Goal: Task Accomplishment & Management: Manage account settings

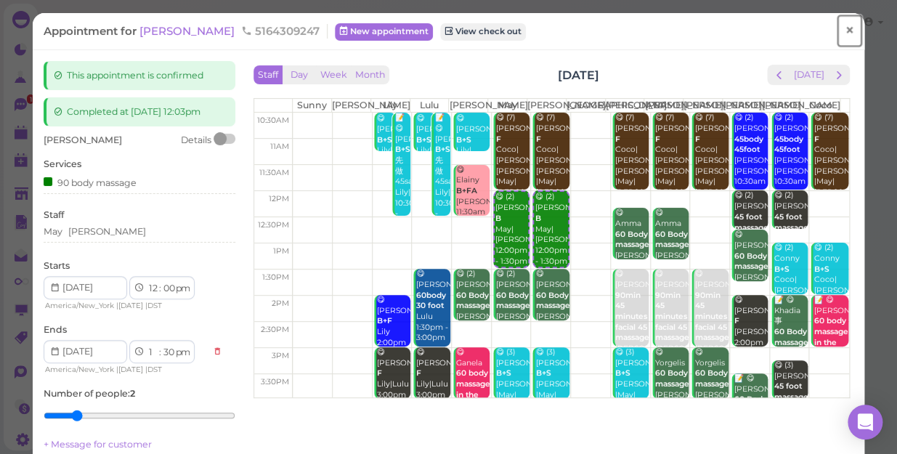
click at [845, 28] on span "×" at bounding box center [849, 30] width 9 height 20
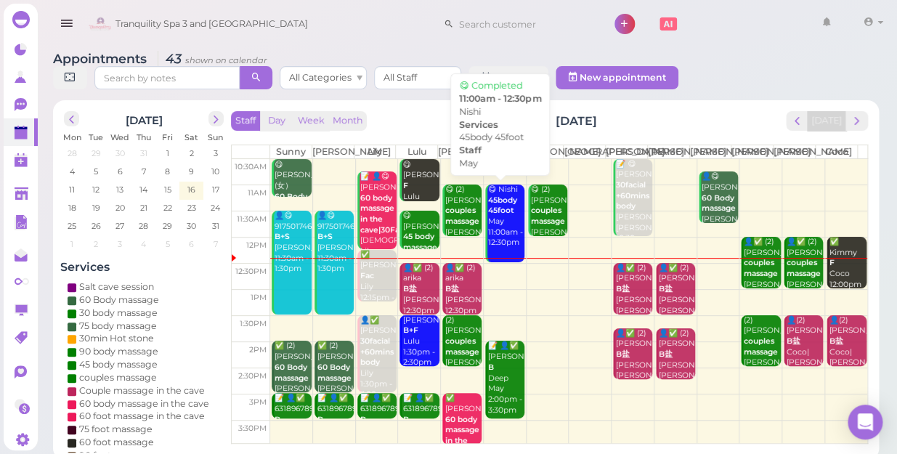
click at [621, 296] on div "👤✅ (2) Melissa B盐 Helen|Jessica 12:30pm - 1:30pm" at bounding box center [633, 300] width 37 height 75
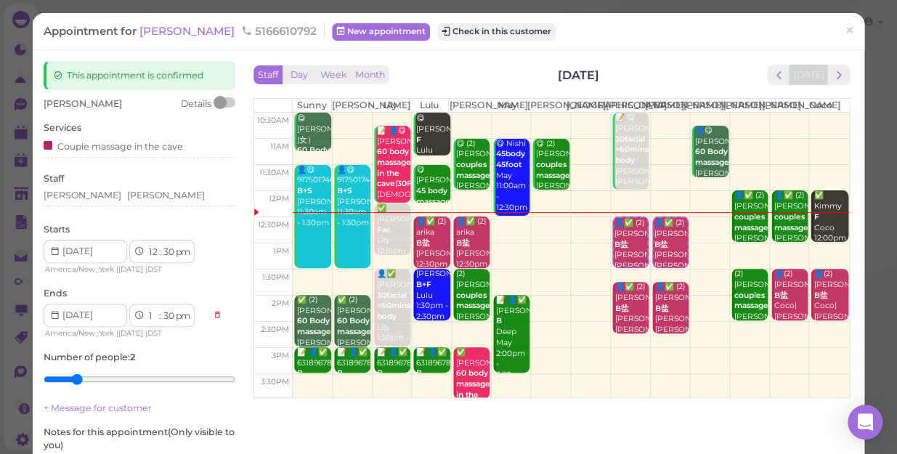
click at [625, 292] on td at bounding box center [571, 283] width 557 height 26
click at [665, 289] on td at bounding box center [571, 283] width 557 height 26
click at [437, 31] on button "Check in this customer" at bounding box center [496, 31] width 118 height 17
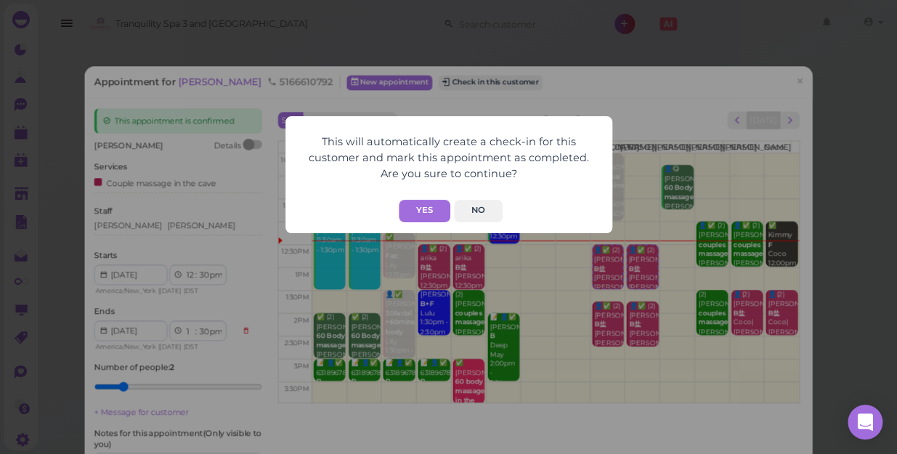
click at [444, 81] on div "This will automatically create a check-in for this customer and mark this appoi…" at bounding box center [448, 227] width 897 height 454
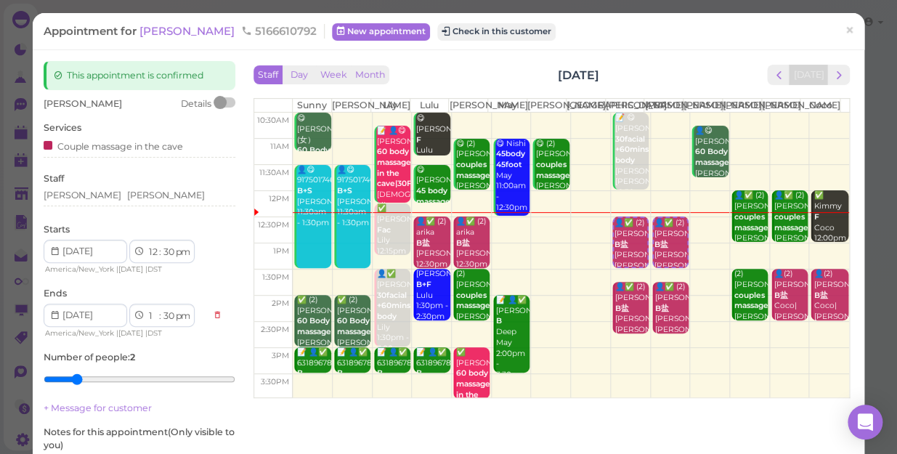
click at [443, 81] on div "This will automatically create a check-in for this customer and mark this appoi…" at bounding box center [448, 227] width 897 height 454
click at [445, 81] on div "This will automatically create a check-in for this customer and mark this appoi…" at bounding box center [448, 227] width 897 height 454
click at [447, 81] on div "This will automatically create a check-in for this customer and mark this appoi…" at bounding box center [448, 227] width 897 height 454
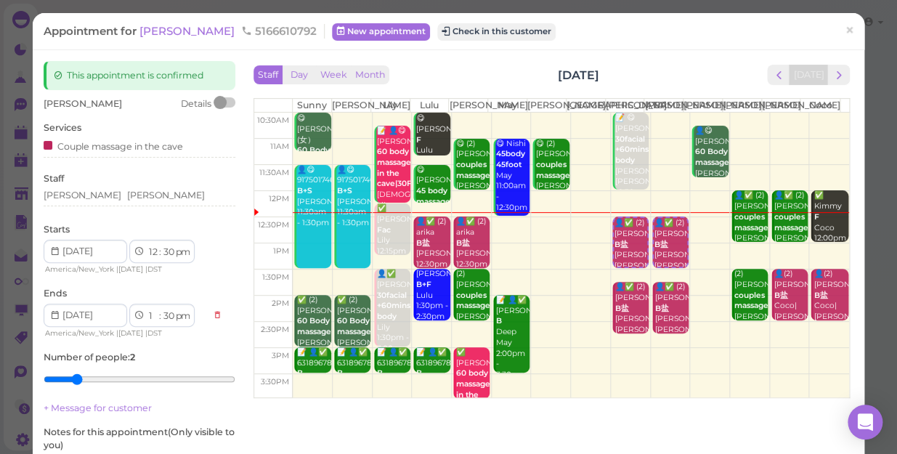
click at [429, 81] on div "This will automatically create a check-in for this customer and mark this appoi…" at bounding box center [448, 227] width 897 height 454
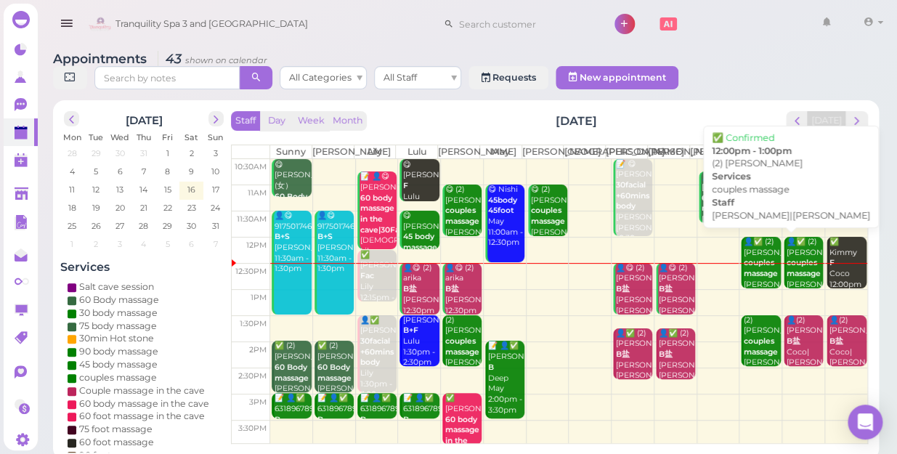
click at [750, 274] on b "couples massage" at bounding box center [761, 268] width 34 height 20
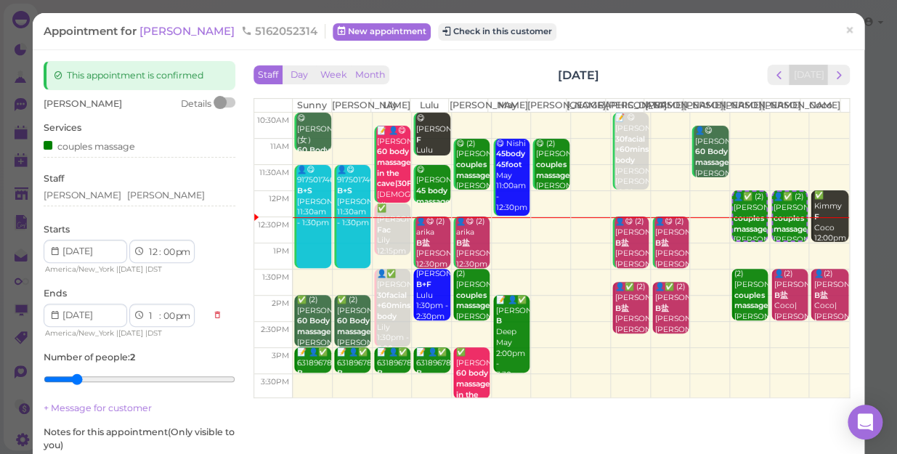
click at [749, 259] on td at bounding box center [571, 256] width 557 height 26
drag, startPoint x: 749, startPoint y: 246, endPoint x: 762, endPoint y: 272, distance: 28.3
click at [762, 272] on div "10:30am 11am 11:30am 12pm 12:30pm 1pm 1:30pm 2pm 2:30pm 3pm 3:30pm 4pm 4:30pm 5…" at bounding box center [551, 387] width 595 height 549
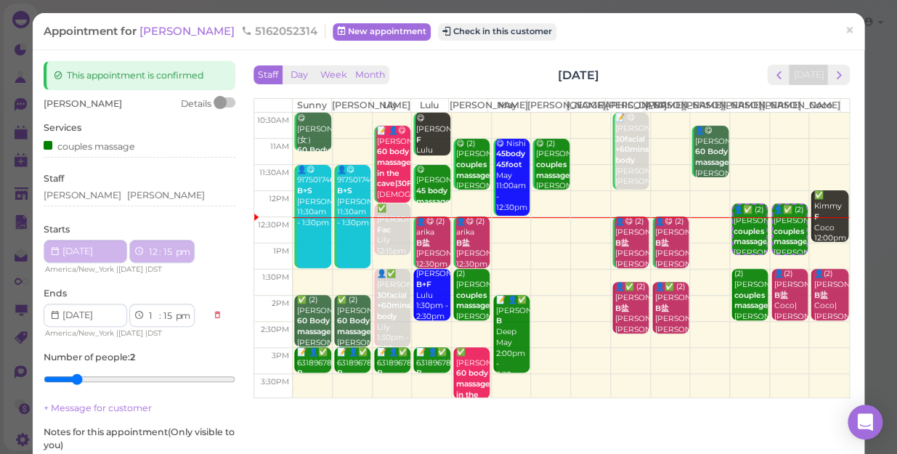
select select "15"
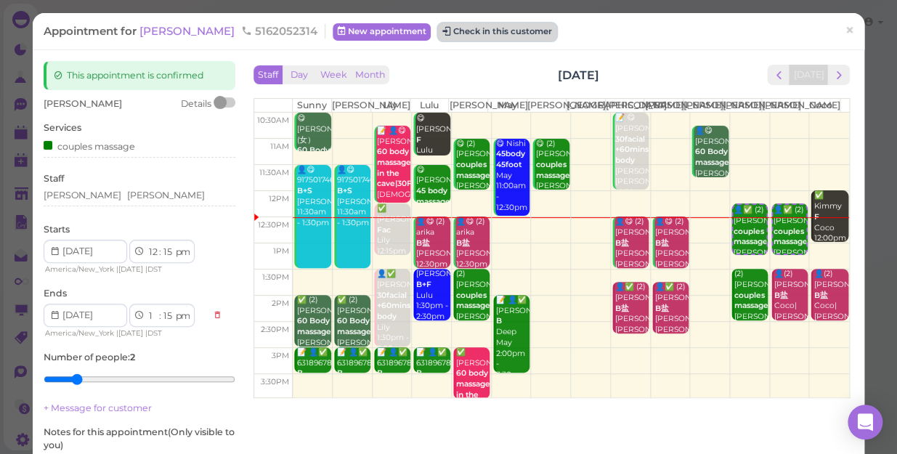
click at [443, 29] on button "Check in this customer" at bounding box center [497, 31] width 118 height 17
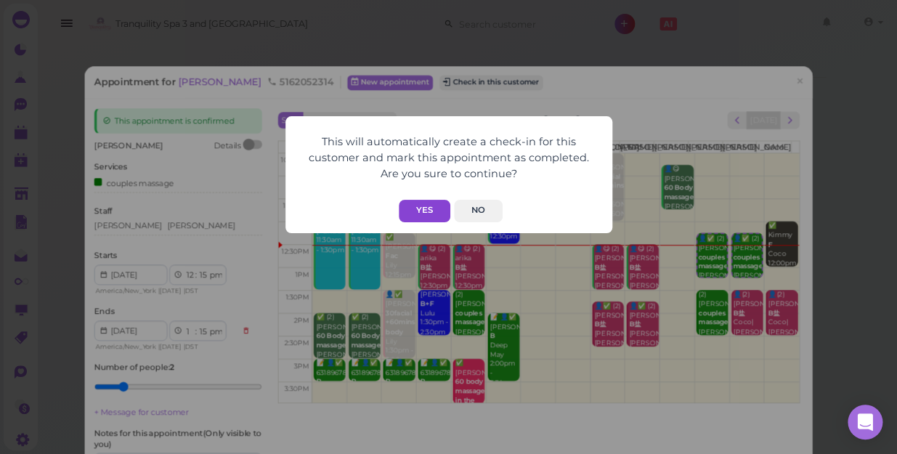
click at [422, 209] on button "Yes" at bounding box center [425, 211] width 52 height 23
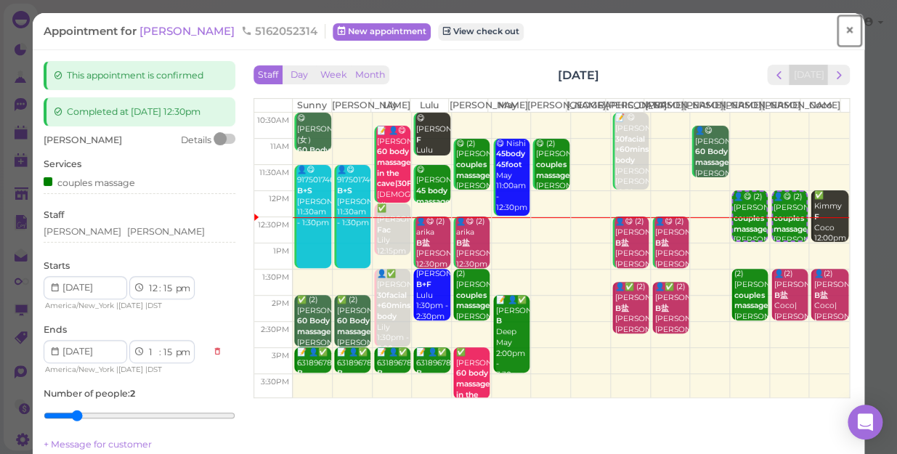
click at [845, 29] on span "×" at bounding box center [849, 30] width 9 height 20
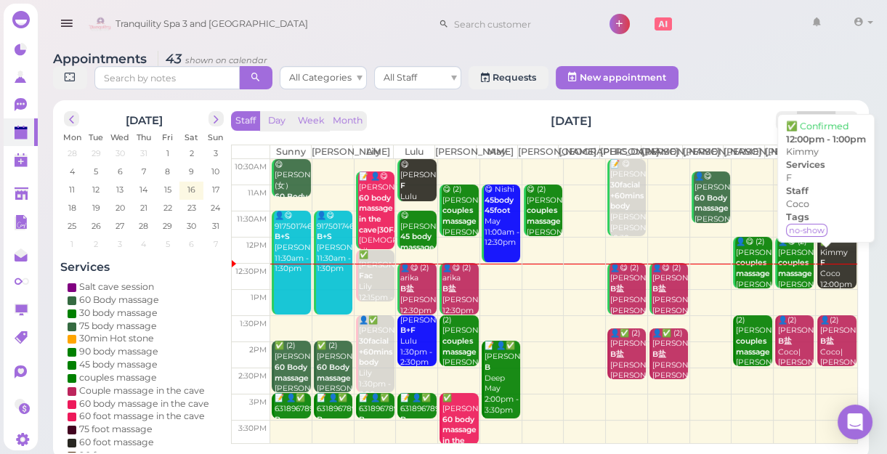
click at [828, 287] on div "✅ Kimmy F Coco 12:00pm - 1:00pm" at bounding box center [838, 269] width 37 height 64
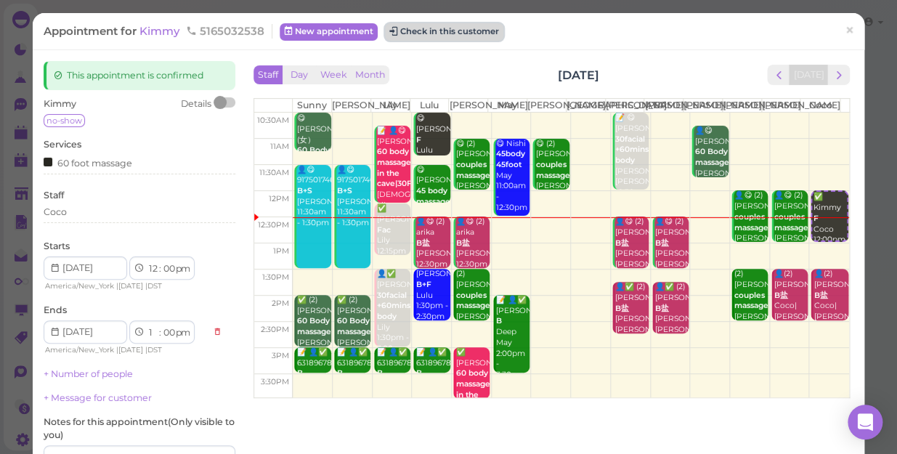
click at [459, 30] on button "Check in this customer" at bounding box center [444, 31] width 118 height 17
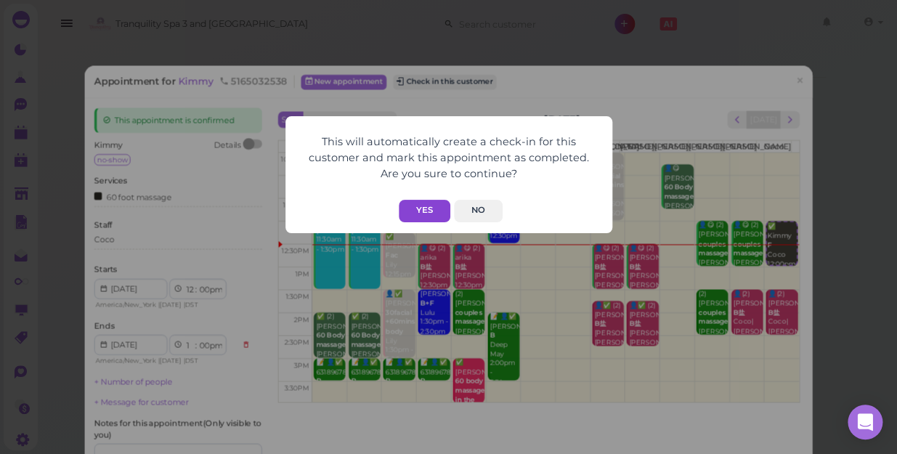
click at [427, 208] on button "Yes" at bounding box center [425, 211] width 52 height 23
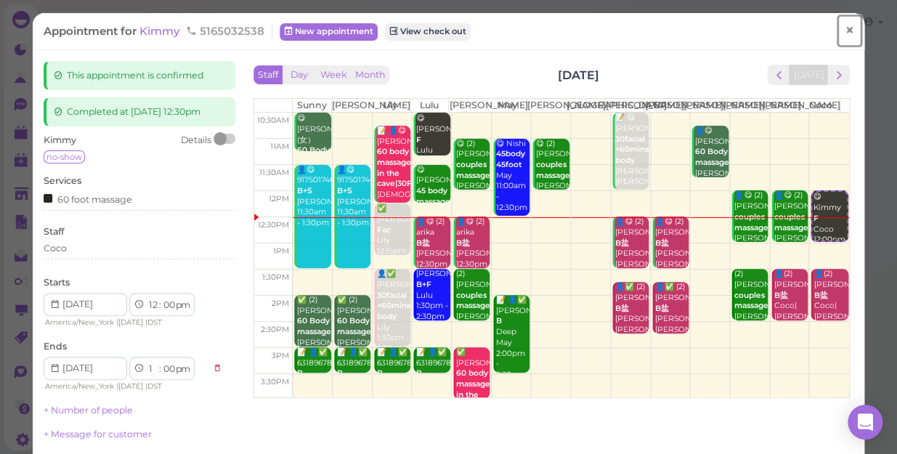
click at [845, 31] on span "×" at bounding box center [849, 30] width 9 height 20
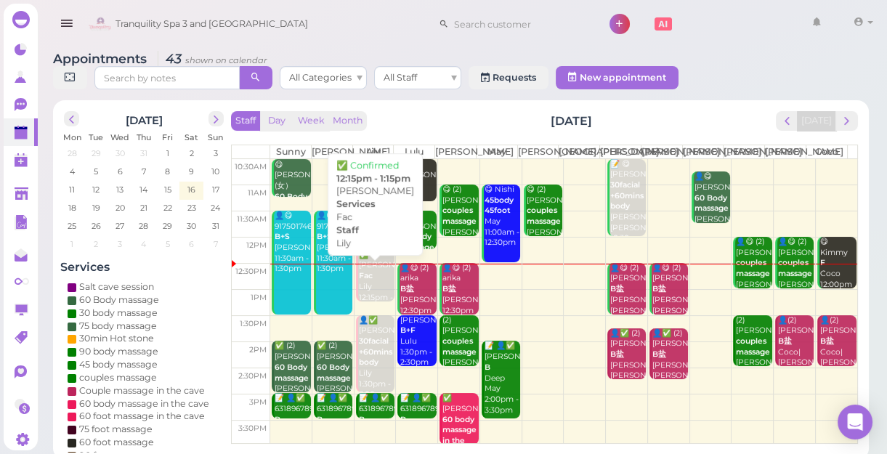
click at [376, 303] on div "✅ Brian Fac Lily 12:15pm - 1:15pm" at bounding box center [376, 282] width 36 height 64
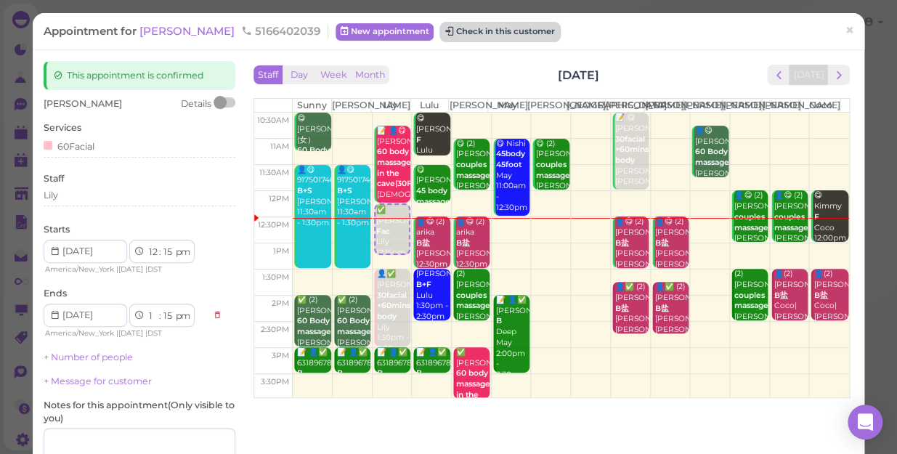
click at [451, 31] on button "Check in this customer" at bounding box center [500, 31] width 118 height 17
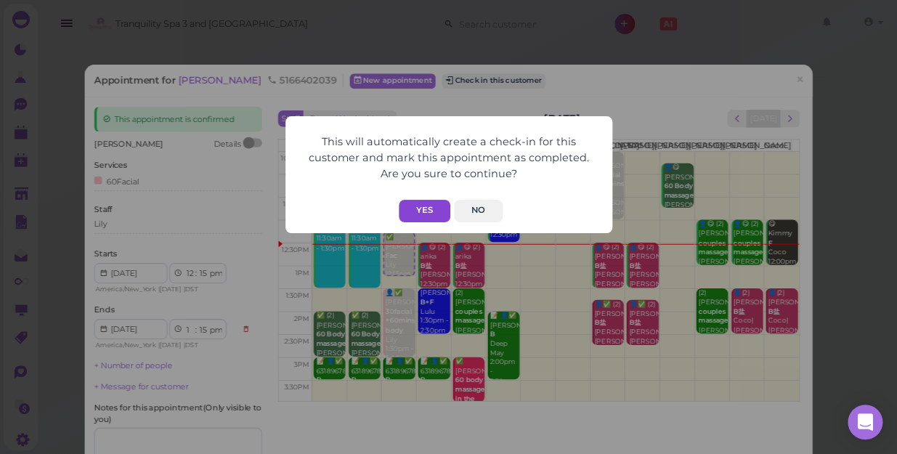
click at [421, 204] on button "Yes" at bounding box center [425, 211] width 52 height 23
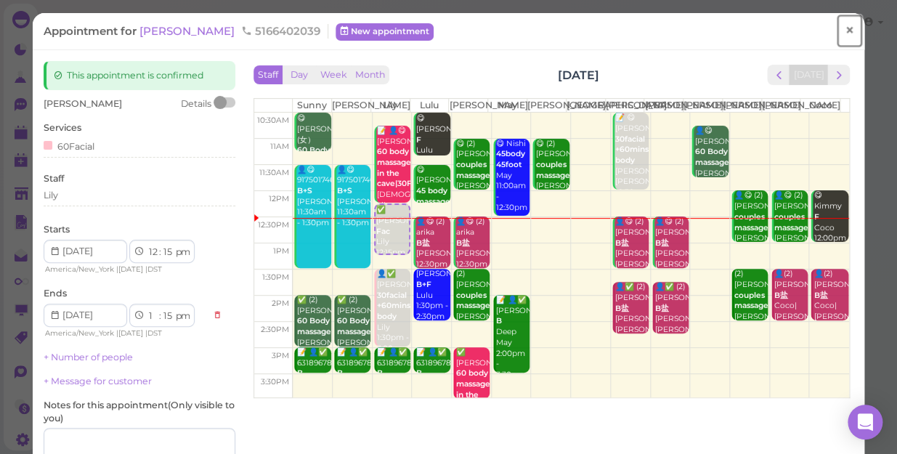
click at [845, 31] on span "×" at bounding box center [849, 30] width 9 height 20
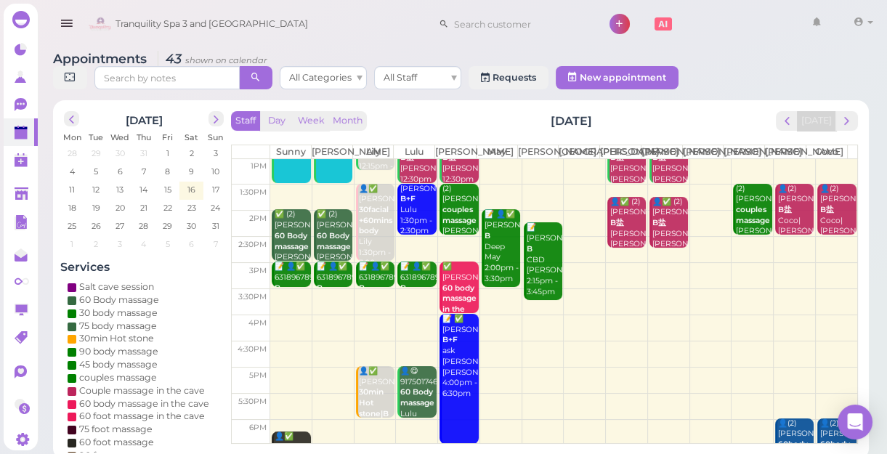
scroll to position [65, 0]
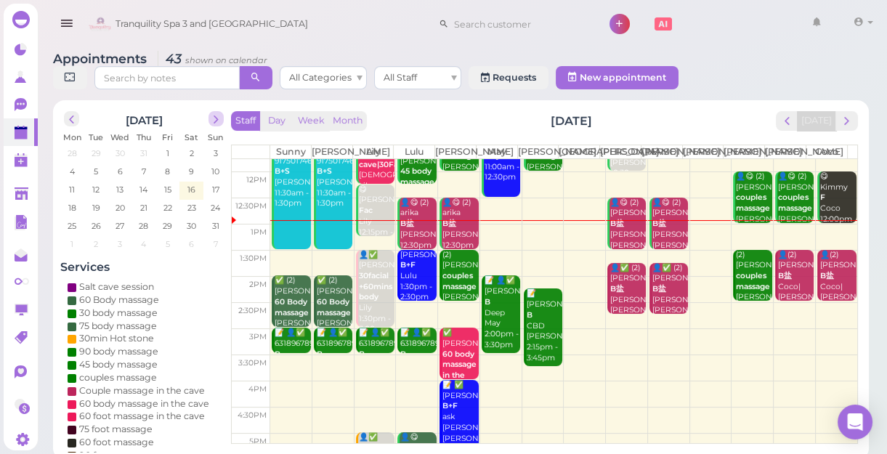
click at [218, 118] on span "next" at bounding box center [216, 120] width 14 height 14
click at [76, 124] on span "prev" at bounding box center [72, 120] width 14 height 14
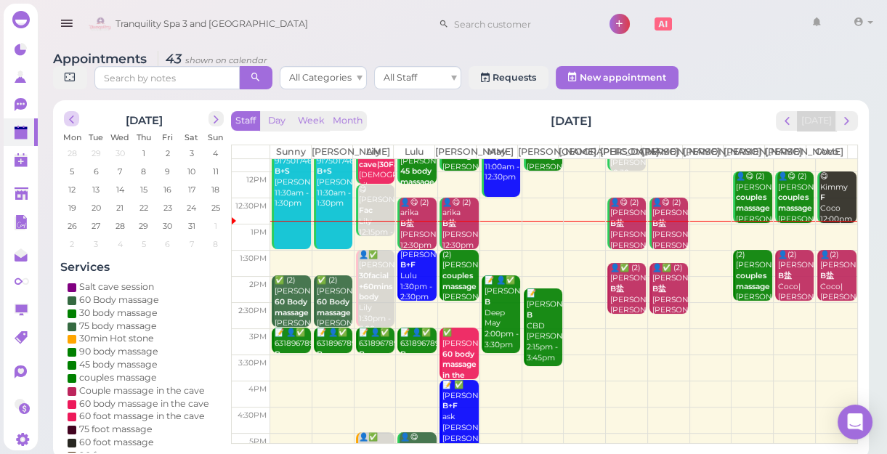
click at [76, 124] on span "prev" at bounding box center [72, 120] width 14 height 14
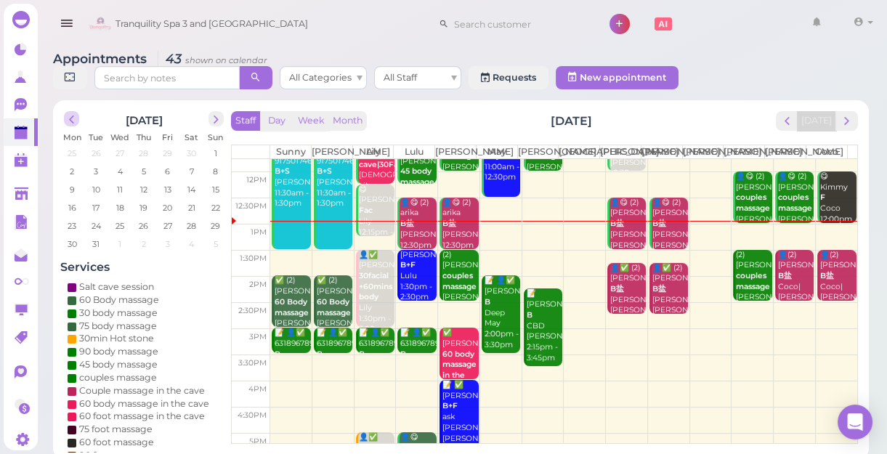
click at [76, 124] on span "prev" at bounding box center [72, 120] width 14 height 14
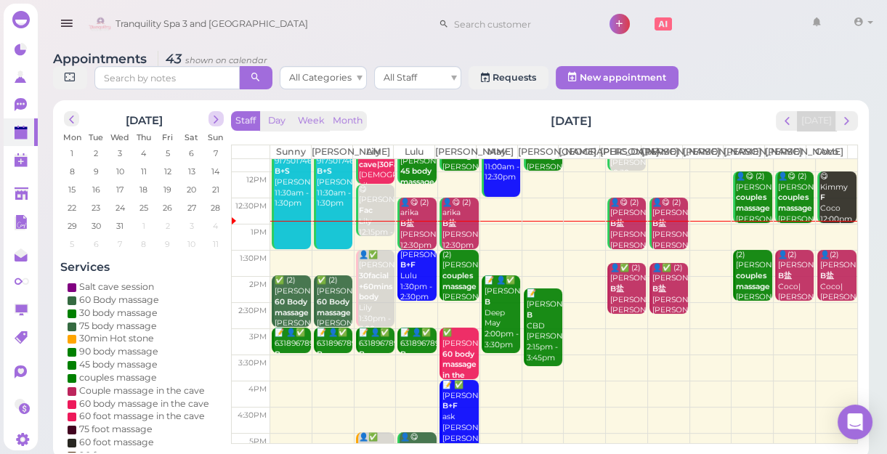
click at [214, 119] on span "next" at bounding box center [216, 120] width 14 height 14
click at [213, 154] on span "1" at bounding box center [216, 153] width 6 height 13
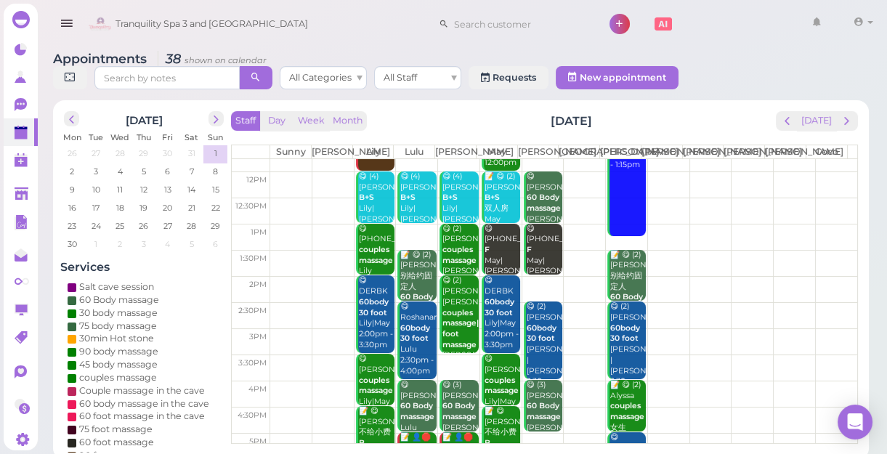
scroll to position [65, 0]
click at [72, 171] on span "2" at bounding box center [71, 171] width 7 height 13
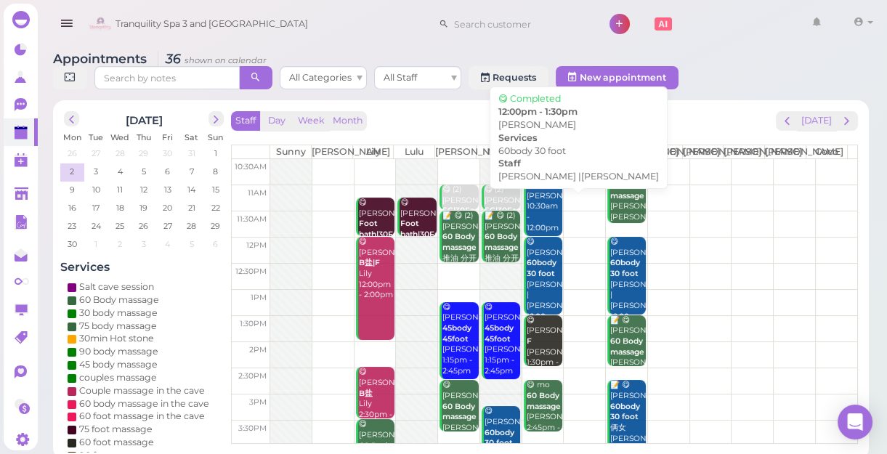
scroll to position [0, 0]
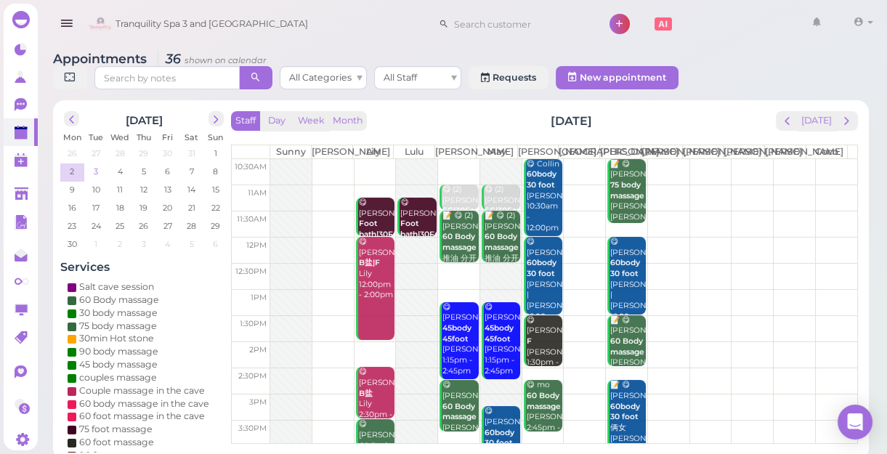
click at [94, 169] on span "3" at bounding box center [95, 171] width 7 height 13
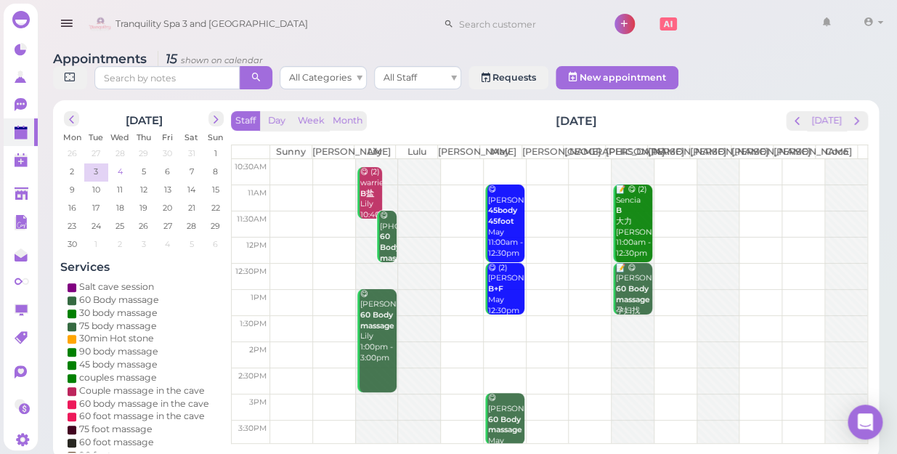
click at [118, 165] on span "4" at bounding box center [120, 171] width 8 height 13
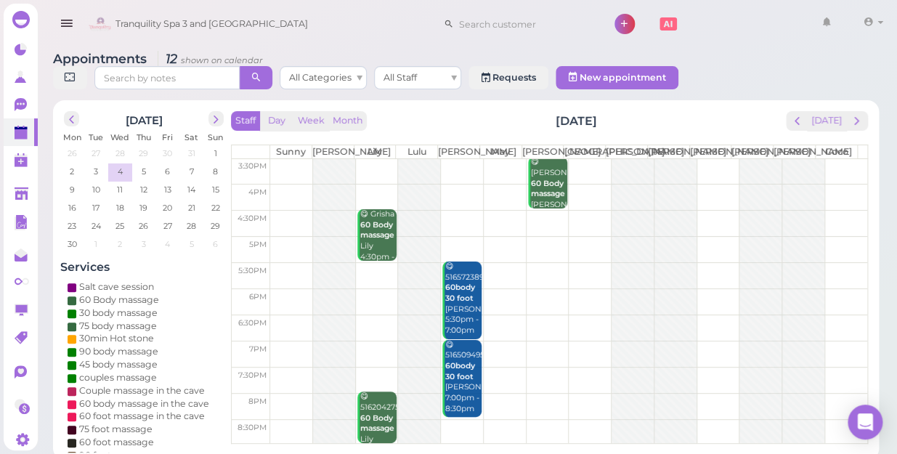
scroll to position [65, 0]
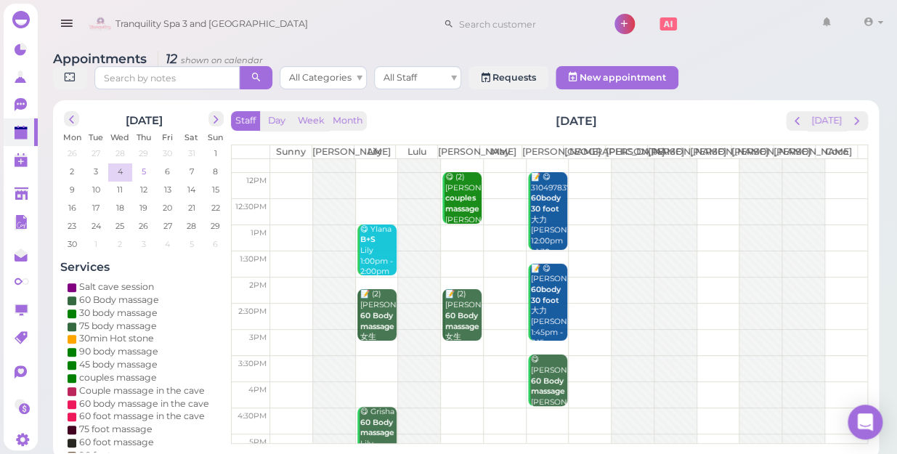
click at [142, 165] on span "5" at bounding box center [143, 171] width 7 height 13
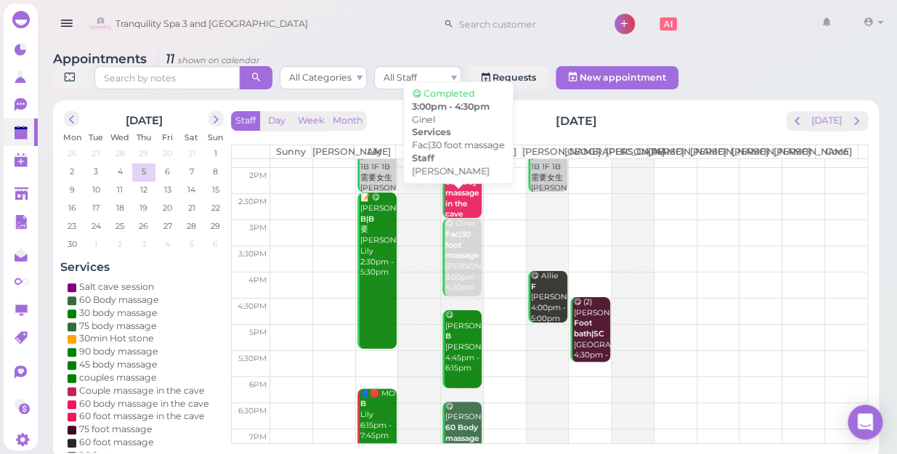
scroll to position [0, 0]
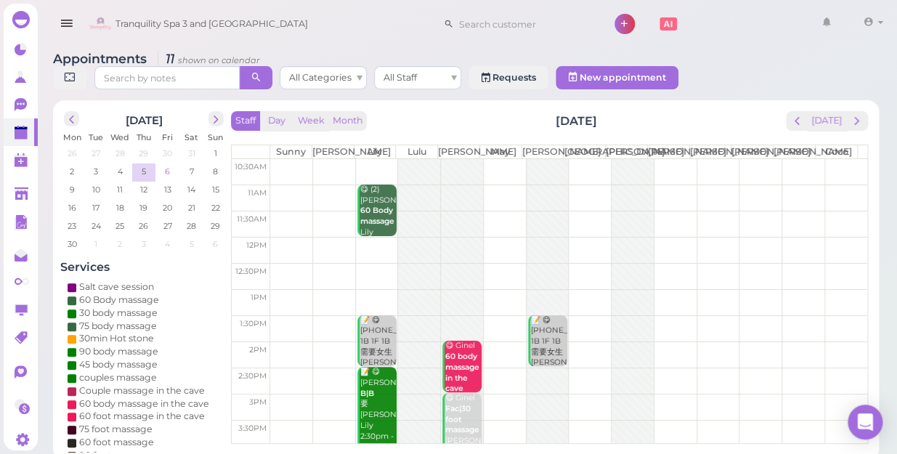
click at [166, 165] on span "6" at bounding box center [167, 171] width 8 height 13
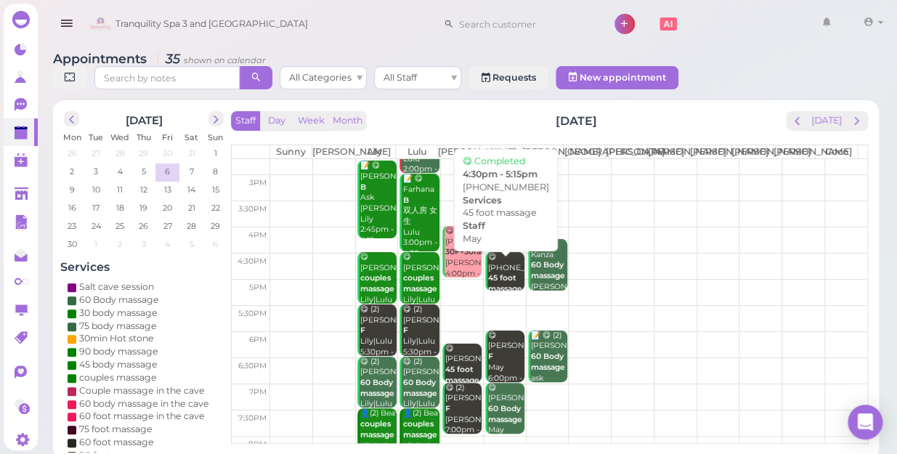
scroll to position [196, 0]
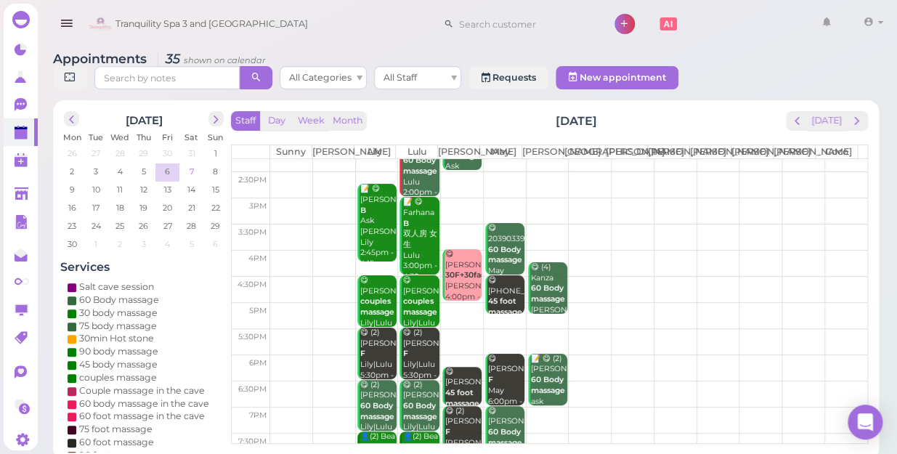
click at [190, 165] on span "7" at bounding box center [191, 171] width 7 height 13
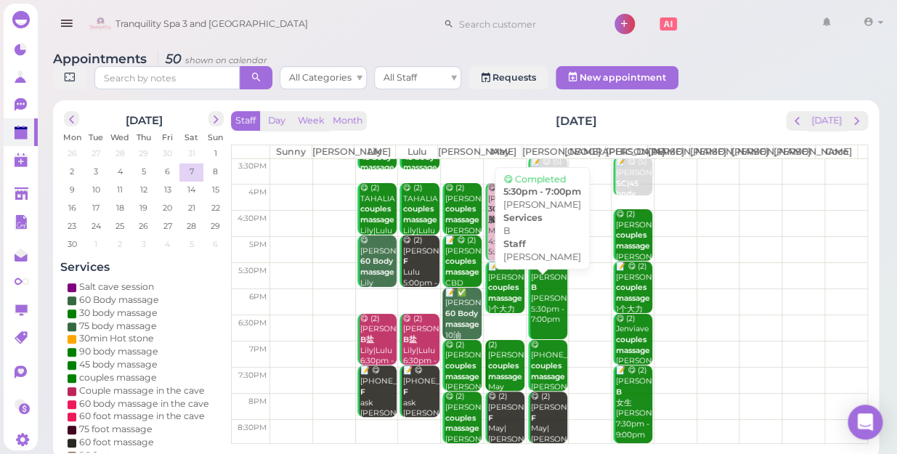
scroll to position [0, 0]
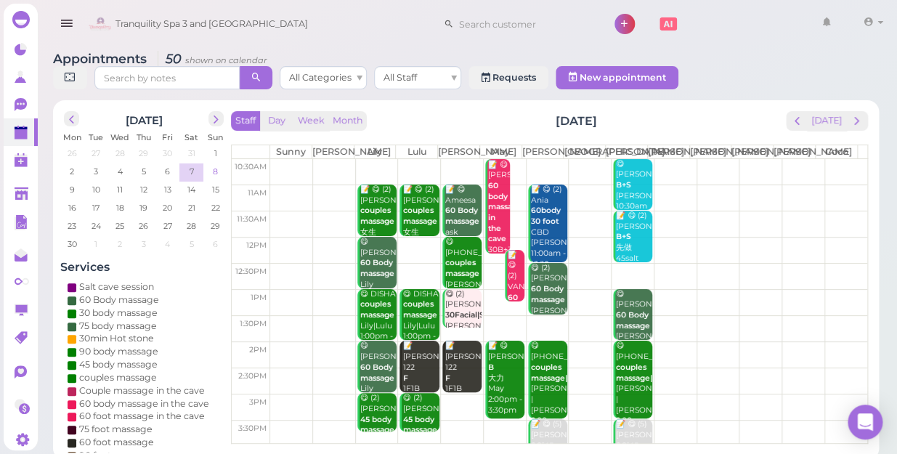
click at [215, 165] on span "8" at bounding box center [215, 171] width 8 height 13
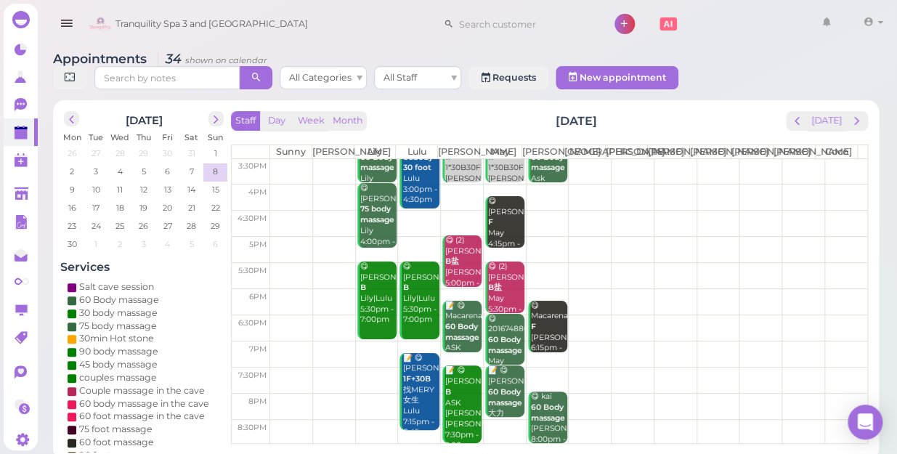
scroll to position [131, 0]
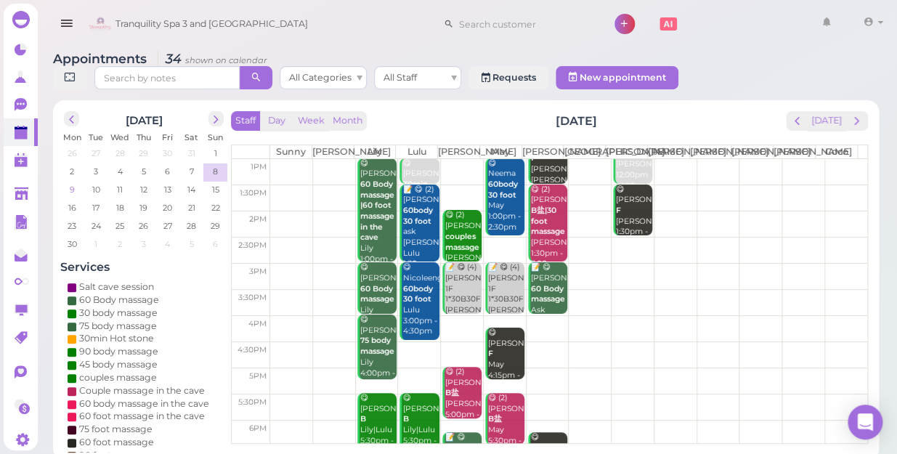
click at [73, 183] on span "9" at bounding box center [72, 189] width 8 height 13
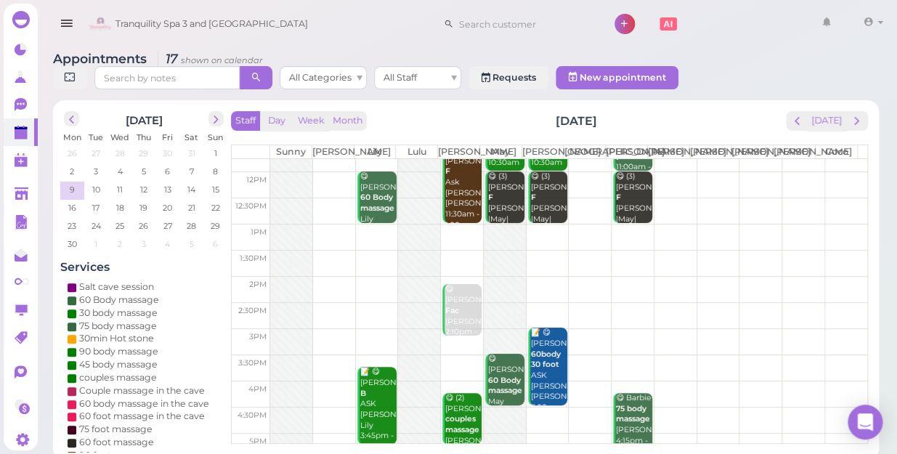
scroll to position [65, 0]
click at [828, 111] on button "[DATE]" at bounding box center [826, 121] width 39 height 20
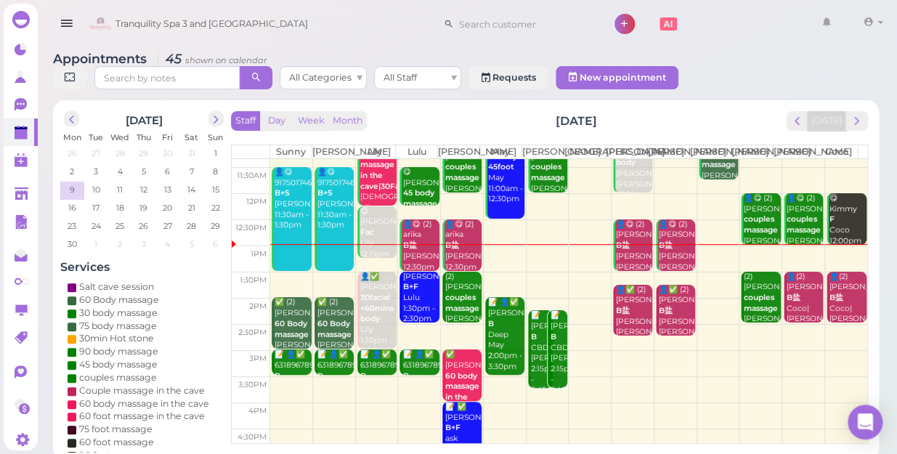
scroll to position [65, 0]
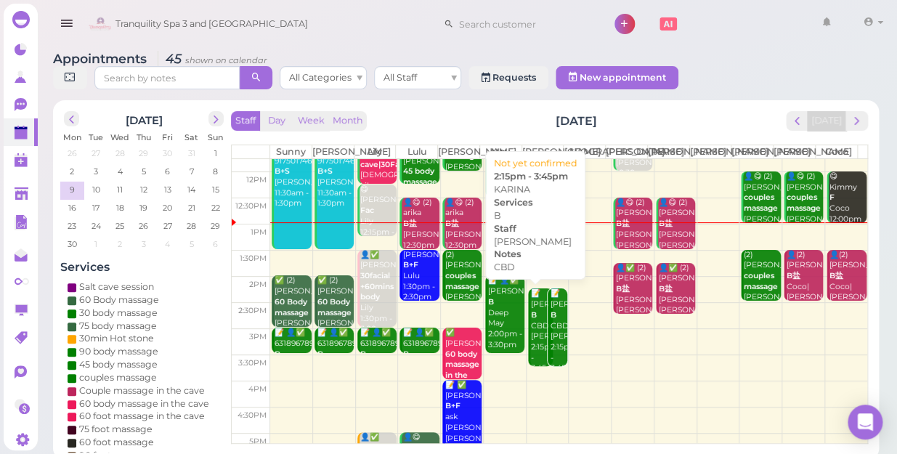
click at [530, 334] on div "📝 KARINA B CBD Mike 2:15pm - 3:45pm" at bounding box center [541, 331] width 23 height 86
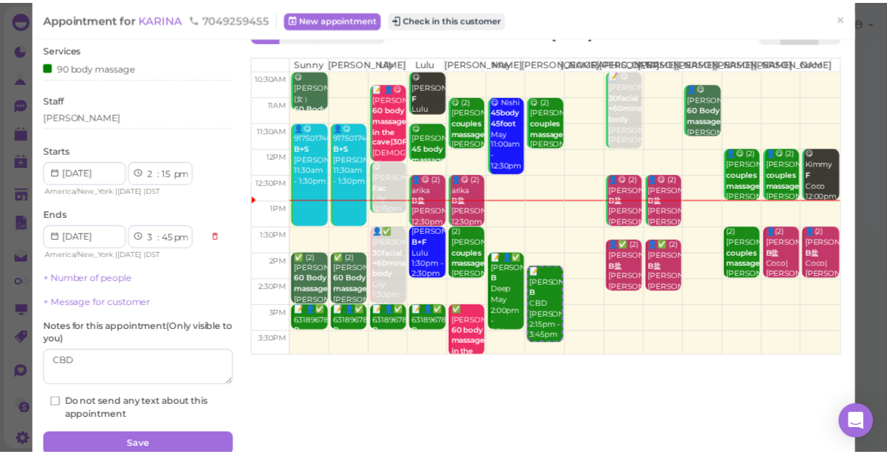
scroll to position [105, 0]
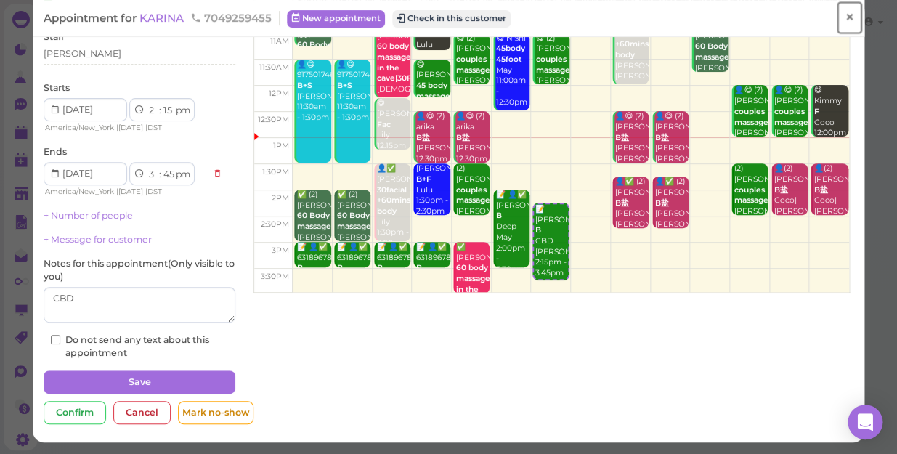
click at [845, 17] on span "×" at bounding box center [849, 17] width 9 height 20
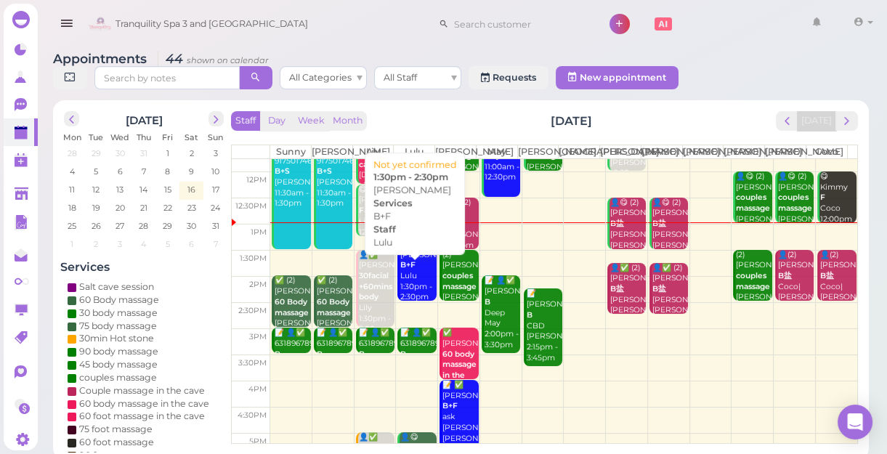
click at [424, 283] on div "Jessica B+F Lulu 1:30pm - 2:30pm" at bounding box center [418, 276] width 36 height 53
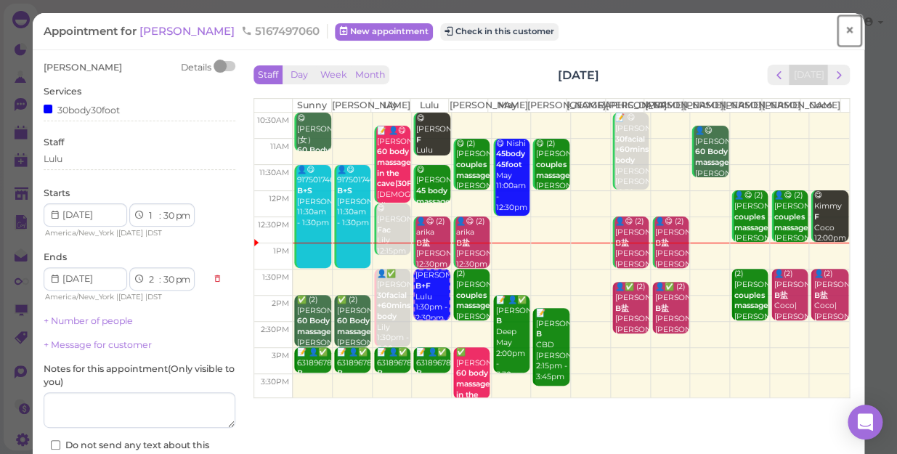
click at [845, 28] on link "×" at bounding box center [849, 31] width 27 height 34
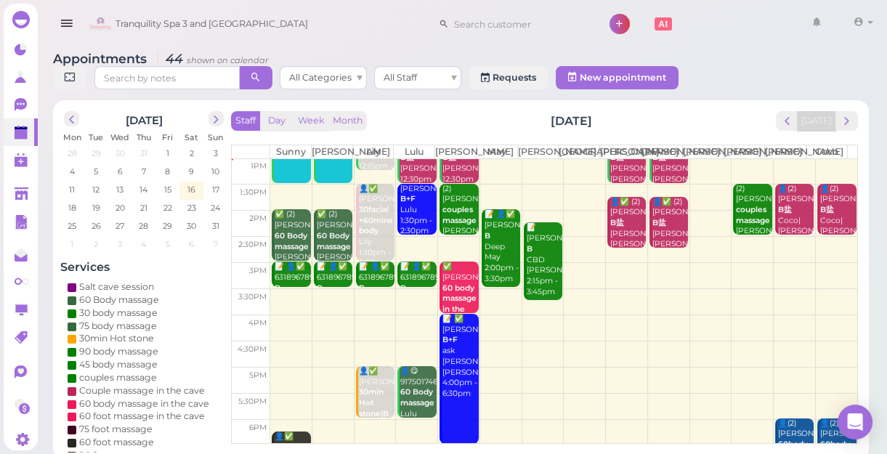
scroll to position [65, 0]
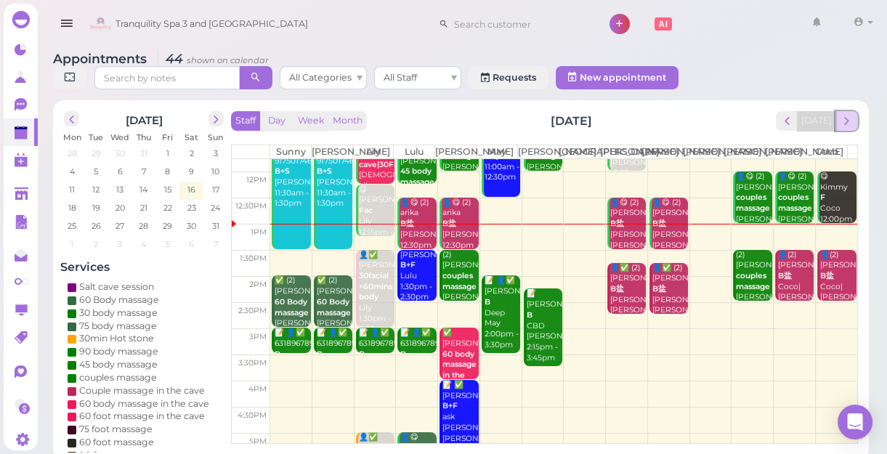
click at [845, 125] on span "next" at bounding box center [847, 121] width 14 height 14
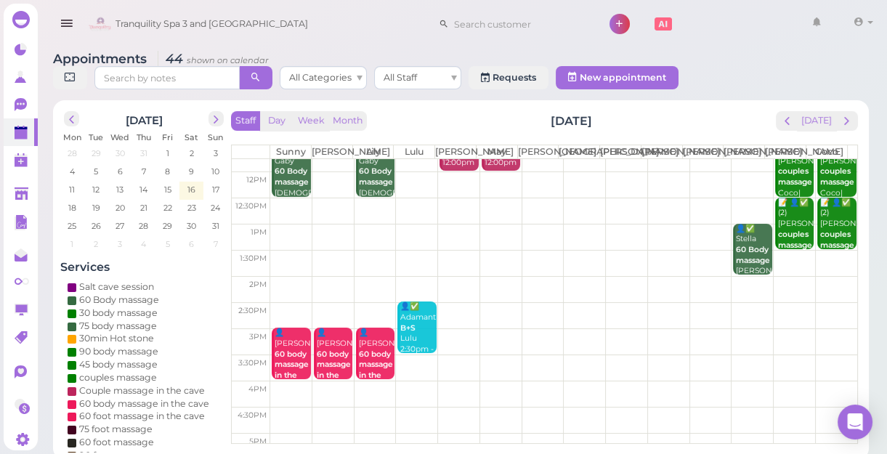
scroll to position [0, 0]
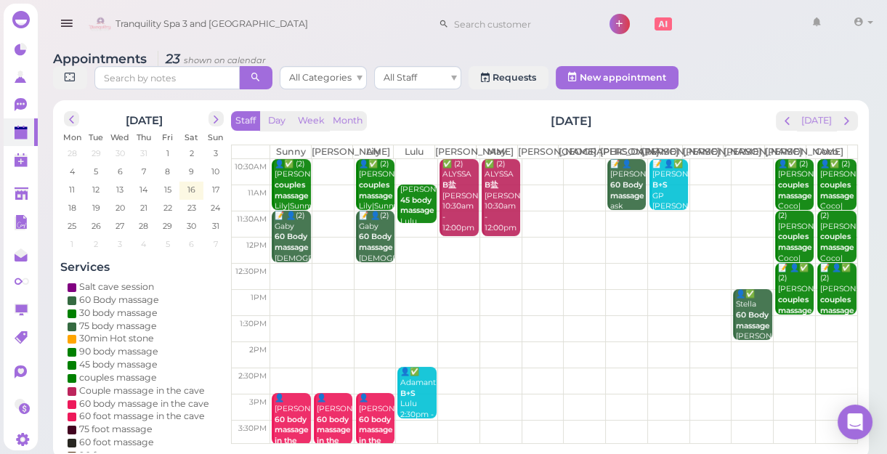
click at [617, 227] on td at bounding box center [563, 224] width 587 height 26
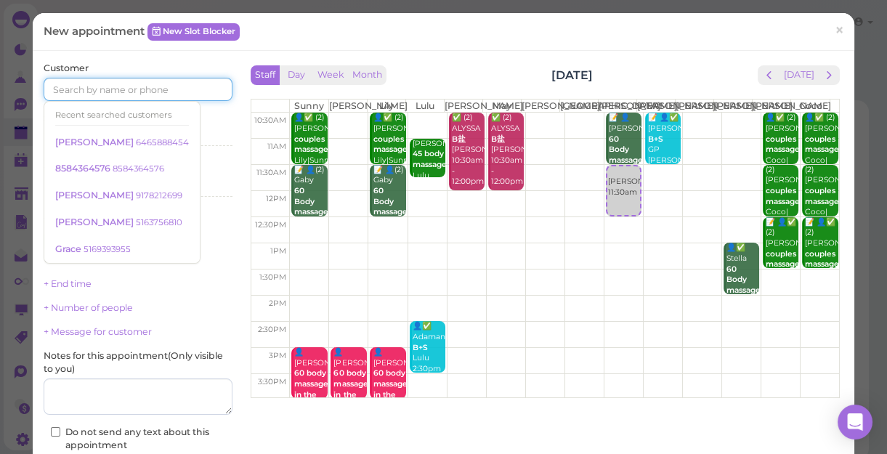
click at [177, 96] on input at bounding box center [138, 89] width 189 height 23
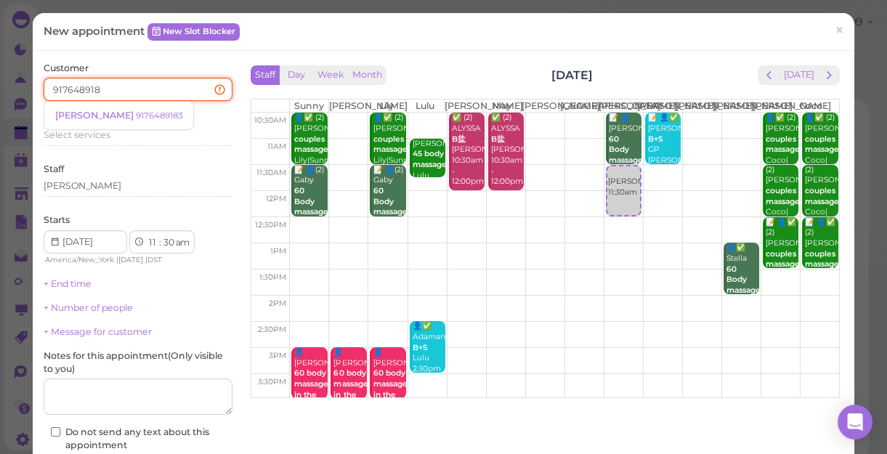
type input "9176489183"
click at [136, 116] on small "9176489183" at bounding box center [159, 115] width 47 height 10
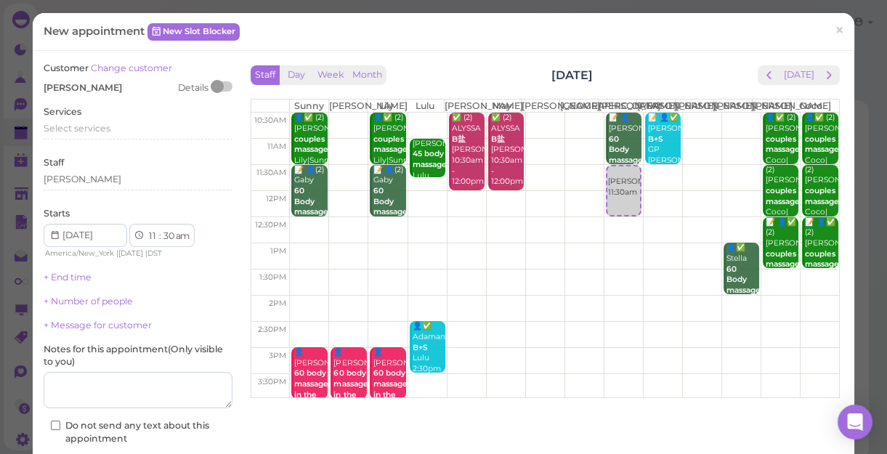
click at [98, 116] on div "Services Select services" at bounding box center [138, 125] width 189 height 40
click at [95, 131] on span "Select services" at bounding box center [77, 128] width 67 height 11
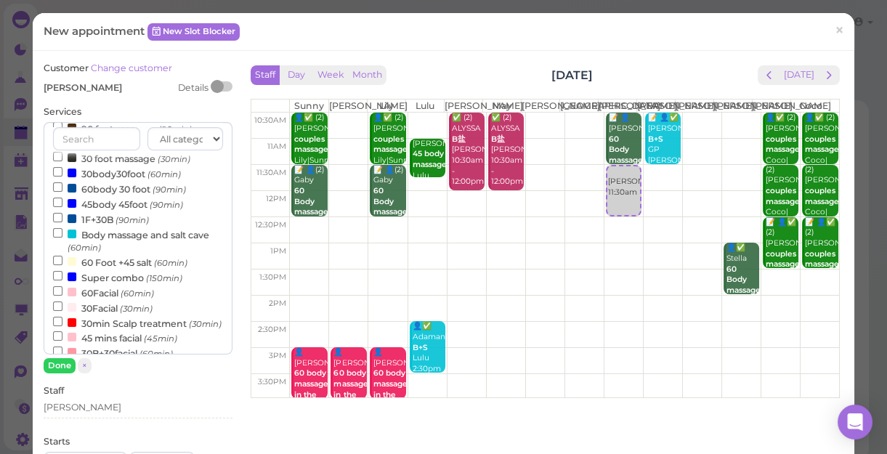
scroll to position [264, 0]
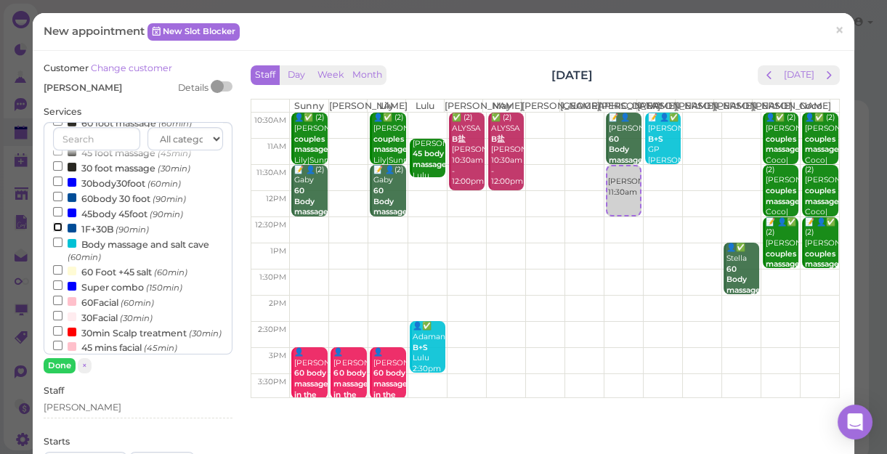
click at [56, 229] on input "1F+30B (90min)" at bounding box center [57, 226] width 9 height 9
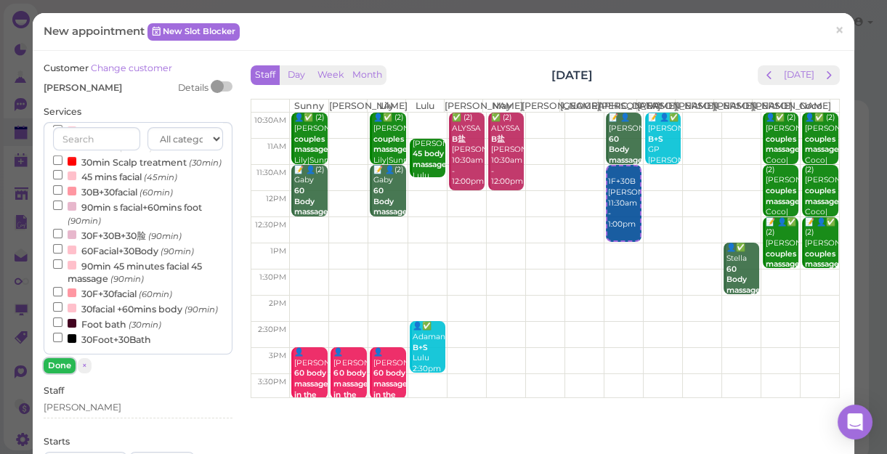
click at [58, 365] on button "Done" at bounding box center [60, 365] width 32 height 15
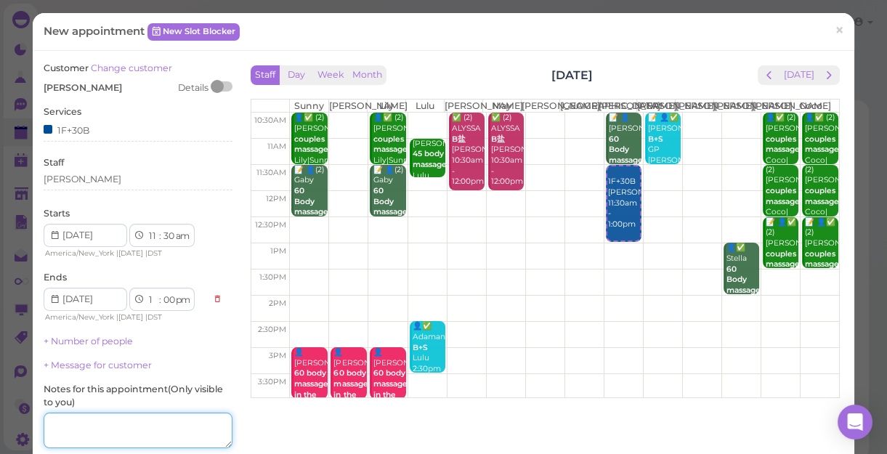
click at [134, 422] on textarea at bounding box center [138, 431] width 189 height 36
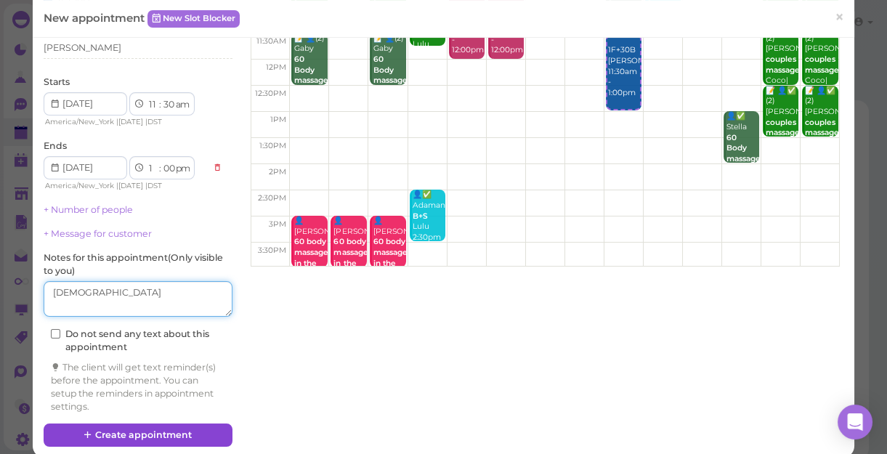
type textarea "[DEMOGRAPHIC_DATA]"
click at [161, 427] on button "Create appointment" at bounding box center [138, 435] width 189 height 23
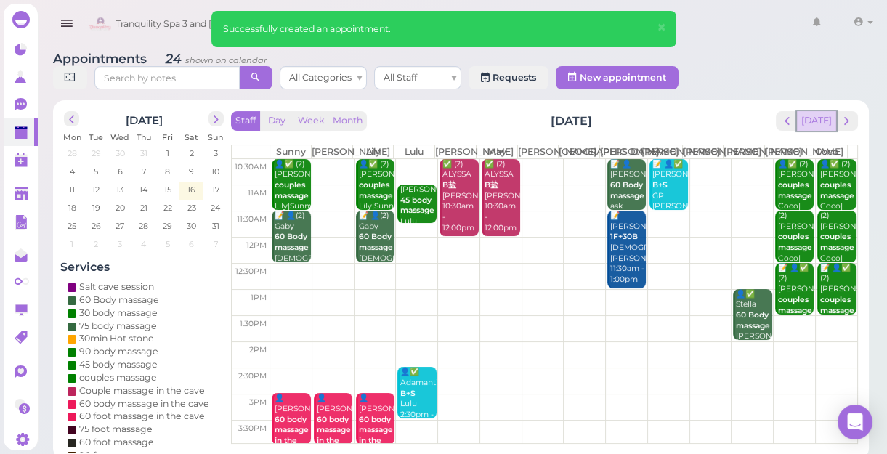
click at [815, 115] on button "[DATE]" at bounding box center [816, 121] width 39 height 20
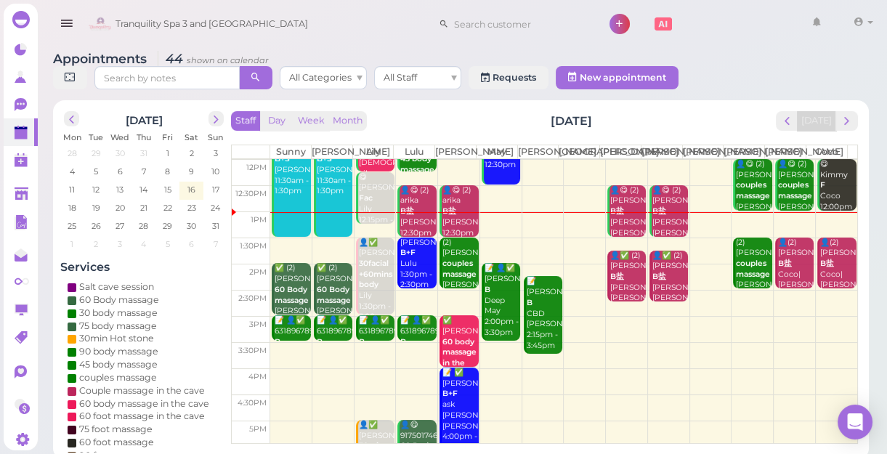
scroll to position [65, 0]
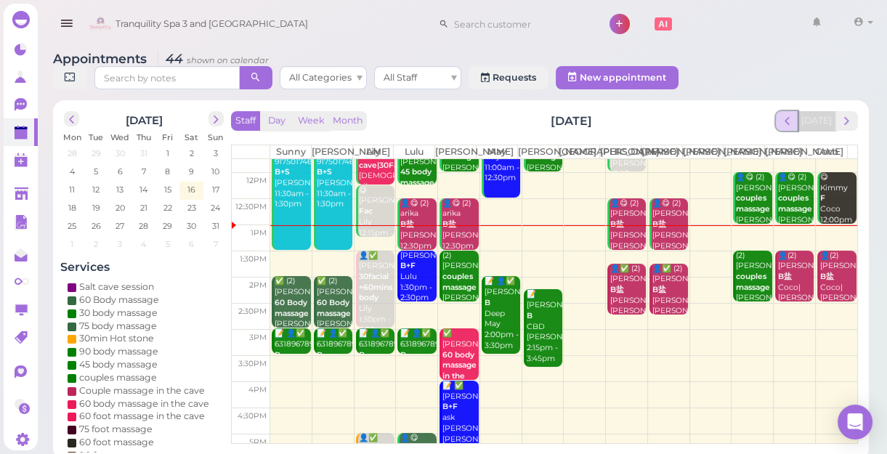
click at [791, 130] on button "prev" at bounding box center [787, 121] width 23 height 20
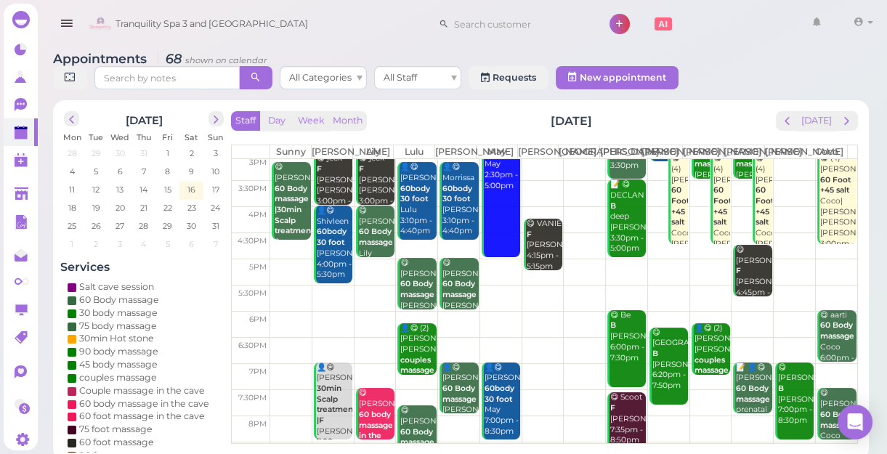
scroll to position [262, 0]
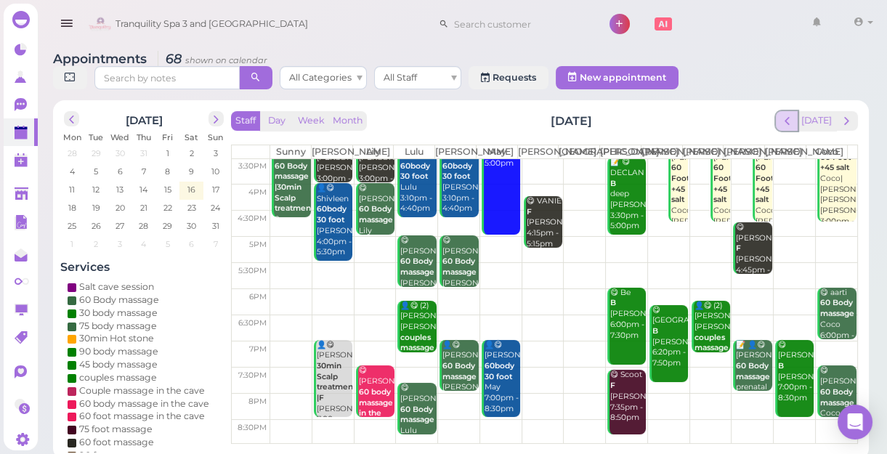
click at [786, 118] on span "prev" at bounding box center [787, 121] width 14 height 14
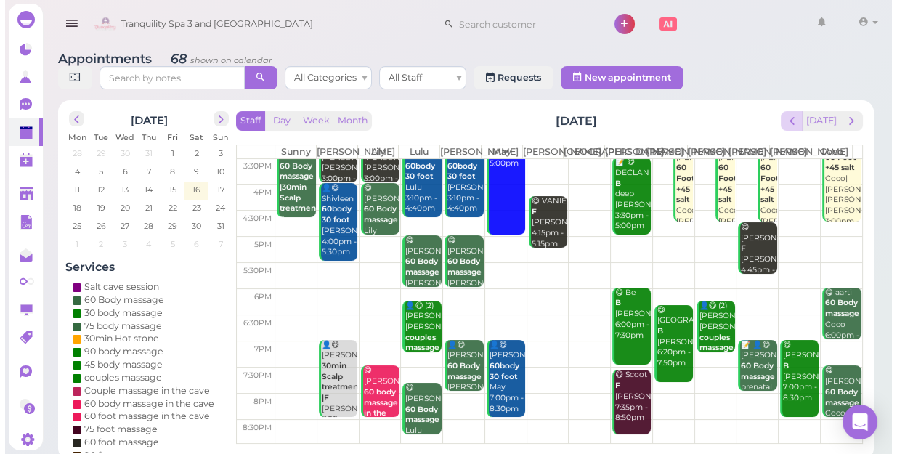
scroll to position [0, 0]
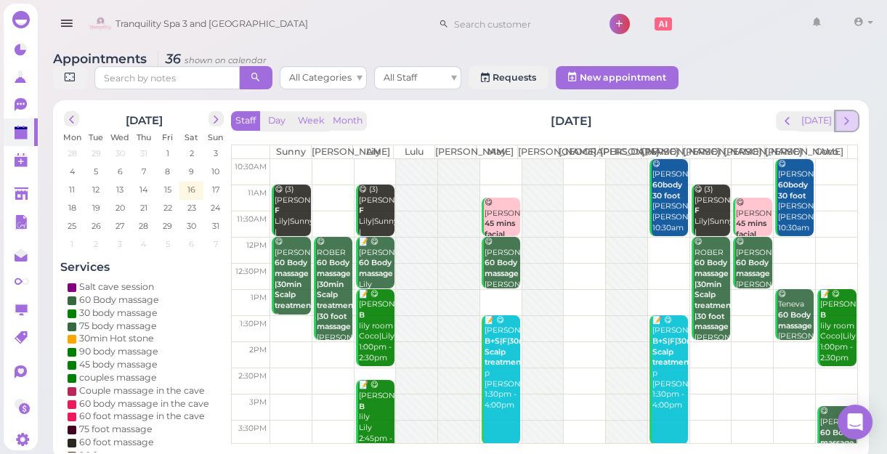
click at [848, 124] on span "next" at bounding box center [847, 121] width 14 height 14
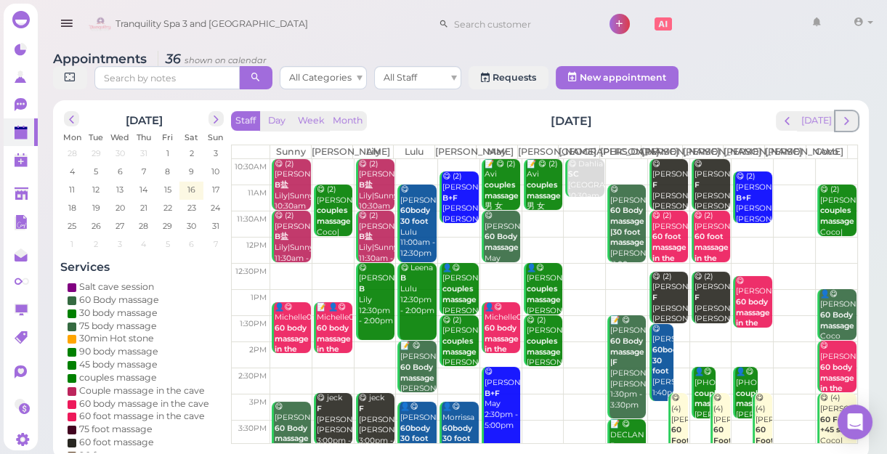
click at [848, 124] on span "next" at bounding box center [847, 121] width 14 height 14
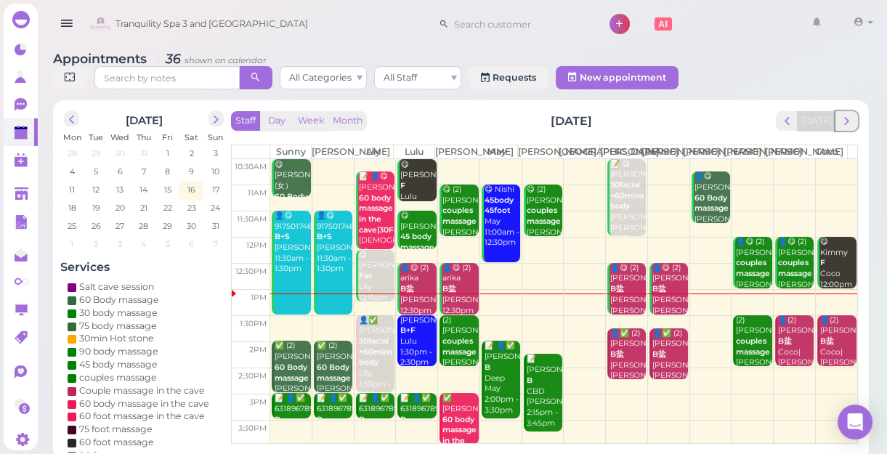
click at [848, 124] on span "next" at bounding box center [847, 121] width 14 height 14
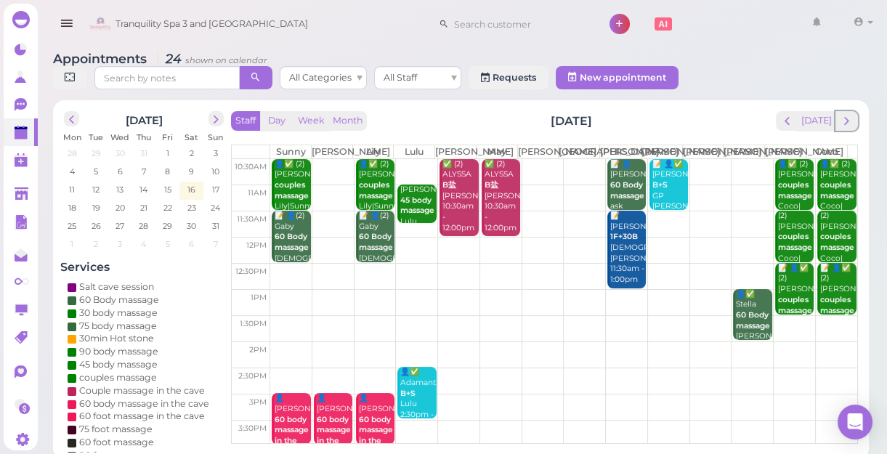
click at [848, 124] on span "next" at bounding box center [847, 121] width 14 height 14
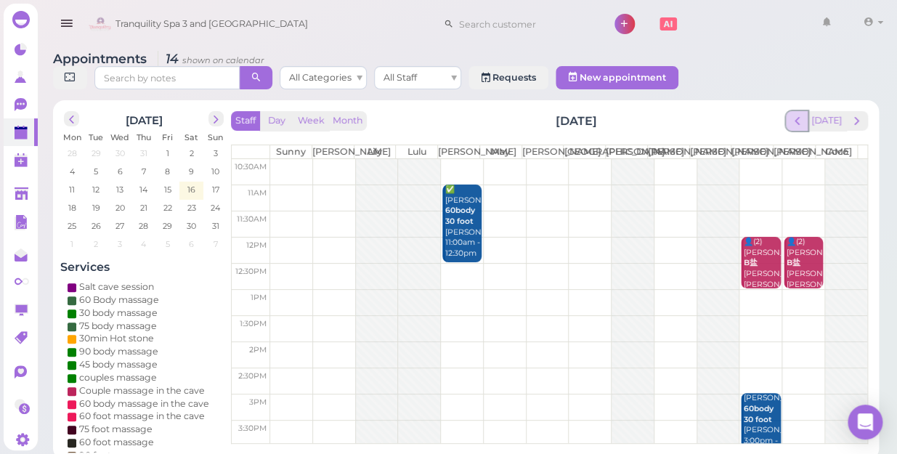
click at [802, 114] on span "prev" at bounding box center [798, 121] width 14 height 14
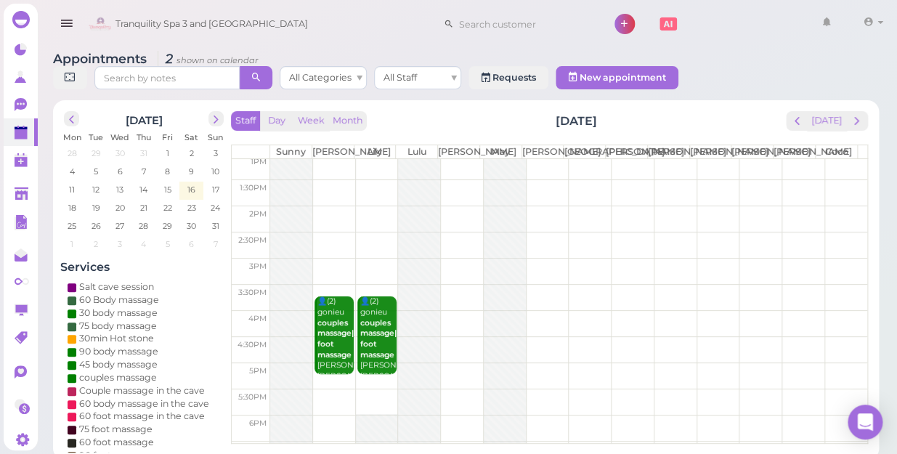
scroll to position [65, 0]
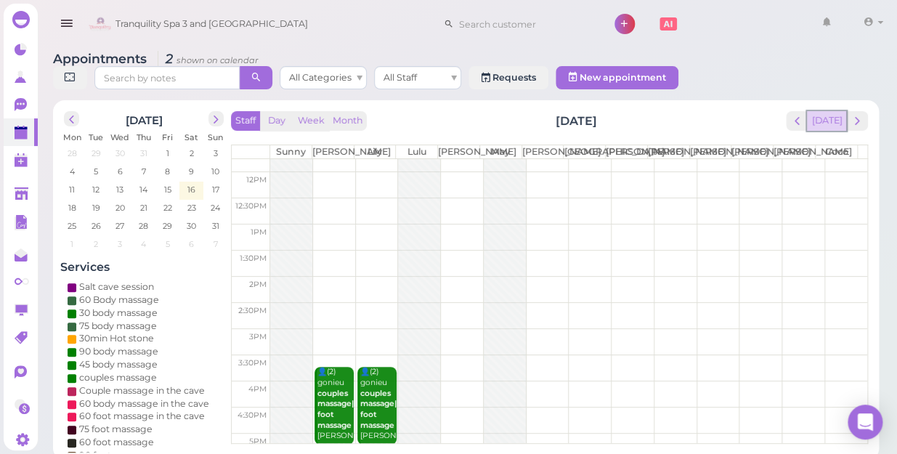
click at [830, 111] on button "[DATE]" at bounding box center [826, 121] width 39 height 20
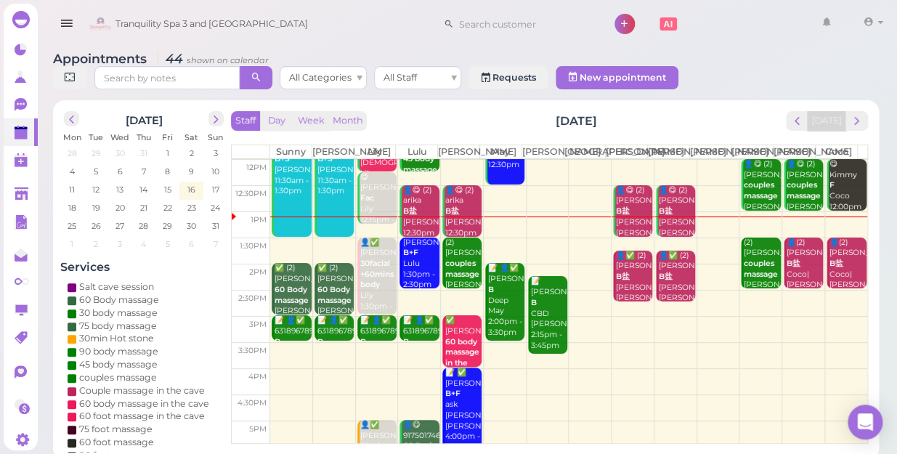
scroll to position [198, 0]
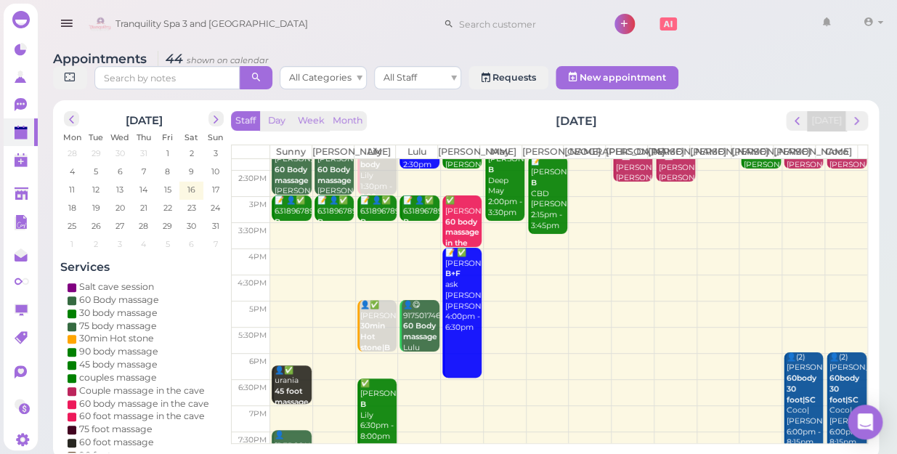
click at [286, 249] on td at bounding box center [568, 262] width 597 height 26
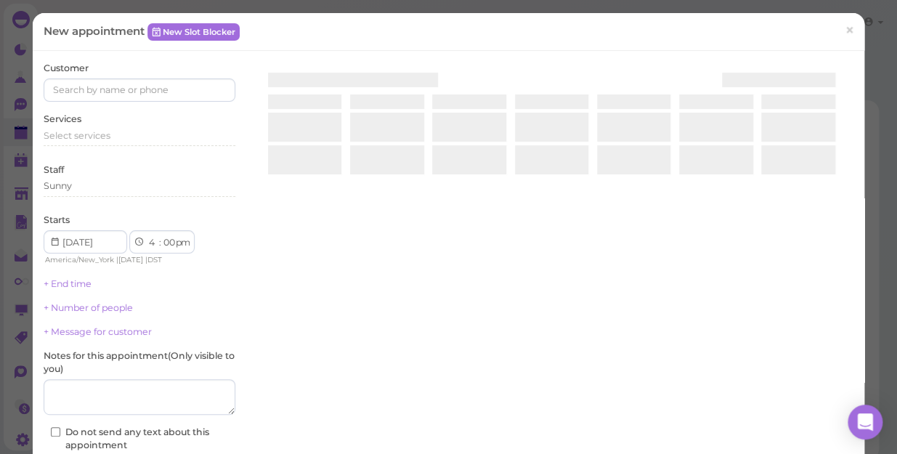
click at [286, 249] on div "New appointment New Slot Blocker × Customer Services Select services Staff Sunn…" at bounding box center [448, 227] width 897 height 454
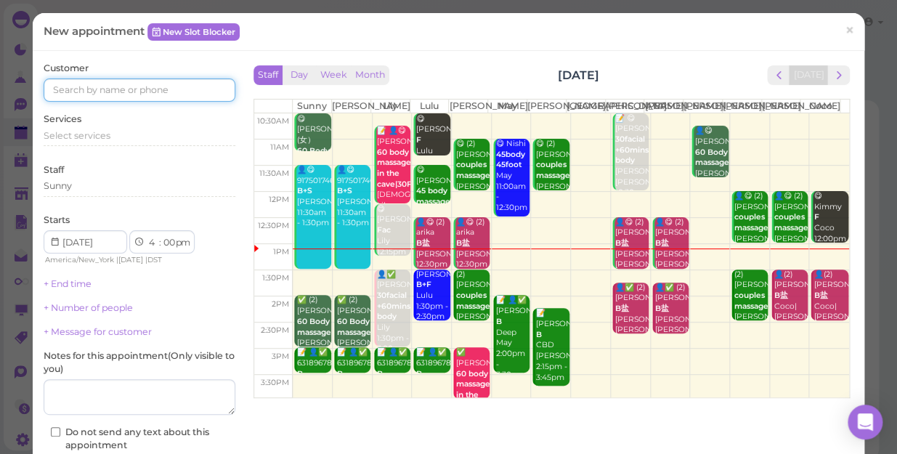
click at [160, 81] on input at bounding box center [140, 89] width 192 height 23
type input "5164692953"
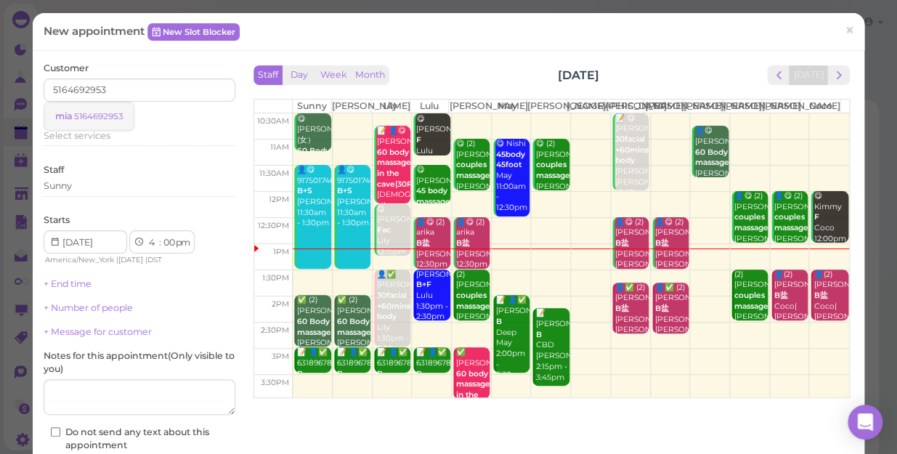
click at [113, 116] on small "5164692953" at bounding box center [98, 116] width 49 height 10
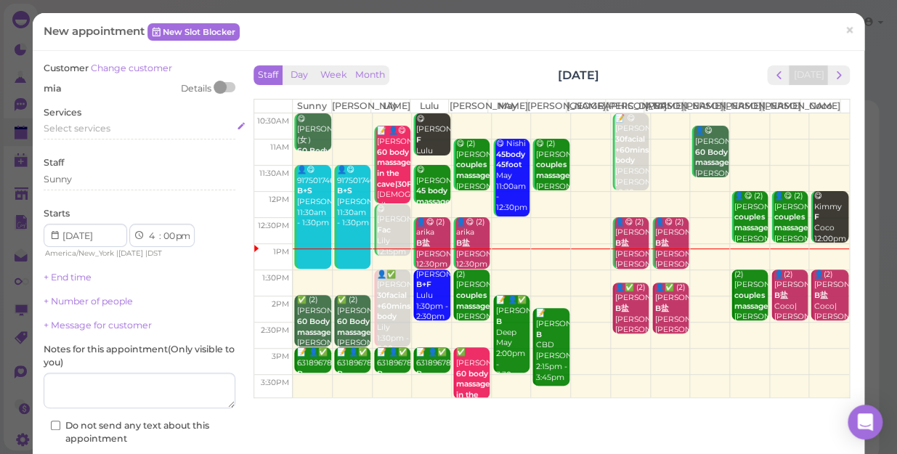
click at [108, 124] on span "Select services" at bounding box center [77, 128] width 67 height 11
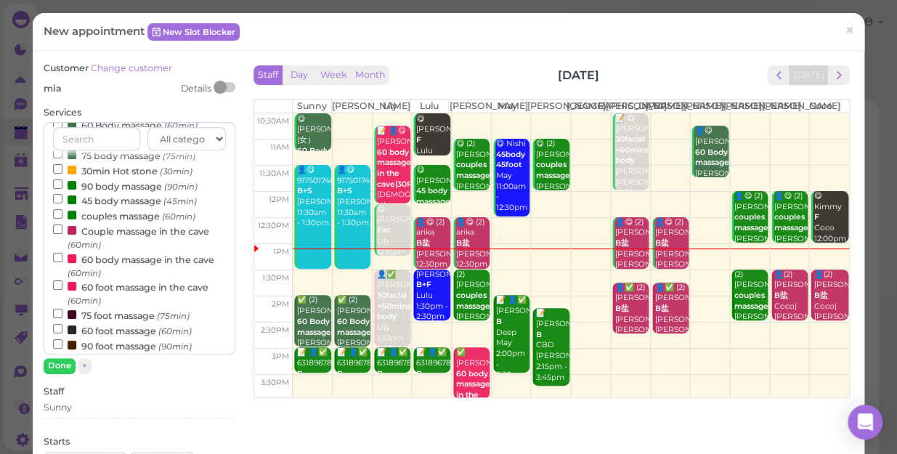
scroll to position [132, 0]
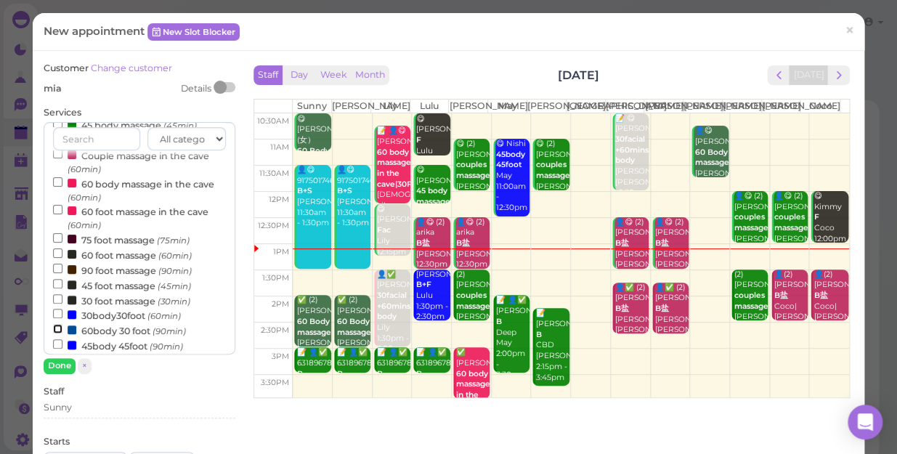
click at [53, 331] on input "60body 30 foot (90min)" at bounding box center [57, 328] width 9 height 9
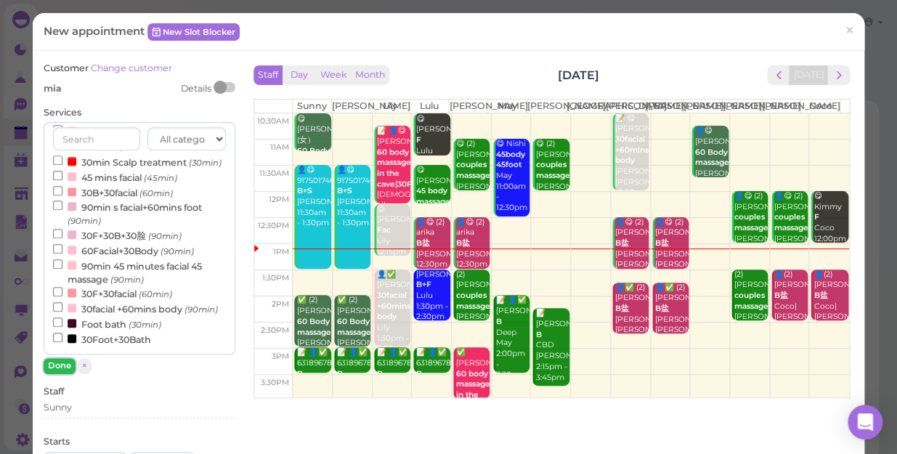
click at [62, 363] on button "Done" at bounding box center [60, 365] width 32 height 15
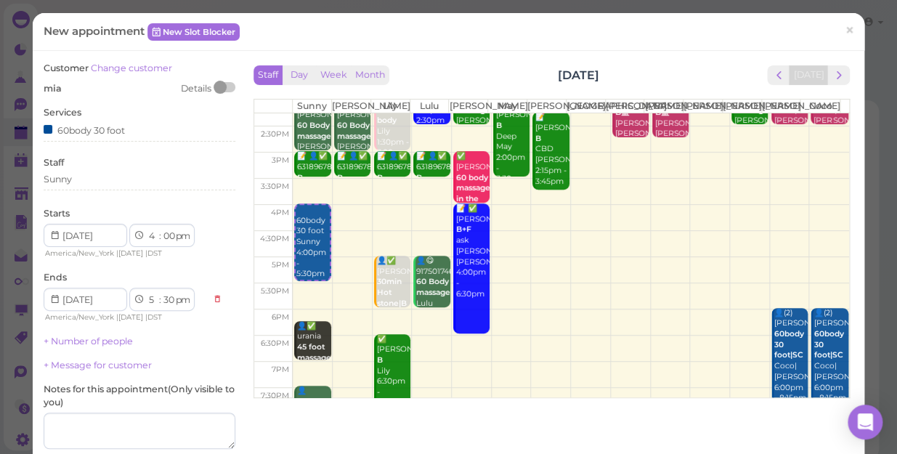
scroll to position [198, 0]
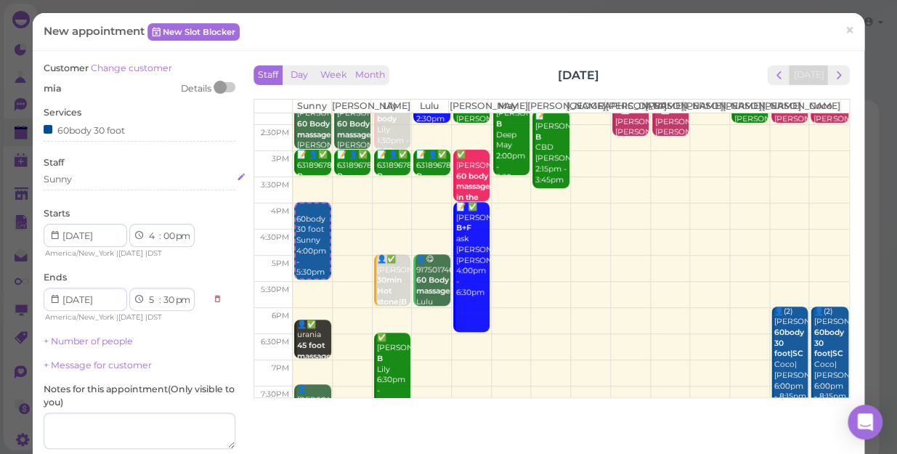
click at [81, 180] on div "Sunny" at bounding box center [140, 179] width 192 height 13
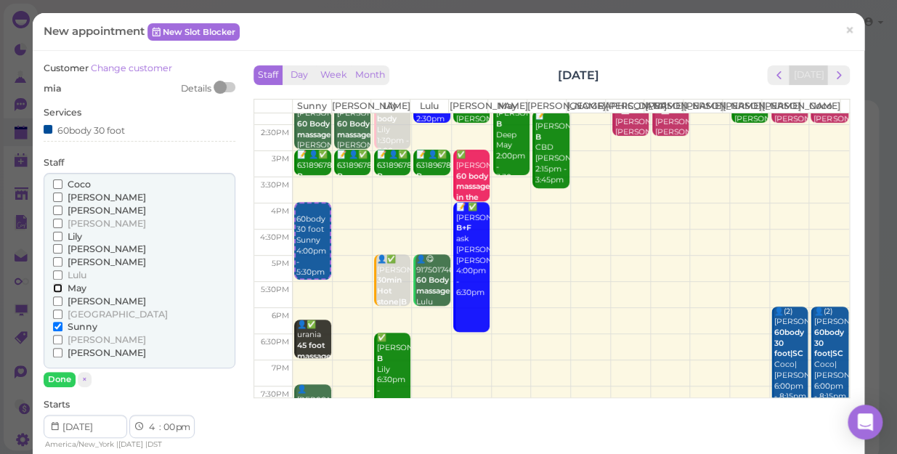
click at [57, 288] on input "May" at bounding box center [57, 287] width 9 height 9
click at [58, 325] on input "Sunny" at bounding box center [57, 326] width 9 height 9
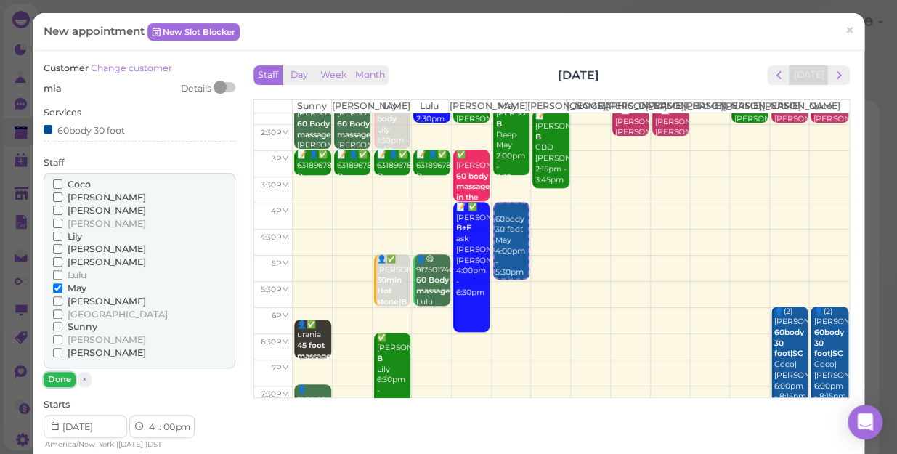
click at [62, 378] on button "Done" at bounding box center [60, 379] width 32 height 15
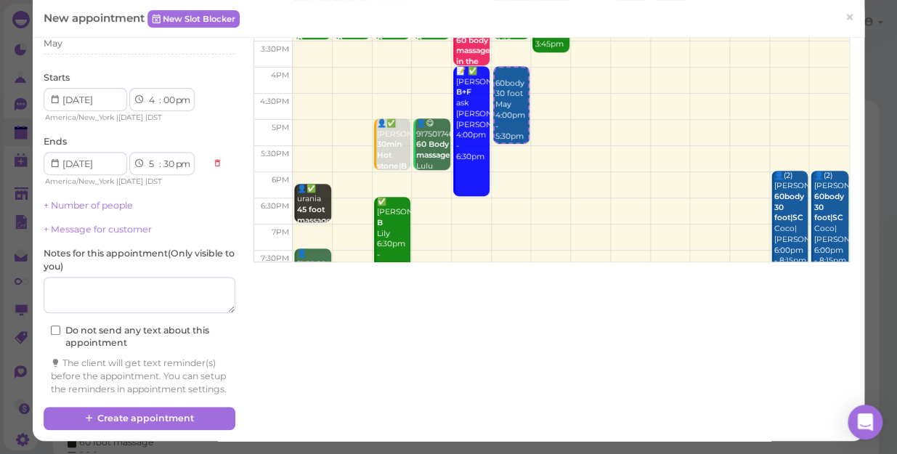
scroll to position [148, 0]
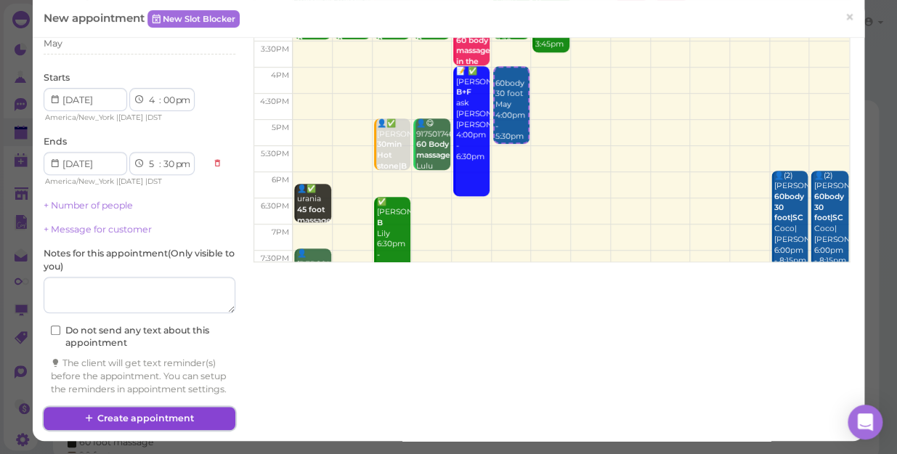
click at [163, 414] on button "Create appointment" at bounding box center [140, 418] width 192 height 23
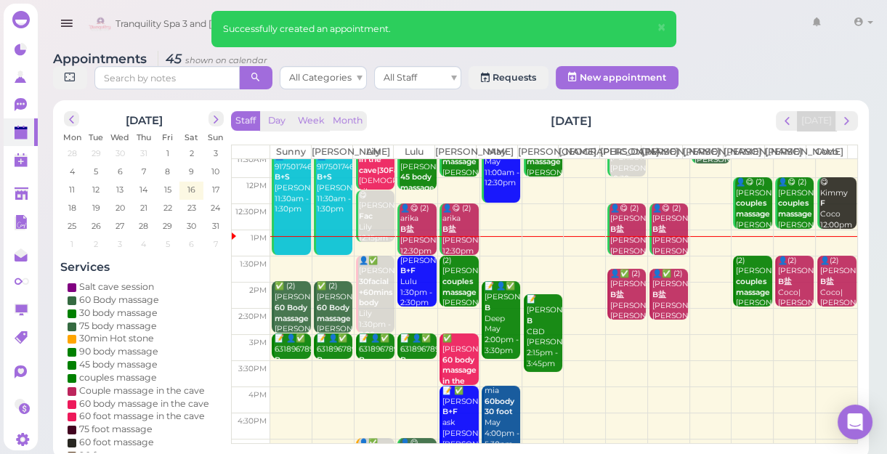
scroll to position [132, 0]
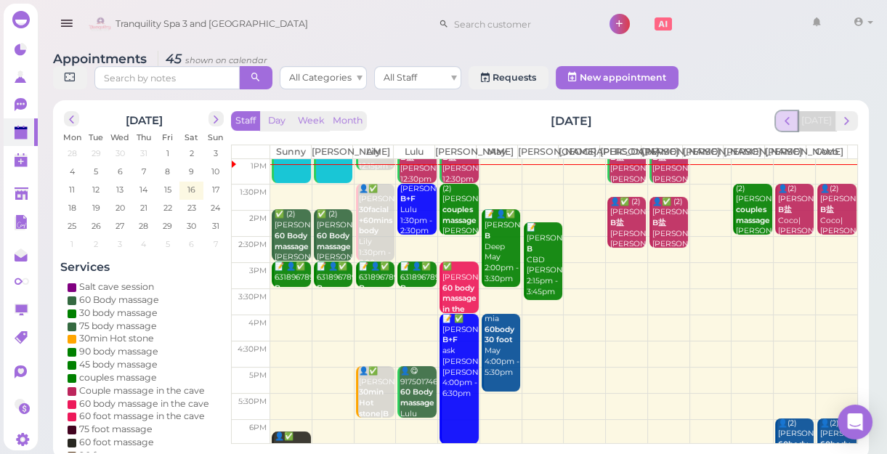
click at [790, 116] on span "prev" at bounding box center [787, 121] width 14 height 14
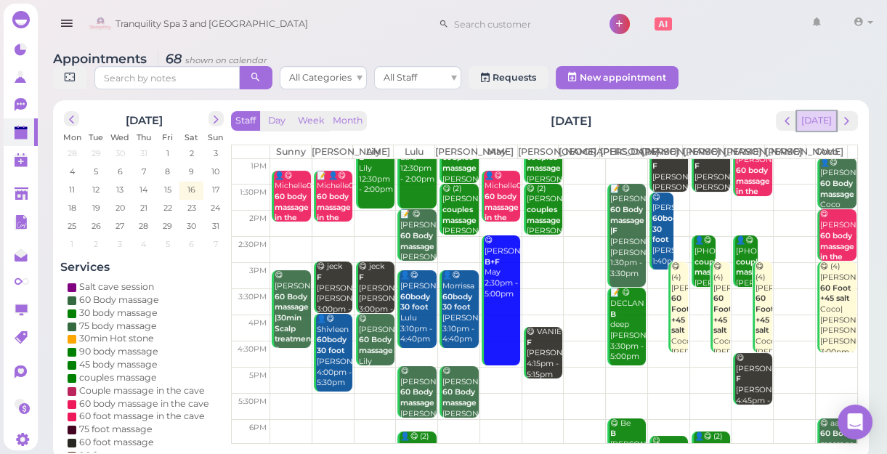
click at [818, 121] on button "[DATE]" at bounding box center [816, 121] width 39 height 20
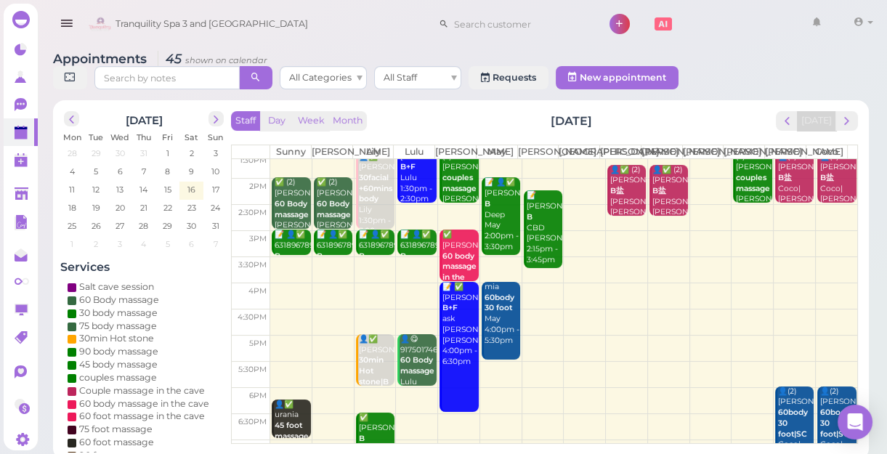
scroll to position [0, 0]
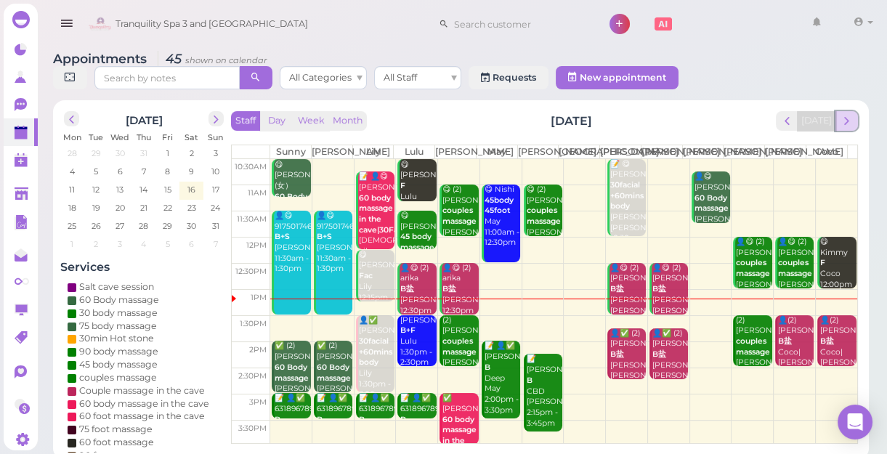
click at [847, 121] on span "next" at bounding box center [847, 121] width 14 height 14
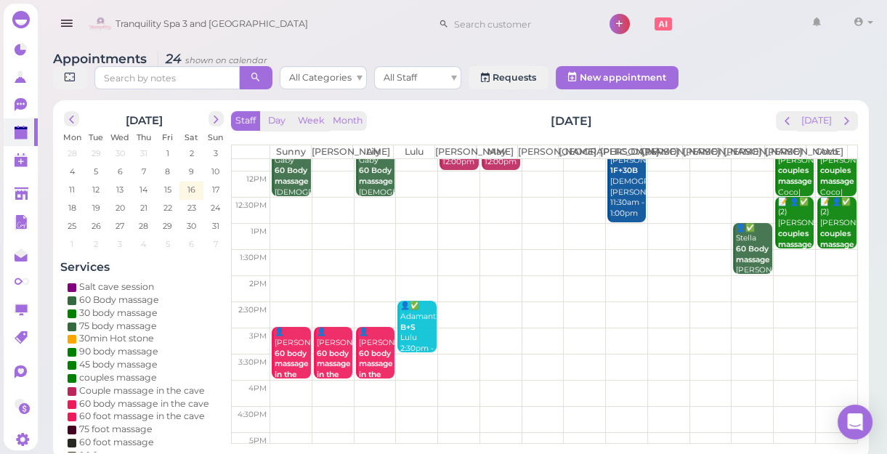
scroll to position [65, 0]
click at [850, 126] on span "next" at bounding box center [847, 121] width 14 height 14
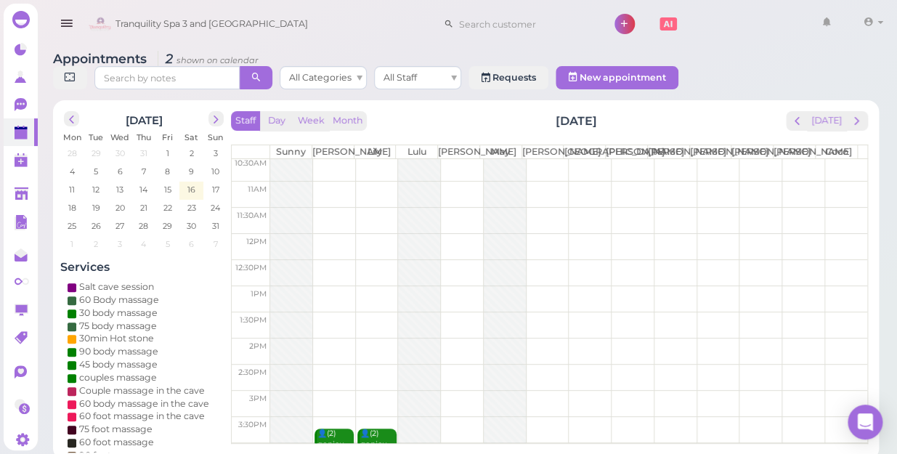
scroll to position [0, 0]
click at [859, 113] on button "next" at bounding box center [857, 121] width 23 height 20
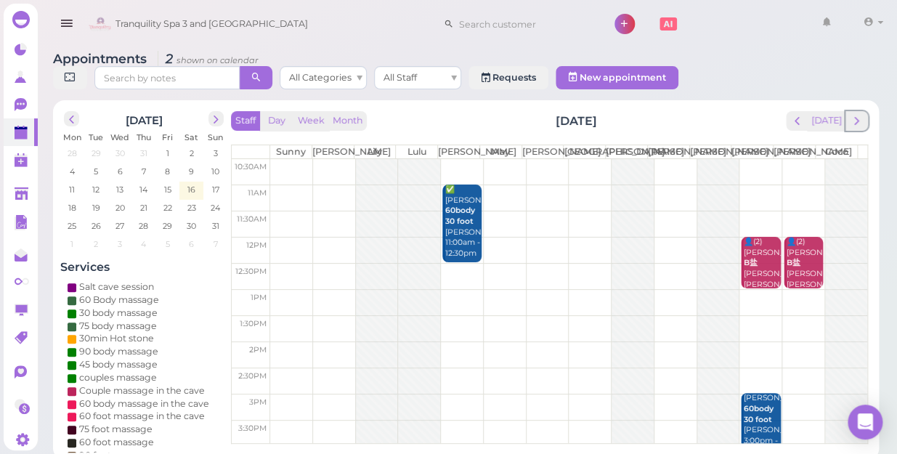
click at [859, 113] on button "next" at bounding box center [857, 121] width 23 height 20
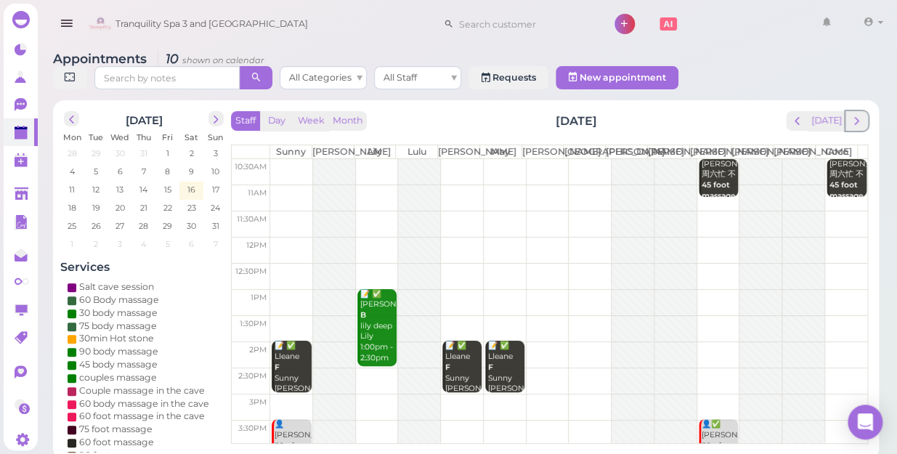
click at [859, 113] on button "next" at bounding box center [857, 121] width 23 height 20
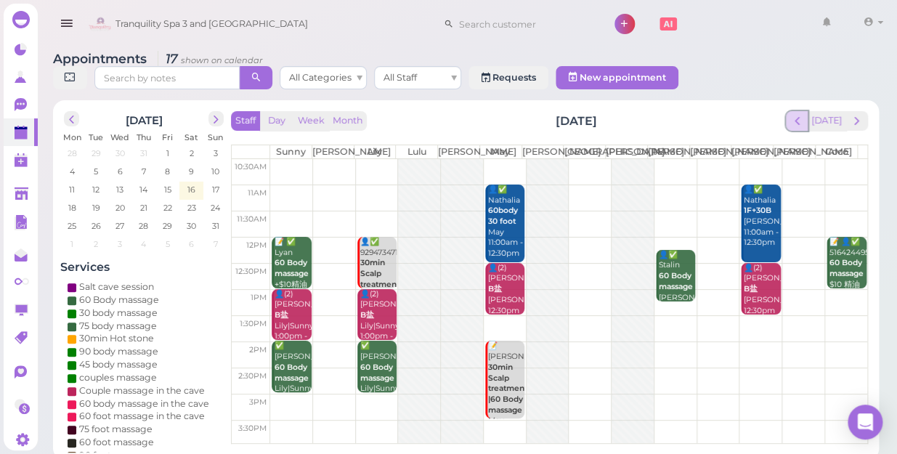
click at [801, 114] on span "prev" at bounding box center [798, 121] width 14 height 14
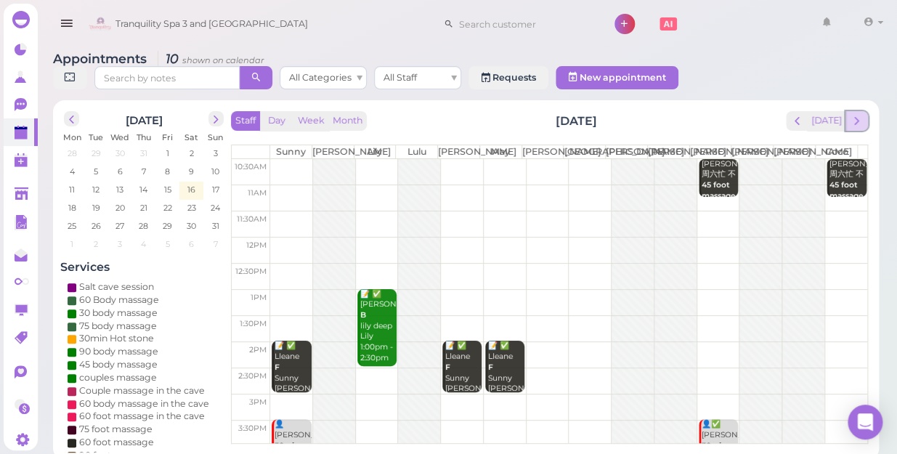
click at [856, 113] on button "next" at bounding box center [857, 121] width 23 height 20
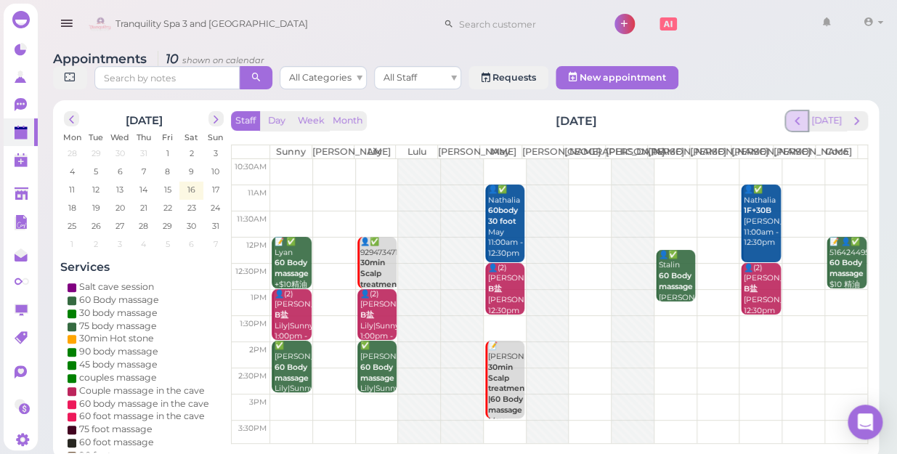
click at [799, 115] on button "prev" at bounding box center [797, 121] width 23 height 20
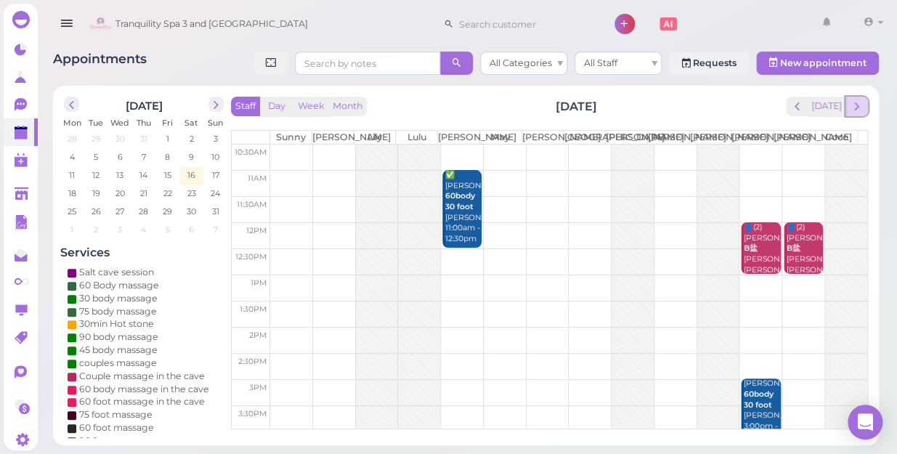
click at [855, 116] on button "next" at bounding box center [857, 107] width 23 height 20
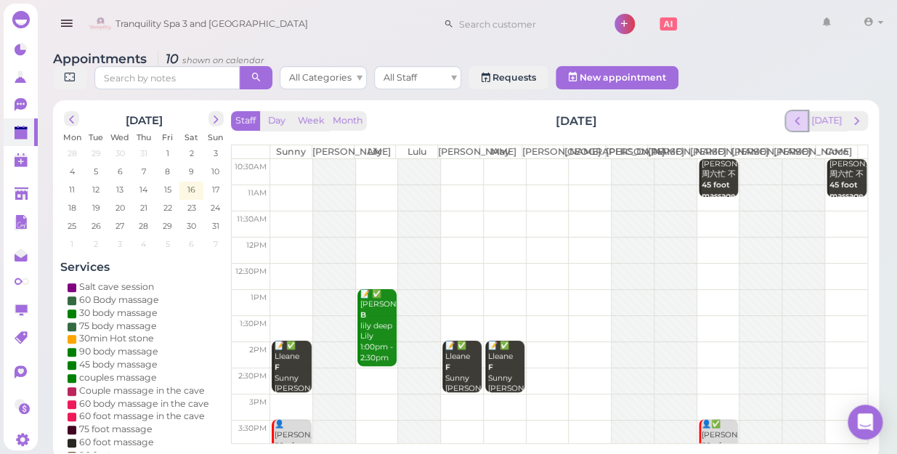
click at [799, 114] on span "prev" at bounding box center [798, 121] width 14 height 14
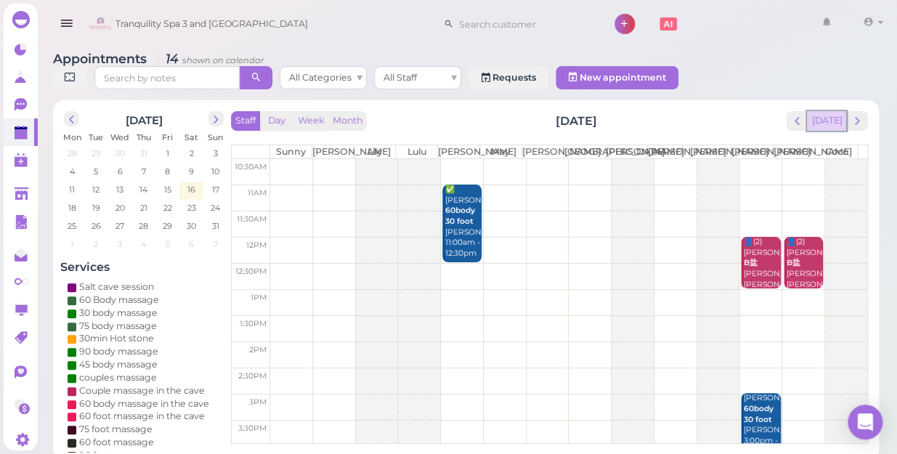
click at [838, 111] on button "[DATE]" at bounding box center [826, 121] width 39 height 20
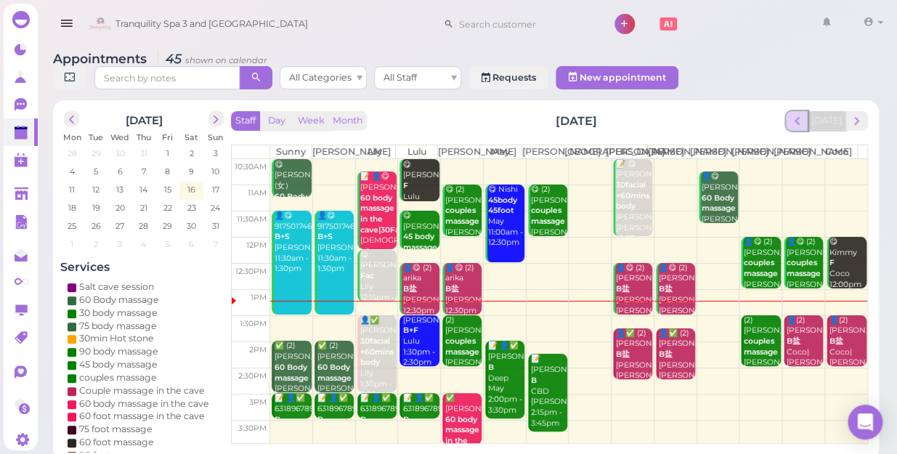
click at [799, 114] on span "prev" at bounding box center [798, 121] width 14 height 14
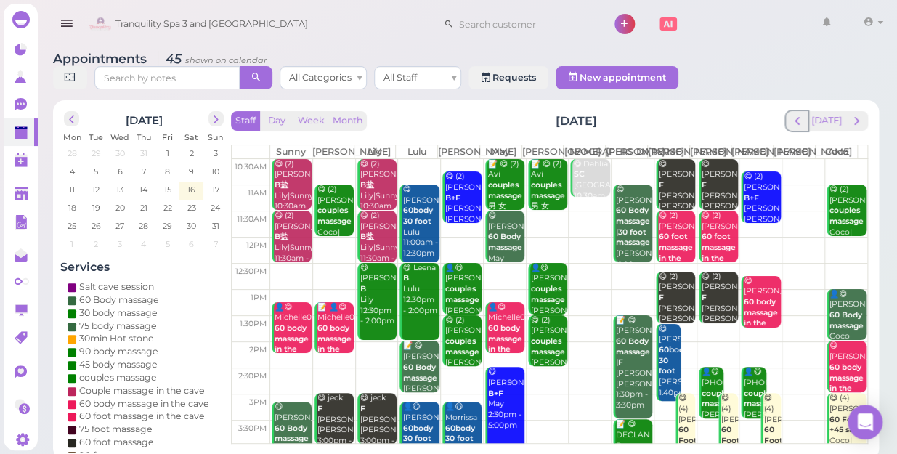
click at [799, 114] on span "prev" at bounding box center [798, 121] width 14 height 14
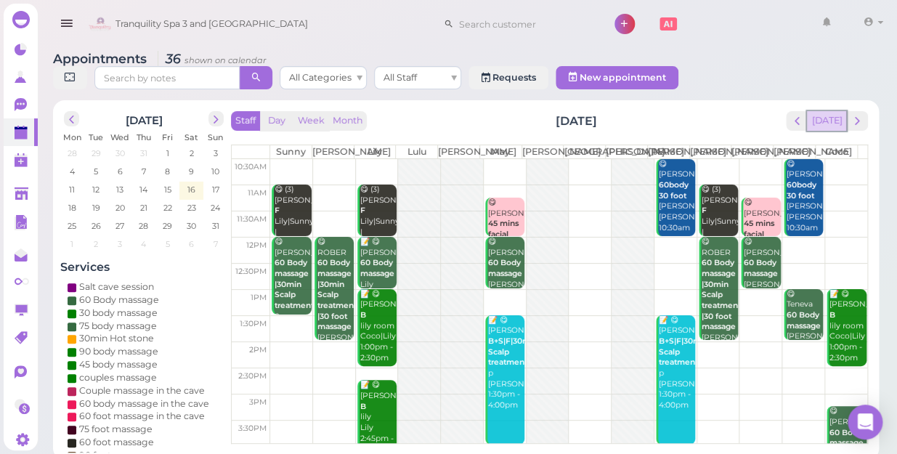
click at [832, 111] on button "[DATE]" at bounding box center [826, 121] width 39 height 20
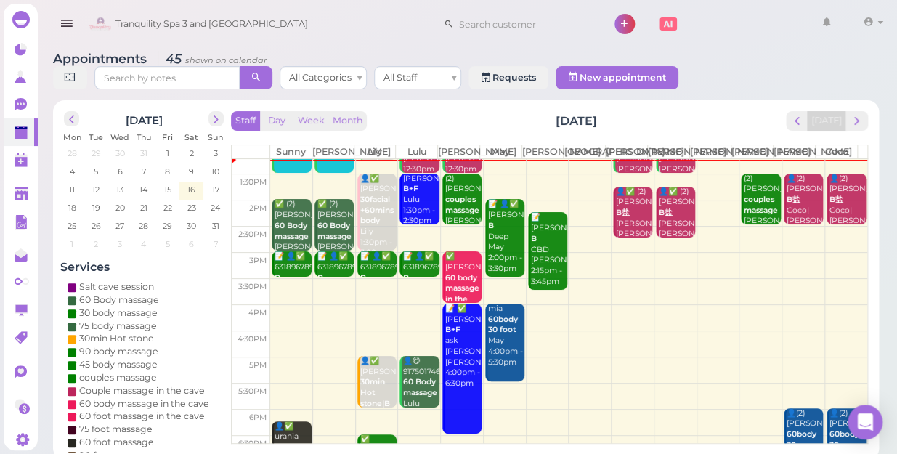
scroll to position [65, 0]
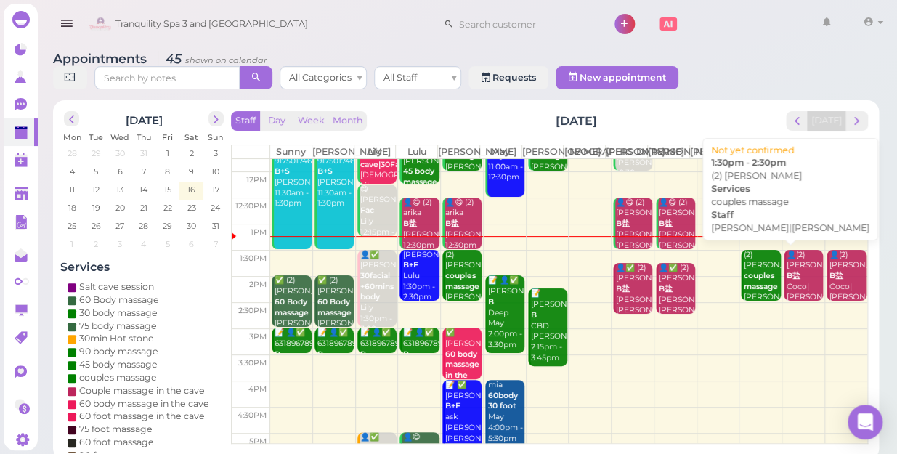
click at [756, 283] on div "(2) Jacob couples massage Linda|Lisa 1:30pm - 2:30pm" at bounding box center [761, 293] width 37 height 86
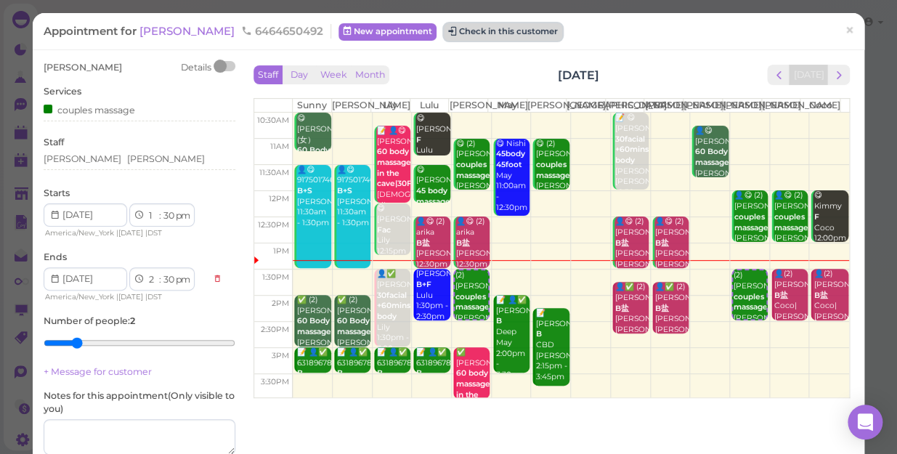
click at [450, 35] on button "Check in this customer" at bounding box center [503, 31] width 118 height 17
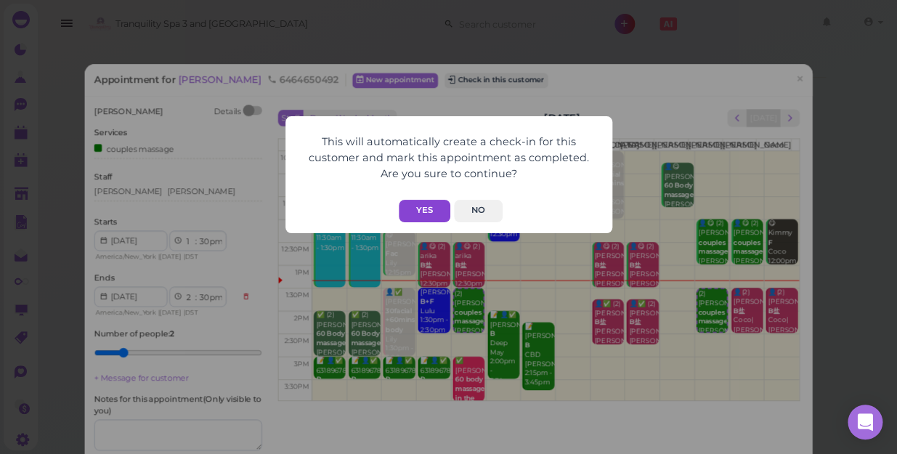
click at [419, 211] on button "Yes" at bounding box center [425, 211] width 52 height 23
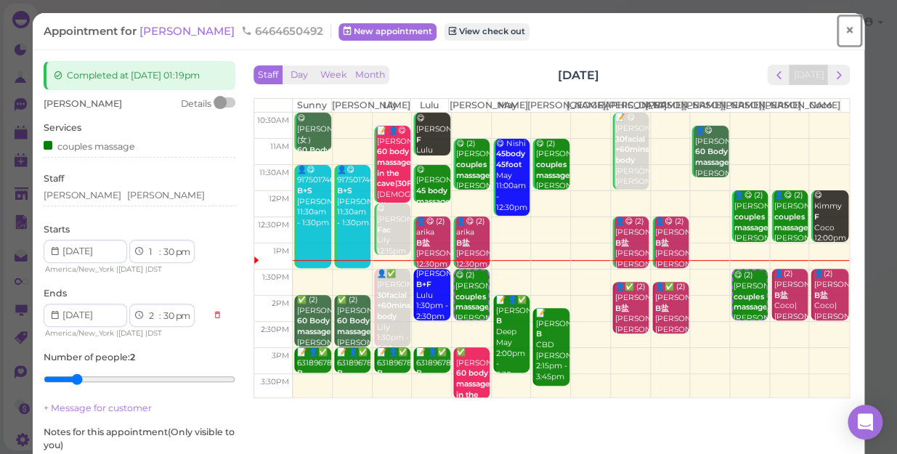
click at [845, 29] on span "×" at bounding box center [849, 30] width 9 height 20
click at [839, 29] on link at bounding box center [827, 24] width 42 height 41
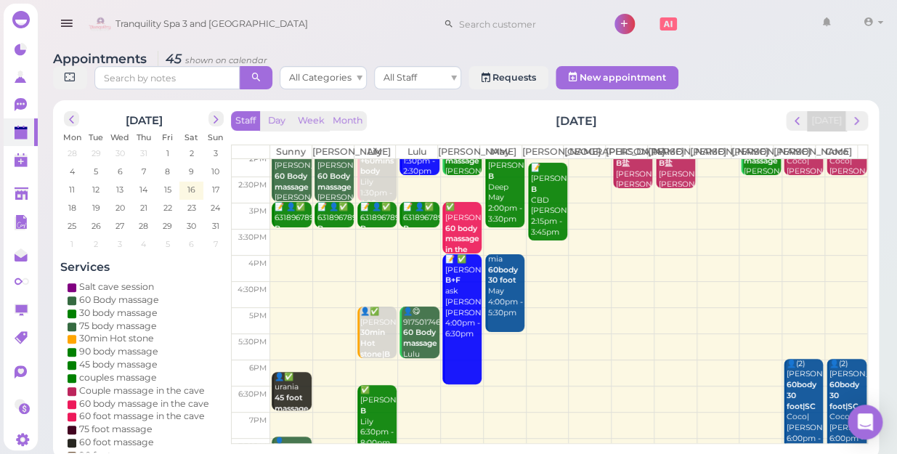
scroll to position [196, 0]
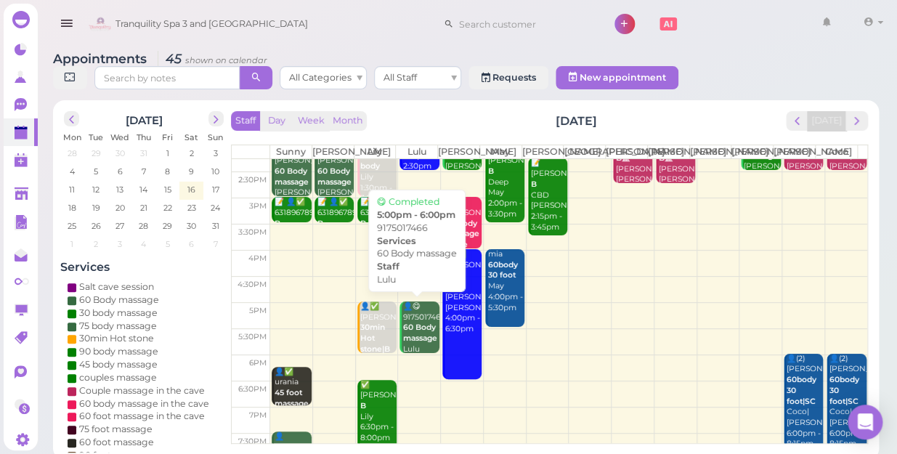
click at [412, 326] on b "60 Body massage" at bounding box center [420, 333] width 34 height 20
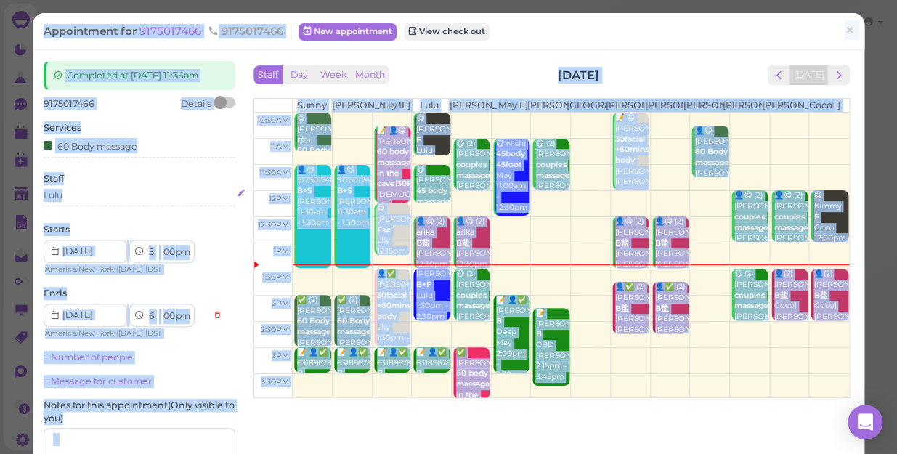
click at [72, 198] on div "Lulu" at bounding box center [140, 195] width 192 height 13
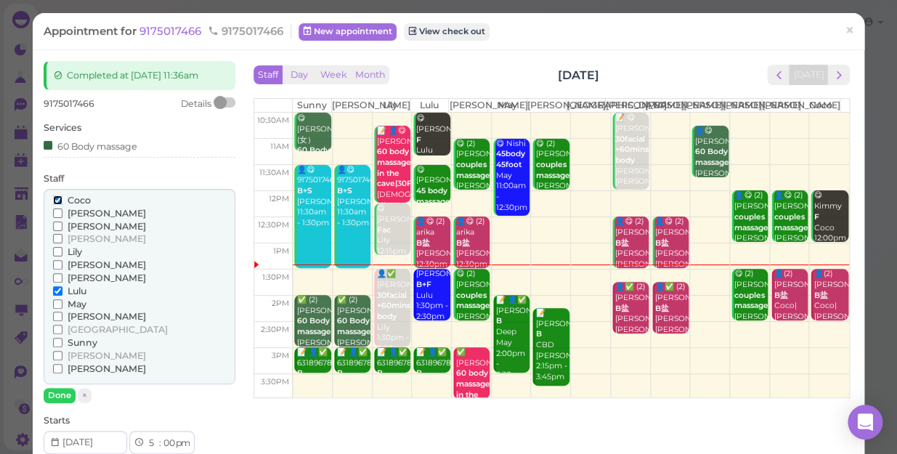
click at [54, 198] on input "Coco" at bounding box center [57, 199] width 9 height 9
click at [56, 289] on input "Lulu" at bounding box center [57, 290] width 9 height 9
click at [56, 291] on input "Lulu" at bounding box center [57, 290] width 9 height 9
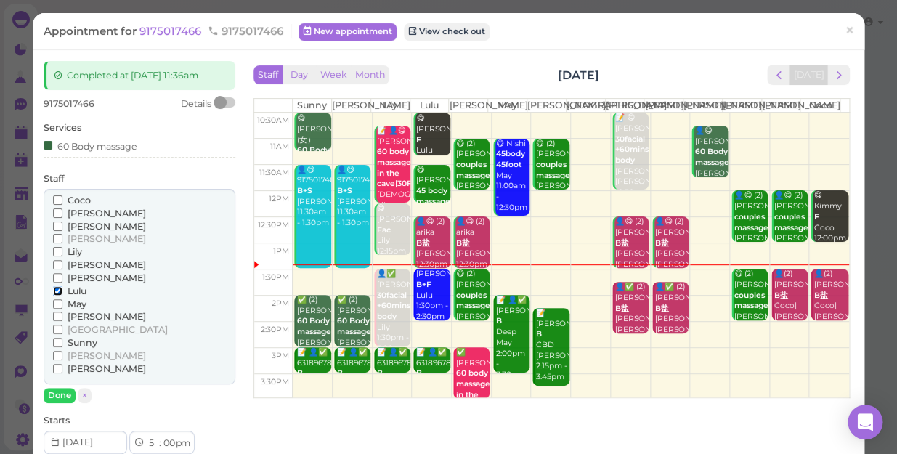
click at [60, 291] on input "Lulu" at bounding box center [57, 290] width 9 height 9
click at [57, 291] on input "Lulu" at bounding box center [57, 290] width 9 height 9
click at [65, 391] on button "Done" at bounding box center [60, 395] width 32 height 15
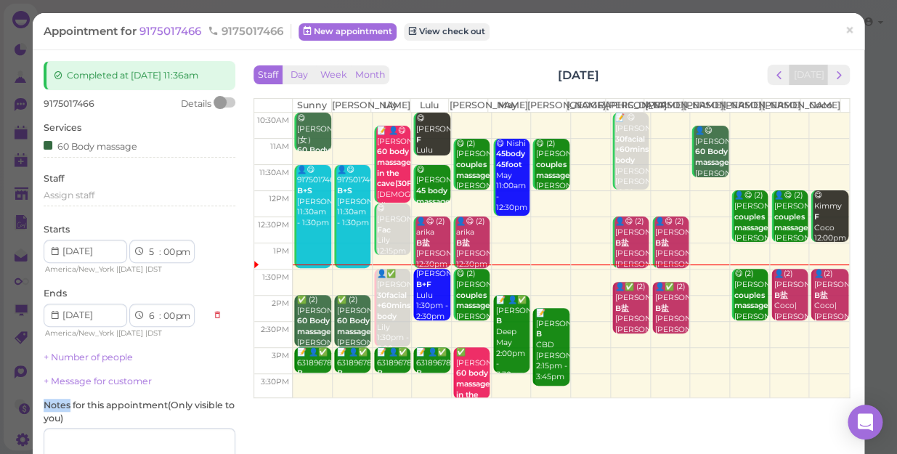
click at [65, 391] on div "9175017466 Details Services 60 Body massage Staff Assign staff Starts 1 2 3 4 5…" at bounding box center [140, 299] width 192 height 404
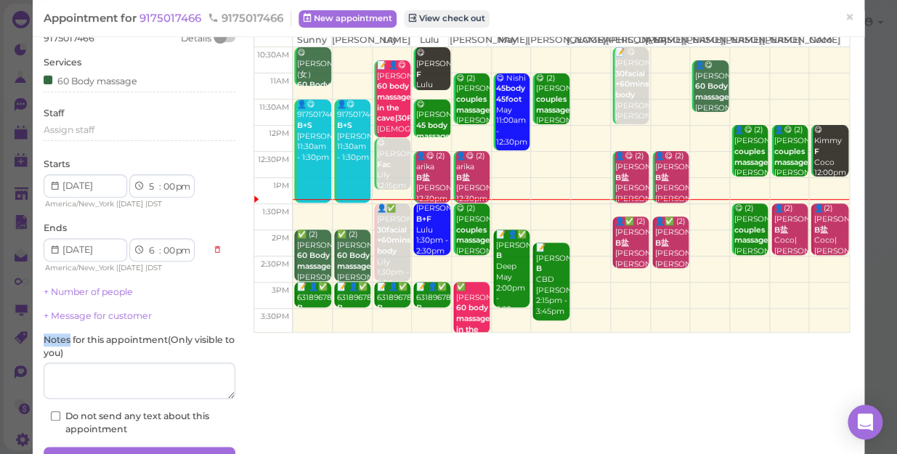
scroll to position [142, 0]
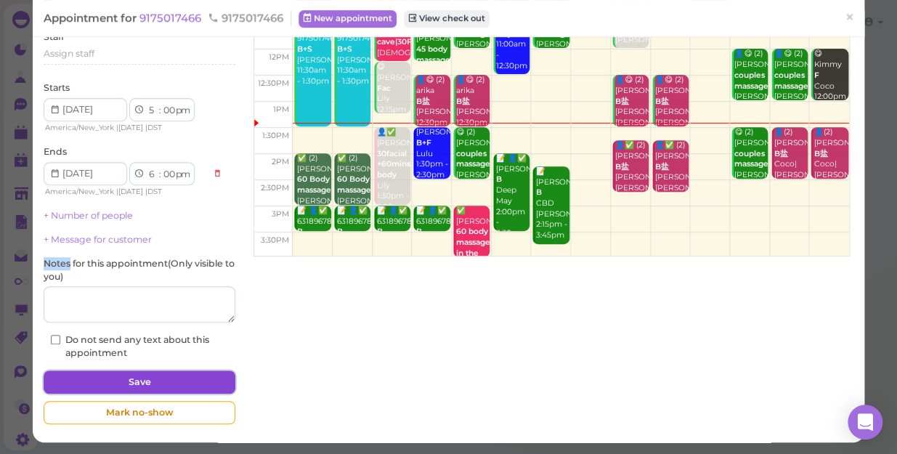
click at [205, 379] on button "Save" at bounding box center [140, 382] width 192 height 23
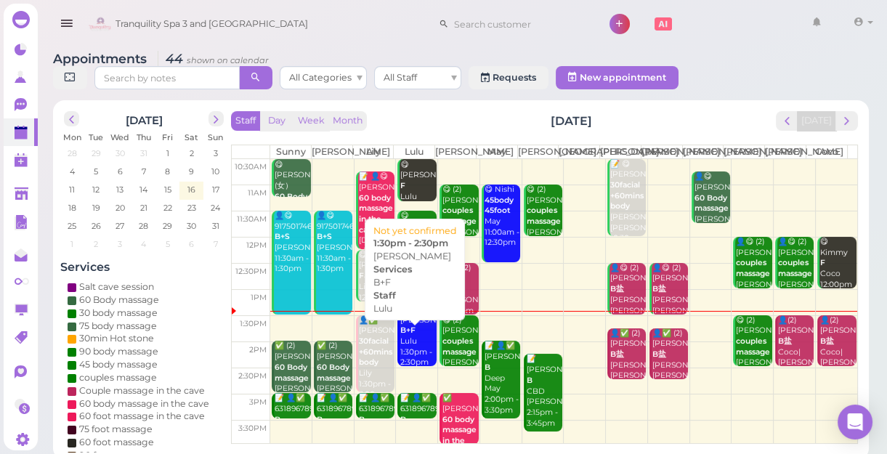
click at [415, 354] on div "Jessica B+F Lulu 1:30pm - 2:30pm" at bounding box center [418, 341] width 36 height 53
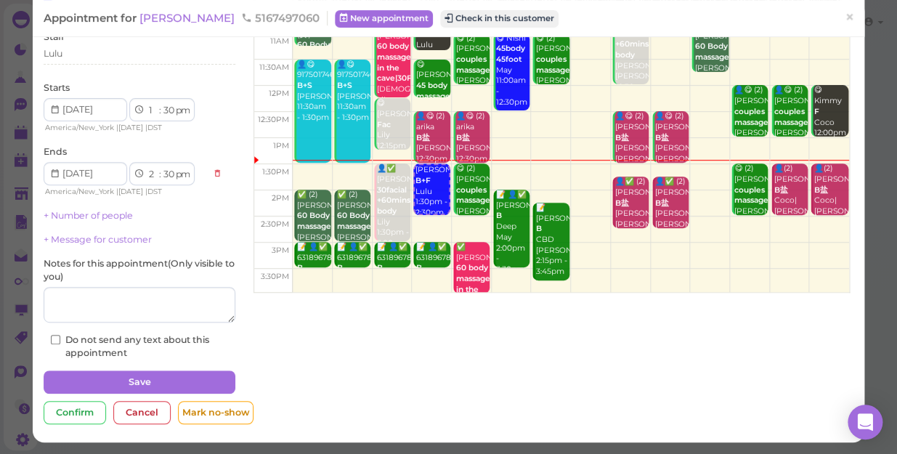
scroll to position [39, 0]
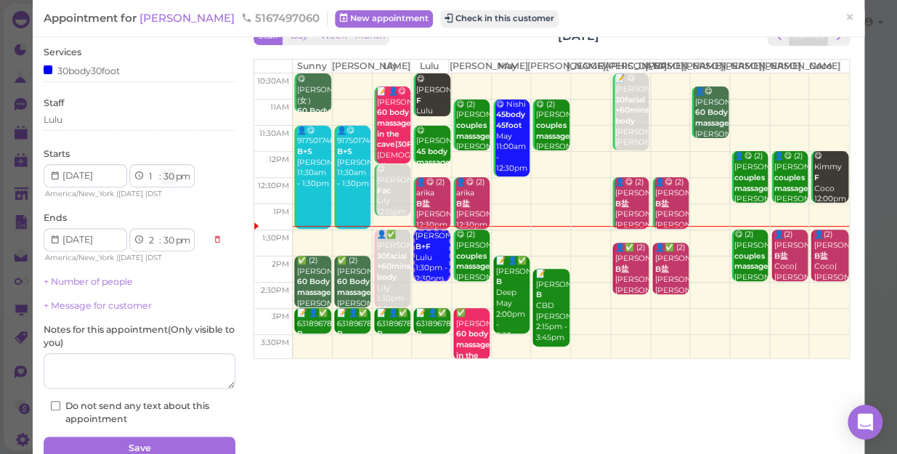
click at [167, 179] on select "00 05 10 15 20 25 30 35 40 45 50 55" at bounding box center [168, 176] width 15 height 15
select select "40"
click at [161, 169] on select "00 05 10 15 20 25 30 35 40 45 50 55" at bounding box center [168, 176] width 15 height 15
select select "40"
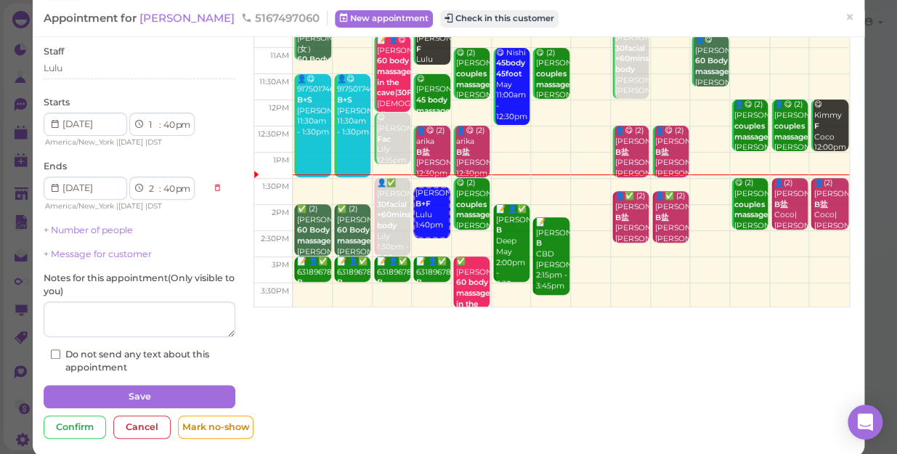
scroll to position [105, 0]
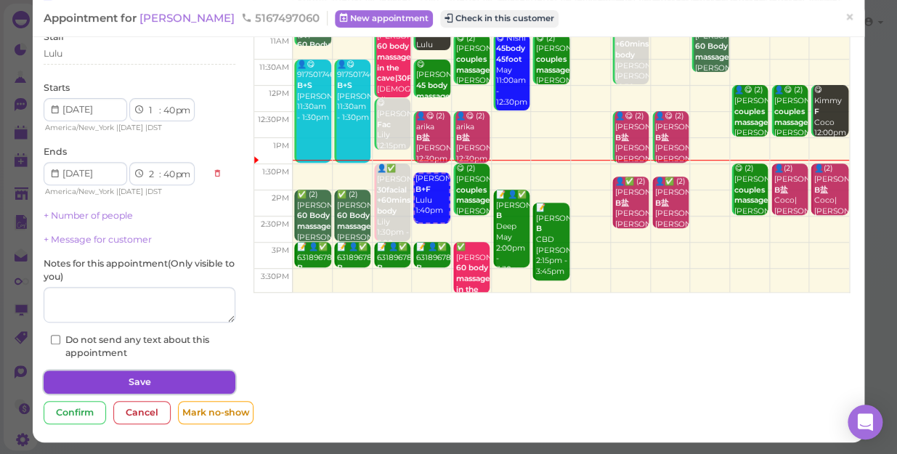
click at [198, 381] on button "Save" at bounding box center [140, 382] width 192 height 23
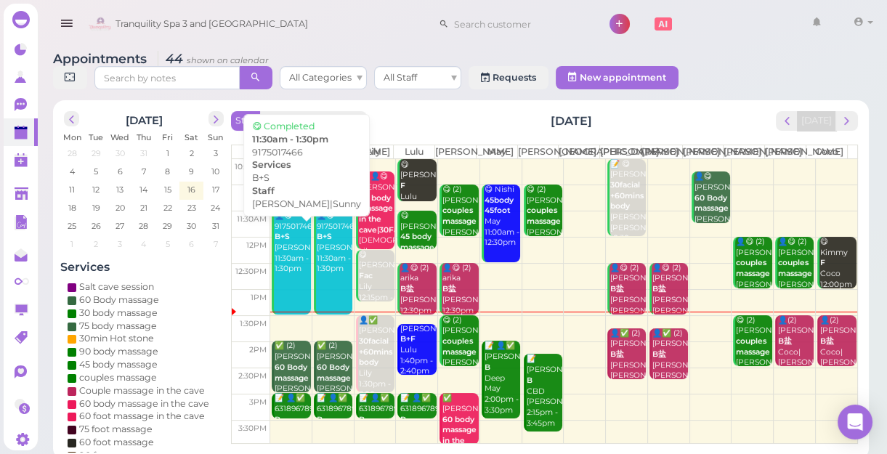
click at [296, 263] on div "👤😋 9175017466 B+S Kelly|Sunny 11:30am - 1:30pm" at bounding box center [292, 243] width 36 height 64
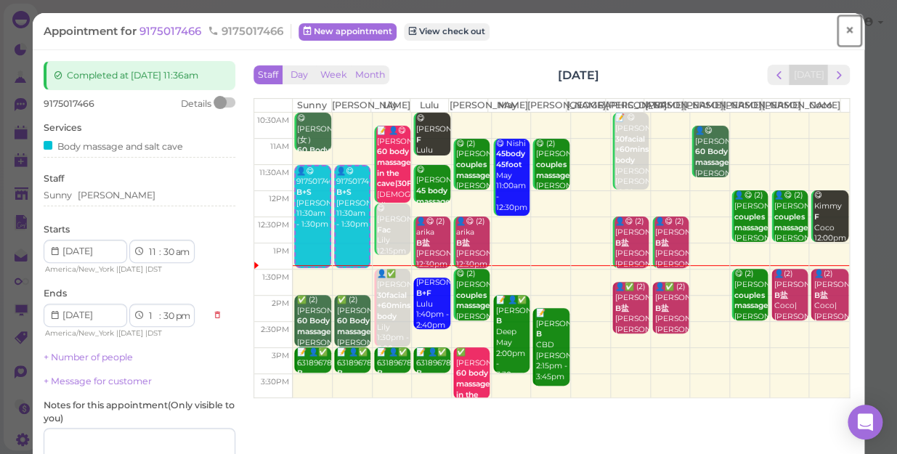
click at [845, 32] on span "×" at bounding box center [849, 30] width 9 height 20
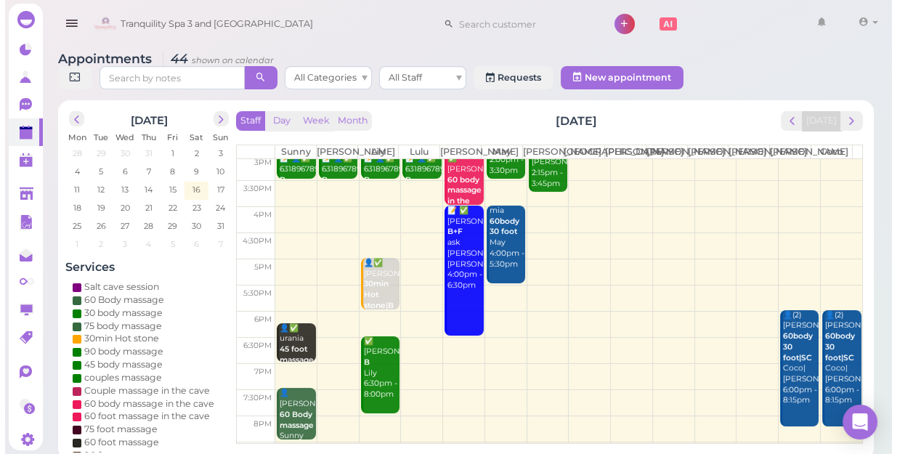
scroll to position [262, 0]
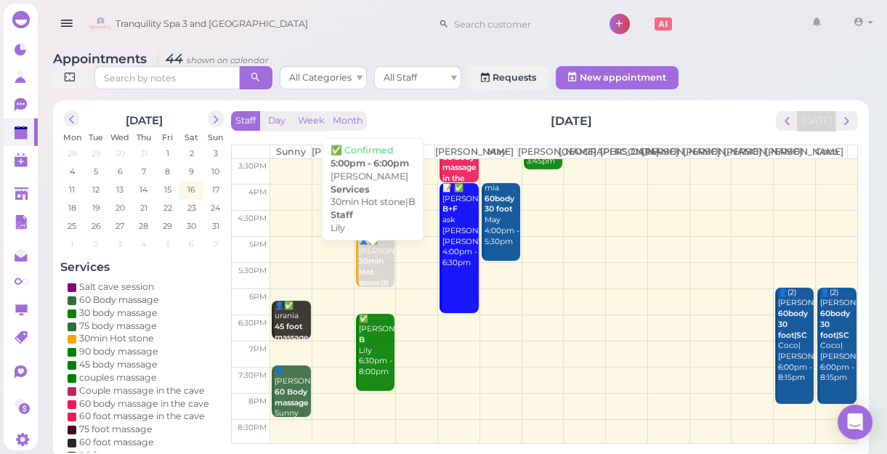
click at [374, 276] on b "30min Hot stone|B" at bounding box center [374, 272] width 30 height 31
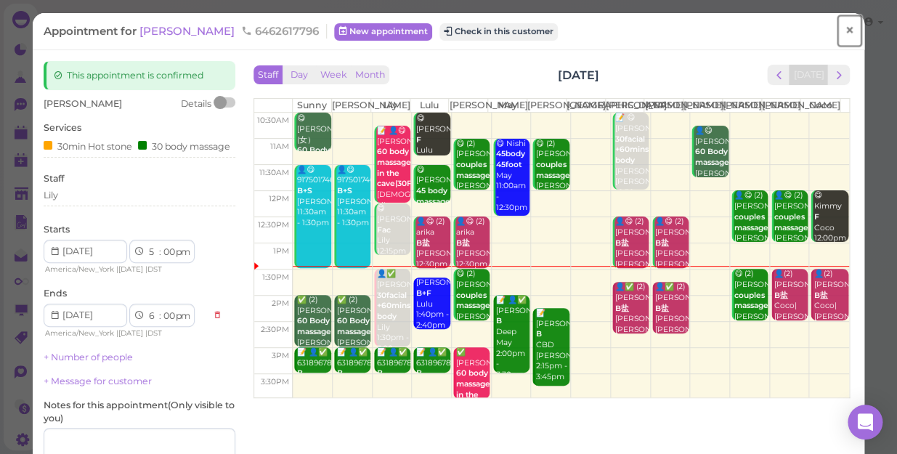
click at [845, 29] on span "×" at bounding box center [849, 30] width 9 height 20
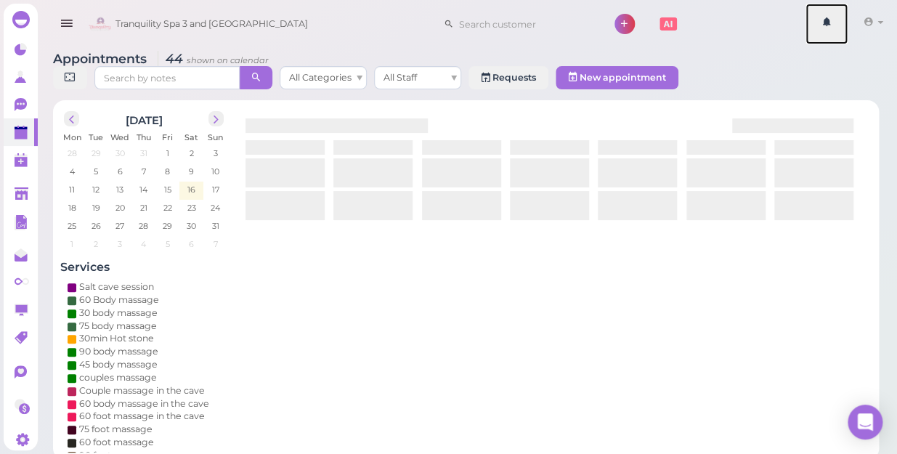
click at [836, 29] on link at bounding box center [827, 24] width 42 height 41
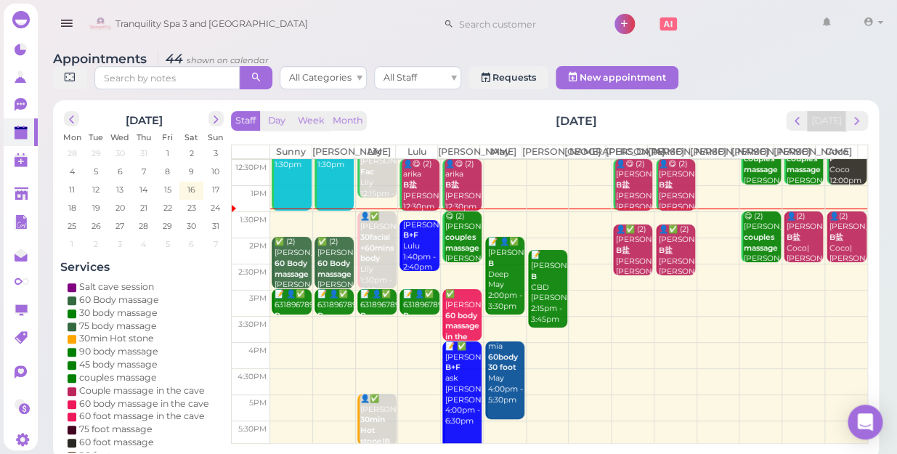
scroll to position [132, 0]
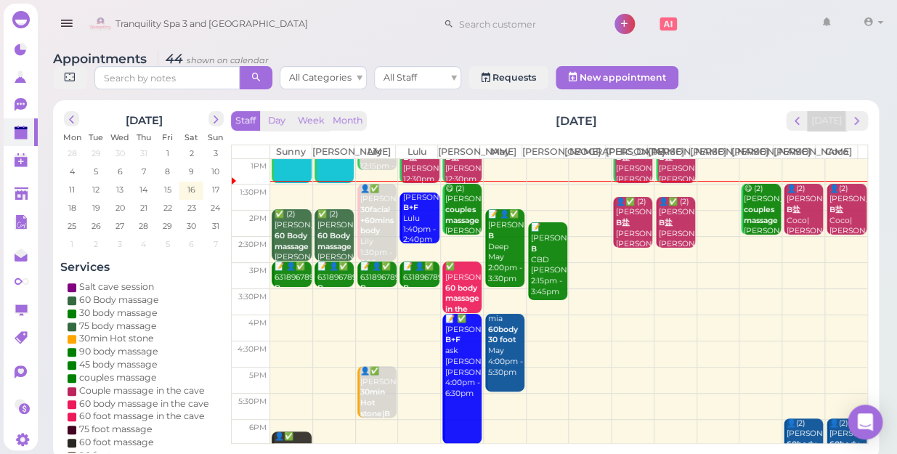
click at [408, 371] on td at bounding box center [568, 380] width 597 height 26
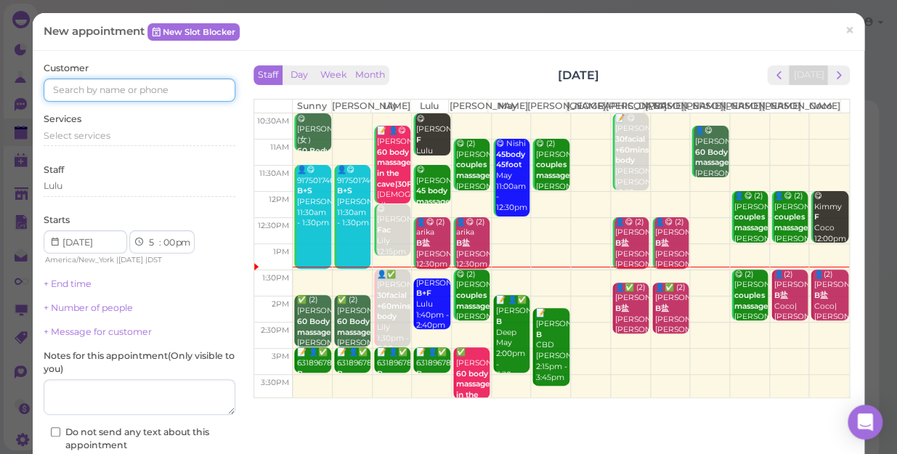
click at [200, 88] on input at bounding box center [140, 89] width 192 height 23
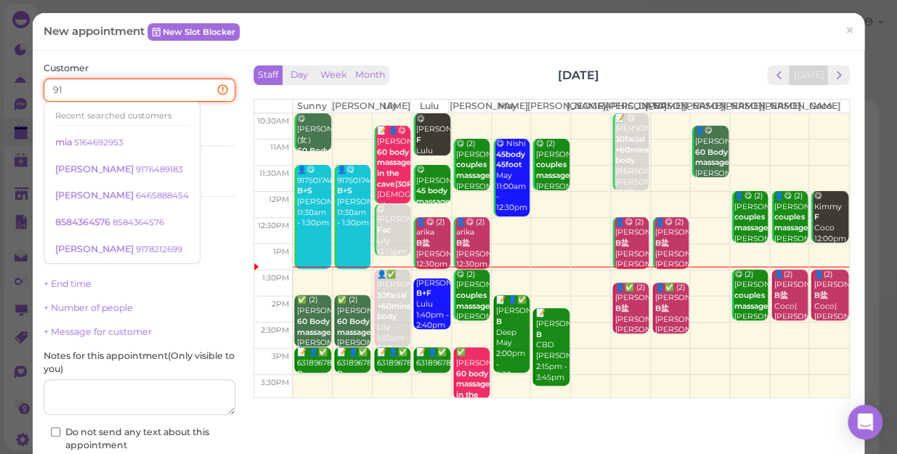
type input "9"
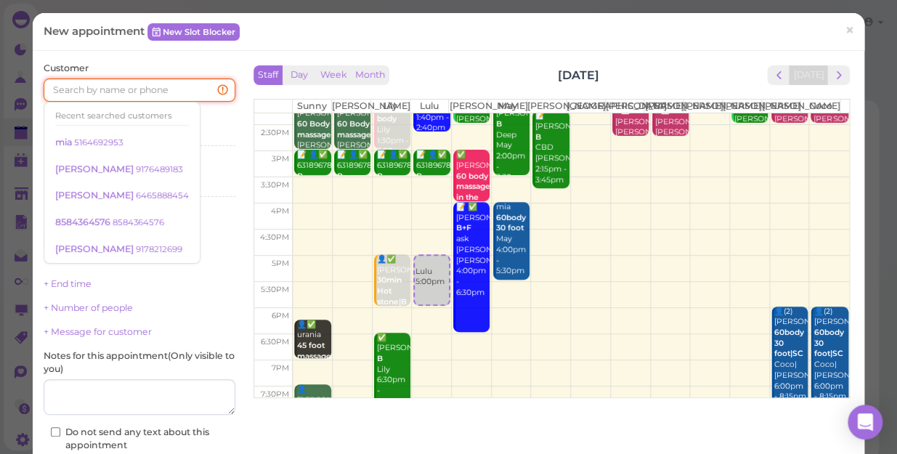
scroll to position [262, 0]
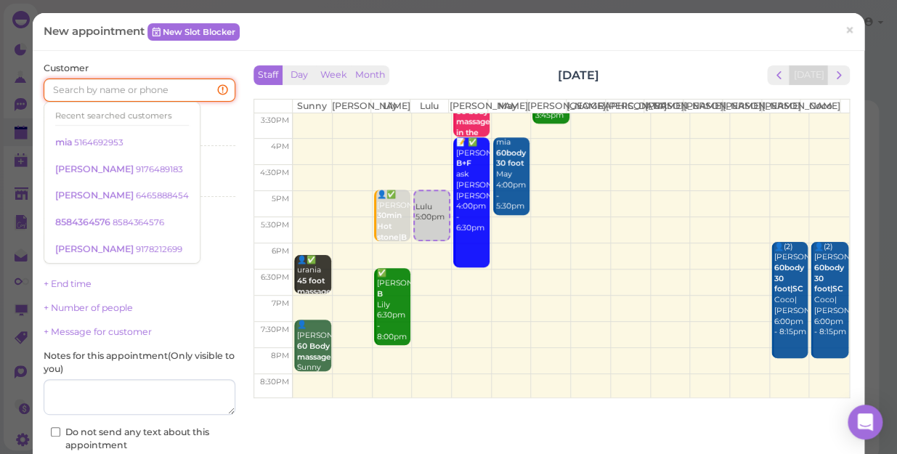
click at [177, 90] on input at bounding box center [140, 89] width 192 height 23
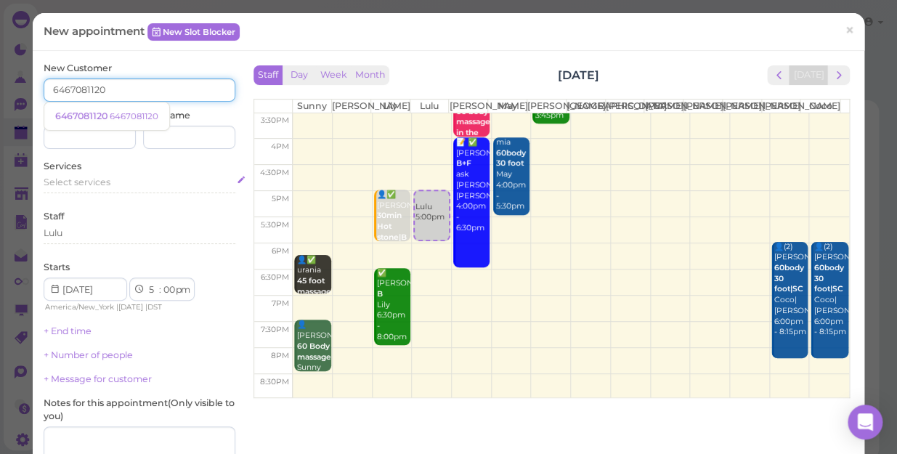
type input "6467081120"
click at [105, 185] on span "Select services" at bounding box center [77, 182] width 67 height 11
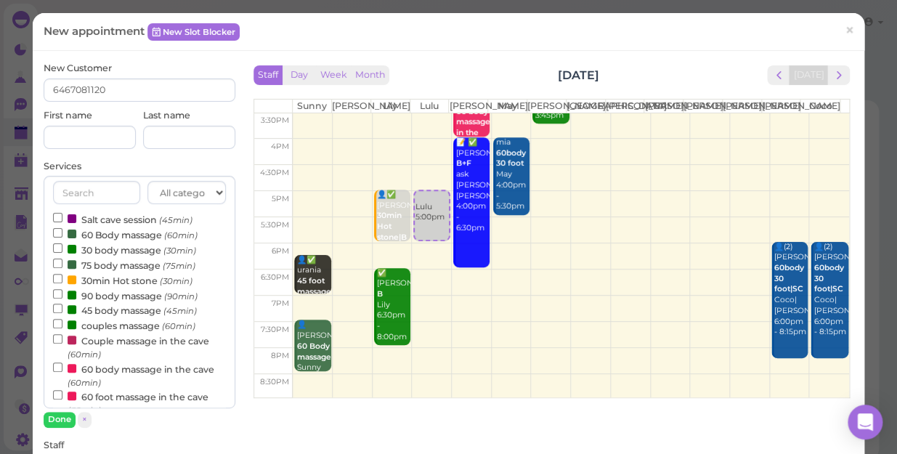
click at [102, 235] on label "60 Body massage (60min)" at bounding box center [125, 234] width 145 height 15
click at [62, 235] on input "60 Body massage (60min)" at bounding box center [57, 232] width 9 height 9
click at [65, 419] on button "Done" at bounding box center [60, 419] width 32 height 15
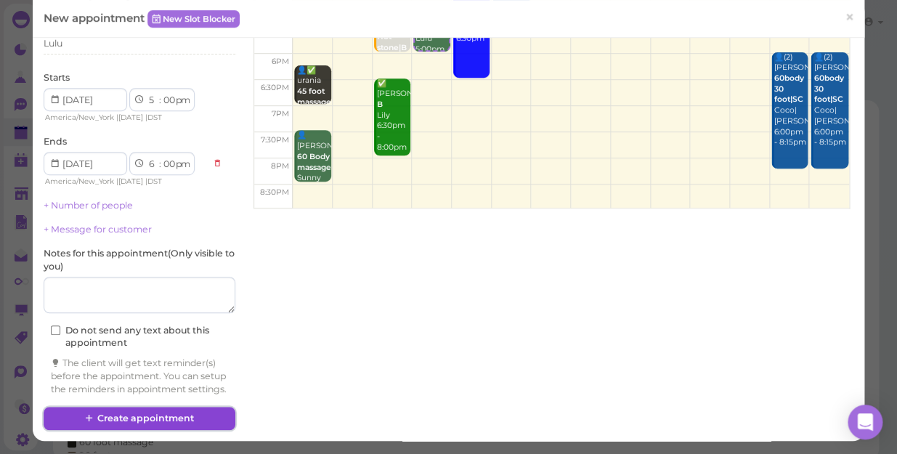
click at [132, 417] on button "Create appointment" at bounding box center [140, 418] width 192 height 23
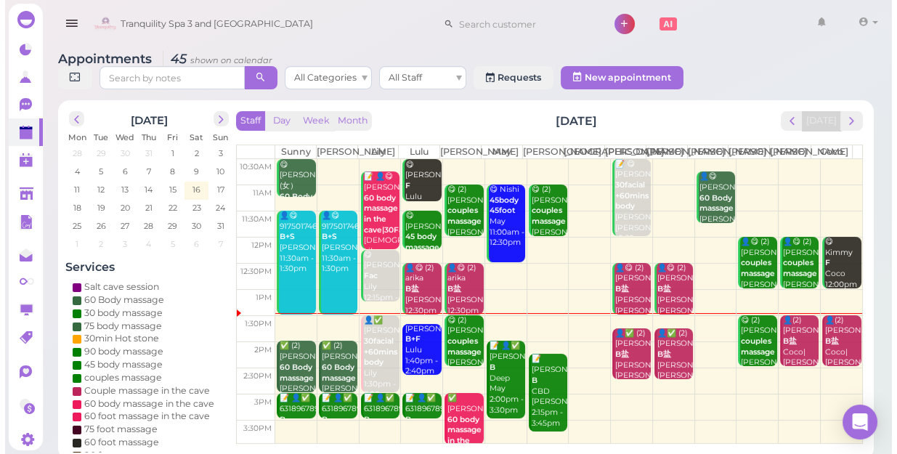
scroll to position [132, 0]
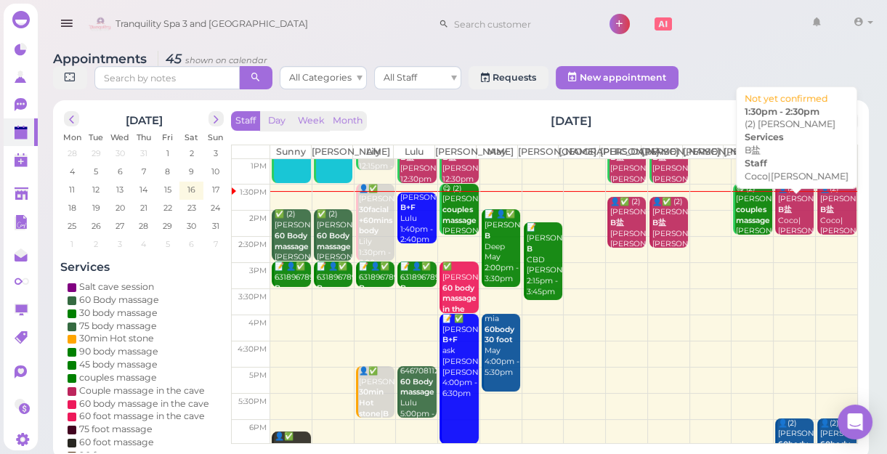
click at [785, 234] on div "👤(2) Bryant B盐 Coco|Tina 1:30pm - 2:30pm" at bounding box center [796, 221] width 36 height 75
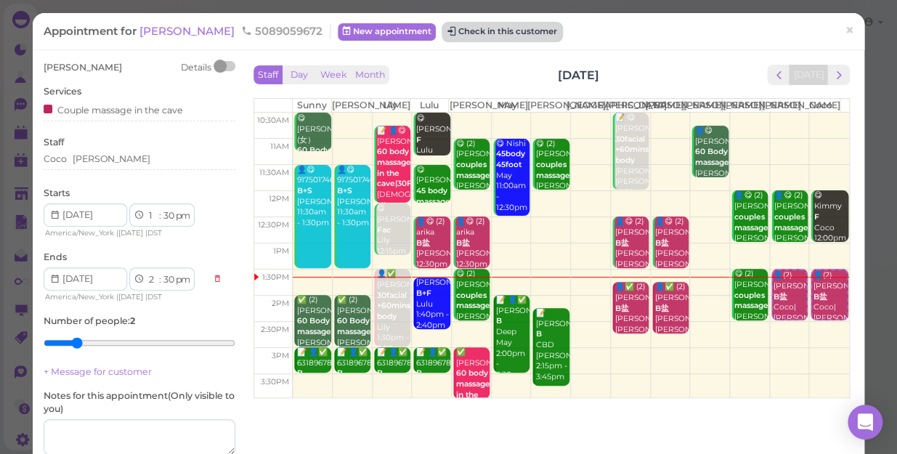
click at [448, 26] on button "Check in this customer" at bounding box center [502, 31] width 118 height 17
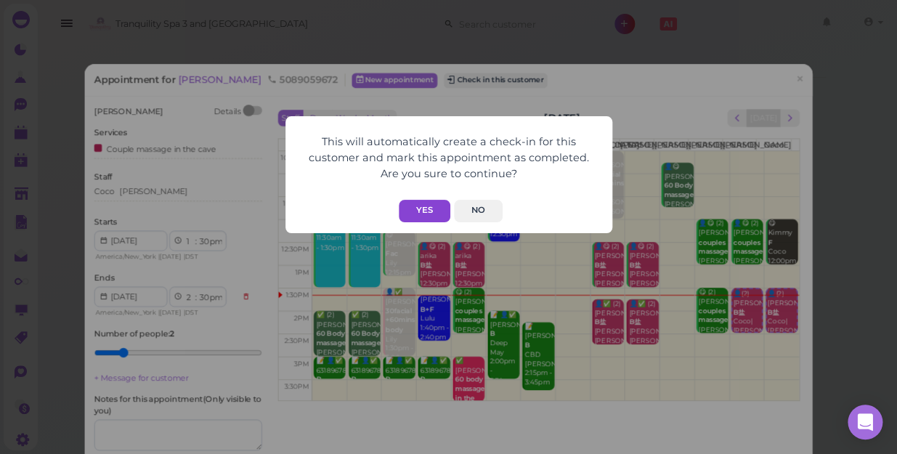
click at [432, 211] on button "Yes" at bounding box center [425, 211] width 52 height 23
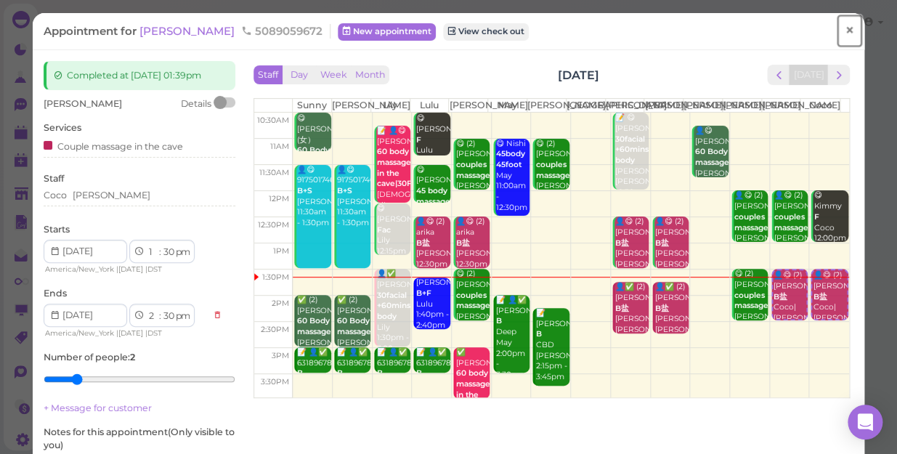
click at [845, 33] on span "×" at bounding box center [849, 30] width 9 height 20
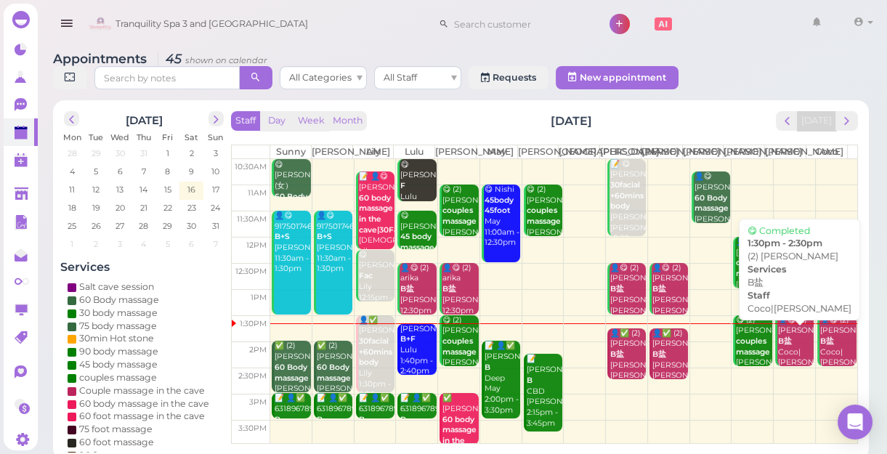
click at [788, 357] on div "👤😋 (2) Bryant B盐 Coco|Tina 1:30pm - 2:30pm" at bounding box center [796, 352] width 36 height 75
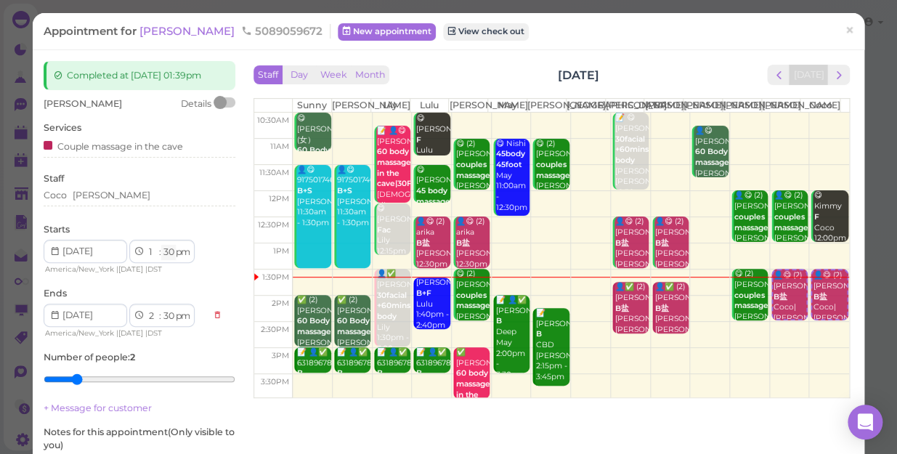
click at [167, 254] on select "00 05 10 15 20 25 30 35 40 45 50 55" at bounding box center [168, 252] width 15 height 15
select select "45"
click at [161, 245] on select "00 05 10 15 20 25 30 35 40 45 50 55" at bounding box center [168, 252] width 15 height 15
select select "45"
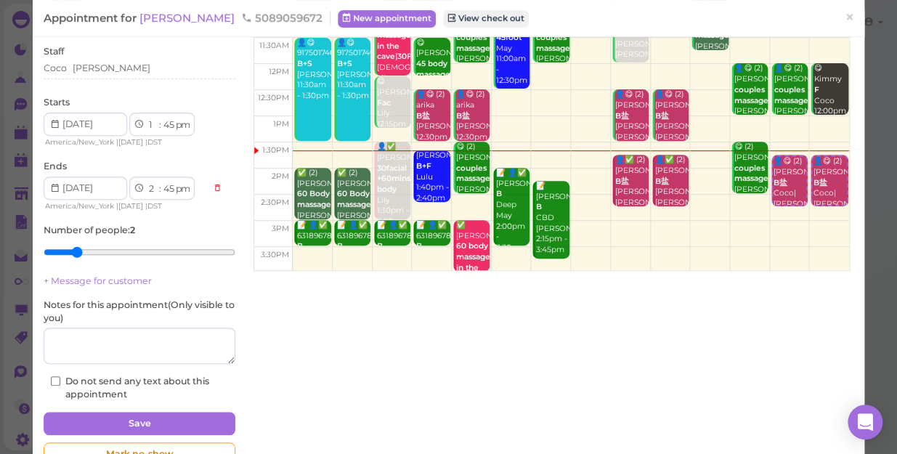
scroll to position [169, 0]
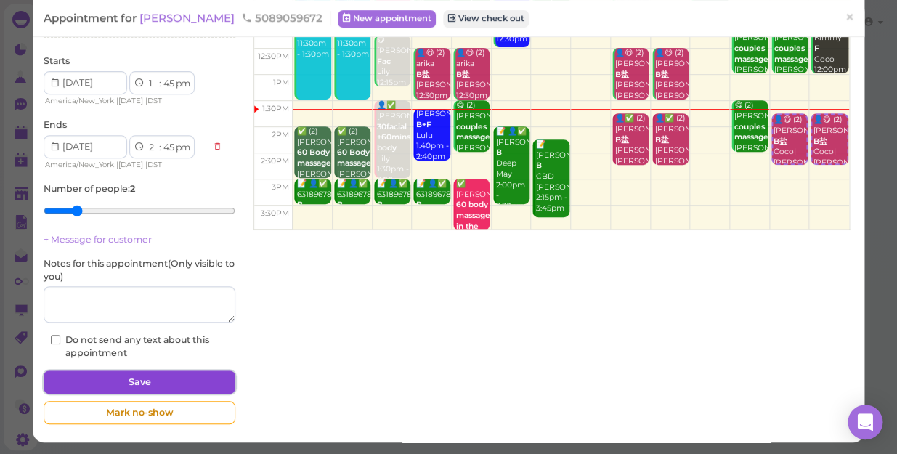
click at [177, 373] on button "Save" at bounding box center [140, 382] width 192 height 23
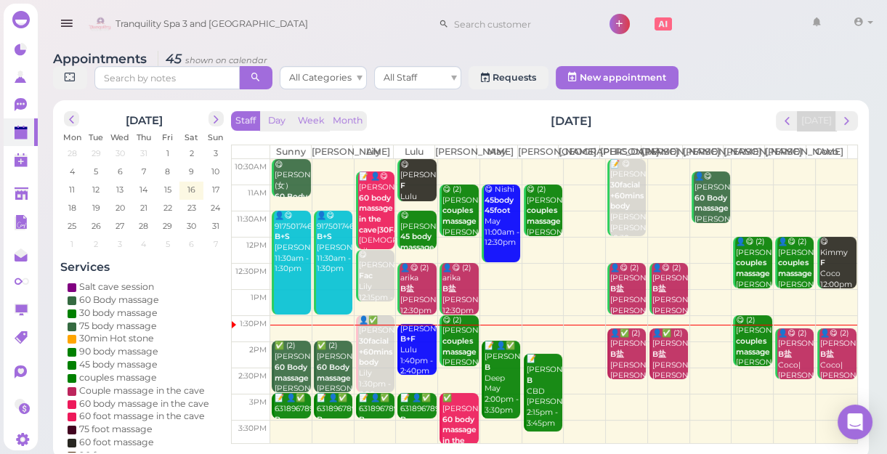
click at [703, 358] on td at bounding box center [563, 355] width 587 height 26
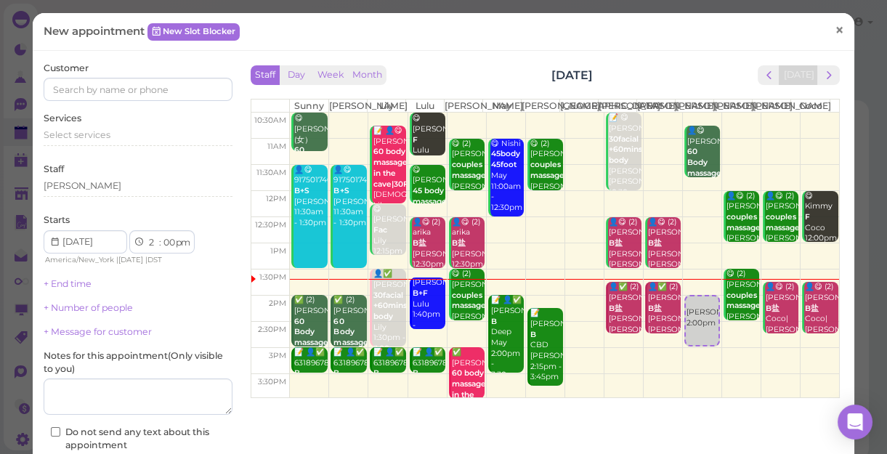
click at [835, 33] on span "×" at bounding box center [839, 30] width 9 height 20
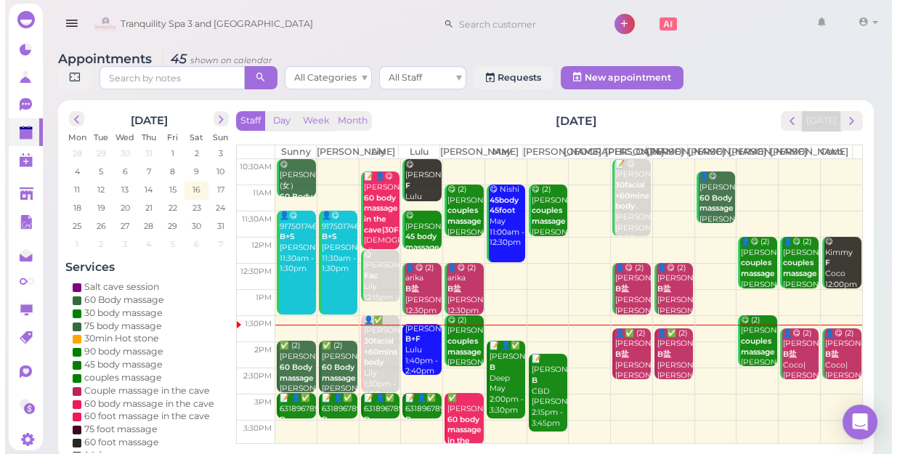
scroll to position [65, 0]
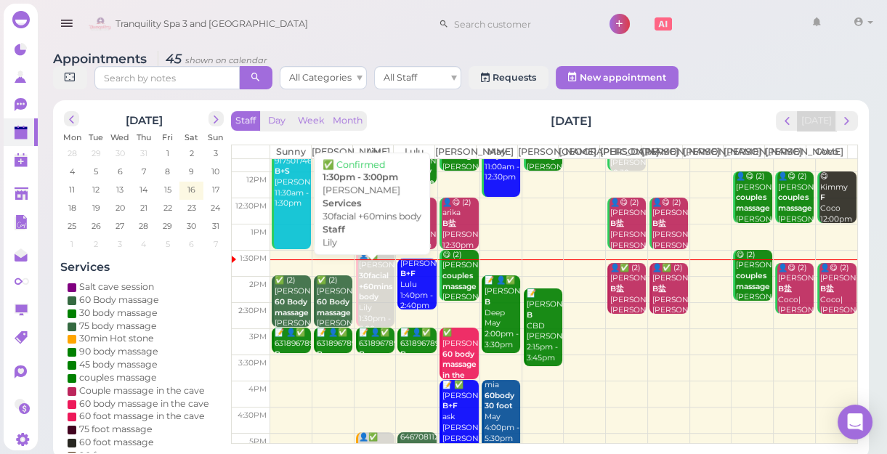
click at [376, 302] on b "30facial +60mins body" at bounding box center [375, 286] width 33 height 31
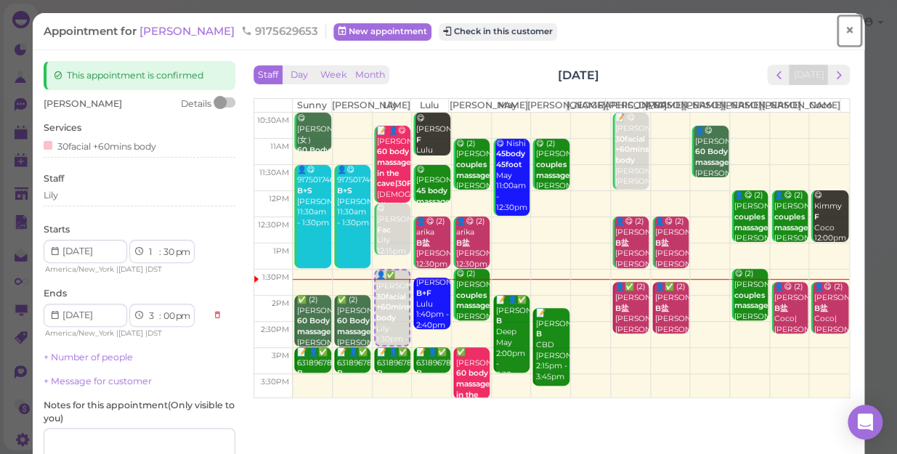
click at [844, 30] on link "×" at bounding box center [849, 31] width 27 height 34
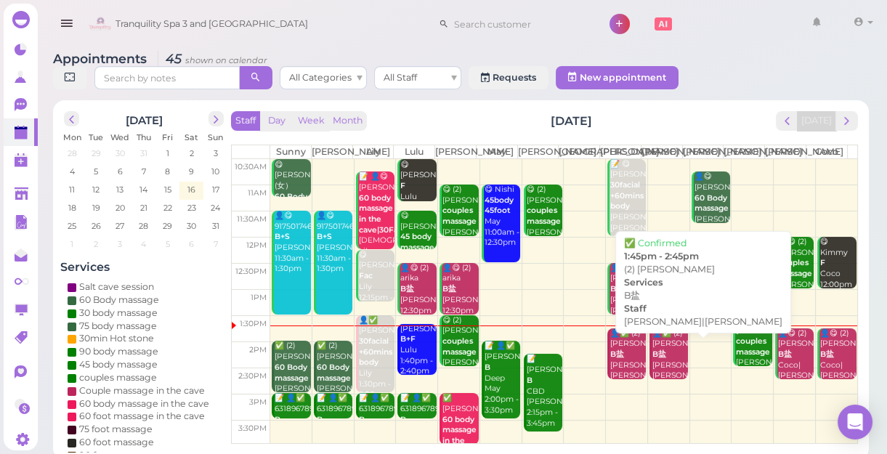
click at [658, 358] on div "👤✅ (2) Terrel B盐 Helen|Jessica 1:45pm - 2:45pm" at bounding box center [670, 365] width 36 height 75
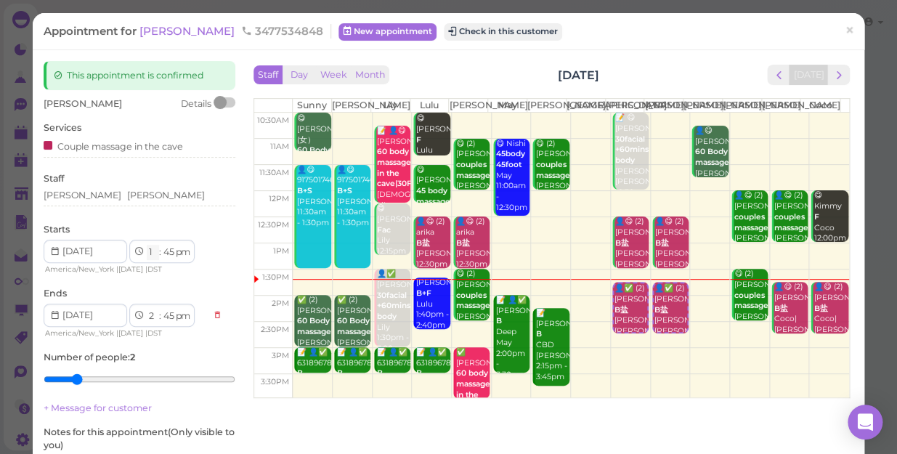
click at [153, 254] on select "1 2 3 4 5 6 7 8 9 10 11 12" at bounding box center [153, 252] width 12 height 15
select select "2"
click at [147, 245] on select "1 2 3 4 5 6 7 8 9 10 11 12" at bounding box center [153, 252] width 12 height 15
select select "3"
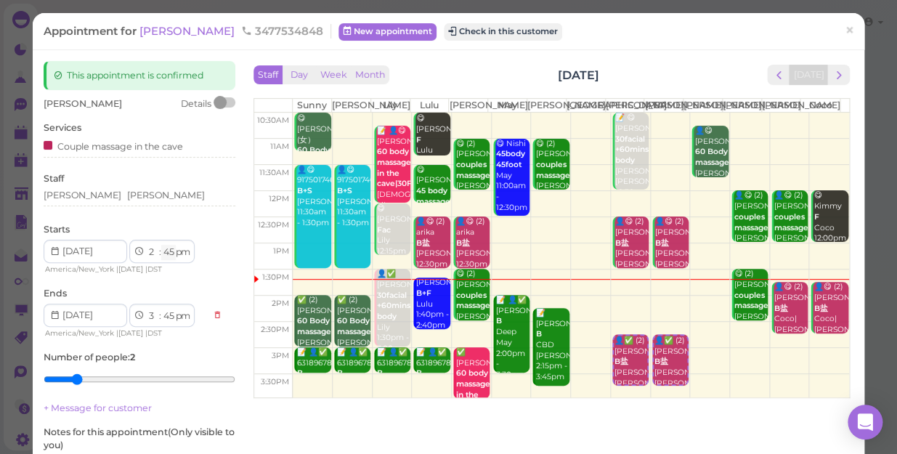
click at [166, 252] on select "00 05 10 15 20 25 30 35 40 45 50 55" at bounding box center [168, 252] width 15 height 15
select select "15"
click at [161, 245] on select "00 05 10 15 20 25 30 35 40 45 50 55" at bounding box center [168, 252] width 15 height 15
select select "15"
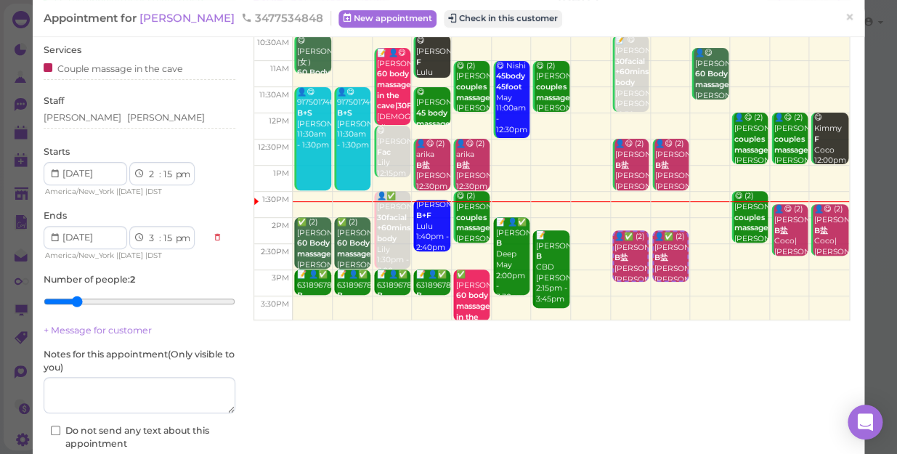
scroll to position [169, 0]
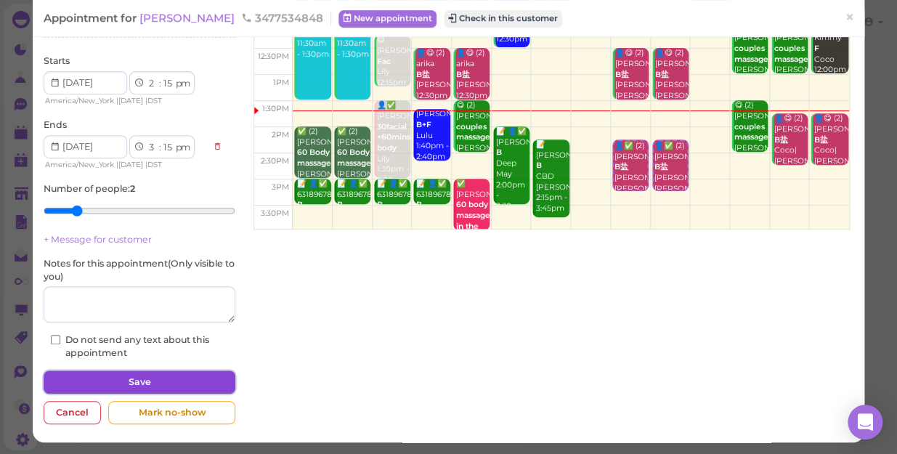
click at [182, 379] on button "Save" at bounding box center [140, 382] width 192 height 23
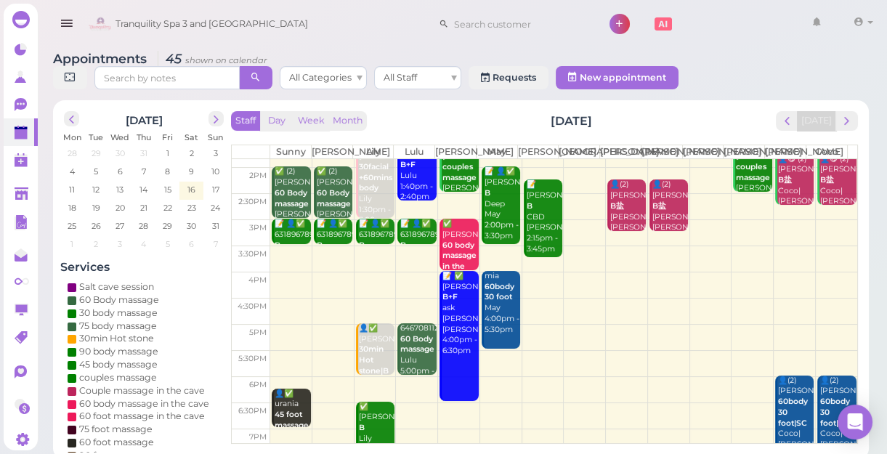
scroll to position [198, 0]
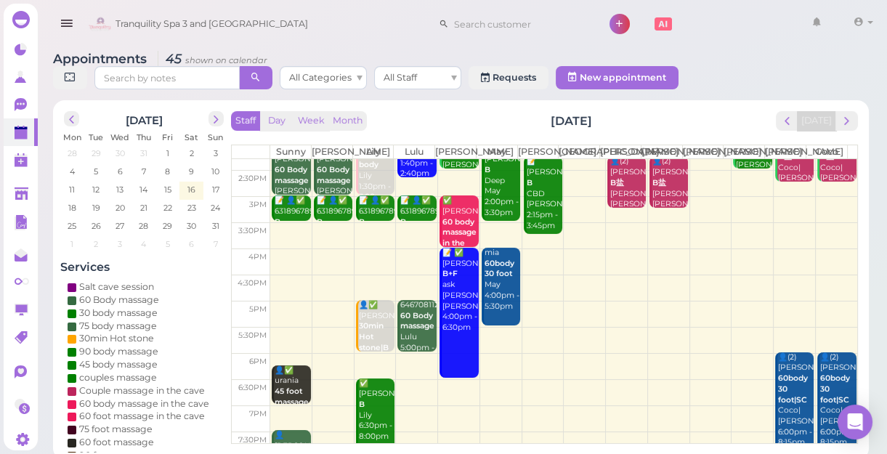
click at [283, 289] on td at bounding box center [563, 288] width 587 height 26
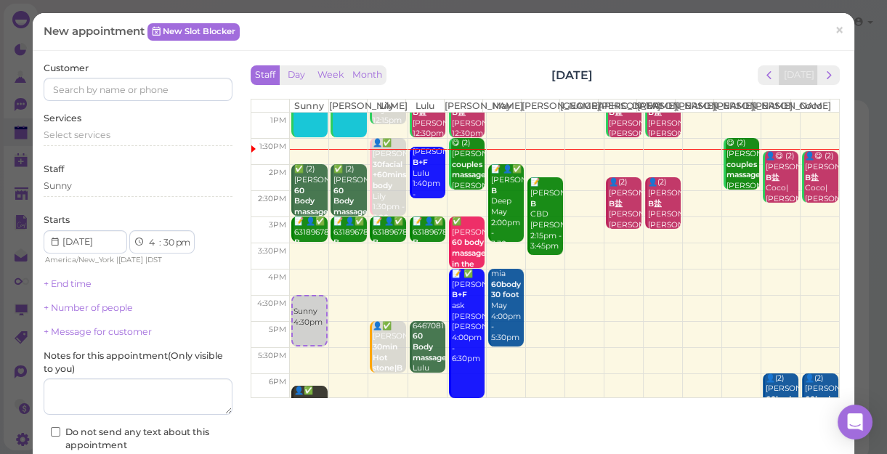
scroll to position [132, 0]
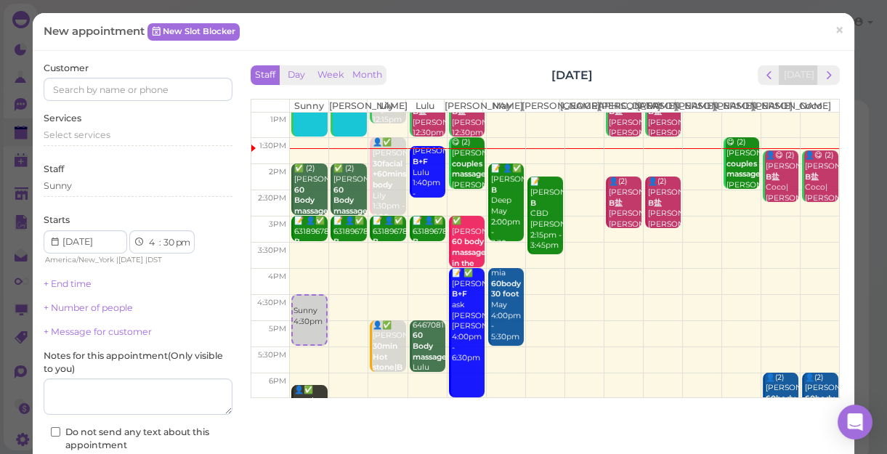
click at [684, 312] on td at bounding box center [564, 308] width 549 height 26
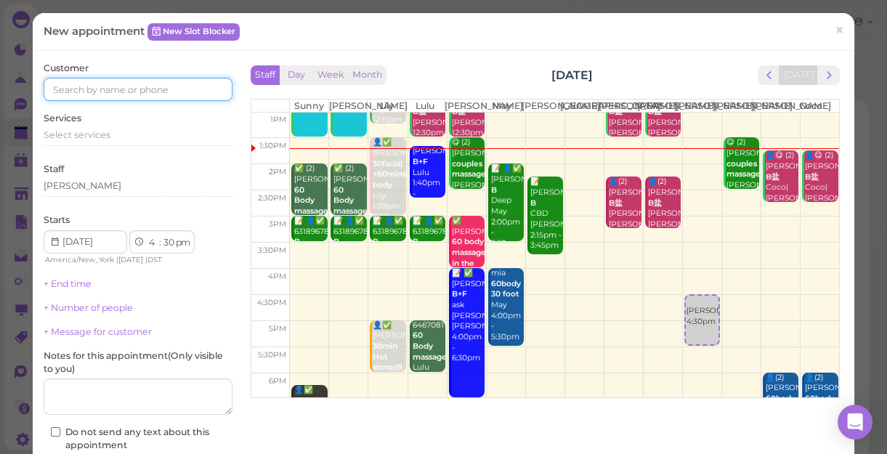
click at [173, 96] on input at bounding box center [138, 89] width 189 height 23
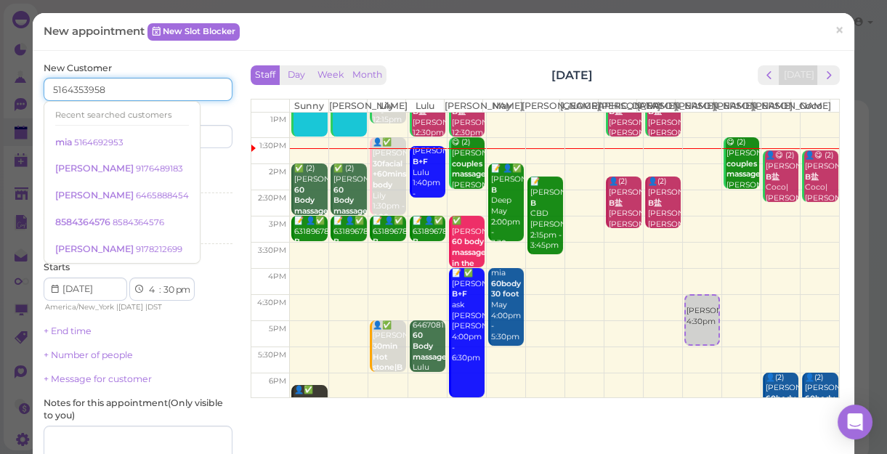
type input "5164353958"
click at [211, 163] on div "Services Select services" at bounding box center [138, 179] width 189 height 40
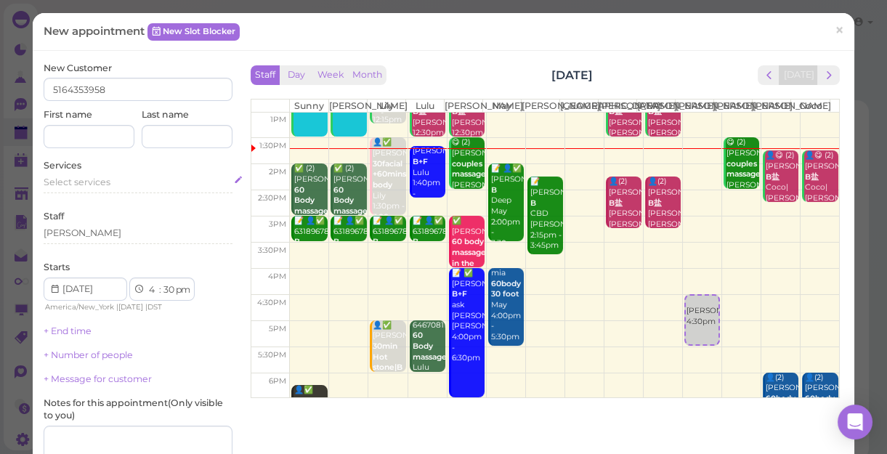
click at [115, 190] on div "Select services" at bounding box center [138, 184] width 189 height 17
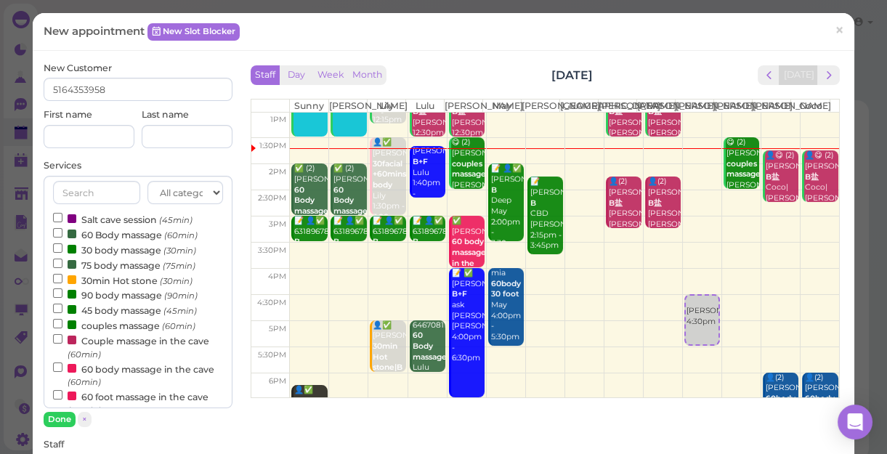
click at [102, 294] on label "90 body massage (90min)" at bounding box center [125, 294] width 145 height 15
click at [62, 294] on input "90 body massage (90min)" at bounding box center [57, 292] width 9 height 9
click at [59, 414] on button "Done" at bounding box center [60, 419] width 32 height 15
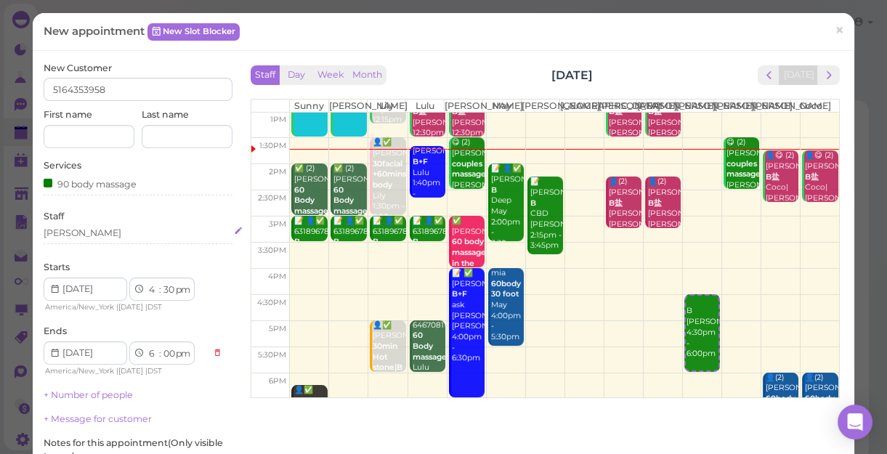
click at [78, 230] on div "[PERSON_NAME]" at bounding box center [138, 233] width 189 height 13
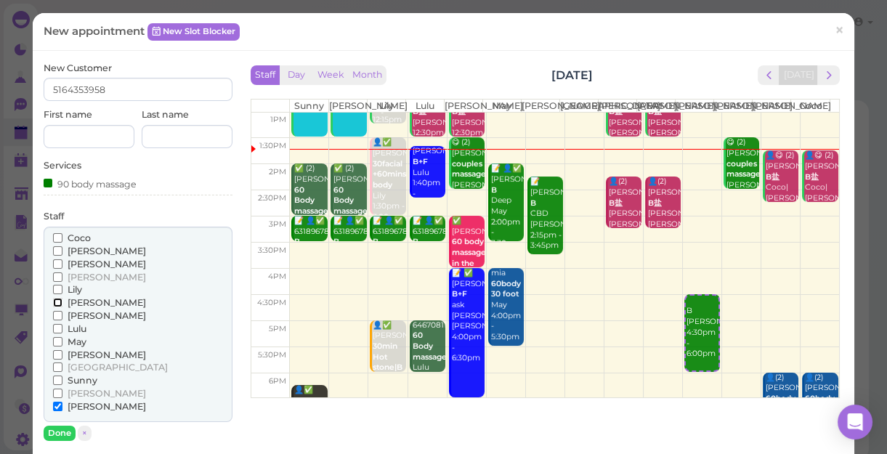
click at [58, 304] on input "[PERSON_NAME]" at bounding box center [57, 302] width 9 height 9
drag, startPoint x: 78, startPoint y: 230, endPoint x: 56, endPoint y: 304, distance: 78.2
click at [56, 304] on input "[PERSON_NAME]" at bounding box center [57, 302] width 9 height 9
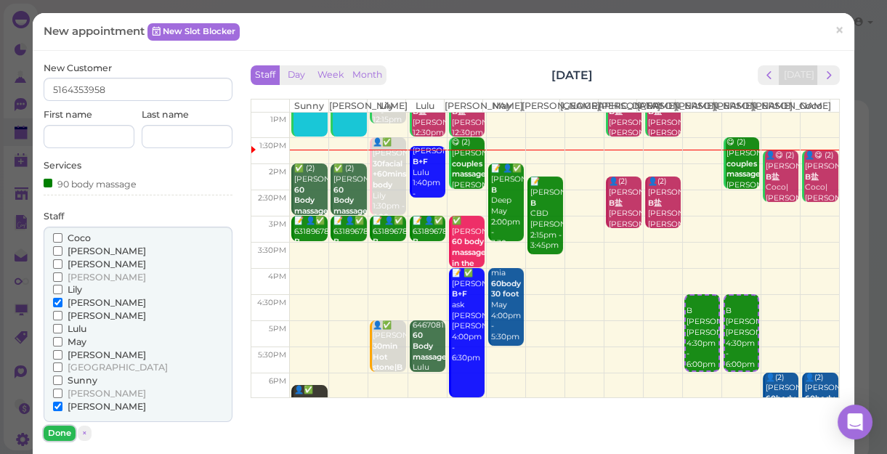
click at [61, 432] on button "Done" at bounding box center [60, 433] width 32 height 15
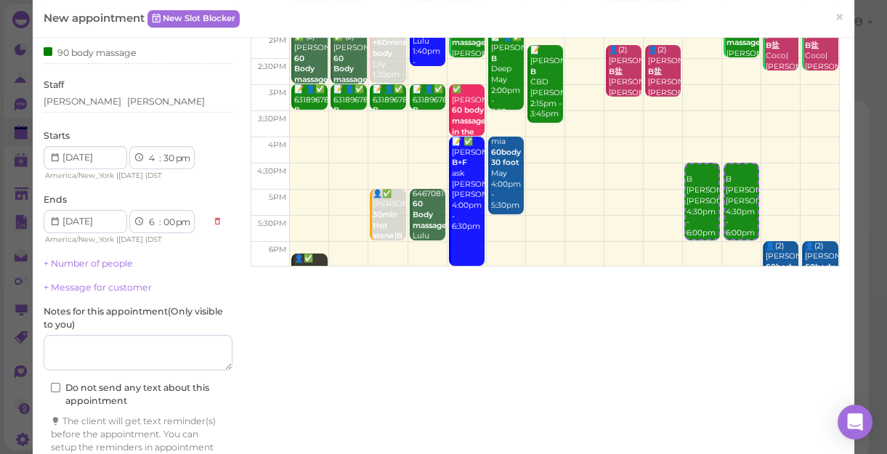
scroll to position [201, 0]
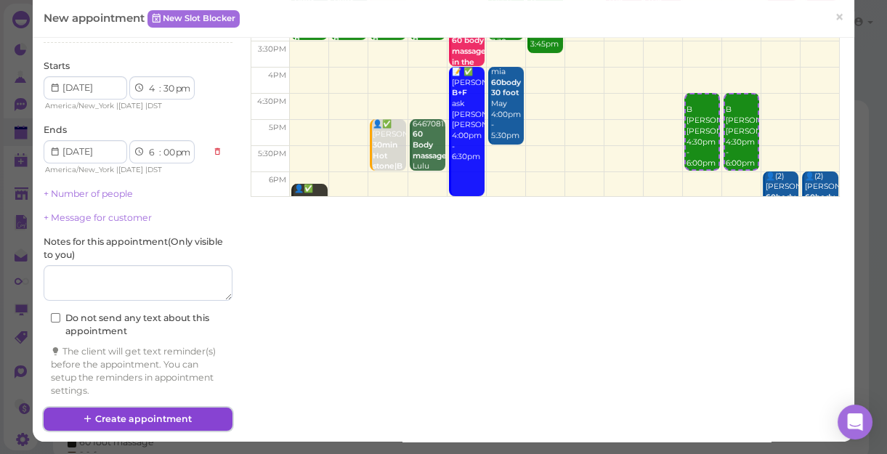
click at [156, 420] on button "Create appointment" at bounding box center [138, 419] width 189 height 23
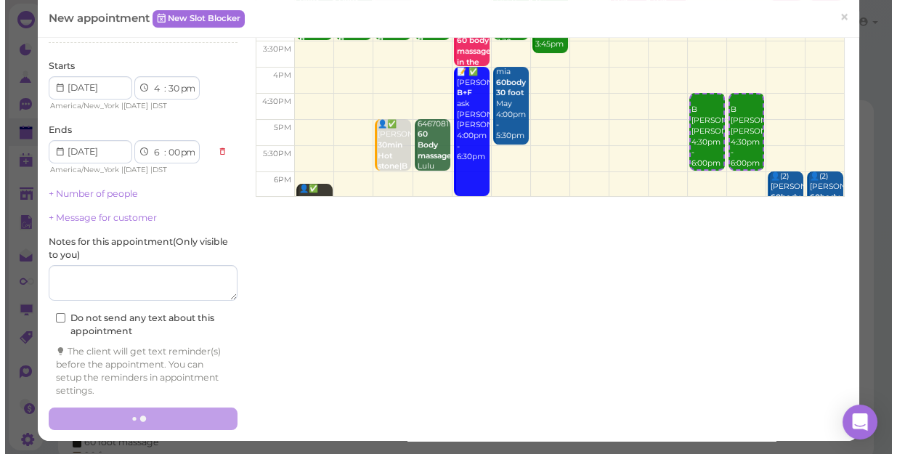
scroll to position [201, 0]
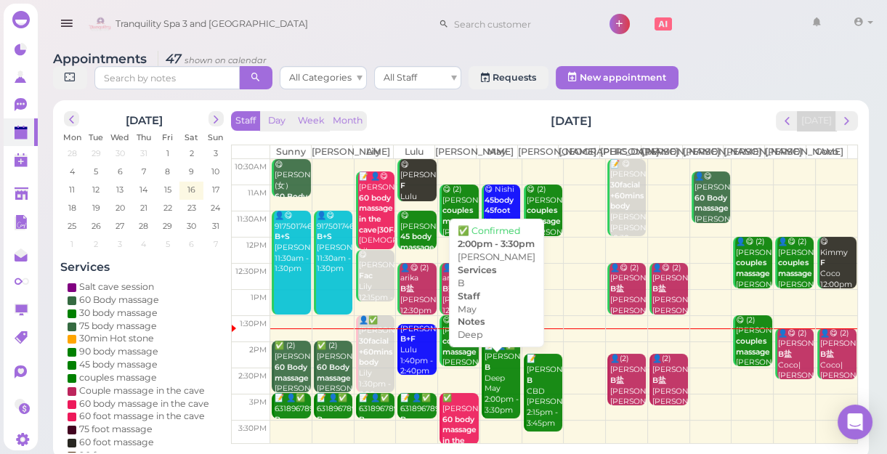
click at [497, 400] on div "📝 👤✅ Michelle B Deep May 2:00pm - 3:30pm" at bounding box center [502, 378] width 36 height 75
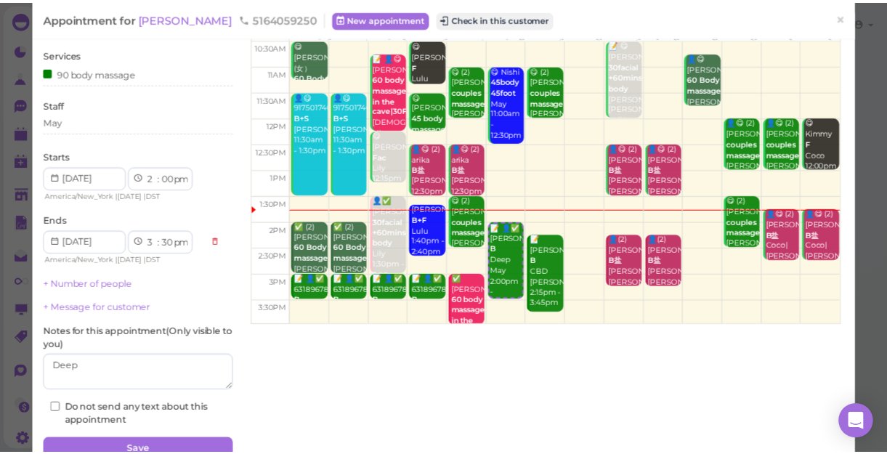
scroll to position [132, 0]
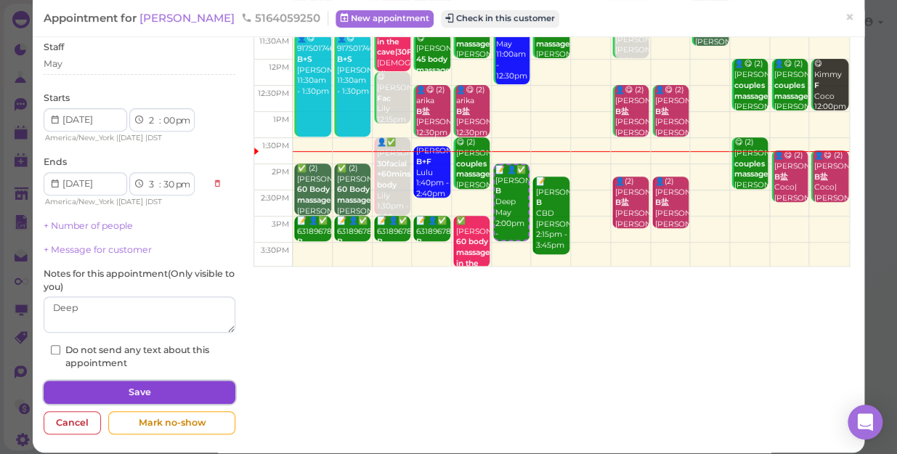
click at [150, 392] on button "Save" at bounding box center [140, 392] width 192 height 23
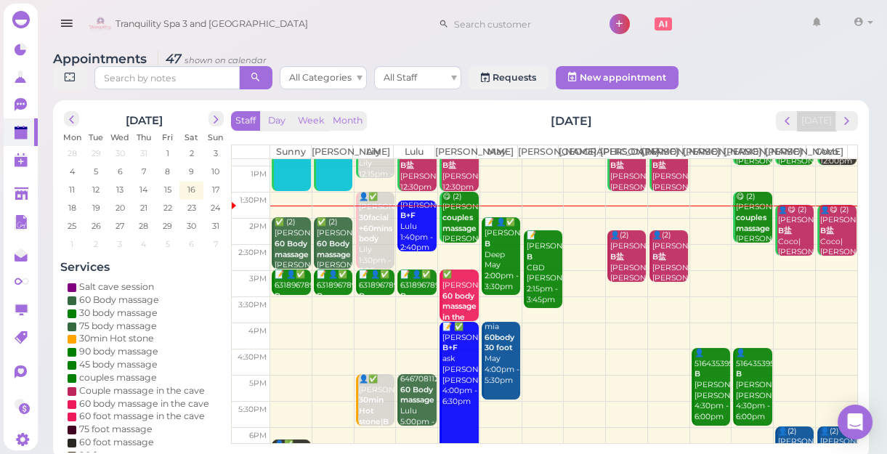
scroll to position [132, 0]
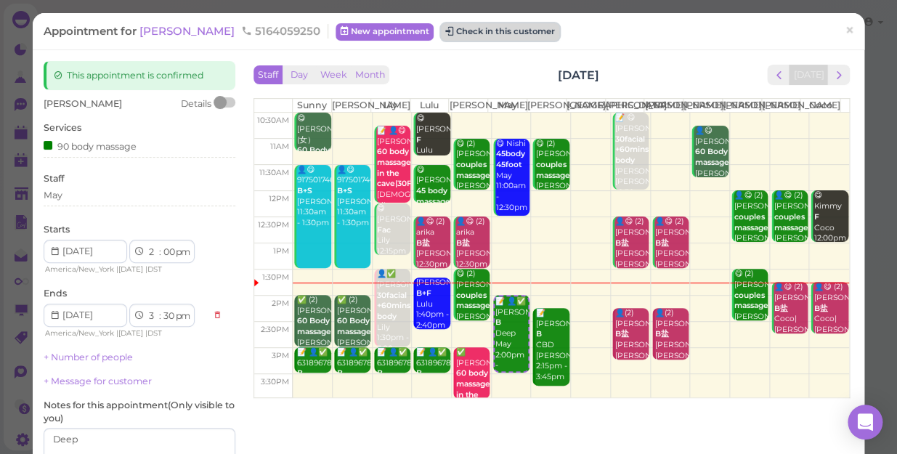
click at [441, 28] on button "Check in this customer" at bounding box center [500, 31] width 118 height 17
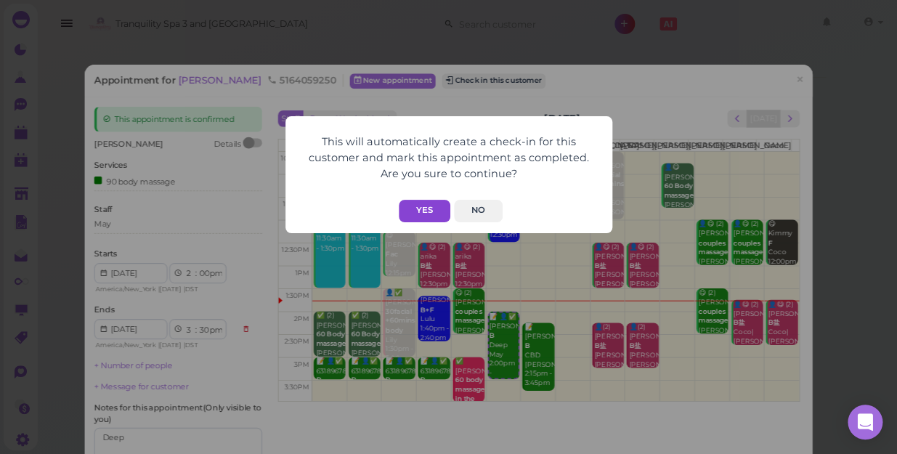
click at [428, 209] on button "Yes" at bounding box center [425, 211] width 52 height 23
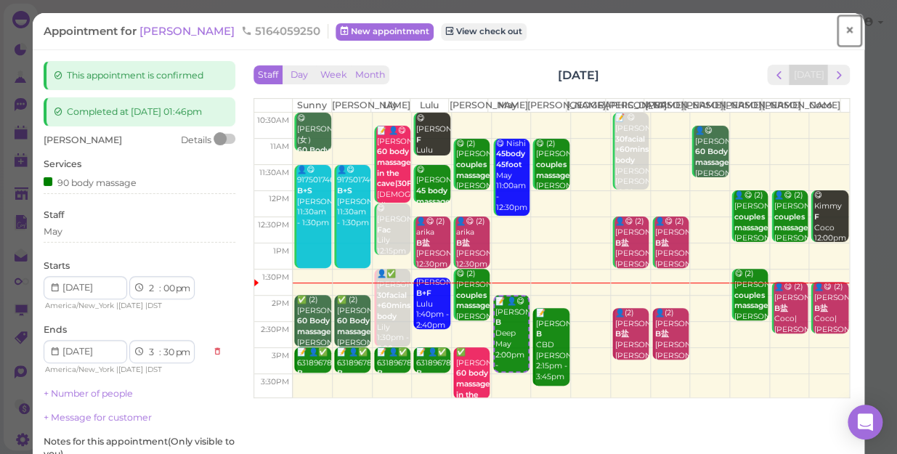
click at [845, 28] on span "×" at bounding box center [849, 30] width 9 height 20
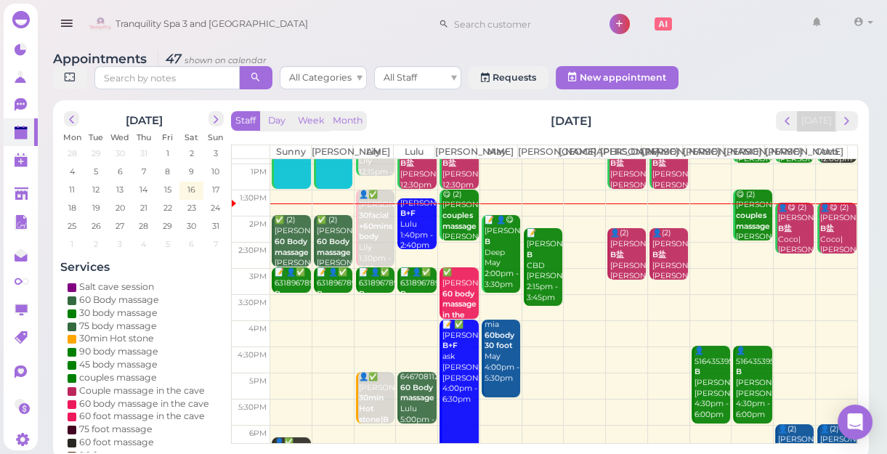
scroll to position [132, 0]
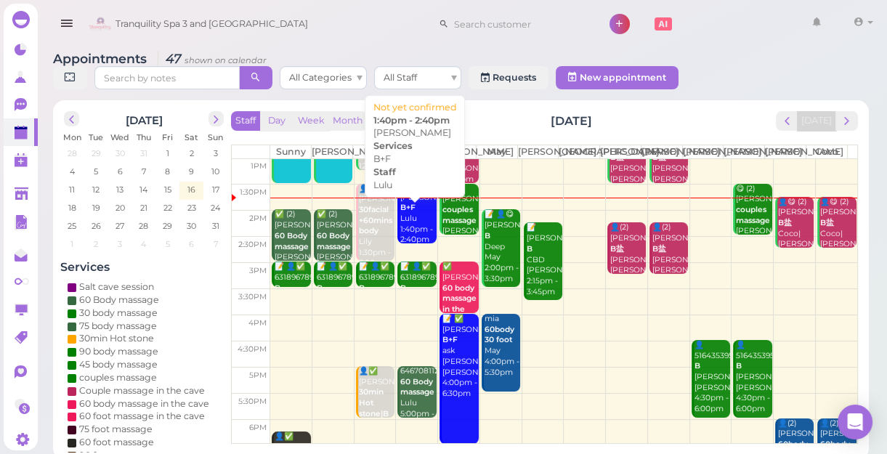
click at [418, 226] on div "Jessica B+F Lulu 1:40pm - 2:40pm" at bounding box center [418, 219] width 36 height 53
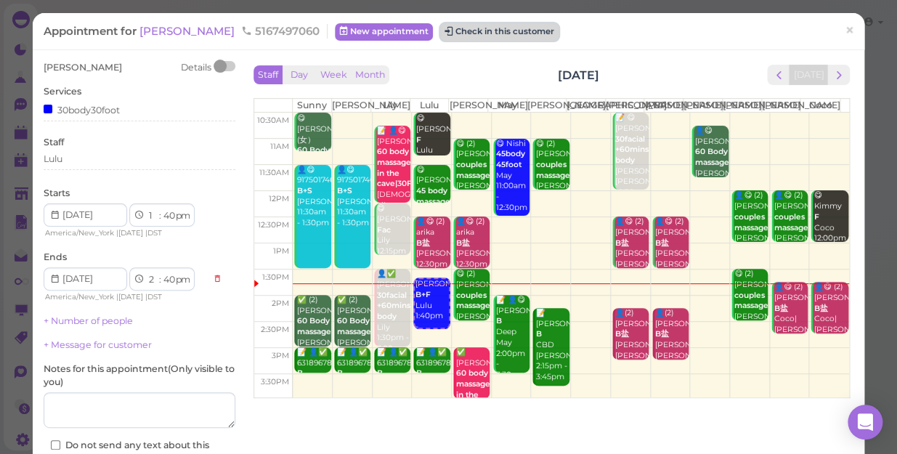
click at [440, 29] on button "Check in this customer" at bounding box center [499, 31] width 118 height 17
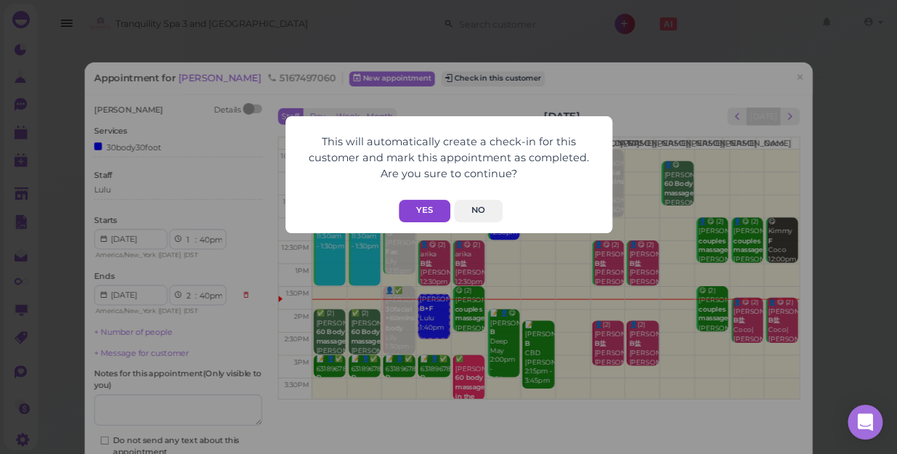
click at [416, 210] on button "Yes" at bounding box center [425, 211] width 52 height 23
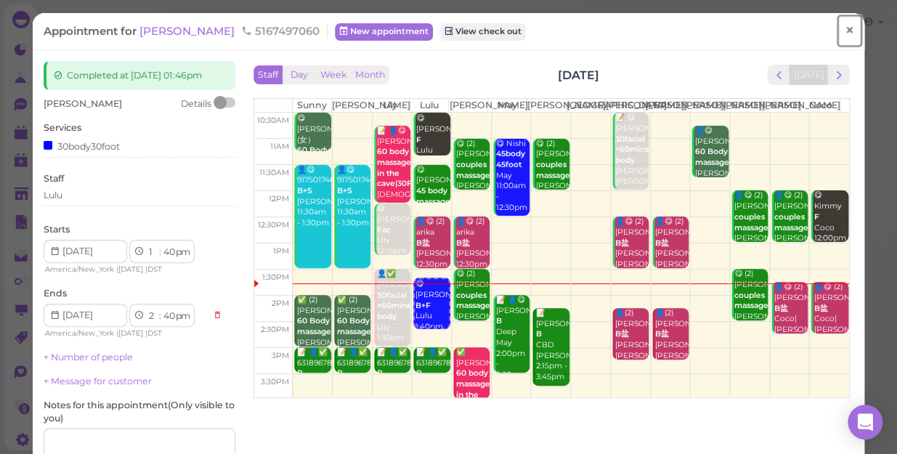
click at [845, 29] on span "×" at bounding box center [849, 30] width 9 height 20
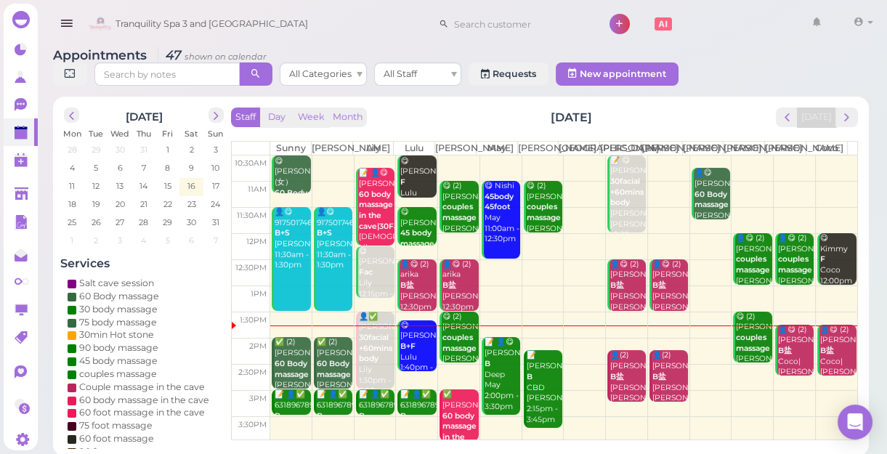
scroll to position [5, 0]
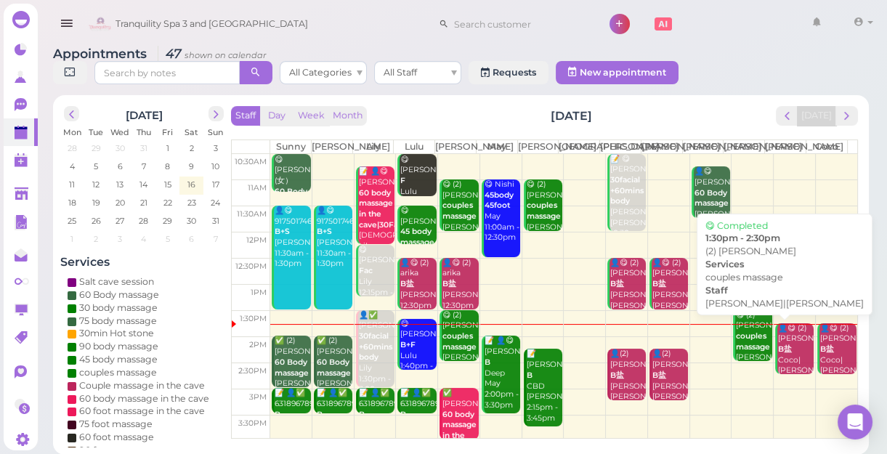
click at [743, 352] on b "couples massage" at bounding box center [753, 341] width 34 height 20
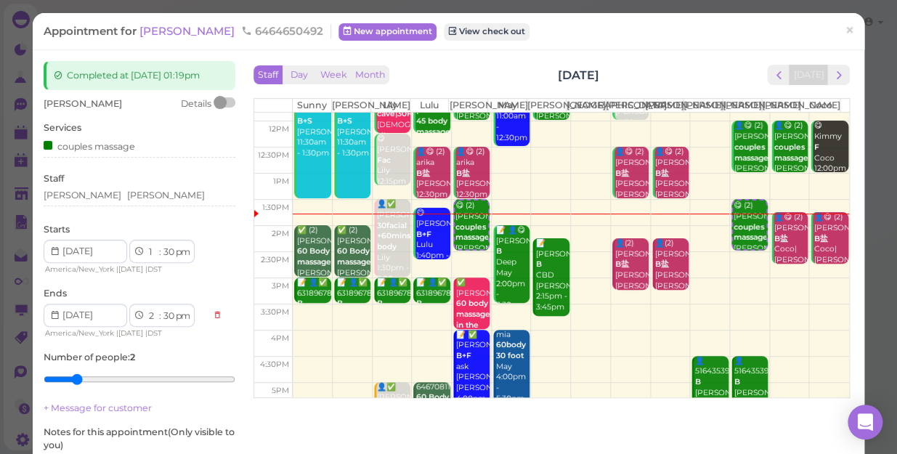
scroll to position [132, 0]
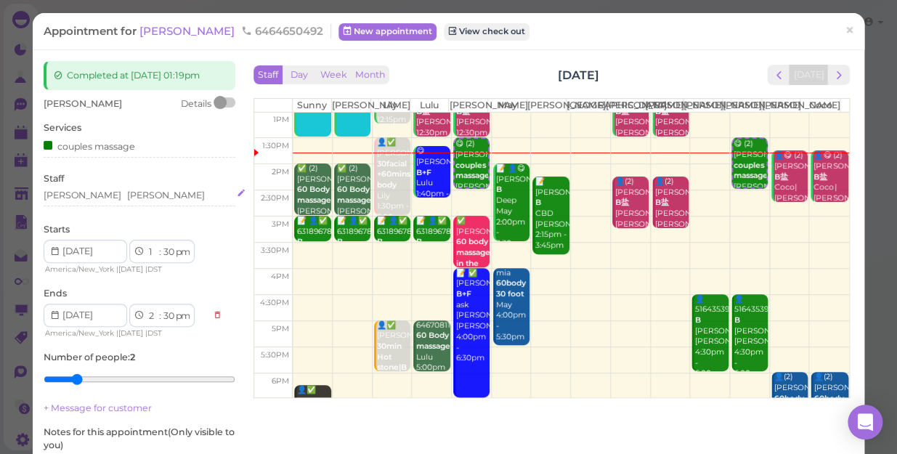
click at [93, 189] on div "Linda Lisa" at bounding box center [140, 195] width 192 height 13
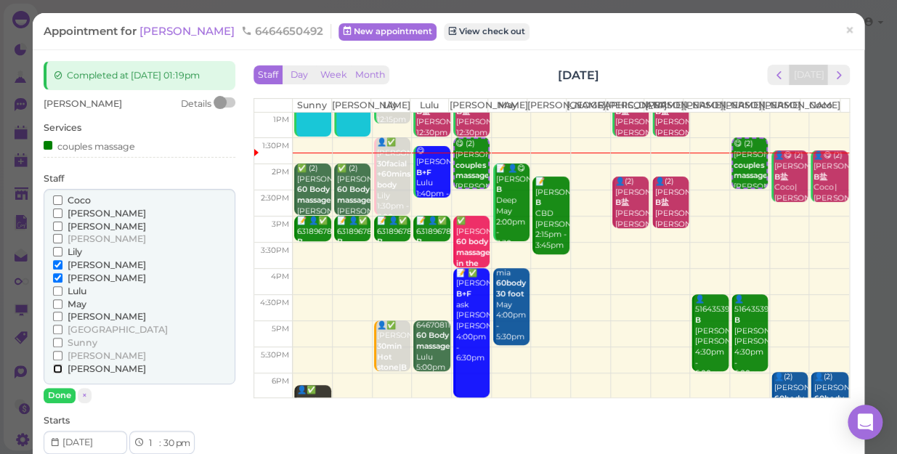
click at [57, 368] on input "[PERSON_NAME]" at bounding box center [57, 368] width 9 height 9
click at [53, 261] on input "[PERSON_NAME]" at bounding box center [57, 264] width 9 height 9
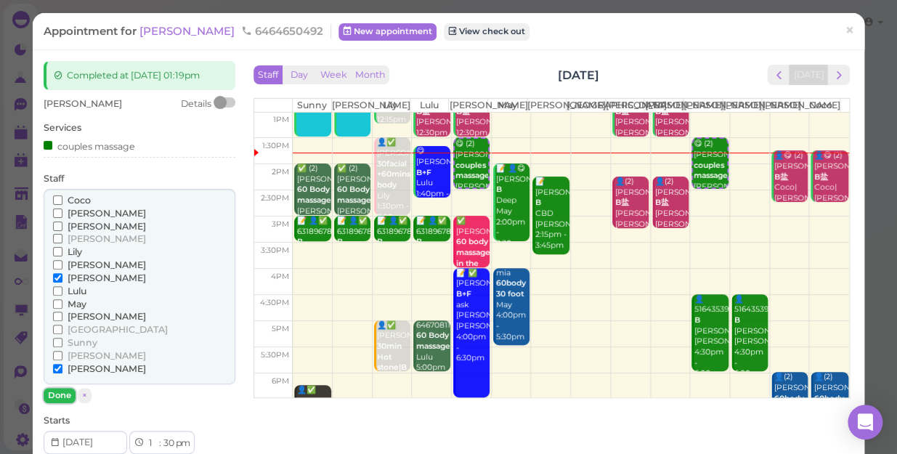
click at [62, 392] on button "Done" at bounding box center [60, 395] width 32 height 15
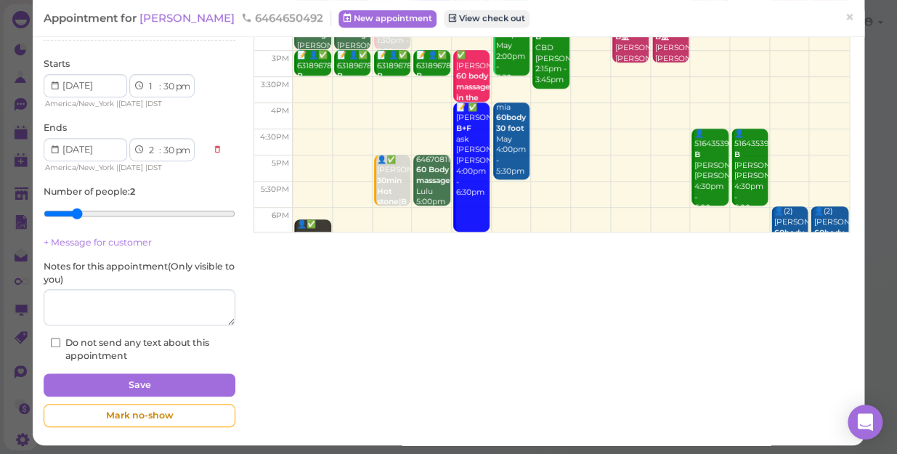
scroll to position [169, 0]
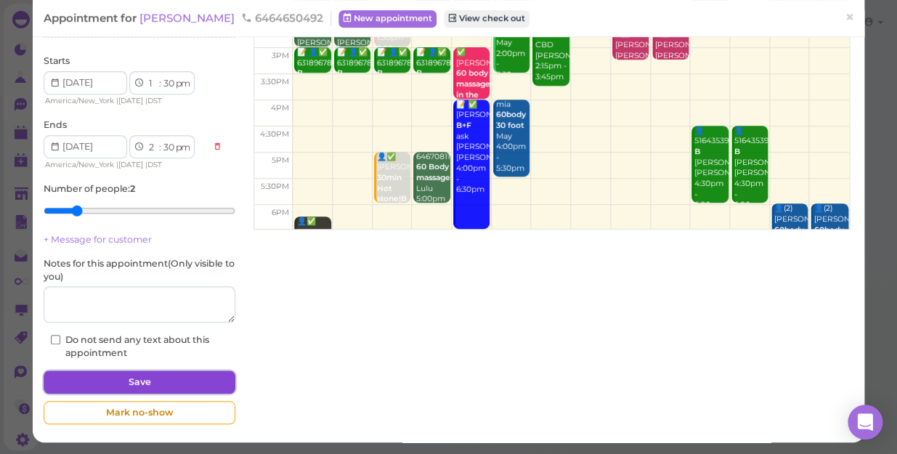
click at [160, 379] on button "Save" at bounding box center [140, 382] width 192 height 23
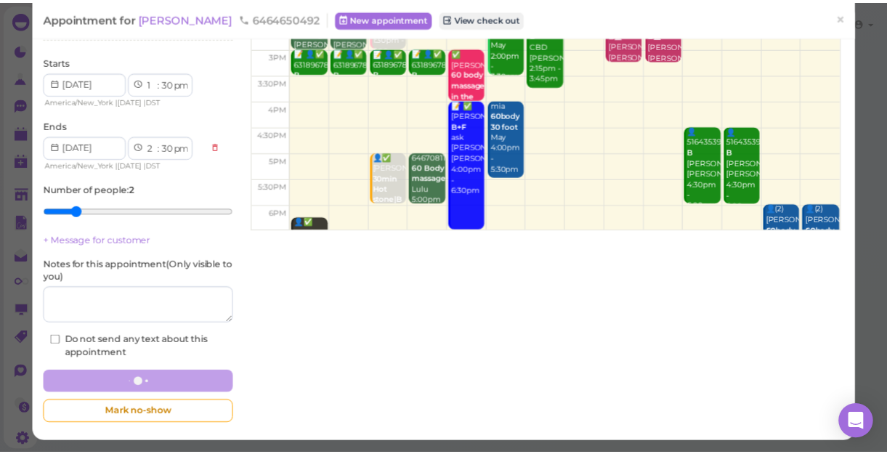
scroll to position [168, 0]
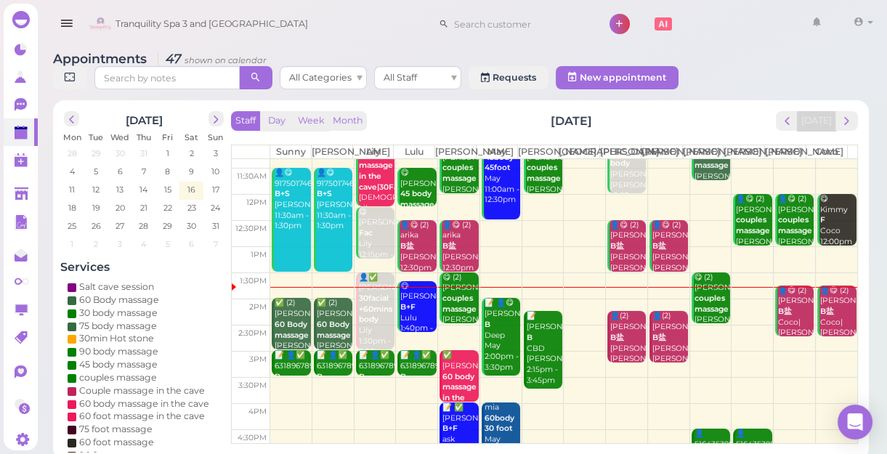
scroll to position [65, 0]
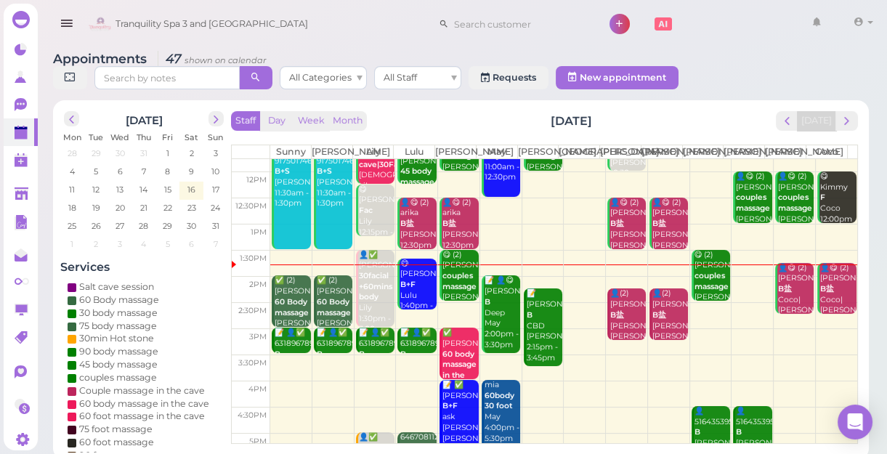
click at [743, 288] on td at bounding box center [563, 289] width 587 height 26
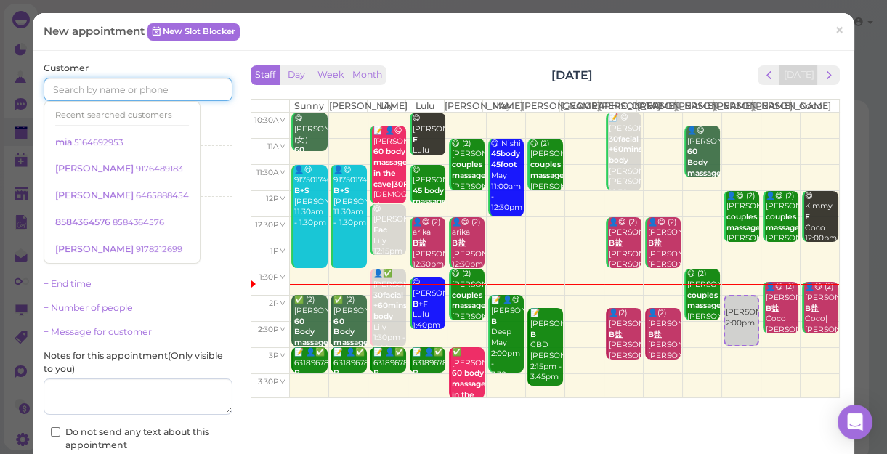
click at [177, 94] on input at bounding box center [138, 89] width 189 height 23
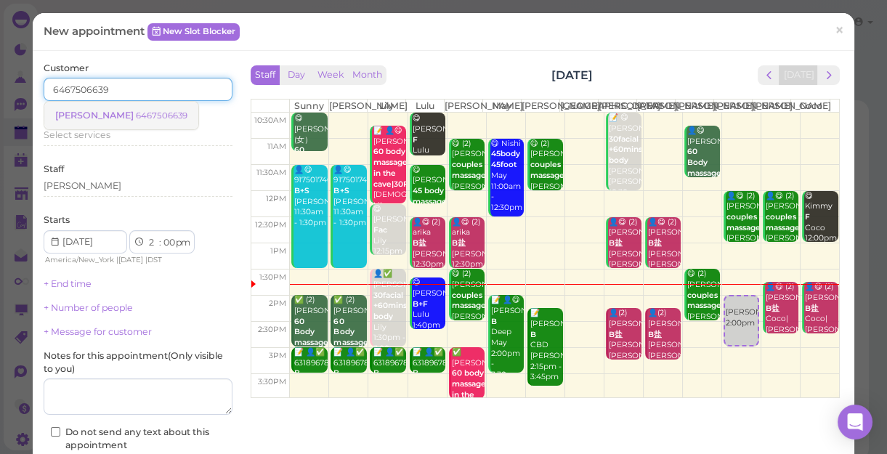
type input "6467506639"
click at [140, 116] on small "6467506639" at bounding box center [162, 115] width 52 height 10
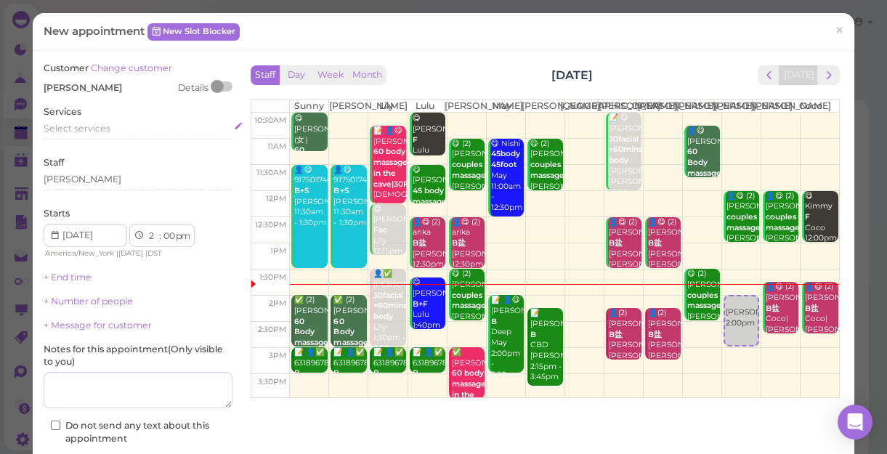
click at [118, 132] on div "Select services" at bounding box center [138, 128] width 189 height 13
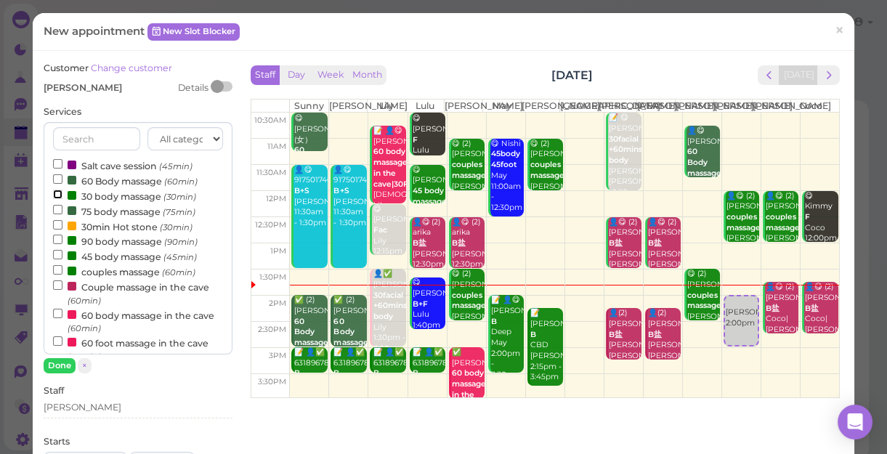
click at [57, 193] on input "30 body massage (30min)" at bounding box center [57, 194] width 9 height 9
click at [54, 195] on input "30 body massage (30min)" at bounding box center [57, 194] width 9 height 9
click at [56, 240] on input "90 body massage (90min)" at bounding box center [57, 239] width 9 height 9
select select "4"
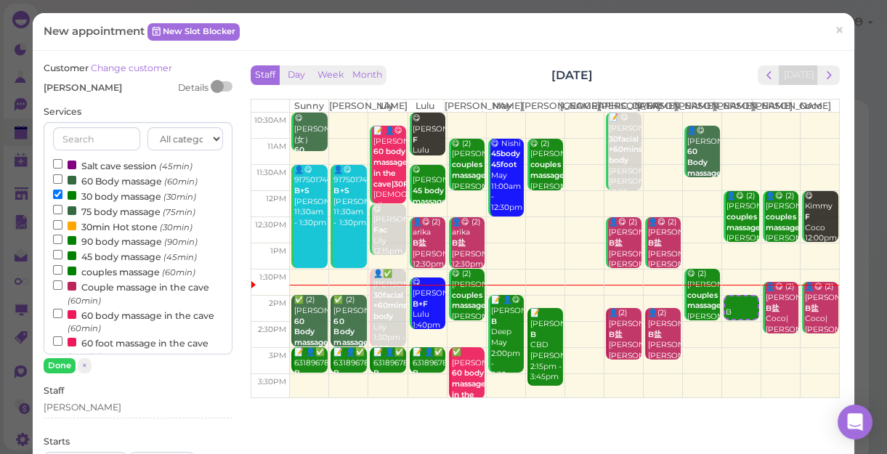
select select "00"
click at [58, 361] on button "Done" at bounding box center [60, 365] width 32 height 15
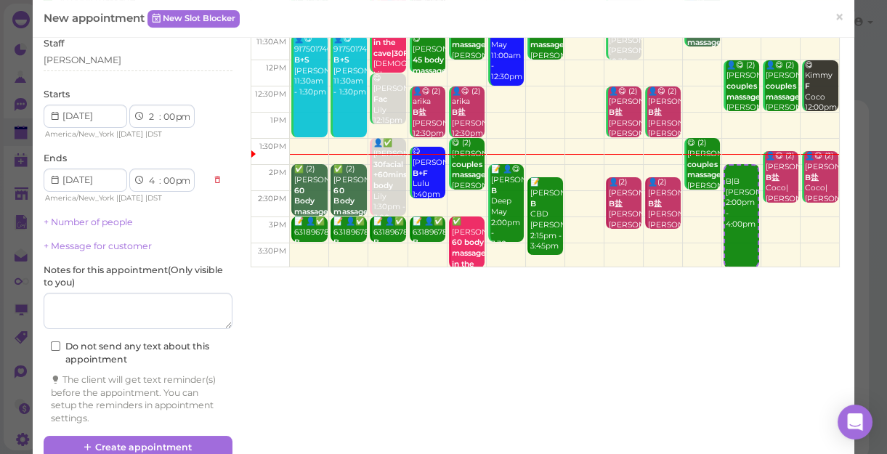
scroll to position [132, 0]
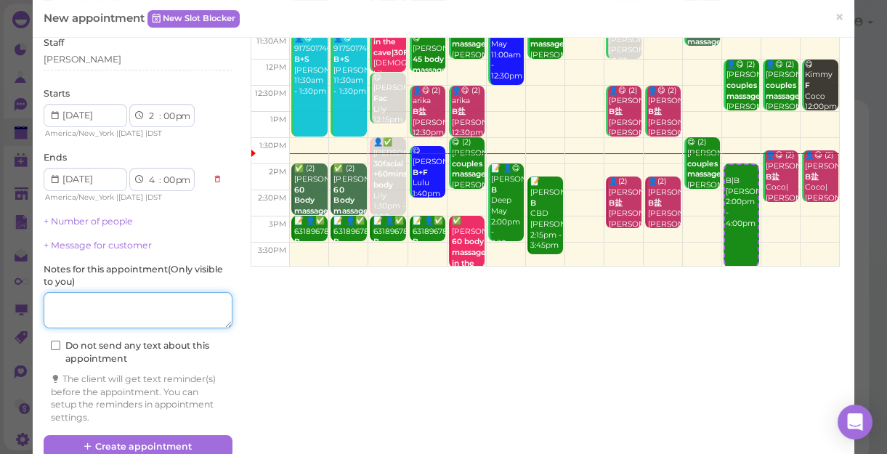
click at [86, 312] on textarea at bounding box center [138, 310] width 189 height 36
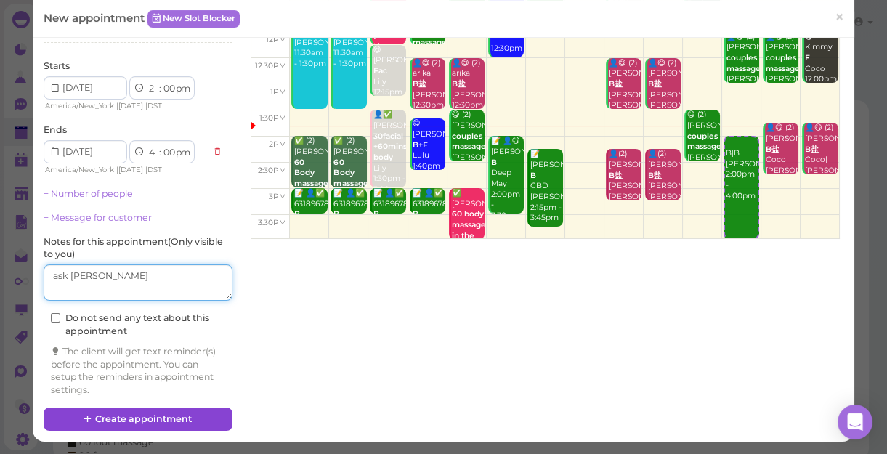
type textarea "ask LINDA"
click at [167, 416] on button "Create appointment" at bounding box center [138, 419] width 189 height 23
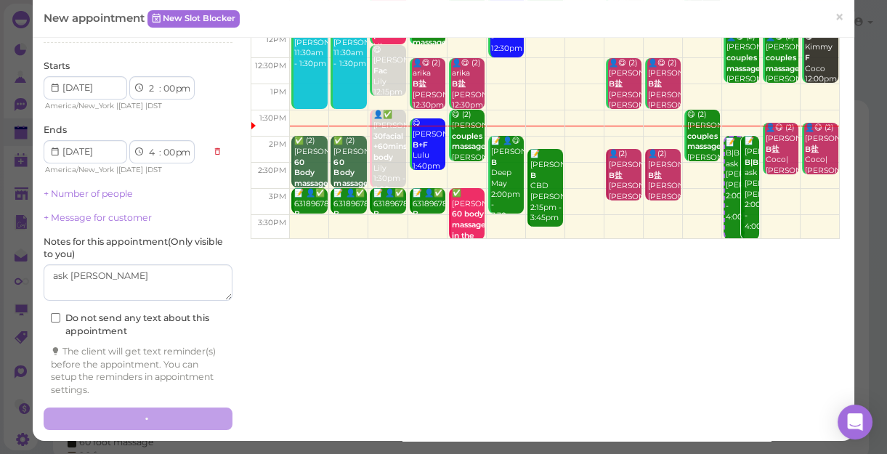
scroll to position [0, 0]
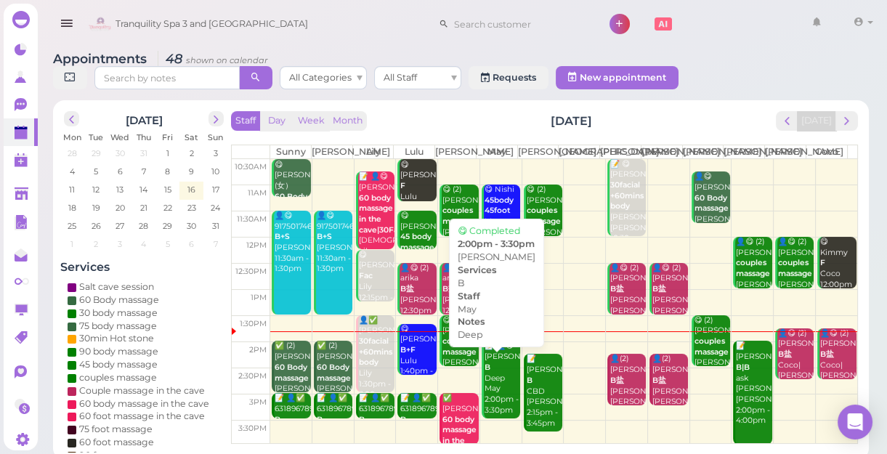
click at [503, 393] on div "📝 👤😋 Michelle B Deep May 2:00pm - 3:30pm" at bounding box center [502, 378] width 36 height 75
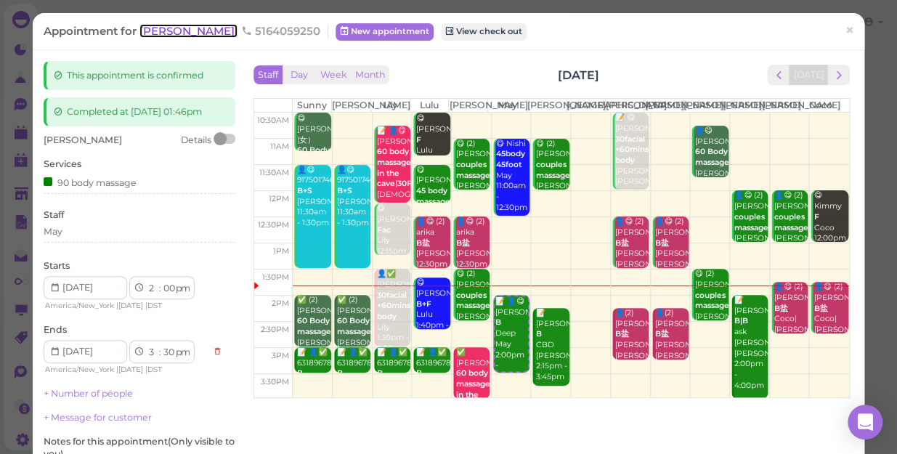
click at [179, 30] on span "[PERSON_NAME]" at bounding box center [189, 31] width 98 height 14
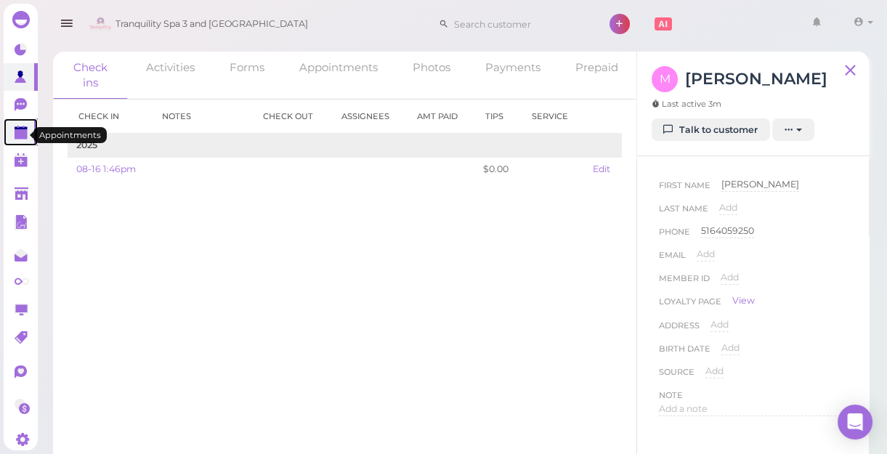
click at [15, 139] on polygon at bounding box center [21, 134] width 13 height 10
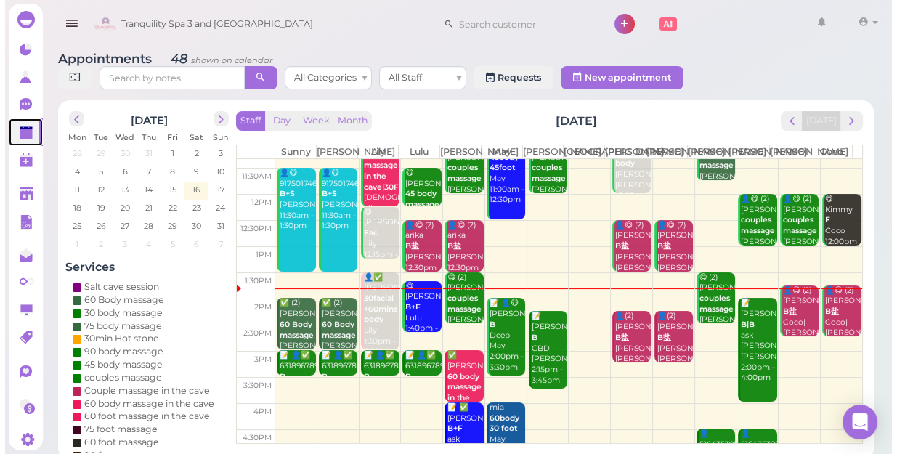
scroll to position [65, 0]
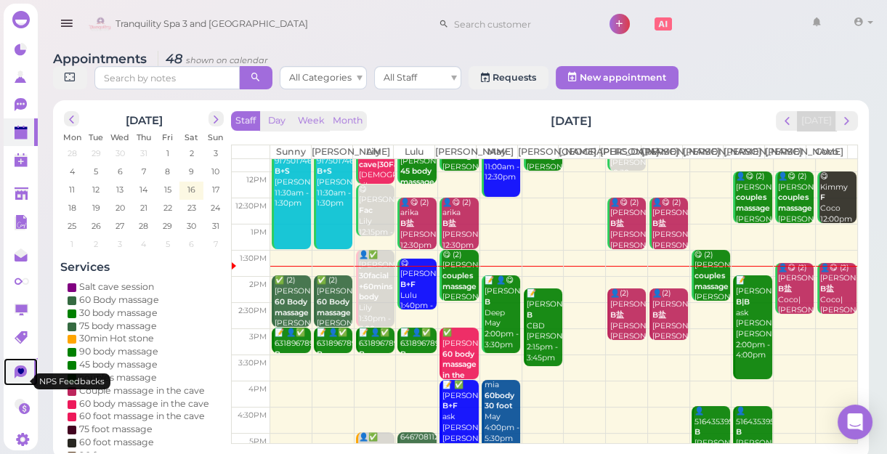
click at [17, 379] on icon at bounding box center [21, 372] width 12 height 13
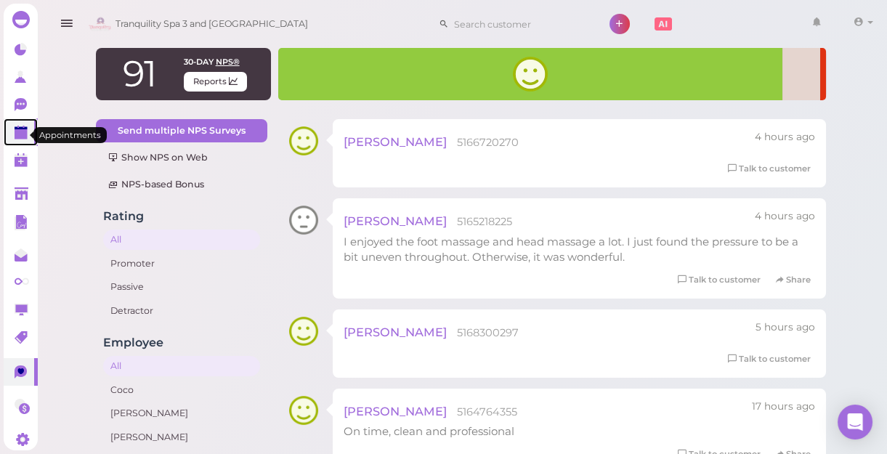
click at [20, 139] on polygon at bounding box center [21, 134] width 13 height 10
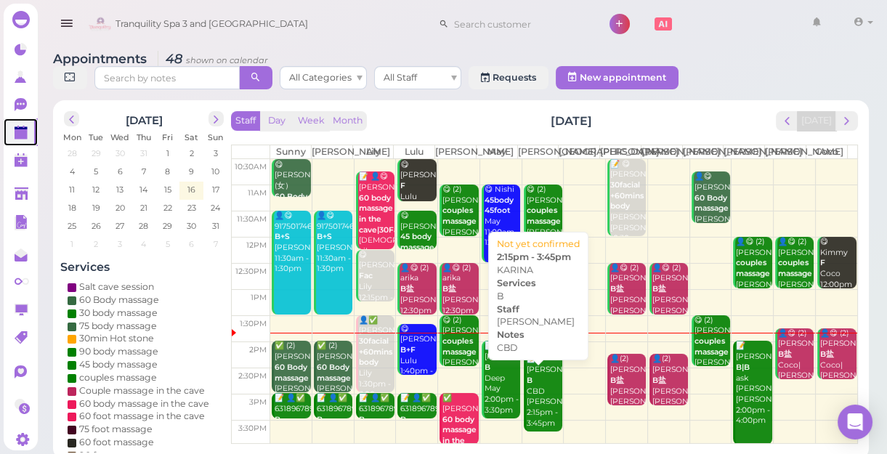
click at [544, 406] on div "📝 KARINA B CBD Mike 2:15pm - 3:45pm" at bounding box center [544, 391] width 36 height 75
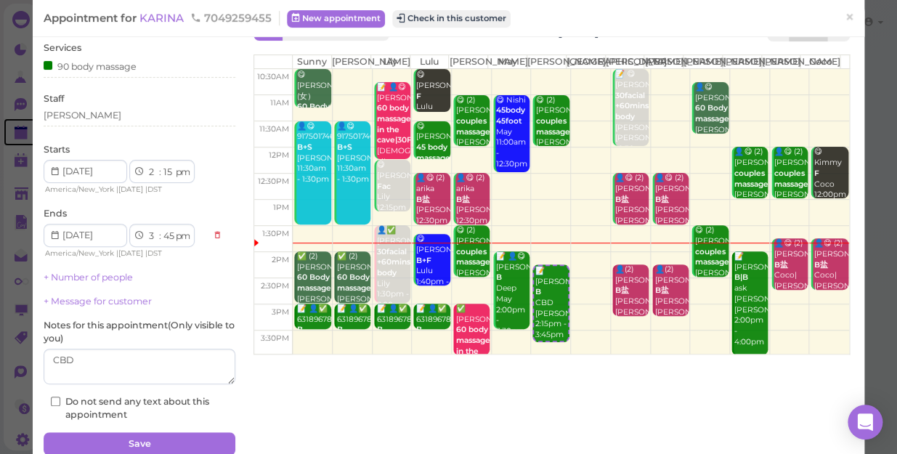
scroll to position [105, 0]
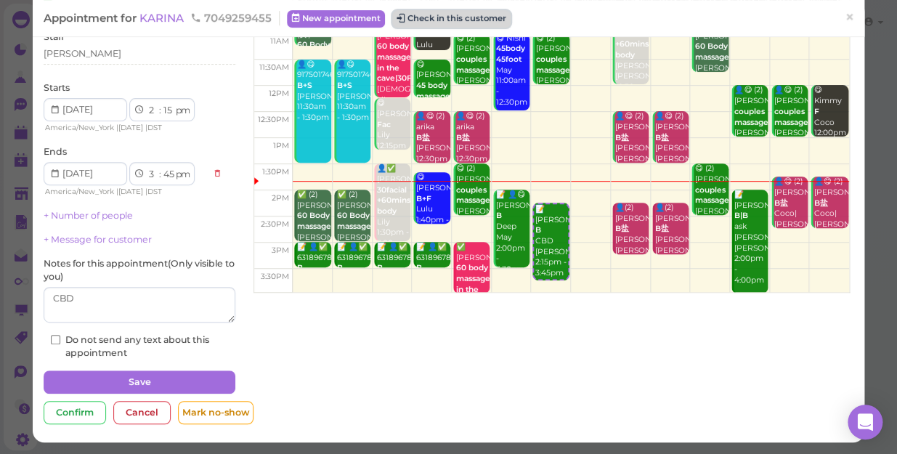
click at [482, 17] on button "Check in this customer" at bounding box center [451, 18] width 118 height 17
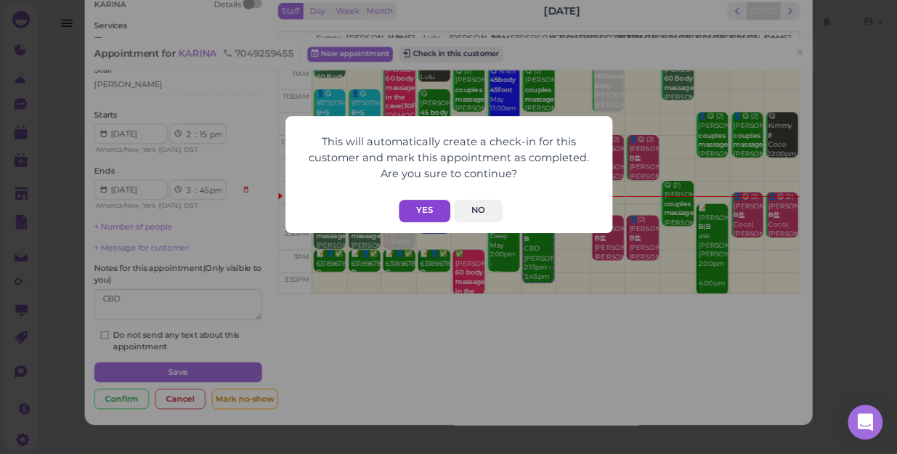
click at [434, 221] on button "Yes" at bounding box center [425, 211] width 52 height 23
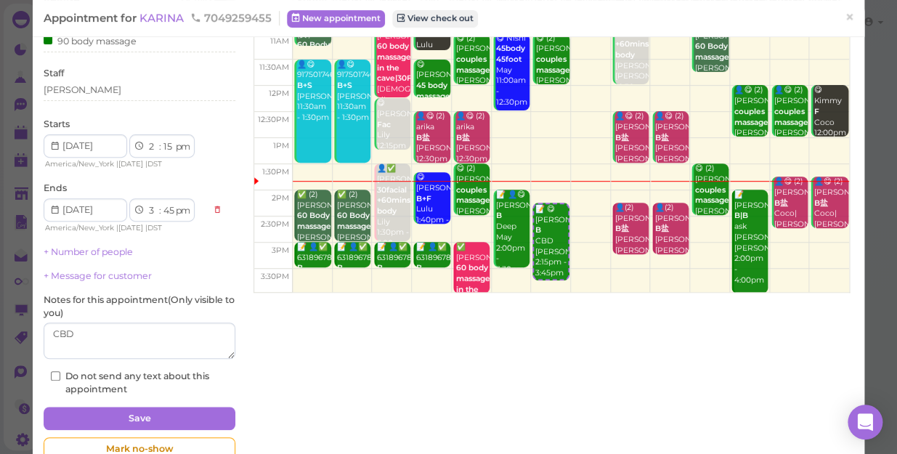
scroll to position [141, 0]
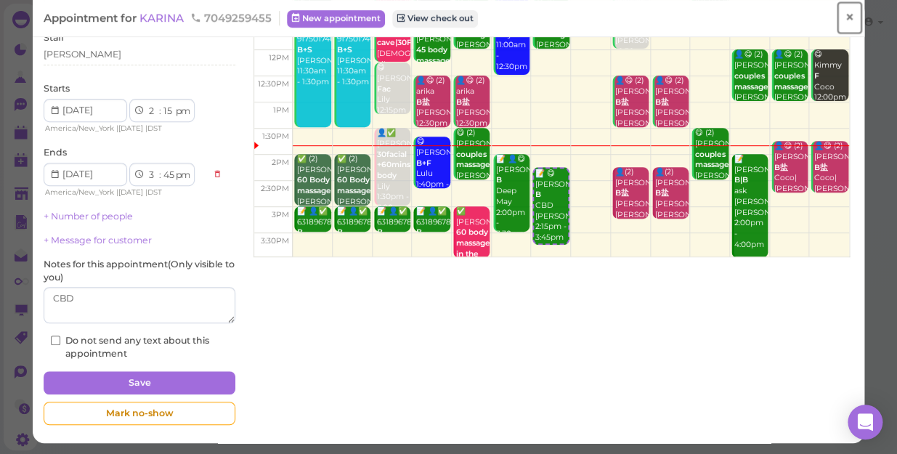
click at [845, 19] on span "×" at bounding box center [849, 17] width 9 height 20
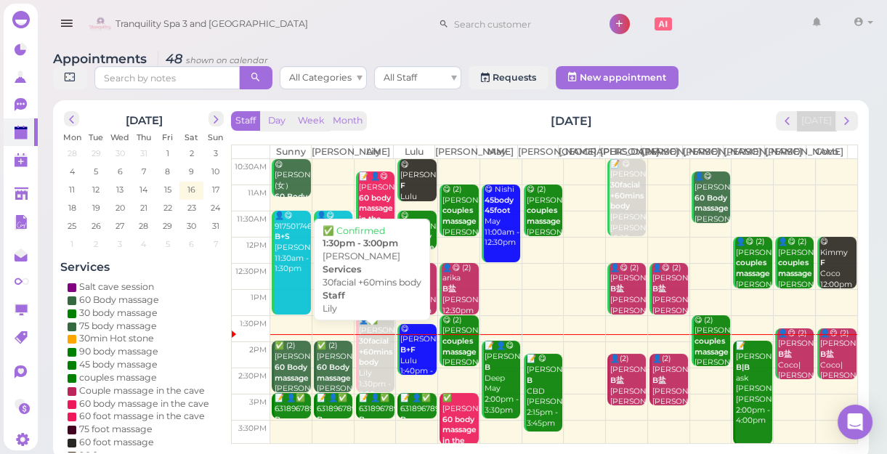
click at [368, 367] on b "30facial +60mins body" at bounding box center [375, 351] width 33 height 31
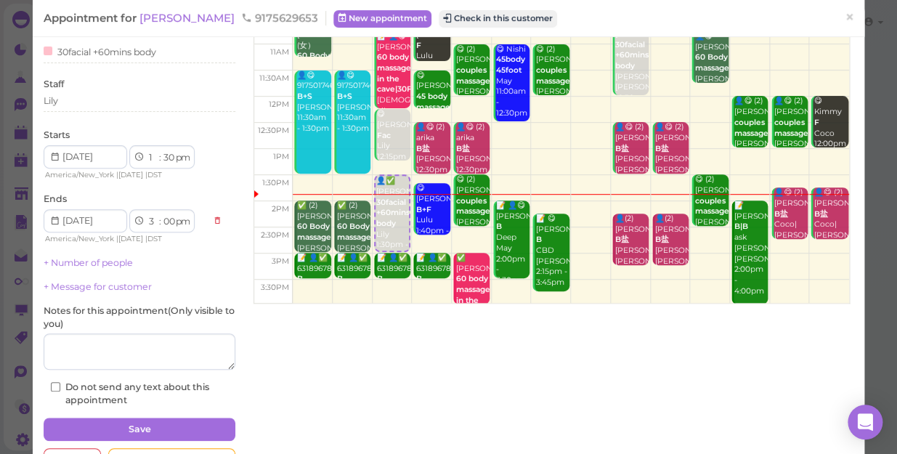
scroll to position [9, 0]
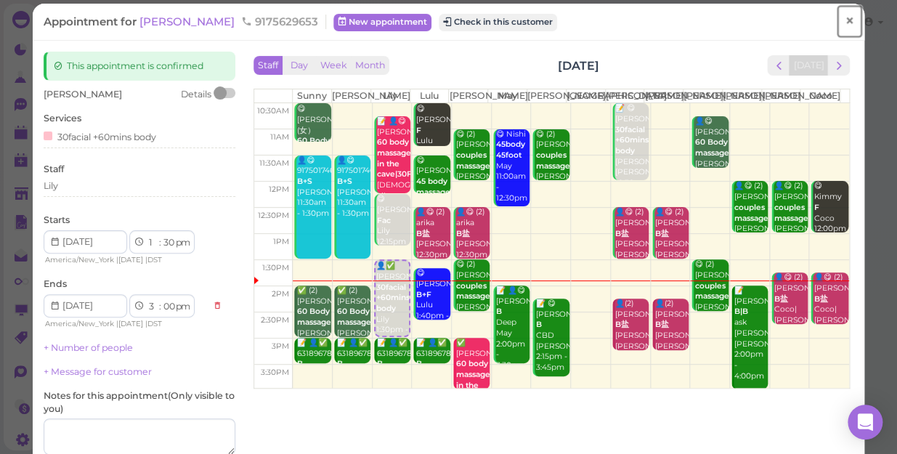
click at [845, 18] on span "×" at bounding box center [849, 21] width 9 height 20
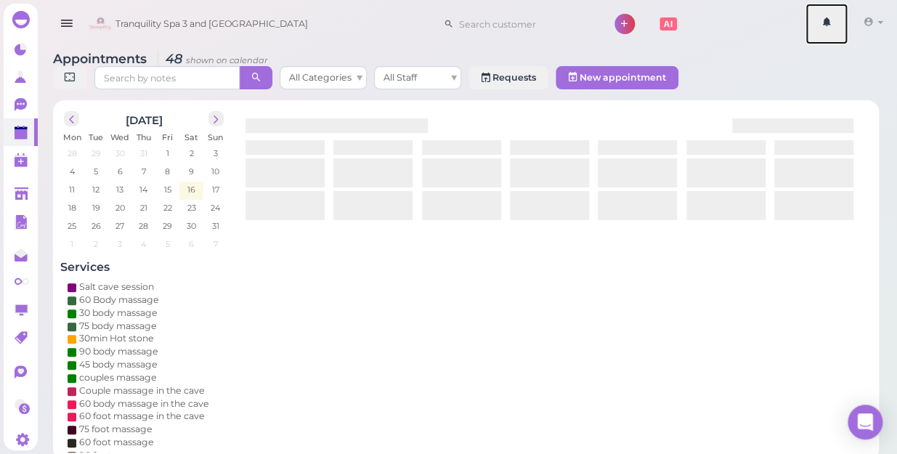
click at [841, 18] on link at bounding box center [827, 24] width 42 height 41
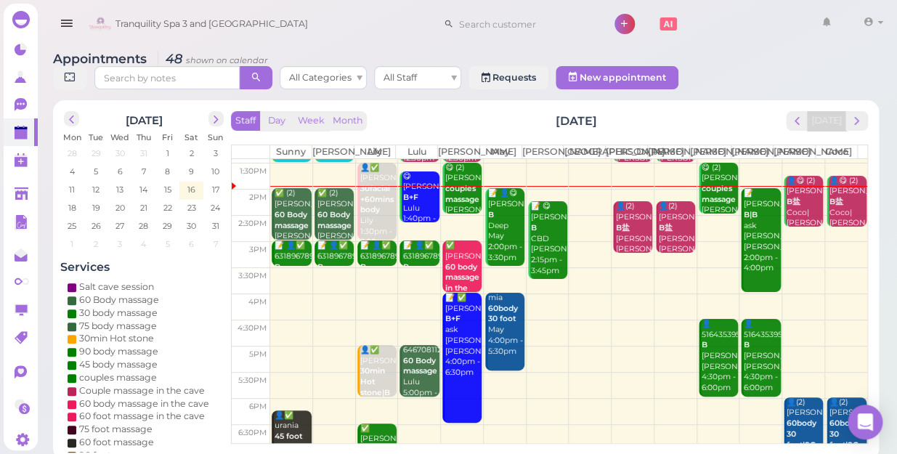
scroll to position [131, 0]
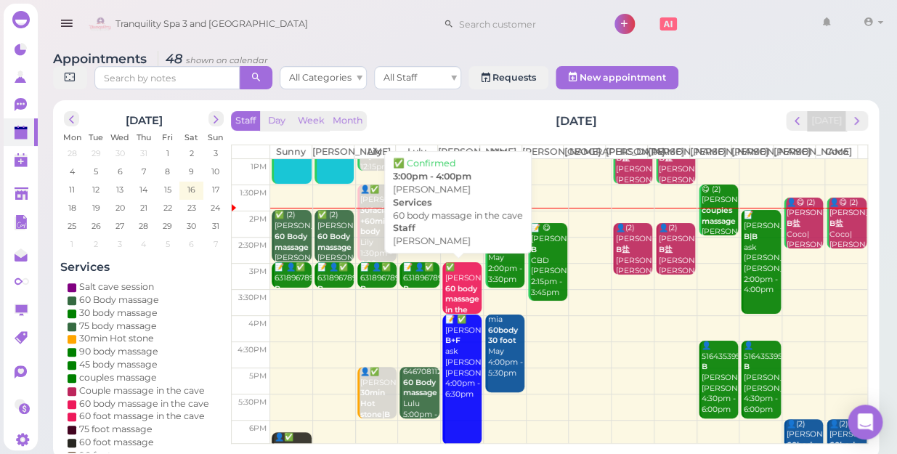
click at [460, 296] on b "60 body massage in the cave" at bounding box center [462, 304] width 34 height 41
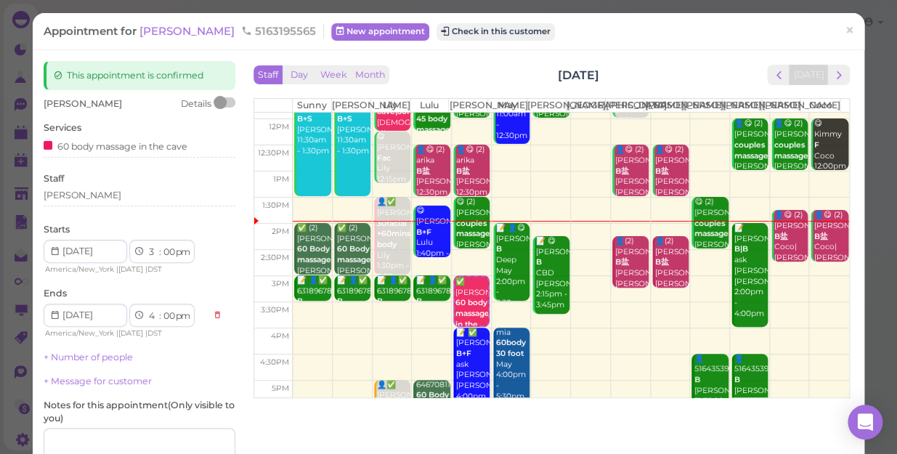
scroll to position [132, 0]
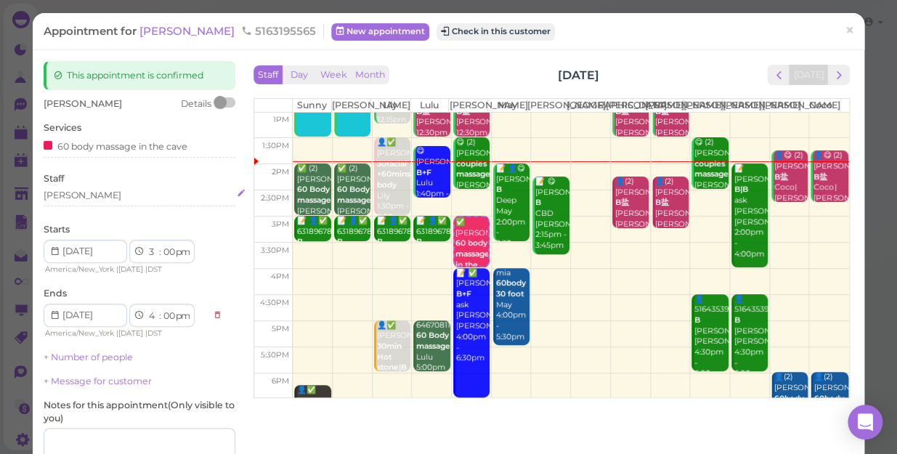
click at [60, 201] on div "[PERSON_NAME]" at bounding box center [83, 195] width 78 height 13
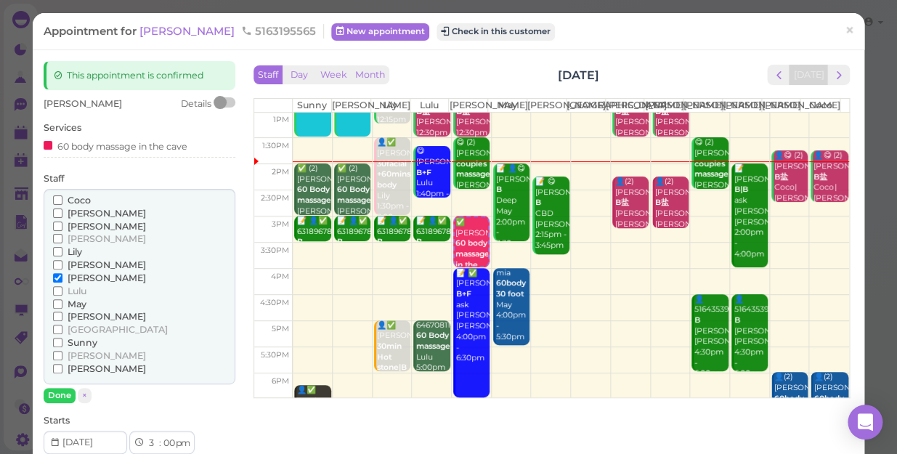
click at [54, 198] on input "Coco" at bounding box center [57, 199] width 9 height 9
click at [56, 278] on input "[PERSON_NAME]" at bounding box center [57, 277] width 9 height 9
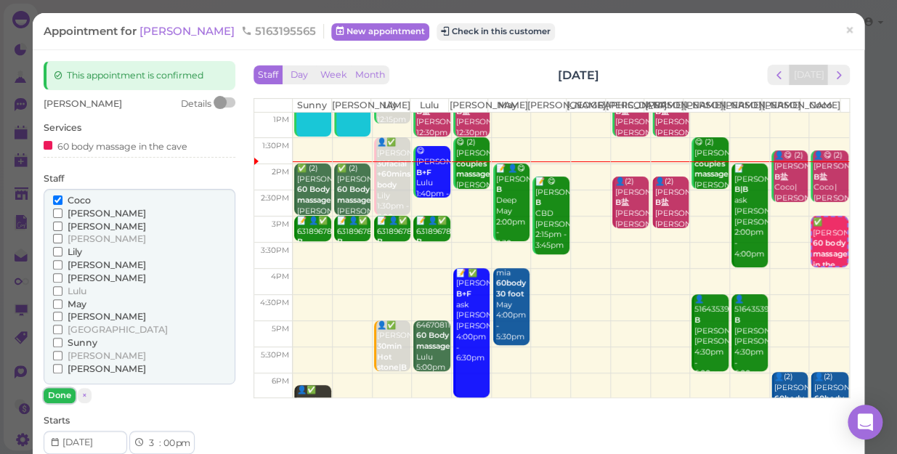
click at [52, 392] on button "Done" at bounding box center [60, 395] width 32 height 15
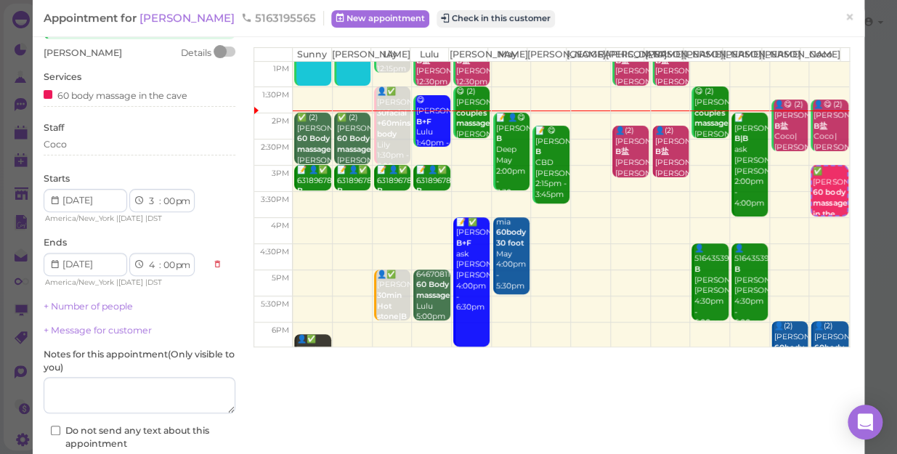
scroll to position [142, 0]
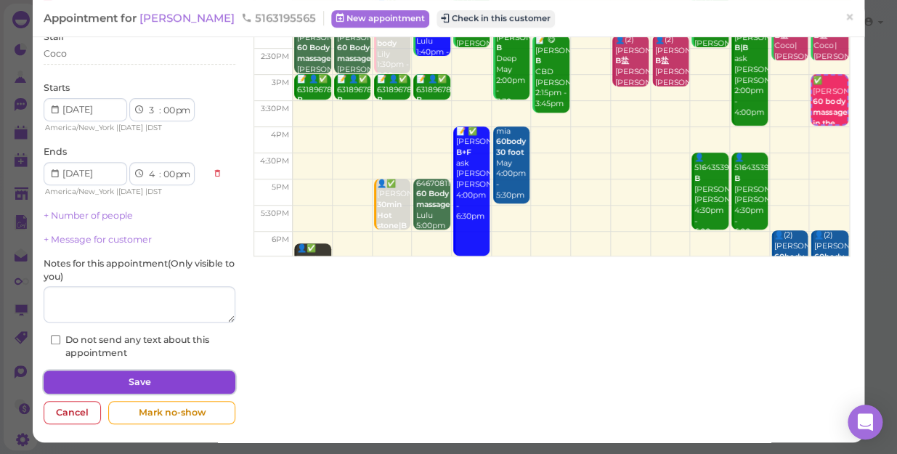
click at [140, 379] on button "Save" at bounding box center [140, 382] width 192 height 23
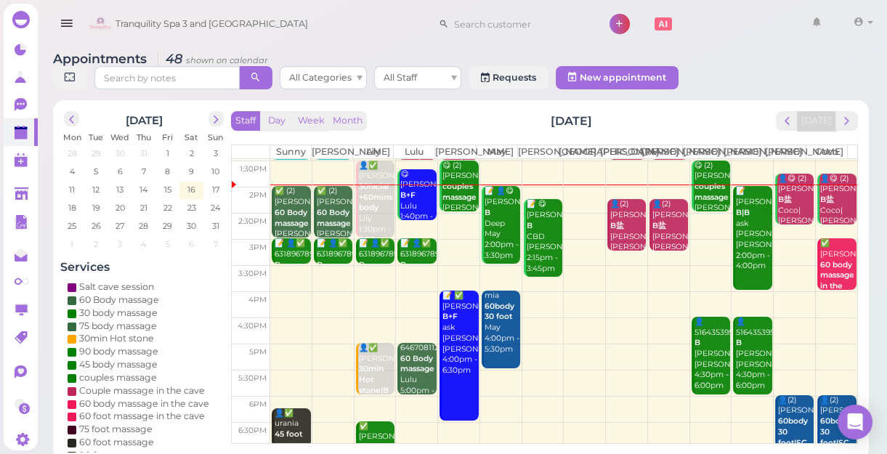
scroll to position [132, 0]
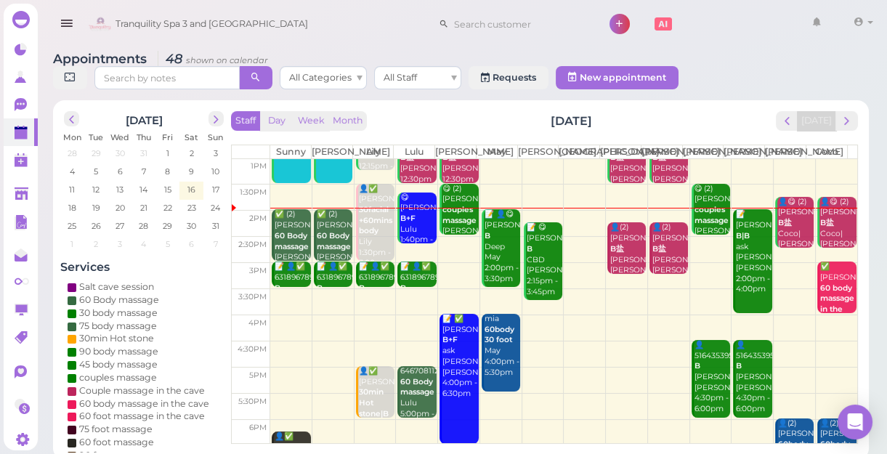
click at [451, 255] on td at bounding box center [563, 249] width 587 height 26
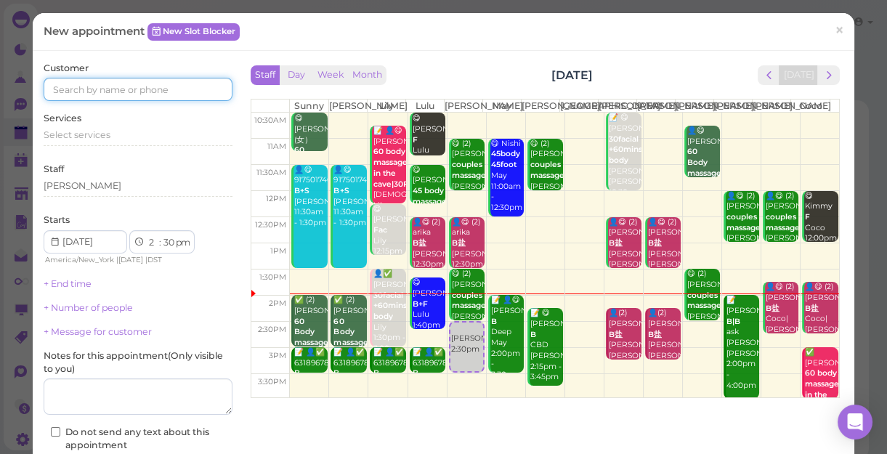
click at [151, 92] on input at bounding box center [138, 89] width 189 height 23
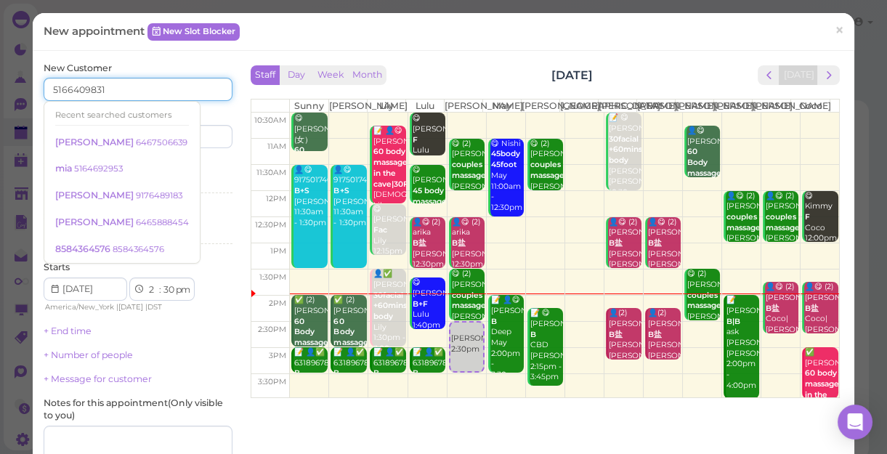
type input "5166409831"
click at [203, 174] on div "Services Select services" at bounding box center [138, 179] width 189 height 40
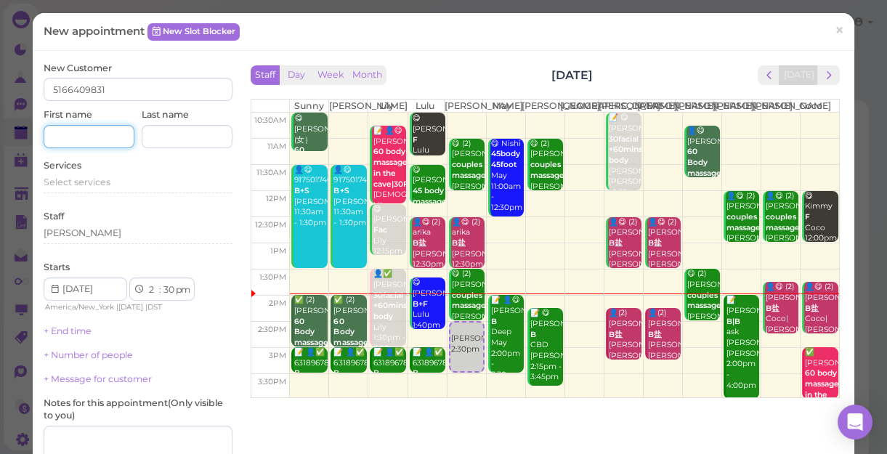
click at [107, 140] on input at bounding box center [89, 136] width 91 height 23
type input "a"
type input "[PERSON_NAME]"
click at [108, 179] on span "Select services" at bounding box center [77, 182] width 67 height 11
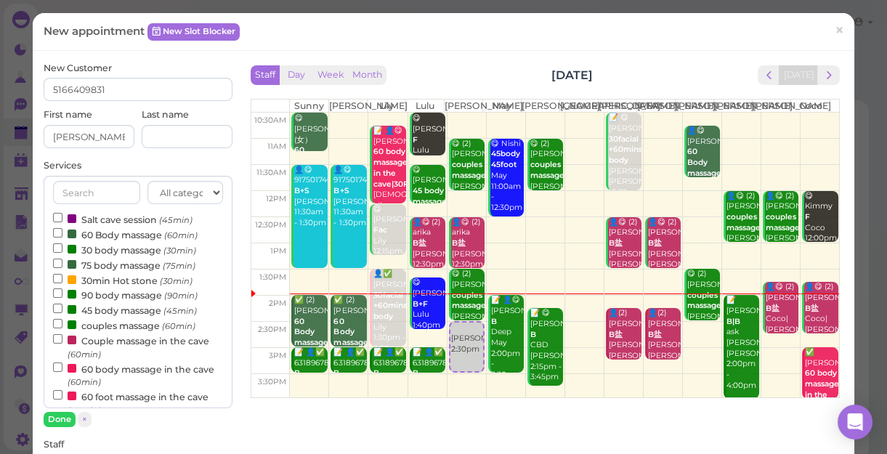
click at [96, 327] on label "couples massage (60min)" at bounding box center [124, 325] width 142 height 15
click at [62, 327] on input "couples massage (60min)" at bounding box center [57, 323] width 9 height 9
click at [72, 418] on button "Done" at bounding box center [60, 419] width 32 height 15
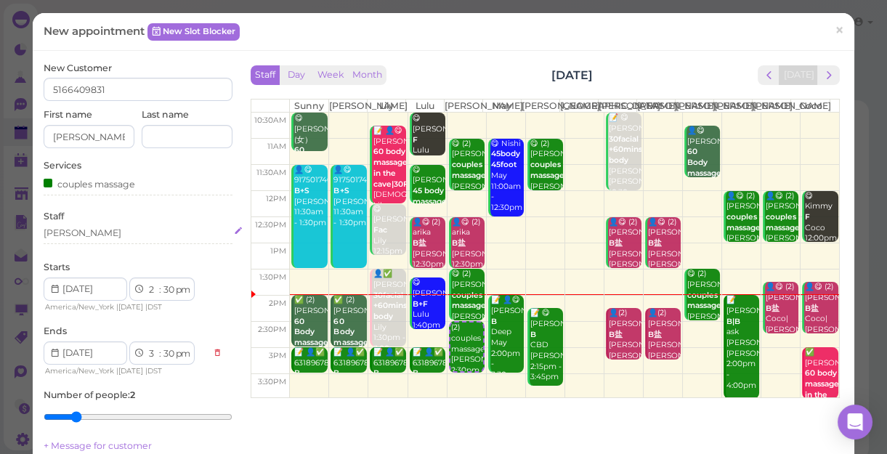
click at [68, 235] on div "[PERSON_NAME]" at bounding box center [138, 233] width 189 height 13
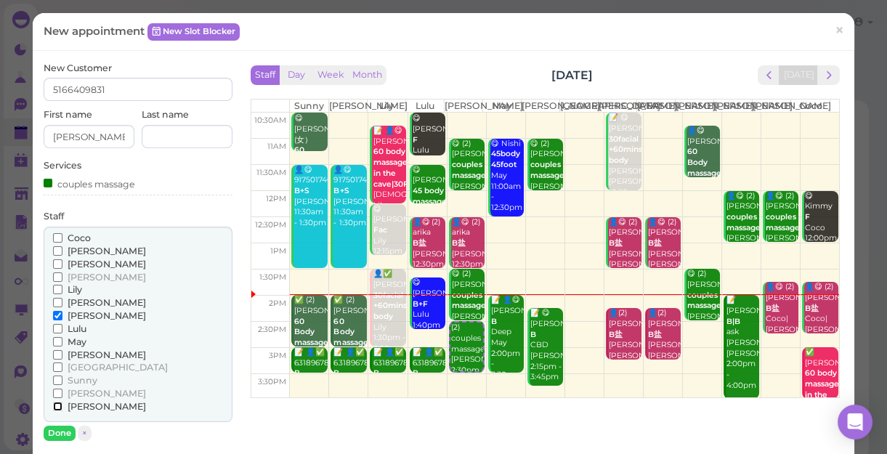
click at [59, 405] on input "[PERSON_NAME]" at bounding box center [57, 406] width 9 height 9
click at [53, 407] on input "[PERSON_NAME]" at bounding box center [57, 406] width 9 height 9
click at [59, 429] on button "Done" at bounding box center [60, 433] width 32 height 15
click at [59, 429] on div "New Customer 5166409831 First name ANN Last name Services couples massage Staff…" at bounding box center [138, 439] width 189 height 755
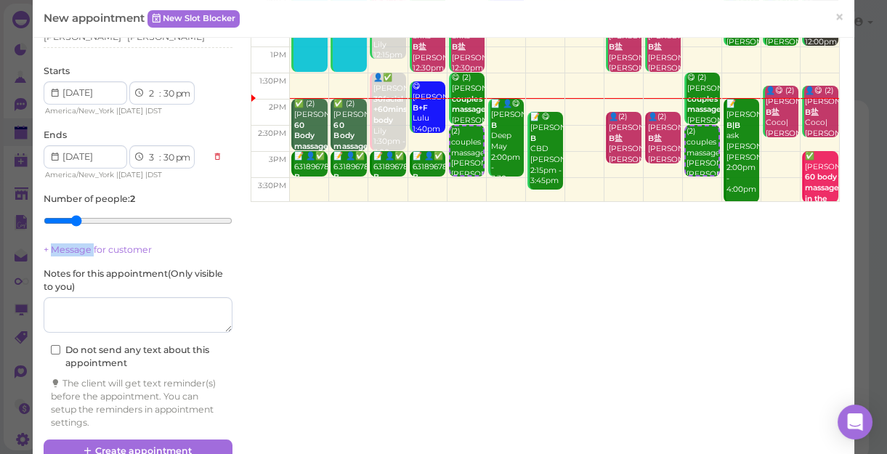
scroll to position [198, 0]
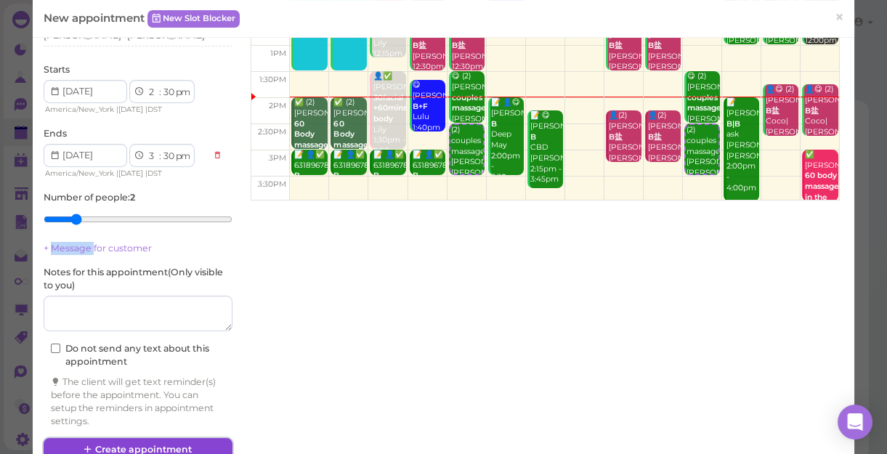
click at [201, 439] on button "Create appointment" at bounding box center [138, 449] width 189 height 23
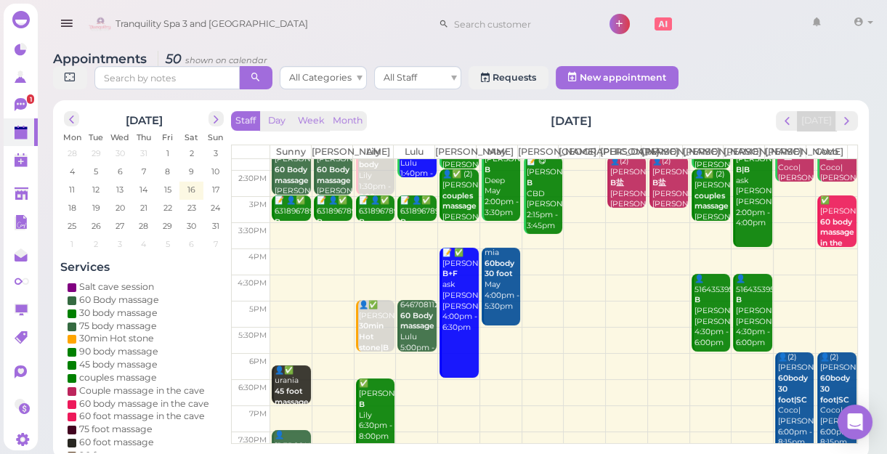
click at [277, 262] on td at bounding box center [563, 262] width 587 height 26
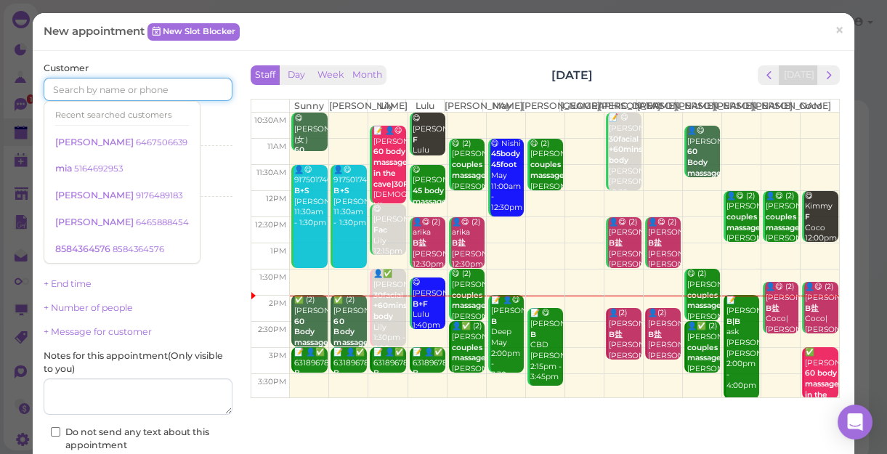
click at [122, 92] on input at bounding box center [138, 89] width 189 height 23
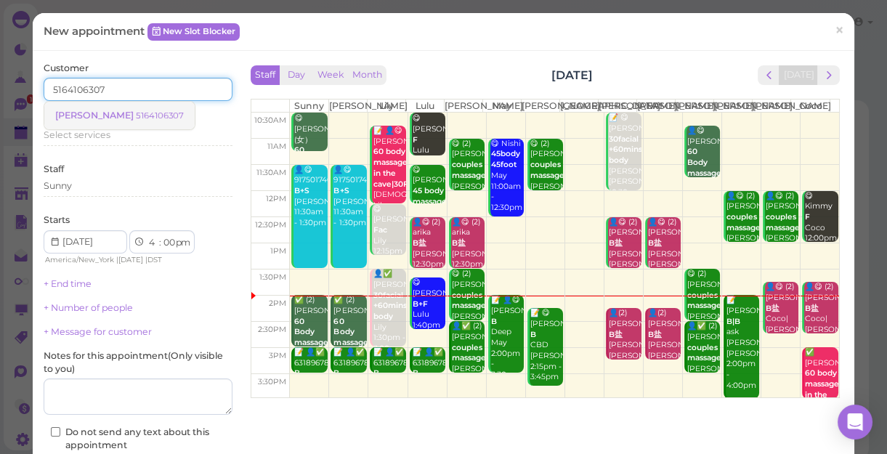
type input "5164106307"
click at [136, 113] on small "5164106307" at bounding box center [160, 115] width 48 height 10
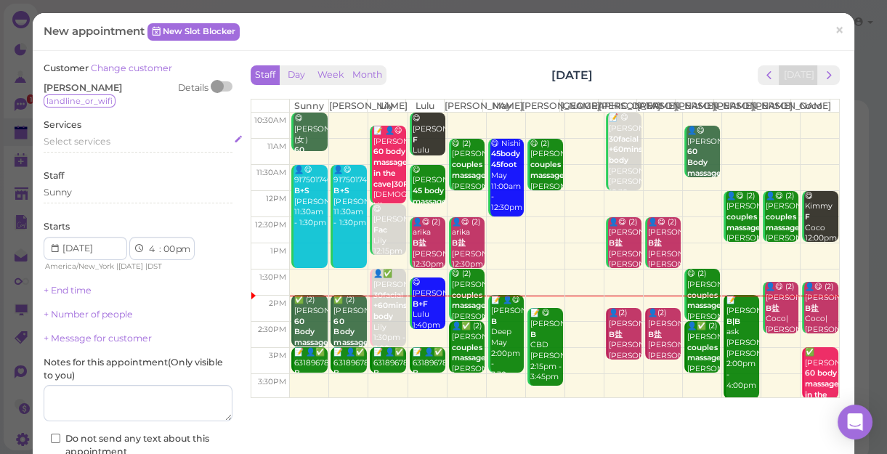
click at [101, 145] on span "Select services" at bounding box center [77, 141] width 67 height 11
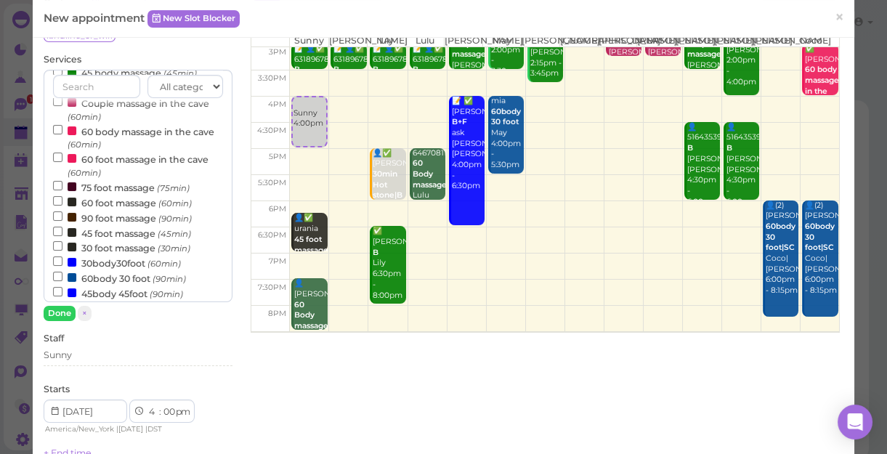
scroll to position [246, 0]
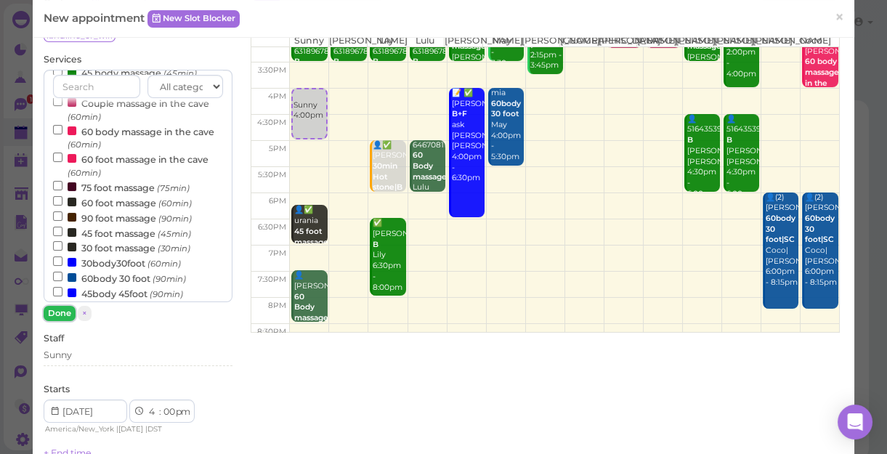
click at [57, 312] on button "Done" at bounding box center [60, 313] width 32 height 15
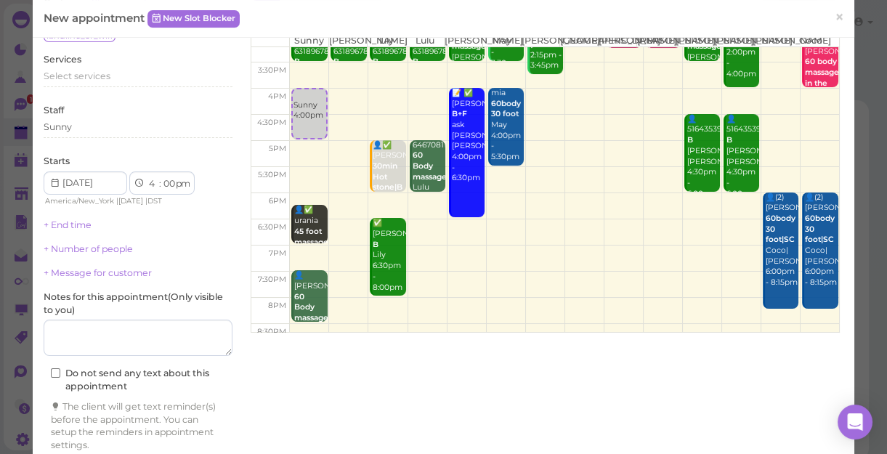
click at [57, 312] on label "Notes for this appointment ( Only visible to you )" at bounding box center [138, 304] width 189 height 26
drag, startPoint x: 70, startPoint y: 315, endPoint x: 90, endPoint y: 125, distance: 190.7
click at [90, 125] on div "Sunny" at bounding box center [138, 127] width 189 height 13
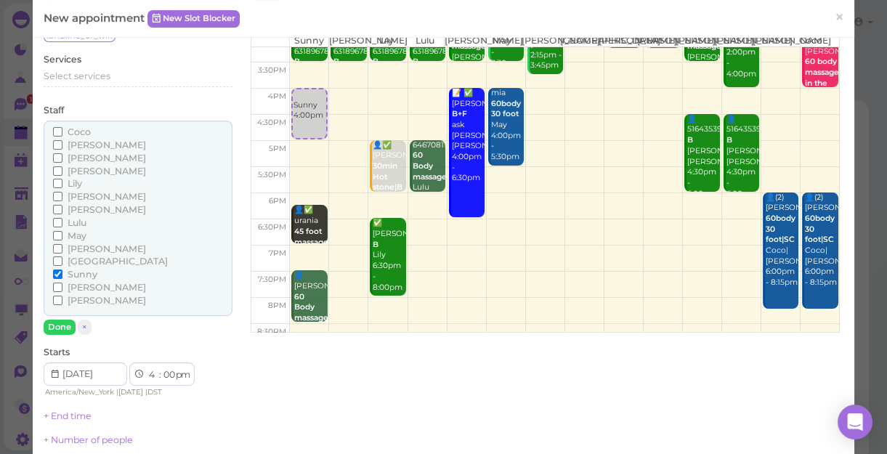
click at [72, 182] on span "Lily" at bounding box center [75, 183] width 15 height 11
click at [62, 182] on input "Lily" at bounding box center [57, 183] width 9 height 9
click at [94, 76] on span "Select services" at bounding box center [77, 75] width 67 height 11
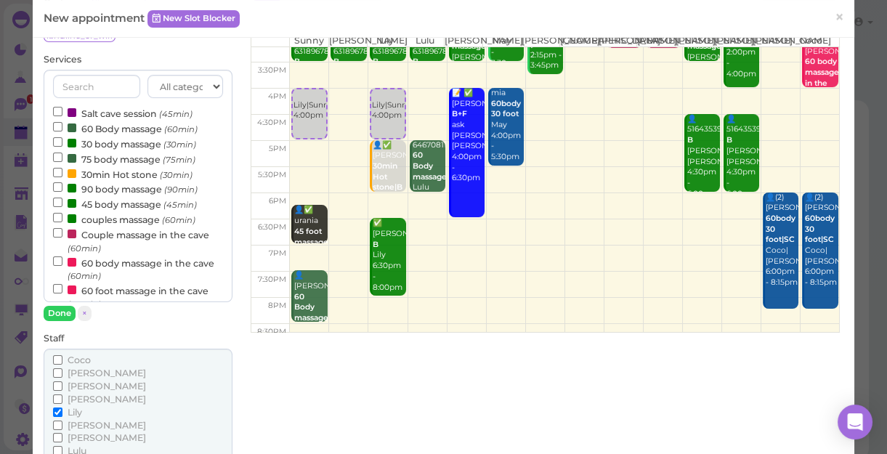
click at [107, 223] on label "couples massage (60min)" at bounding box center [124, 218] width 142 height 15
click at [62, 222] on input "couples massage (60min)" at bounding box center [57, 217] width 9 height 9
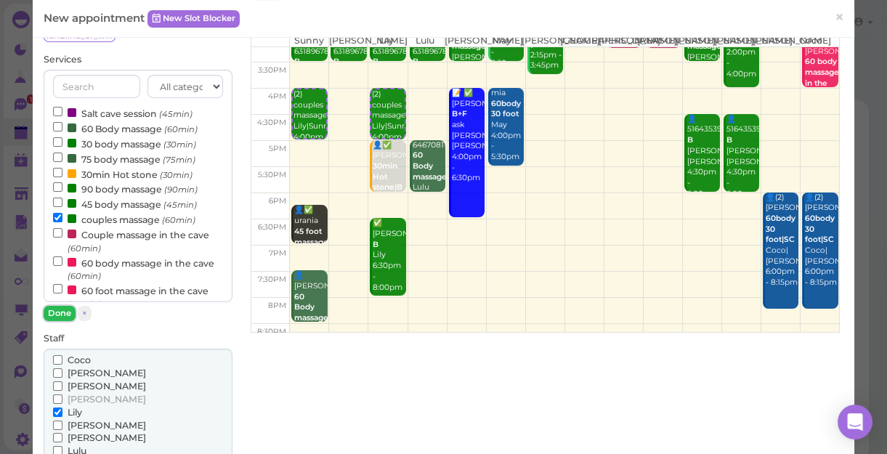
click at [49, 313] on button "Done" at bounding box center [60, 313] width 32 height 15
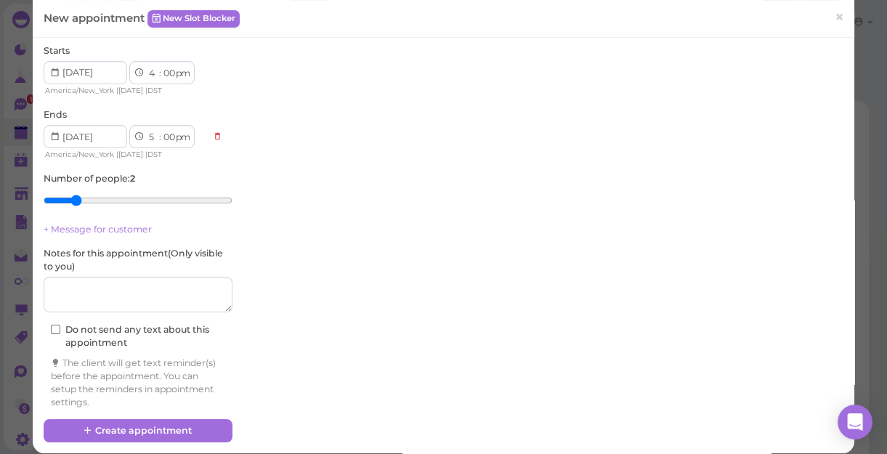
scroll to position [378, 0]
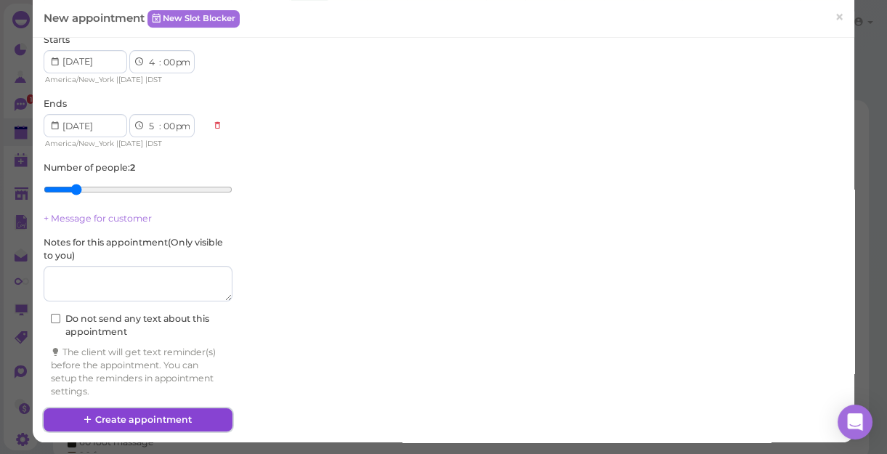
click at [144, 419] on button "Create appointment" at bounding box center [138, 419] width 189 height 23
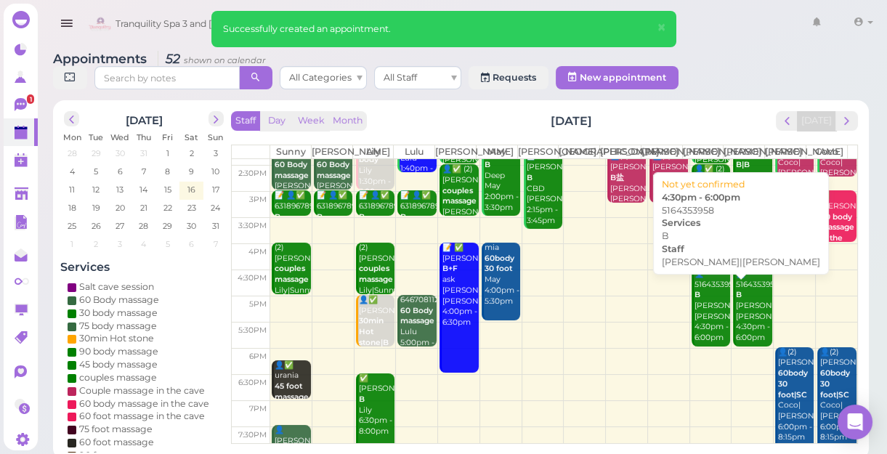
scroll to position [131, 0]
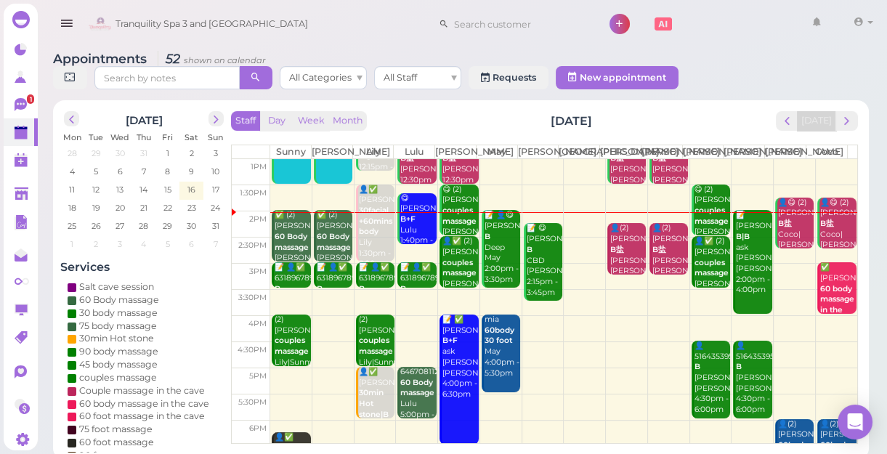
click at [613, 302] on td at bounding box center [563, 302] width 587 height 26
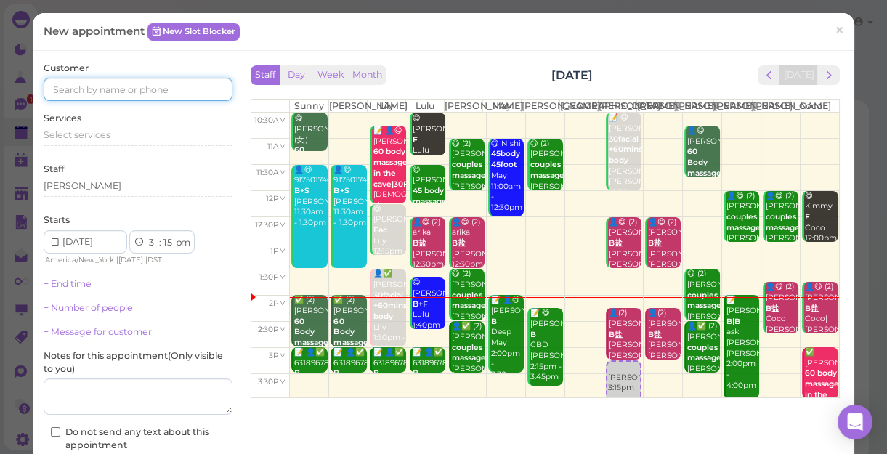
click at [86, 89] on input at bounding box center [138, 89] width 189 height 23
type input "5166955075"
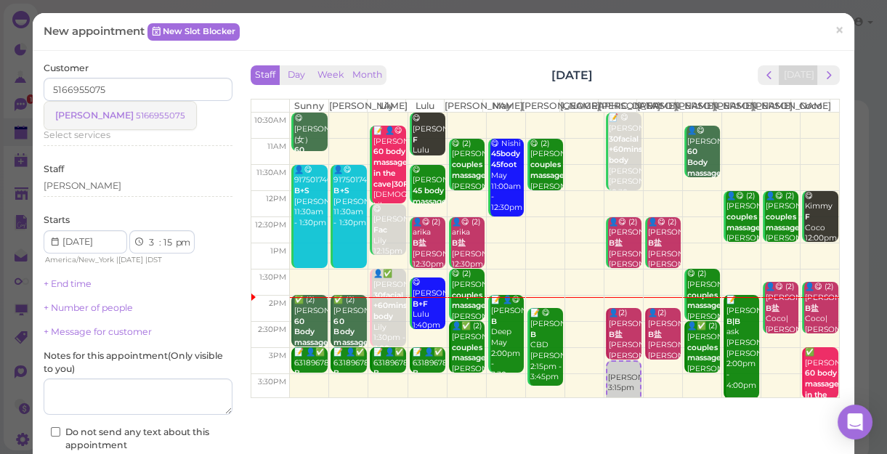
click at [84, 118] on span "[PERSON_NAME]" at bounding box center [95, 115] width 81 height 11
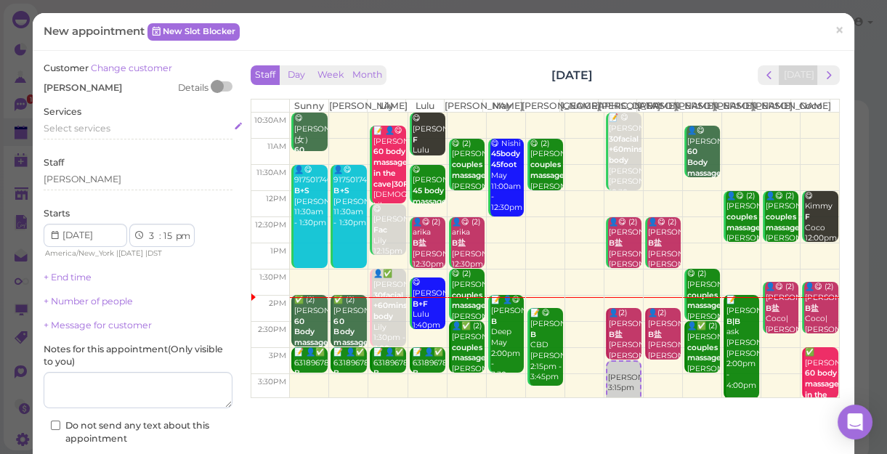
click at [86, 127] on span "Select services" at bounding box center [77, 128] width 67 height 11
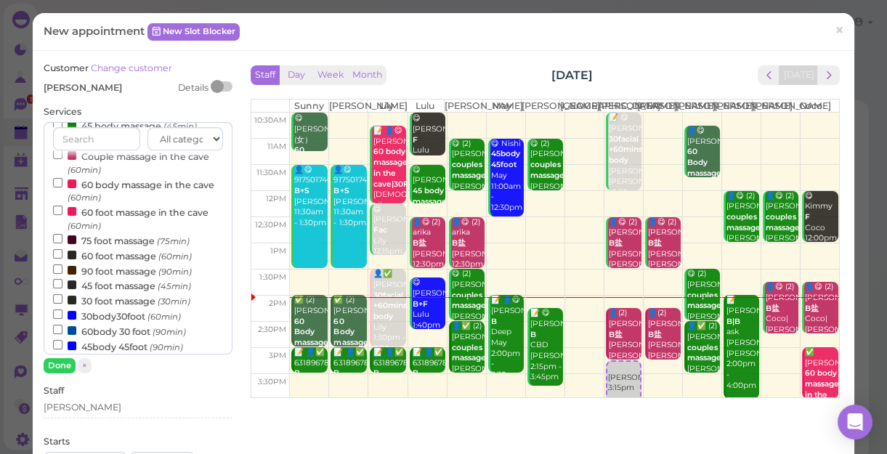
scroll to position [132, 0]
click at [116, 317] on label "30body30foot (60min)" at bounding box center [117, 314] width 128 height 15
click at [62, 317] on input "30body30foot (60min)" at bounding box center [57, 313] width 9 height 9
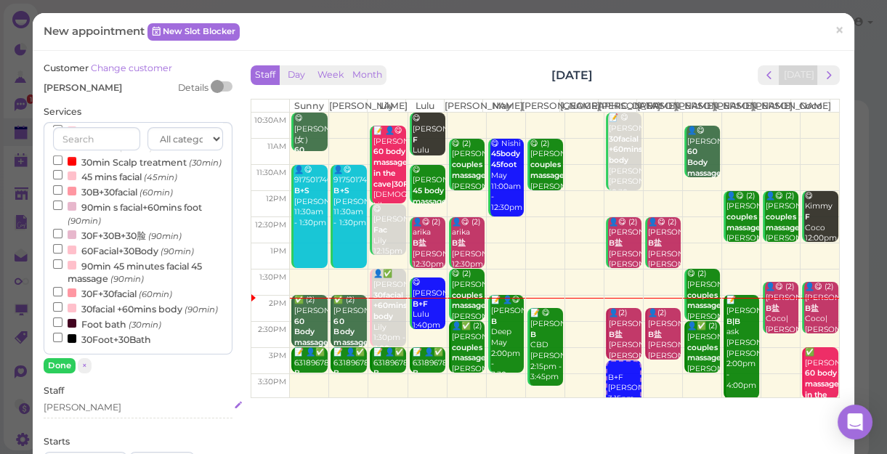
click at [100, 411] on div "[PERSON_NAME]" at bounding box center [138, 407] width 189 height 13
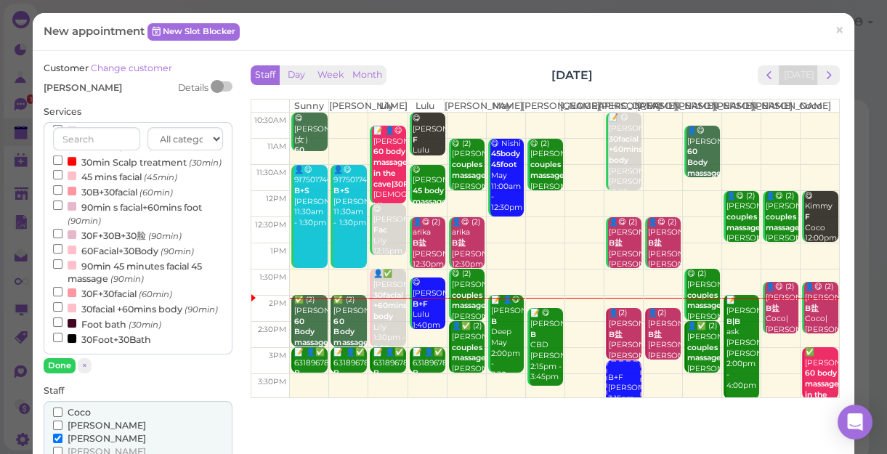
click at [100, 411] on div "Coco" at bounding box center [138, 412] width 170 height 13
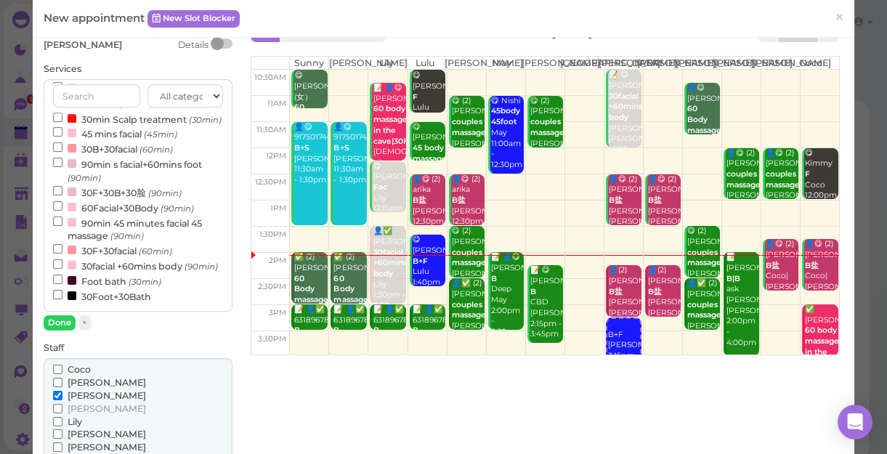
scroll to position [65, 0]
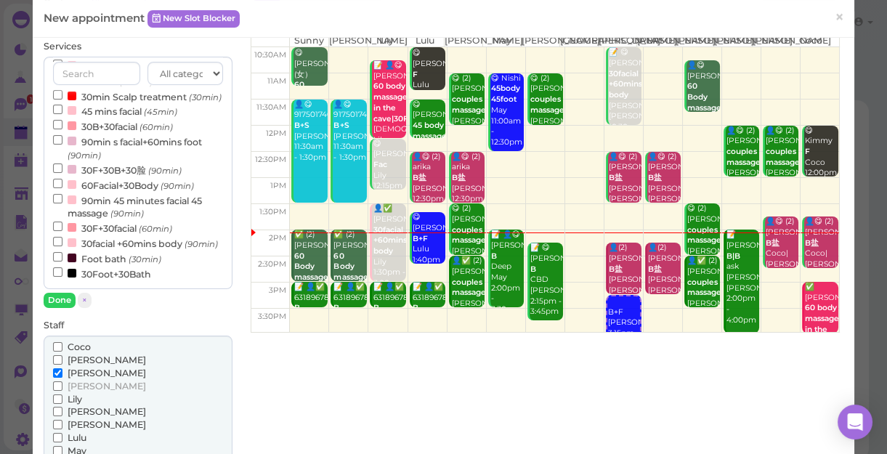
click at [82, 359] on span "[PERSON_NAME]" at bounding box center [107, 360] width 78 height 11
click at [62, 359] on input "[PERSON_NAME]" at bounding box center [57, 359] width 9 height 9
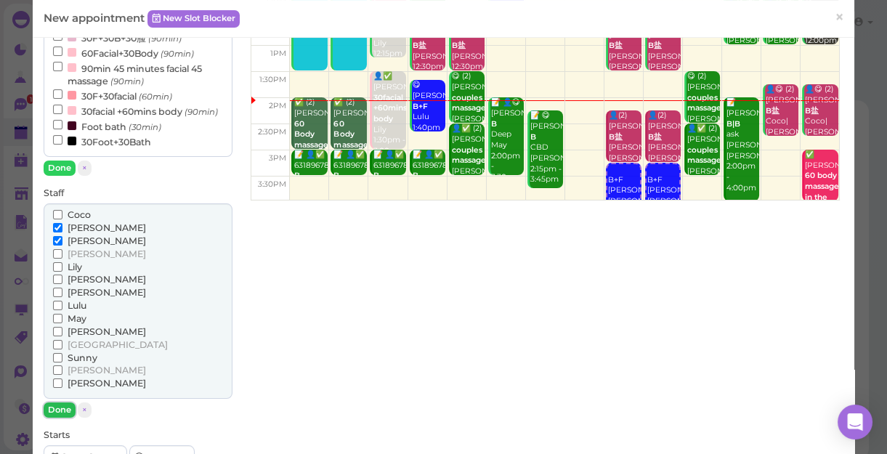
click at [53, 411] on button "Done" at bounding box center [60, 410] width 32 height 15
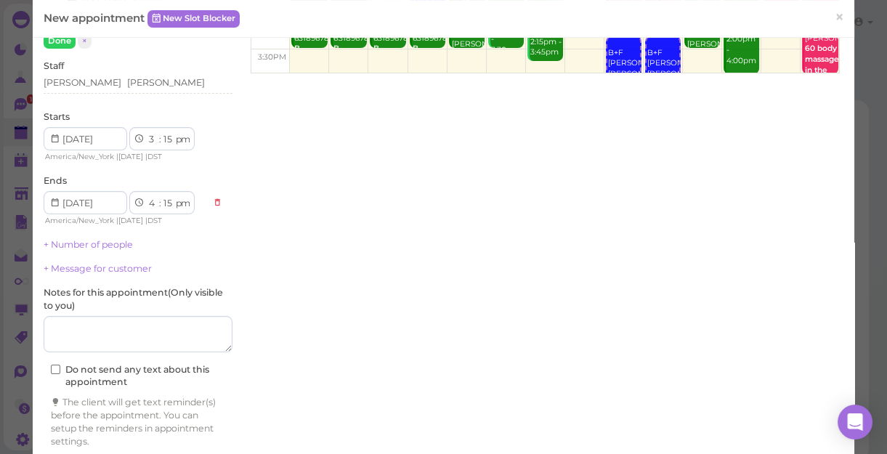
scroll to position [330, 0]
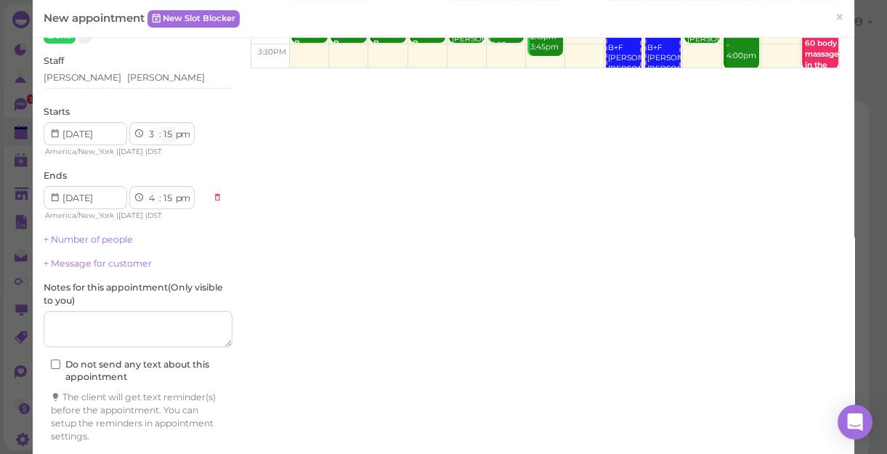
click at [166, 129] on select "00 05 10 15 20 25 30 35 40 45 50 55" at bounding box center [168, 134] width 15 height 15
select select "30"
click at [161, 127] on select "00 05 10 15 20 25 30 35 40 45 50 55" at bounding box center [168, 134] width 15 height 15
select select "30"
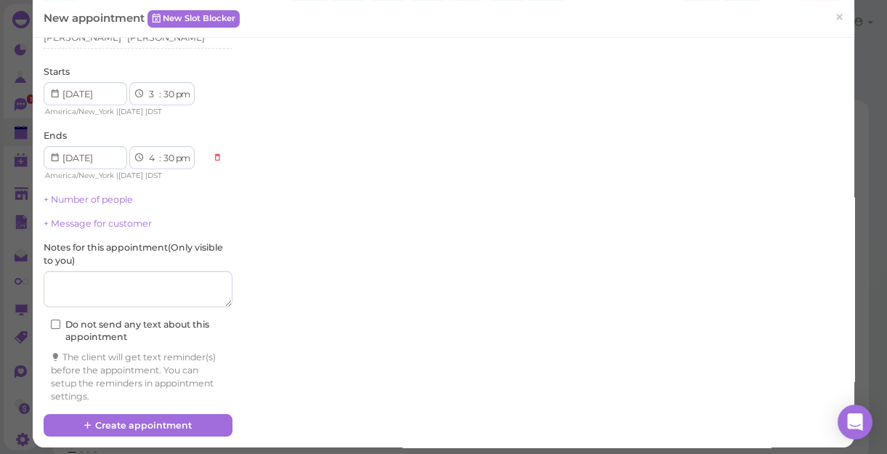
scroll to position [376, 0]
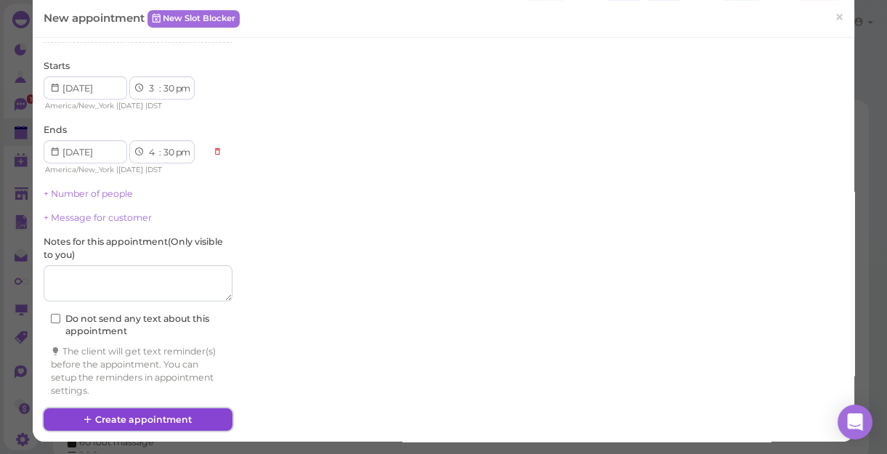
click at [158, 420] on button "Create appointment" at bounding box center [138, 419] width 189 height 23
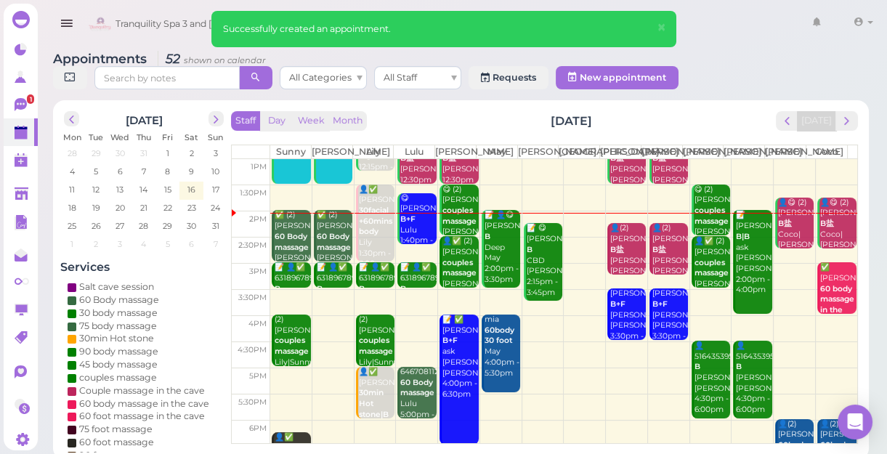
scroll to position [132, 0]
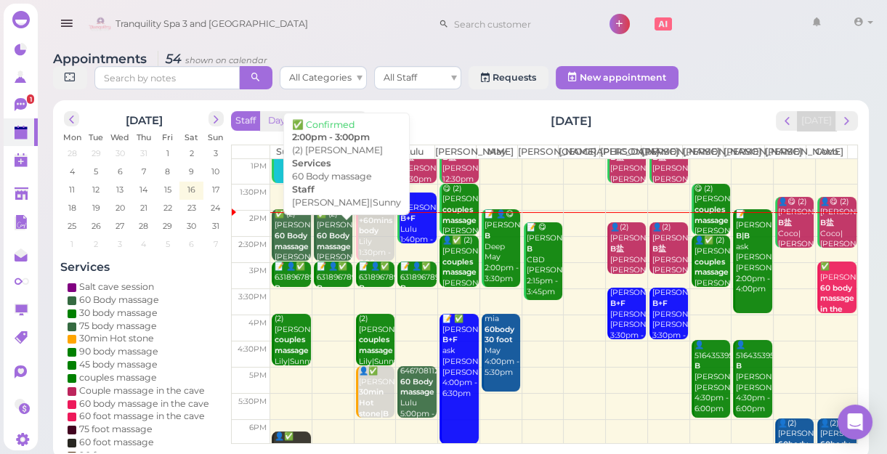
click at [328, 251] on b "60 Body massage" at bounding box center [334, 241] width 34 height 20
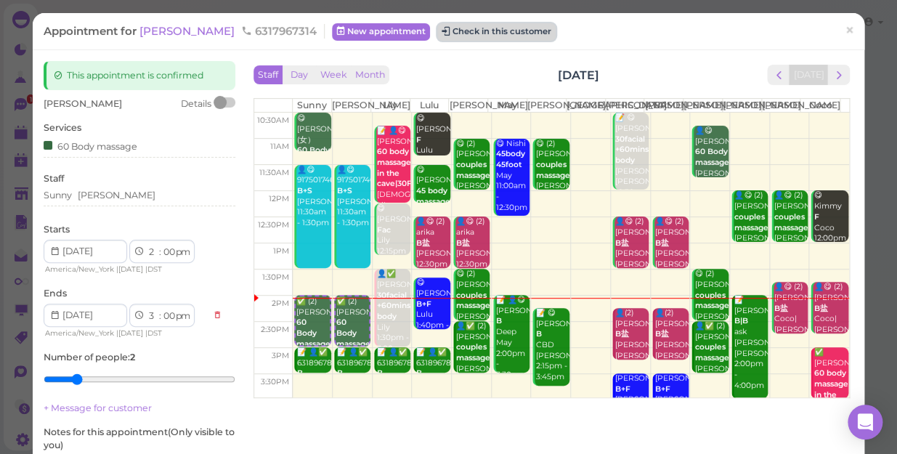
click at [452, 33] on button "Check in this customer" at bounding box center [496, 31] width 118 height 17
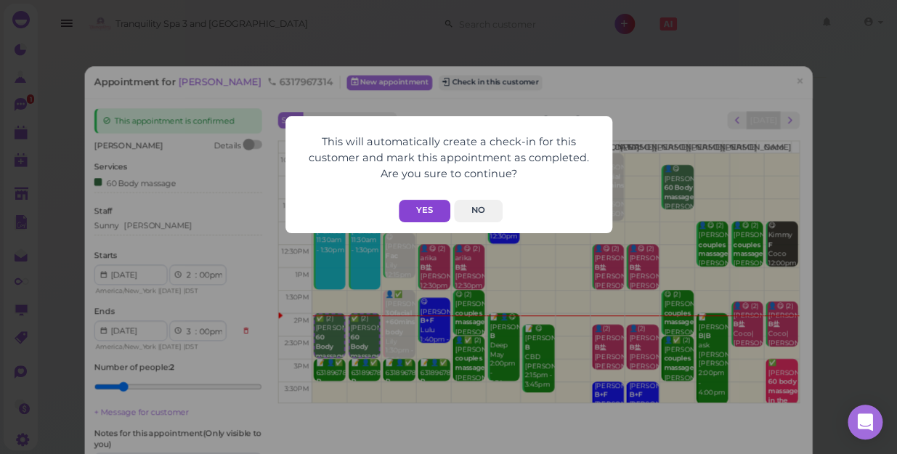
click at [428, 211] on button "Yes" at bounding box center [425, 211] width 52 height 23
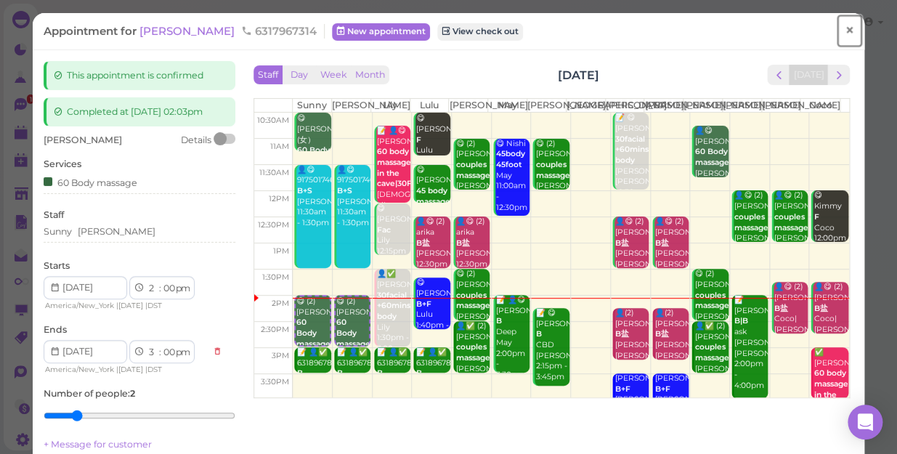
click at [845, 31] on span "×" at bounding box center [849, 30] width 9 height 20
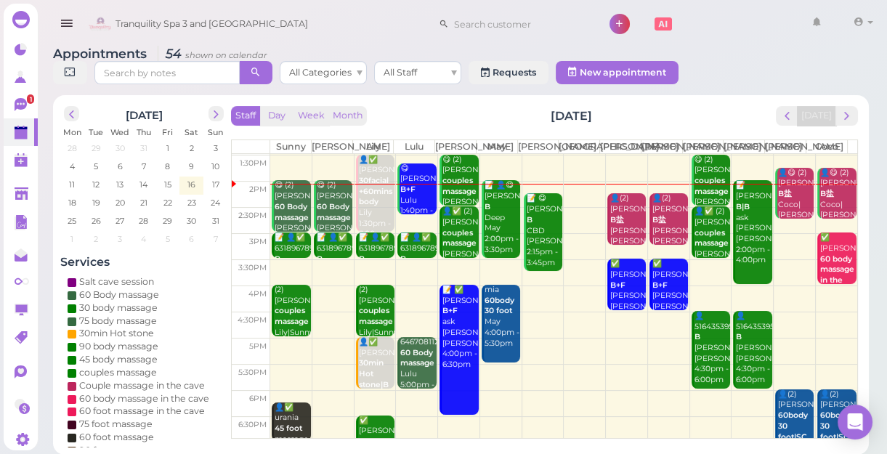
scroll to position [132, 0]
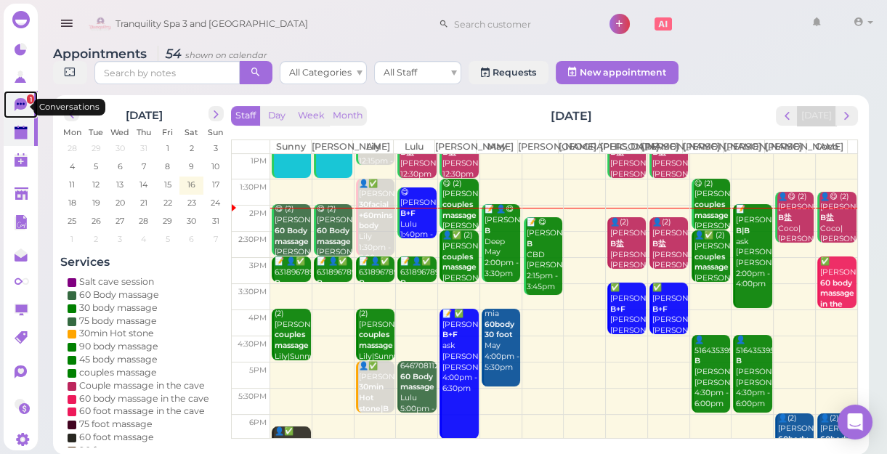
click at [27, 102] on span "1" at bounding box center [30, 98] width 7 height 9
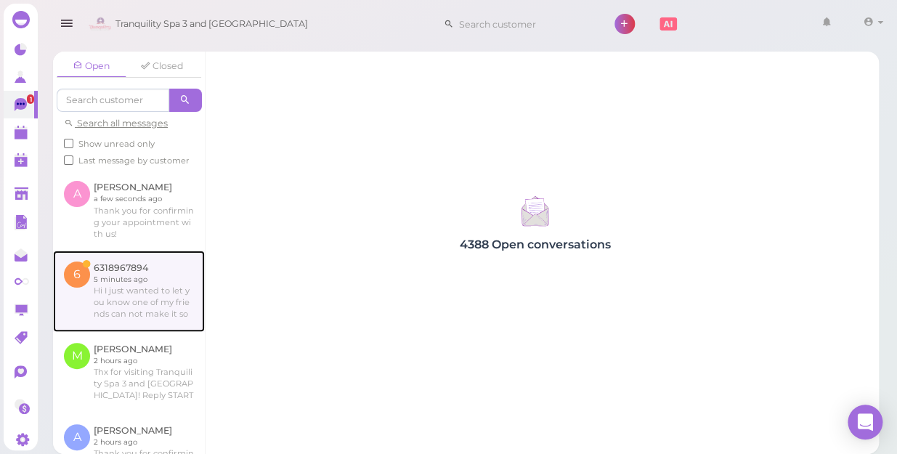
click at [125, 281] on link at bounding box center [129, 291] width 152 height 81
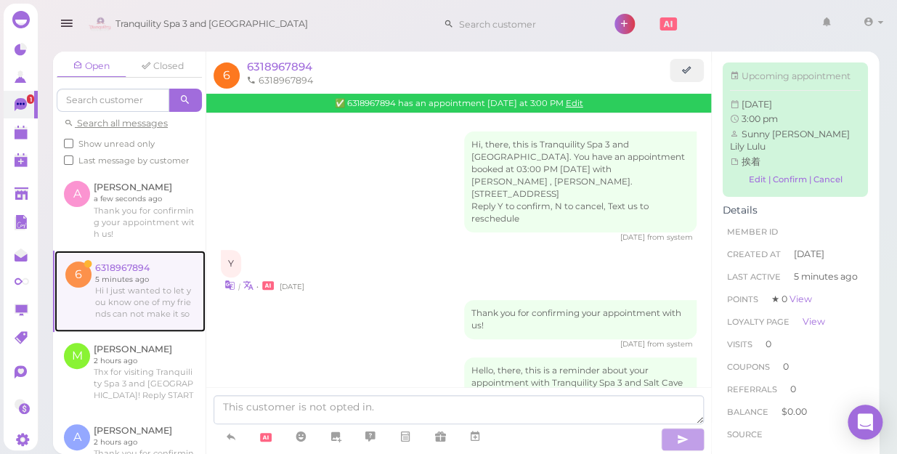
scroll to position [241, 0]
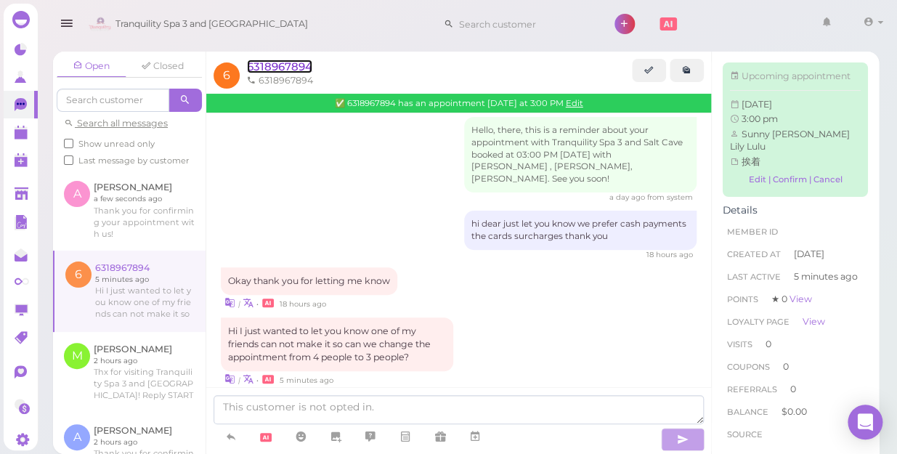
click at [282, 63] on span "6318967894" at bounding box center [279, 67] width 65 height 14
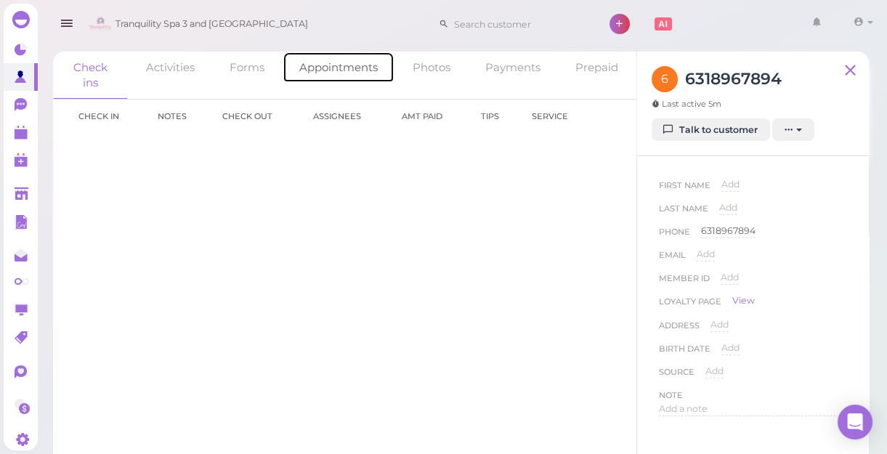
click at [322, 68] on link "Appointments" at bounding box center [339, 67] width 112 height 31
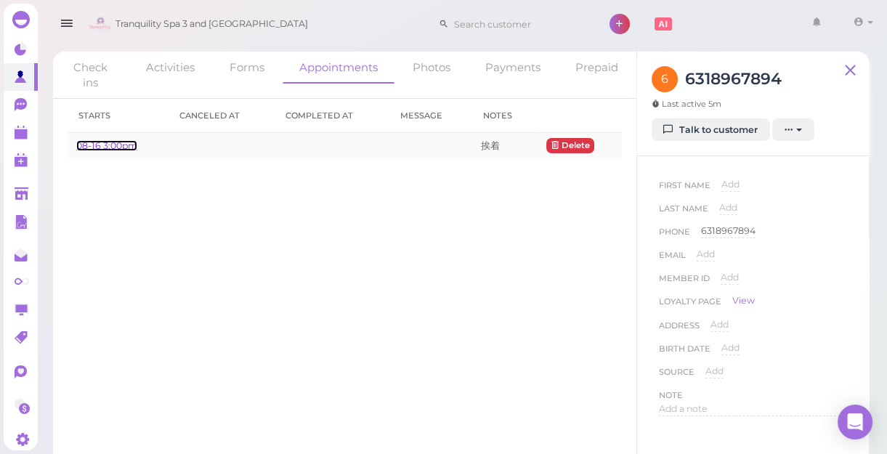
click at [120, 147] on link "08-16 3:00pm" at bounding box center [106, 145] width 61 height 11
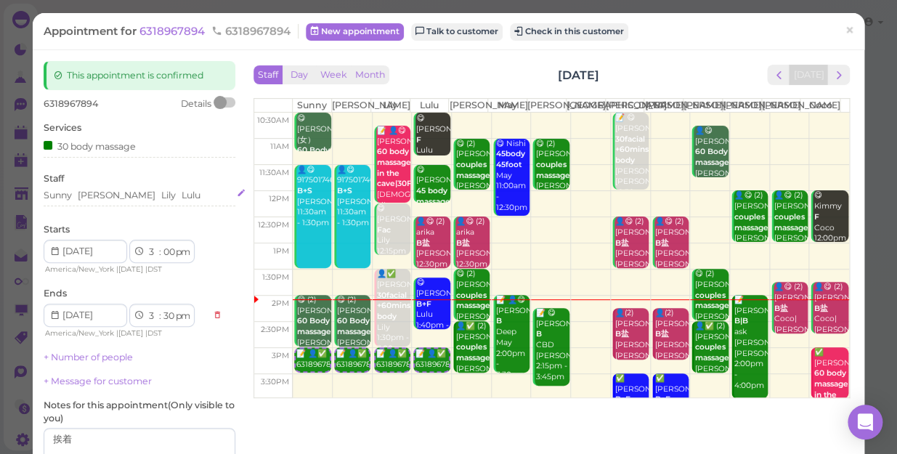
click at [163, 194] on div "Sunny Kelly Lily Lulu" at bounding box center [140, 195] width 192 height 13
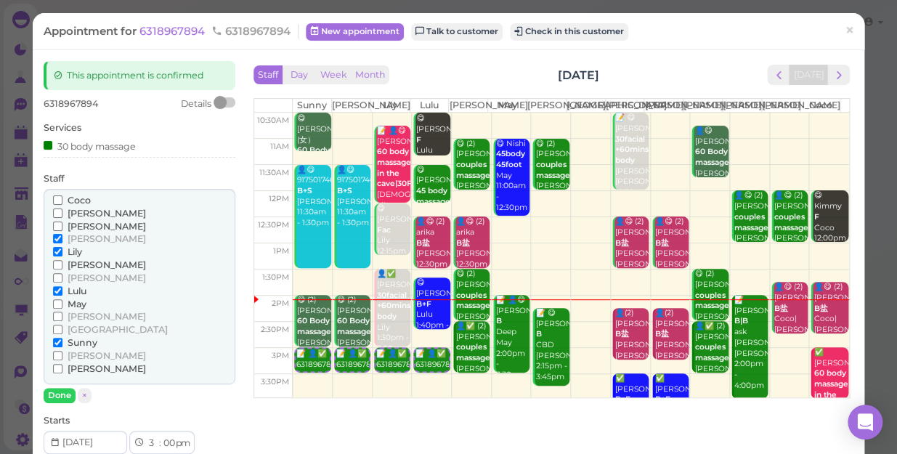
click at [77, 286] on span "Lulu" at bounding box center [77, 291] width 19 height 11
click at [62, 286] on input "Lulu" at bounding box center [57, 290] width 9 height 9
click at [52, 394] on button "Done" at bounding box center [60, 395] width 32 height 15
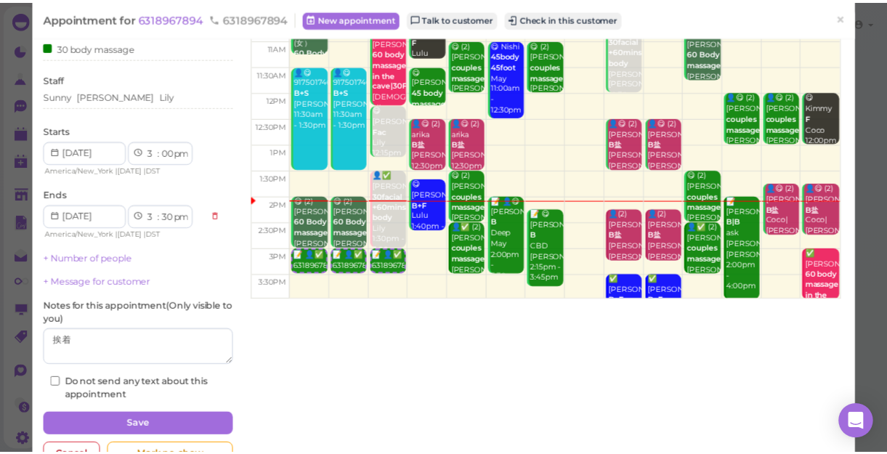
scroll to position [132, 0]
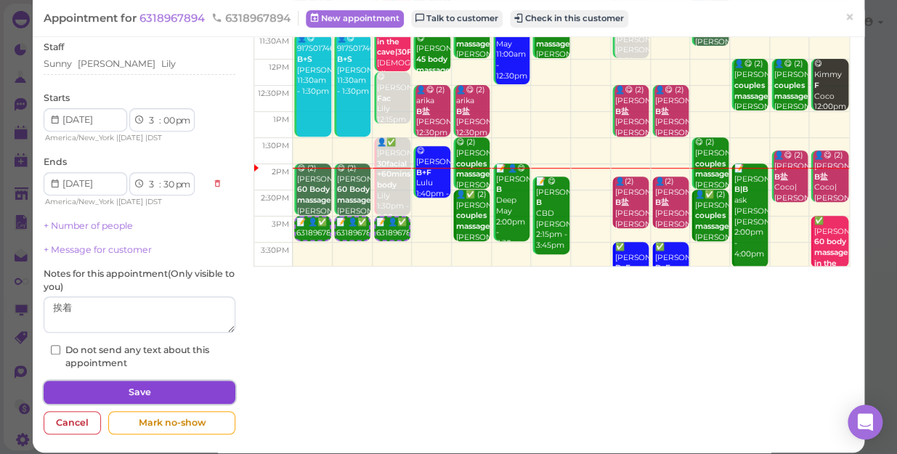
click at [161, 389] on button "Save" at bounding box center [140, 392] width 192 height 23
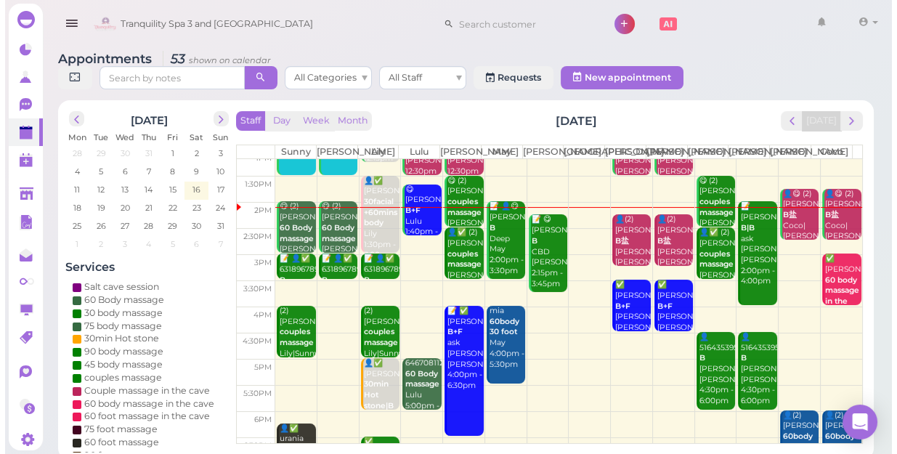
scroll to position [131, 0]
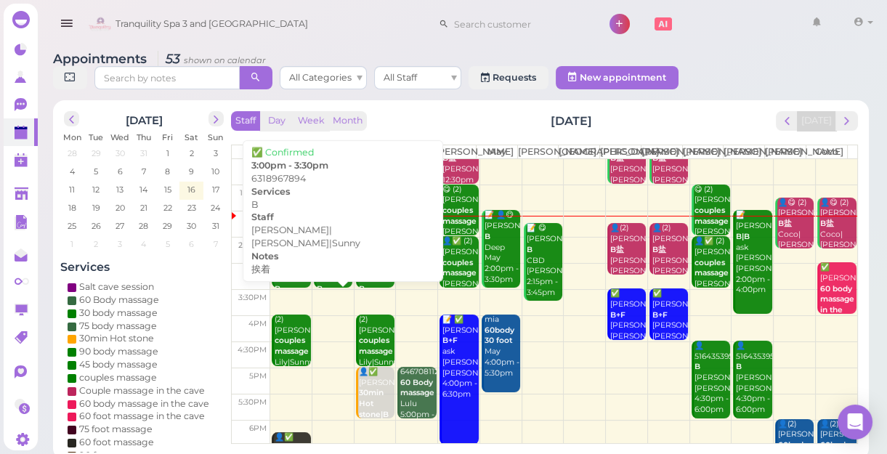
click at [288, 283] on div "📝 👤✅ 6318967894 B 挨着 Kelly|Lily|Sunny 3:00pm - 3:30pm" at bounding box center [292, 305] width 36 height 86
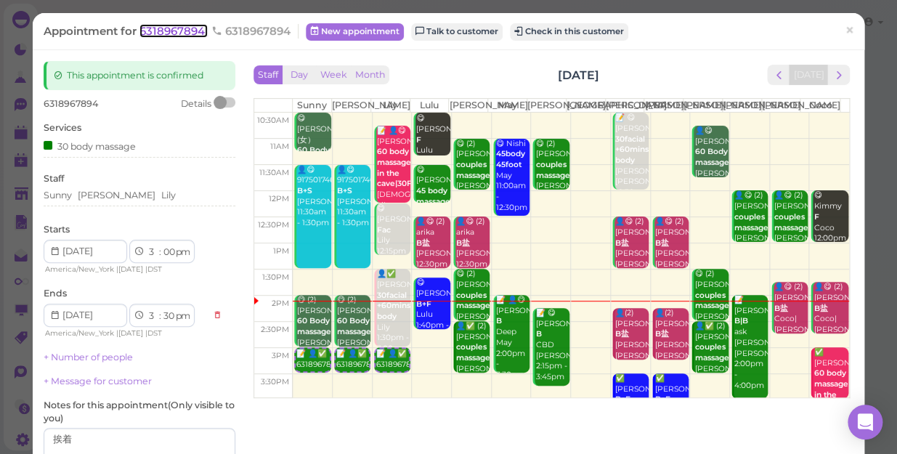
click at [166, 30] on span "6318967894" at bounding box center [174, 31] width 68 height 14
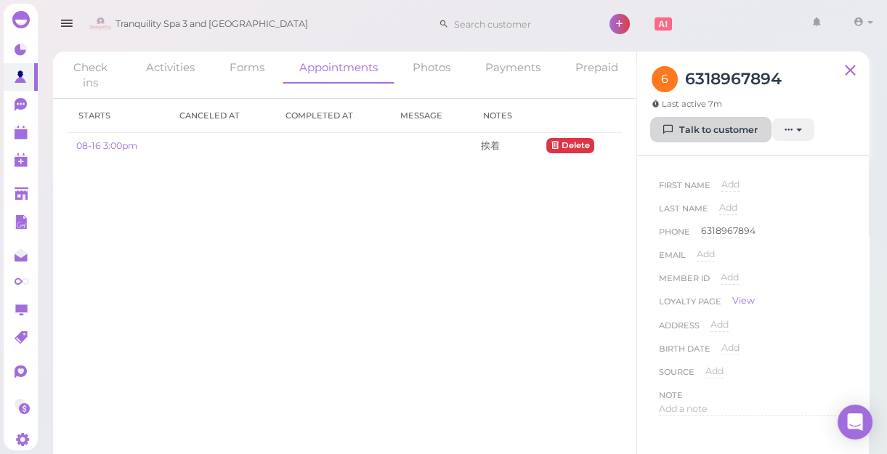
click at [738, 130] on link "Talk to customer" at bounding box center [711, 129] width 118 height 23
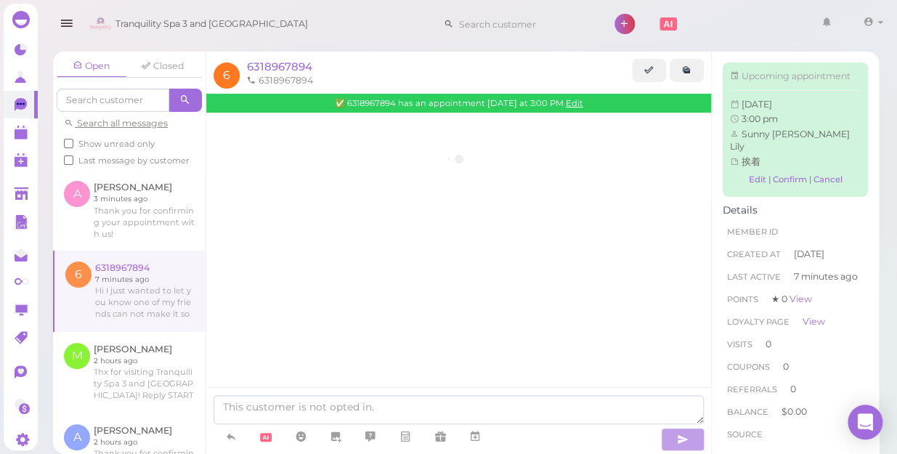
scroll to position [241, 0]
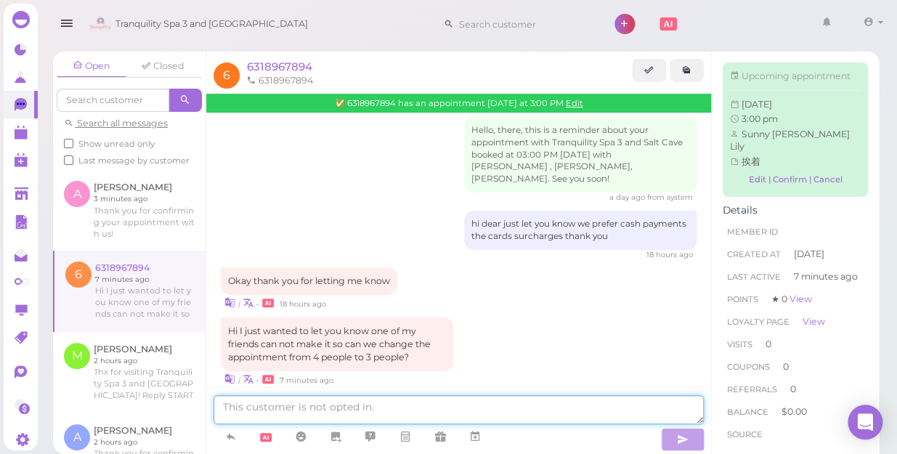
click at [358, 403] on textarea at bounding box center [459, 409] width 490 height 29
type textarea "OK NO PROBLEM"
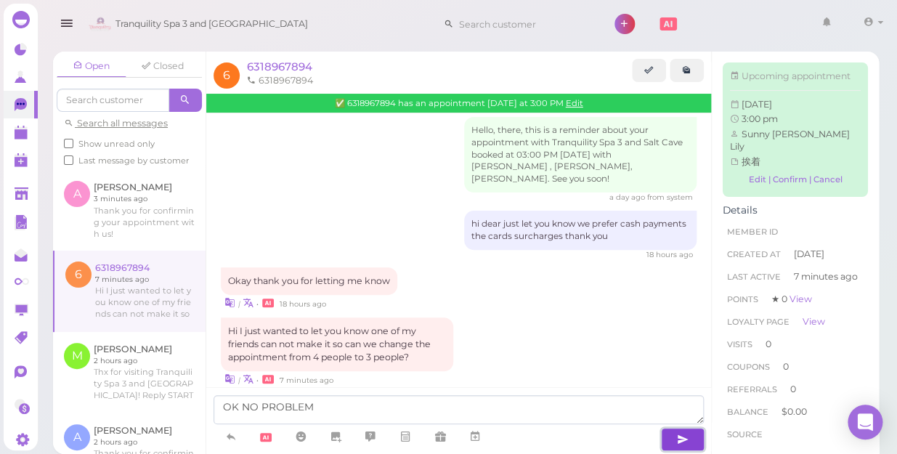
click at [678, 436] on icon "button" at bounding box center [683, 439] width 12 height 15
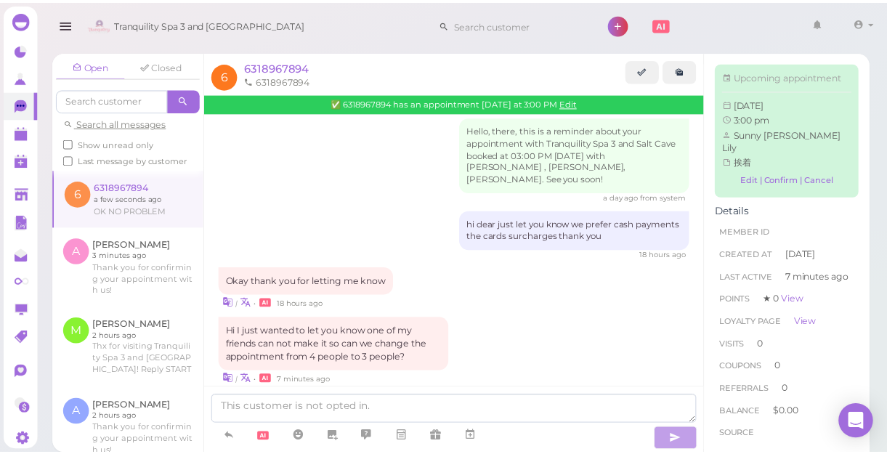
scroll to position [275, 0]
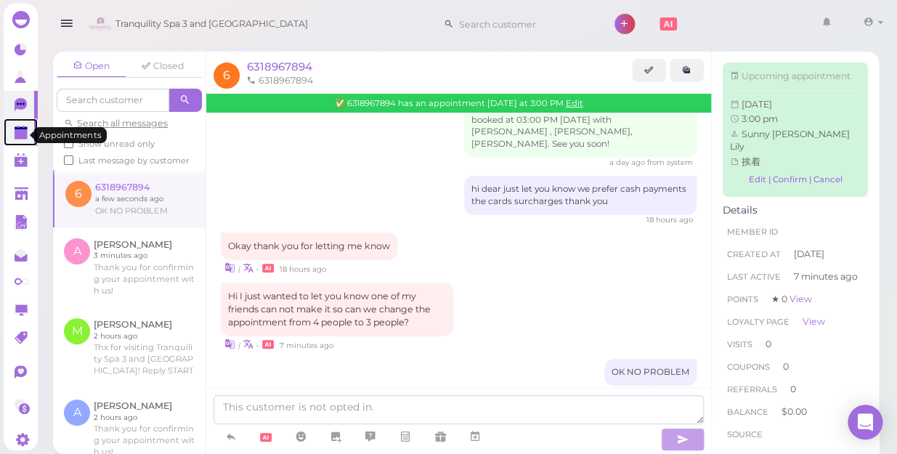
click at [19, 132] on polygon at bounding box center [21, 134] width 13 height 10
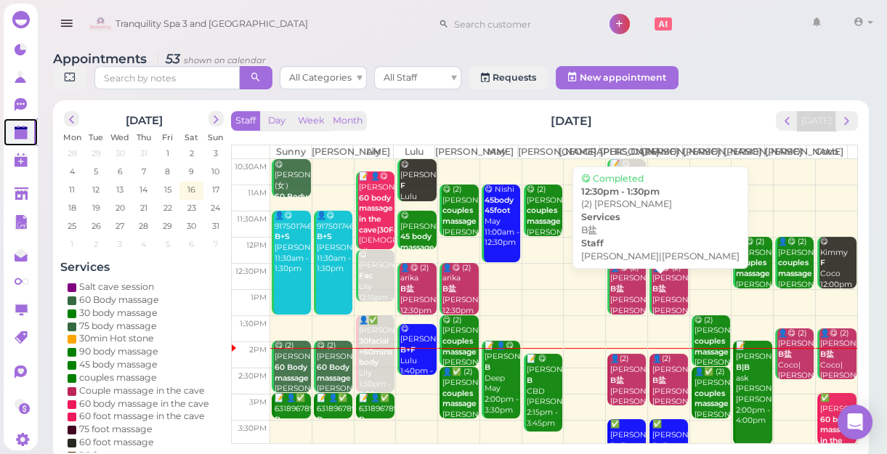
click at [618, 294] on b "B盐" at bounding box center [617, 288] width 14 height 9
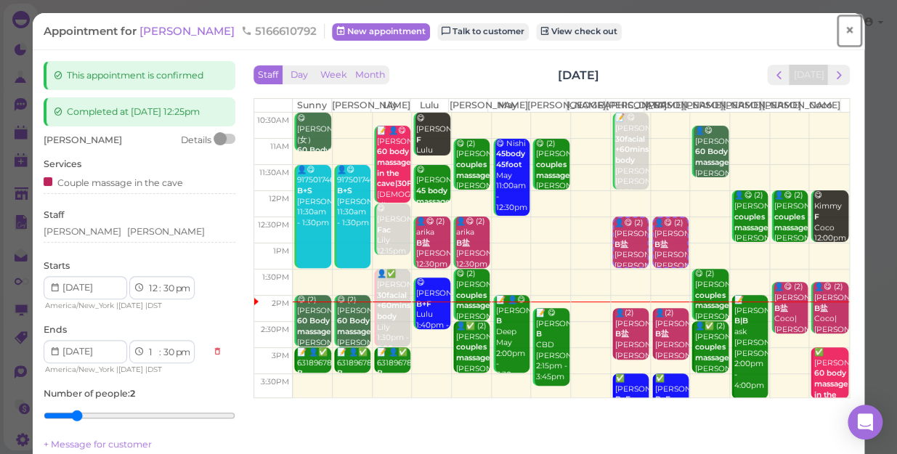
click at [845, 31] on span "×" at bounding box center [849, 30] width 9 height 20
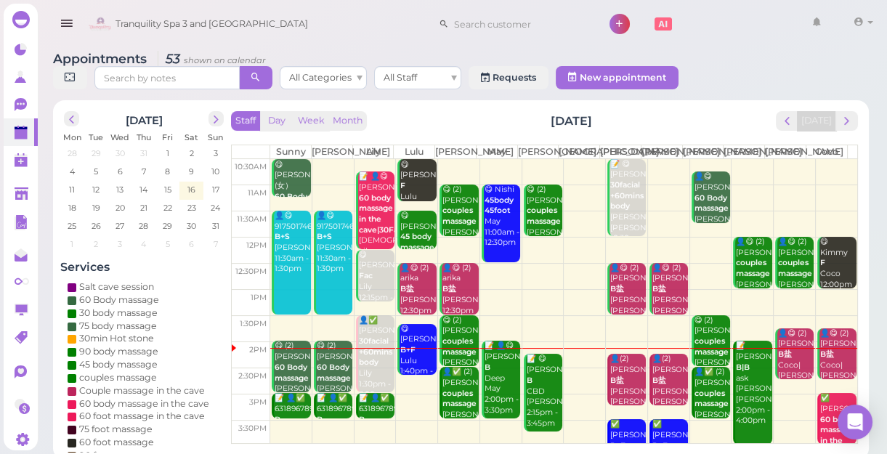
click at [450, 294] on b "B盐" at bounding box center [450, 288] width 14 height 9
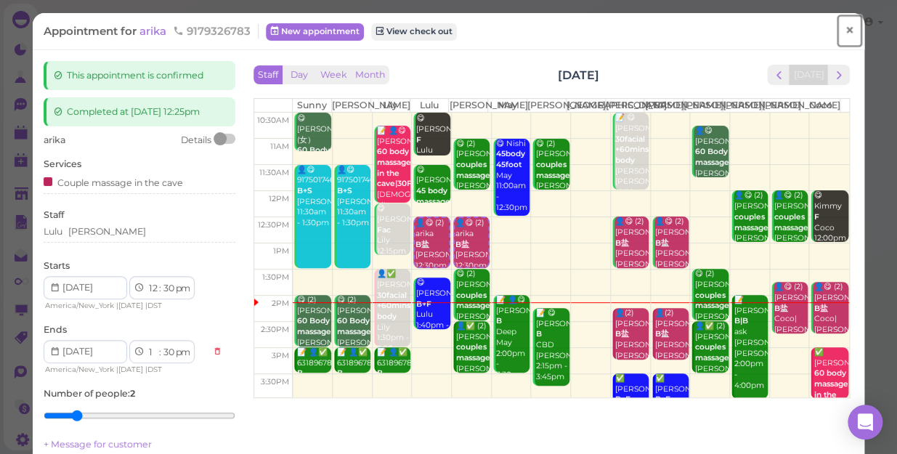
click at [845, 28] on span "×" at bounding box center [849, 30] width 9 height 20
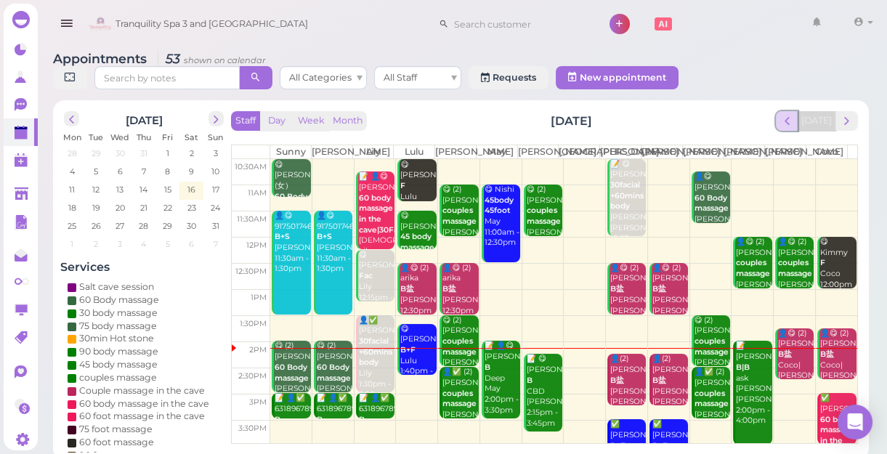
click at [792, 117] on span "prev" at bounding box center [787, 121] width 14 height 14
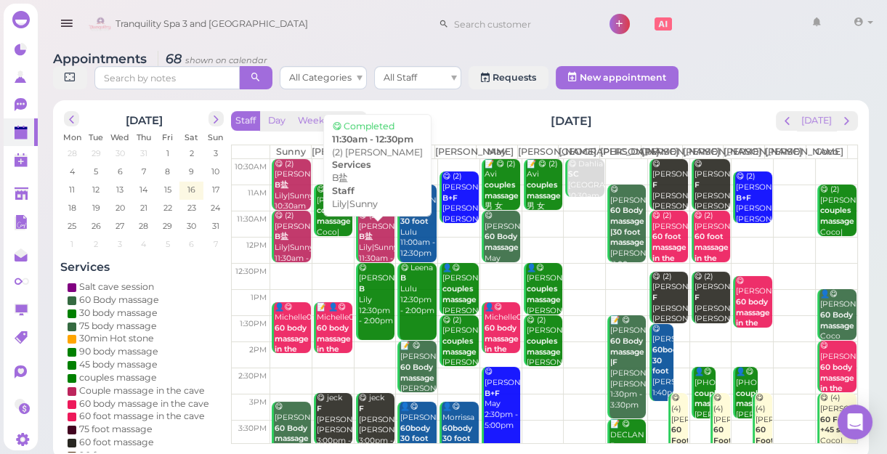
click at [373, 246] on div "😋 (2) Sean B盐 Lily|Sunny 11:30am - 12:30pm" at bounding box center [376, 243] width 36 height 64
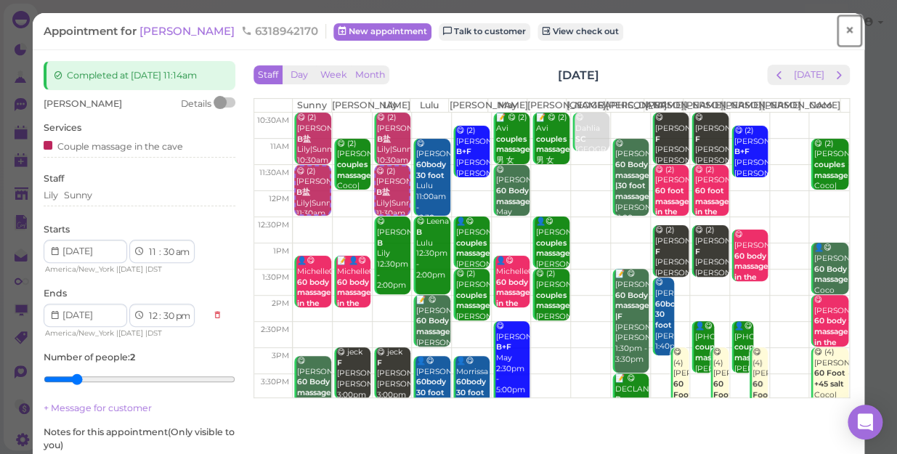
click at [845, 27] on span "×" at bounding box center [849, 30] width 9 height 20
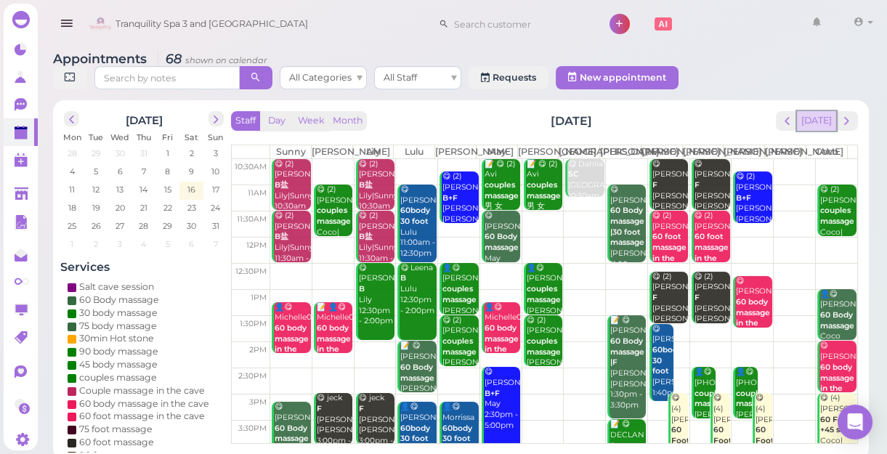
click at [816, 119] on button "[DATE]" at bounding box center [816, 121] width 39 height 20
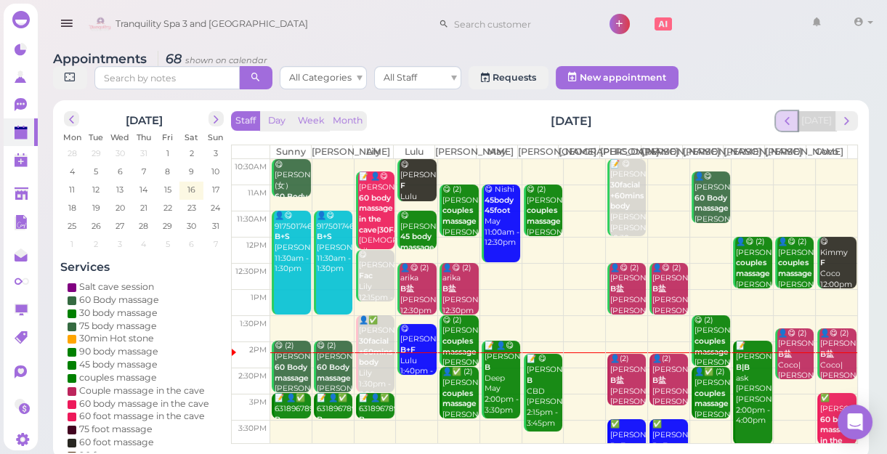
click at [793, 125] on span "prev" at bounding box center [787, 121] width 14 height 14
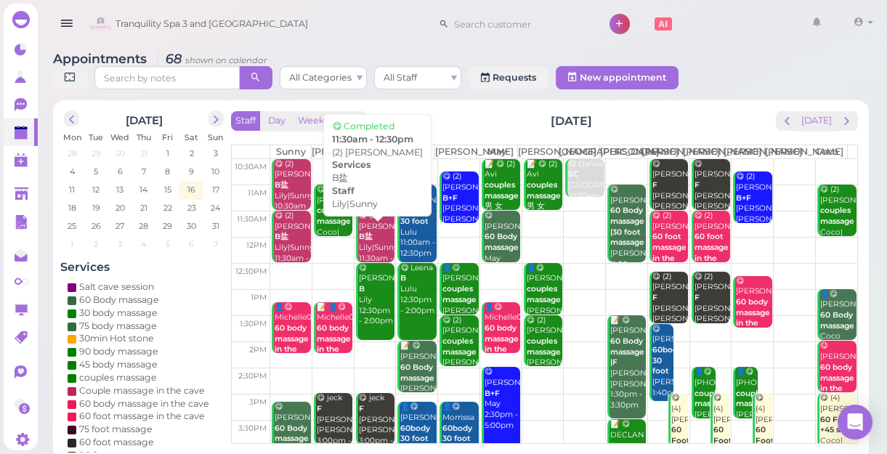
click at [371, 254] on div "😋 (2) Sean B盐 Lily|Sunny 11:30am - 12:30pm" at bounding box center [376, 243] width 36 height 64
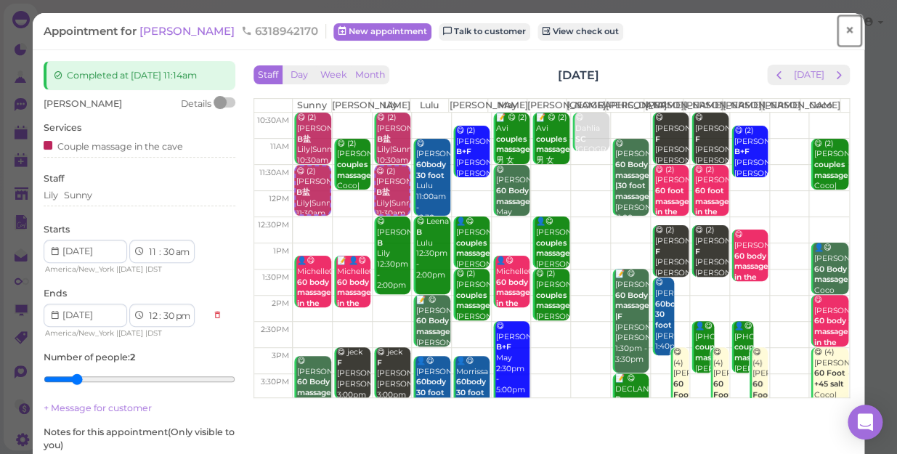
click at [845, 33] on span "×" at bounding box center [849, 30] width 9 height 20
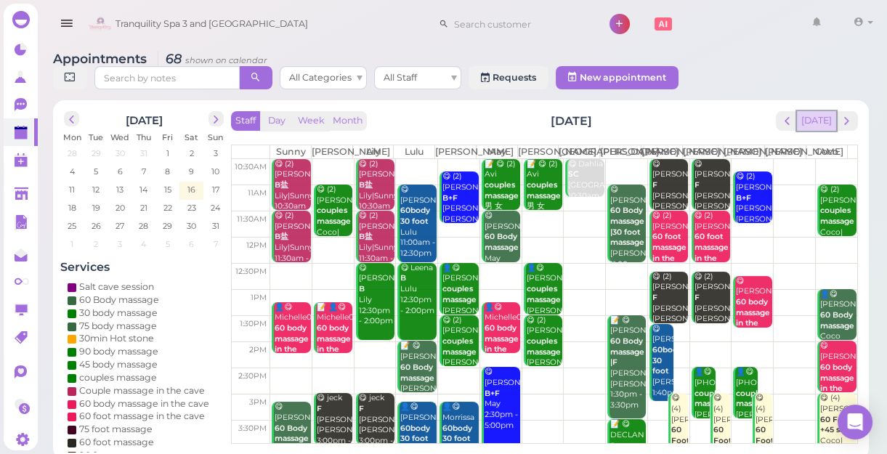
click at [823, 123] on button "[DATE]" at bounding box center [816, 121] width 39 height 20
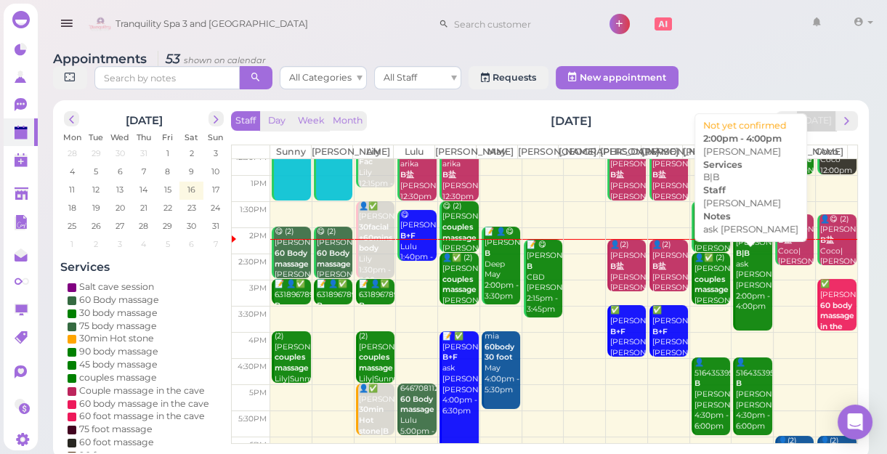
scroll to position [132, 0]
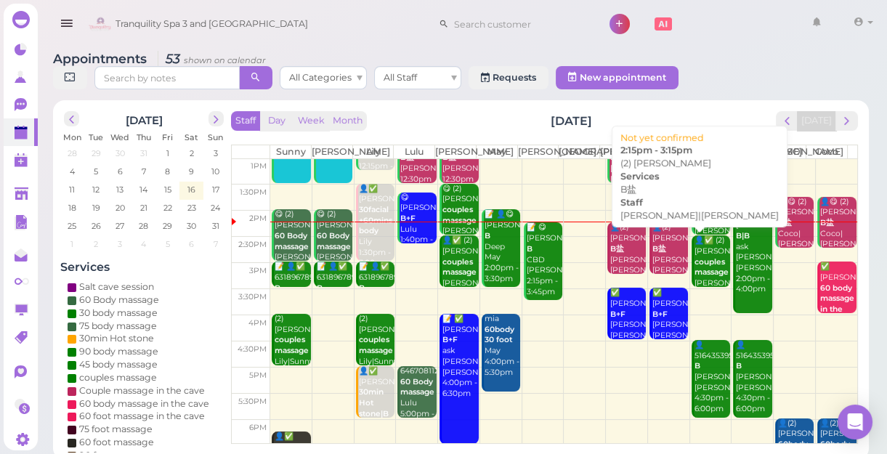
click at [663, 257] on div "👤(2) Terrel B盐 Helen|Jessica 2:15pm - 3:15pm" at bounding box center [670, 259] width 36 height 75
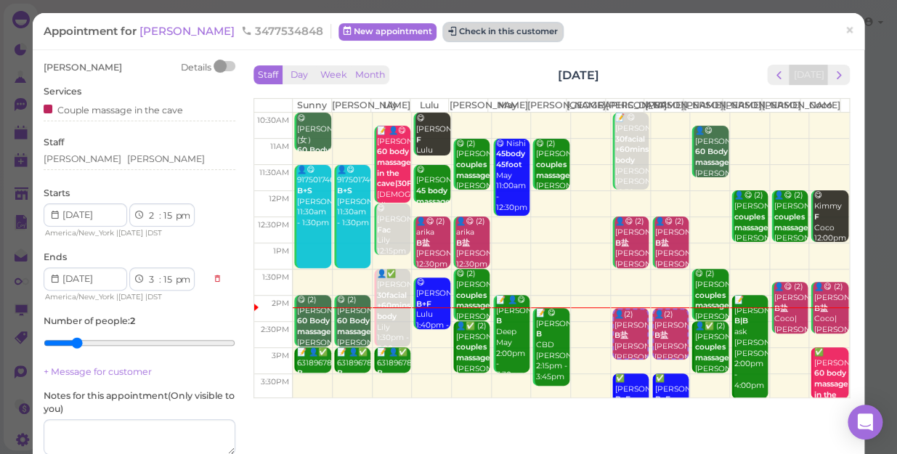
click at [444, 26] on button "Check in this customer" at bounding box center [503, 31] width 118 height 17
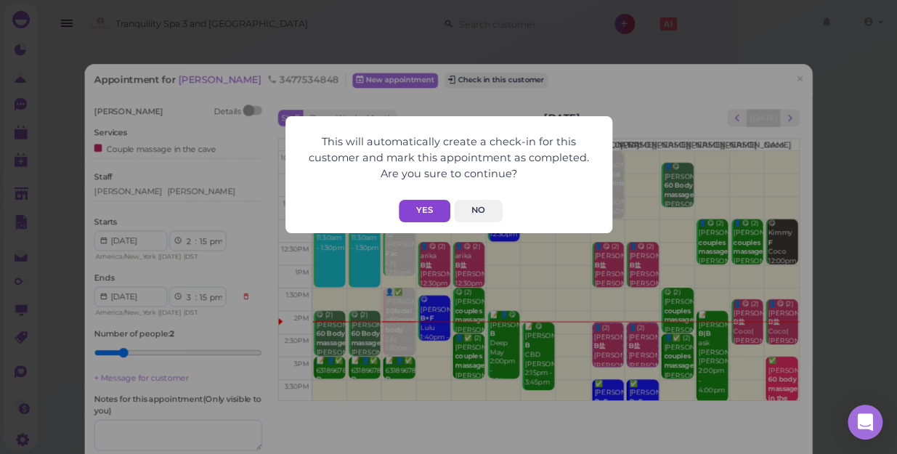
click at [422, 215] on button "Yes" at bounding box center [425, 211] width 52 height 23
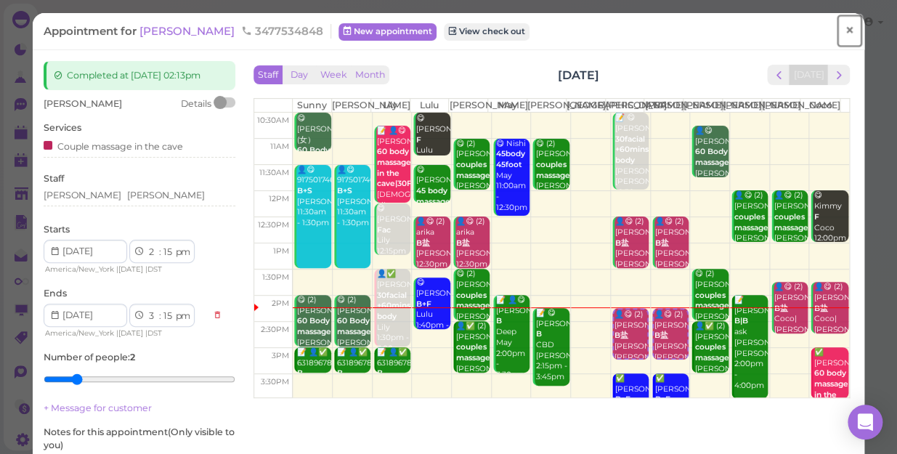
click at [845, 32] on span "×" at bounding box center [849, 30] width 9 height 20
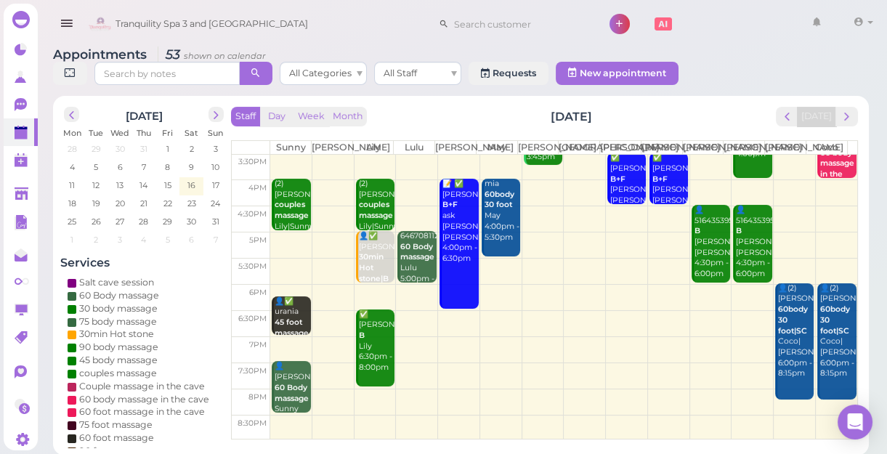
scroll to position [5, 0]
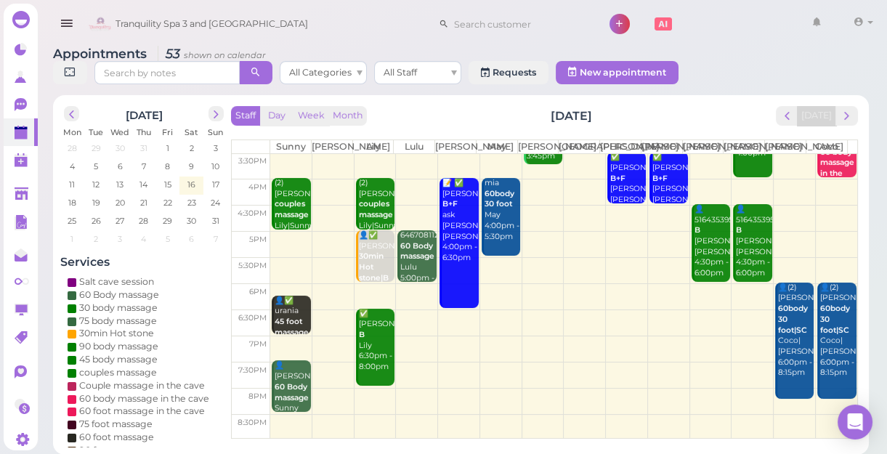
click at [331, 350] on td at bounding box center [563, 349] width 587 height 26
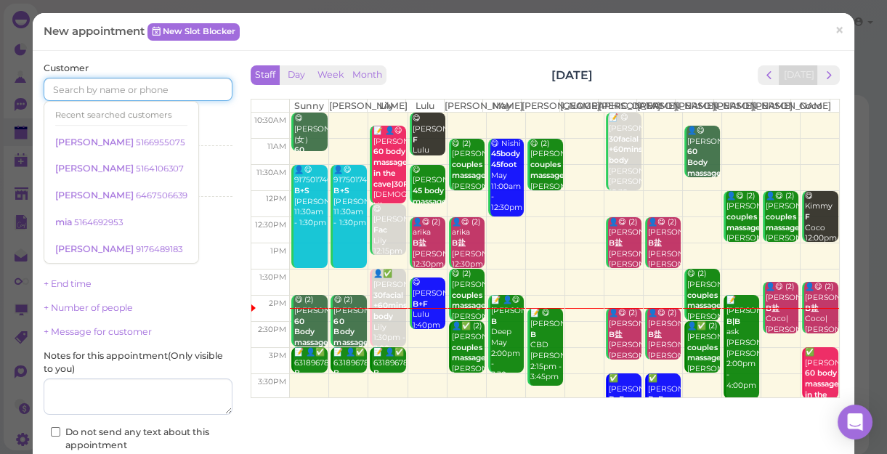
click at [185, 81] on input at bounding box center [138, 89] width 189 height 23
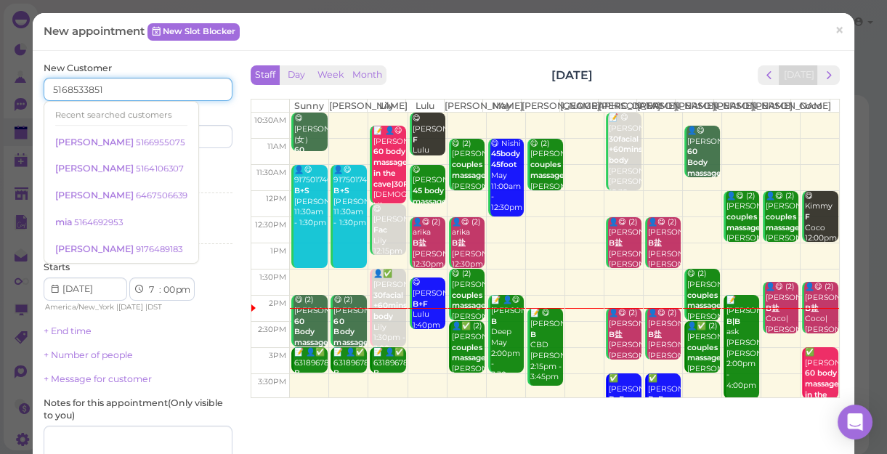
type input "5168533851"
click at [222, 113] on div "Last name" at bounding box center [187, 128] width 91 height 40
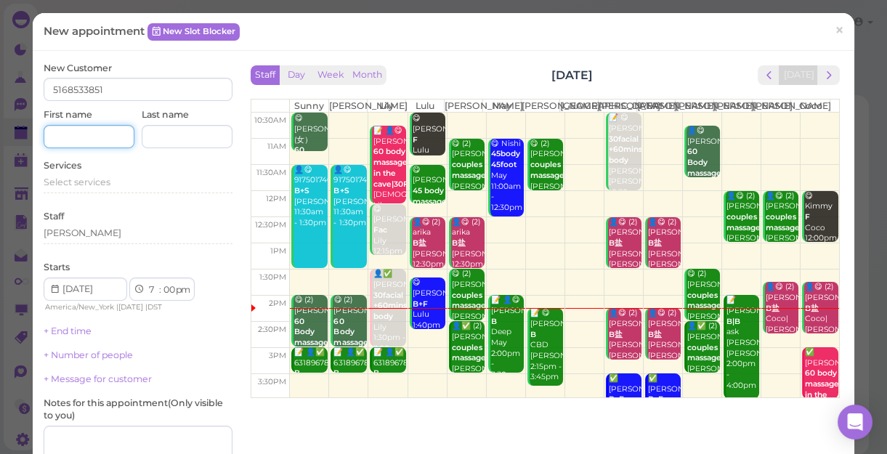
click at [110, 139] on input at bounding box center [89, 136] width 91 height 23
type input "b"
type input "[PERSON_NAME]"
click at [115, 185] on div "Select services" at bounding box center [138, 182] width 189 height 13
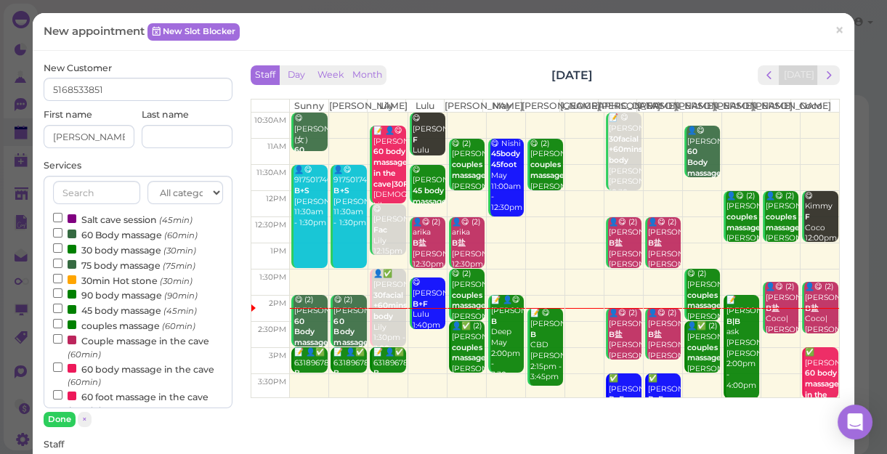
click at [113, 240] on label "60 Body massage (60min)" at bounding box center [125, 234] width 145 height 15
click at [62, 238] on input "60 Body massage (60min)" at bounding box center [57, 232] width 9 height 9
click at [65, 414] on button "Done" at bounding box center [60, 419] width 32 height 15
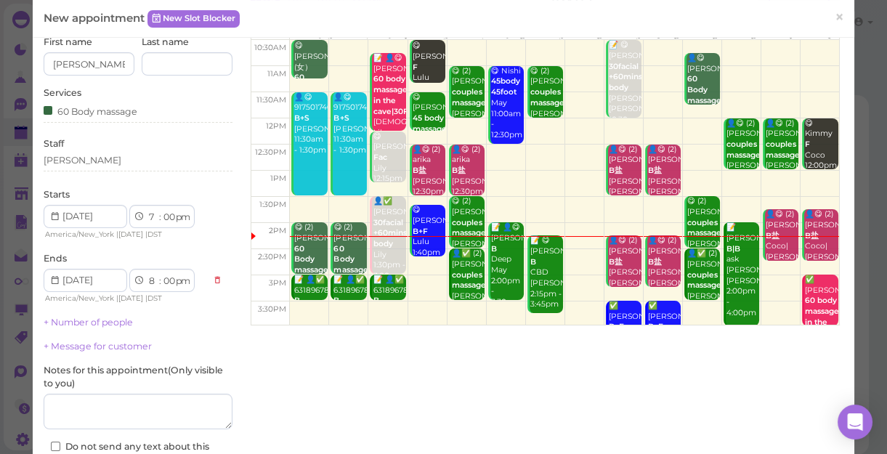
scroll to position [198, 0]
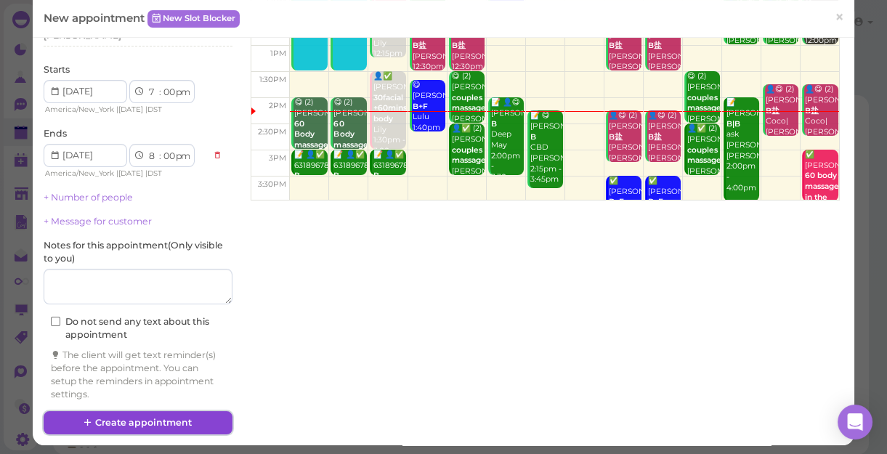
click at [173, 416] on button "Create appointment" at bounding box center [138, 422] width 189 height 23
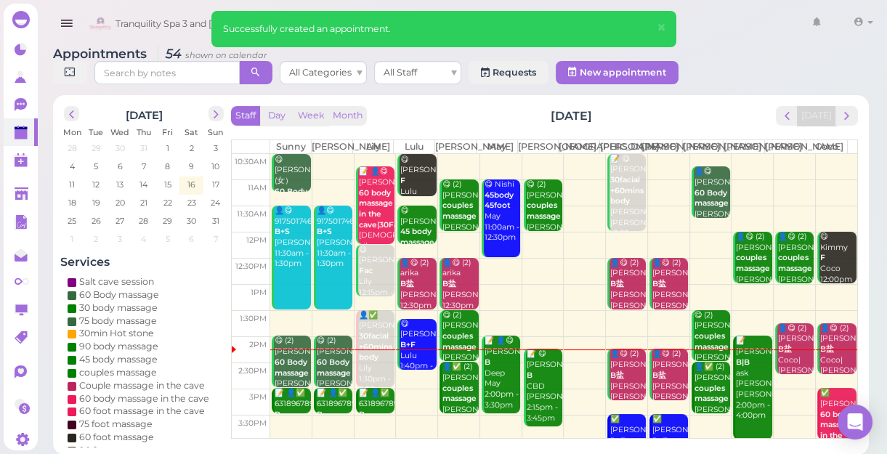
click at [382, 350] on div at bounding box center [375, 350] width 41 height 1
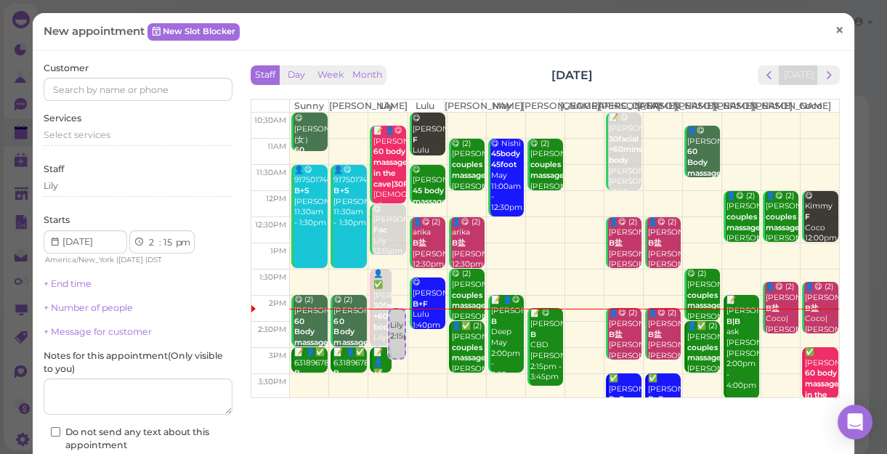
click at [835, 31] on span "×" at bounding box center [839, 30] width 9 height 20
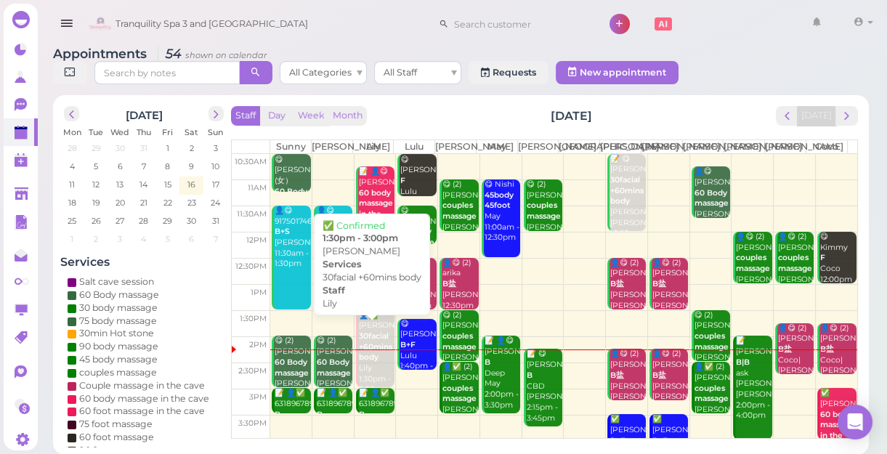
click at [369, 362] on b "30facial +60mins body" at bounding box center [375, 346] width 33 height 31
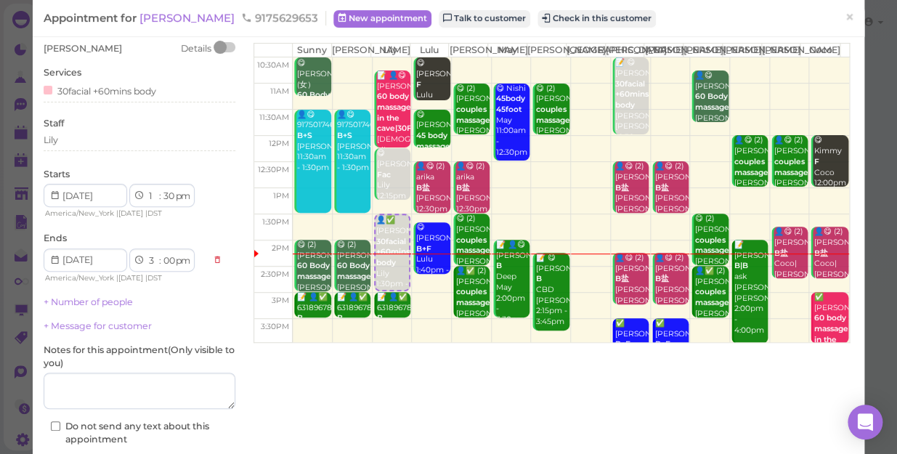
scroll to position [132, 0]
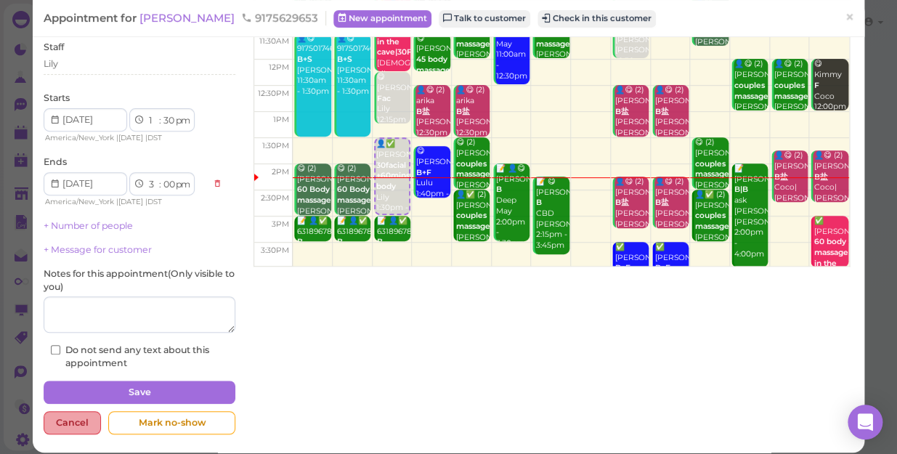
click at [70, 423] on div "Cancel" at bounding box center [72, 422] width 57 height 23
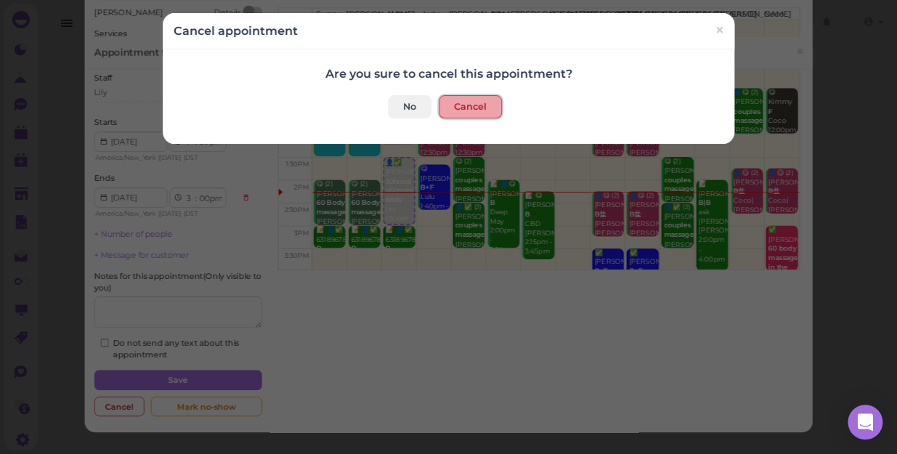
click at [478, 110] on button "Cancel" at bounding box center [470, 106] width 63 height 23
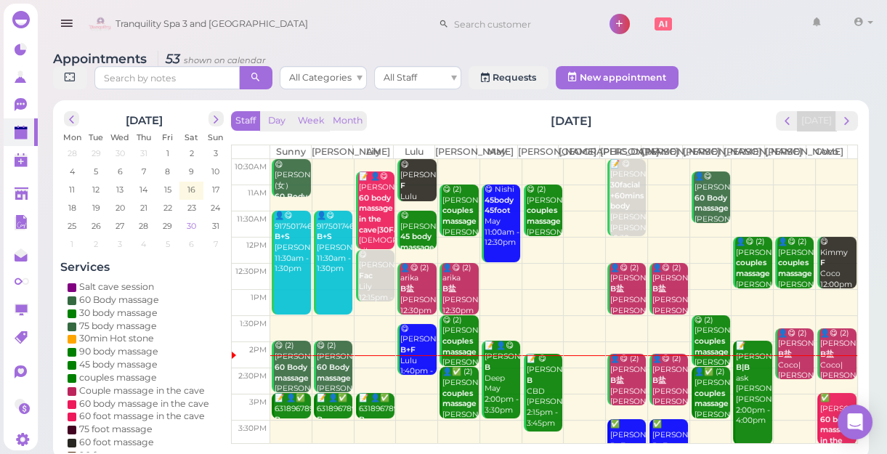
click at [190, 227] on span "30" at bounding box center [191, 225] width 12 height 13
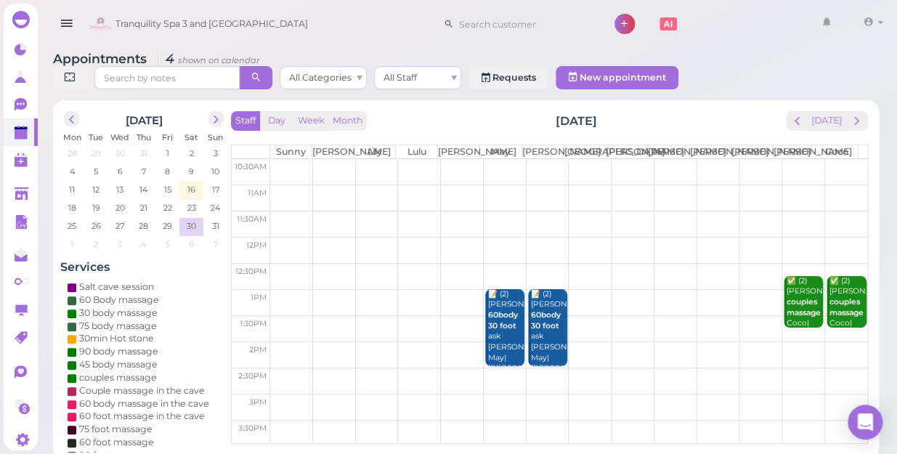
click at [459, 326] on td at bounding box center [568, 328] width 597 height 26
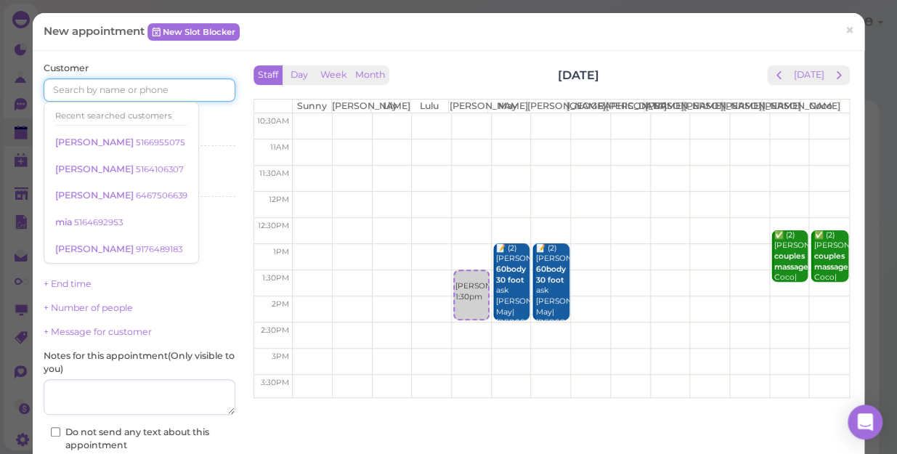
click at [190, 87] on input at bounding box center [140, 89] width 192 height 23
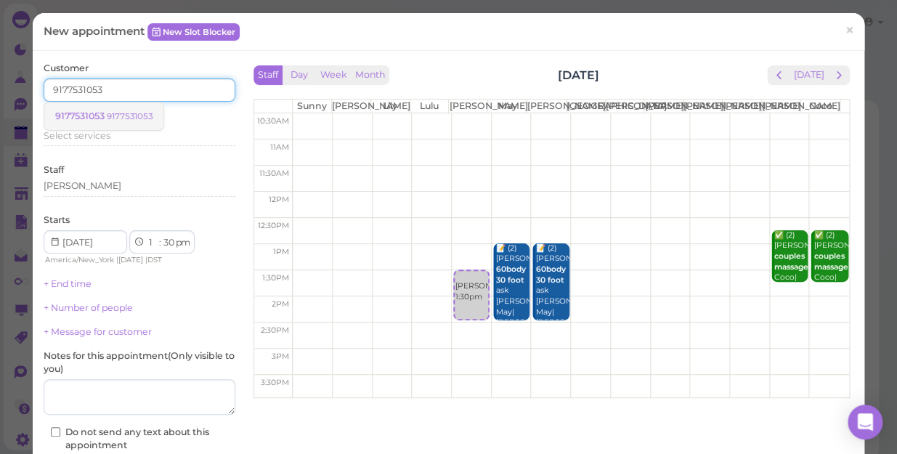
type input "9177531053"
click at [150, 115] on small "9177531053" at bounding box center [130, 116] width 46 height 10
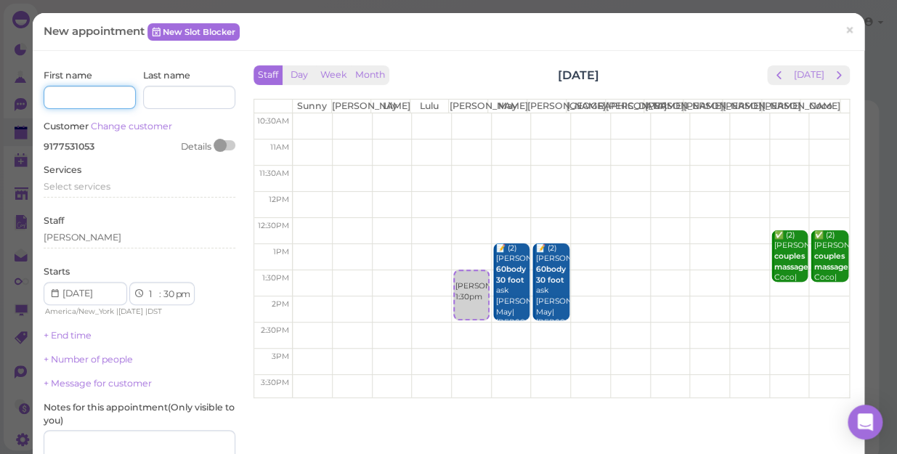
click at [106, 97] on input at bounding box center [90, 97] width 92 height 23
type input "Leilah"
click at [102, 183] on span "Select services" at bounding box center [77, 186] width 67 height 11
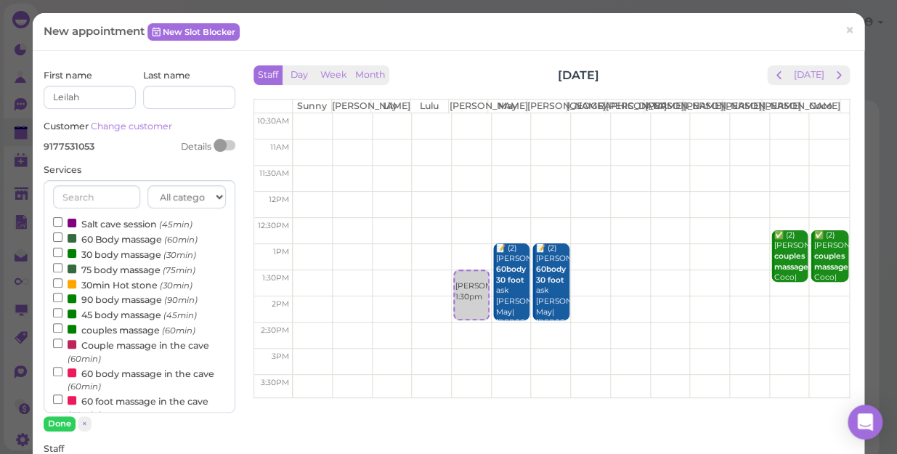
click at [102, 183] on div "All categories Relax session Full body Full body full body Salt cave massage Sa…" at bounding box center [140, 296] width 192 height 233
click at [54, 371] on input "60 body massage in the cave (60min)" at bounding box center [57, 371] width 9 height 9
click at [62, 421] on button "Done" at bounding box center [60, 423] width 32 height 15
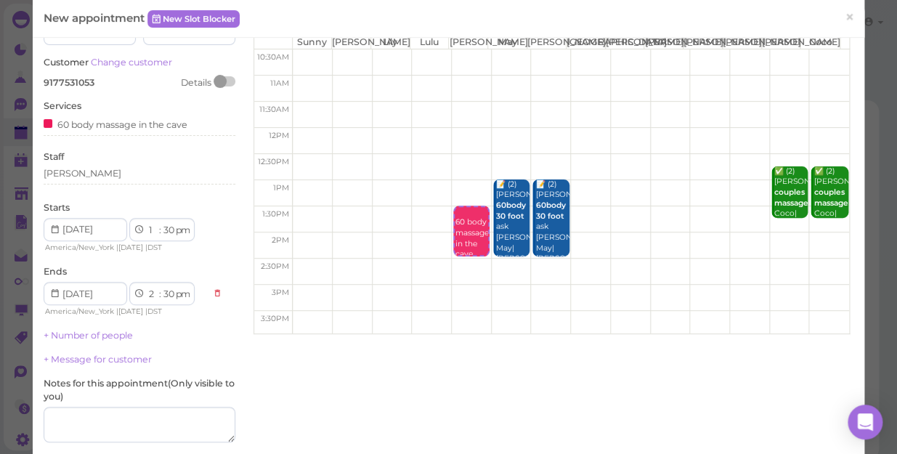
scroll to position [198, 0]
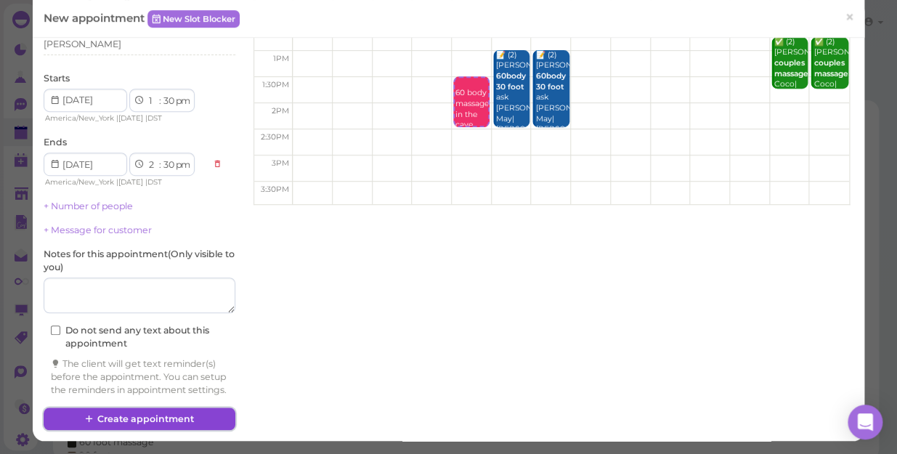
click at [174, 426] on button "Create appointment" at bounding box center [140, 419] width 192 height 23
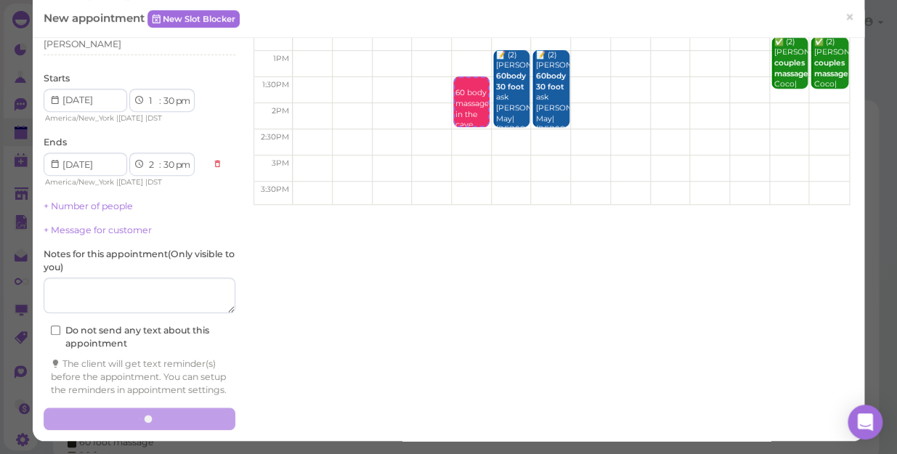
scroll to position [0, 0]
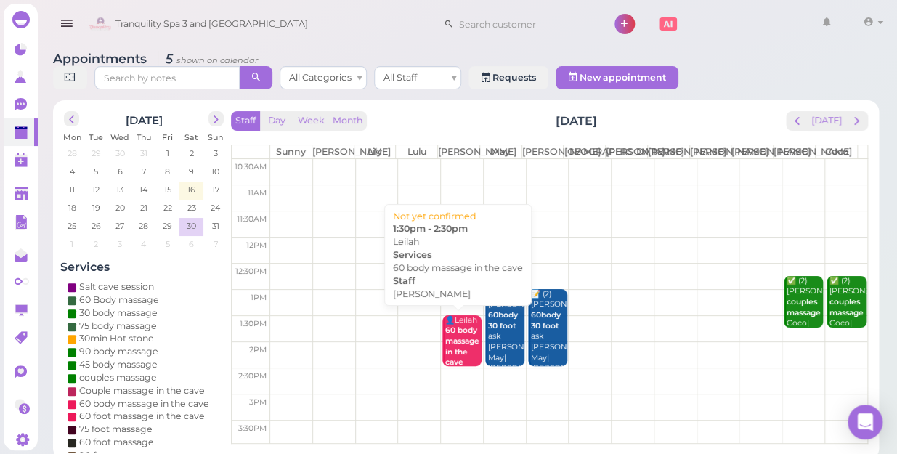
click at [456, 364] on b "60 body massage in the cave" at bounding box center [462, 346] width 34 height 41
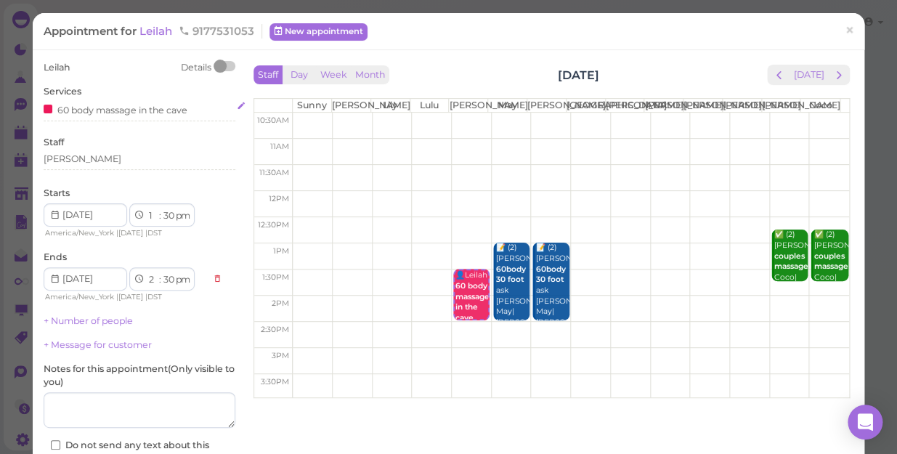
click at [193, 106] on div "60 body massage in the cave" at bounding box center [140, 109] width 192 height 15
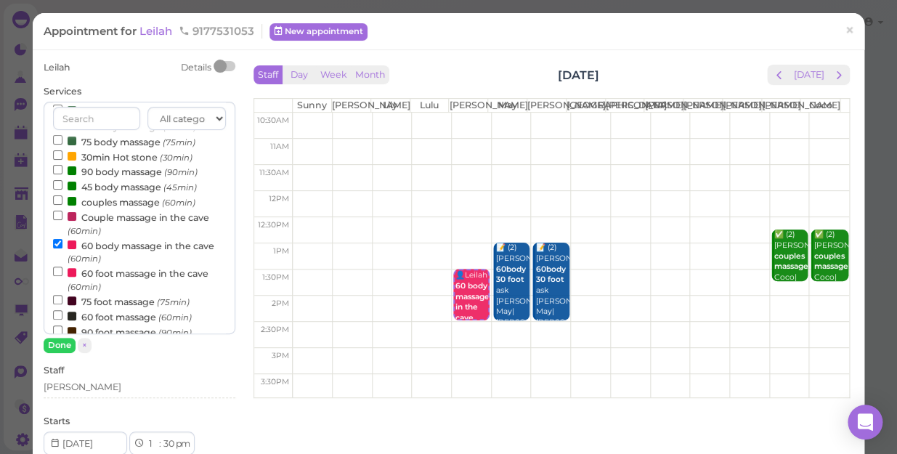
scroll to position [198, 0]
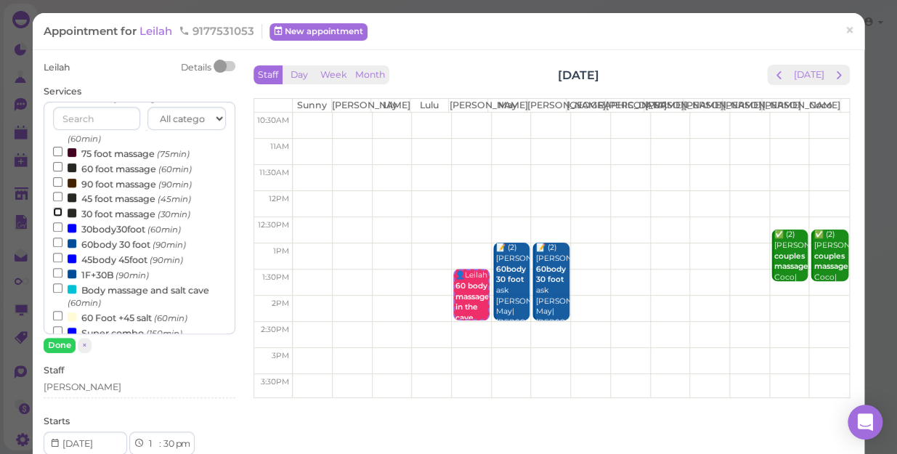
click at [53, 216] on input "30 foot massage (30min)" at bounding box center [57, 211] width 9 height 9
select select "3"
select select "00"
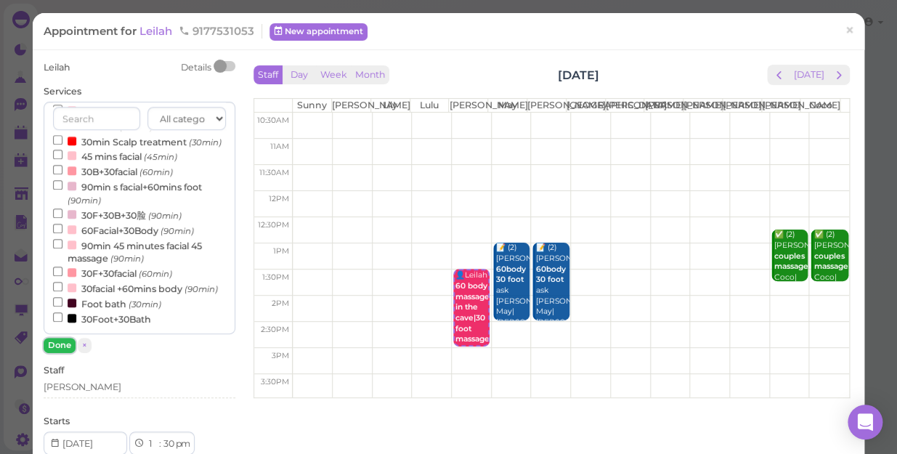
click at [60, 346] on button "Done" at bounding box center [60, 345] width 32 height 15
click at [60, 346] on div "Leilah Details Services All categories Relax session Full body Full body full b…" at bounding box center [140, 377] width 192 height 632
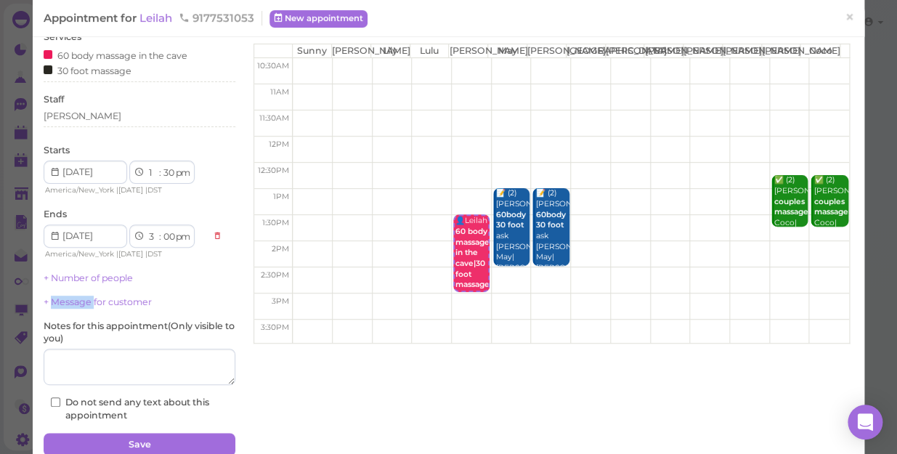
scroll to position [117, 0]
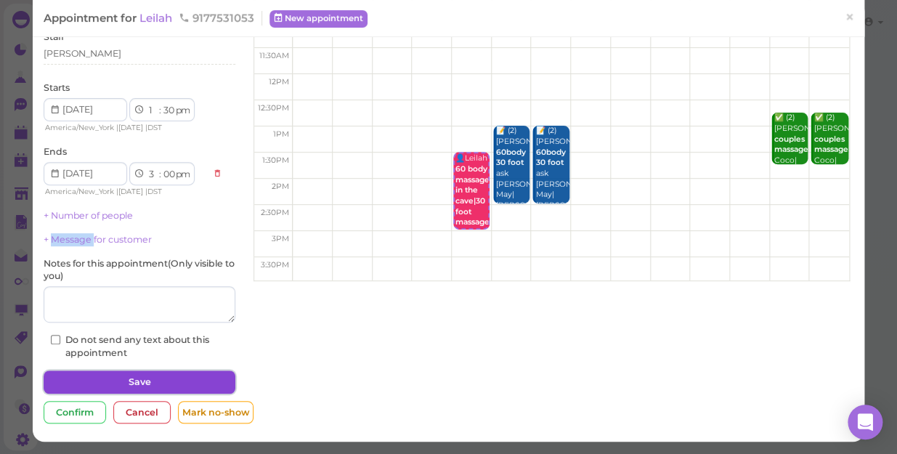
click at [155, 373] on button "Save" at bounding box center [140, 382] width 192 height 23
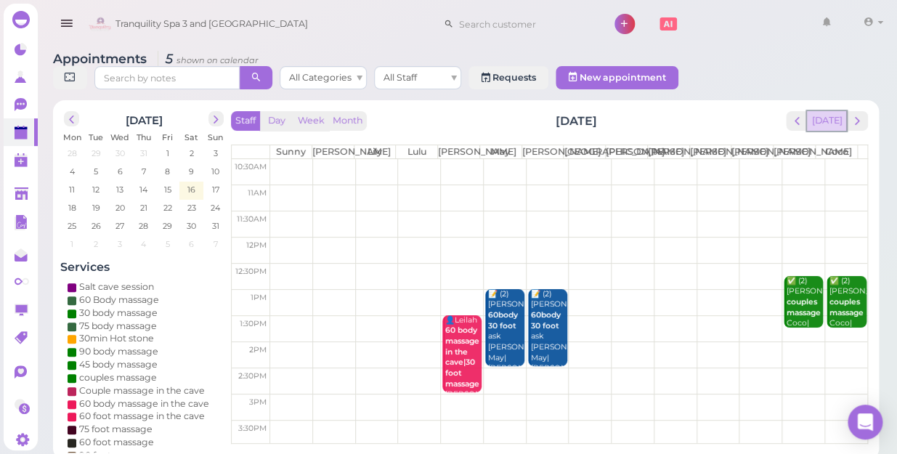
click at [823, 111] on button "[DATE]" at bounding box center [826, 121] width 39 height 20
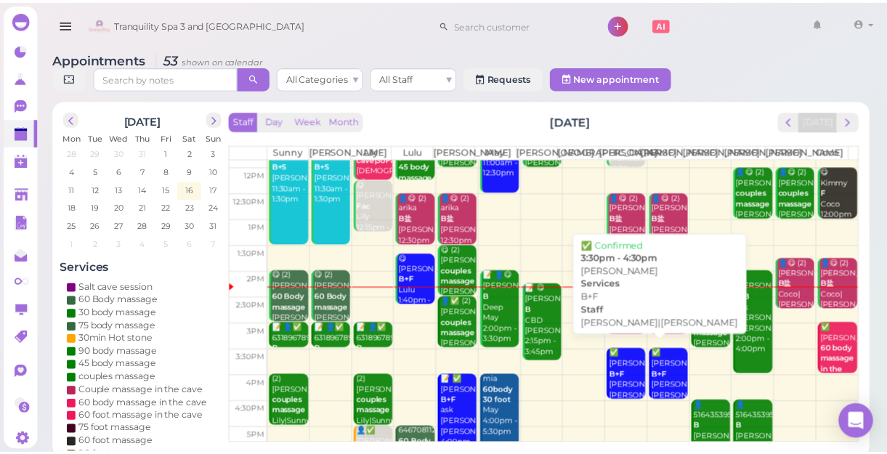
scroll to position [132, 0]
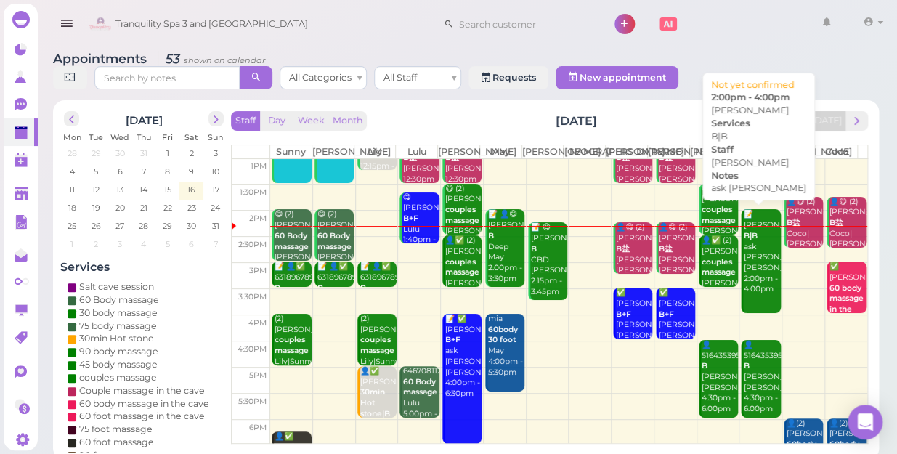
click at [751, 283] on div "📝 Angela W B|B ask LINDA Linda 2:00pm - 4:00pm" at bounding box center [761, 252] width 37 height 86
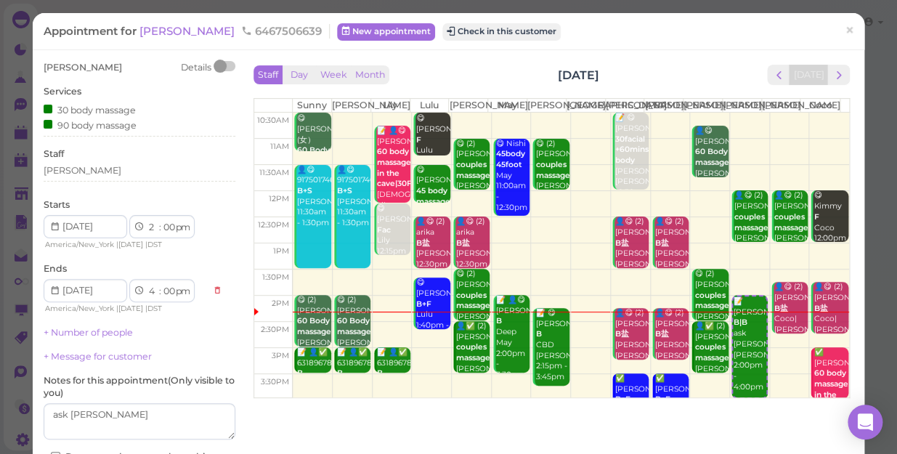
click at [726, 33] on div "Appointment for Angela W 6467506639 New appointment Check in this customer" at bounding box center [441, 31] width 795 height 15
drag, startPoint x: 726, startPoint y: 33, endPoint x: 619, endPoint y: 52, distance: 108.6
click at [619, 52] on div "Angela W Details Services 30 body massage 90 body massage Staff Linda Starts 1 …" at bounding box center [449, 304] width 832 height 509
click at [281, 28] on span "6467506639" at bounding box center [281, 31] width 81 height 14
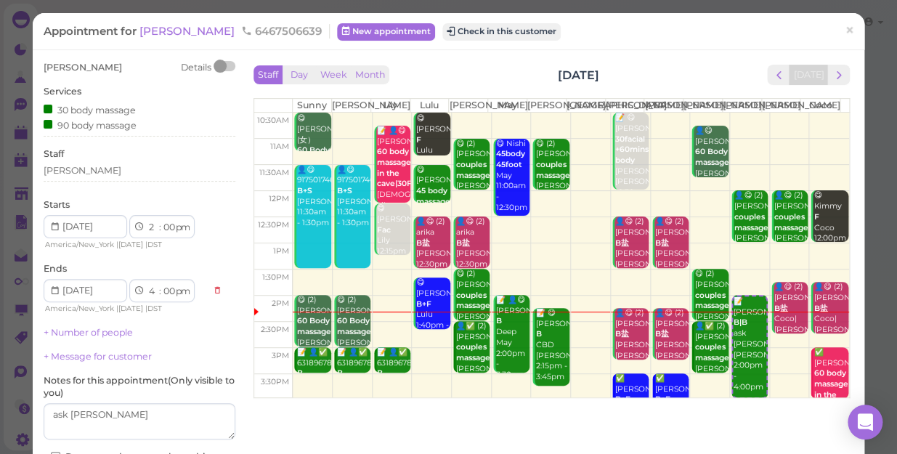
click at [272, 33] on span "6467506639" at bounding box center [281, 31] width 81 height 14
click at [158, 36] on span "Angela W" at bounding box center [189, 31] width 98 height 14
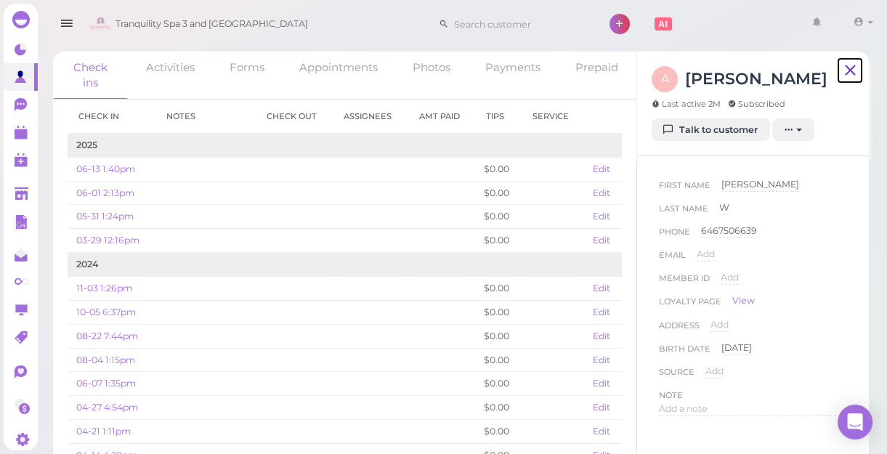
click at [844, 72] on icon at bounding box center [850, 71] width 18 height 22
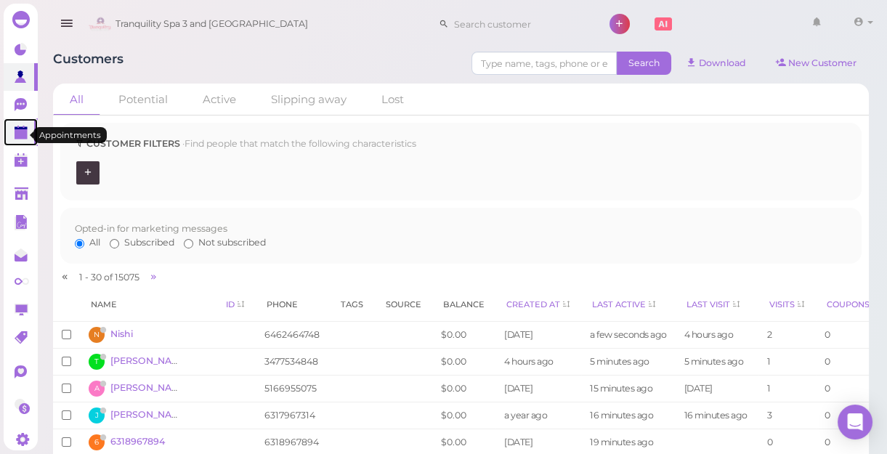
click at [18, 132] on polygon at bounding box center [21, 134] width 13 height 10
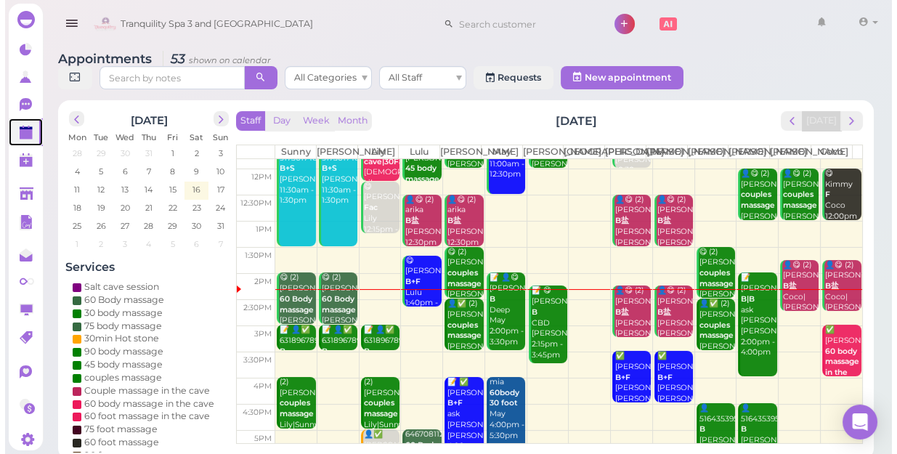
scroll to position [198, 0]
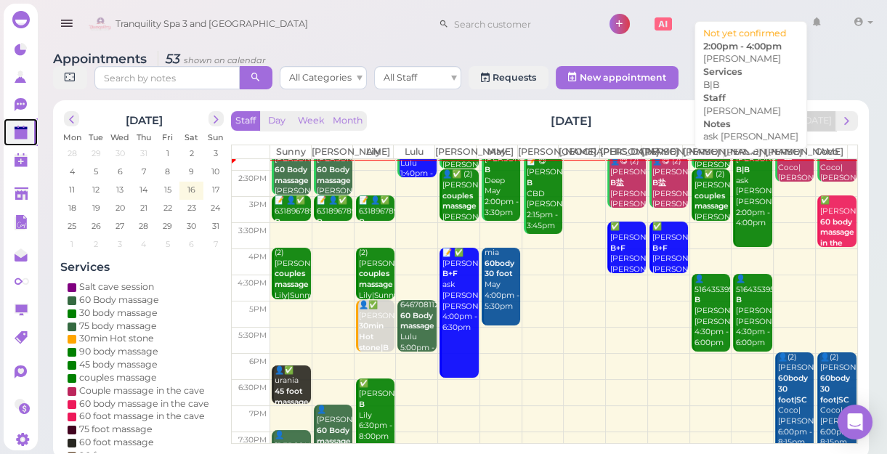
click at [738, 229] on div "📝 Angela W B|B ask LINDA Linda 2:00pm - 4:00pm" at bounding box center [753, 186] width 36 height 86
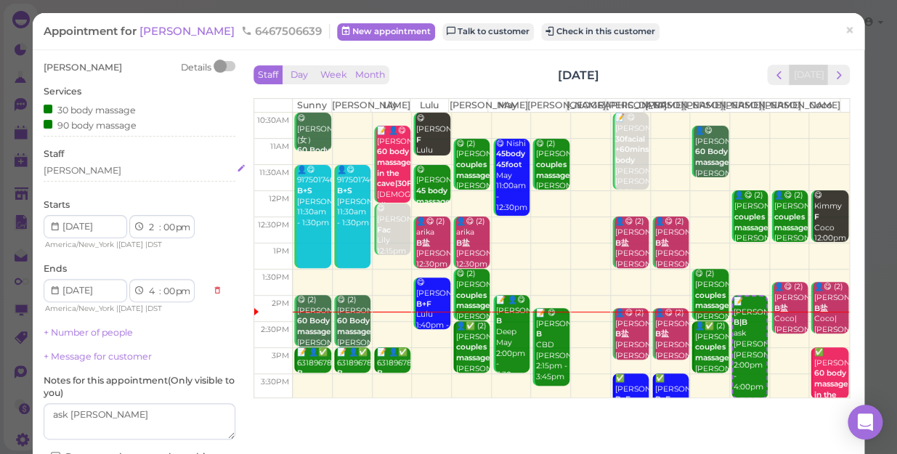
click at [79, 174] on div "[PERSON_NAME]" at bounding box center [140, 170] width 192 height 13
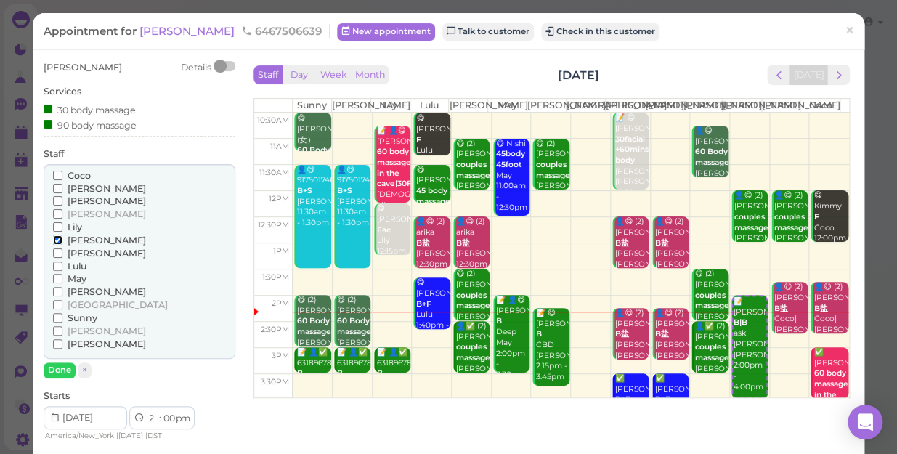
click at [53, 238] on input "[PERSON_NAME]" at bounding box center [57, 239] width 9 height 9
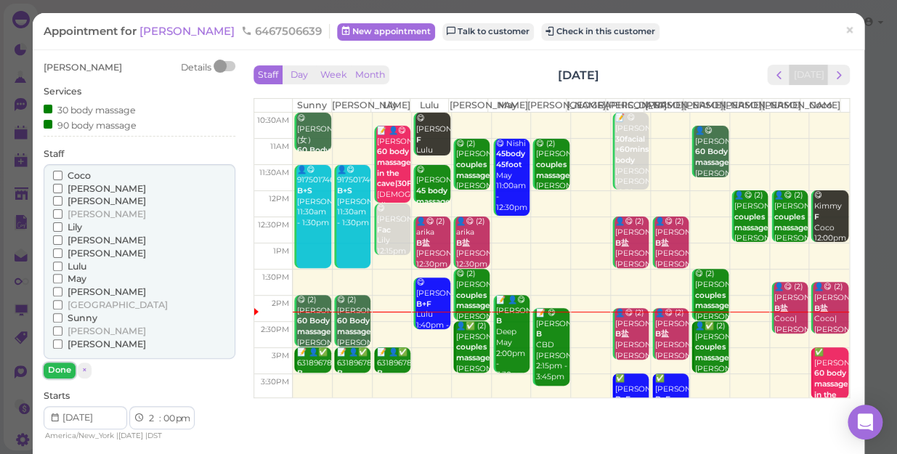
click at [52, 367] on button "Done" at bounding box center [60, 370] width 32 height 15
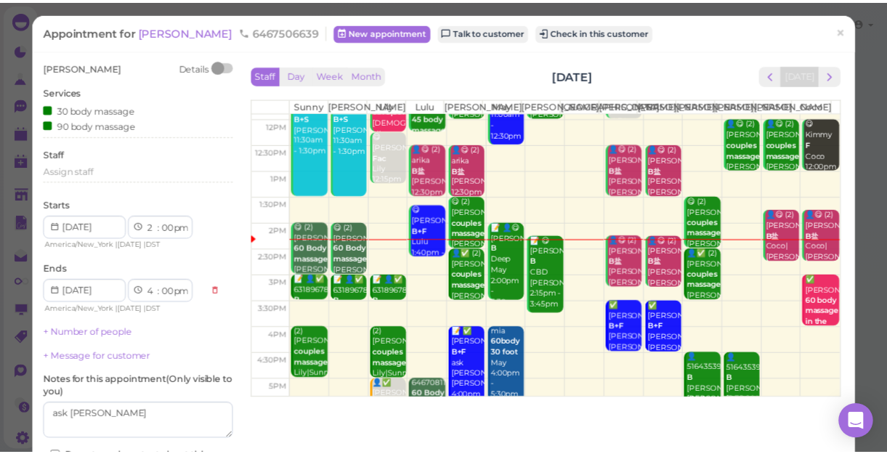
scroll to position [132, 0]
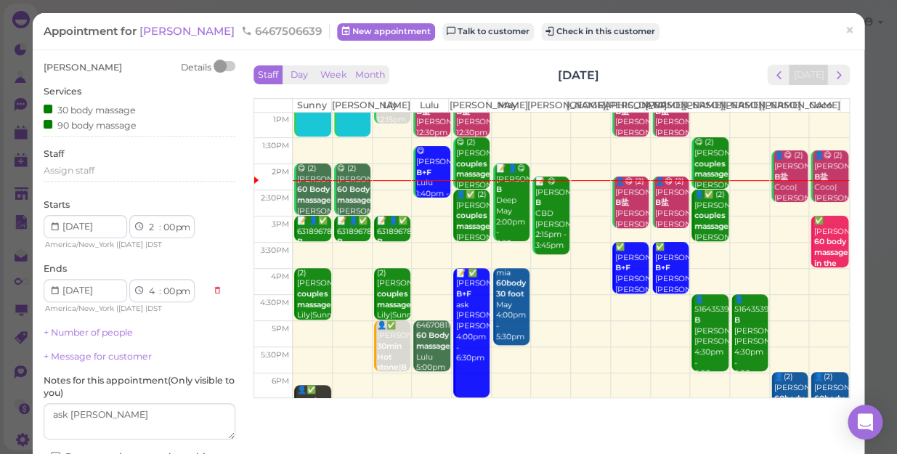
click at [730, 205] on td at bounding box center [571, 203] width 557 height 26
click at [845, 30] on span "×" at bounding box center [849, 30] width 9 height 20
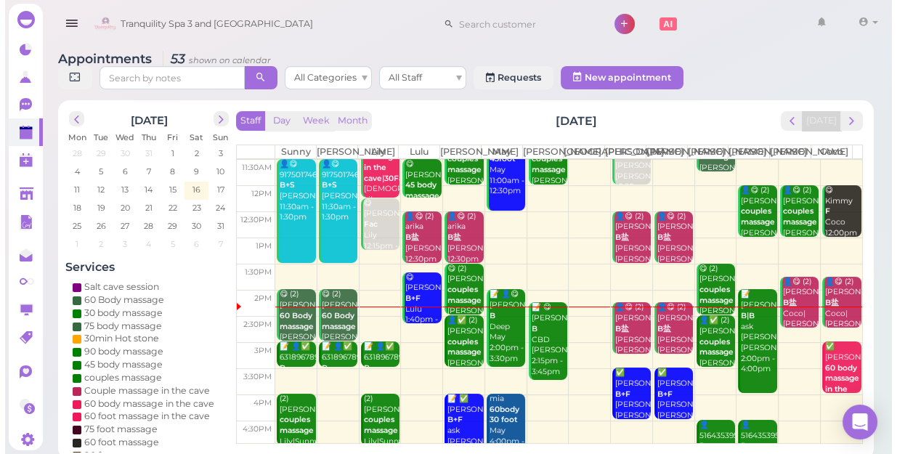
scroll to position [132, 0]
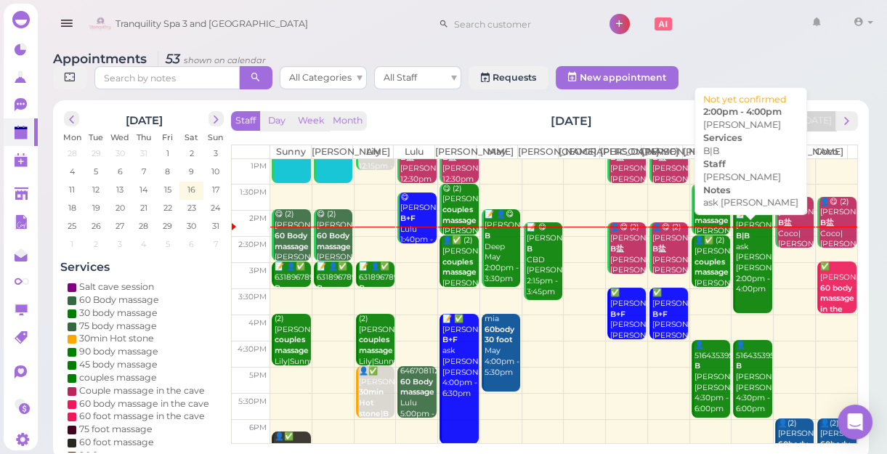
click at [740, 285] on div "📝 Angela W B|B ask LINDA Linda 2:00pm - 4:00pm" at bounding box center [753, 252] width 36 height 86
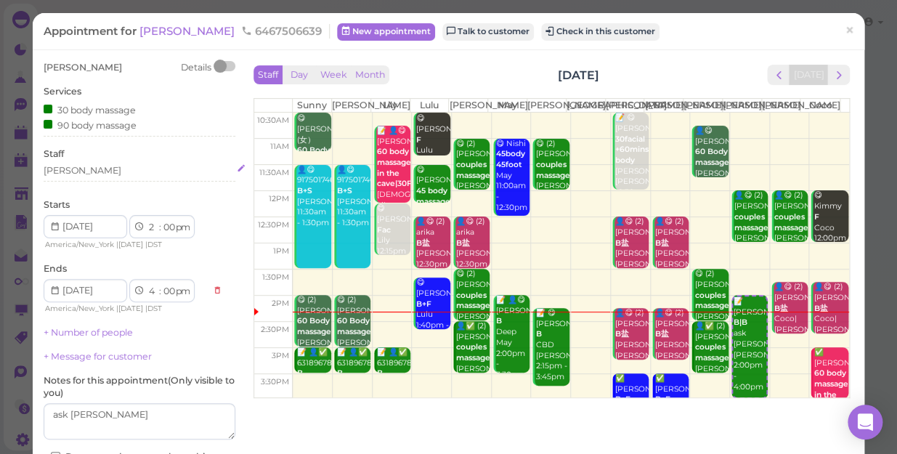
click at [68, 174] on div "[PERSON_NAME]" at bounding box center [83, 170] width 78 height 13
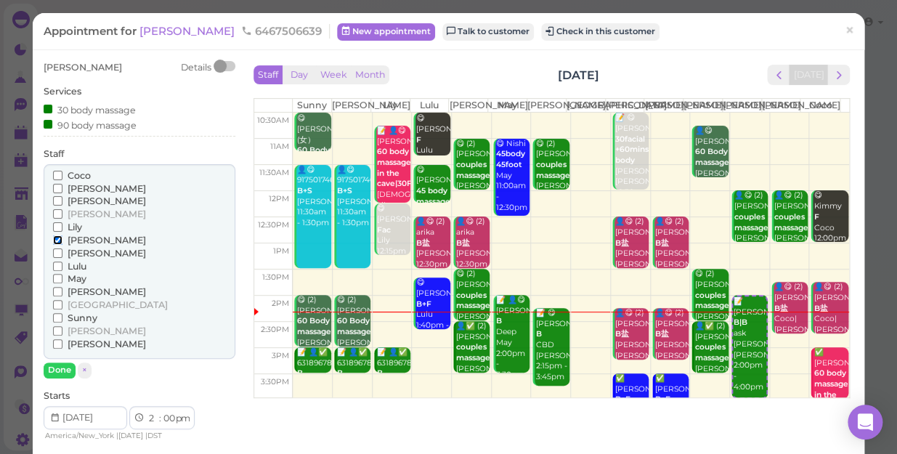
click at [53, 238] on input "[PERSON_NAME]" at bounding box center [57, 239] width 9 height 9
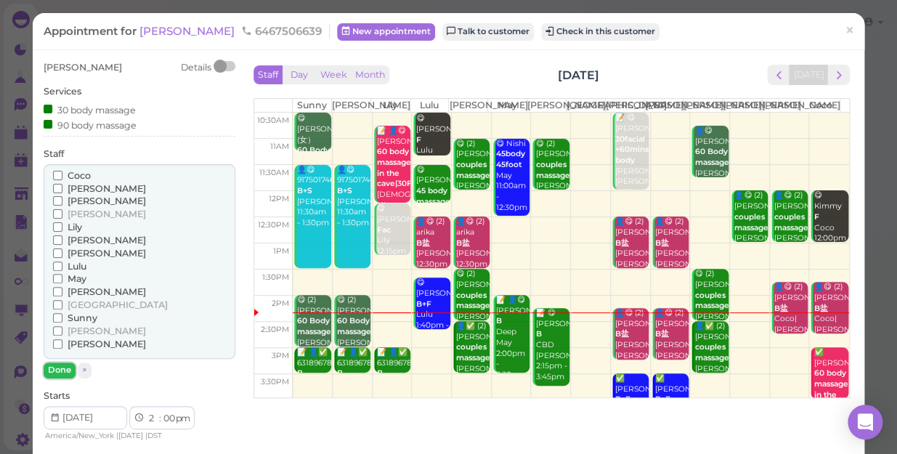
click at [51, 371] on button "Done" at bounding box center [60, 370] width 32 height 15
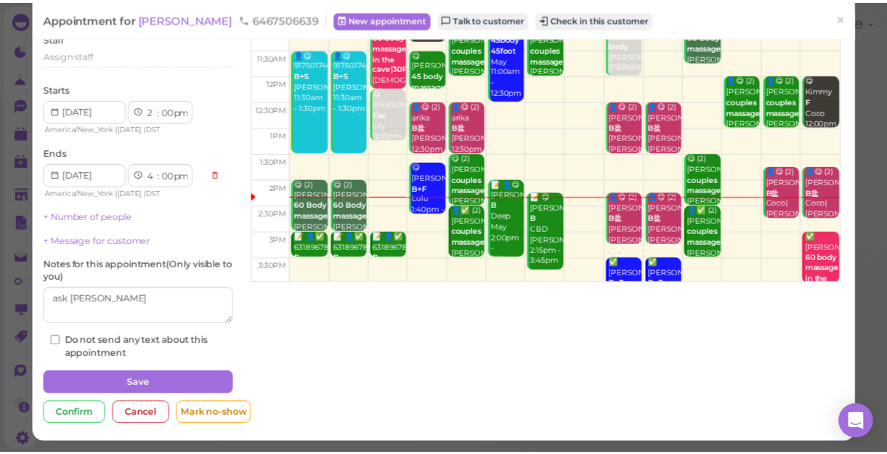
scroll to position [117, 0]
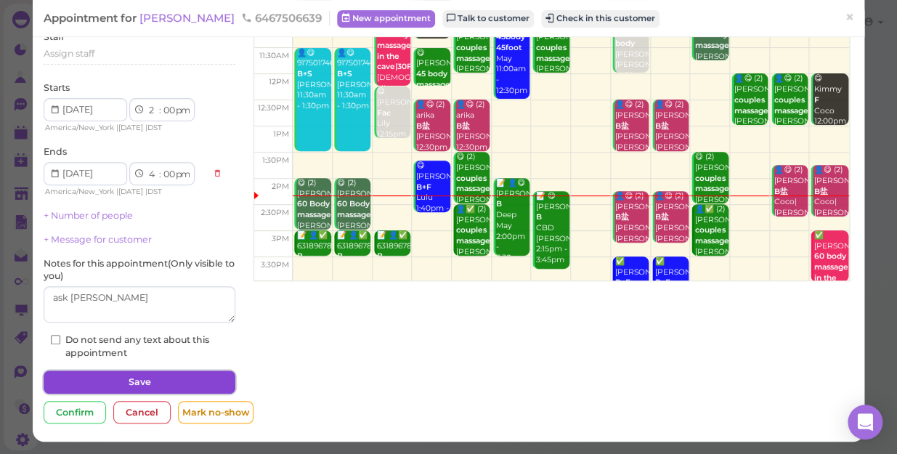
click at [149, 375] on button "Save" at bounding box center [140, 382] width 192 height 23
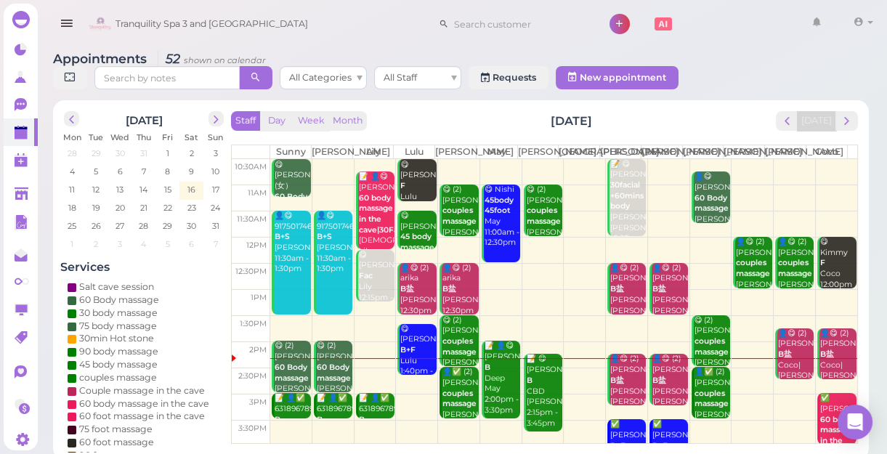
click at [746, 385] on td at bounding box center [563, 381] width 587 height 26
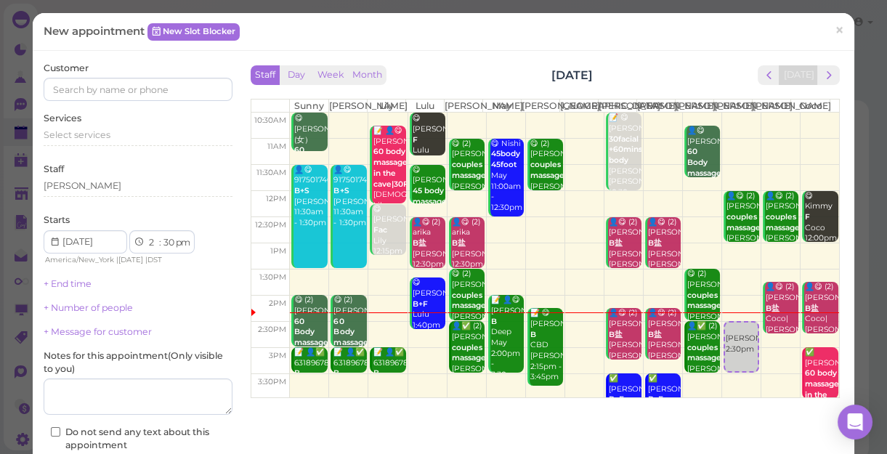
click at [199, 70] on div "Customer" at bounding box center [138, 82] width 189 height 40
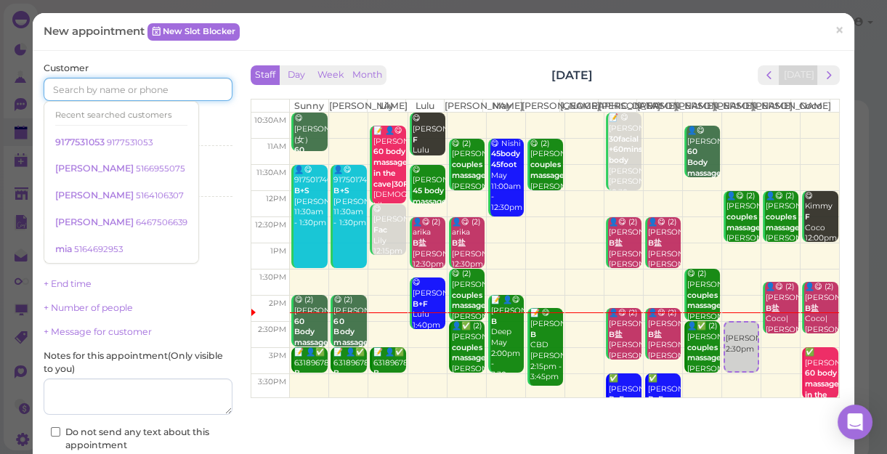
click at [187, 83] on input at bounding box center [138, 89] width 189 height 23
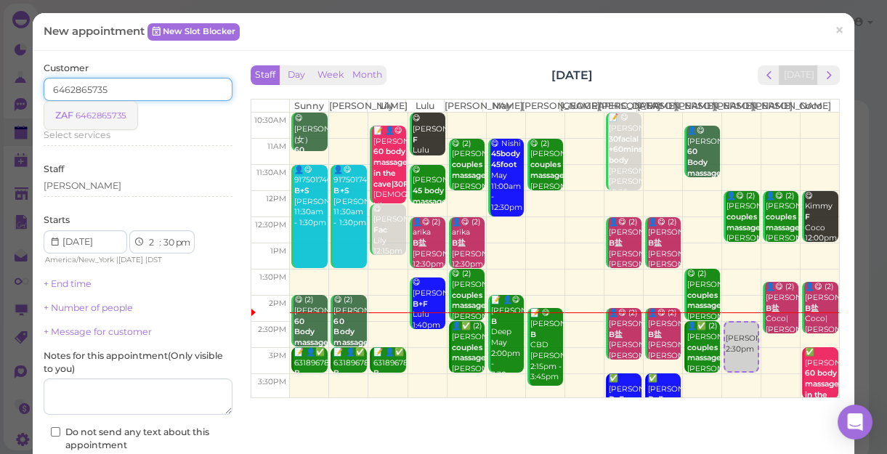
type input "6462865735"
click at [112, 114] on small "6462865735" at bounding box center [101, 115] width 51 height 10
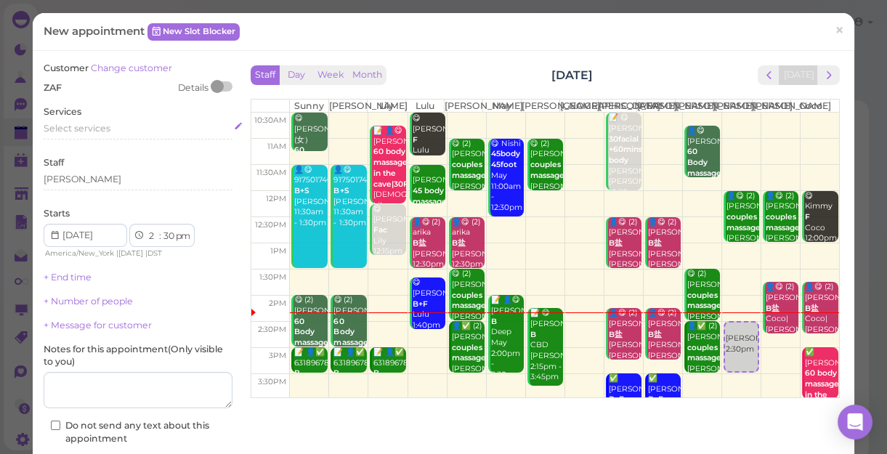
click at [102, 131] on span "Select services" at bounding box center [77, 128] width 67 height 11
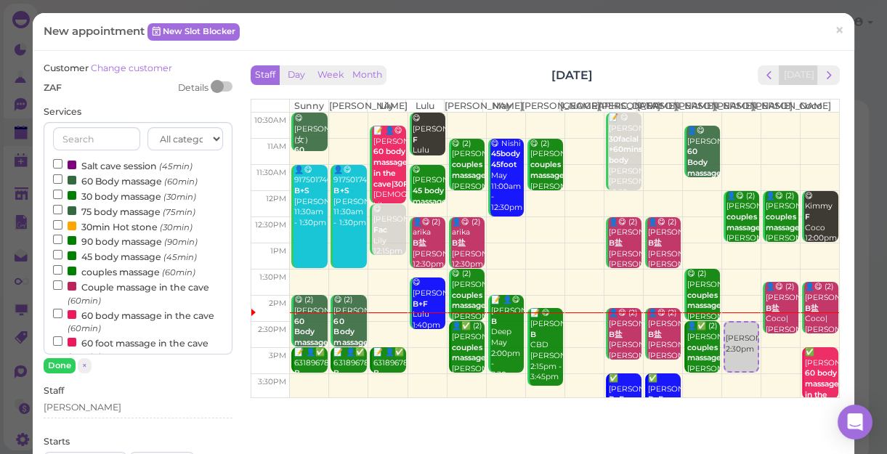
click at [105, 246] on label "90 body massage (90min)" at bounding box center [125, 240] width 145 height 15
click at [62, 244] on input "90 body massage (90min)" at bounding box center [57, 239] width 9 height 9
click at [62, 364] on button "Done" at bounding box center [60, 365] width 32 height 15
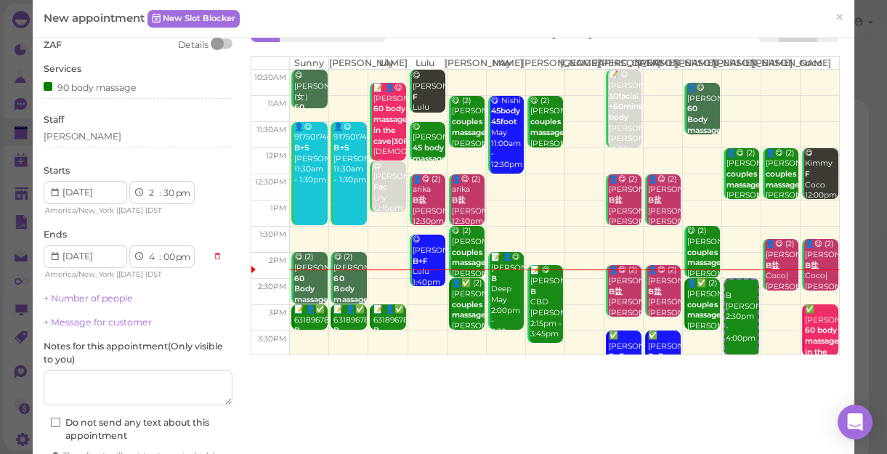
scroll to position [65, 0]
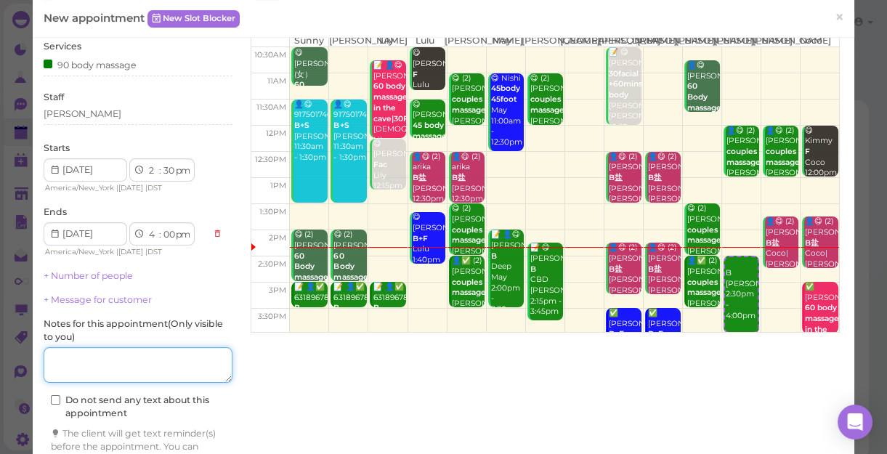
click at [148, 368] on textarea at bounding box center [138, 365] width 189 height 36
type textarea "[PERSON_NAME]"
click at [167, 171] on select "00 05 10 15 20 25 30 35 40 45 50 55" at bounding box center [168, 170] width 15 height 15
select select "20"
click at [161, 163] on select "00 05 10 15 20 25 30 35 40 45 50 55" at bounding box center [168, 170] width 15 height 15
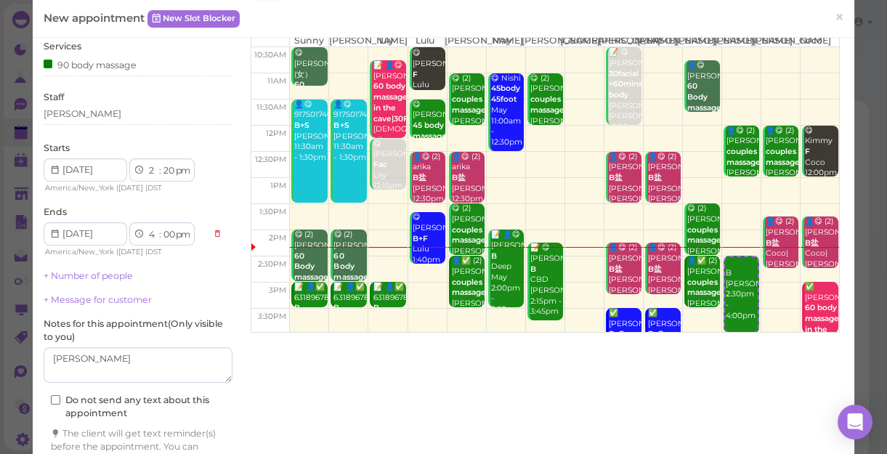
select select "3"
select select "50"
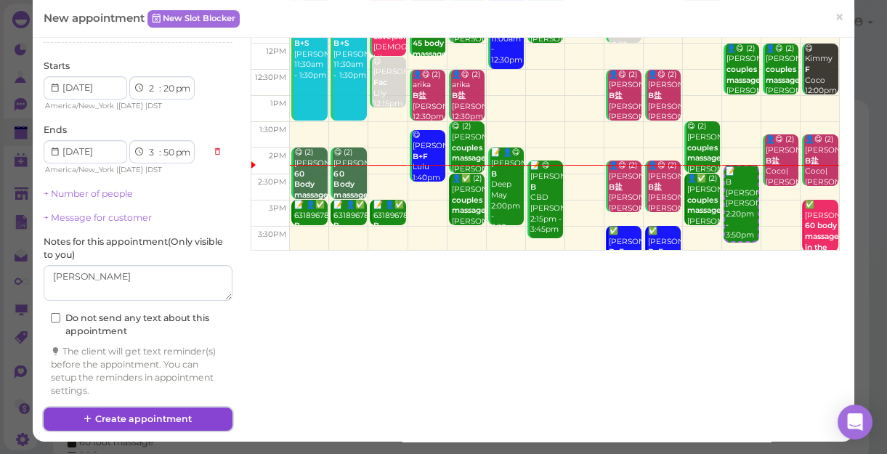
click at [171, 423] on button "Create appointment" at bounding box center [138, 419] width 189 height 23
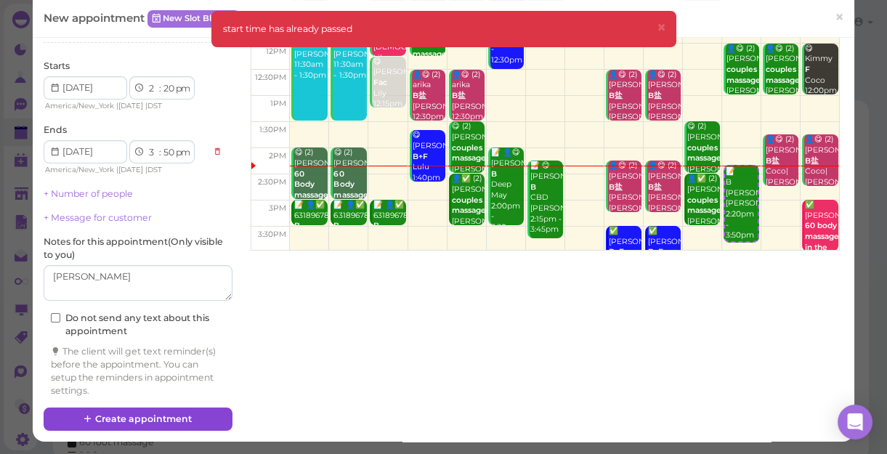
scroll to position [148, 0]
click at [170, 92] on select "00 05 10 15 20 25 30 35 40 45 50 55" at bounding box center [168, 88] width 15 height 15
select select "30"
click at [161, 81] on select "00 05 10 15 20 25 30 35 40 45 50 55" at bounding box center [168, 88] width 15 height 15
select select "4"
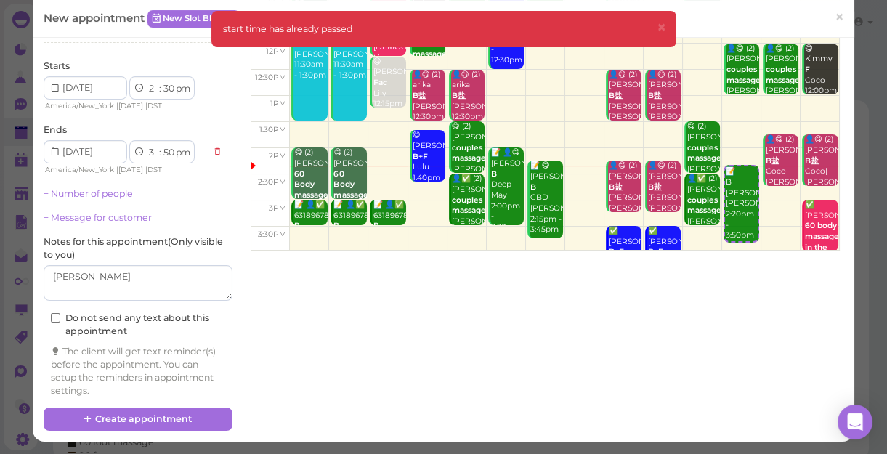
select select "00"
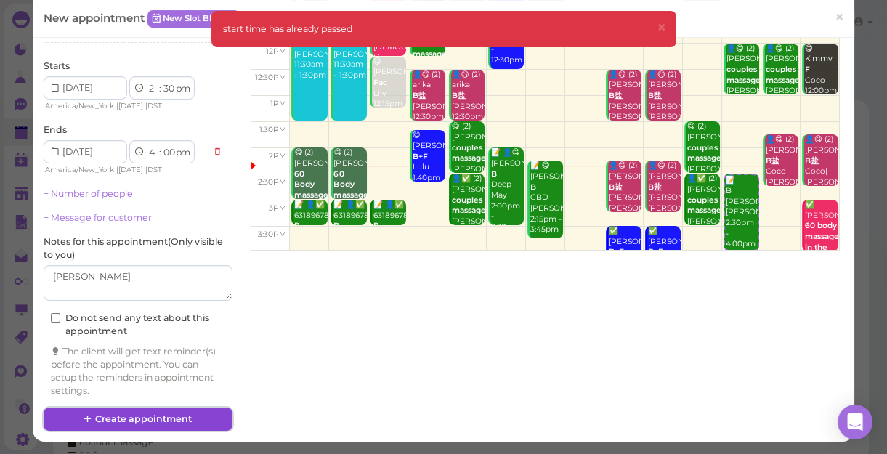
click at [171, 418] on button "Create appointment" at bounding box center [138, 419] width 189 height 23
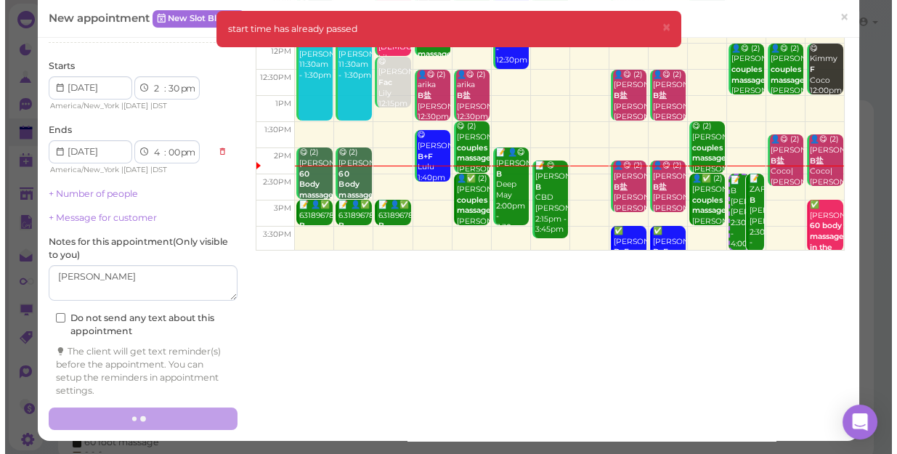
scroll to position [0, 0]
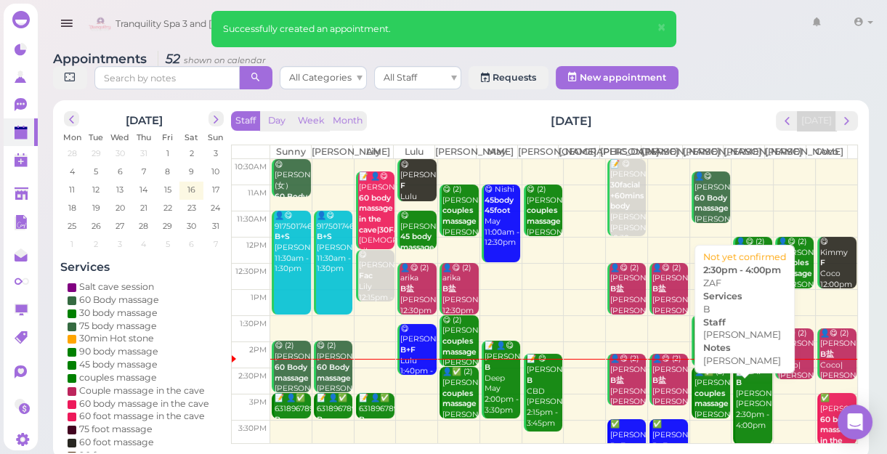
click at [736, 407] on div "📝 ZAF B linda Linda 2:30pm - 4:00pm" at bounding box center [753, 399] width 36 height 64
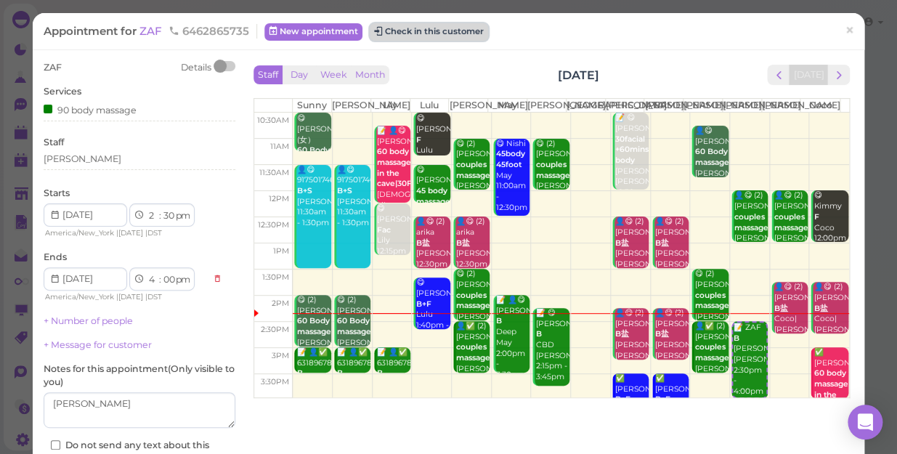
click at [418, 36] on button "Check in this customer" at bounding box center [429, 31] width 118 height 17
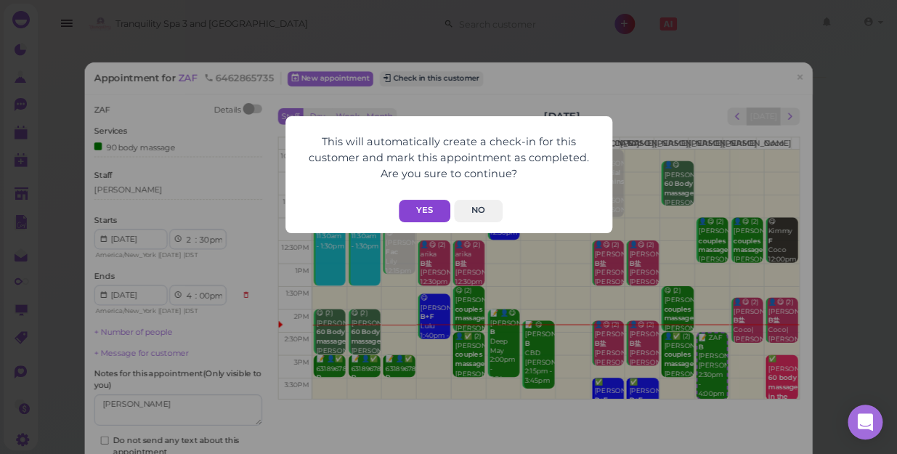
click at [421, 216] on button "Yes" at bounding box center [425, 211] width 52 height 23
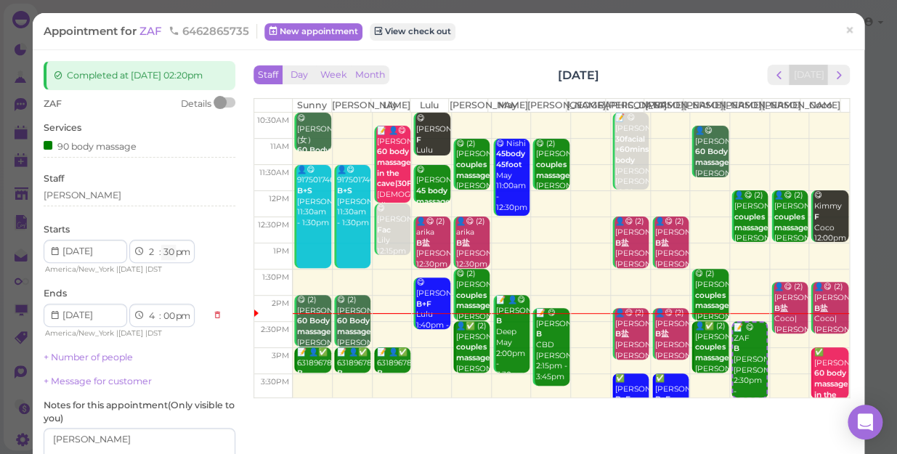
click at [166, 254] on select "00 05 10 15 20 25 30 35 40 45 50 55" at bounding box center [168, 252] width 15 height 15
select select "00"
click at [161, 245] on select "00 05 10 15 20 25 30 35 40 45 50 55" at bounding box center [168, 252] width 15 height 15
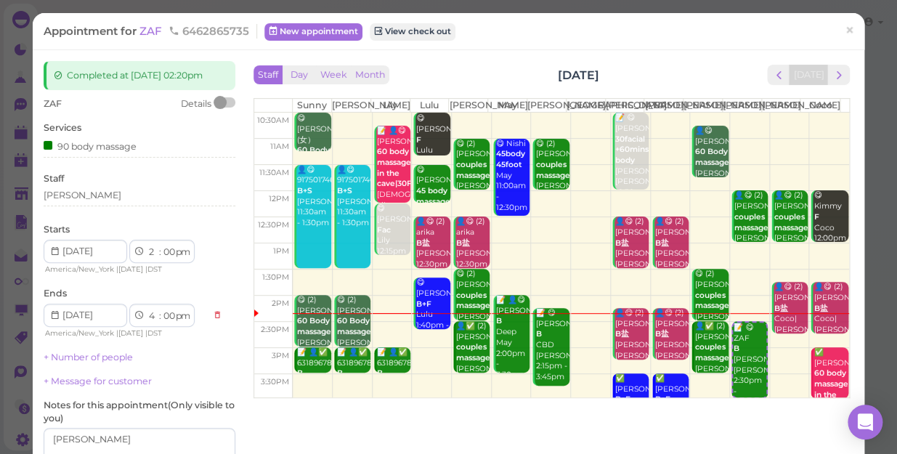
select select "3"
select select "30"
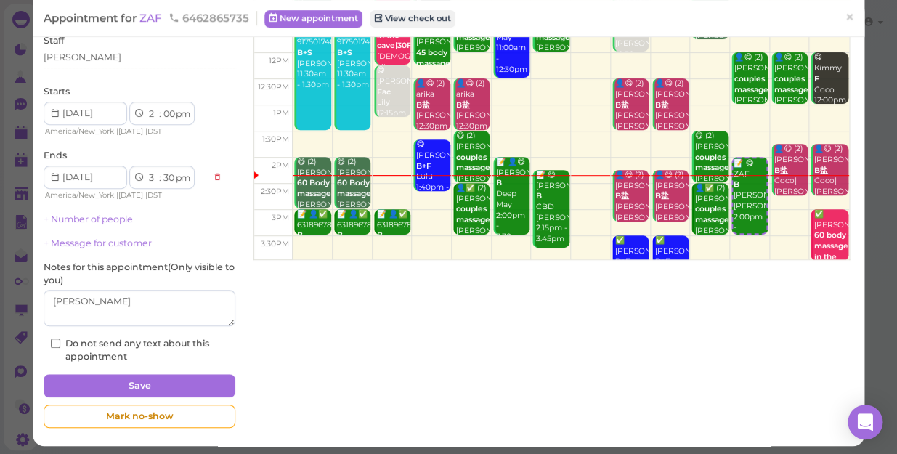
scroll to position [142, 0]
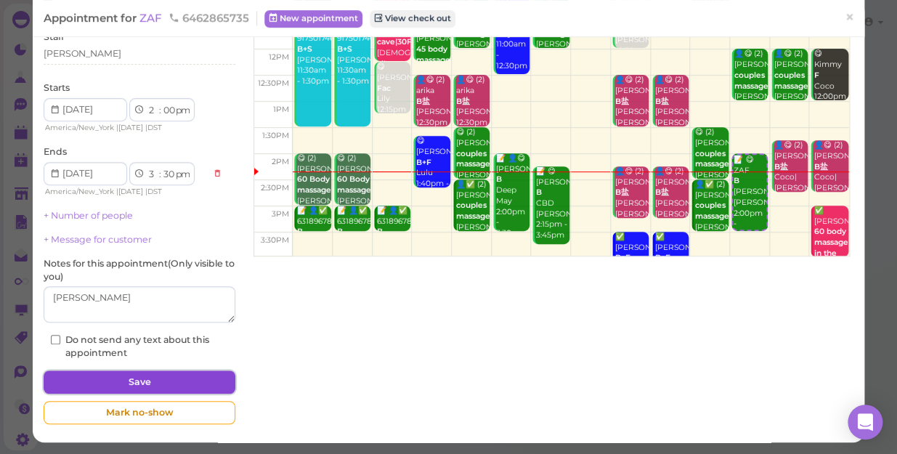
click at [195, 378] on button "Save" at bounding box center [140, 382] width 192 height 23
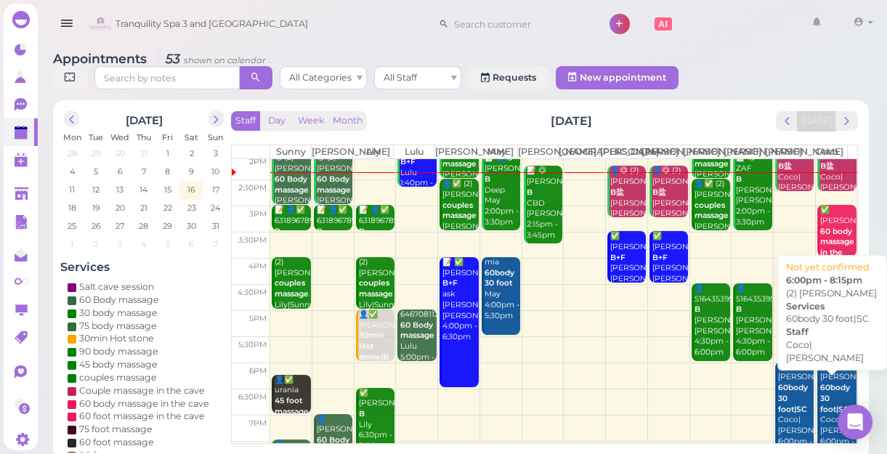
scroll to position [198, 0]
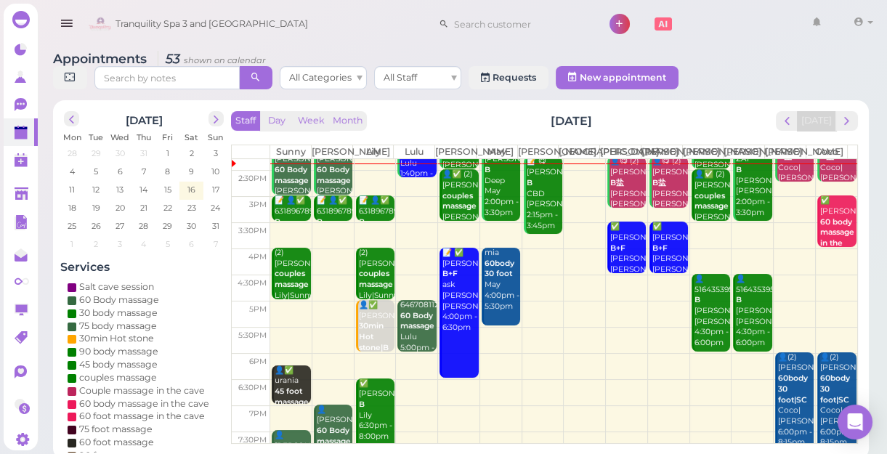
click at [328, 240] on td at bounding box center [563, 235] width 587 height 26
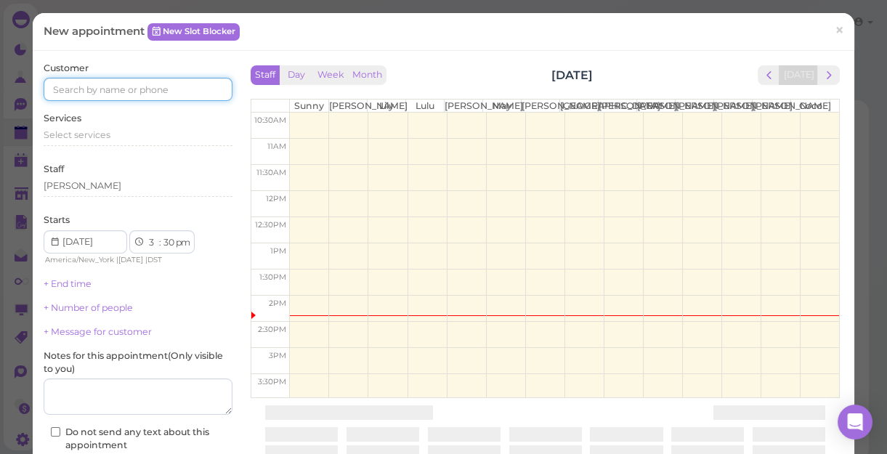
click at [198, 94] on input at bounding box center [138, 89] width 189 height 23
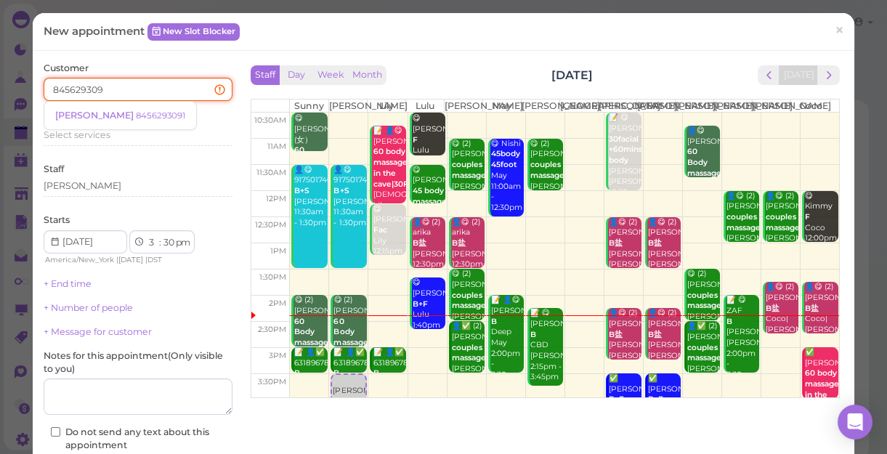
type input "8456293091"
click at [161, 110] on div "Jenny Hernan 8456293091" at bounding box center [120, 115] width 130 height 11
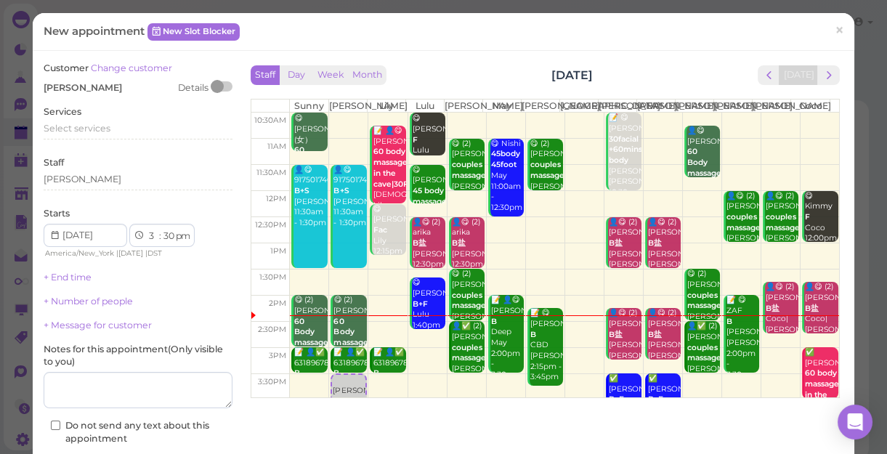
click at [161, 109] on div "Services Select services" at bounding box center [138, 125] width 189 height 40
click at [105, 128] on span "Select services" at bounding box center [77, 128] width 67 height 11
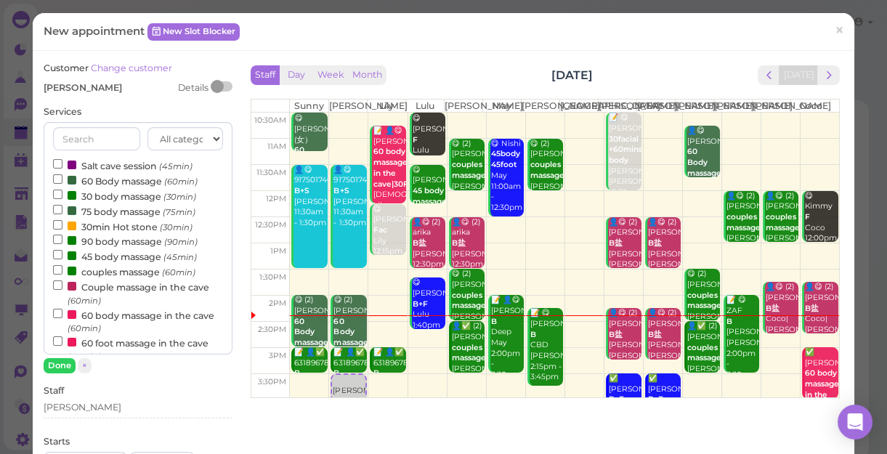
click at [105, 128] on input "text" at bounding box center [96, 138] width 87 height 23
click at [55, 239] on input "90 body massage (90min)" at bounding box center [57, 239] width 9 height 9
click at [58, 365] on button "Done" at bounding box center [60, 365] width 32 height 15
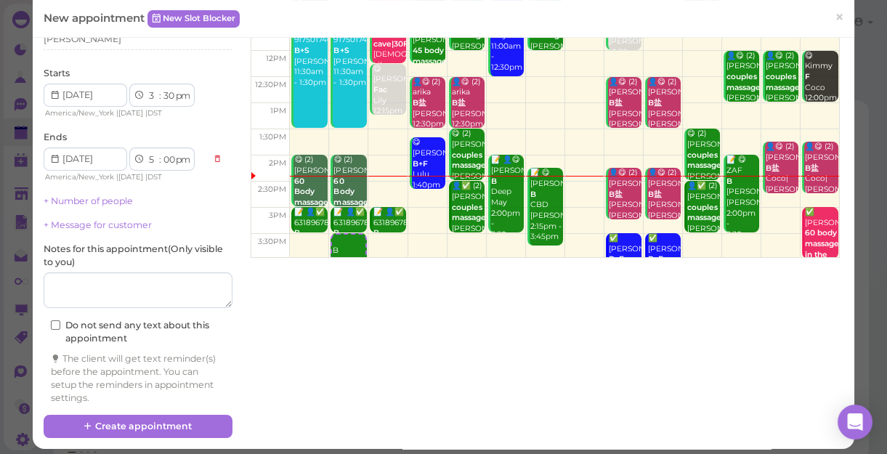
scroll to position [148, 0]
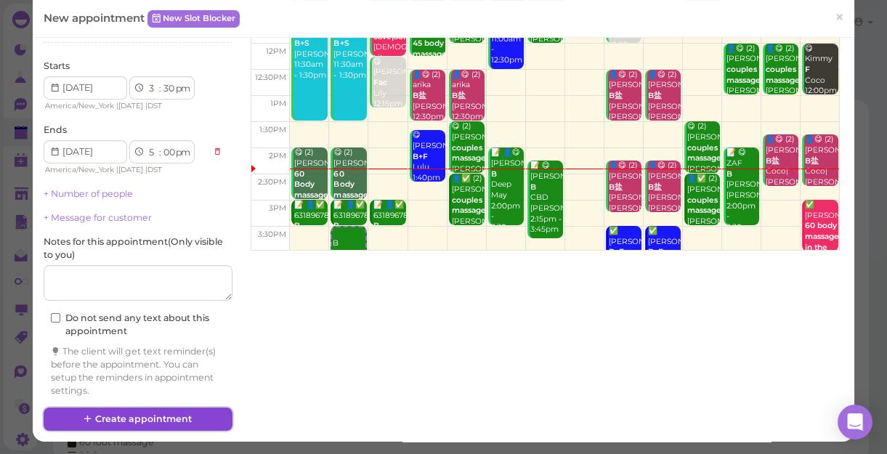
click at [168, 413] on button "Create appointment" at bounding box center [138, 419] width 189 height 23
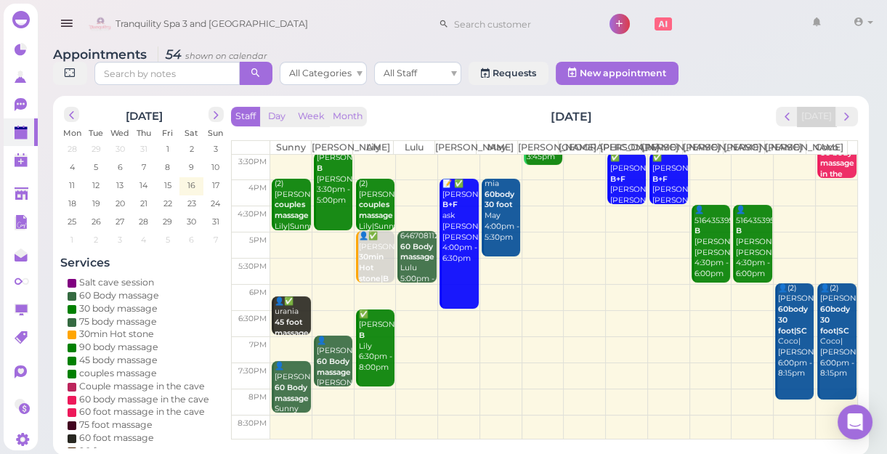
scroll to position [5, 0]
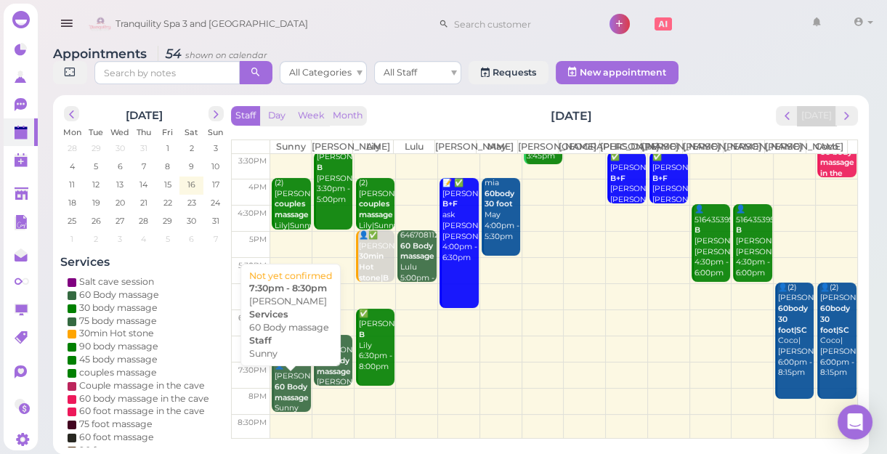
click at [288, 403] on b "60 Body massage" at bounding box center [292, 392] width 34 height 20
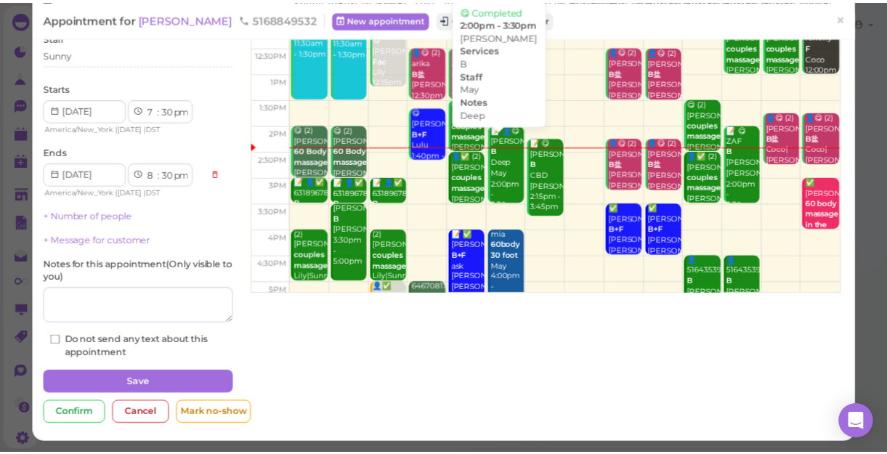
scroll to position [65, 0]
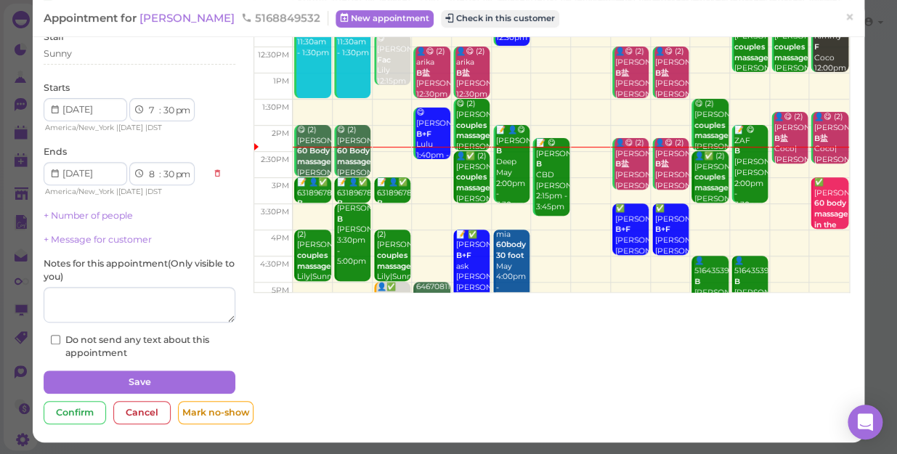
click at [419, 178] on td at bounding box center [571, 165] width 557 height 26
click at [421, 178] on td at bounding box center [571, 165] width 557 height 26
click at [845, 23] on span "×" at bounding box center [849, 17] width 9 height 20
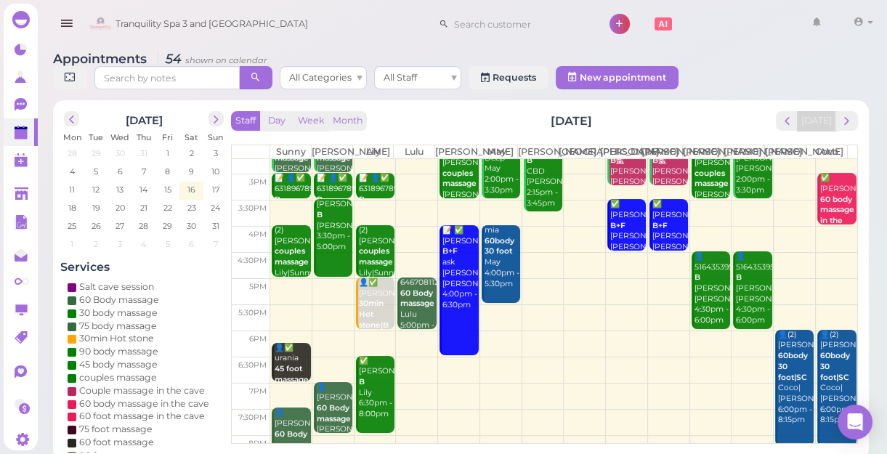
scroll to position [196, 0]
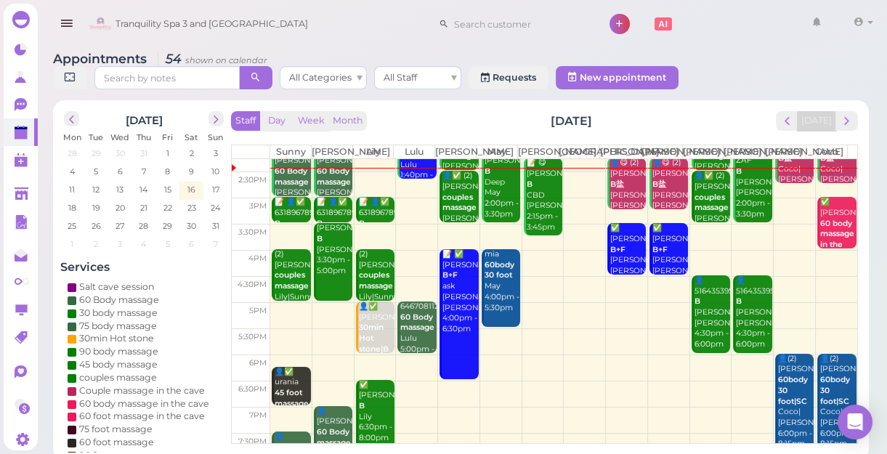
click at [419, 198] on td at bounding box center [563, 184] width 587 height 26
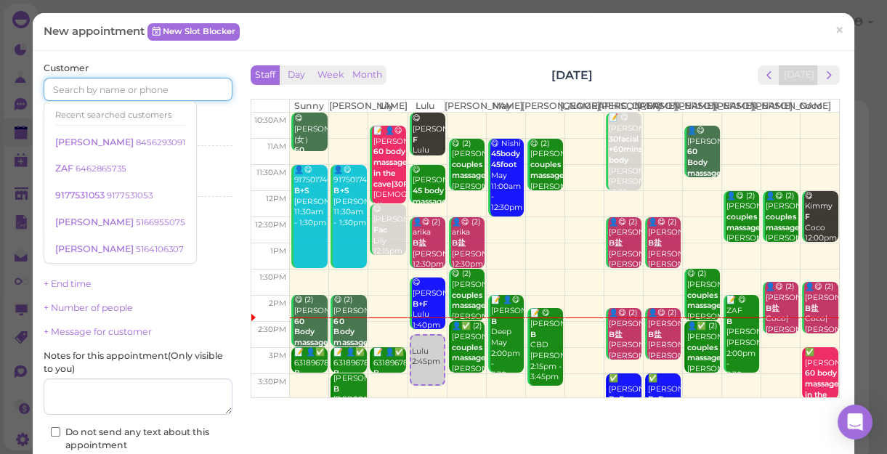
click at [181, 90] on input at bounding box center [138, 89] width 189 height 23
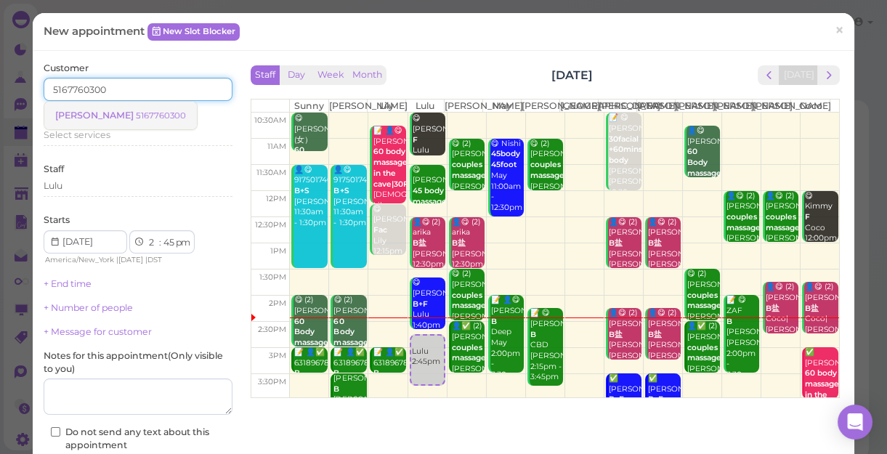
type input "5167760300"
click at [136, 115] on small "5167760300" at bounding box center [161, 115] width 50 height 10
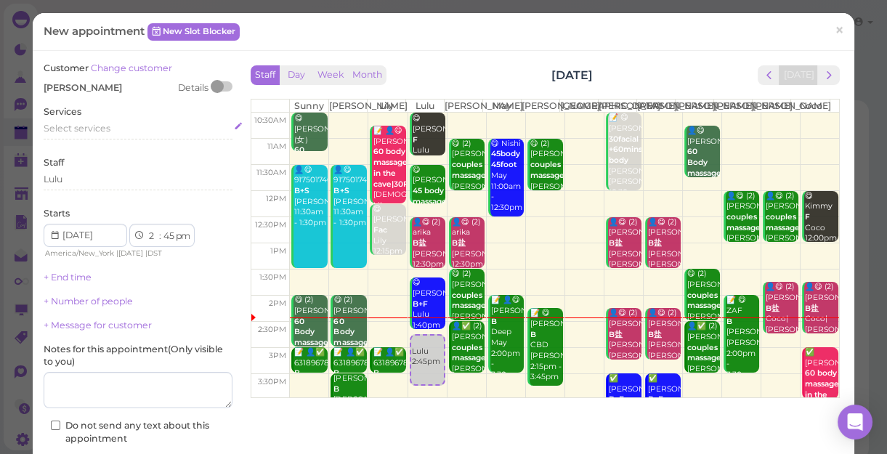
click at [116, 126] on div "Select services" at bounding box center [138, 128] width 189 height 13
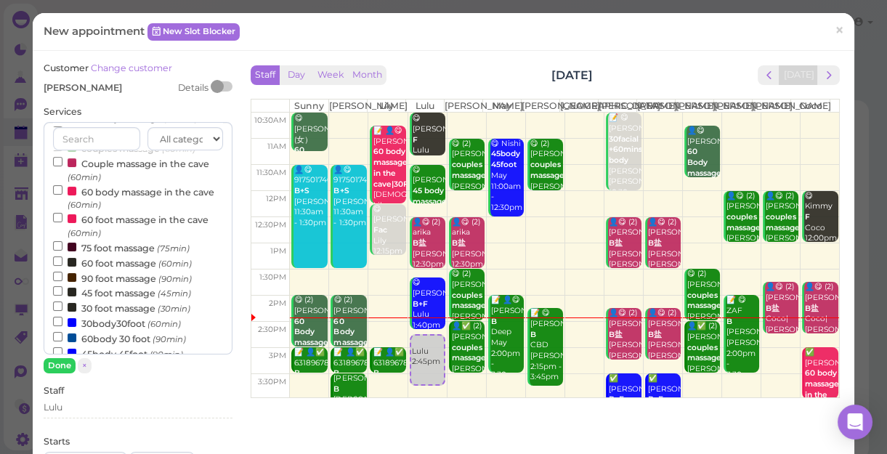
scroll to position [132, 0]
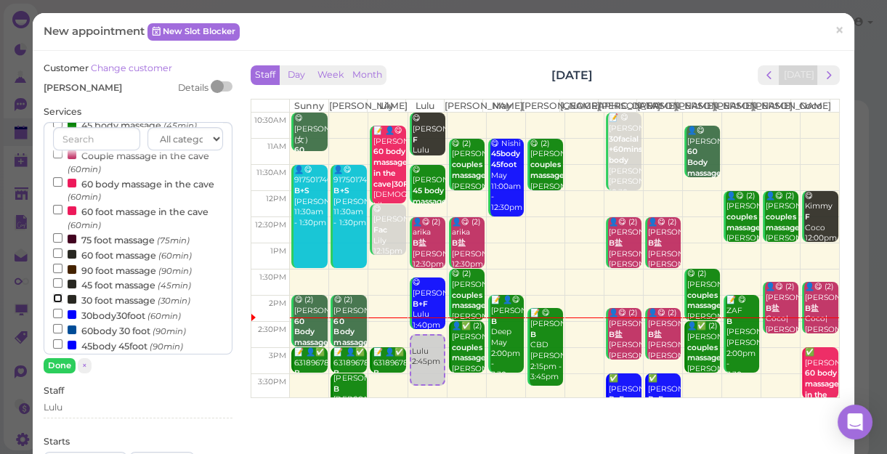
click at [54, 300] on input "30 foot massage (30min)" at bounding box center [57, 298] width 9 height 9
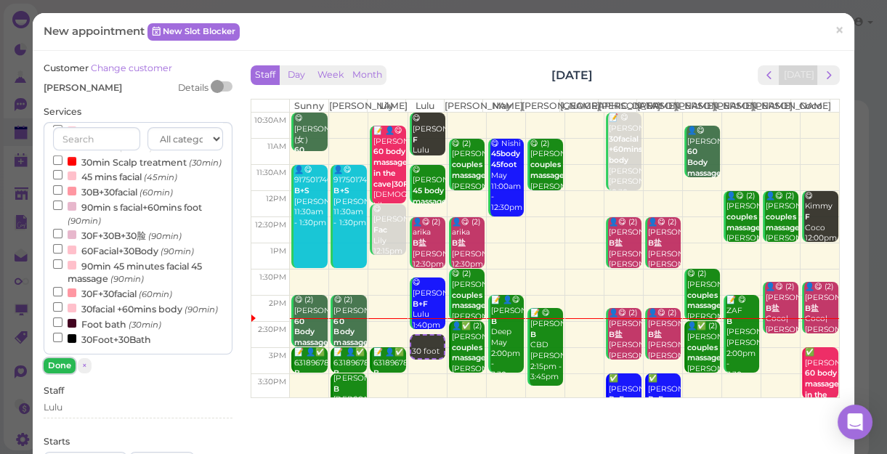
click at [56, 364] on button "Done" at bounding box center [60, 365] width 32 height 15
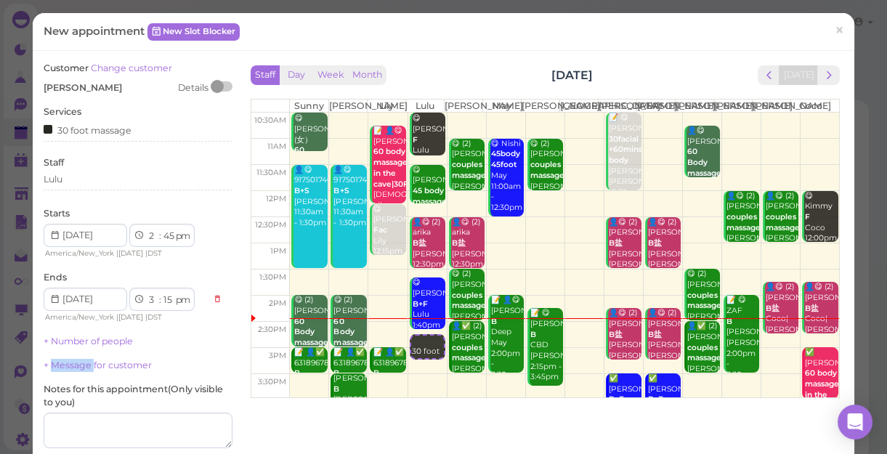
click at [56, 364] on link "+ Message for customer" at bounding box center [98, 365] width 108 height 11
click at [66, 178] on div "Lulu" at bounding box center [138, 179] width 189 height 13
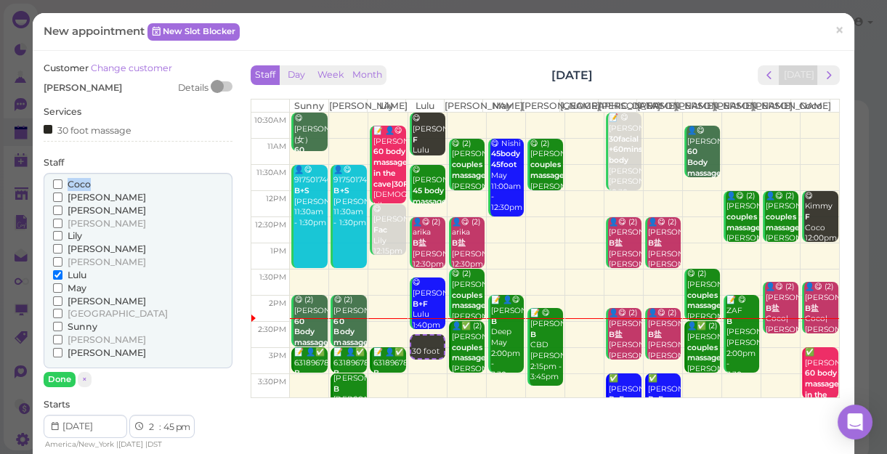
click at [68, 179] on span "Coco" at bounding box center [79, 184] width 23 height 11
click at [62, 179] on input "Coco" at bounding box center [57, 183] width 9 height 9
click at [54, 181] on input "Coco" at bounding box center [57, 183] width 9 height 9
click at [54, 338] on input "[PERSON_NAME]" at bounding box center [57, 339] width 9 height 9
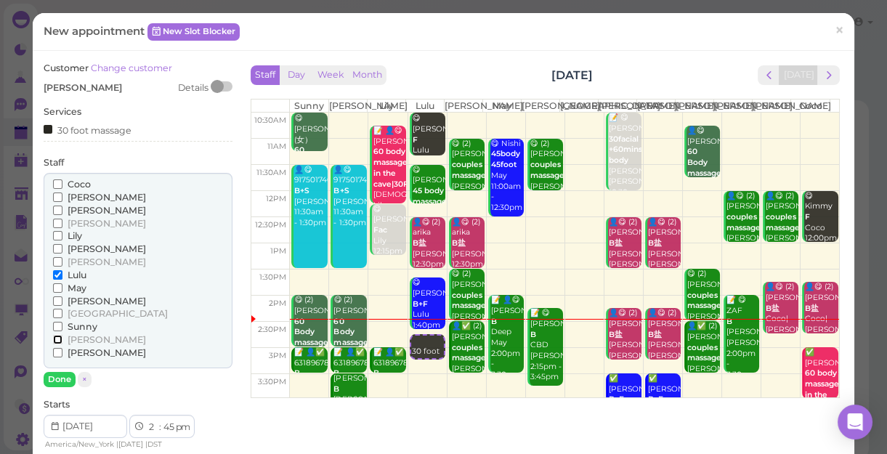
click at [54, 337] on input "[PERSON_NAME]" at bounding box center [57, 339] width 9 height 9
click at [65, 373] on button "Done" at bounding box center [60, 379] width 32 height 15
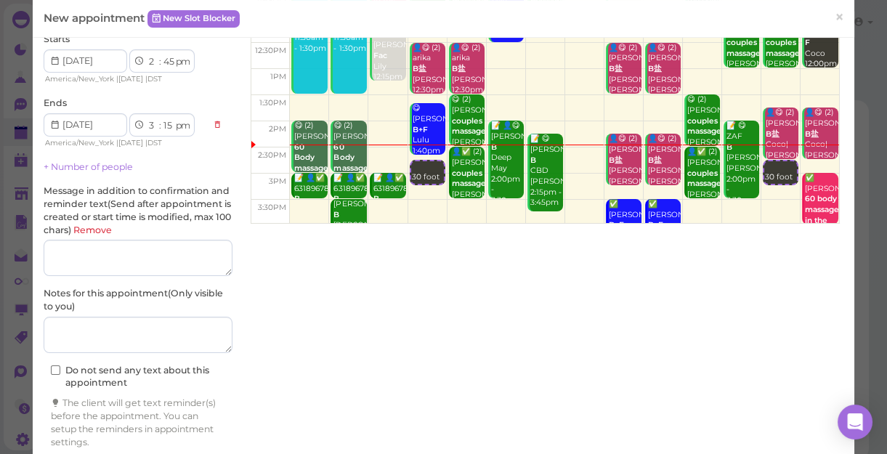
scroll to position [225, 0]
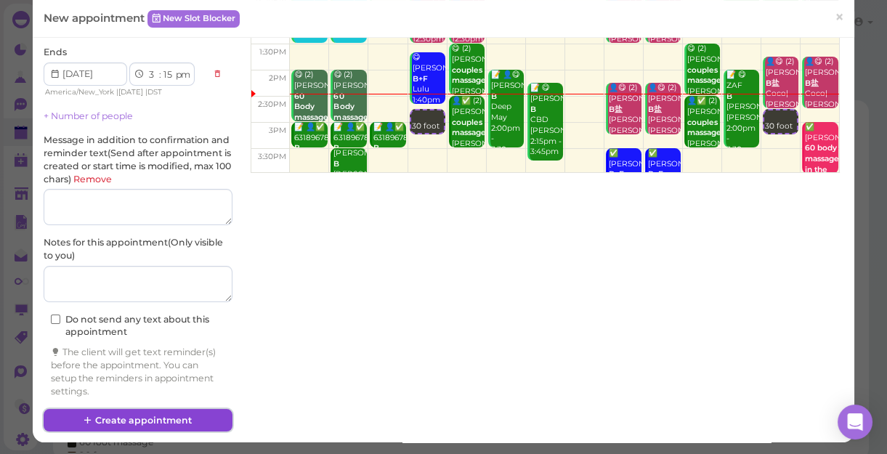
click at [134, 419] on button "Create appointment" at bounding box center [138, 420] width 189 height 23
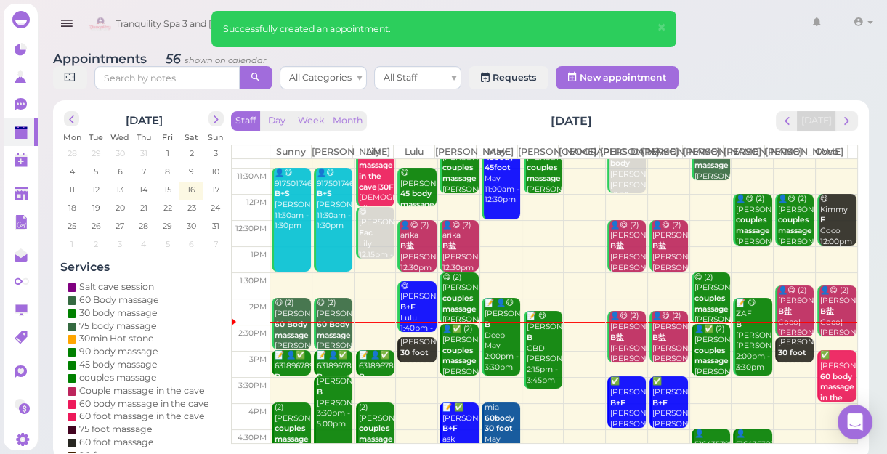
scroll to position [65, 0]
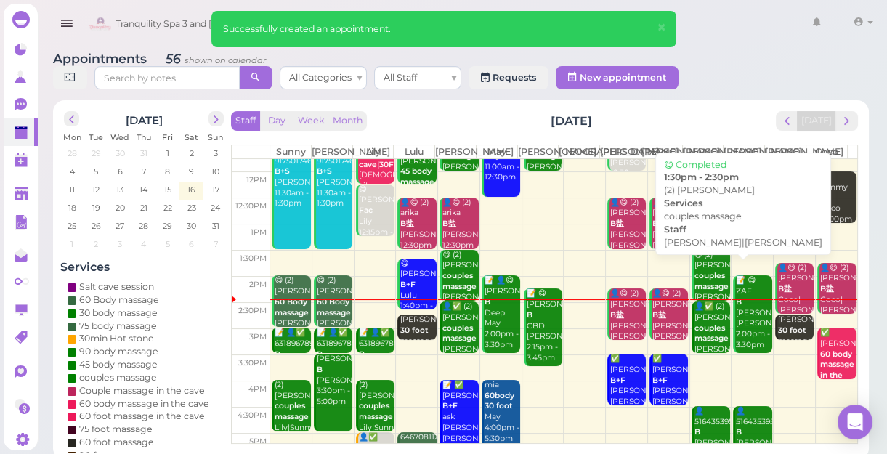
click at [703, 288] on b "couples massage" at bounding box center [712, 281] width 34 height 20
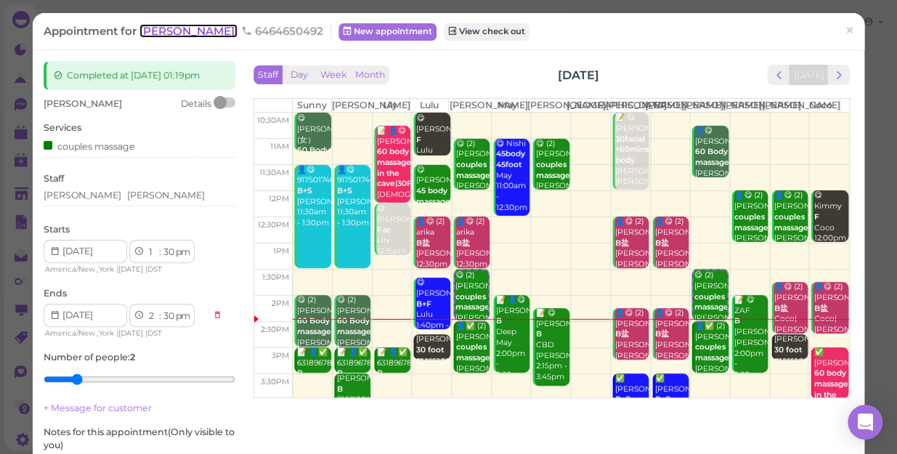
click at [146, 31] on span "[PERSON_NAME]" at bounding box center [189, 31] width 98 height 14
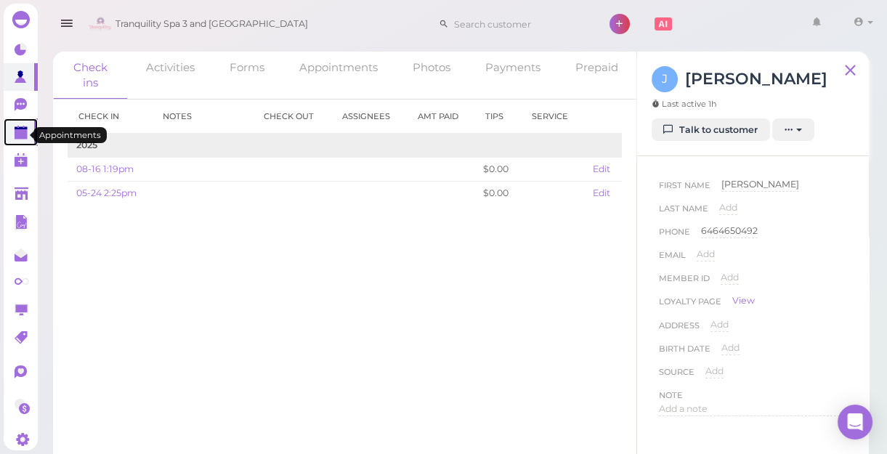
click at [20, 137] on polygon at bounding box center [21, 134] width 13 height 10
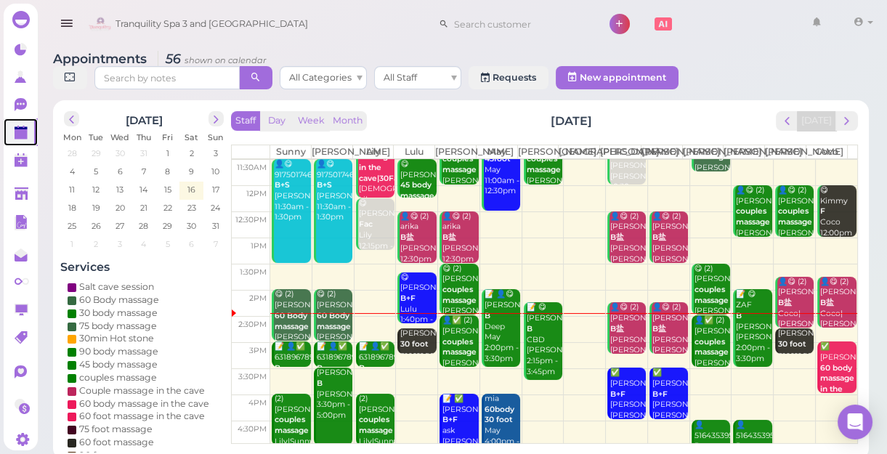
scroll to position [132, 0]
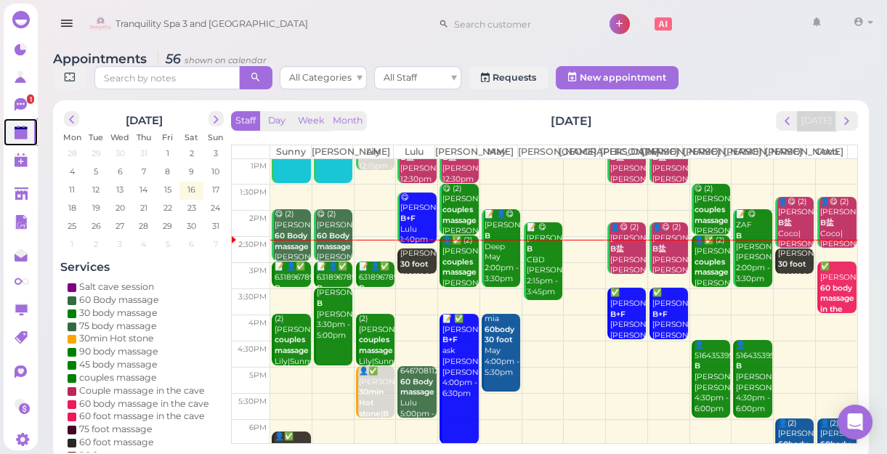
click at [618, 359] on td at bounding box center [563, 354] width 587 height 26
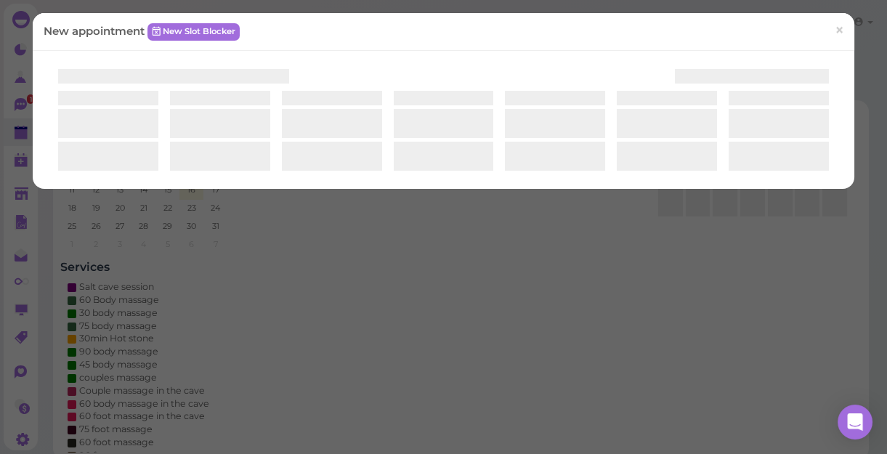
click at [618, 359] on div "New appointment New Slot Blocker ×" at bounding box center [443, 227] width 887 height 454
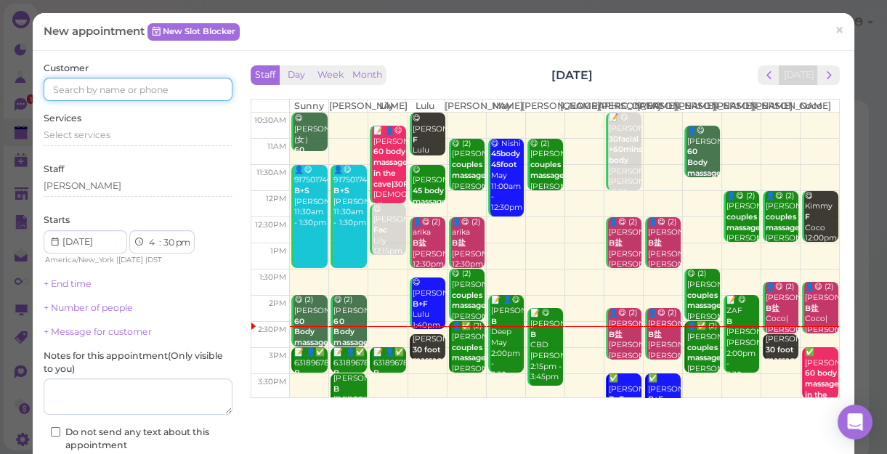
click at [196, 87] on input at bounding box center [138, 89] width 189 height 23
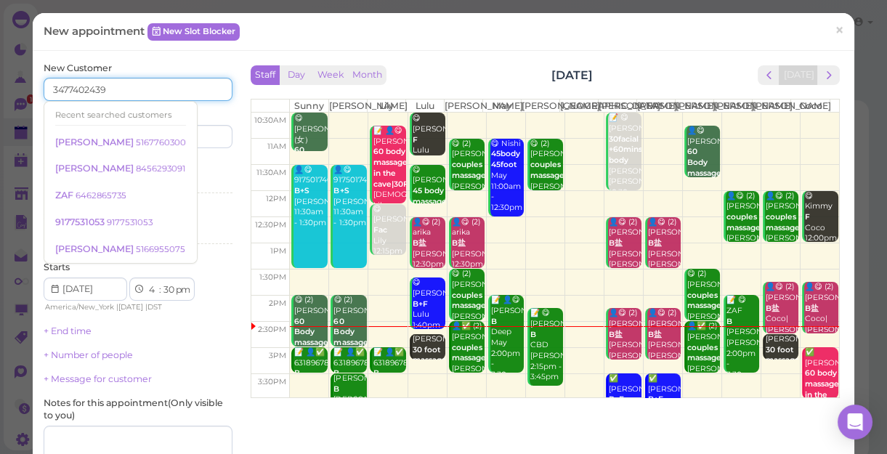
type input "3477402439"
click at [209, 116] on div "Last name" at bounding box center [187, 128] width 91 height 40
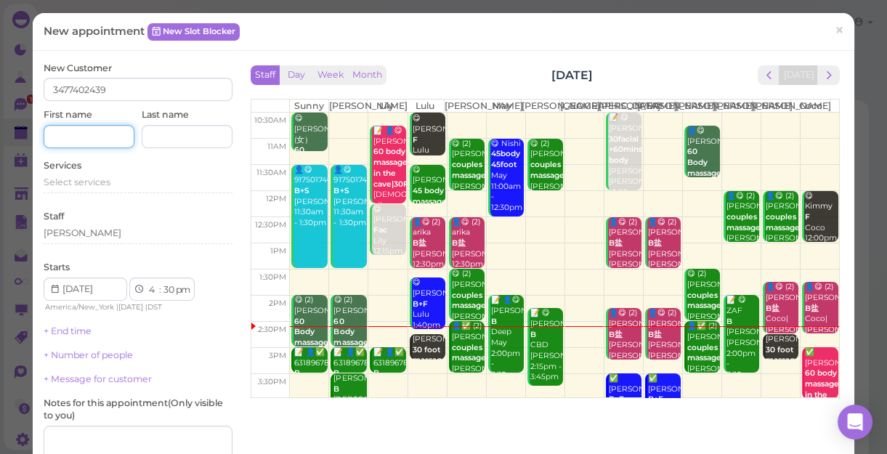
click at [115, 137] on input at bounding box center [89, 136] width 91 height 23
type input "[PERSON_NAME]"
click at [107, 182] on span "Select services" at bounding box center [77, 182] width 67 height 11
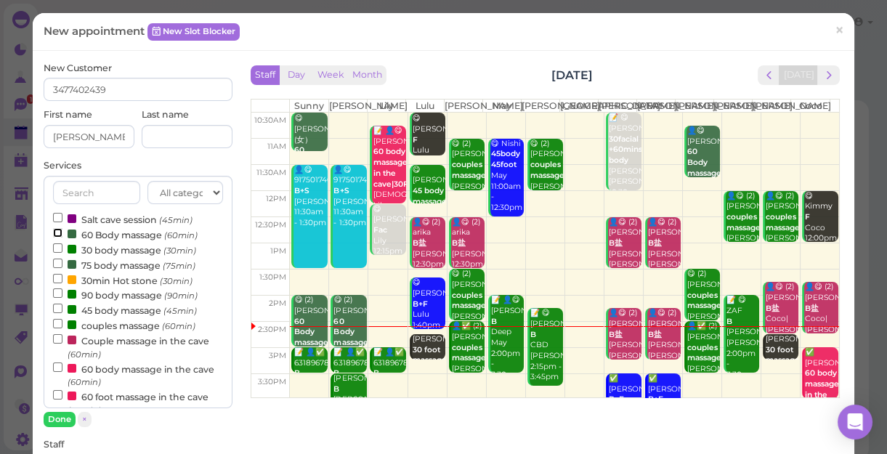
click at [54, 233] on input "60 Body massage (60min)" at bounding box center [57, 232] width 9 height 9
click at [57, 418] on button "Done" at bounding box center [60, 419] width 32 height 15
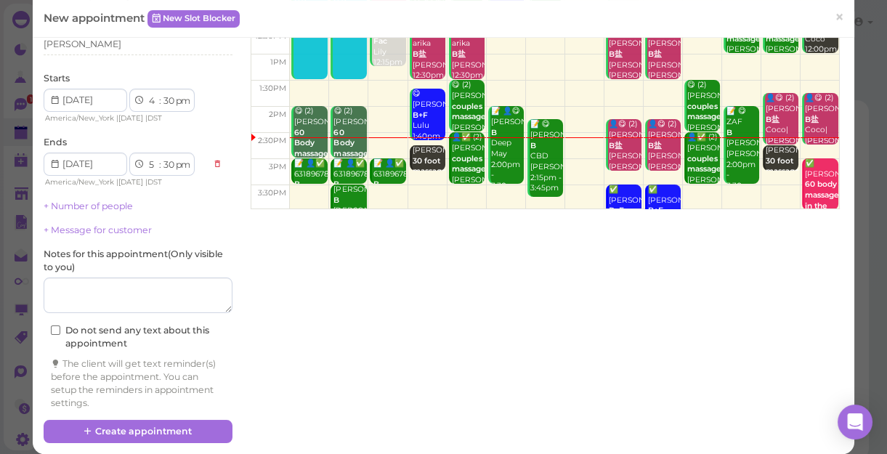
scroll to position [201, 0]
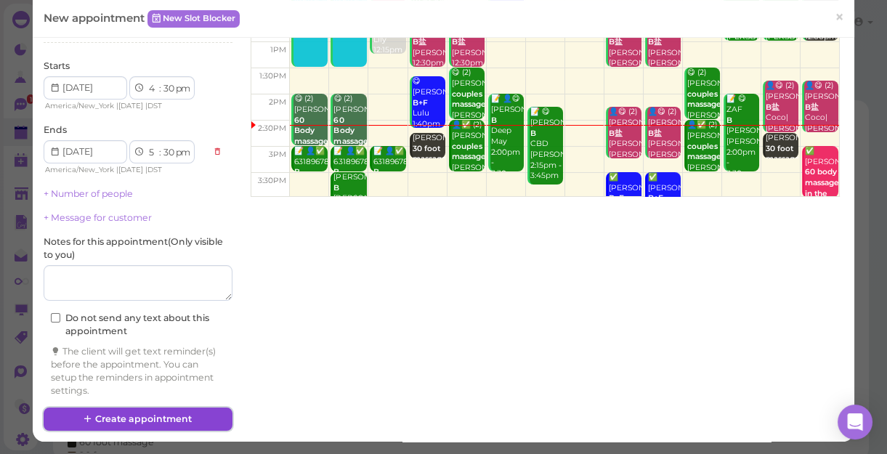
click at [199, 418] on button "Create appointment" at bounding box center [138, 419] width 189 height 23
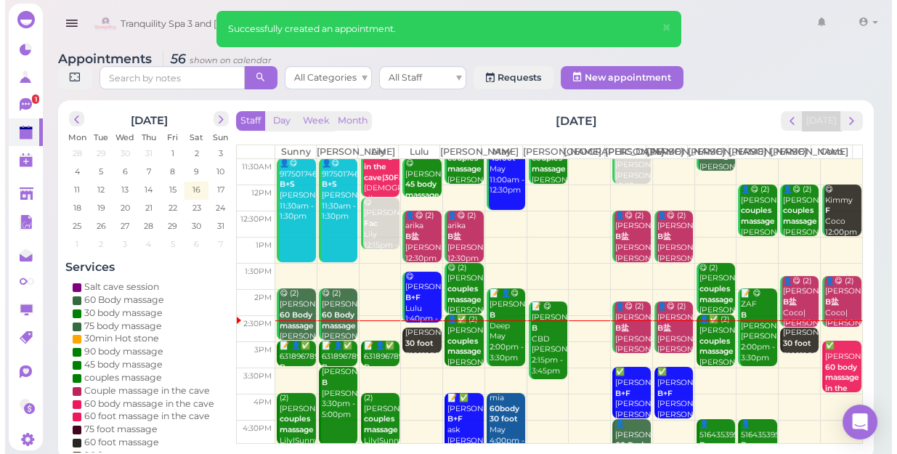
scroll to position [132, 0]
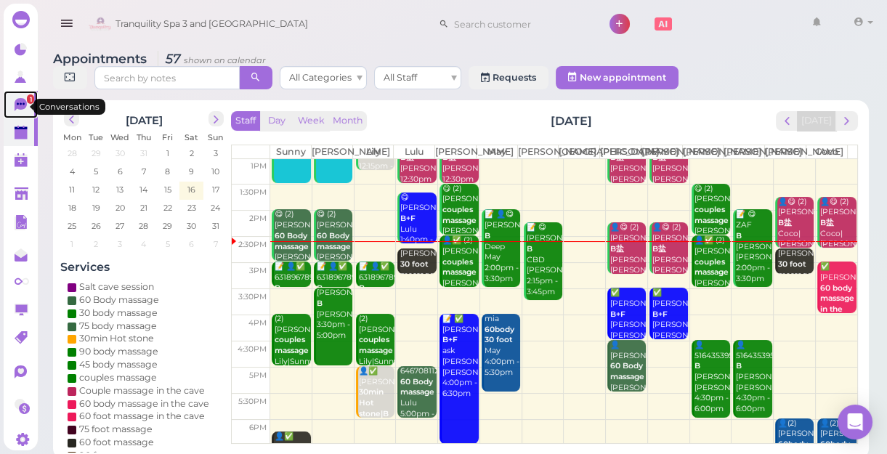
click at [15, 107] on icon at bounding box center [21, 104] width 12 height 13
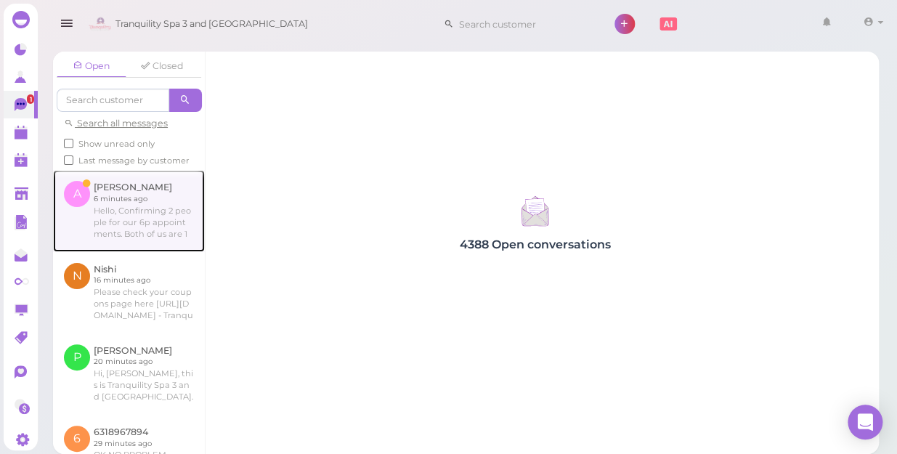
click at [123, 230] on link at bounding box center [129, 210] width 152 height 81
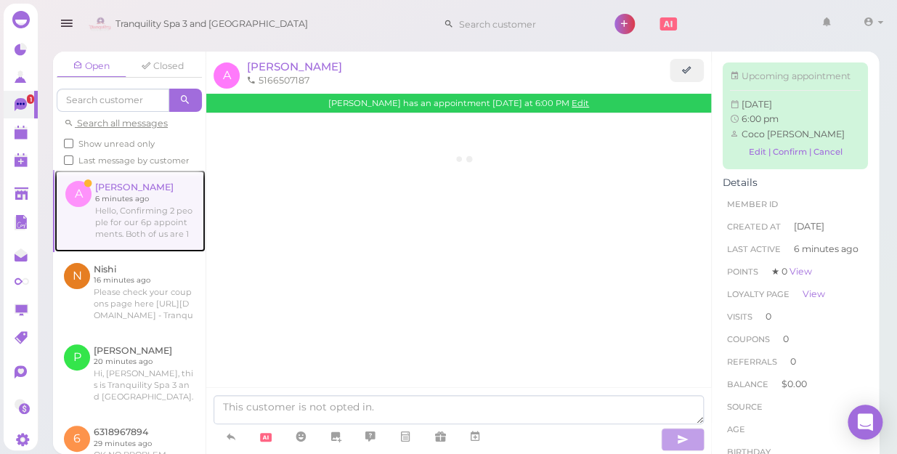
scroll to position [145, 0]
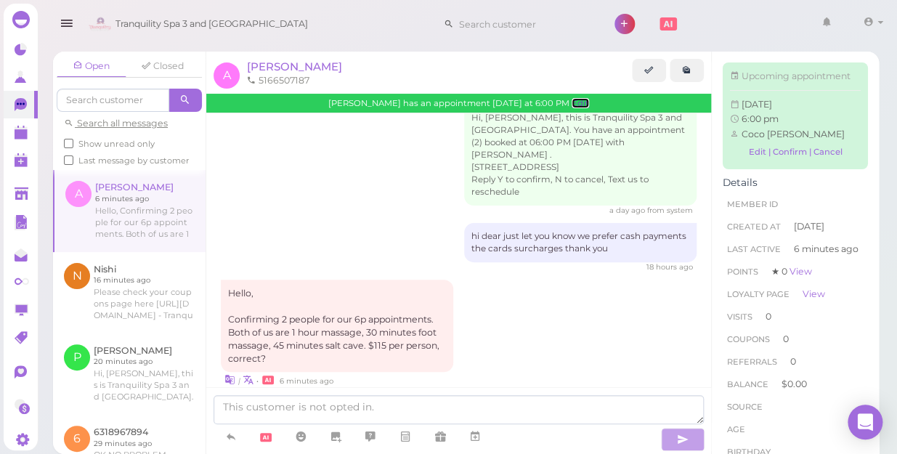
click at [572, 102] on link "Edit" at bounding box center [580, 103] width 17 height 10
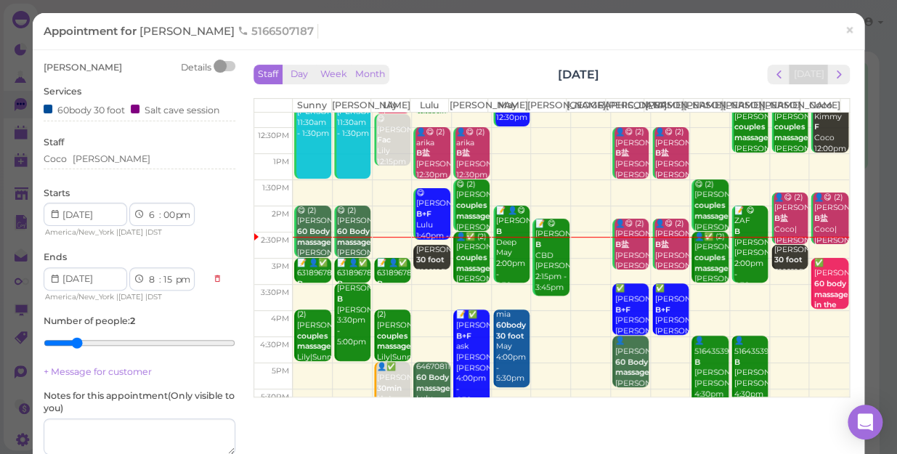
scroll to position [262, 0]
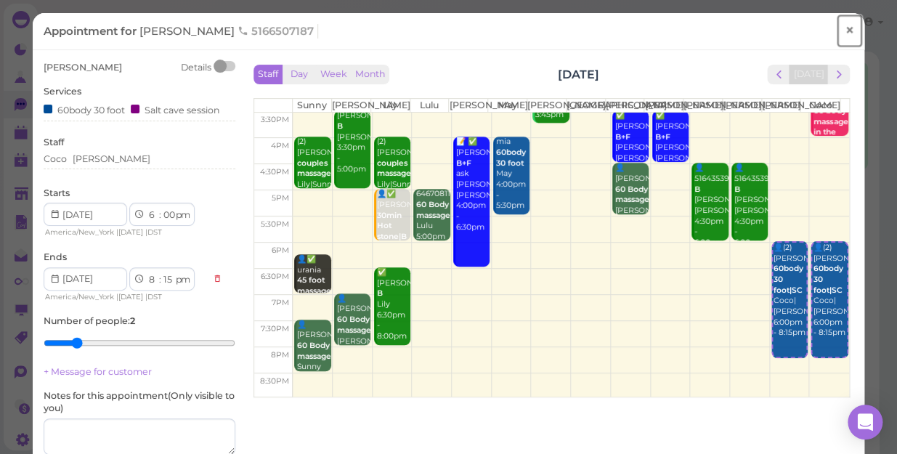
click at [845, 27] on span "×" at bounding box center [849, 30] width 9 height 20
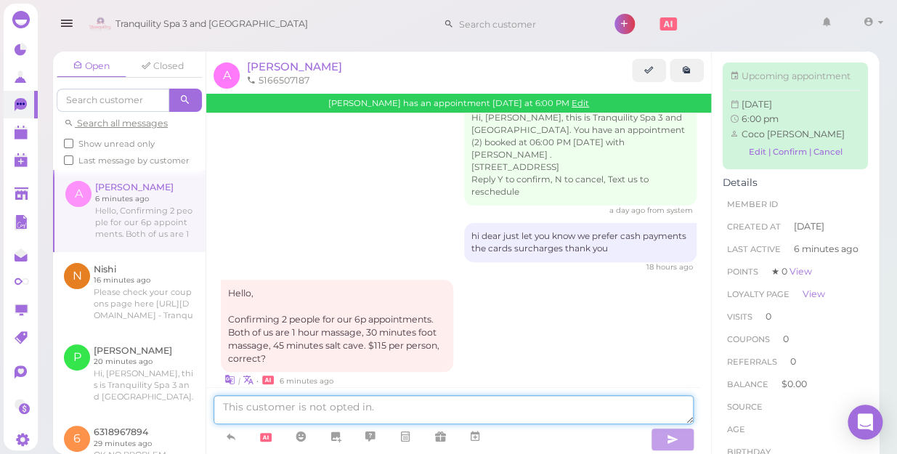
click at [480, 406] on textarea at bounding box center [454, 409] width 480 height 29
type textarea "yes"
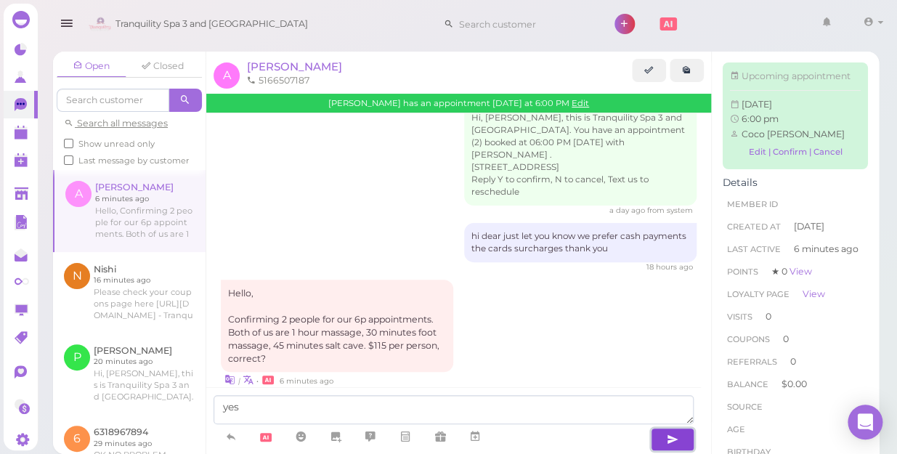
click at [677, 440] on icon "button" at bounding box center [673, 439] width 12 height 15
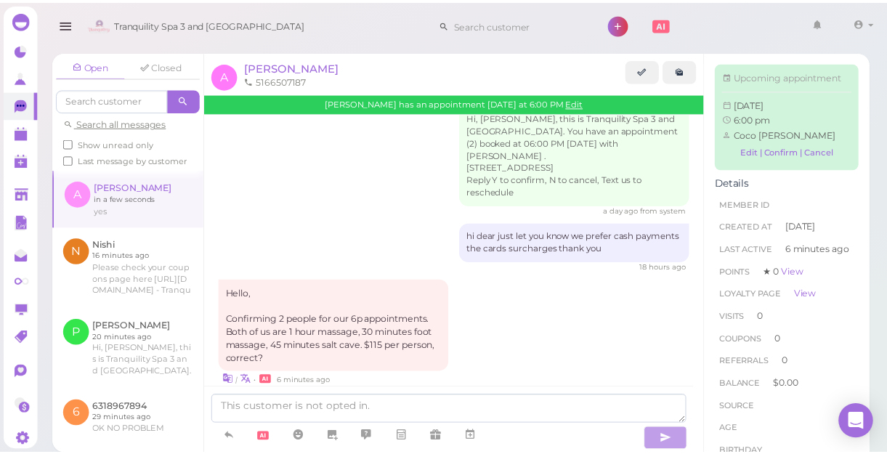
scroll to position [179, 0]
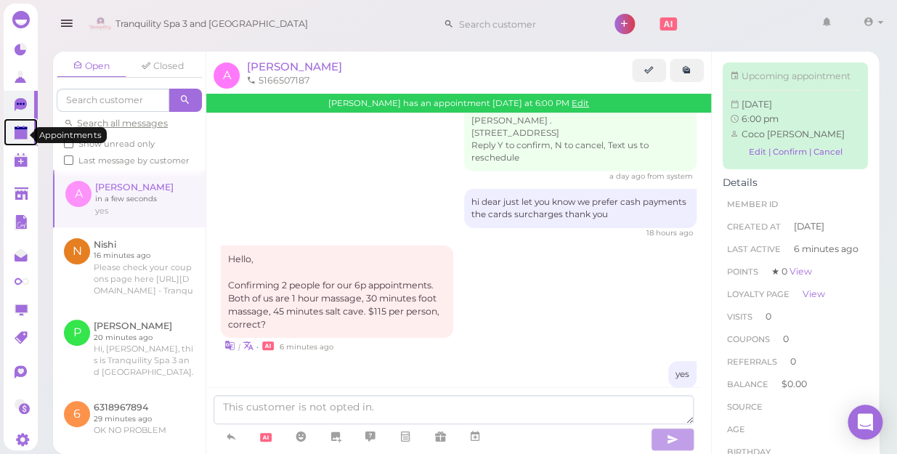
click at [23, 137] on polygon at bounding box center [21, 134] width 13 height 10
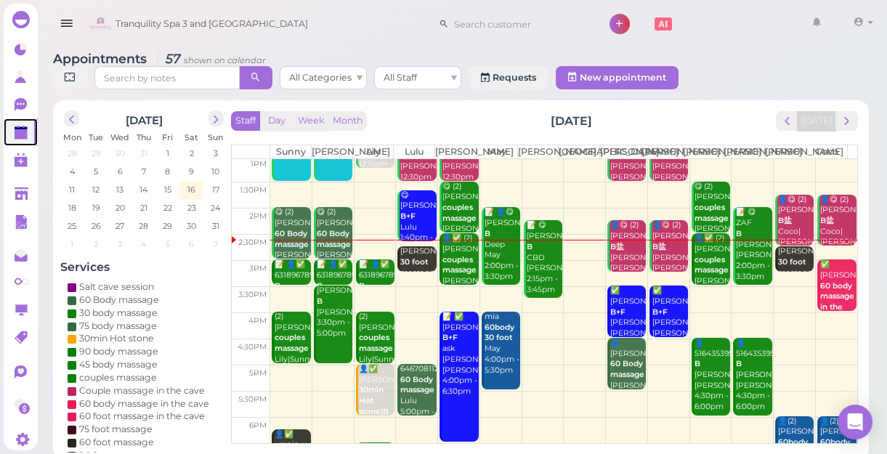
scroll to position [131, 0]
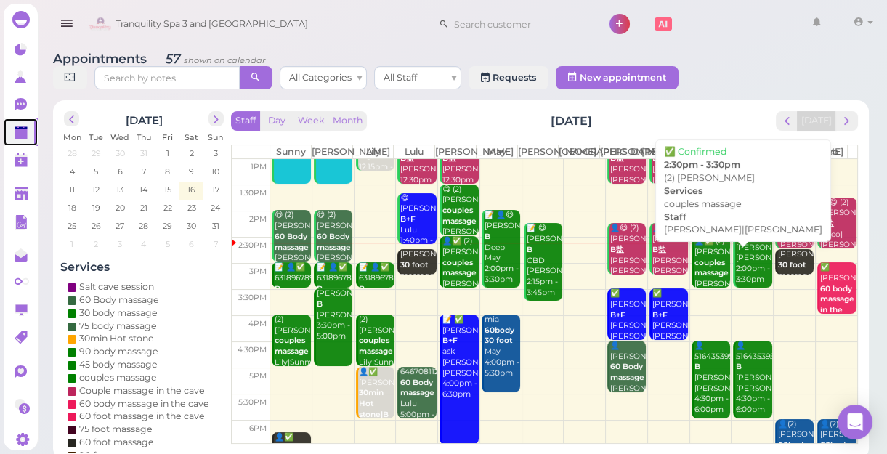
click at [703, 278] on b "couples massage" at bounding box center [712, 268] width 34 height 20
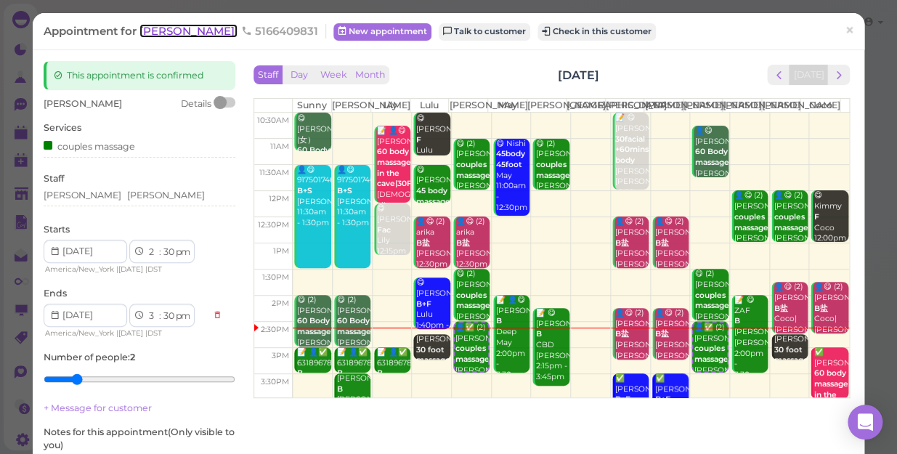
click at [153, 31] on span "[PERSON_NAME]" at bounding box center [189, 31] width 98 height 14
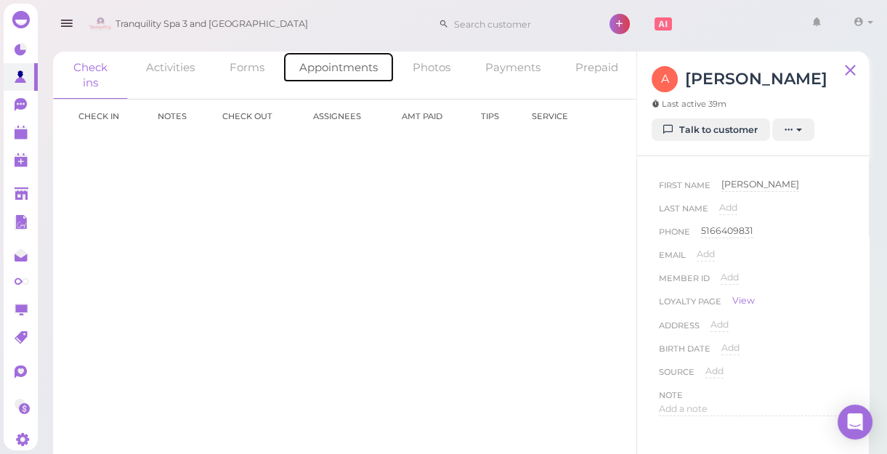
click at [346, 67] on link "Appointments" at bounding box center [339, 67] width 112 height 31
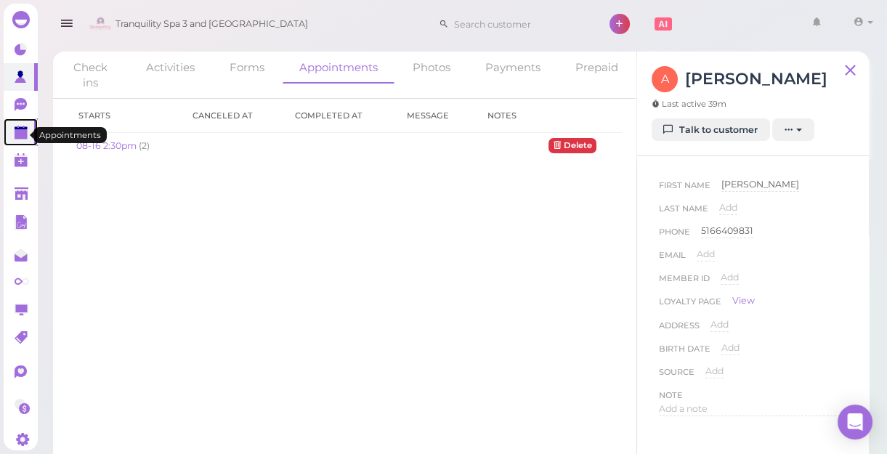
click at [16, 134] on polygon at bounding box center [21, 134] width 13 height 10
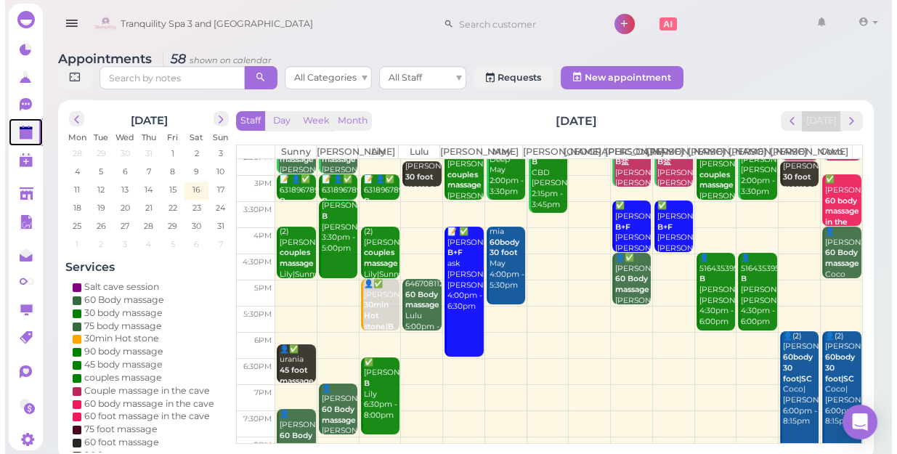
scroll to position [131, 0]
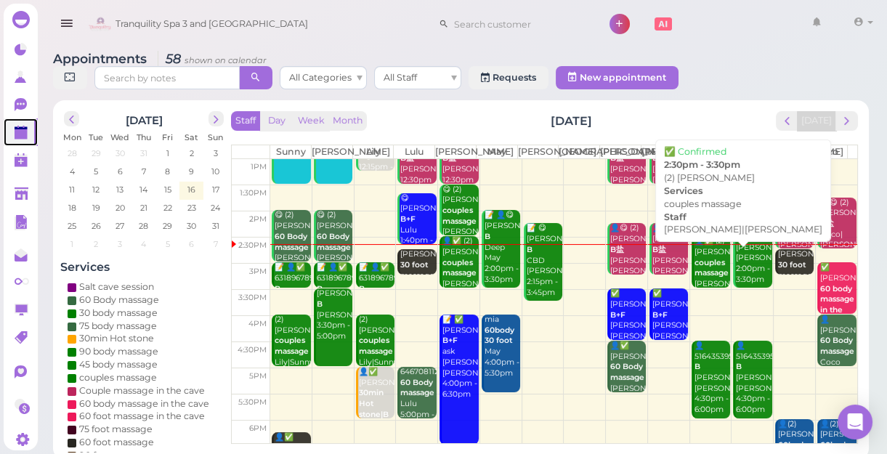
click at [703, 278] on b "couples massage" at bounding box center [712, 268] width 34 height 20
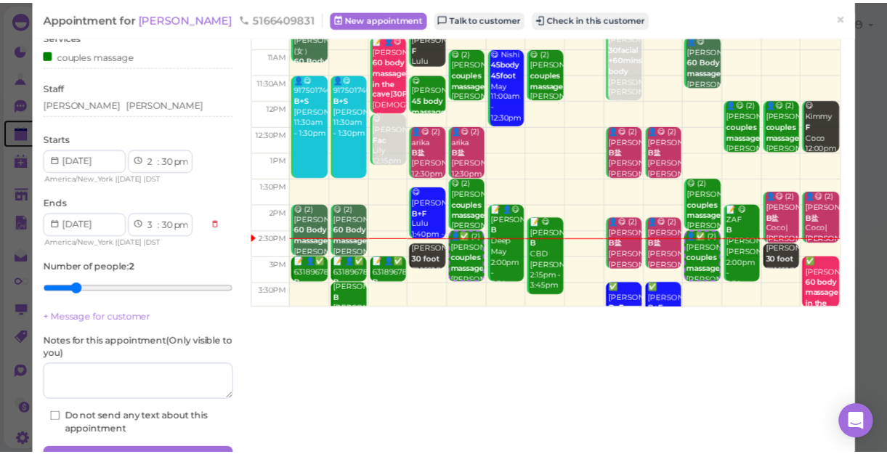
scroll to position [169, 0]
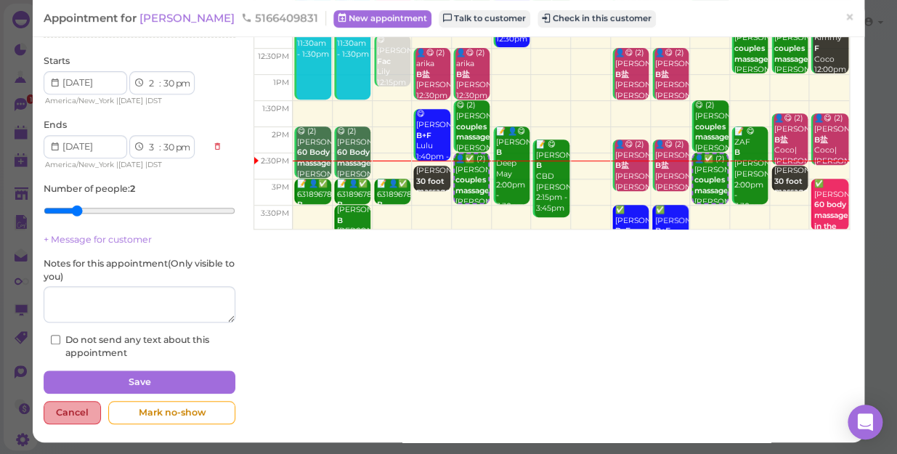
click at [72, 411] on div "Cancel" at bounding box center [72, 412] width 57 height 23
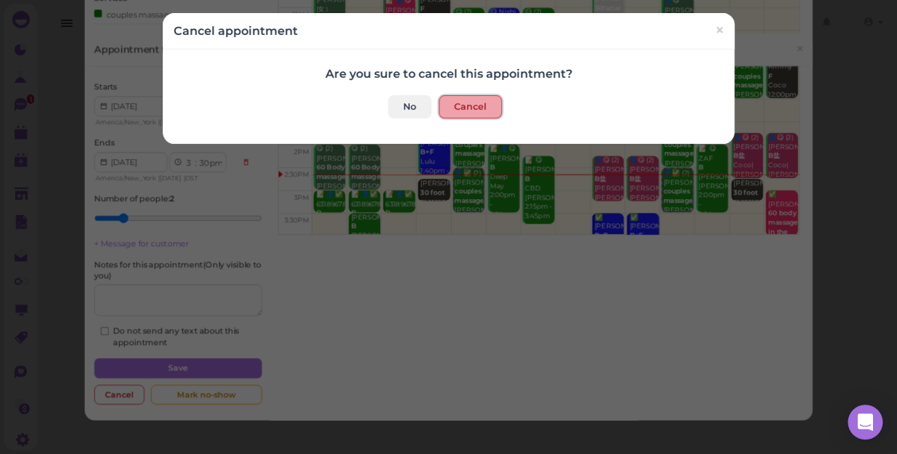
click at [469, 102] on button "Cancel" at bounding box center [470, 106] width 63 height 23
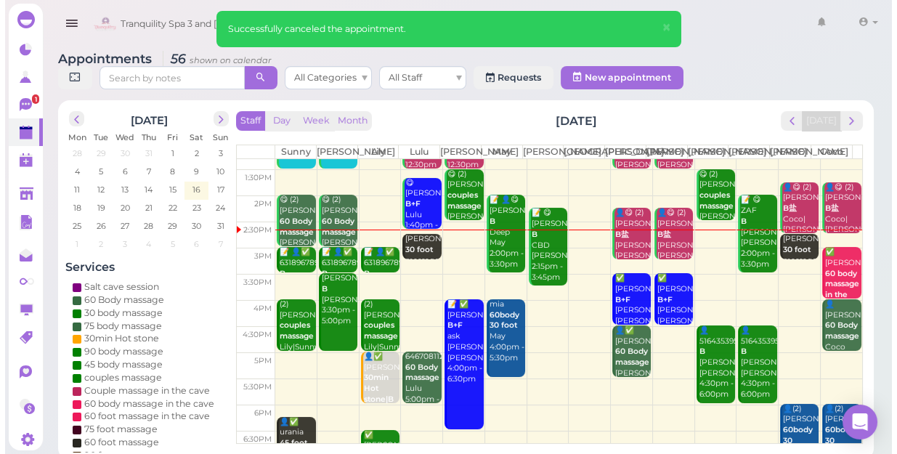
scroll to position [132, 0]
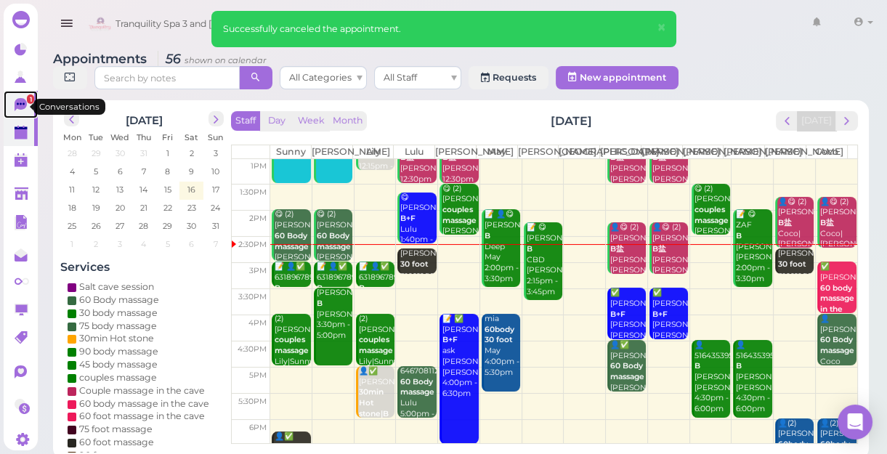
click at [12, 105] on link "1" at bounding box center [21, 105] width 34 height 28
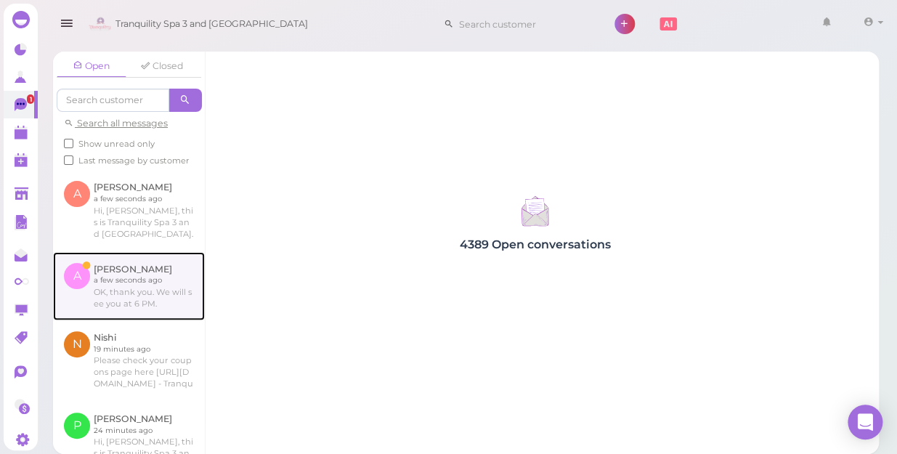
click at [124, 310] on link at bounding box center [129, 286] width 152 height 68
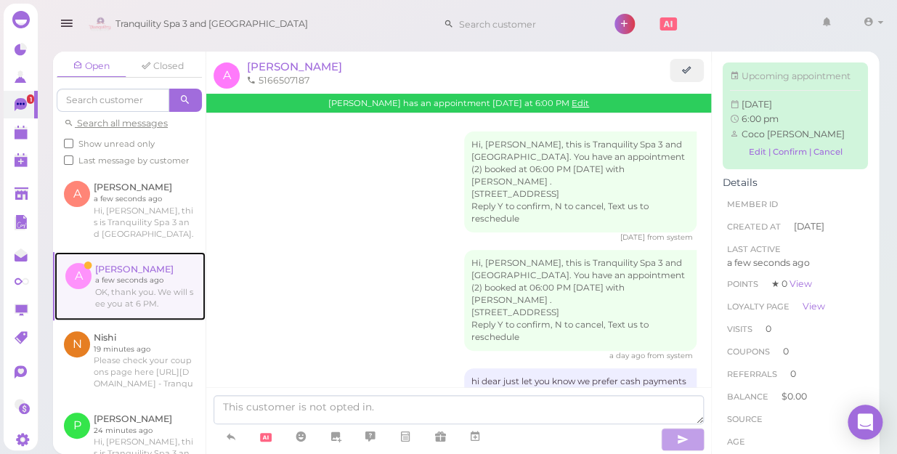
scroll to position [241, 0]
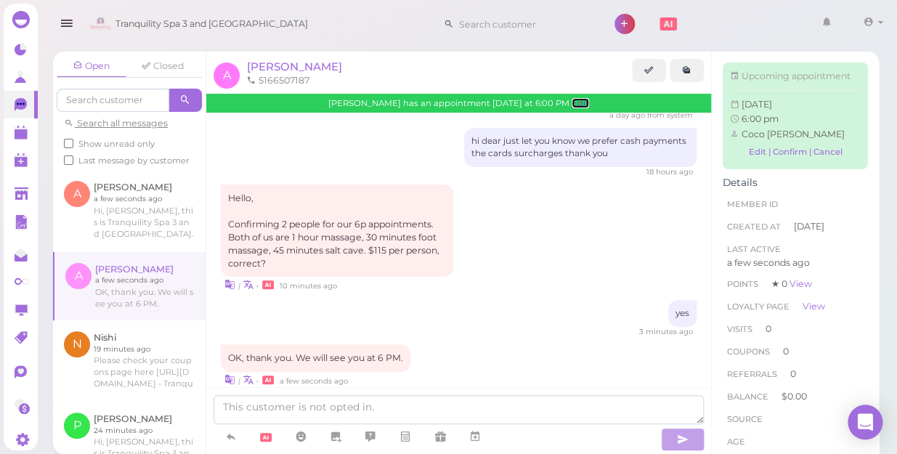
click at [572, 107] on link "Edit" at bounding box center [580, 103] width 17 height 10
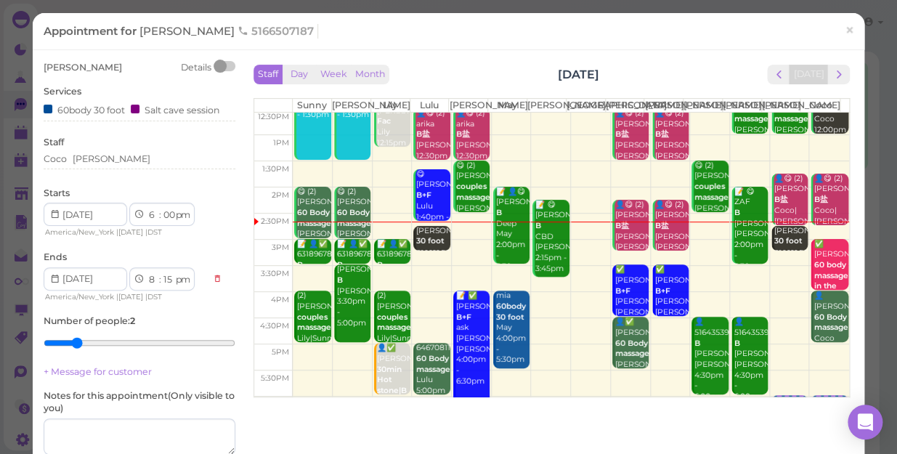
scroll to position [262, 0]
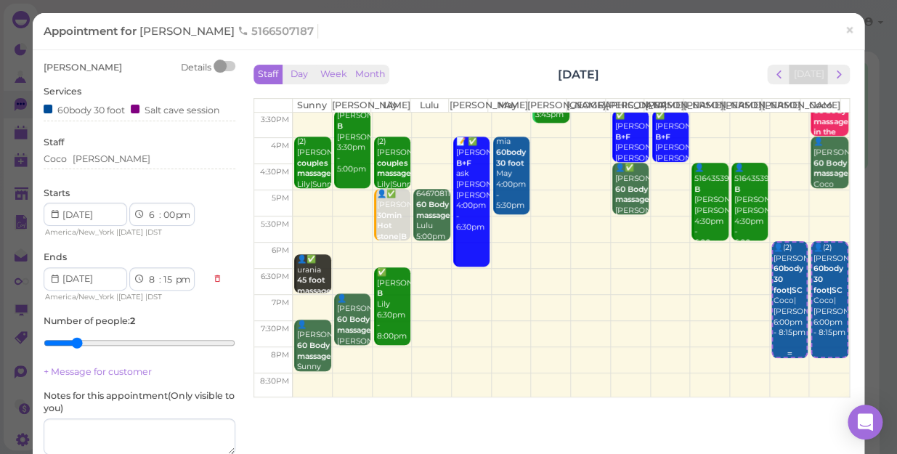
click at [773, 334] on div "👤(2) Amanda 60body 30 foot|SC Coco|Tina 6:00pm - 8:15pm" at bounding box center [789, 291] width 33 height 96
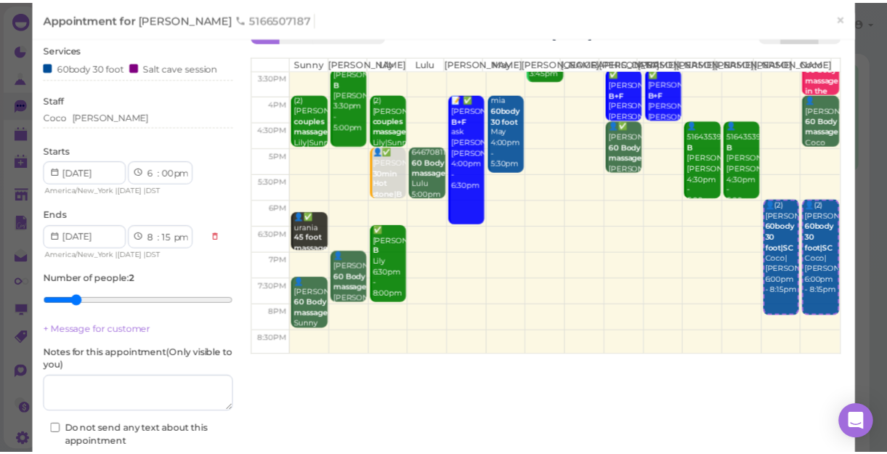
scroll to position [65, 0]
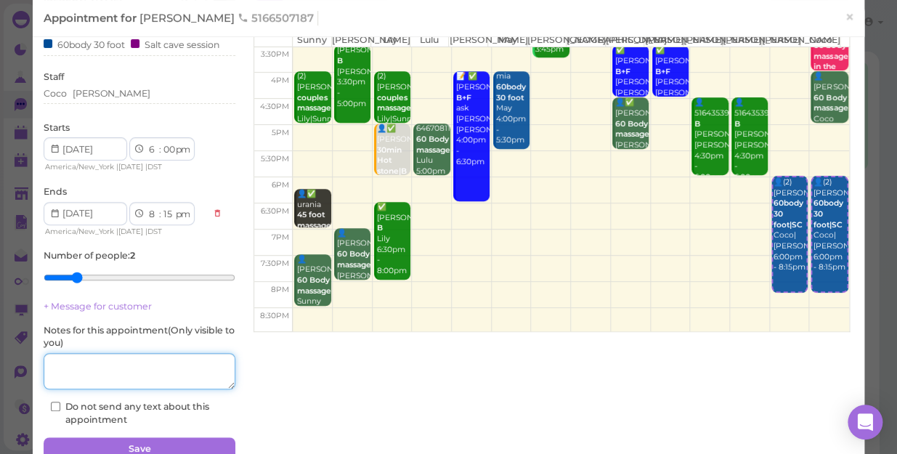
click at [102, 363] on textarea at bounding box center [140, 371] width 192 height 36
type textarea "$115"
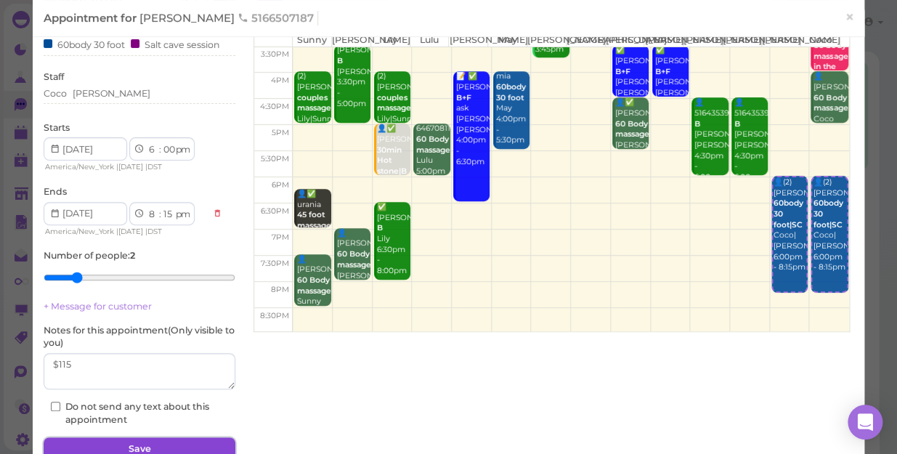
click at [137, 444] on button "Save" at bounding box center [140, 448] width 192 height 23
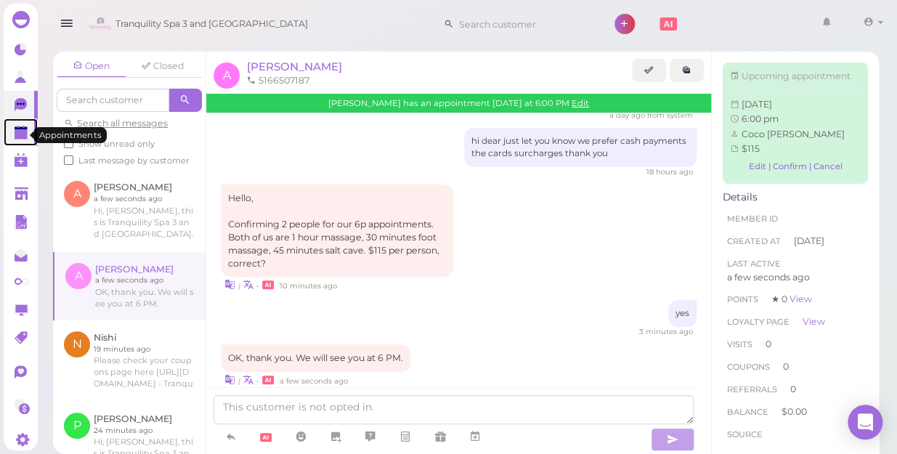
click at [21, 136] on polygon at bounding box center [21, 134] width 13 height 10
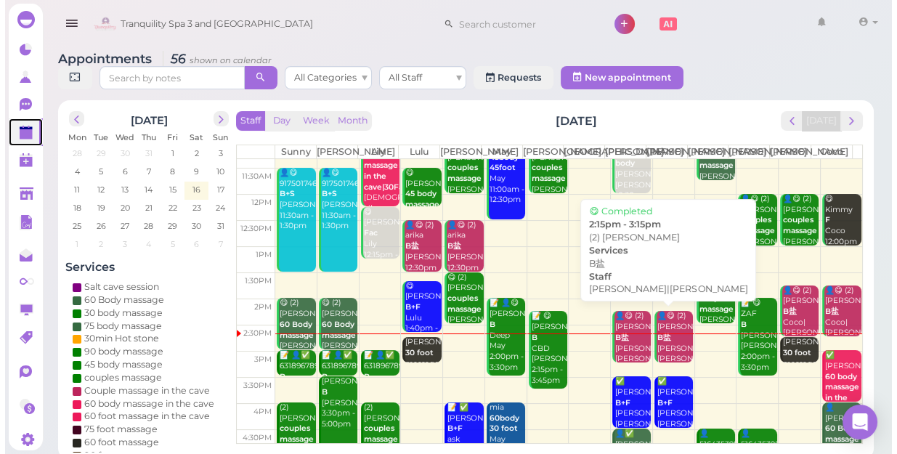
scroll to position [65, 0]
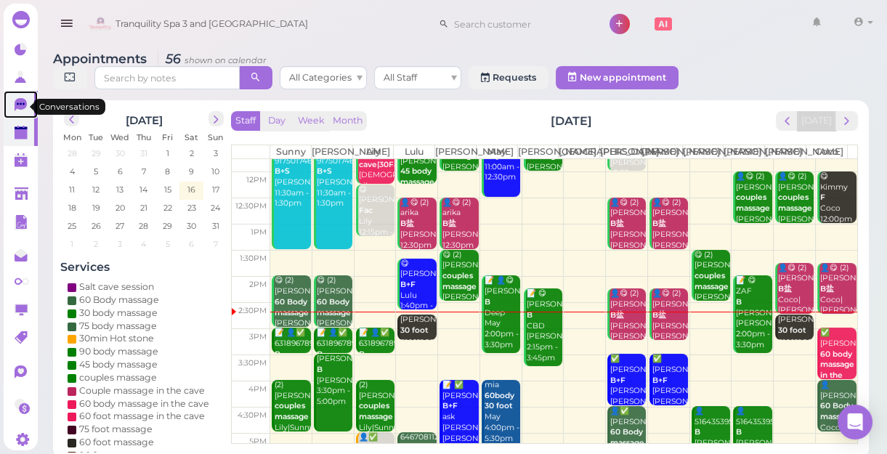
click at [20, 110] on icon at bounding box center [21, 104] width 12 height 13
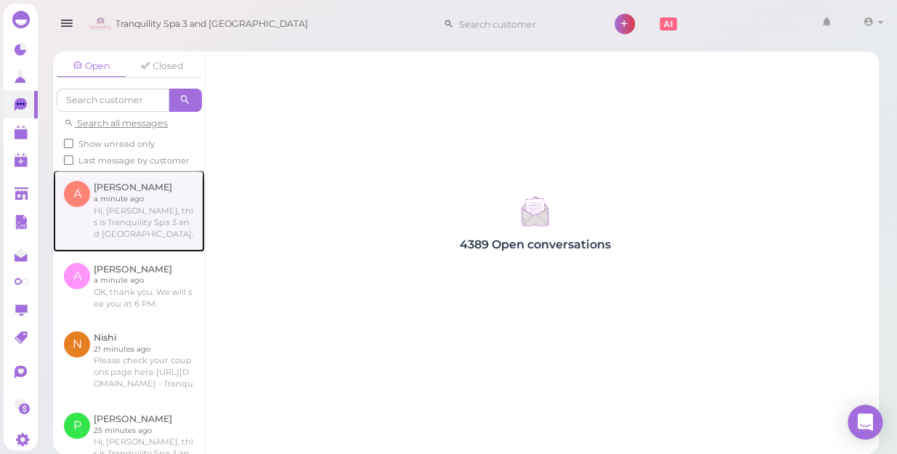
click at [125, 240] on link at bounding box center [129, 210] width 152 height 81
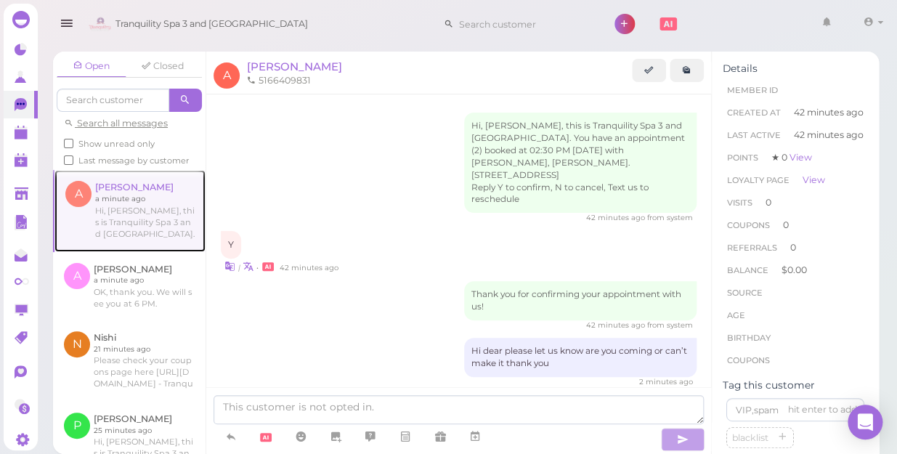
scroll to position [101, 0]
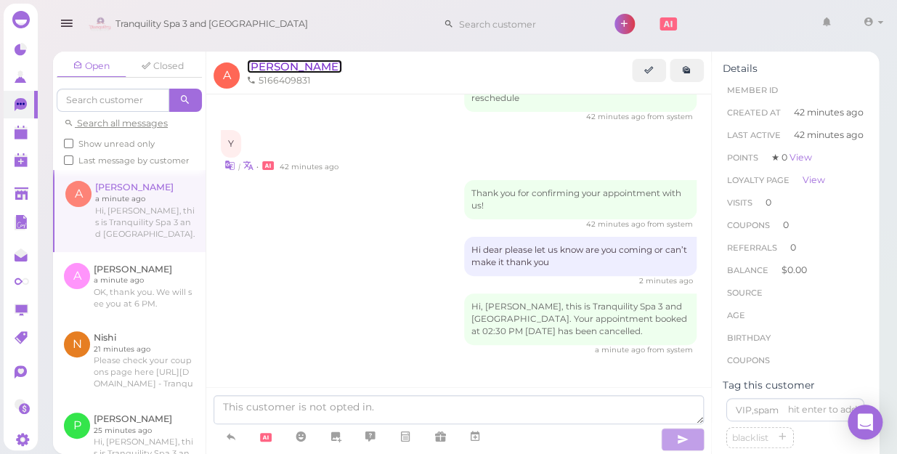
click at [254, 70] on span "[PERSON_NAME]" at bounding box center [294, 67] width 95 height 14
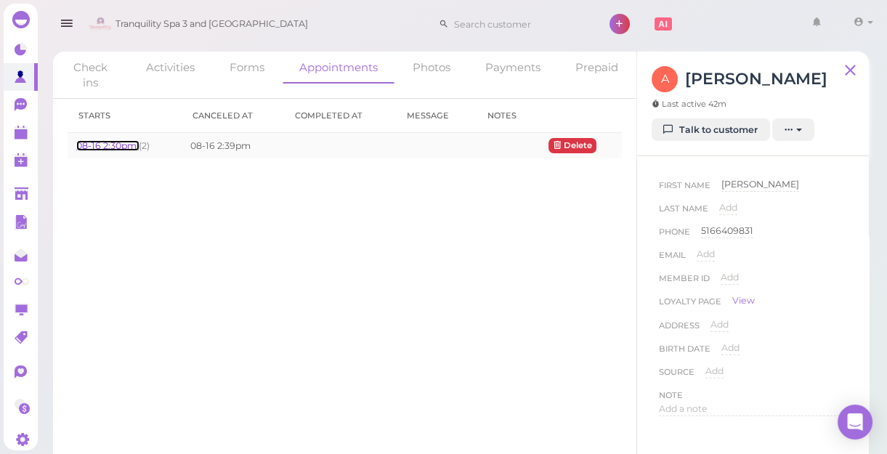
click at [114, 144] on link "08-16 2:30pm" at bounding box center [107, 145] width 62 height 11
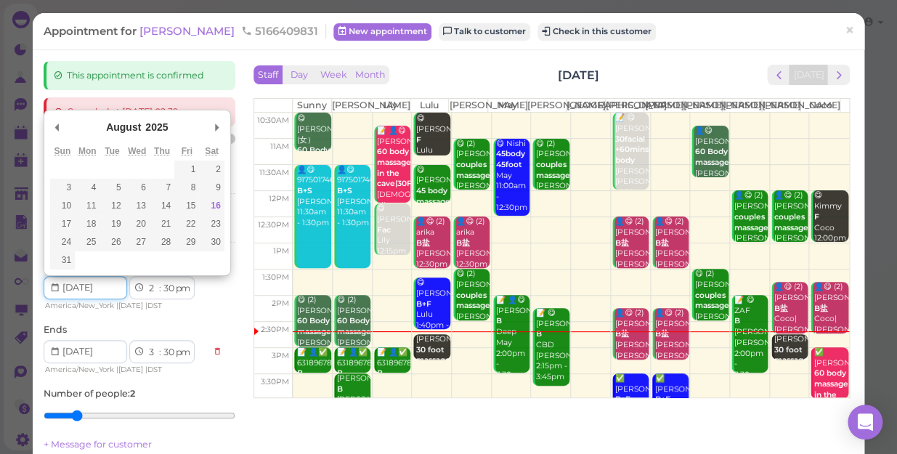
click at [101, 289] on input "Use the arrow keys to pick a date" at bounding box center [86, 287] width 84 height 23
type input "[DATE]"
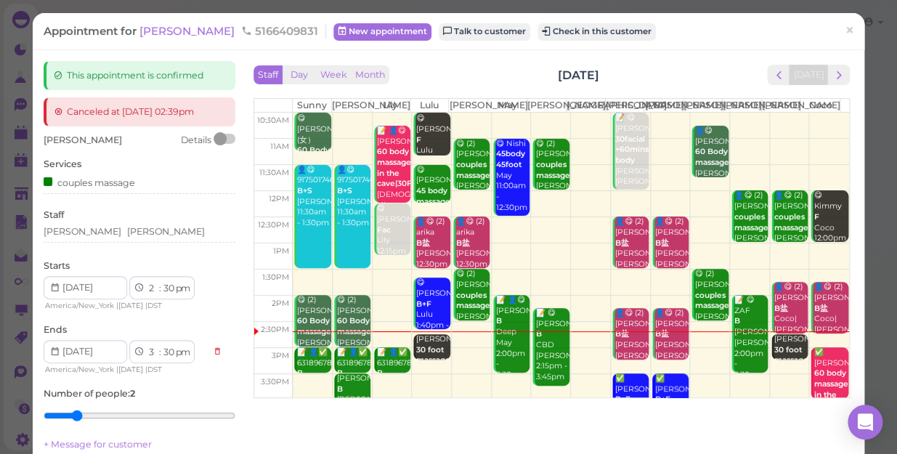
click at [68, 223] on div "Staff Lisa Tom" at bounding box center [140, 229] width 192 height 40
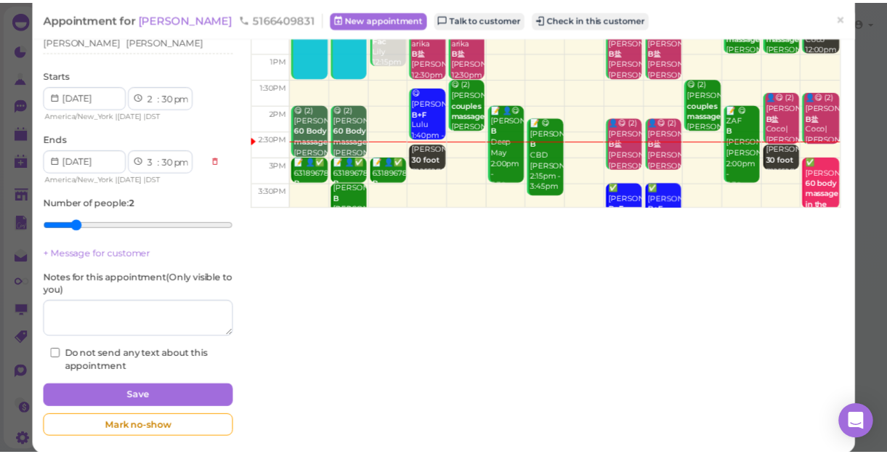
scroll to position [198, 0]
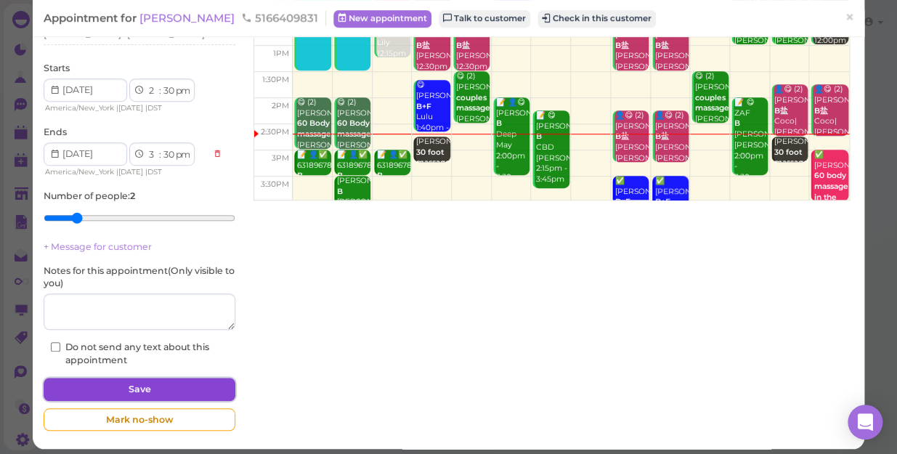
click at [157, 389] on button "Save" at bounding box center [140, 389] width 192 height 23
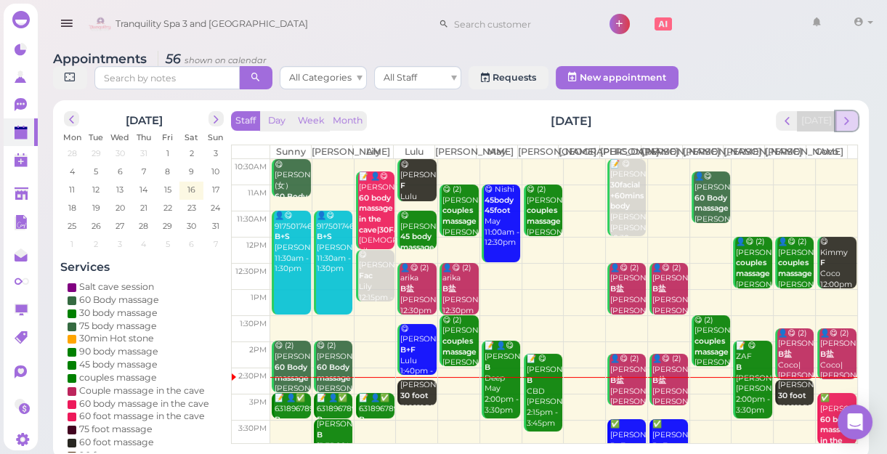
click at [847, 120] on span "next" at bounding box center [847, 121] width 14 height 14
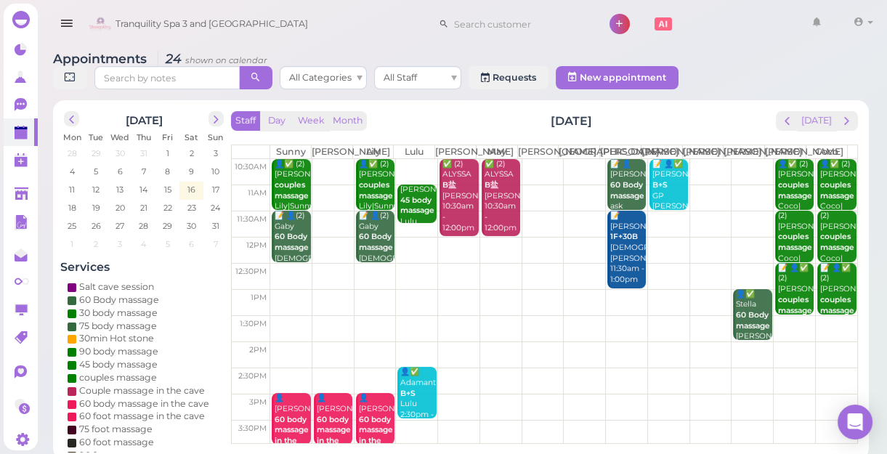
click at [788, 384] on td at bounding box center [563, 381] width 587 height 26
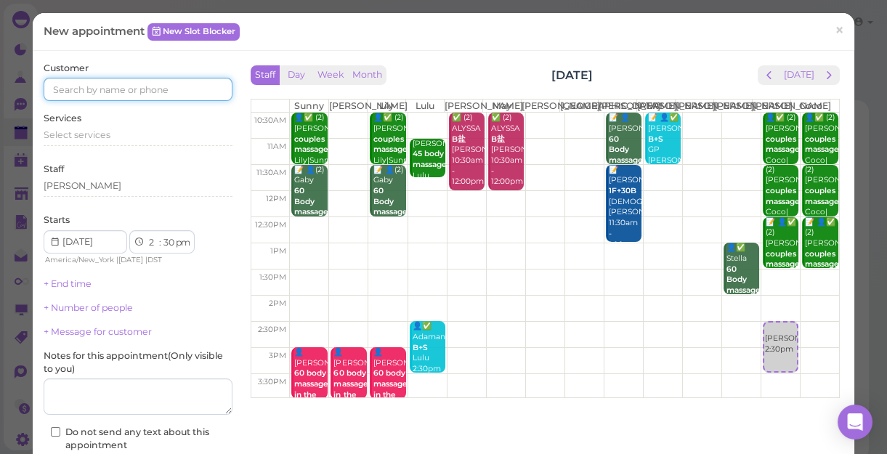
click at [169, 90] on input at bounding box center [138, 89] width 189 height 23
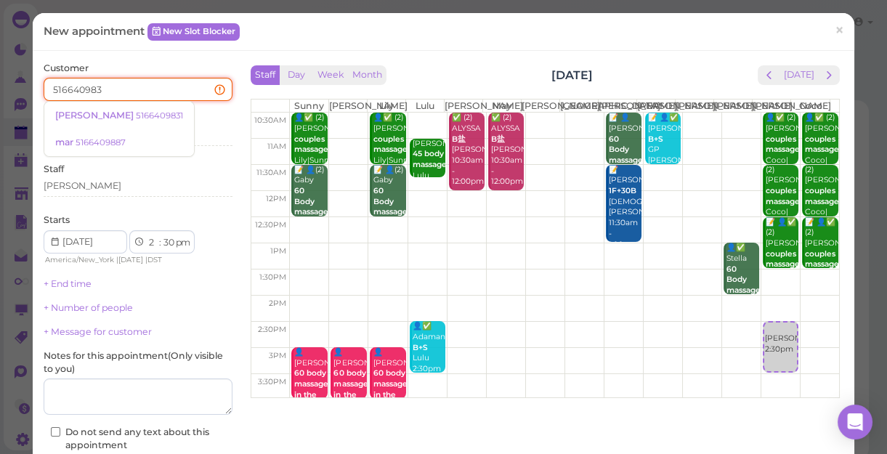
type input "5166409831"
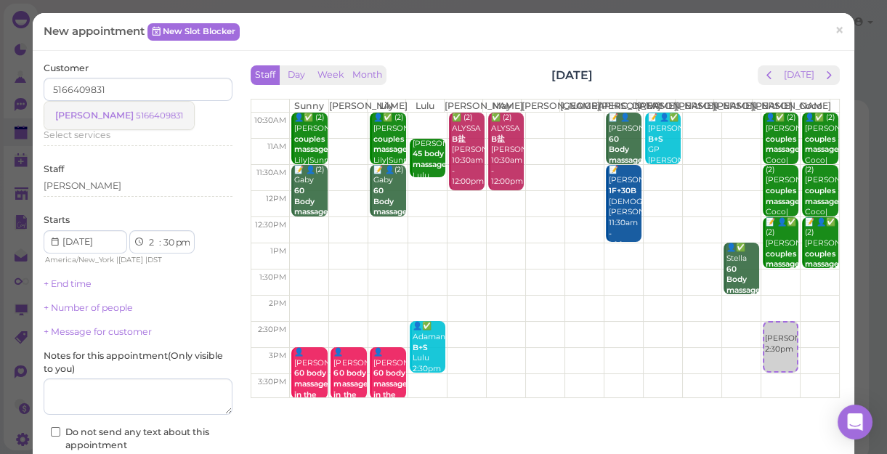
click at [136, 116] on small "5166409831" at bounding box center [159, 115] width 47 height 10
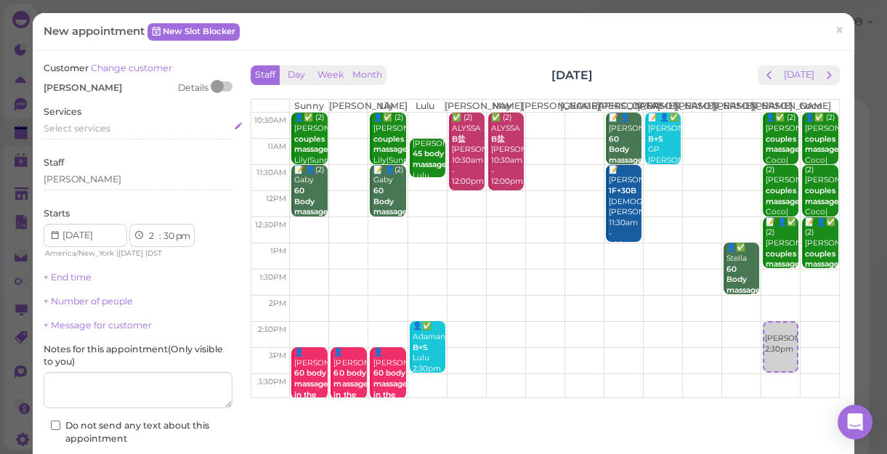
click at [108, 131] on span "Select services" at bounding box center [77, 128] width 67 height 11
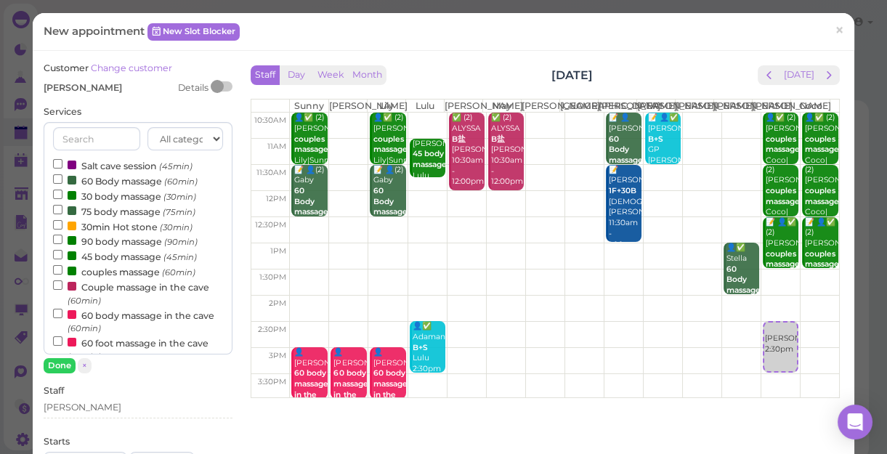
click at [93, 270] on label "couples massage (60min)" at bounding box center [124, 271] width 142 height 15
click at [62, 270] on input "couples massage (60min)" at bounding box center [57, 269] width 9 height 9
click at [63, 360] on button "Done" at bounding box center [60, 365] width 32 height 15
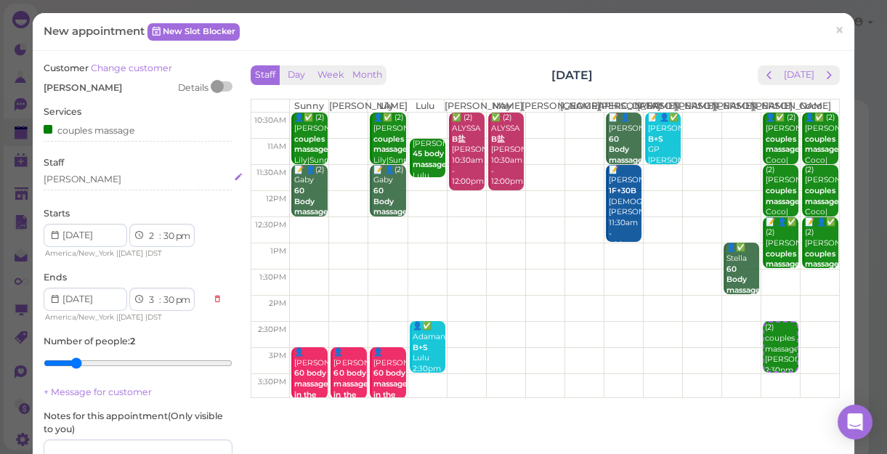
click at [78, 181] on div "[PERSON_NAME]" at bounding box center [138, 179] width 189 height 13
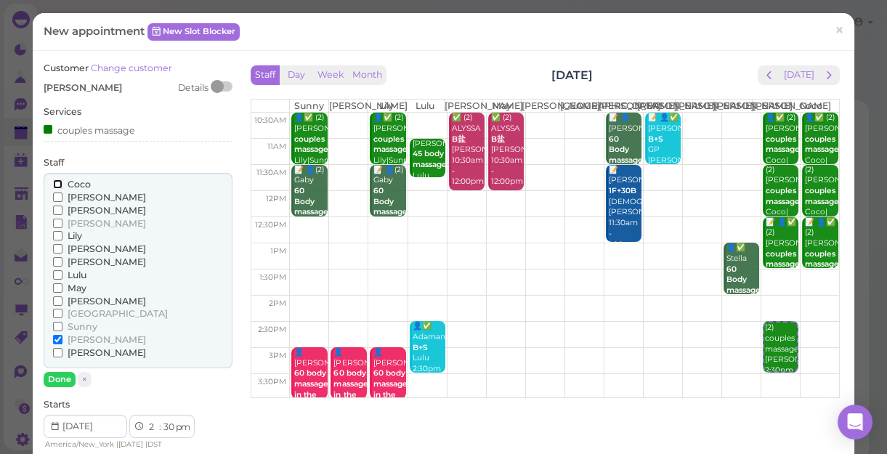
click at [55, 182] on input "Coco" at bounding box center [57, 183] width 9 height 9
click at [58, 379] on button "Done" at bounding box center [60, 379] width 32 height 15
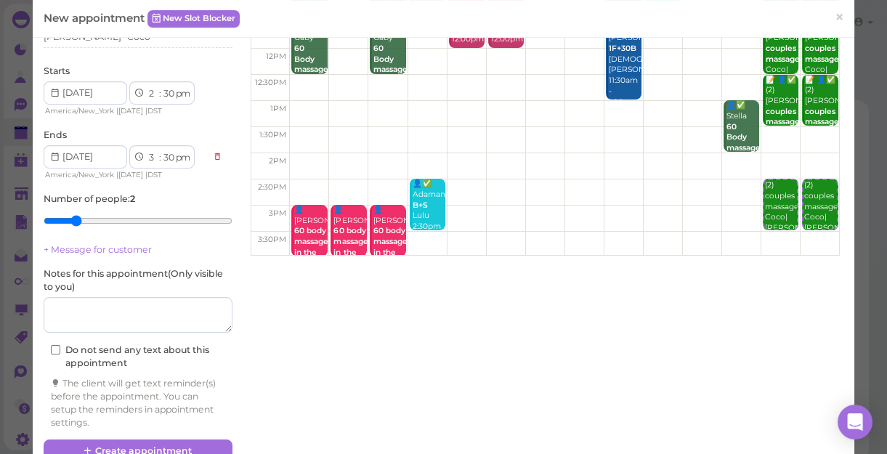
scroll to position [174, 0]
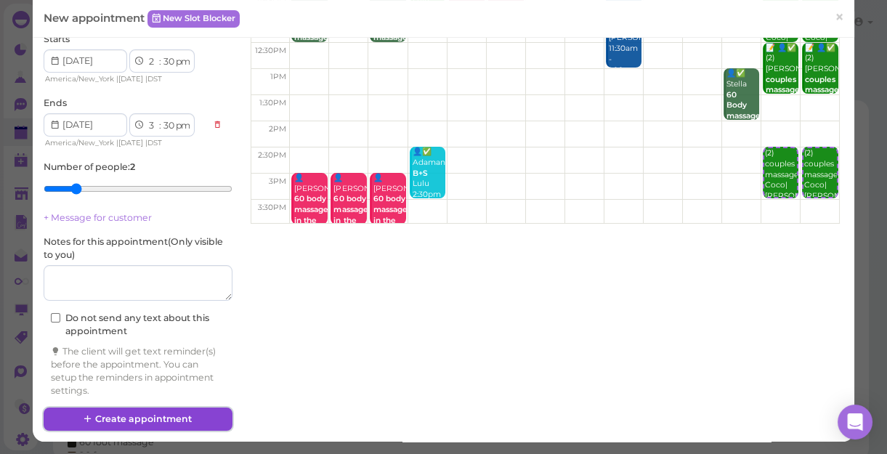
click at [195, 418] on button "Create appointment" at bounding box center [138, 419] width 189 height 23
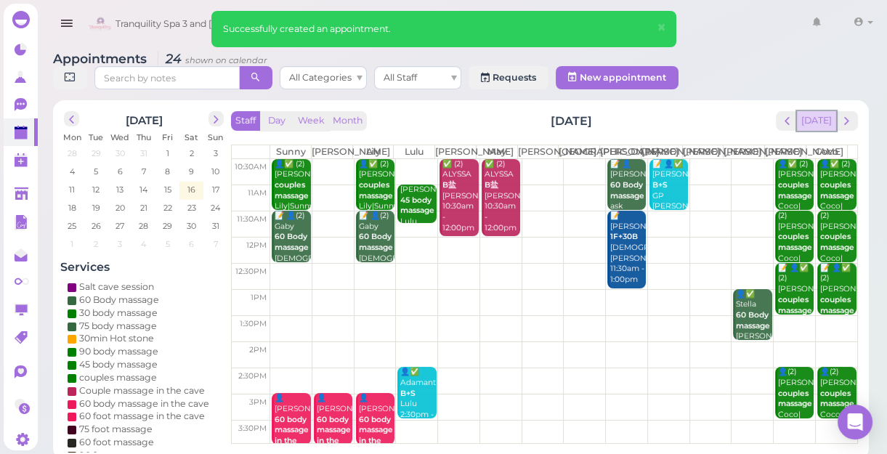
click at [817, 124] on button "[DATE]" at bounding box center [816, 121] width 39 height 20
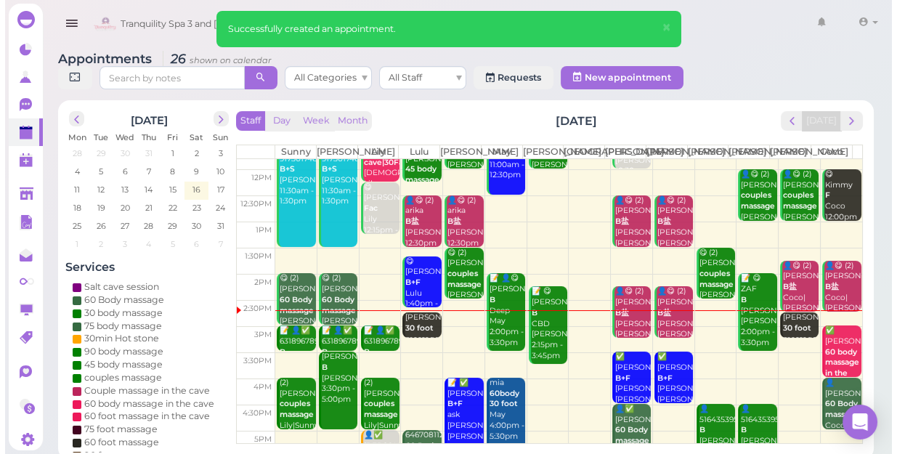
scroll to position [132, 0]
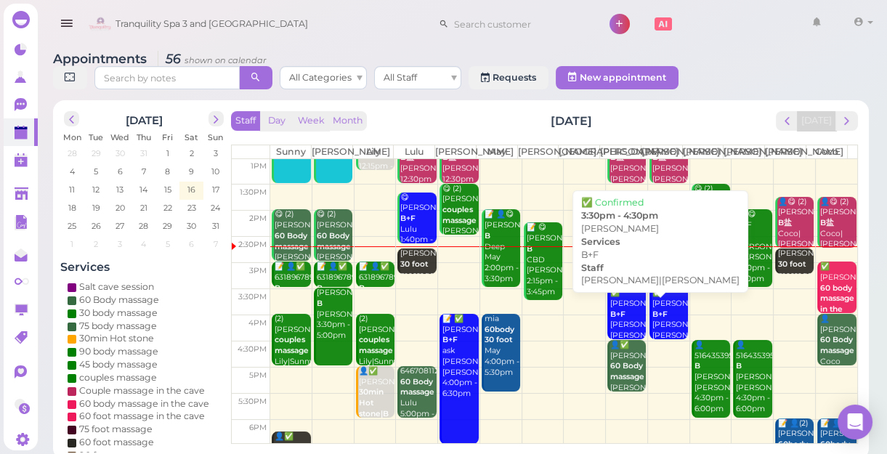
click at [616, 333] on div "✅ Alison B+F Helen|Jessica 3:30pm - 4:30pm" at bounding box center [628, 325] width 36 height 75
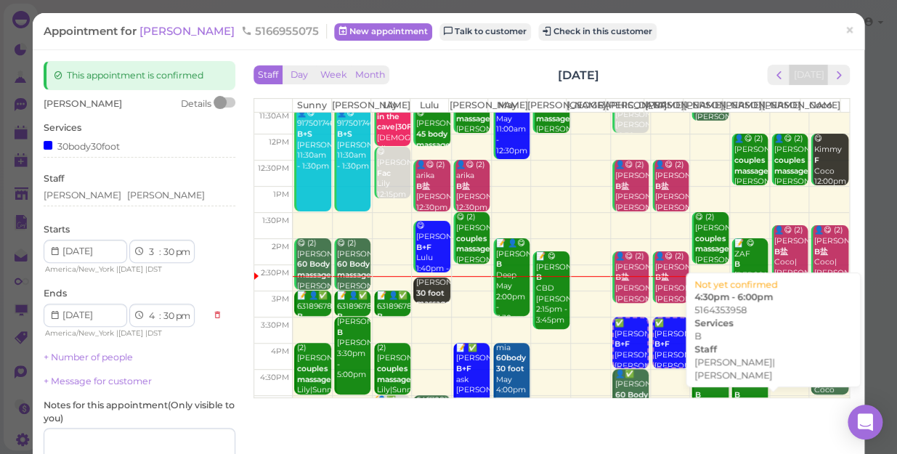
scroll to position [132, 0]
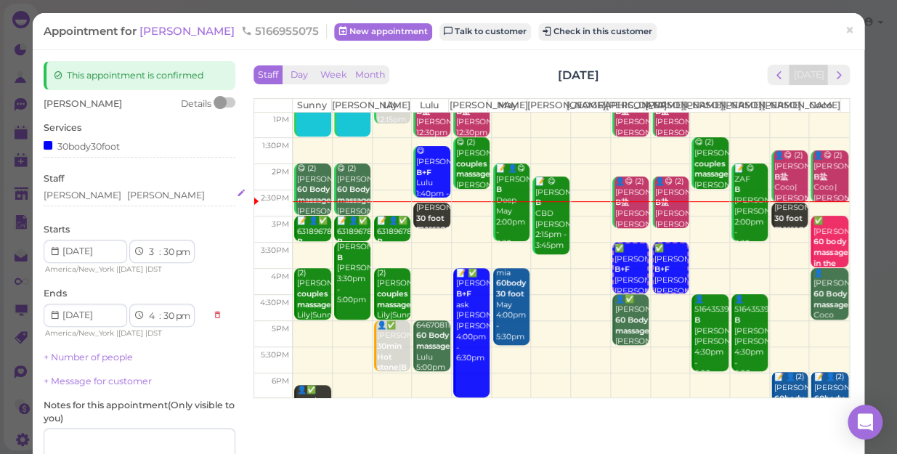
click at [115, 196] on div "[PERSON_NAME] [PERSON_NAME]" at bounding box center [140, 195] width 192 height 13
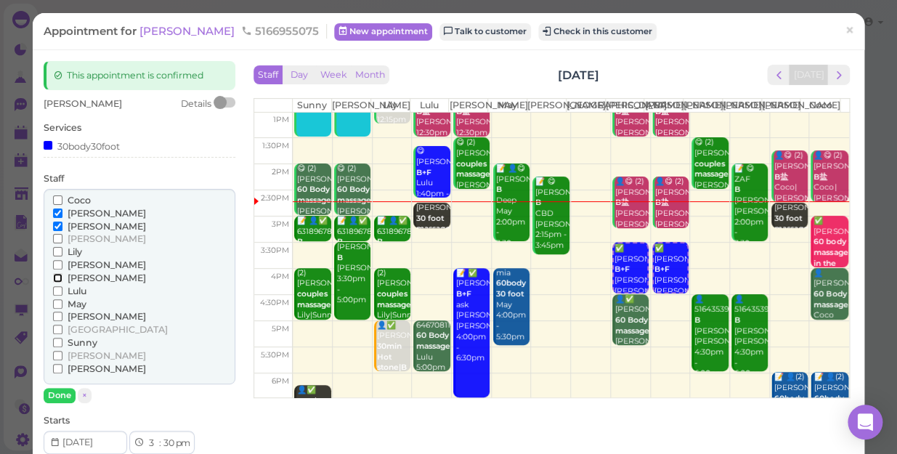
click at [57, 279] on input "[PERSON_NAME]" at bounding box center [57, 277] width 9 height 9
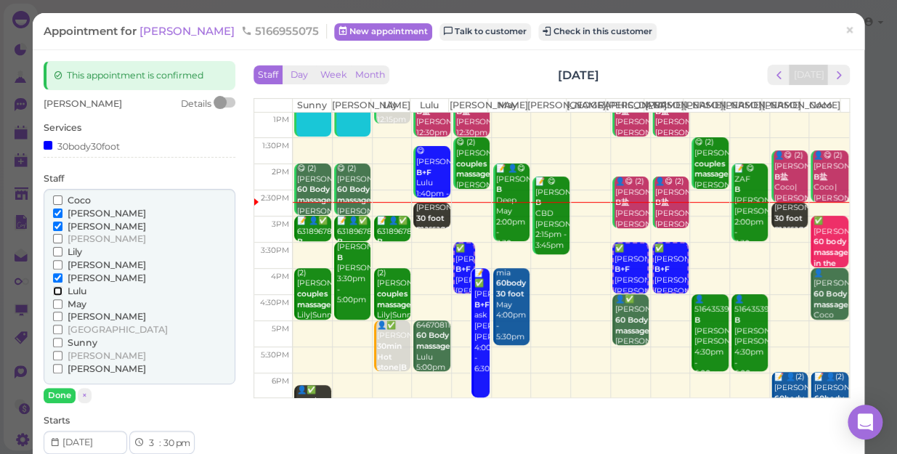
click at [54, 286] on input "Lulu" at bounding box center [57, 290] width 9 height 9
click at [57, 228] on input "[PERSON_NAME]" at bounding box center [57, 226] width 9 height 9
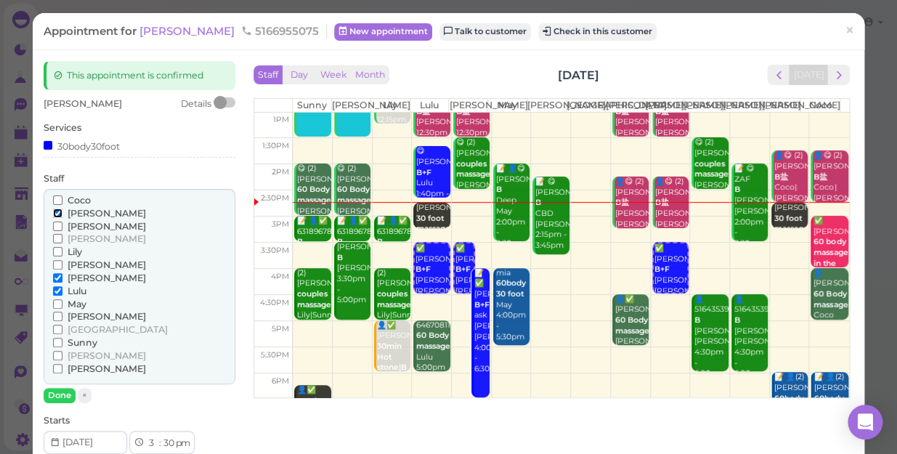
click at [58, 211] on input "[PERSON_NAME]" at bounding box center [57, 213] width 9 height 9
click at [57, 392] on button "Done" at bounding box center [60, 395] width 32 height 15
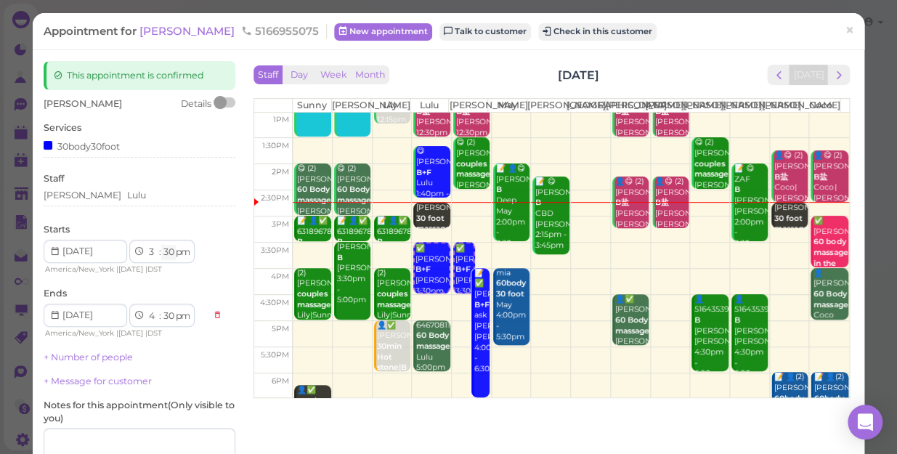
click at [166, 251] on select "00 05 10 15 20 25 30 35 40 45 50 55" at bounding box center [168, 252] width 15 height 15
select select "00"
click at [161, 245] on select "00 05 10 15 20 25 30 35 40 45 50 55" at bounding box center [168, 252] width 15 height 15
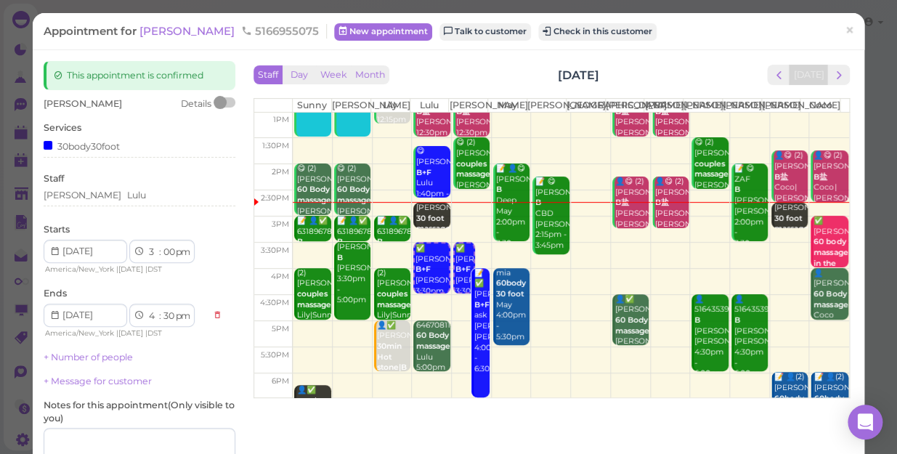
select select "00"
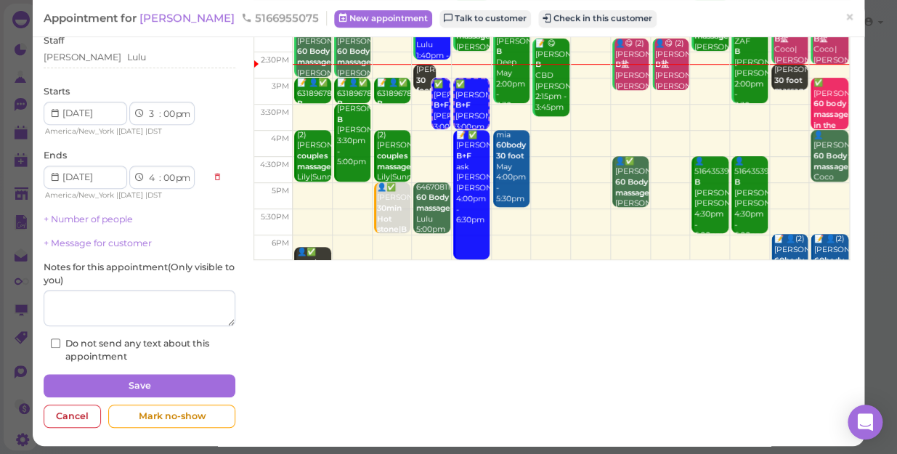
scroll to position [142, 0]
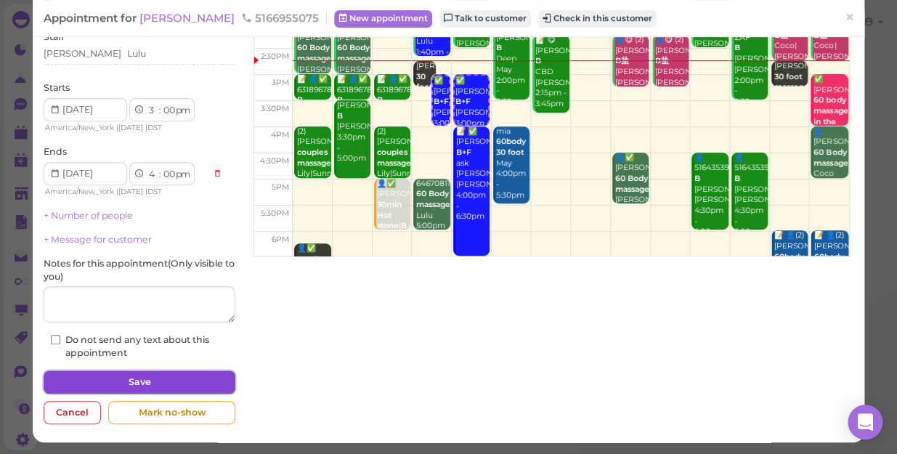
click at [161, 371] on button "Save" at bounding box center [140, 382] width 192 height 23
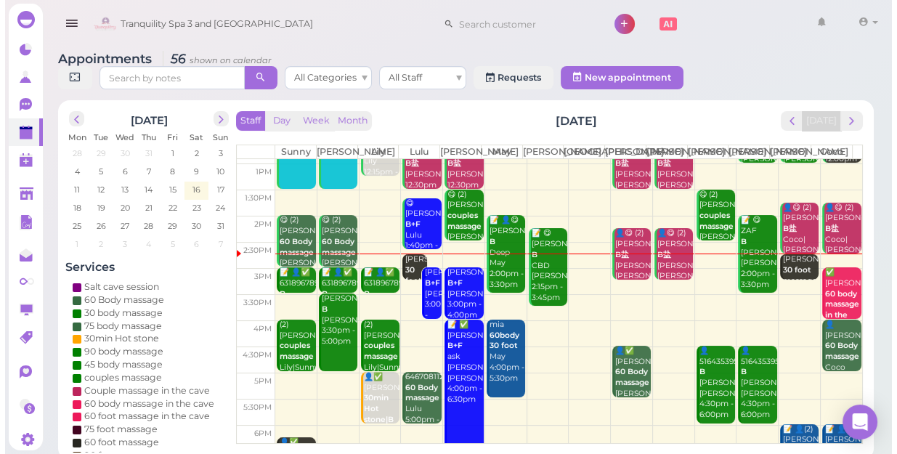
scroll to position [132, 0]
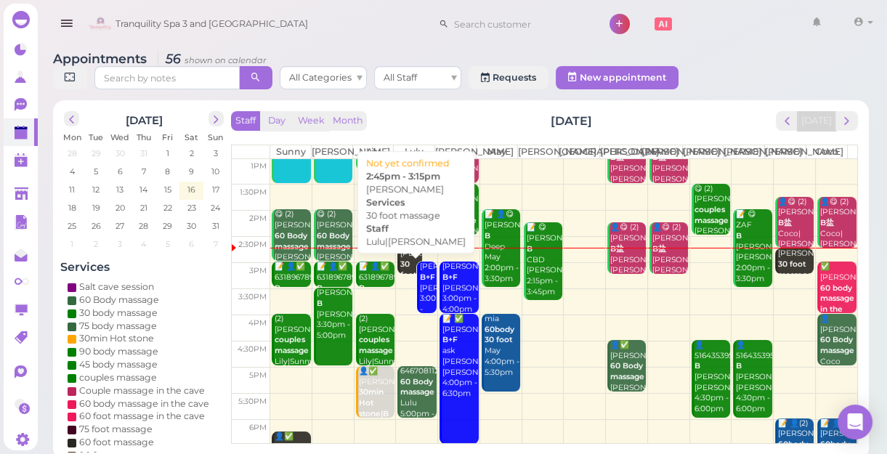
click at [404, 275] on b "30 foot massage" at bounding box center [417, 274] width 34 height 31
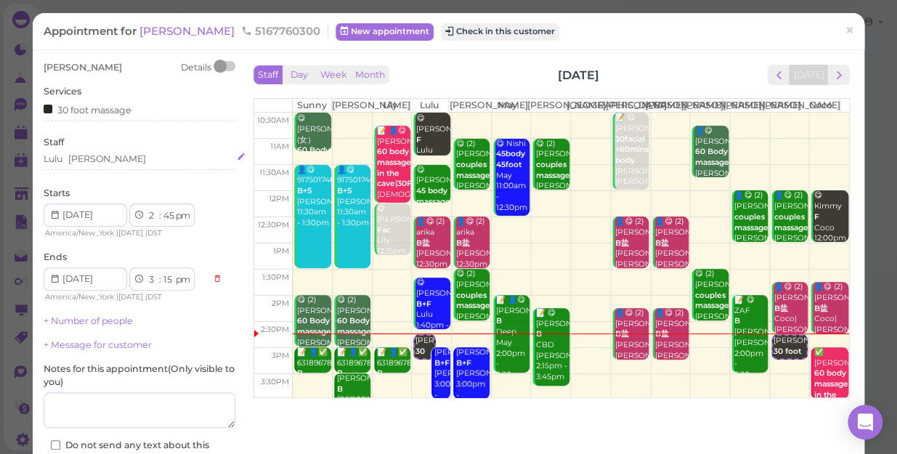
click at [109, 161] on div "Lulu Tina" at bounding box center [140, 159] width 192 height 13
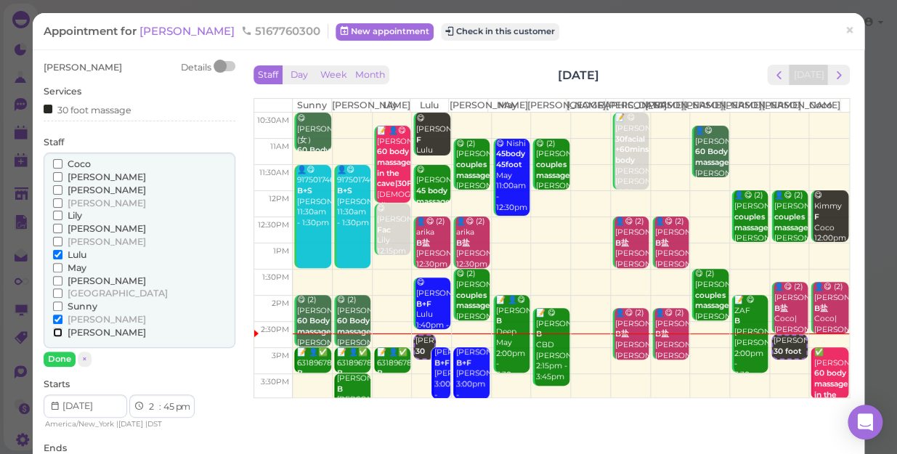
click at [56, 333] on input "[PERSON_NAME]" at bounding box center [57, 332] width 9 height 9
click at [57, 254] on input "Lulu" at bounding box center [57, 254] width 9 height 9
click at [62, 356] on button "Done" at bounding box center [60, 359] width 32 height 15
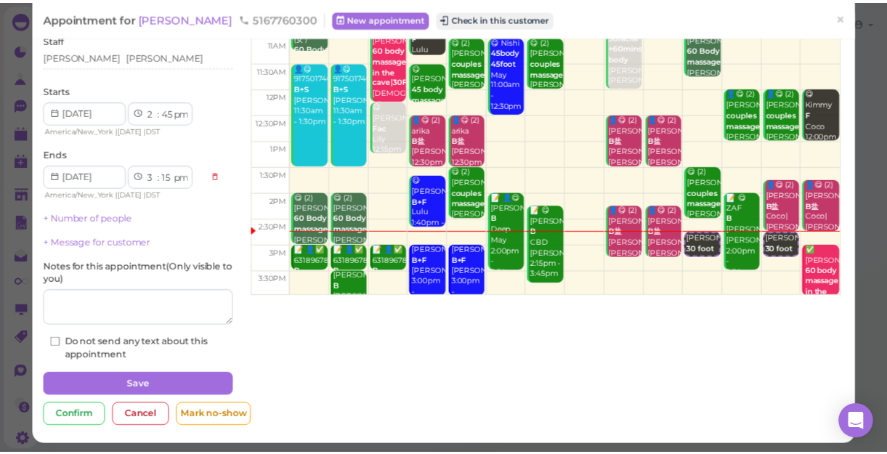
scroll to position [105, 0]
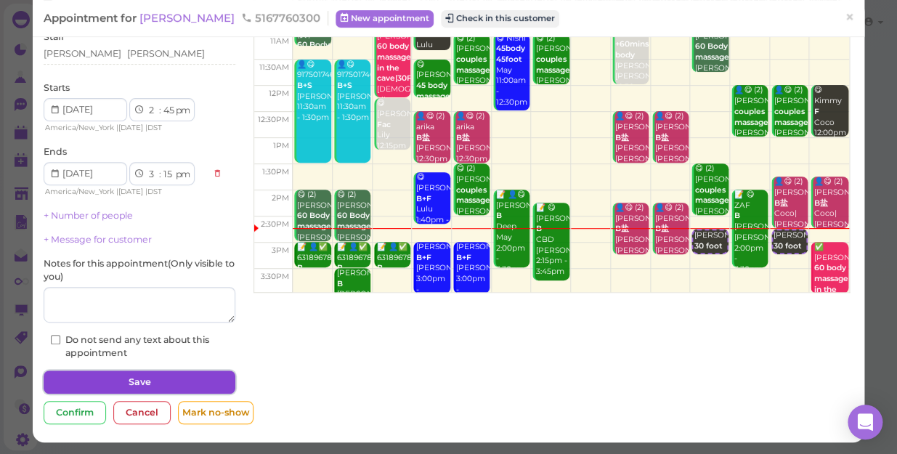
click at [117, 376] on button "Save" at bounding box center [140, 382] width 192 height 23
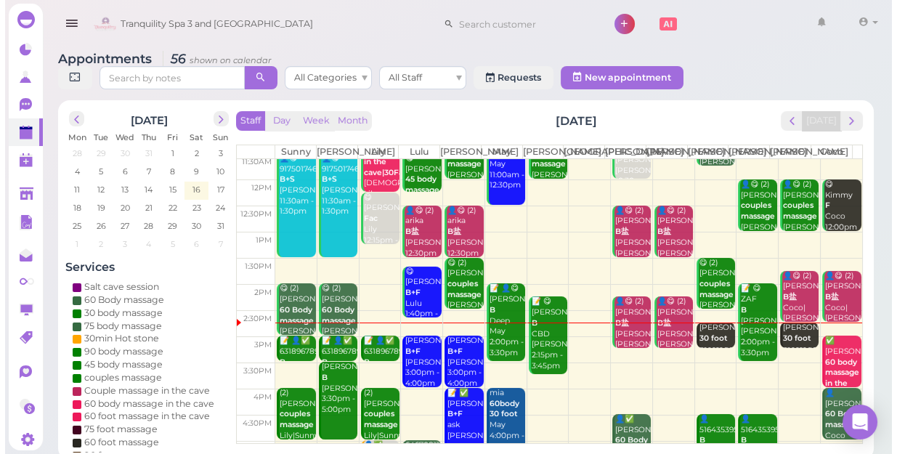
scroll to position [132, 0]
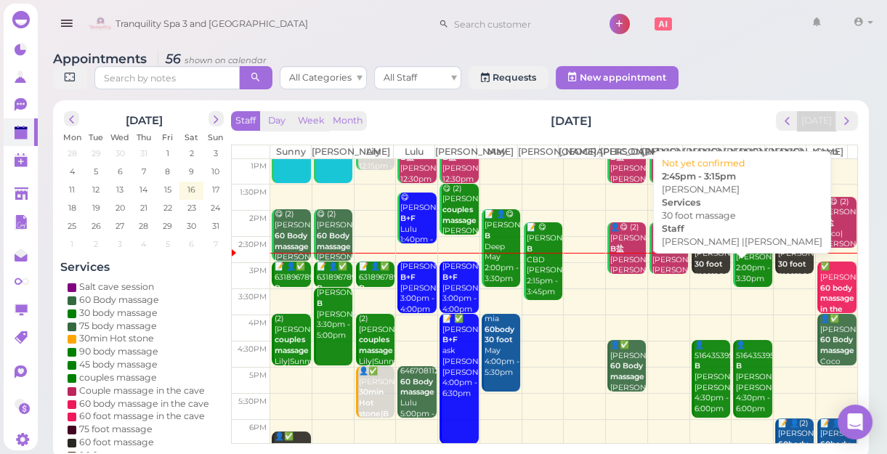
click at [708, 279] on b "30 foot massage" at bounding box center [712, 269] width 34 height 20
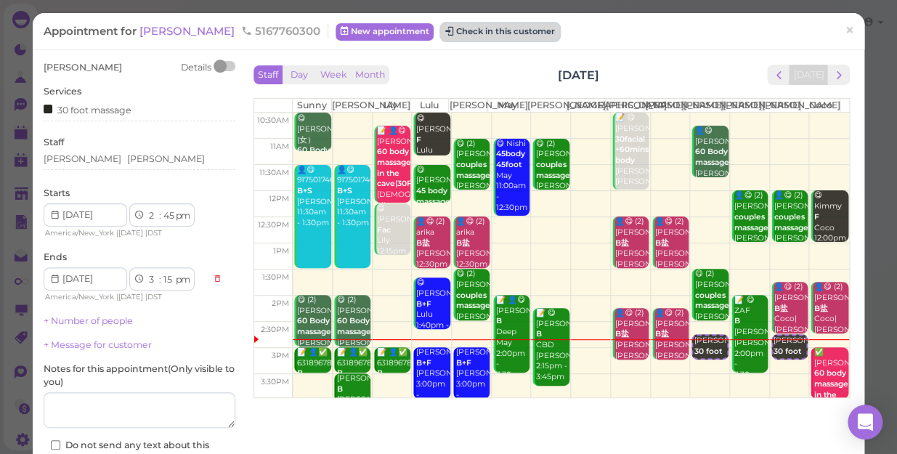
click at [465, 31] on button "Check in this customer" at bounding box center [500, 31] width 118 height 17
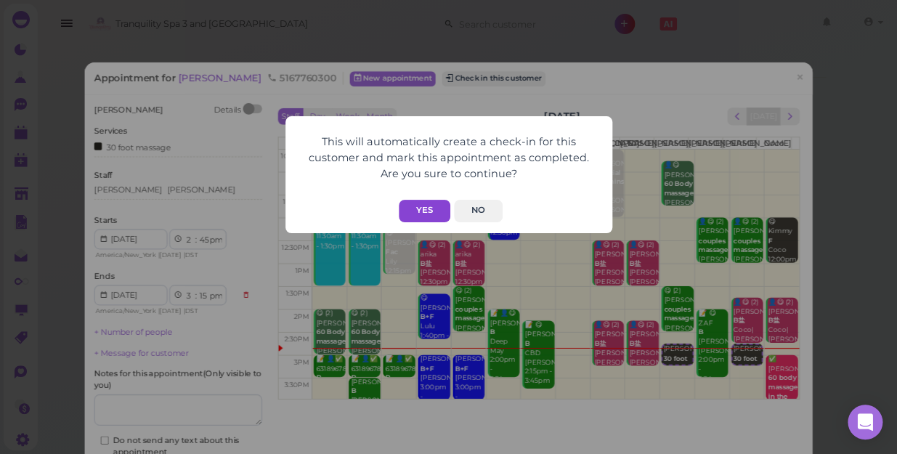
click at [419, 211] on button "Yes" at bounding box center [425, 211] width 52 height 23
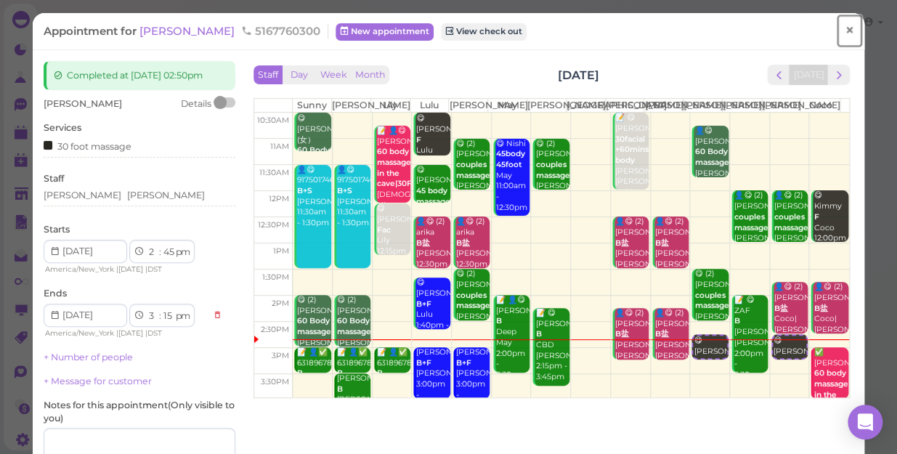
click at [845, 31] on span "×" at bounding box center [849, 30] width 9 height 20
click at [840, 31] on link at bounding box center [827, 24] width 42 height 41
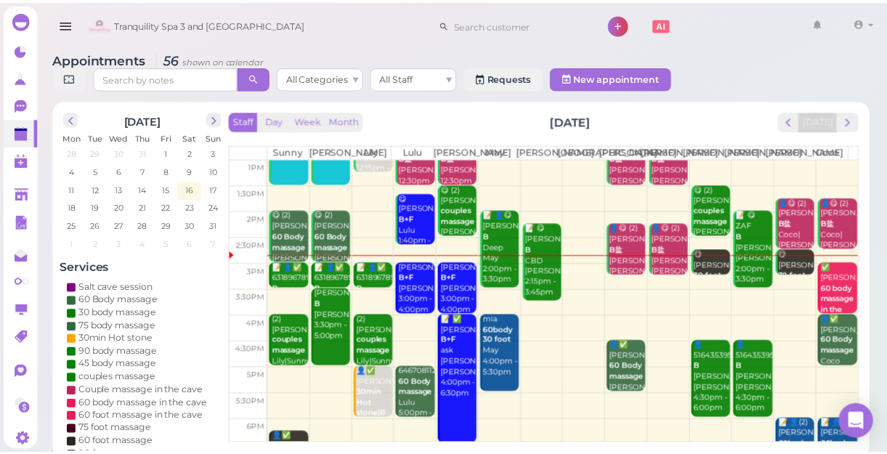
scroll to position [132, 0]
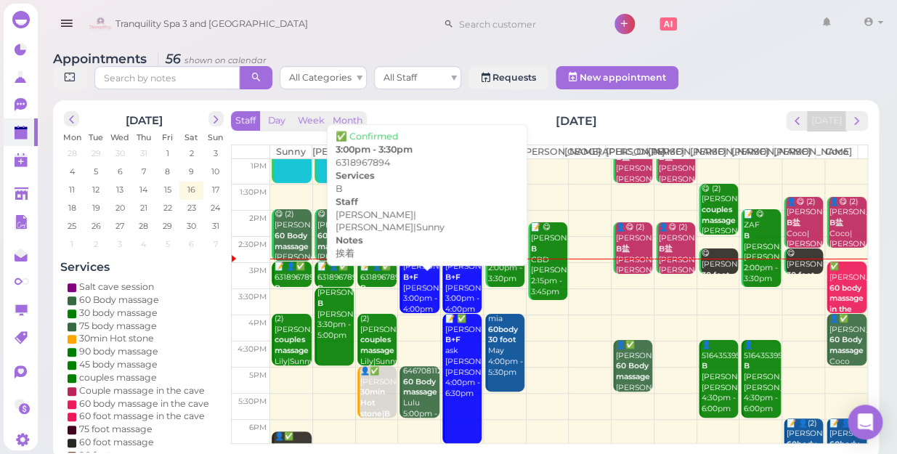
click at [372, 275] on div "📝 👤✅ 6318967894 B 挨着 Kelly|Lily|Sunny 3:00pm - 3:30pm" at bounding box center [378, 305] width 37 height 86
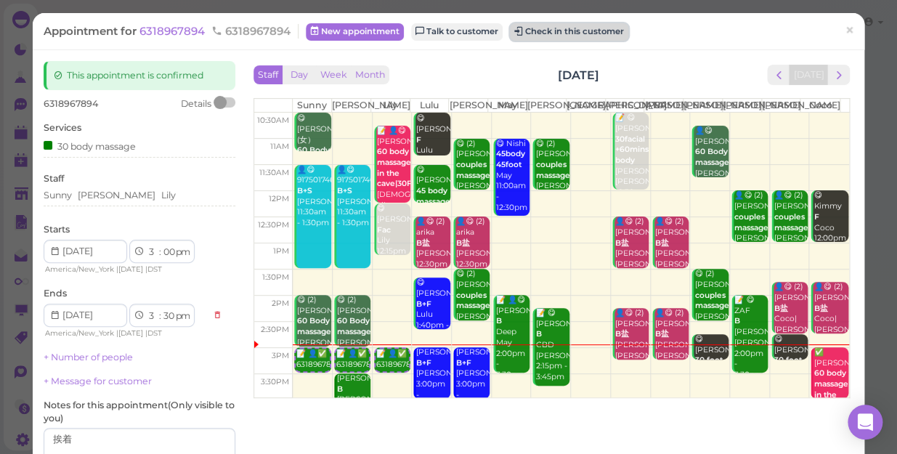
click at [560, 28] on button "Check in this customer" at bounding box center [569, 31] width 118 height 17
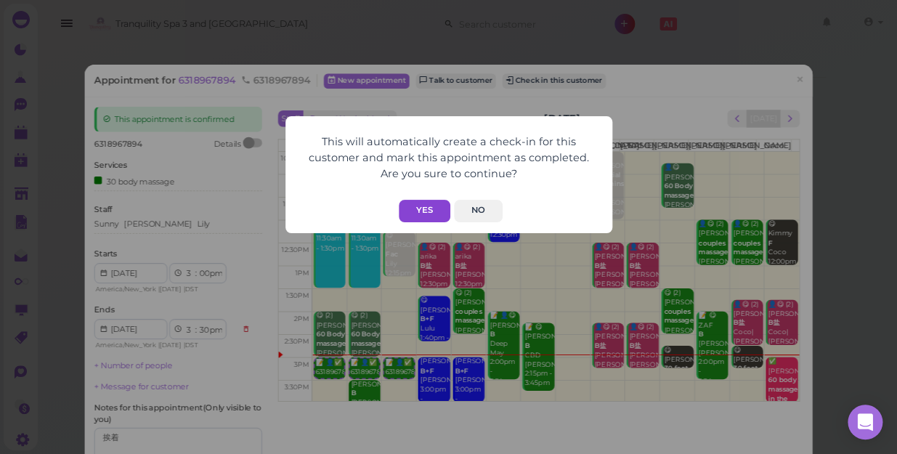
click at [419, 206] on button "Yes" at bounding box center [425, 211] width 52 height 23
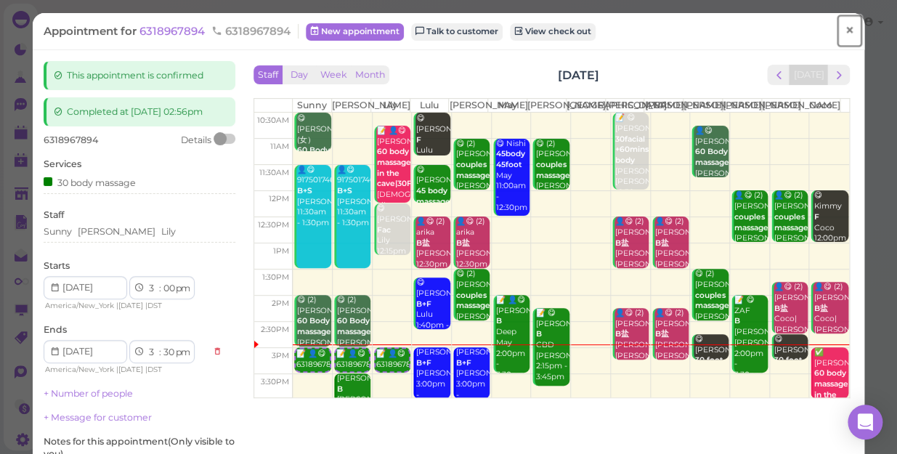
click at [845, 29] on span "×" at bounding box center [849, 30] width 9 height 20
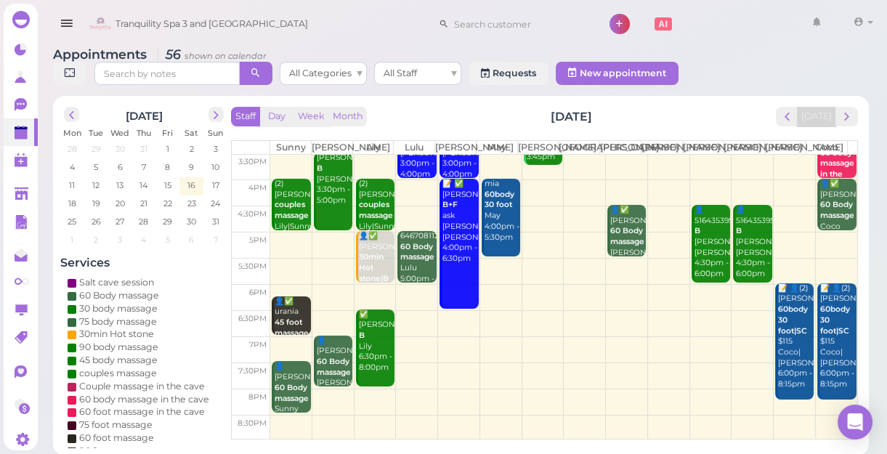
scroll to position [5, 0]
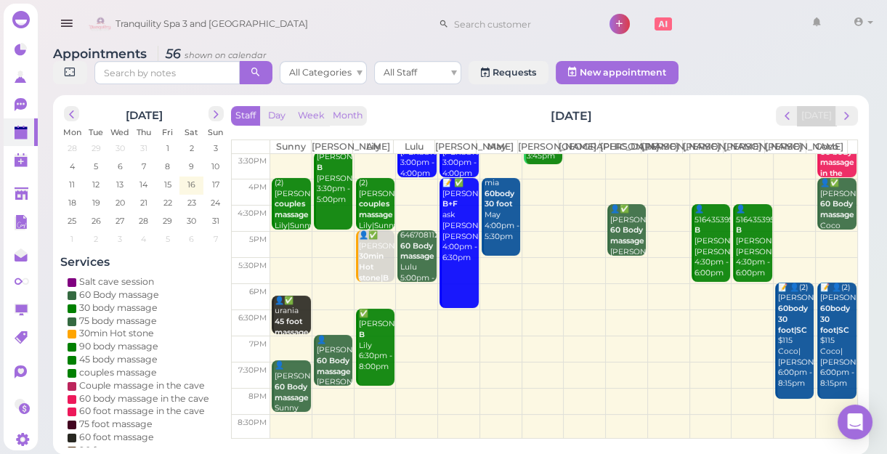
click at [413, 355] on td at bounding box center [563, 349] width 587 height 26
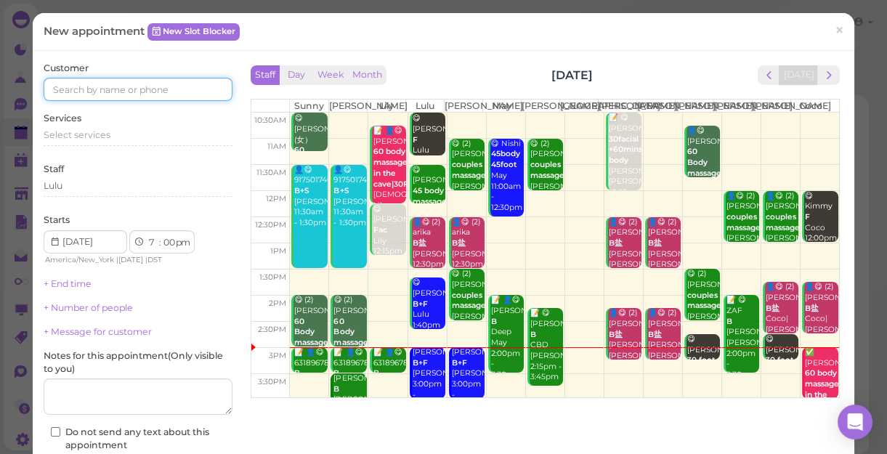
click at [159, 87] on input at bounding box center [138, 89] width 189 height 23
type input "5163418442"
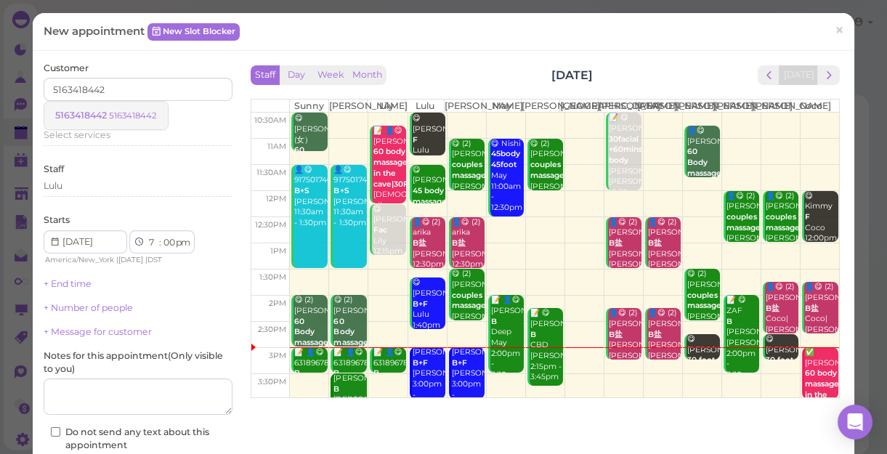
click at [138, 110] on div "5163418442 5163418442" at bounding box center [106, 115] width 102 height 11
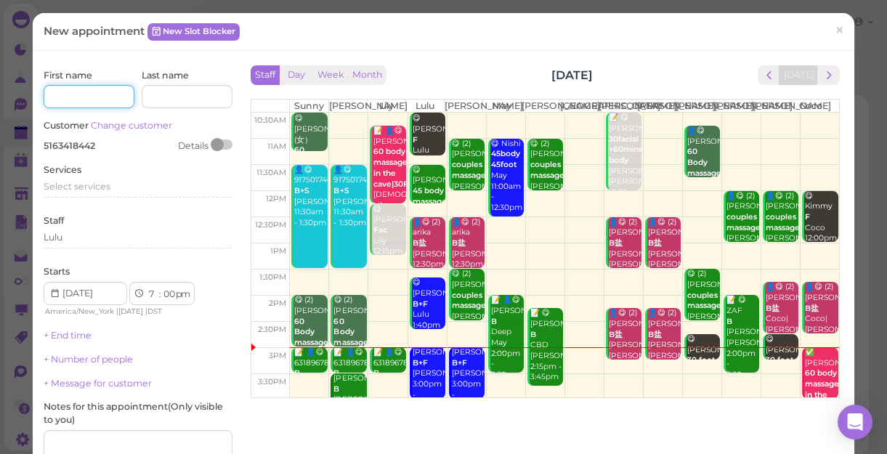
click at [108, 97] on input at bounding box center [89, 96] width 91 height 23
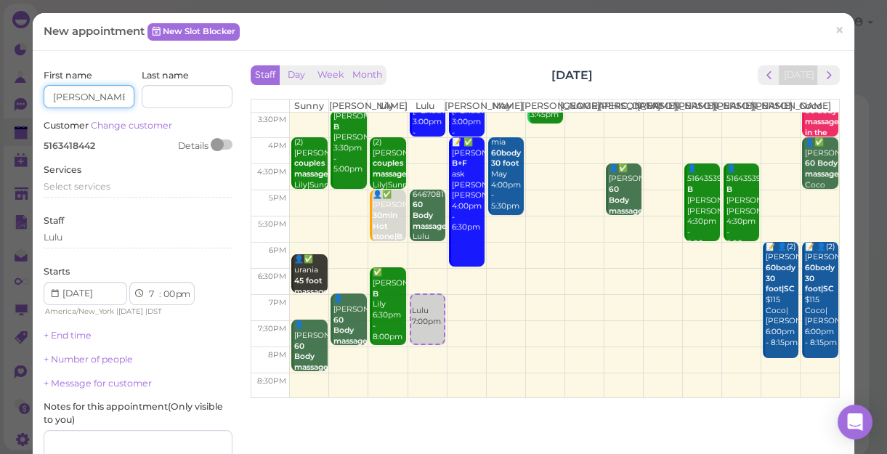
scroll to position [65, 0]
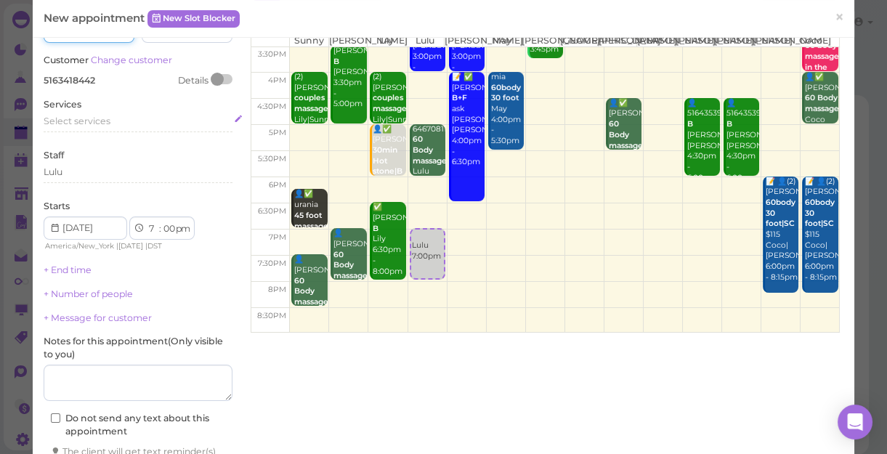
type input "[PERSON_NAME]"
click at [111, 118] on div "Select services" at bounding box center [138, 121] width 189 height 13
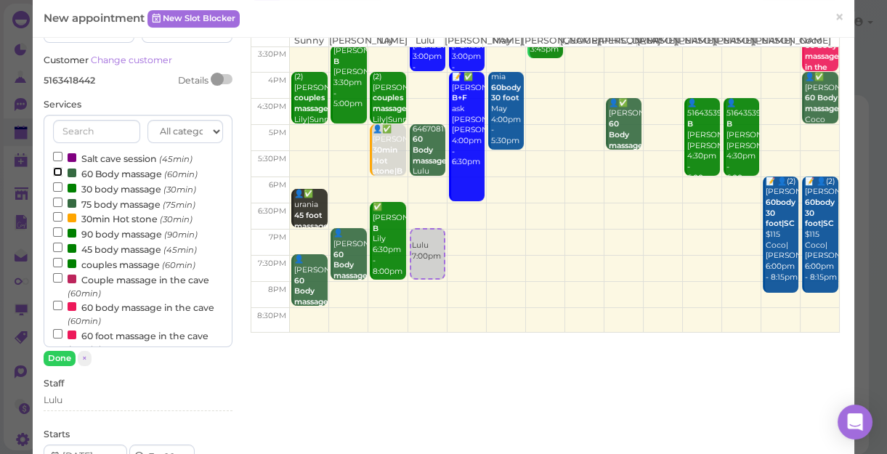
click at [53, 171] on input "60 Body massage (60min)" at bounding box center [57, 171] width 9 height 9
click at [54, 358] on button "Done" at bounding box center [60, 358] width 32 height 15
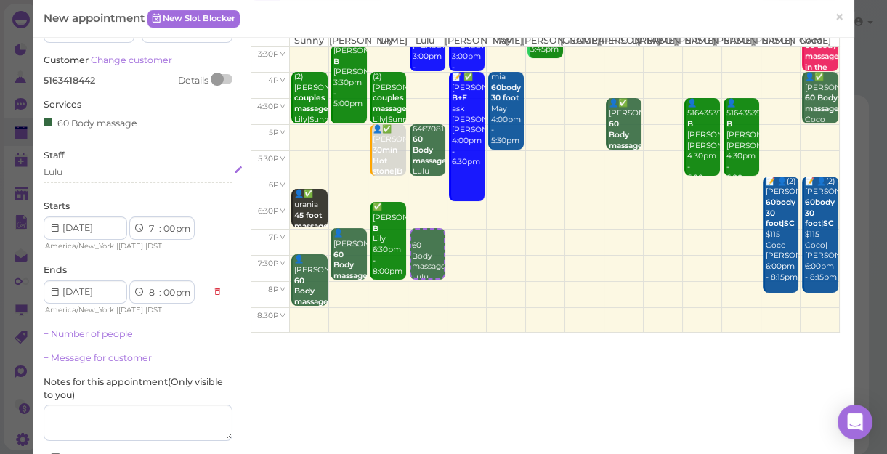
click at [76, 171] on div "Lulu" at bounding box center [138, 172] width 189 height 13
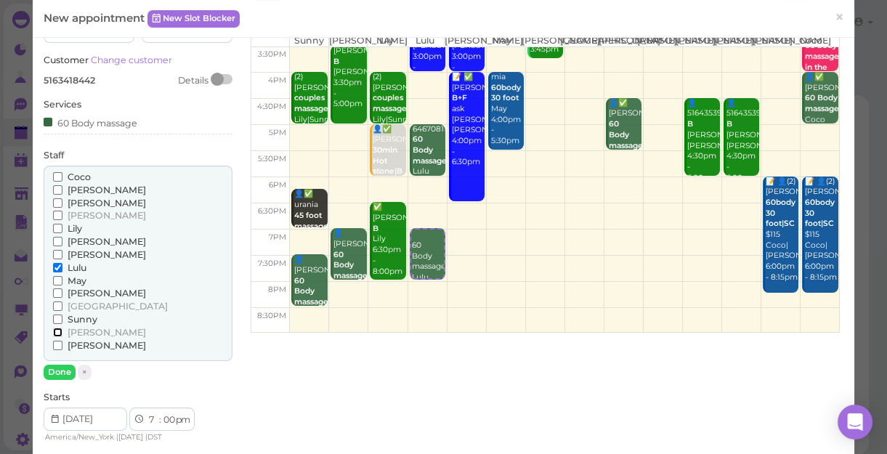
click at [57, 331] on input "[PERSON_NAME]" at bounding box center [57, 332] width 9 height 9
click at [57, 267] on input "Lulu" at bounding box center [57, 267] width 9 height 9
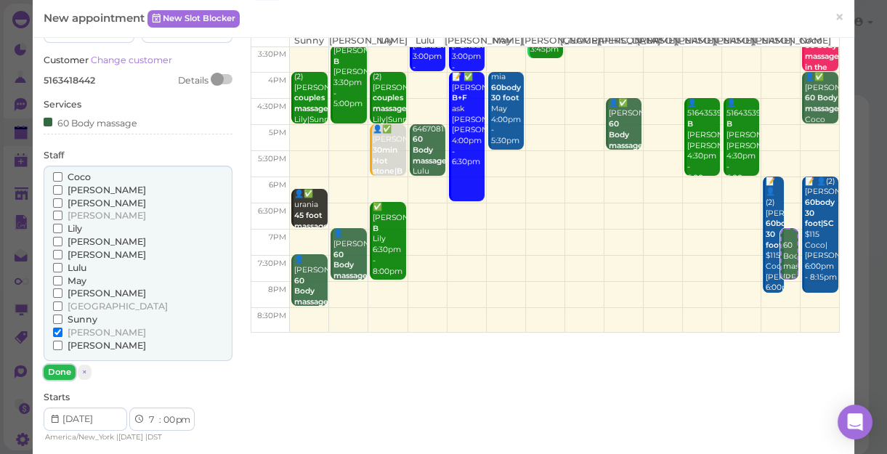
click at [56, 367] on button "Done" at bounding box center [60, 372] width 32 height 15
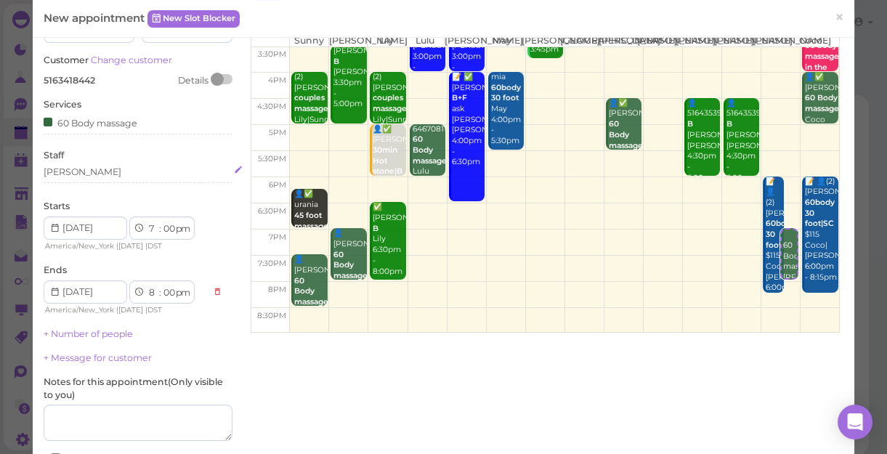
click at [68, 171] on div "[PERSON_NAME]" at bounding box center [138, 172] width 189 height 13
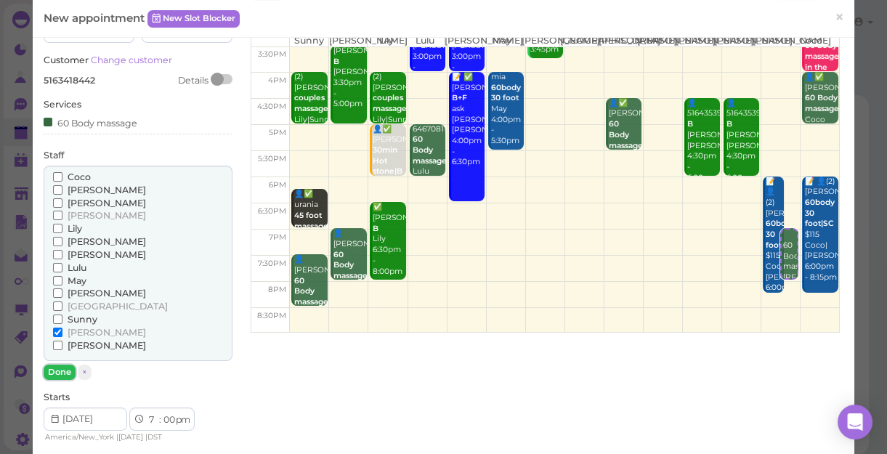
click at [58, 367] on button "Done" at bounding box center [60, 372] width 32 height 15
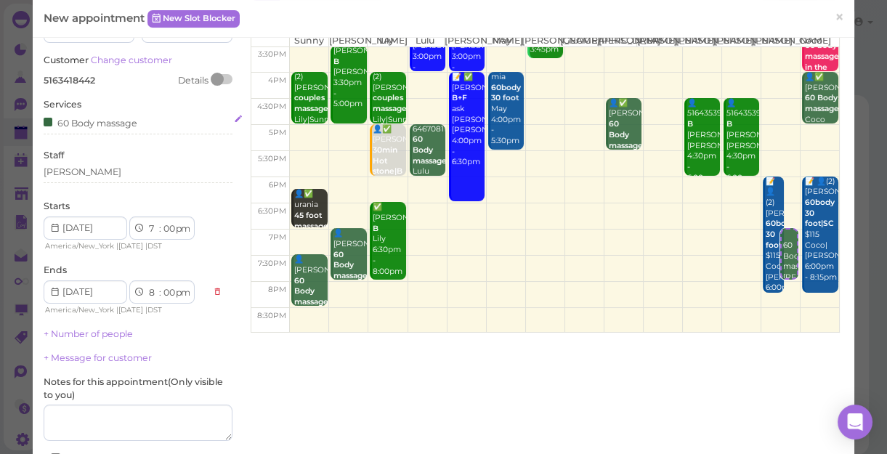
click at [134, 124] on div "60 Body massage" at bounding box center [91, 122] width 94 height 15
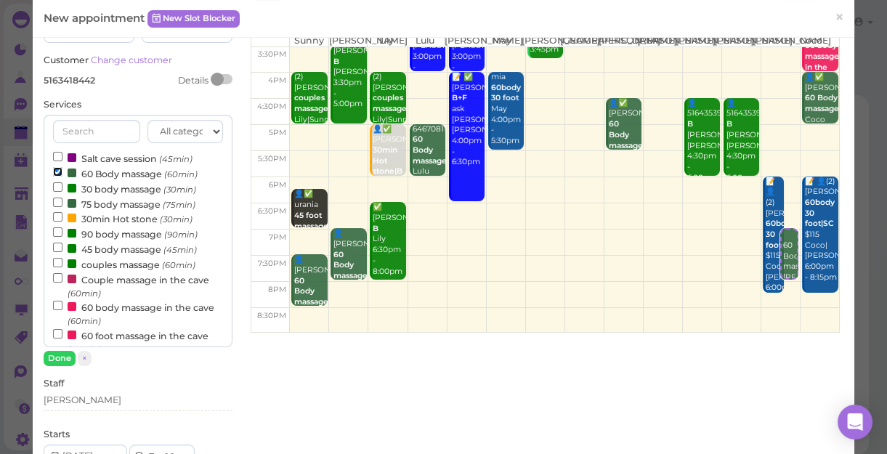
click at [58, 170] on input "60 Body massage (60min)" at bounding box center [57, 171] width 9 height 9
click at [57, 184] on input "30 body massage (30min)" at bounding box center [57, 186] width 9 height 9
select select "7"
select select "30"
click at [56, 229] on input "90 body massage (90min)" at bounding box center [57, 231] width 9 height 9
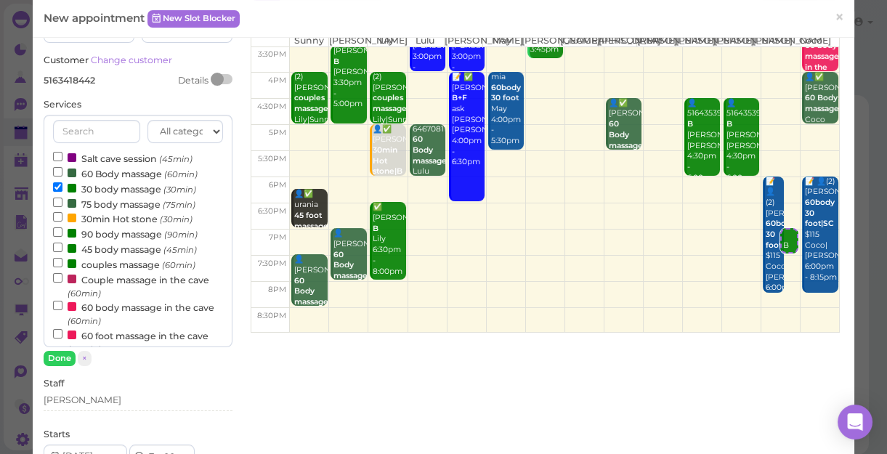
select select "9"
select select "00"
click at [60, 351] on button "Done" at bounding box center [60, 358] width 32 height 15
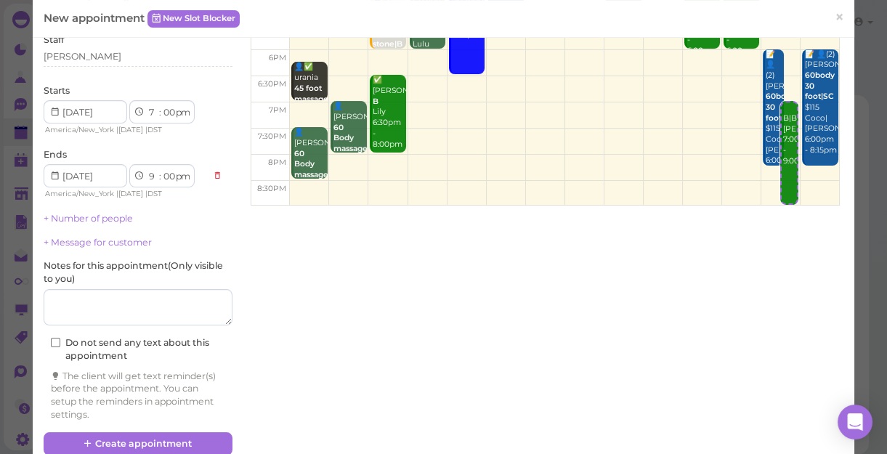
scroll to position [198, 0]
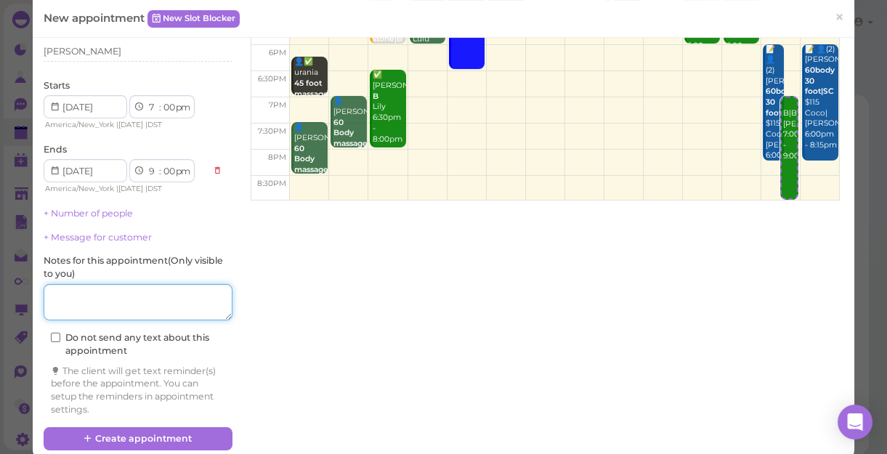
click at [137, 302] on textarea at bounding box center [138, 302] width 189 height 36
type textarea "t"
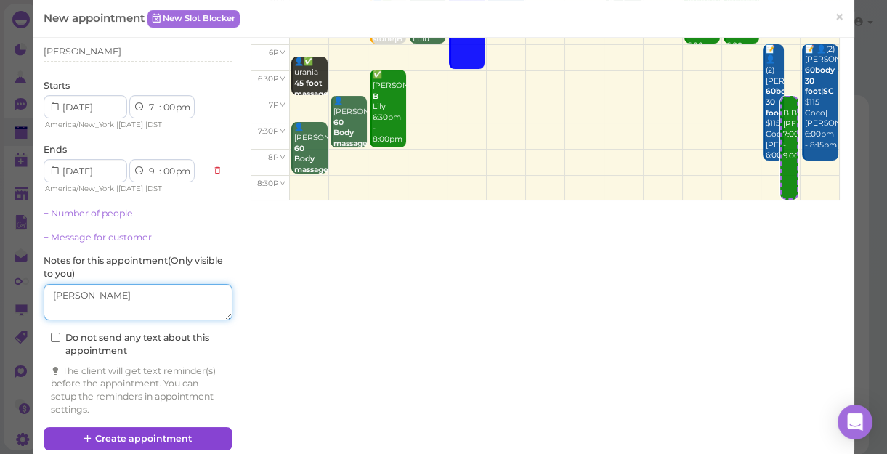
type textarea "[PERSON_NAME]"
click at [153, 435] on button "Create appointment" at bounding box center [138, 438] width 189 height 23
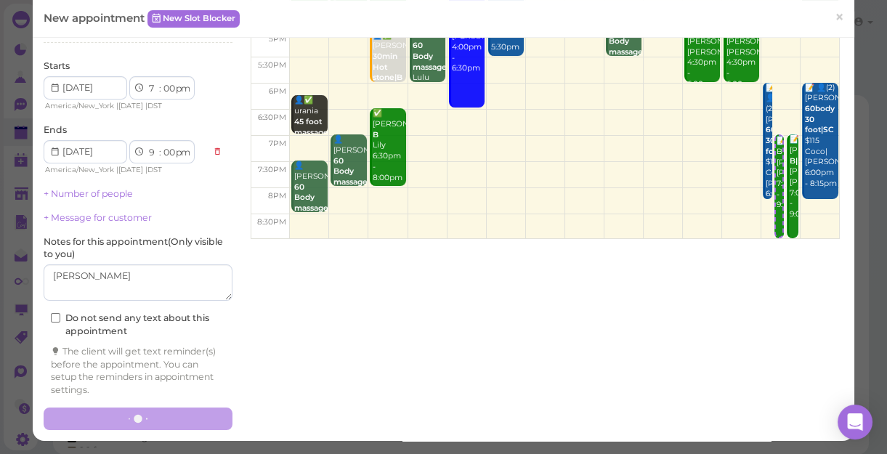
scroll to position [0, 0]
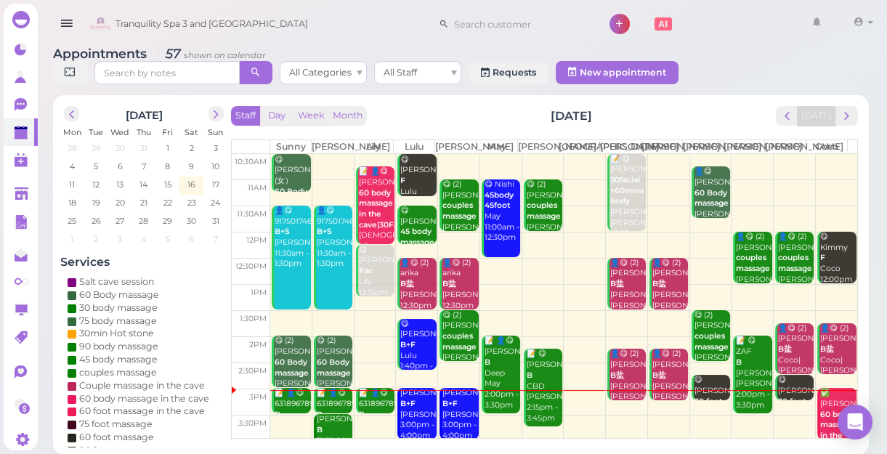
click at [448, 408] on b "B+F" at bounding box center [450, 403] width 15 height 9
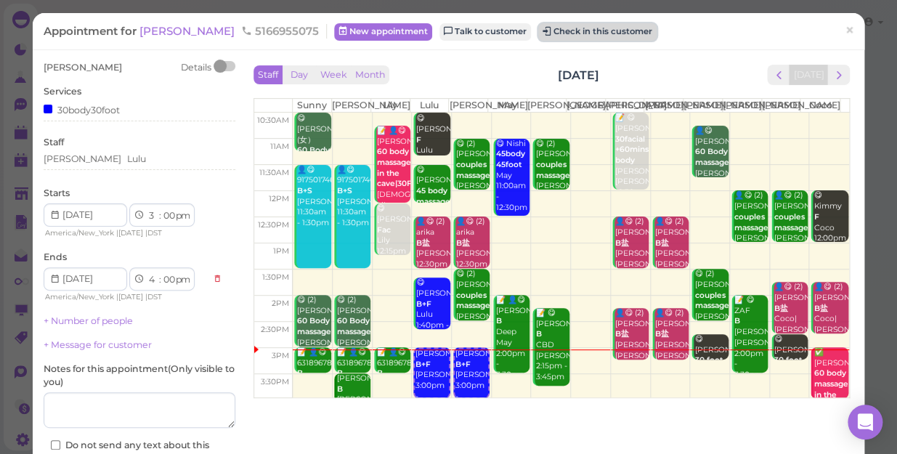
click at [541, 35] on button "Check in this customer" at bounding box center [597, 31] width 118 height 17
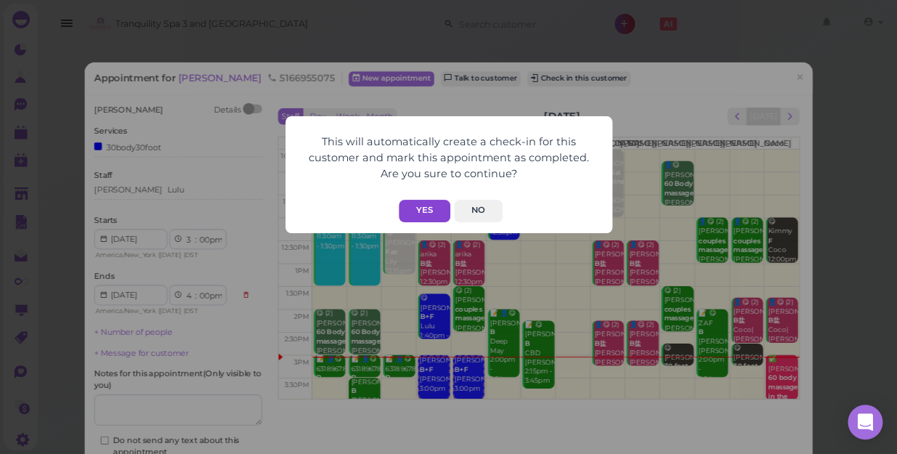
click at [417, 210] on button "Yes" at bounding box center [425, 211] width 52 height 23
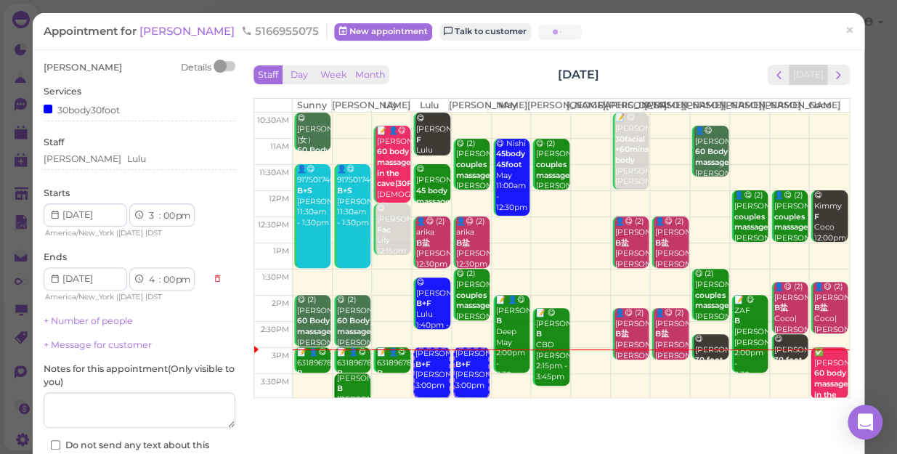
click at [417, 193] on button "Yes" at bounding box center [425, 182] width 52 height 23
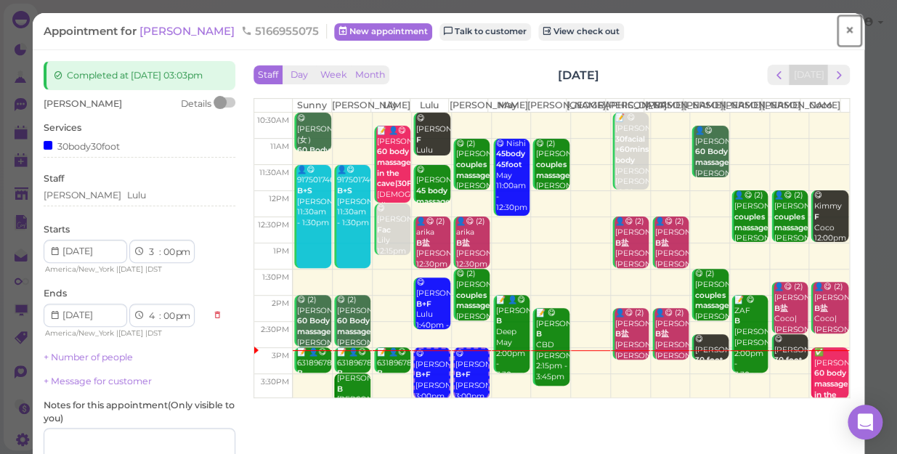
click at [845, 31] on span "×" at bounding box center [849, 30] width 9 height 20
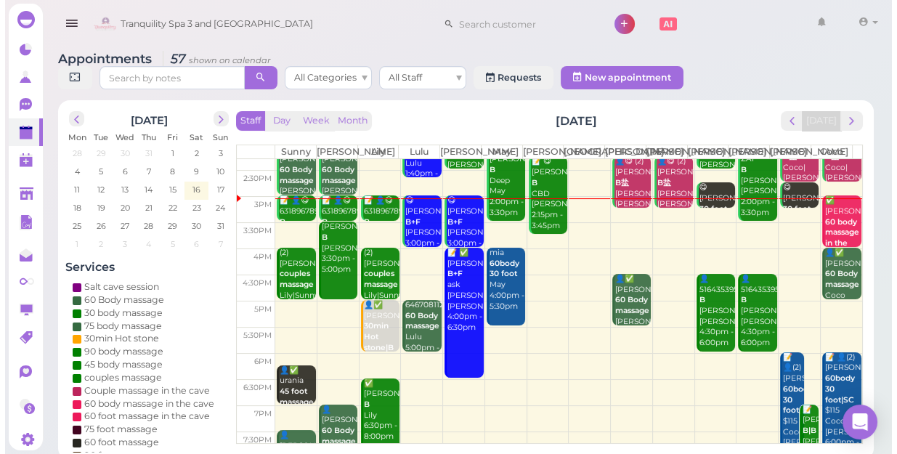
scroll to position [131, 0]
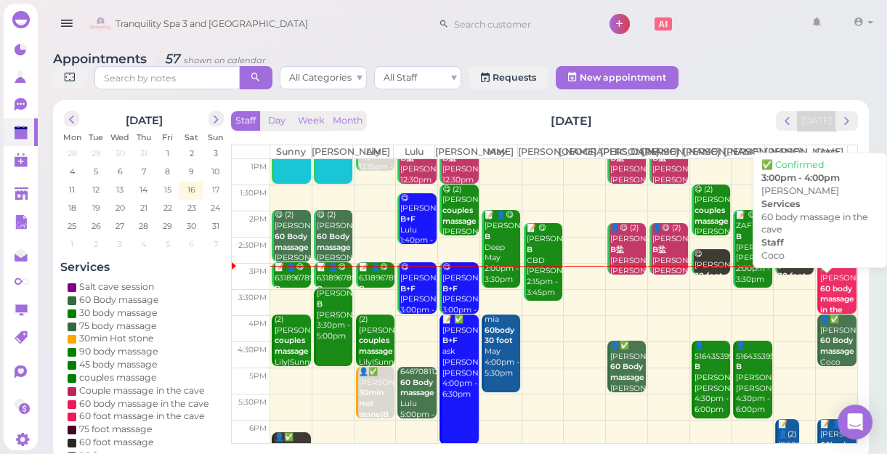
click at [831, 301] on b "60 body massage in the cave" at bounding box center [837, 304] width 34 height 41
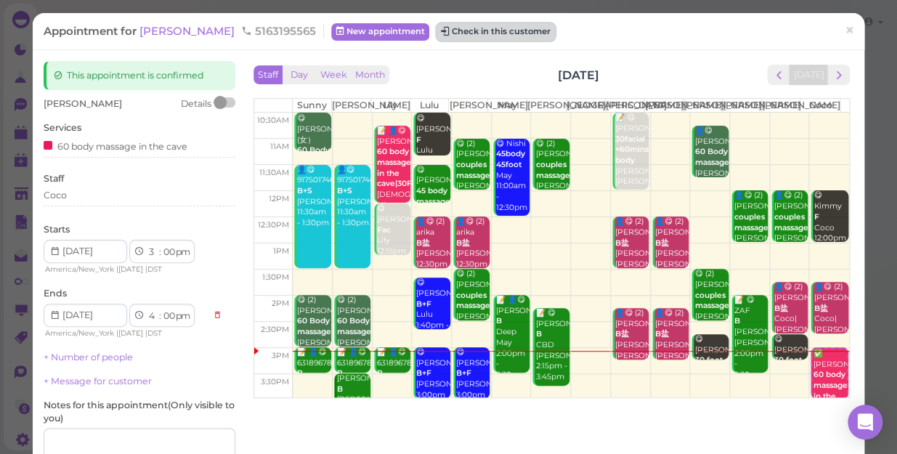
click at [484, 29] on button "Check in this customer" at bounding box center [496, 31] width 118 height 17
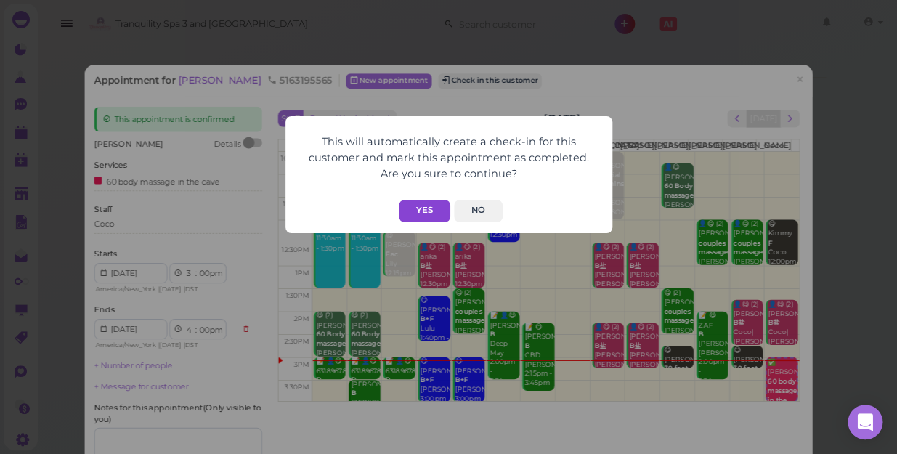
click at [429, 210] on button "Yes" at bounding box center [425, 211] width 52 height 23
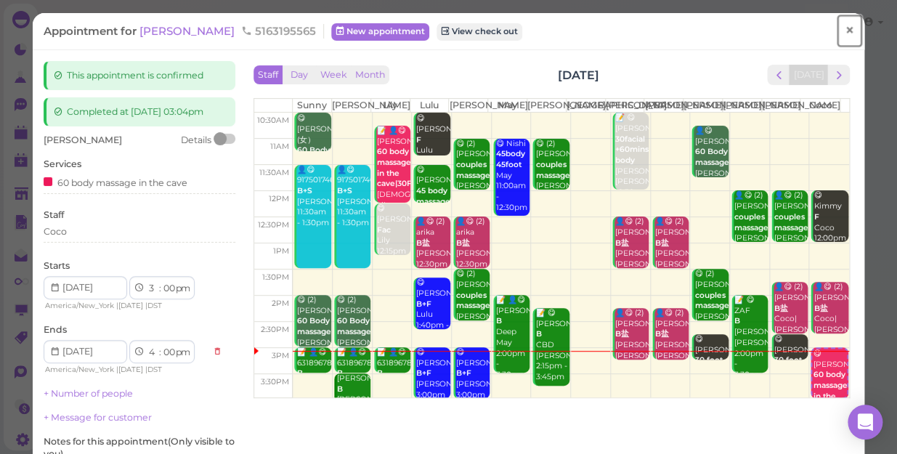
click at [845, 26] on span "×" at bounding box center [849, 30] width 9 height 20
click at [840, 26] on link at bounding box center [827, 24] width 42 height 41
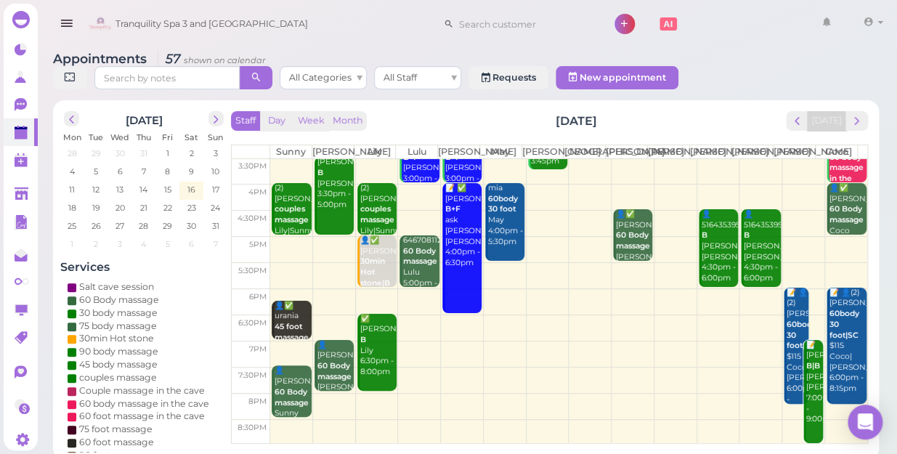
scroll to position [131, 0]
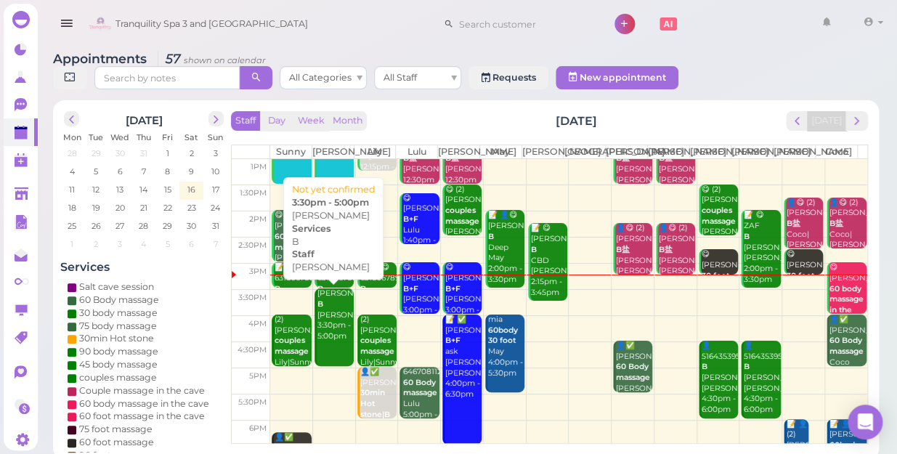
click at [328, 321] on div "Jenny Hernan B Kelly 3:30pm - 5:00pm" at bounding box center [335, 314] width 37 height 53
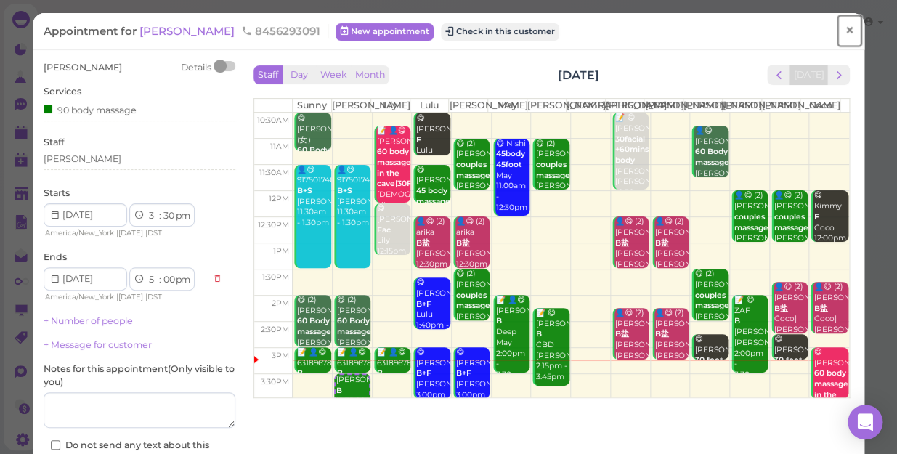
click at [845, 31] on span "×" at bounding box center [849, 30] width 9 height 20
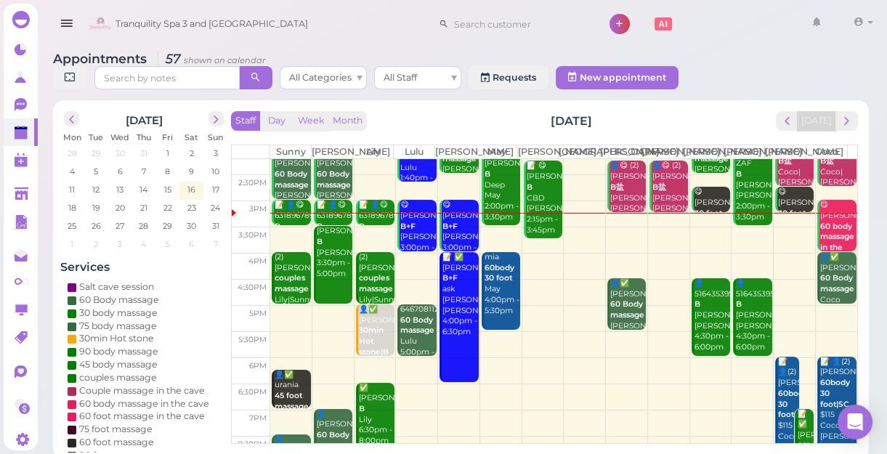
scroll to position [198, 0]
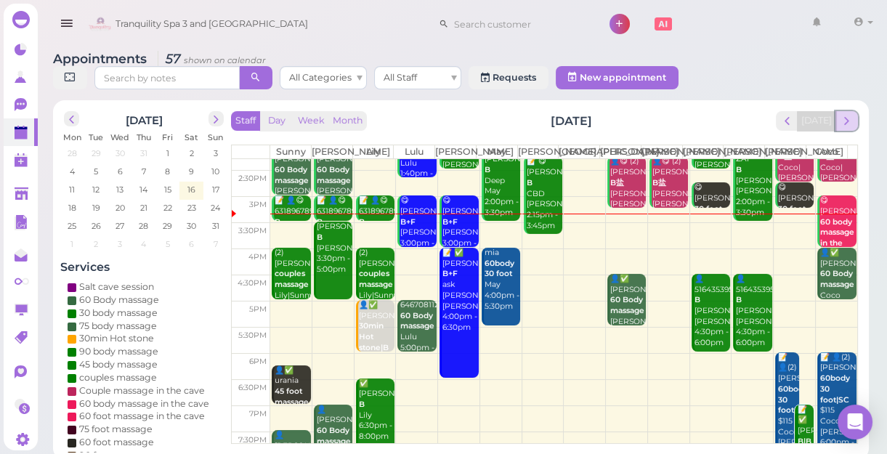
click at [851, 122] on span "next" at bounding box center [847, 121] width 14 height 14
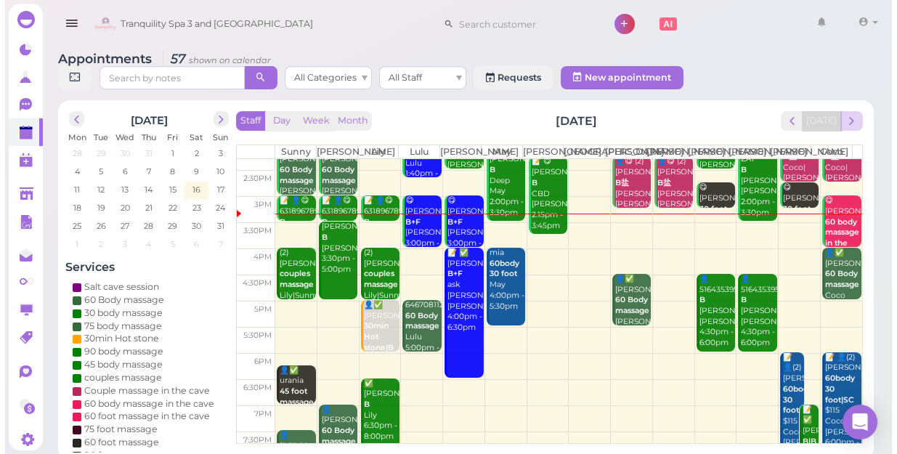
scroll to position [0, 0]
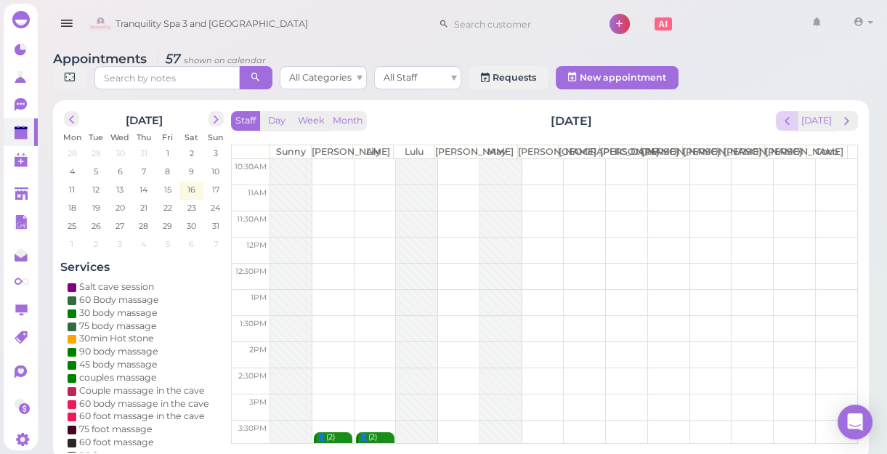
click at [793, 125] on div "Staff Day Week Month Monday, Aug 18 Today Sunny Kelly Lily Lulu Lisa May Mike S…" at bounding box center [544, 277] width 627 height 333
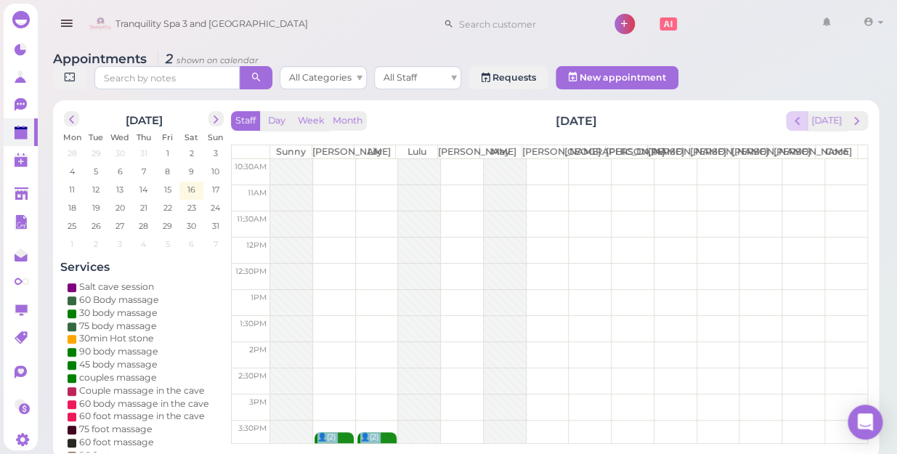
click at [793, 125] on div "Staff Day Week Month Monday, Aug 18 Today Sunny Kelly Lily Lulu Lisa May Mike S…" at bounding box center [549, 277] width 637 height 333
click at [804, 114] on span "prev" at bounding box center [798, 121] width 14 height 14
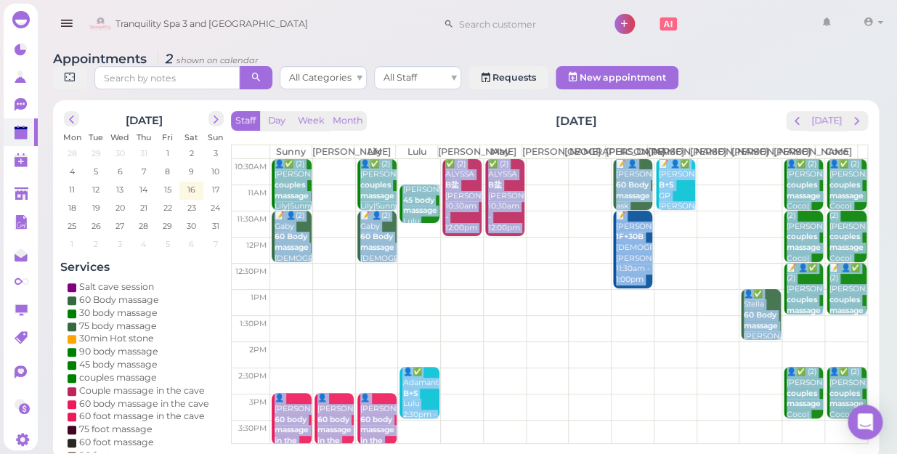
click at [527, 306] on td at bounding box center [568, 302] width 597 height 26
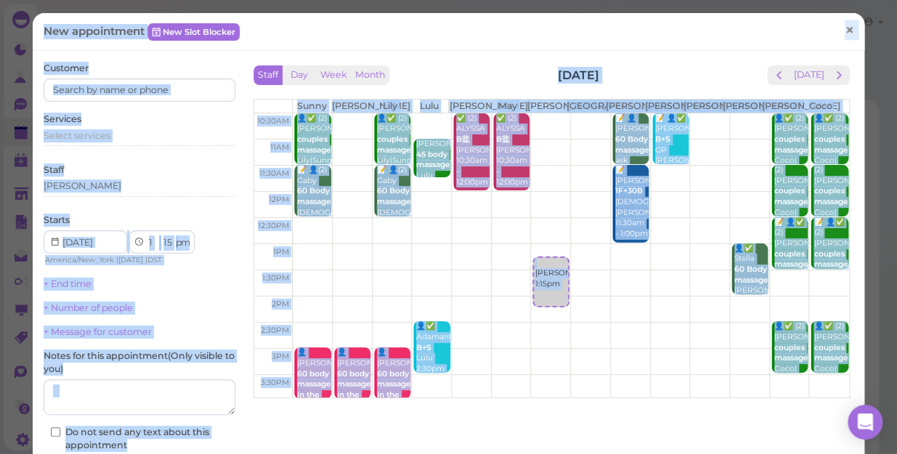
click at [845, 27] on span "×" at bounding box center [849, 30] width 9 height 20
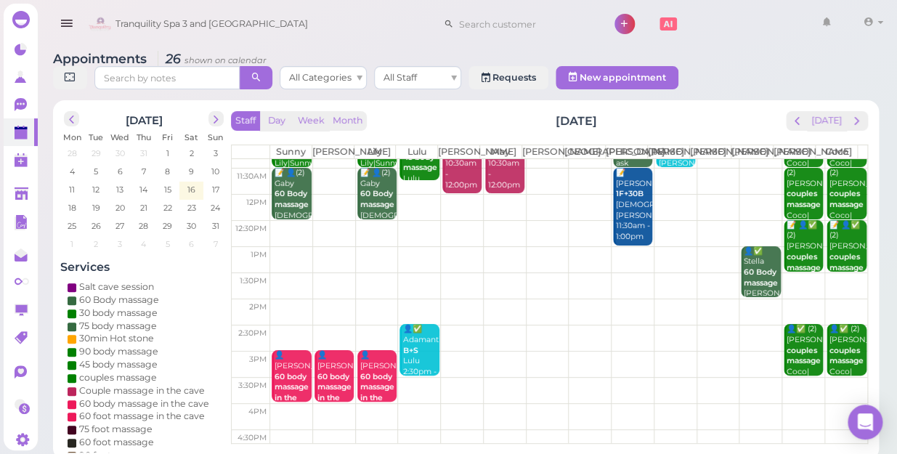
scroll to position [65, 0]
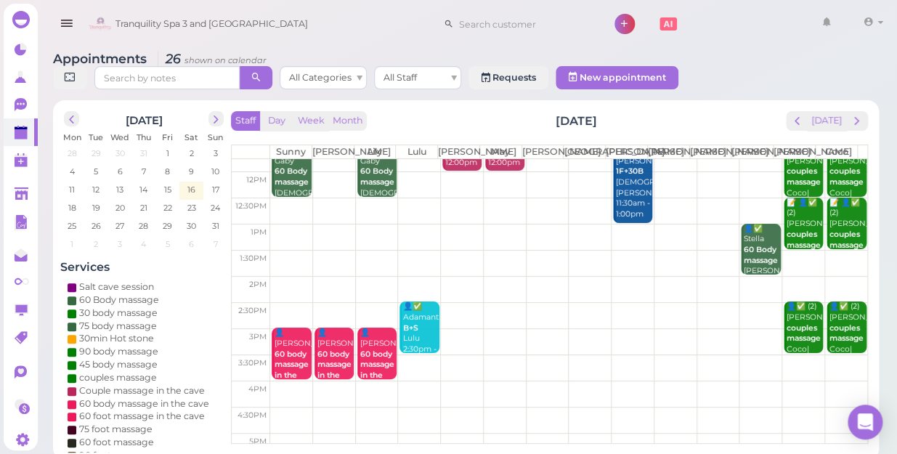
click at [375, 253] on td at bounding box center [568, 263] width 597 height 26
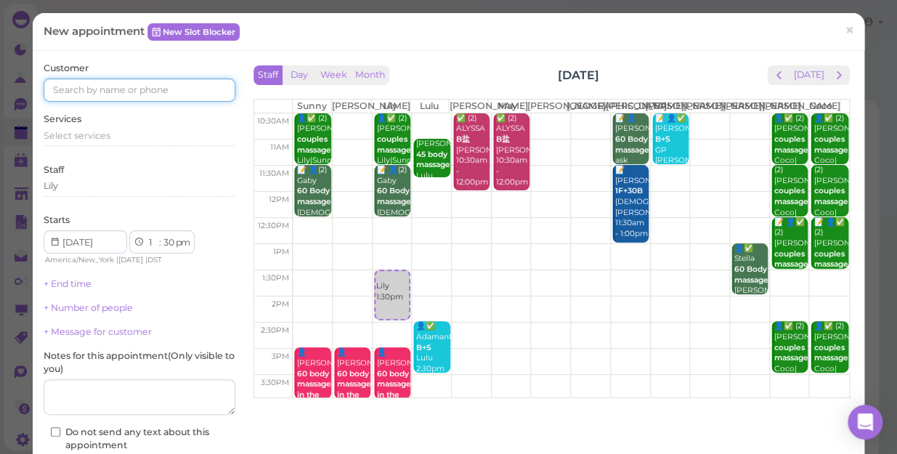
click at [182, 95] on input at bounding box center [140, 89] width 192 height 23
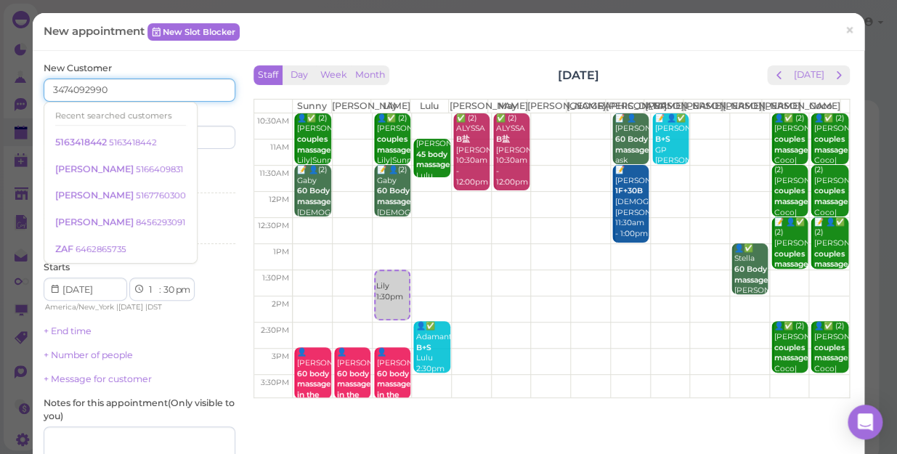
type input "3474092990"
click at [212, 117] on div "Last name" at bounding box center [189, 129] width 92 height 40
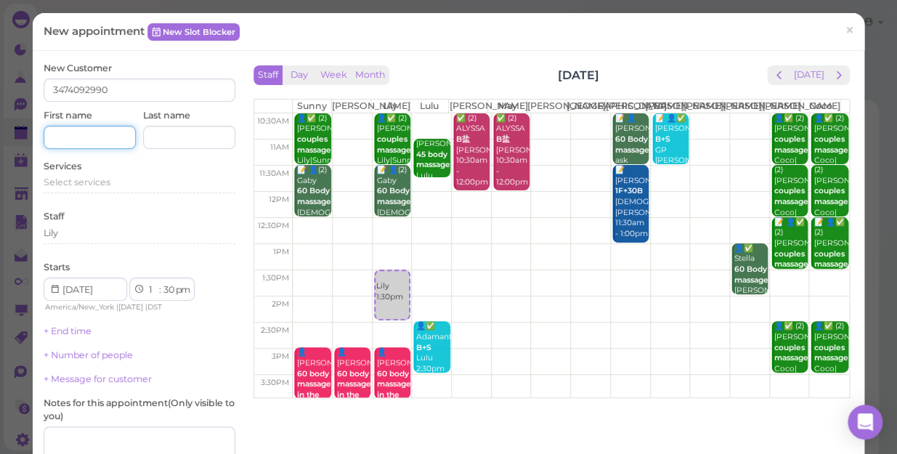
click at [102, 134] on input at bounding box center [90, 137] width 92 height 23
type input "r"
click at [108, 182] on span "Select services" at bounding box center [77, 182] width 67 height 11
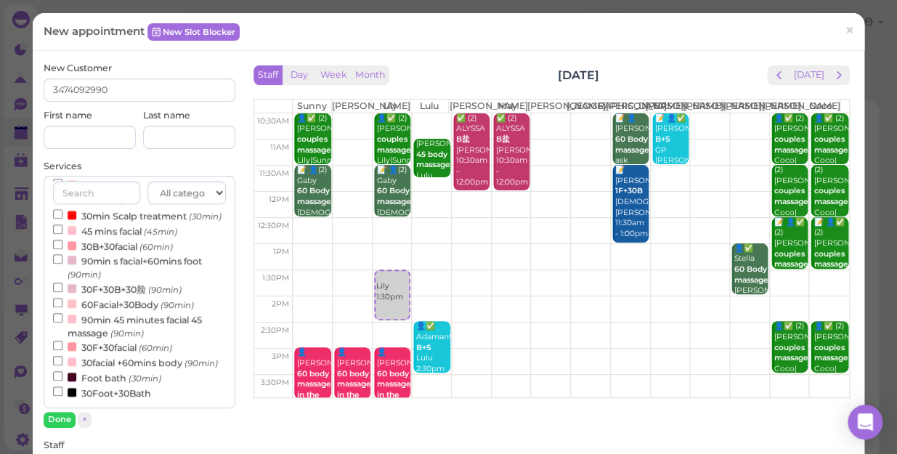
scroll to position [467, 0]
click at [53, 356] on input "30facial +60mins body (90min)" at bounding box center [57, 360] width 9 height 9
click at [62, 416] on button "Done" at bounding box center [60, 419] width 32 height 15
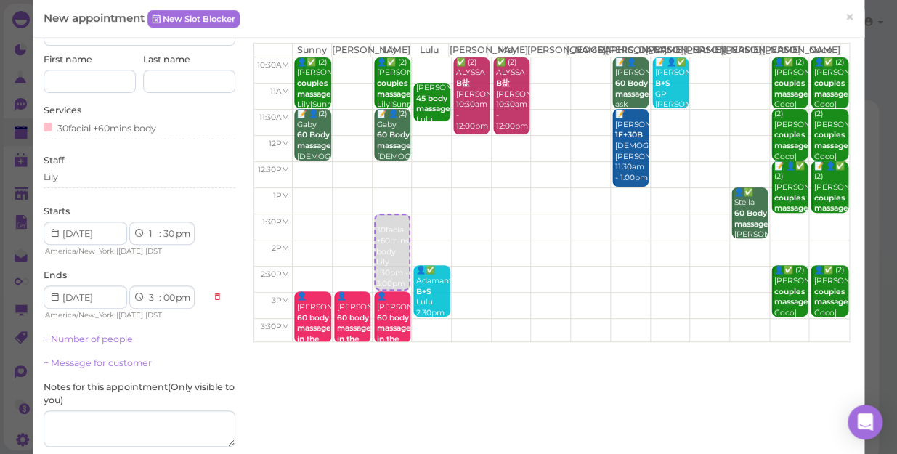
scroll to position [132, 0]
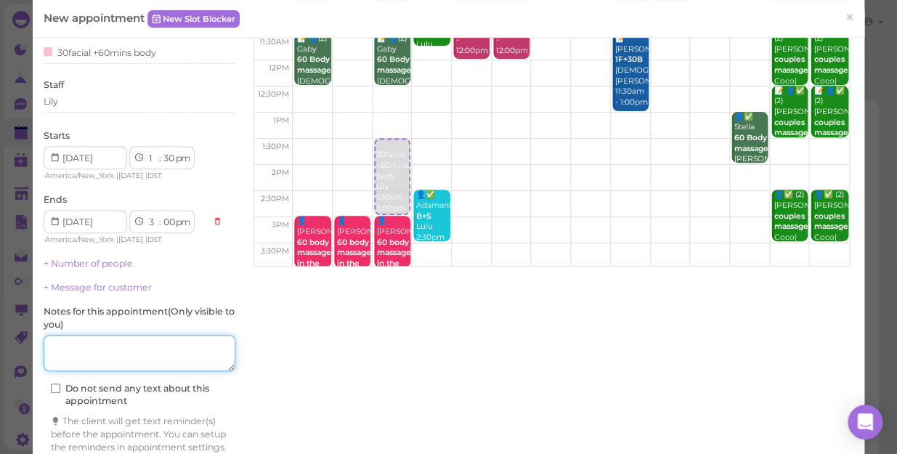
click at [120, 358] on textarea at bounding box center [140, 353] width 192 height 36
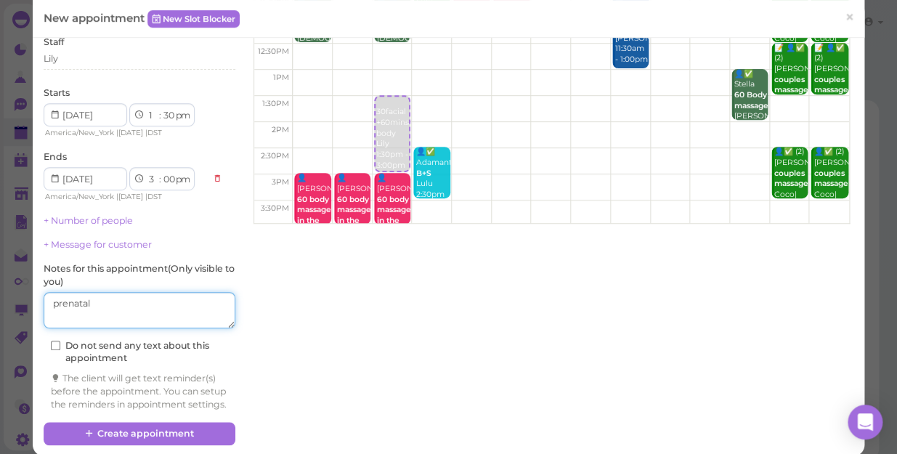
scroll to position [201, 0]
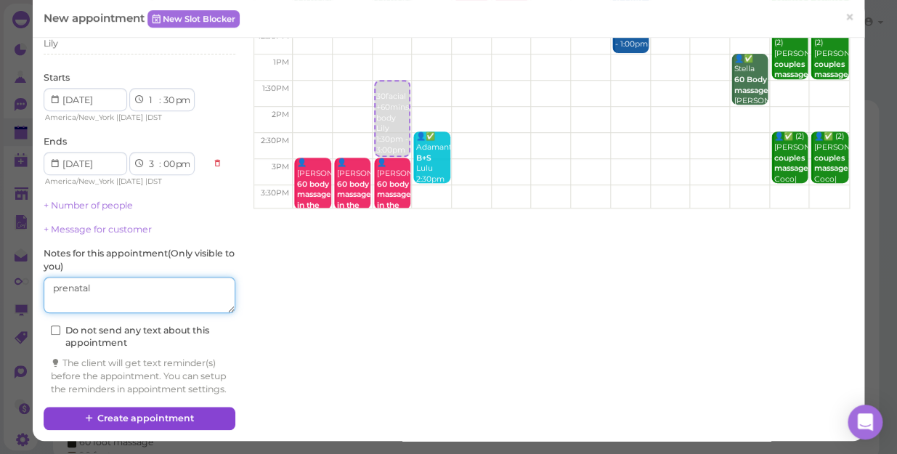
type textarea "prenatal"
click at [163, 412] on button "Create appointment" at bounding box center [140, 418] width 192 height 23
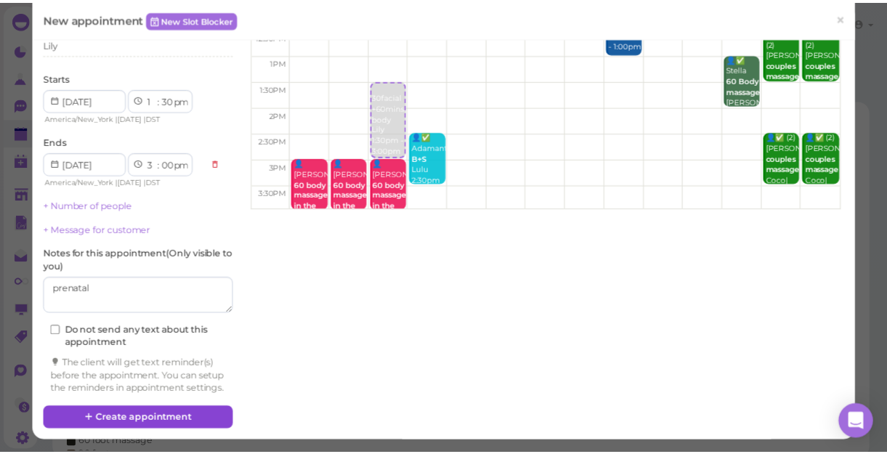
scroll to position [0, 0]
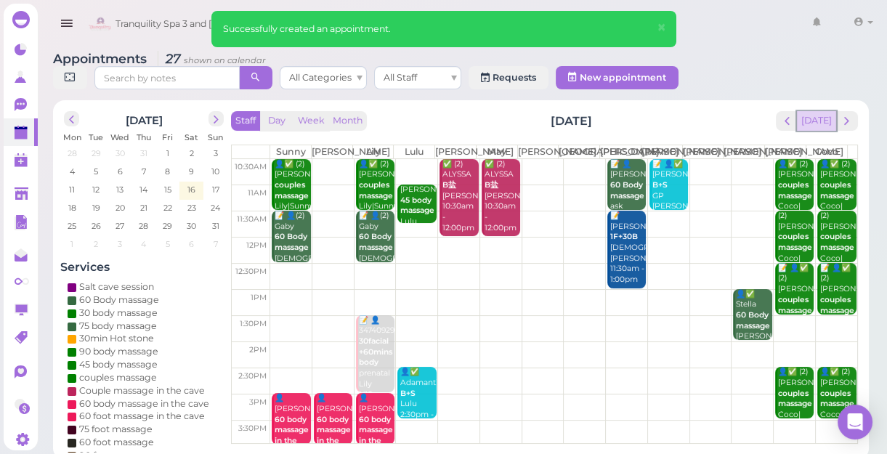
click at [817, 124] on button "[DATE]" at bounding box center [816, 121] width 39 height 20
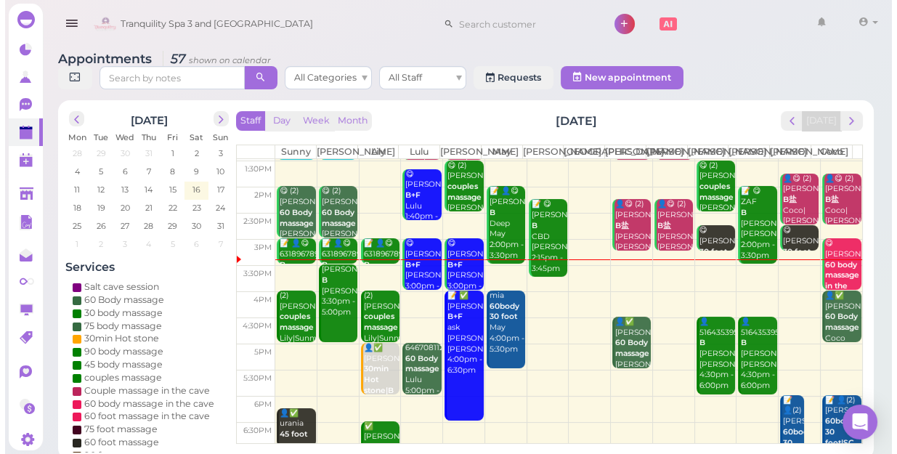
scroll to position [132, 0]
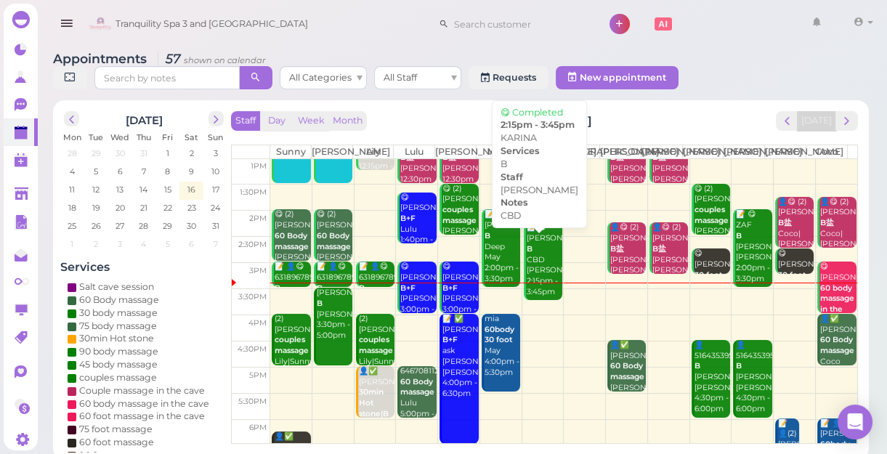
click at [538, 278] on div "📝 😋 KARINA B CBD Mike 2:15pm - 3:45pm" at bounding box center [544, 259] width 36 height 75
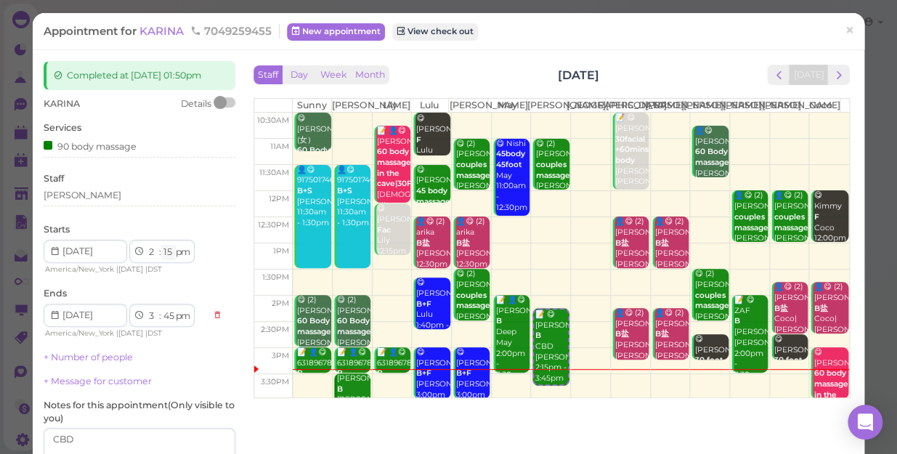
click at [166, 250] on select "00 05 10 15 20 25 30 35 40 45 50 55" at bounding box center [168, 252] width 15 height 15
select select "00"
click at [161, 245] on select "00 05 10 15 20 25 30 35 40 45 50 55" at bounding box center [168, 252] width 15 height 15
select select "30"
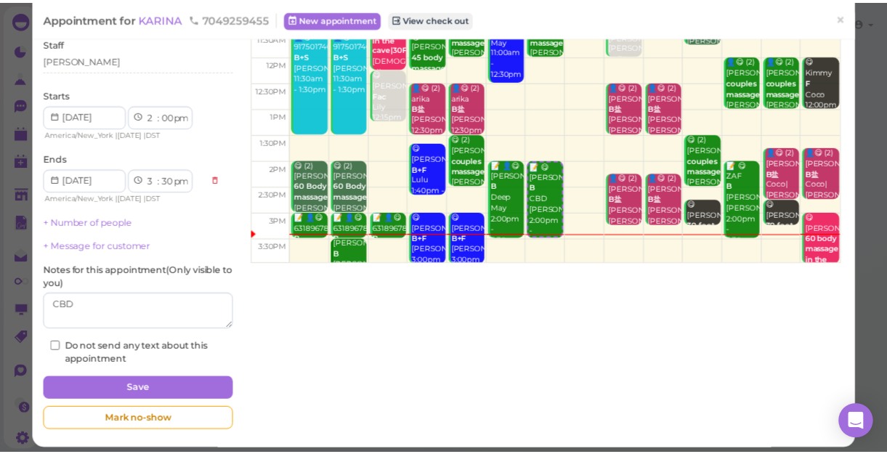
scroll to position [142, 0]
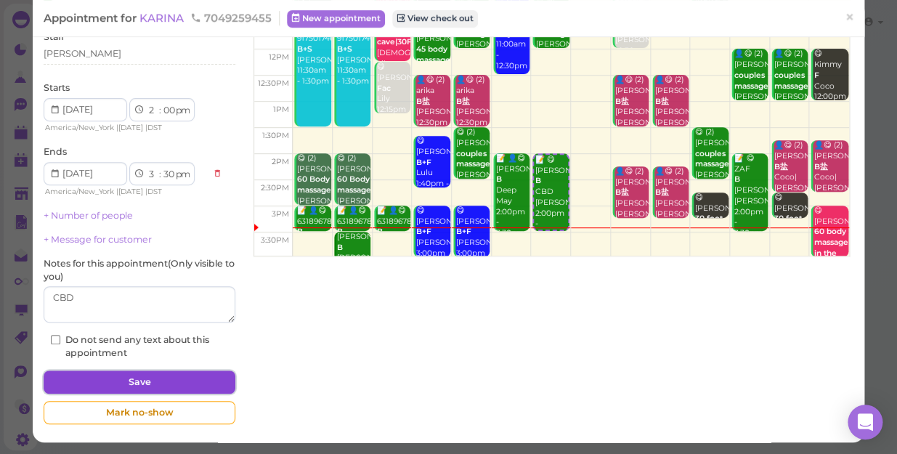
click at [177, 385] on button "Save" at bounding box center [140, 382] width 192 height 23
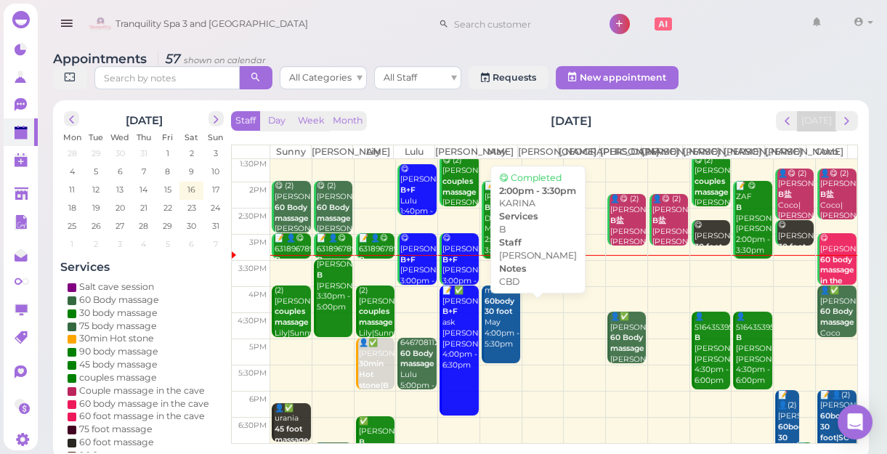
scroll to position [198, 0]
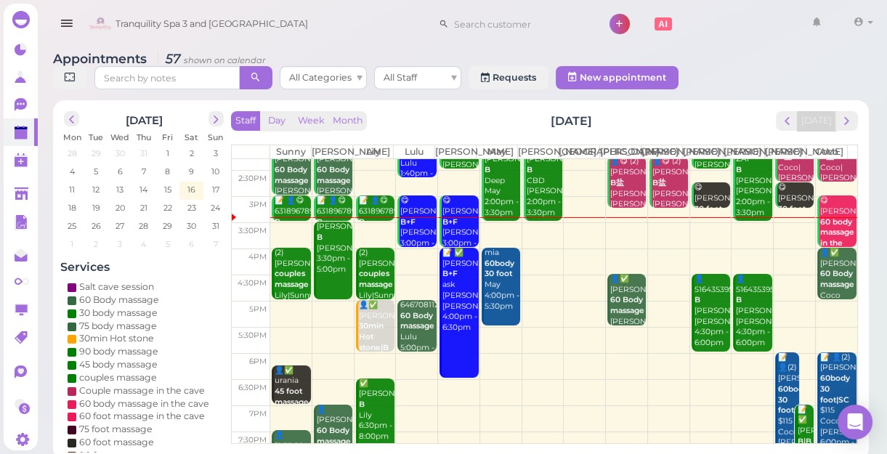
click at [534, 235] on td at bounding box center [563, 235] width 587 height 26
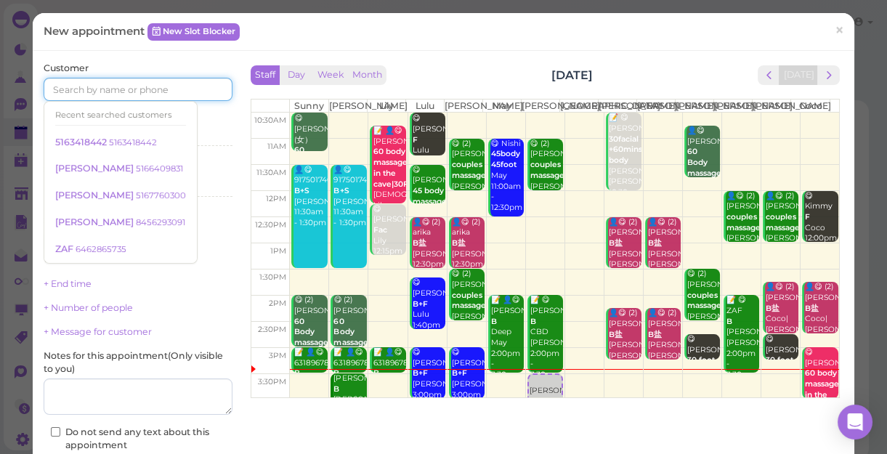
click at [200, 90] on input at bounding box center [138, 89] width 189 height 23
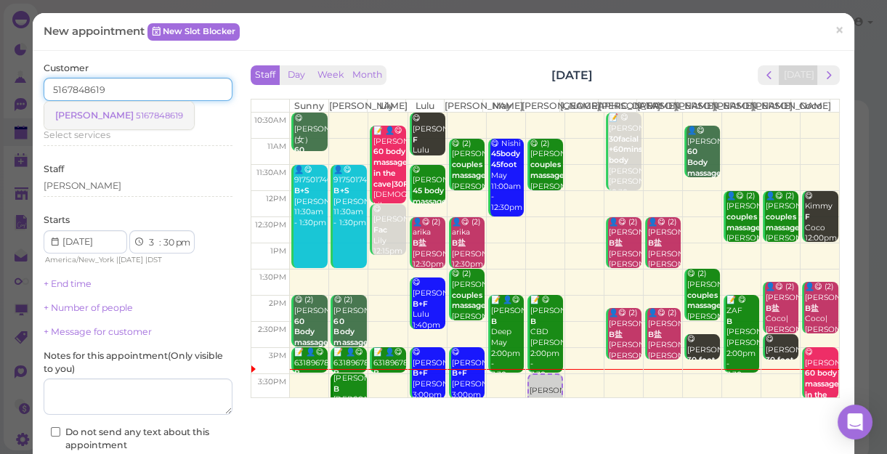
type input "5167848619"
click at [136, 110] on small "5167848619" at bounding box center [159, 115] width 47 height 10
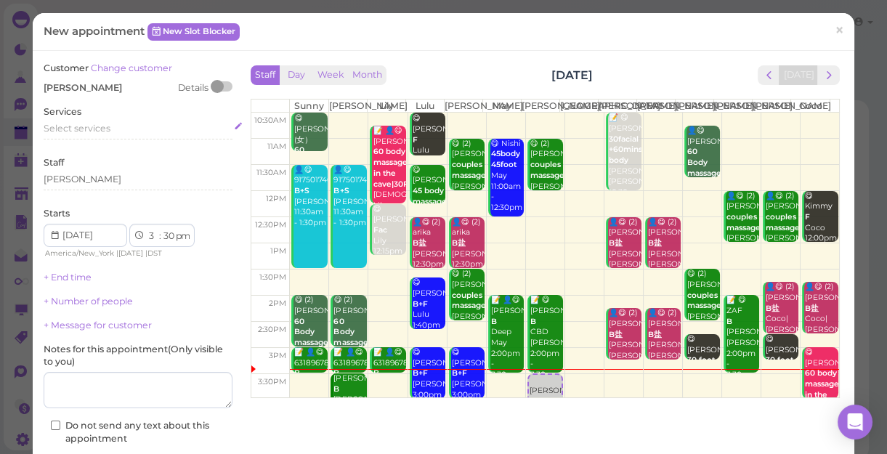
click at [110, 128] on div "Select services" at bounding box center [138, 128] width 189 height 13
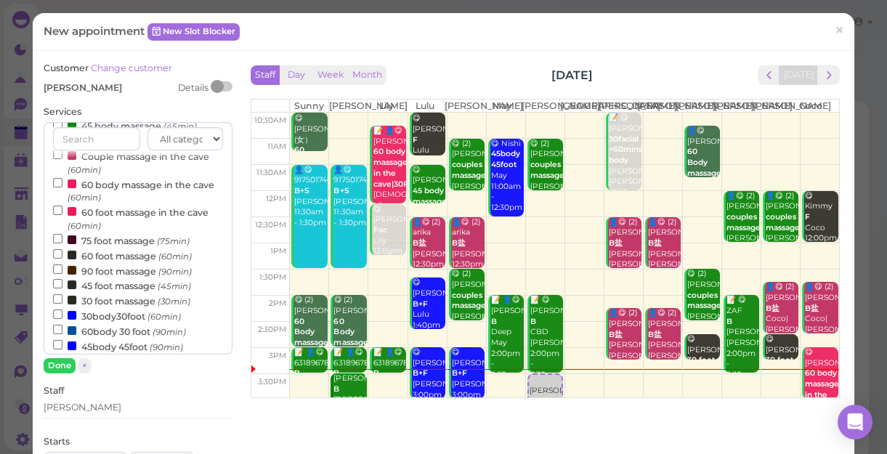
scroll to position [132, 0]
click at [58, 268] on input "90 foot massage (90min)" at bounding box center [57, 268] width 9 height 9
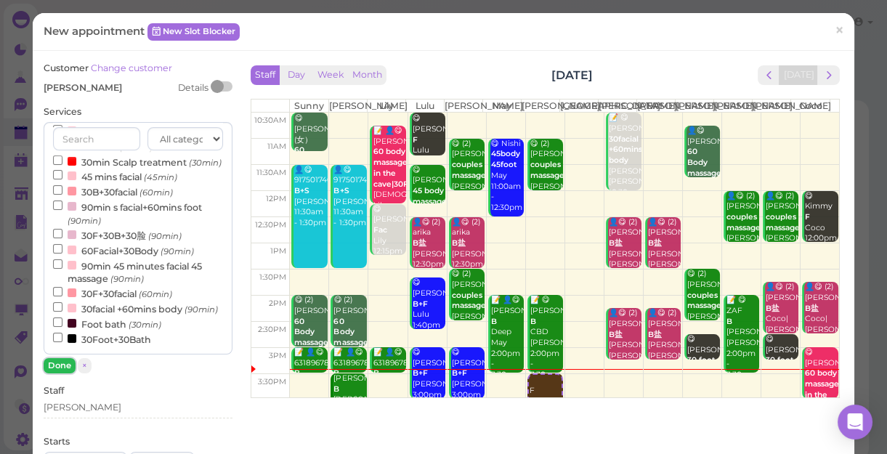
click at [63, 362] on button "Done" at bounding box center [60, 365] width 32 height 15
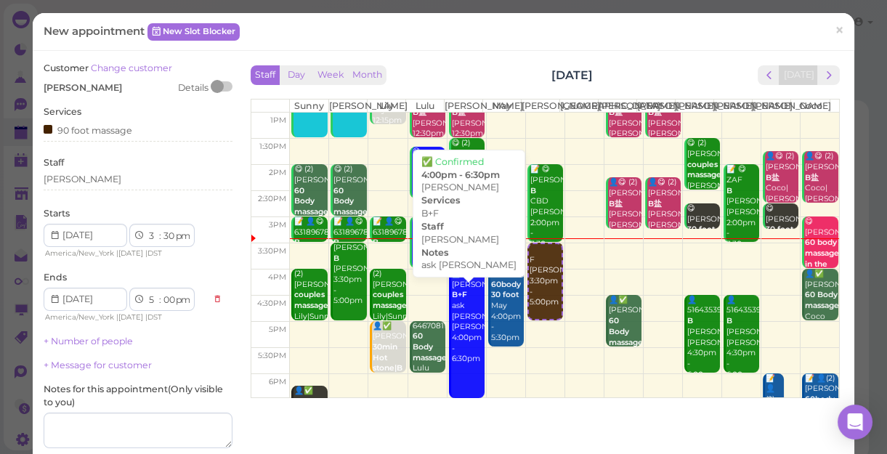
scroll to position [132, 0]
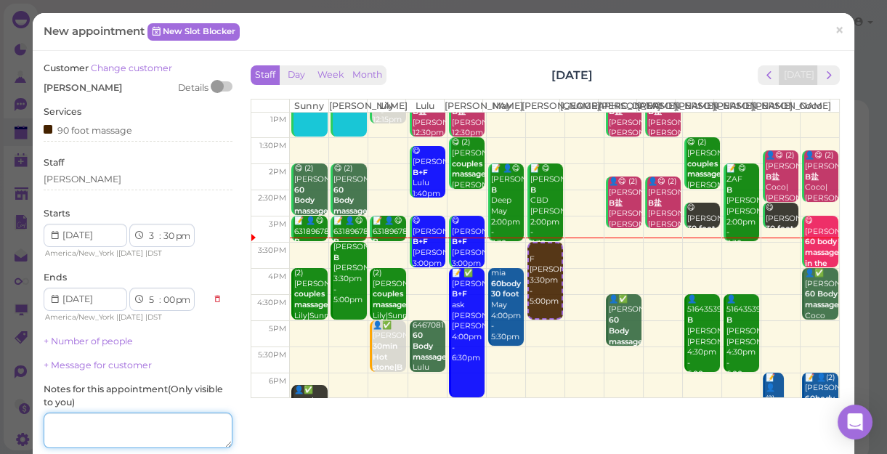
click at [95, 417] on textarea at bounding box center [138, 431] width 189 height 36
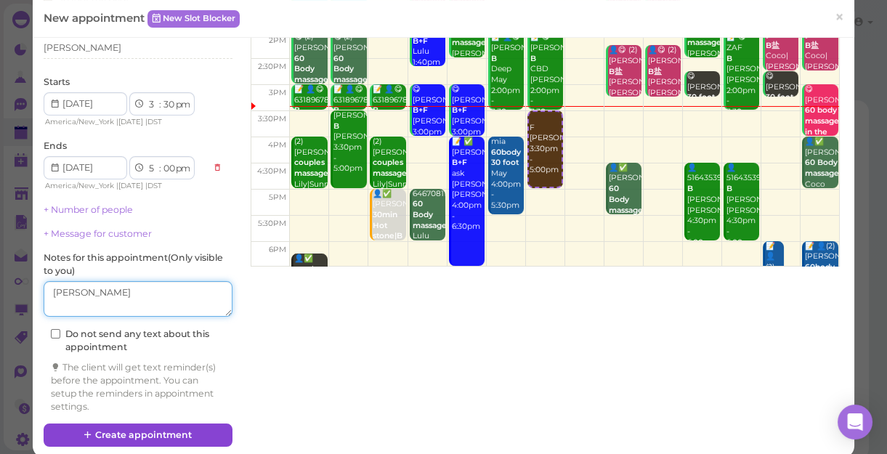
type textarea "[PERSON_NAME]"
click at [156, 429] on button "Create appointment" at bounding box center [138, 435] width 189 height 23
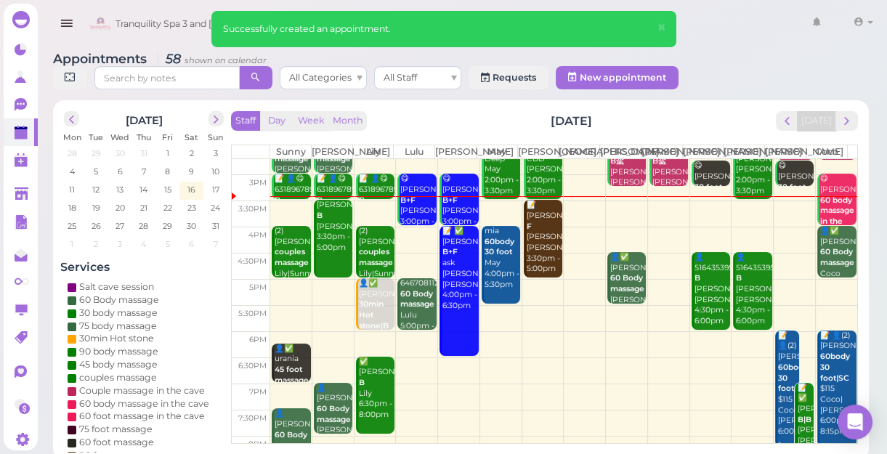
scroll to position [196, 0]
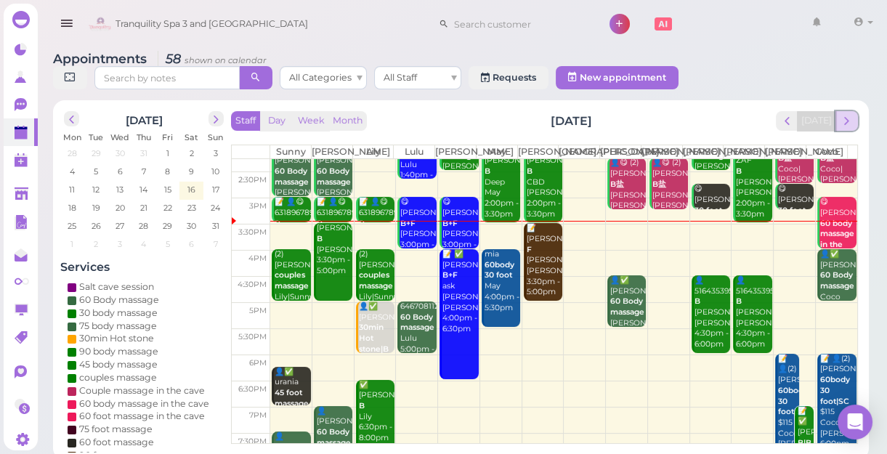
click at [855, 122] on button "next" at bounding box center [847, 121] width 23 height 20
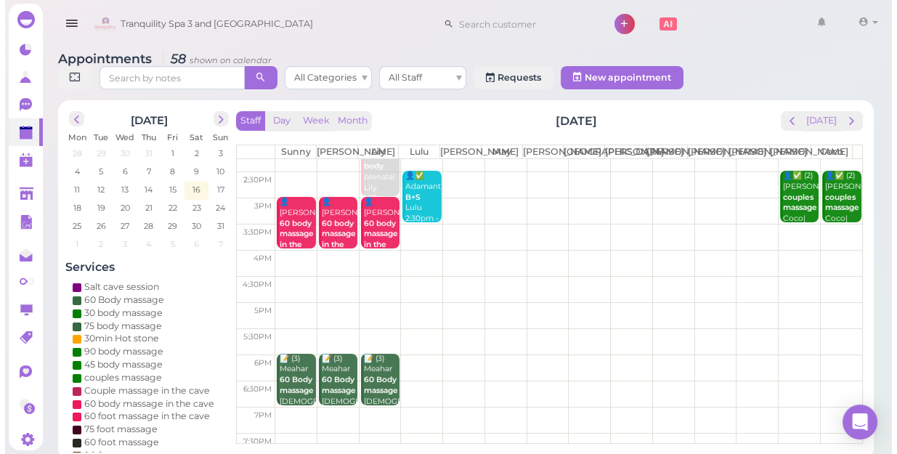
scroll to position [0, 0]
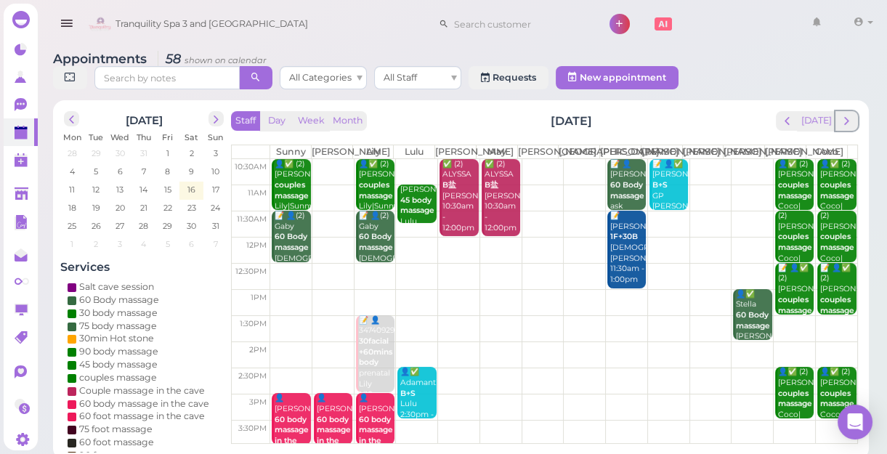
click at [855, 122] on button "next" at bounding box center [847, 121] width 23 height 20
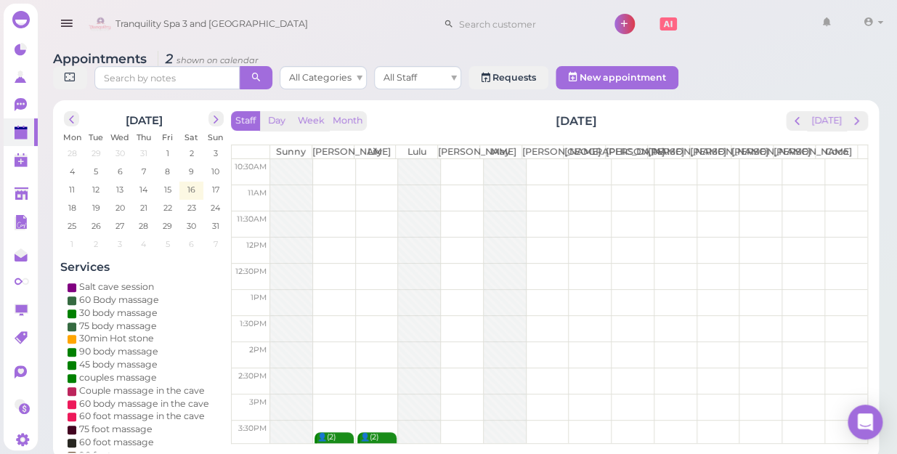
click at [786, 159] on td at bounding box center [568, 172] width 597 height 26
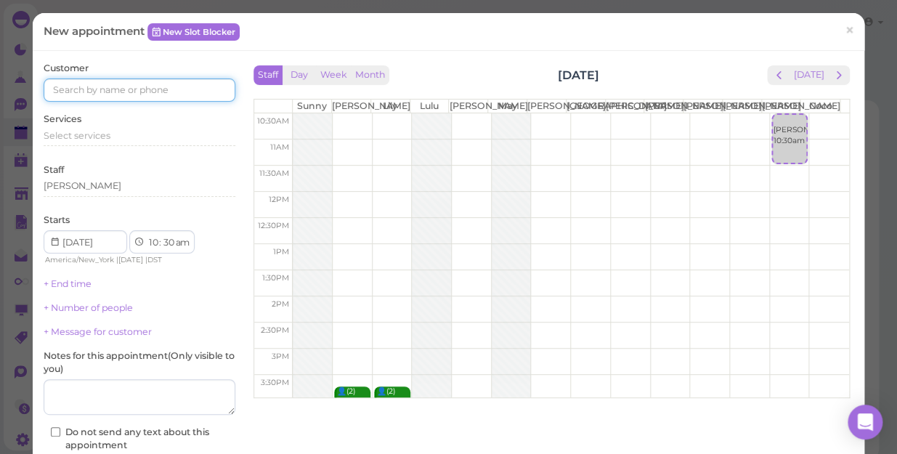
click at [180, 91] on input at bounding box center [140, 89] width 192 height 23
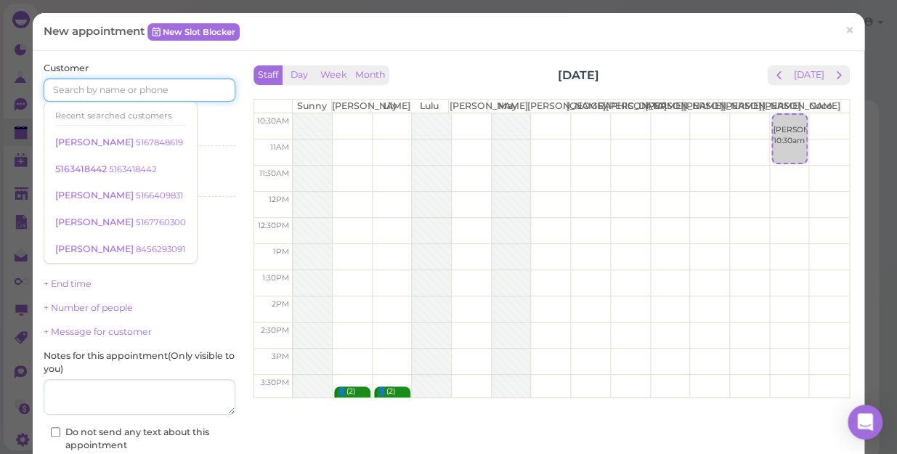
click at [730, 129] on td at bounding box center [571, 126] width 557 height 26
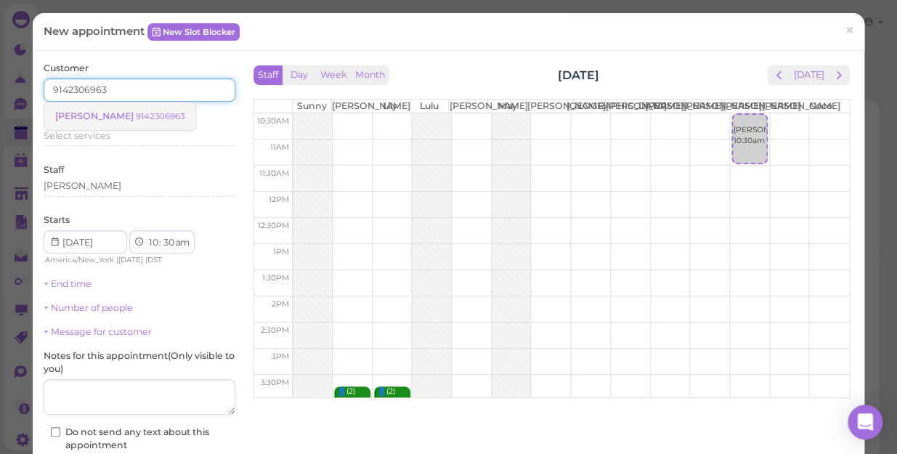
type input "9142306963"
click at [136, 119] on small "9142306963" at bounding box center [160, 116] width 49 height 10
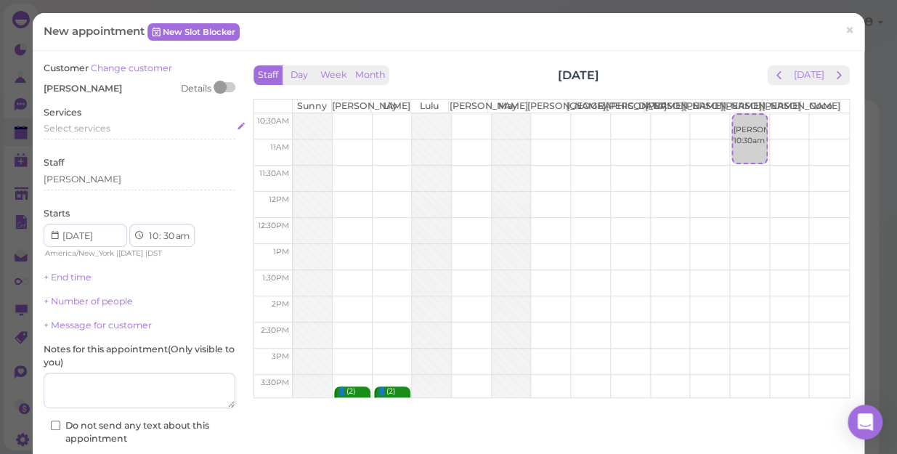
click at [113, 127] on div "Select services" at bounding box center [140, 128] width 192 height 13
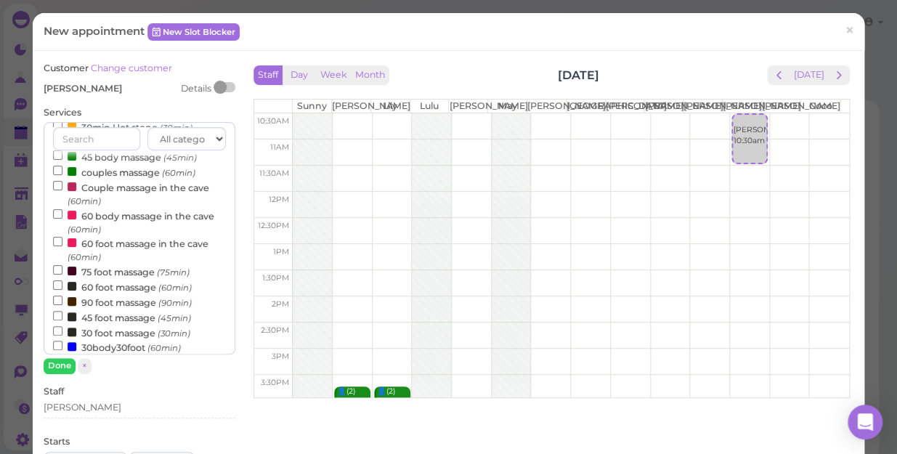
scroll to position [132, 0]
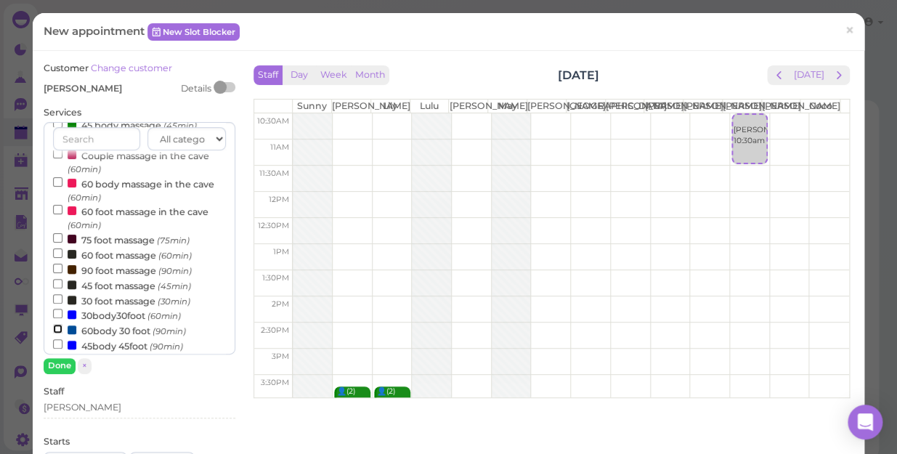
click at [56, 332] on input "60body 30 foot (90min)" at bounding box center [57, 328] width 9 height 9
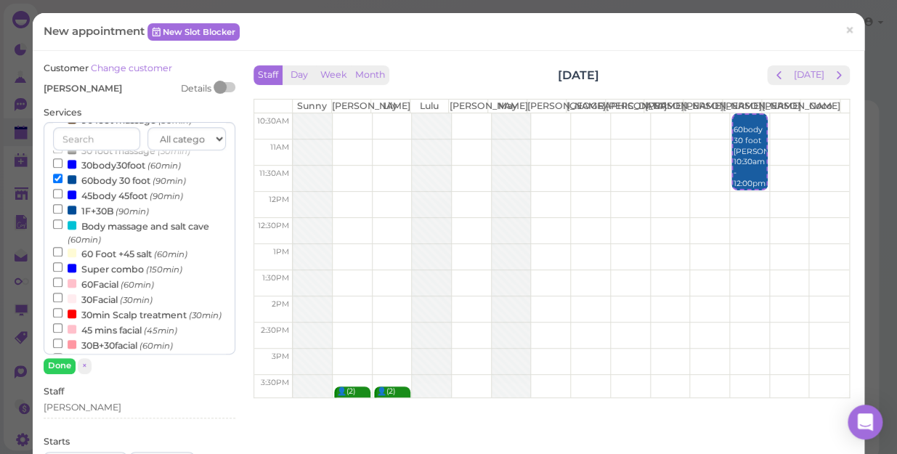
scroll to position [203, 0]
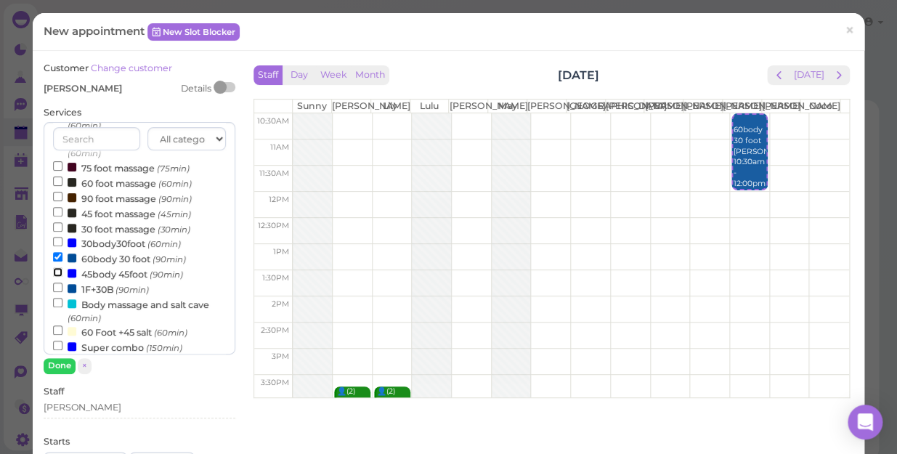
click at [58, 277] on input "45body 45foot (90min)" at bounding box center [57, 271] width 9 height 9
select select "1"
select select "30"
click at [53, 260] on input "60body 30 foot (90min)" at bounding box center [57, 256] width 9 height 9
select select "12"
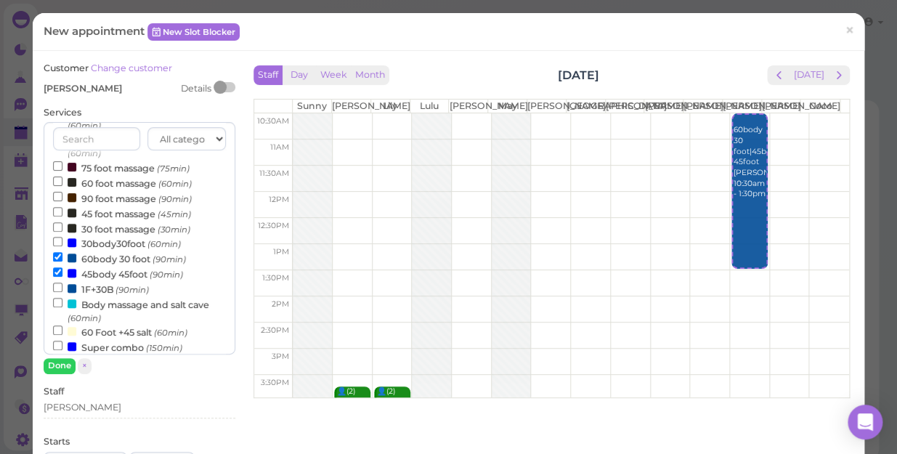
select select "00"
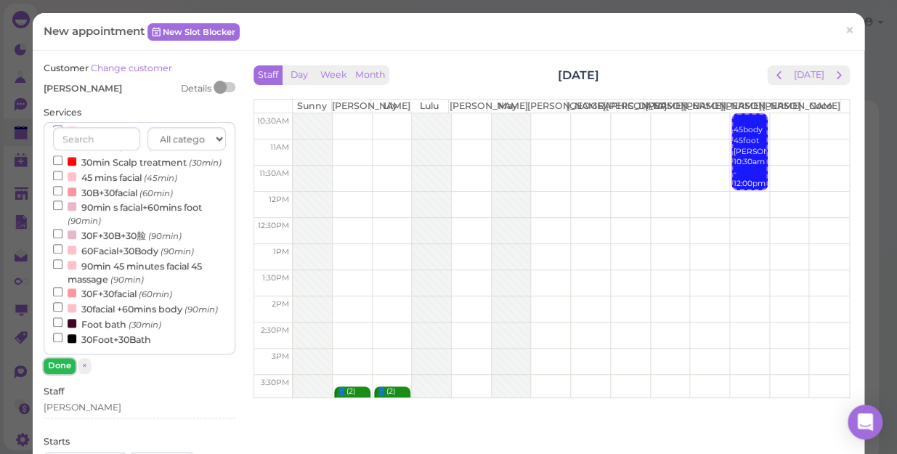
click at [58, 368] on button "Done" at bounding box center [60, 365] width 32 height 15
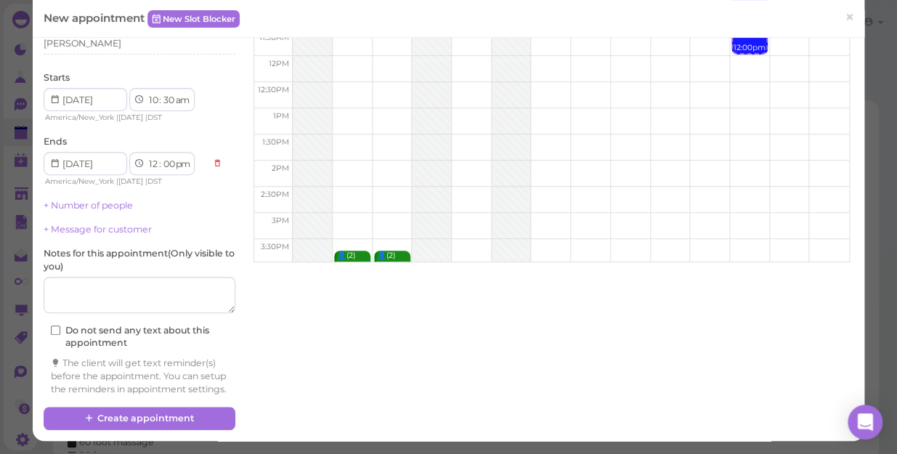
scroll to position [15, 0]
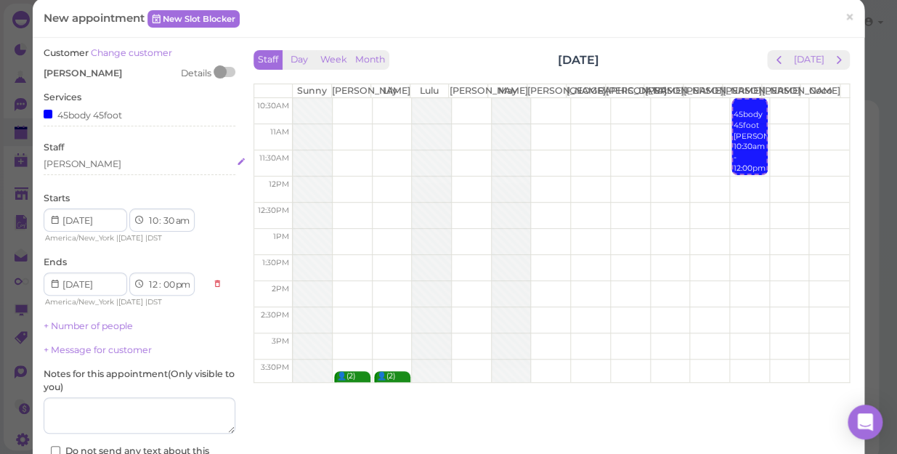
click at [80, 161] on div "[PERSON_NAME]" at bounding box center [140, 164] width 192 height 13
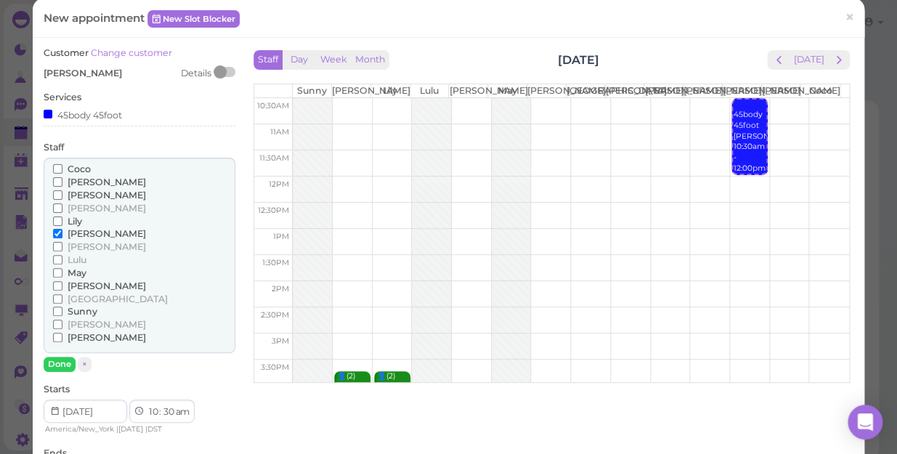
click at [55, 166] on input "Coco" at bounding box center [57, 168] width 9 height 9
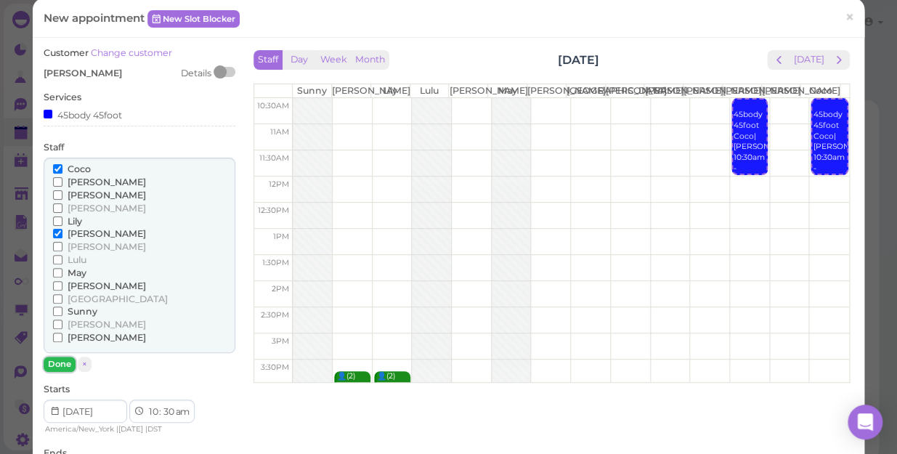
click at [64, 363] on button "Done" at bounding box center [60, 364] width 32 height 15
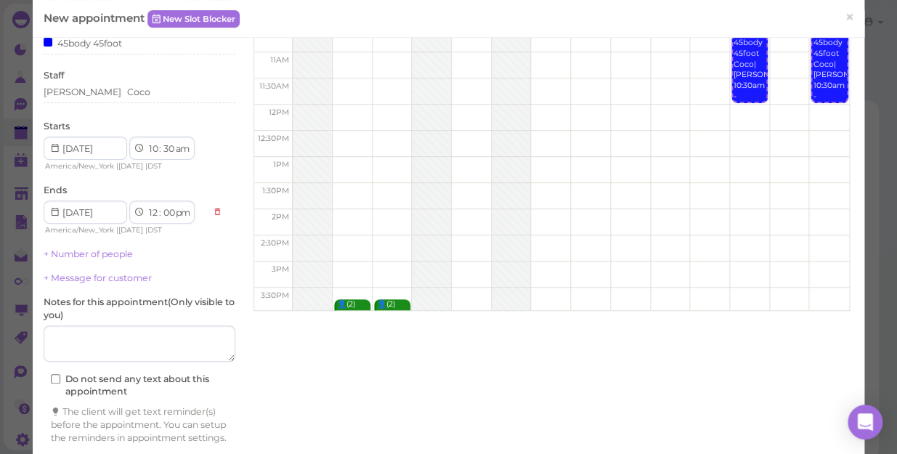
scroll to position [148, 0]
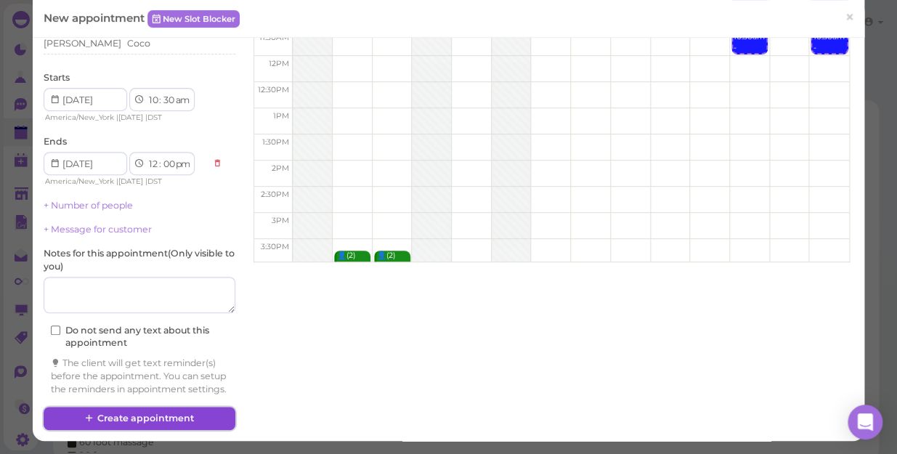
click at [199, 418] on button "Create appointment" at bounding box center [140, 418] width 192 height 23
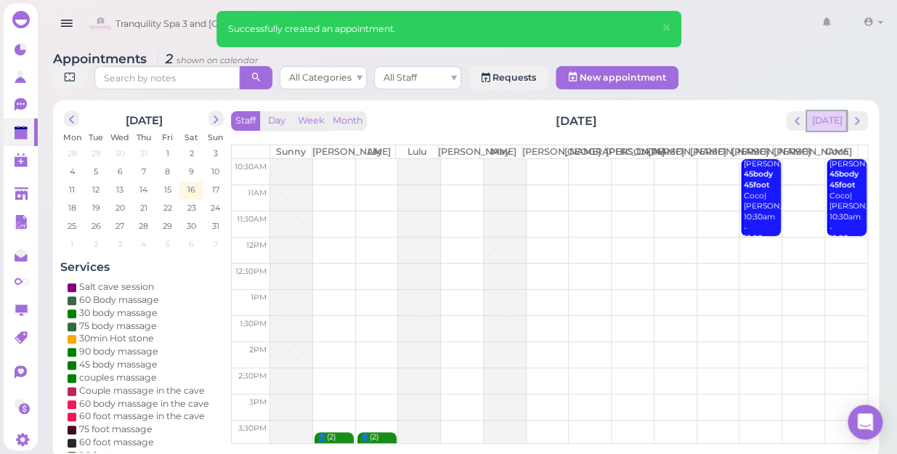
click at [828, 111] on button "[DATE]" at bounding box center [826, 121] width 39 height 20
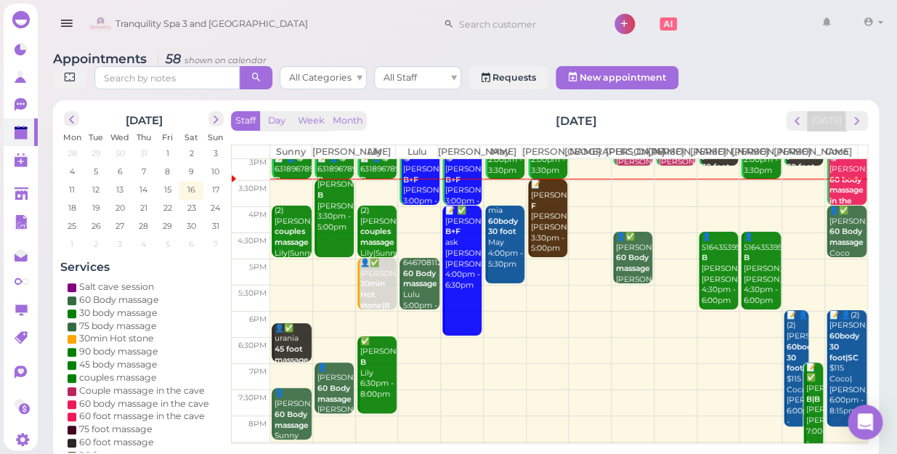
scroll to position [262, 0]
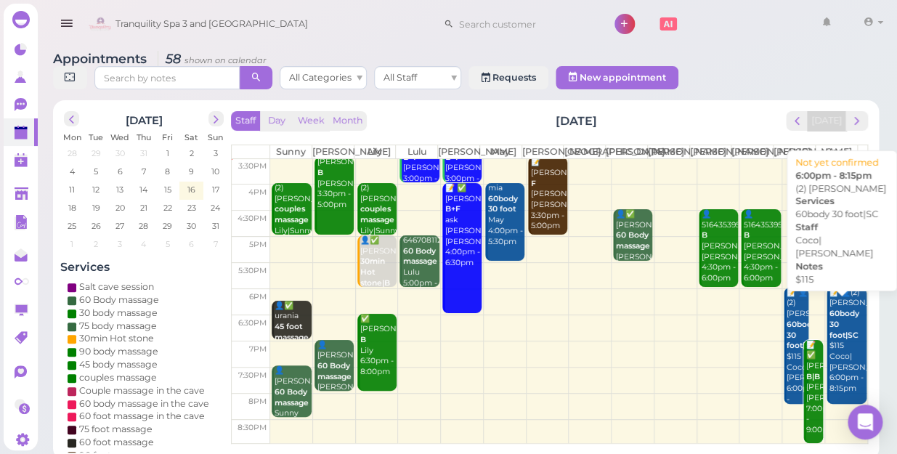
click at [831, 339] on div "📝 👤(2) Amanda 60body 30 foot|SC $115 Coco|Tina 6:00pm - 8:15pm" at bounding box center [848, 341] width 38 height 107
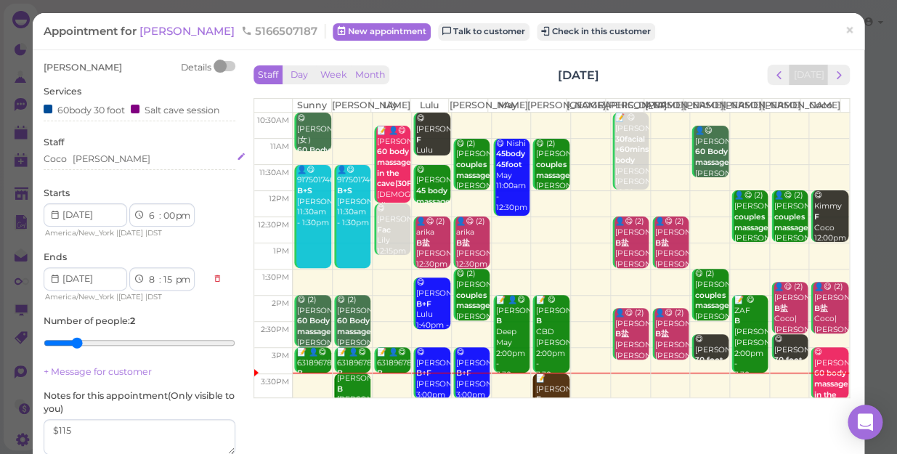
click at [110, 161] on div "Coco Tina" at bounding box center [140, 159] width 192 height 13
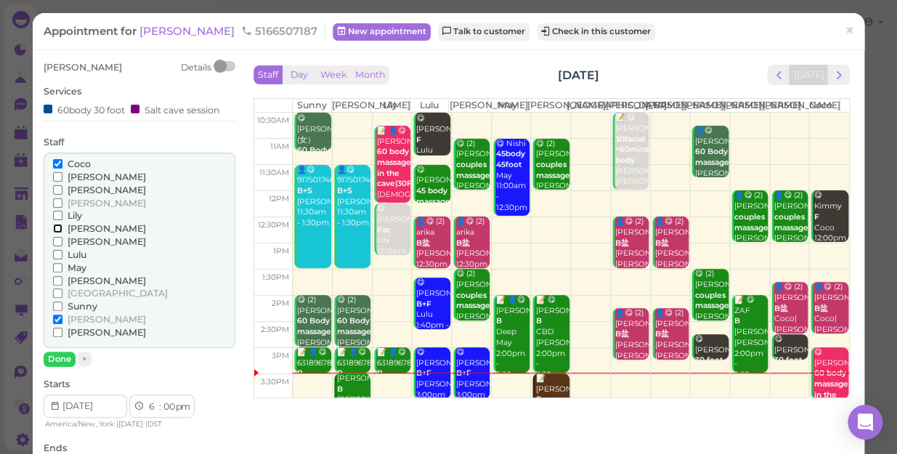
click at [57, 228] on input "[PERSON_NAME]" at bounding box center [57, 228] width 9 height 9
click at [57, 159] on input "Coco" at bounding box center [57, 163] width 9 height 9
click at [57, 163] on input "Coco" at bounding box center [57, 163] width 9 height 9
click at [54, 162] on input "Coco" at bounding box center [57, 163] width 9 height 9
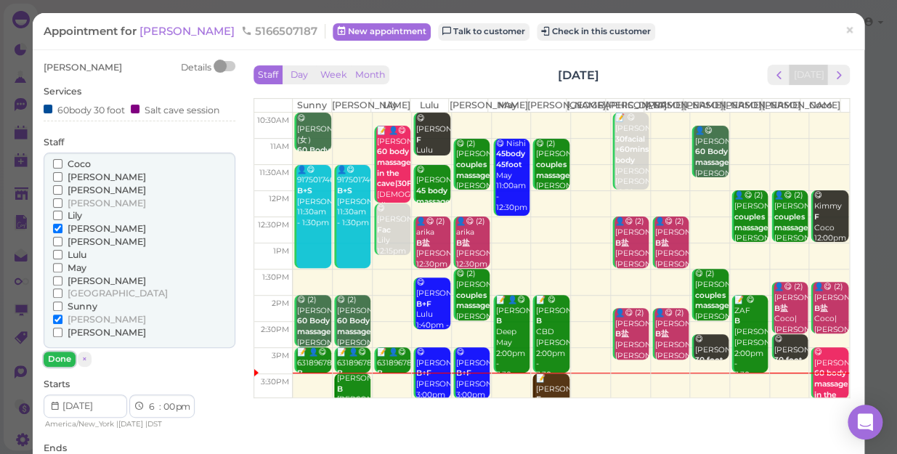
click at [58, 354] on button "Done" at bounding box center [60, 359] width 32 height 15
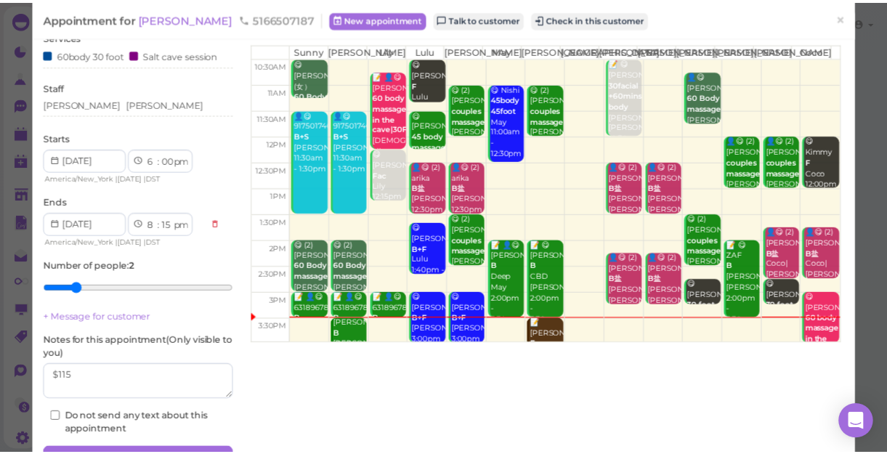
scroll to position [132, 0]
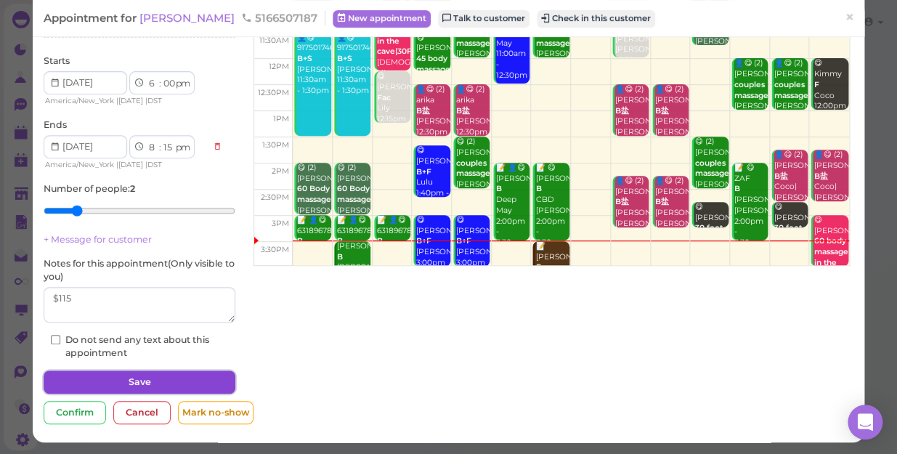
click at [111, 381] on button "Save" at bounding box center [140, 382] width 192 height 23
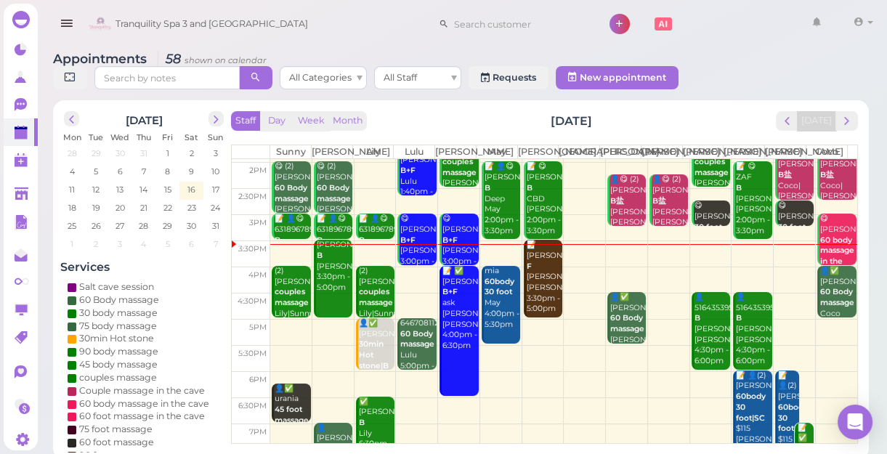
scroll to position [198, 0]
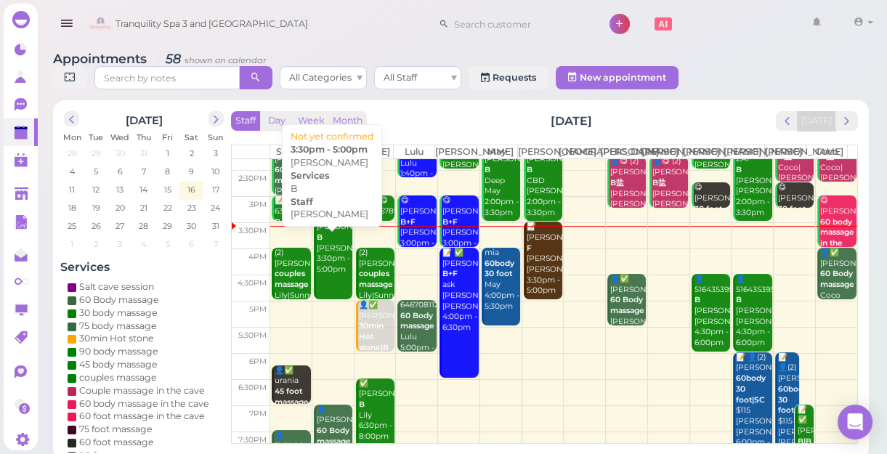
click at [334, 273] on div "Jenny Hernan B Kelly 3:30pm - 5:00pm" at bounding box center [334, 248] width 36 height 53
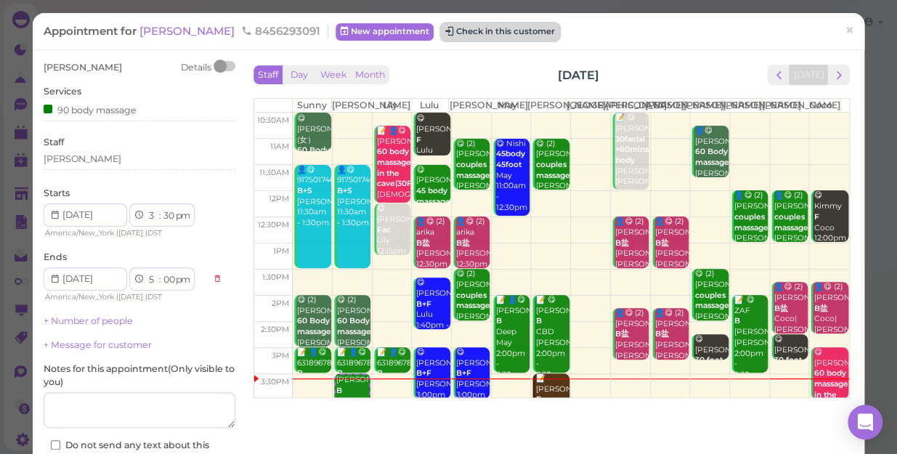
click at [477, 32] on button "Check in this customer" at bounding box center [500, 31] width 118 height 17
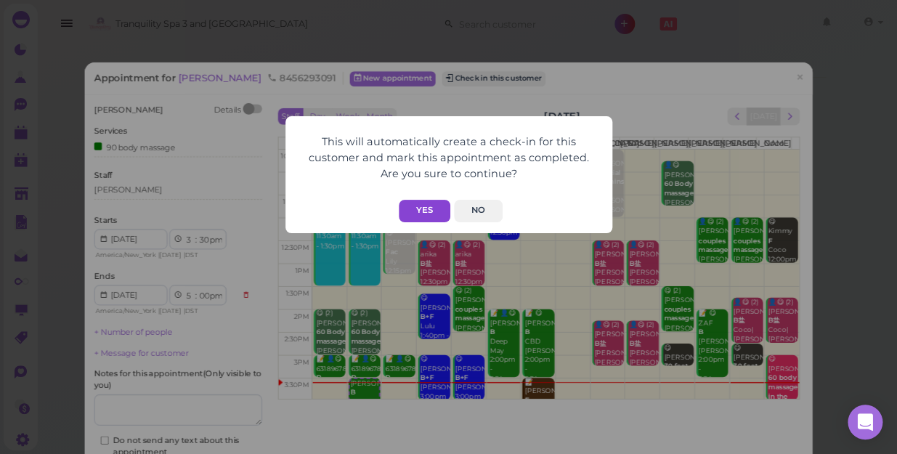
click at [427, 206] on button "Yes" at bounding box center [425, 211] width 52 height 23
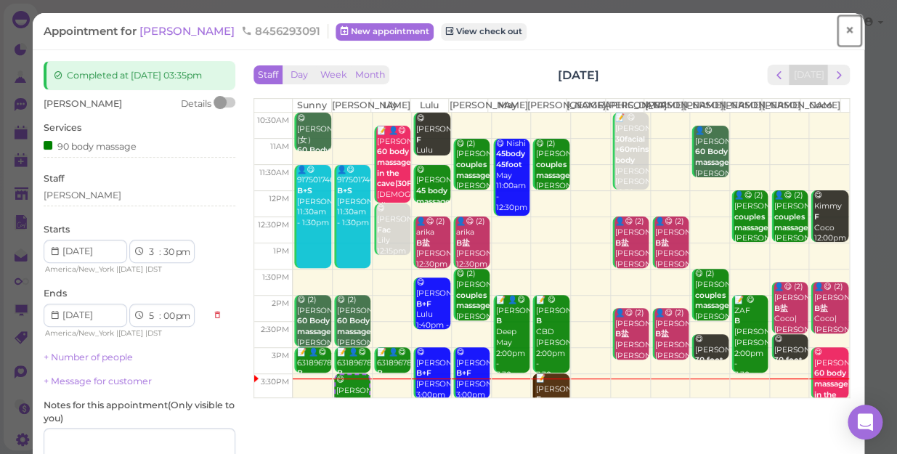
click at [845, 32] on span "×" at bounding box center [849, 30] width 9 height 20
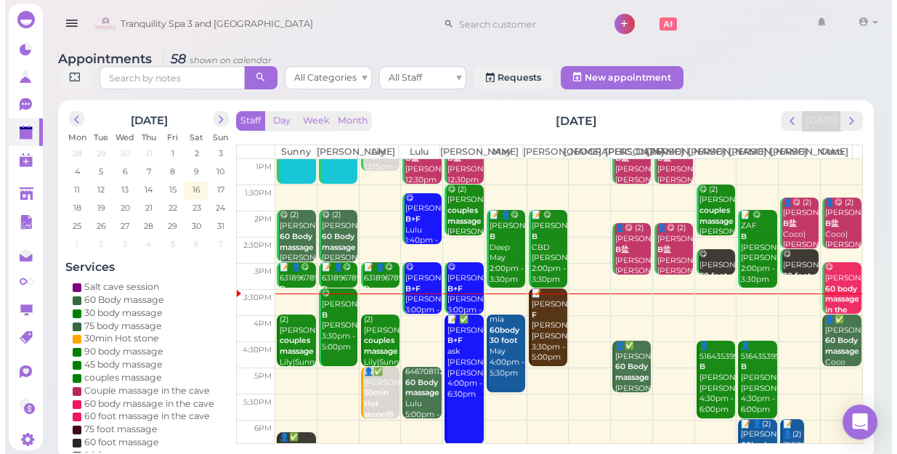
scroll to position [132, 0]
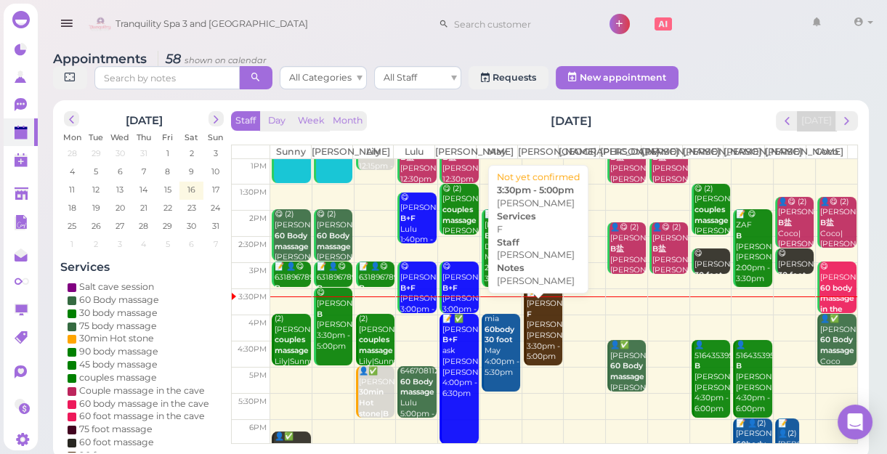
click at [536, 362] on div "📝 Marie F mike Mike 3:30pm - 5:00pm" at bounding box center [544, 325] width 36 height 75
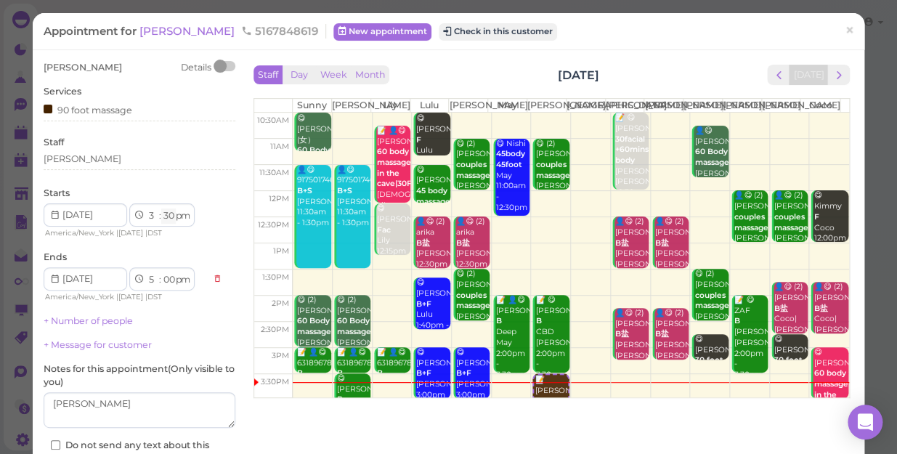
click at [167, 217] on select "00 05 10 15 20 25 30 35 40 45 50 55" at bounding box center [168, 216] width 15 height 15
select select "40"
click at [161, 209] on select "00 05 10 15 20 25 30 35 40 45 50 55" at bounding box center [168, 216] width 15 height 15
select select "10"
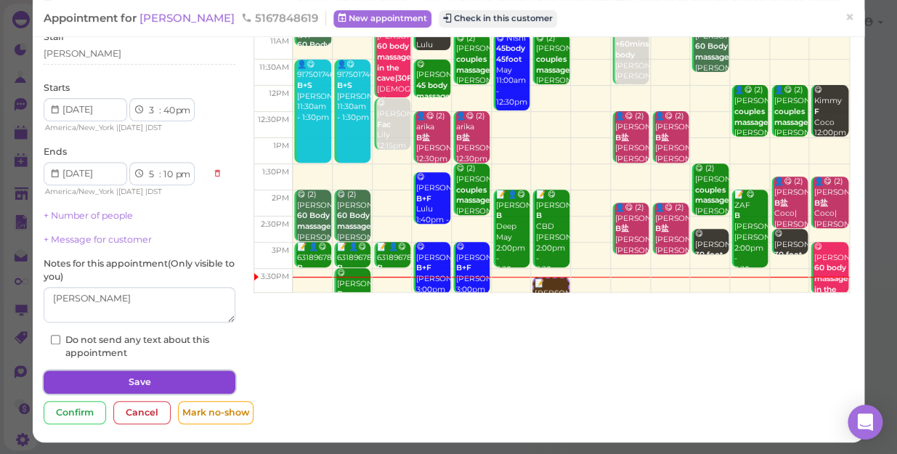
click at [193, 383] on button "Save" at bounding box center [140, 382] width 192 height 23
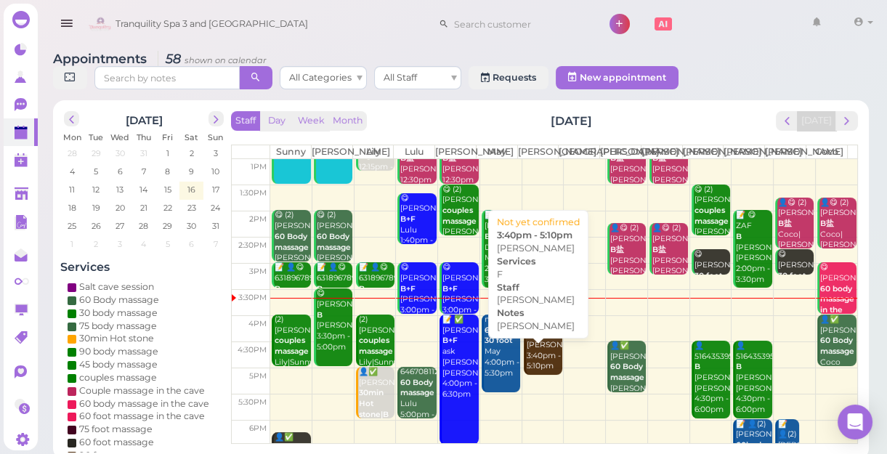
scroll to position [132, 0]
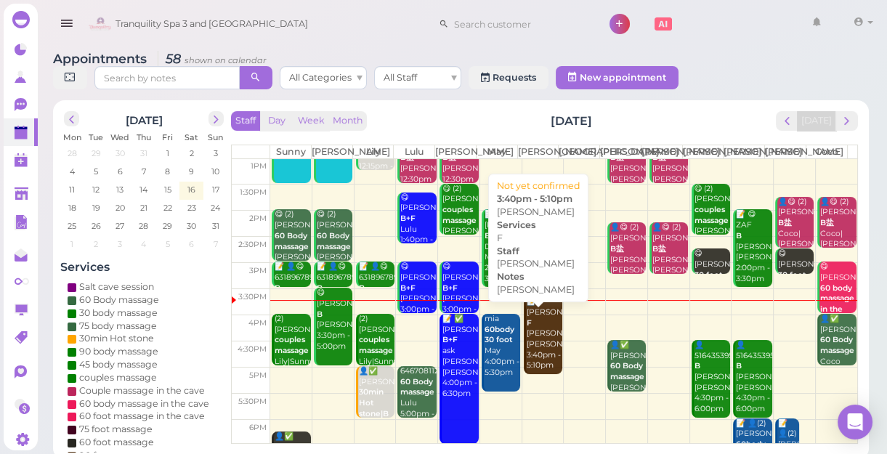
click at [538, 352] on div "📝 Marie F mike Mike 3:40pm - 5:10pm" at bounding box center [544, 333] width 36 height 75
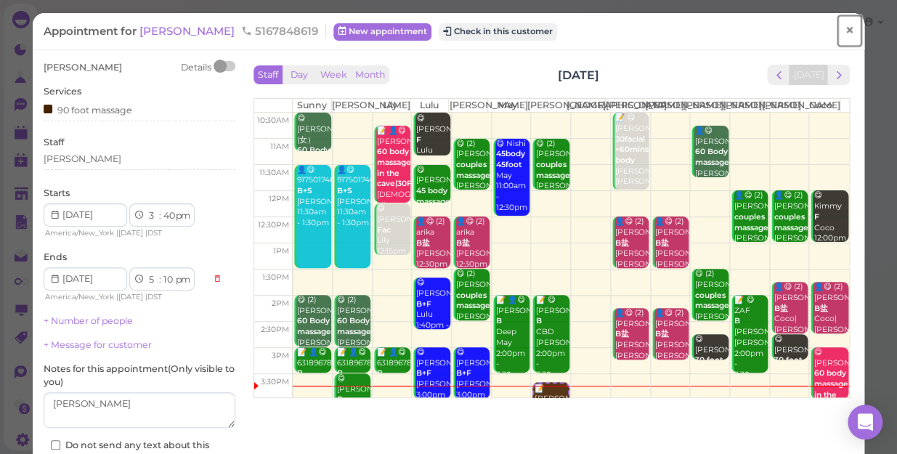
click at [845, 30] on span "×" at bounding box center [849, 30] width 9 height 20
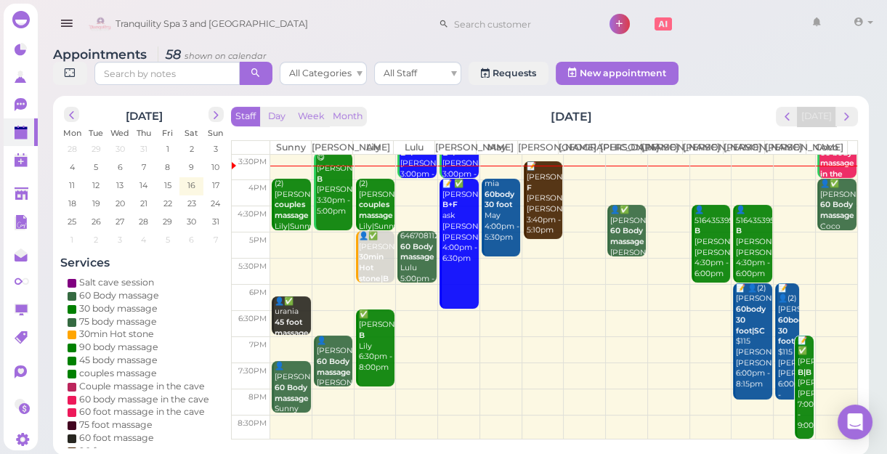
scroll to position [5, 0]
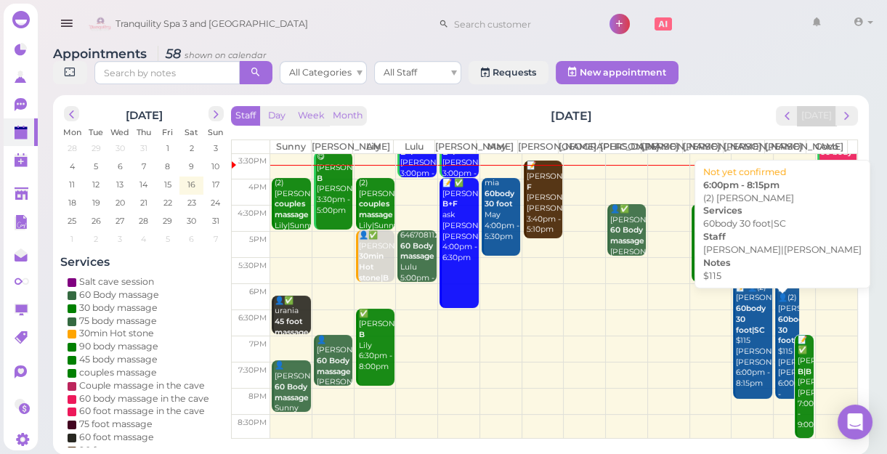
click at [743, 317] on b "60body 30 foot|SC" at bounding box center [751, 319] width 30 height 31
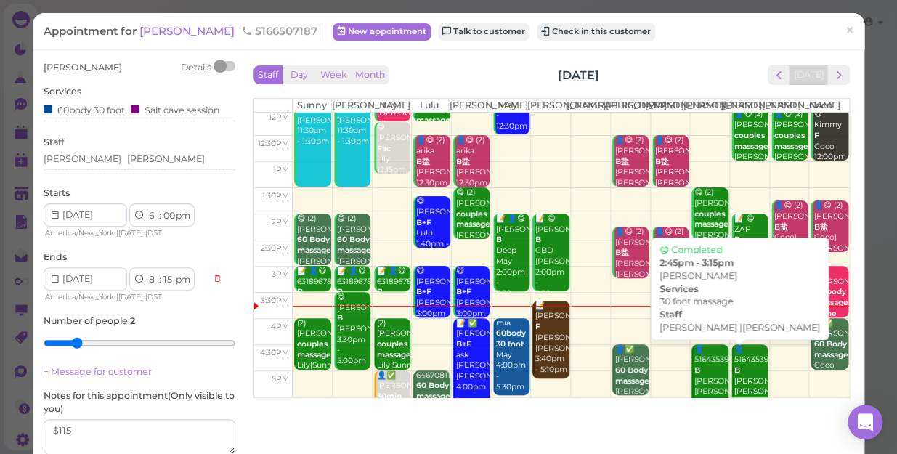
scroll to position [198, 0]
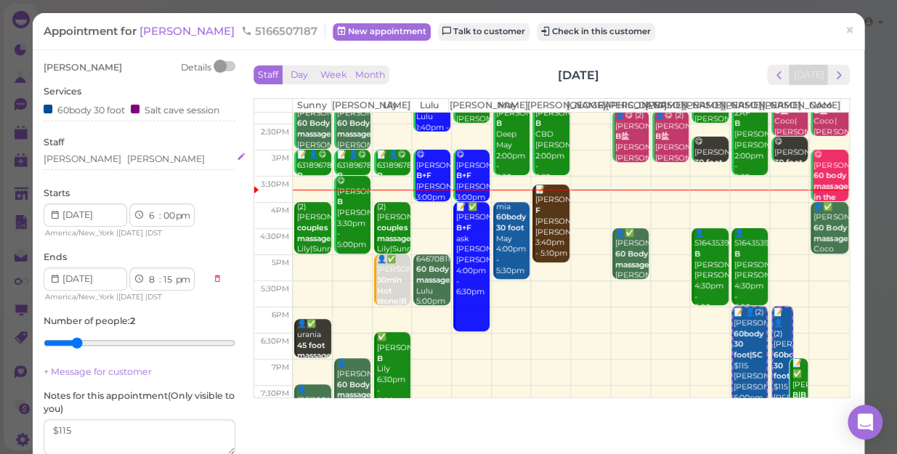
click at [105, 163] on div "Tina Linda" at bounding box center [140, 159] width 192 height 13
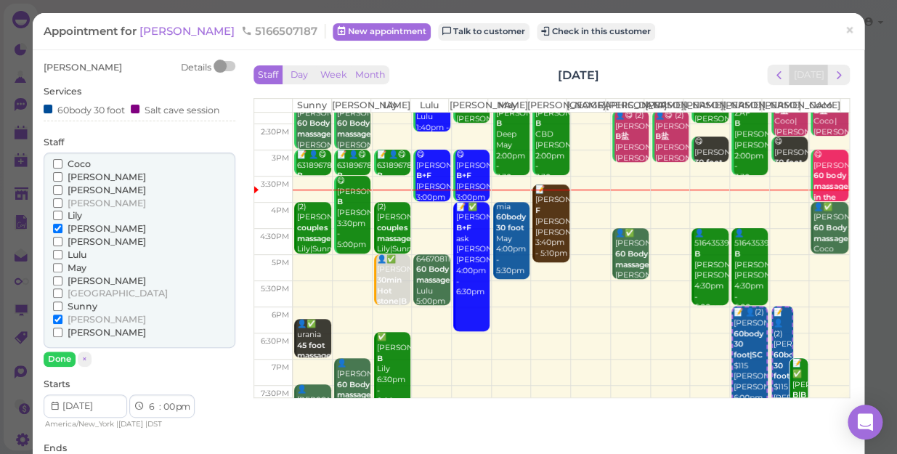
click at [58, 161] on input "Coco" at bounding box center [57, 163] width 9 height 9
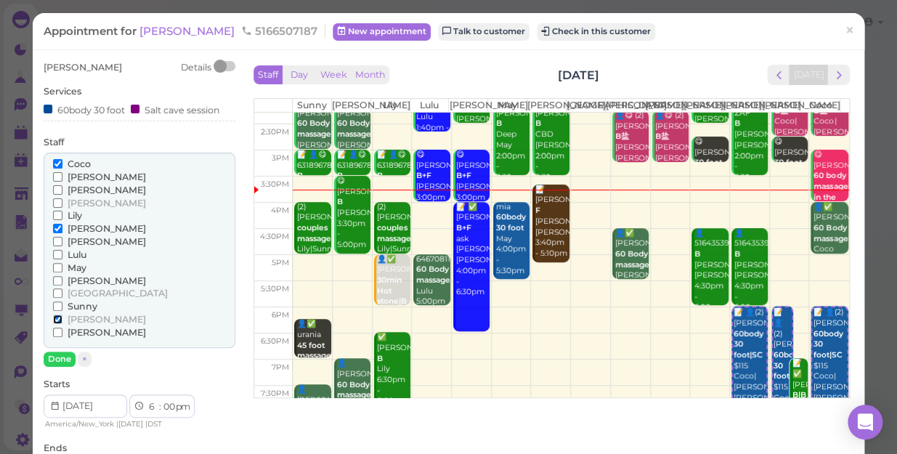
click at [57, 320] on input "[PERSON_NAME]" at bounding box center [57, 319] width 9 height 9
click at [60, 358] on button "Done" at bounding box center [60, 359] width 32 height 15
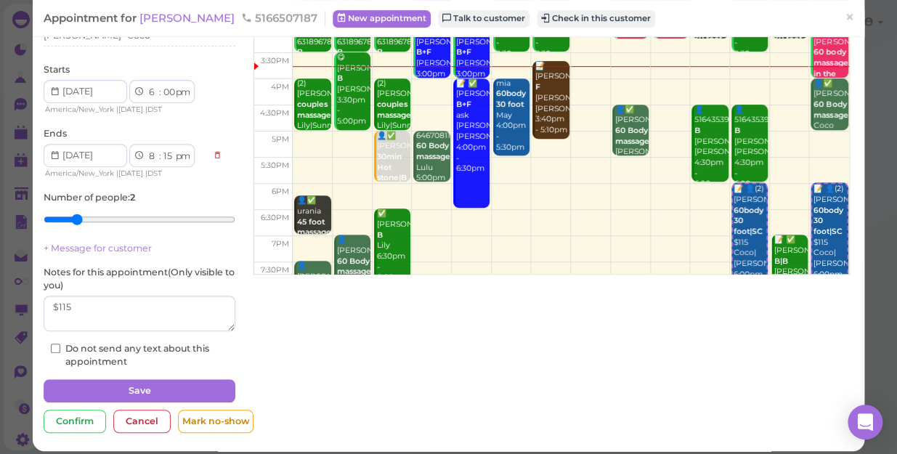
scroll to position [132, 0]
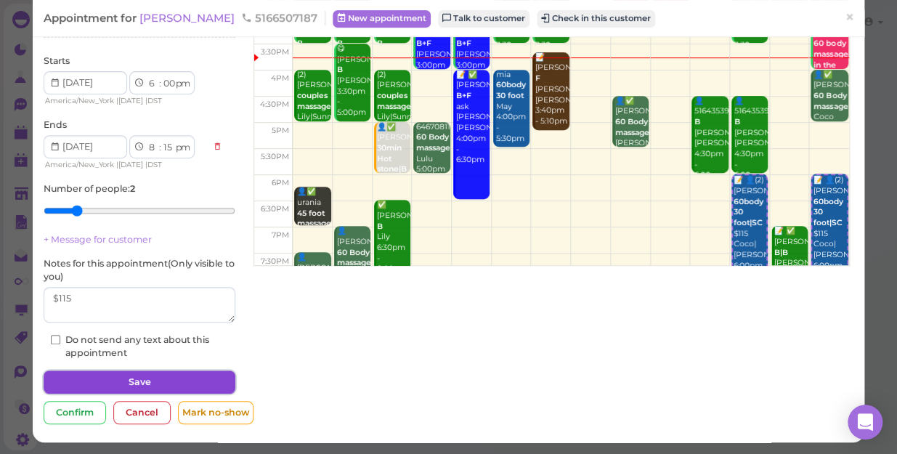
click at [109, 378] on button "Save" at bounding box center [140, 382] width 192 height 23
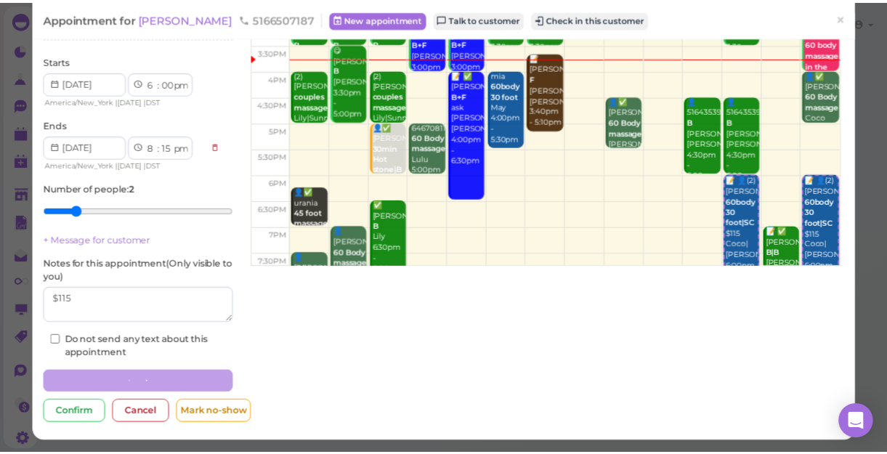
scroll to position [132, 0]
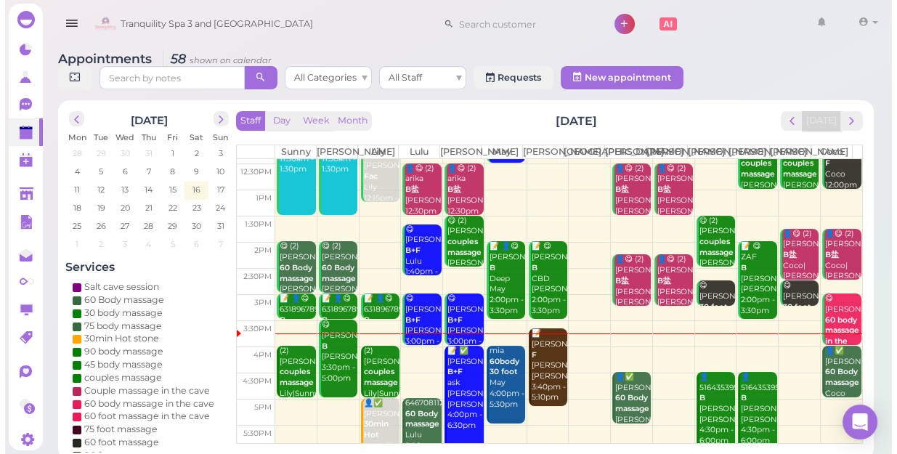
scroll to position [262, 0]
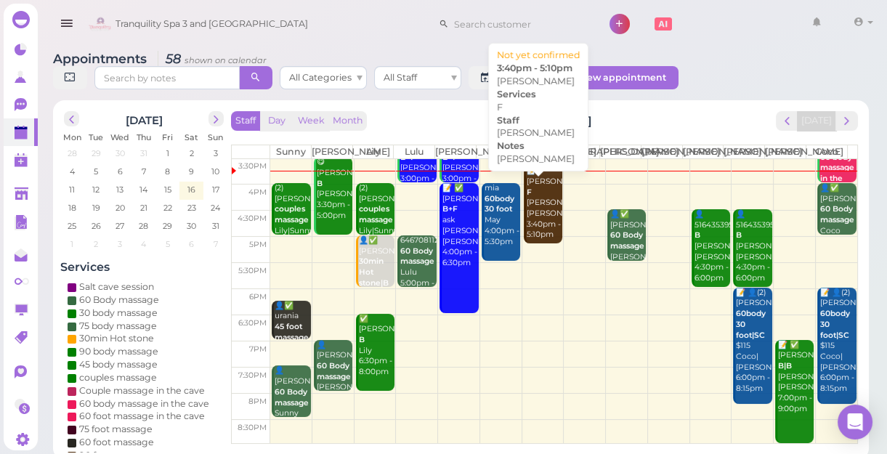
click at [527, 225] on div "📝 Marie F mike Mike 3:40pm - 5:10pm" at bounding box center [544, 203] width 36 height 75
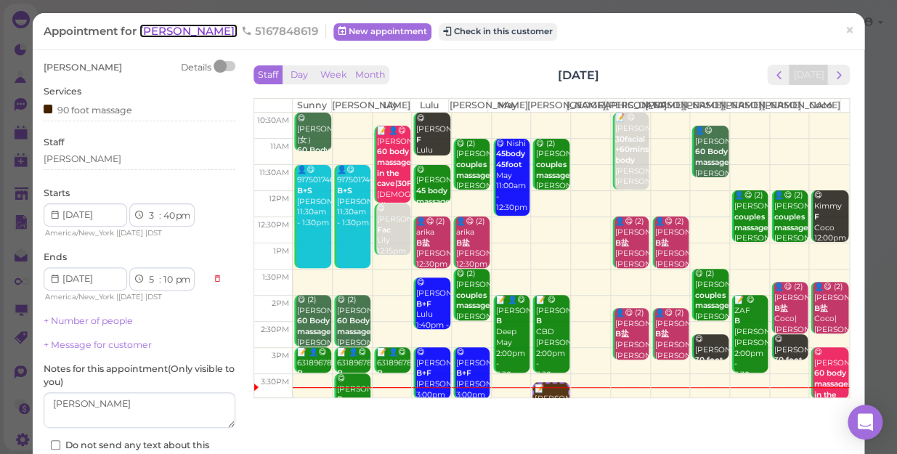
click at [158, 36] on span "[PERSON_NAME]" at bounding box center [189, 31] width 98 height 14
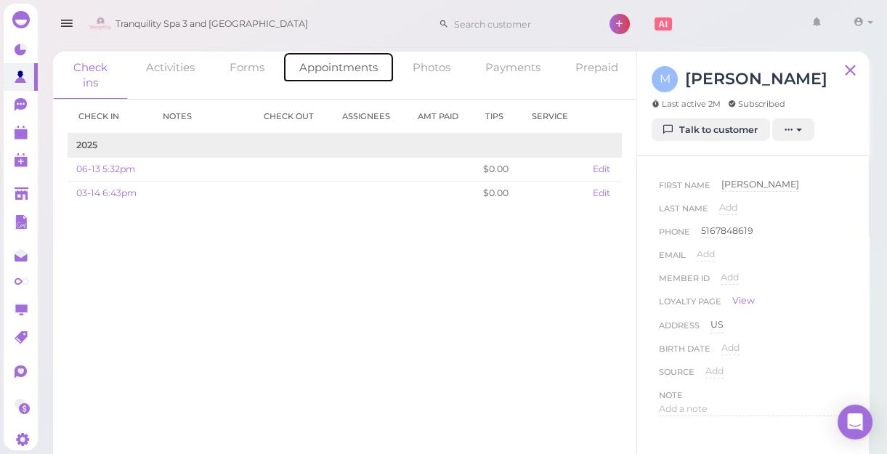
click at [337, 70] on link "Appointments" at bounding box center [339, 67] width 112 height 31
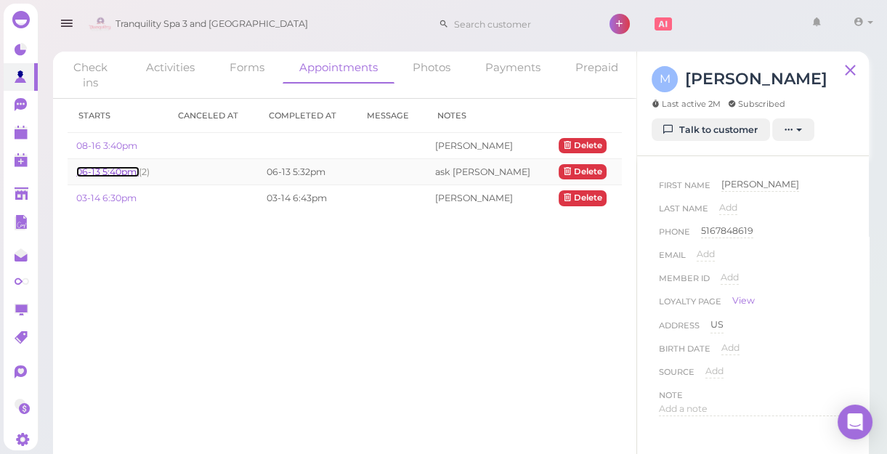
click at [104, 173] on link "06-13 5:40pm" at bounding box center [107, 171] width 62 height 11
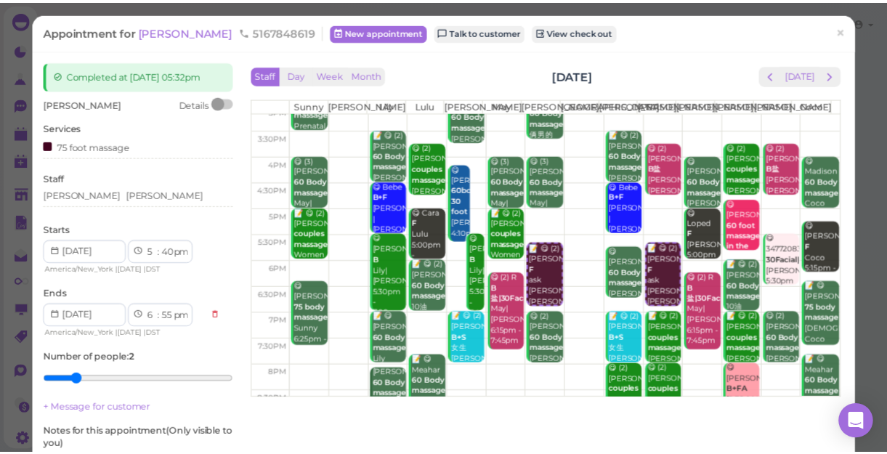
scroll to position [262, 0]
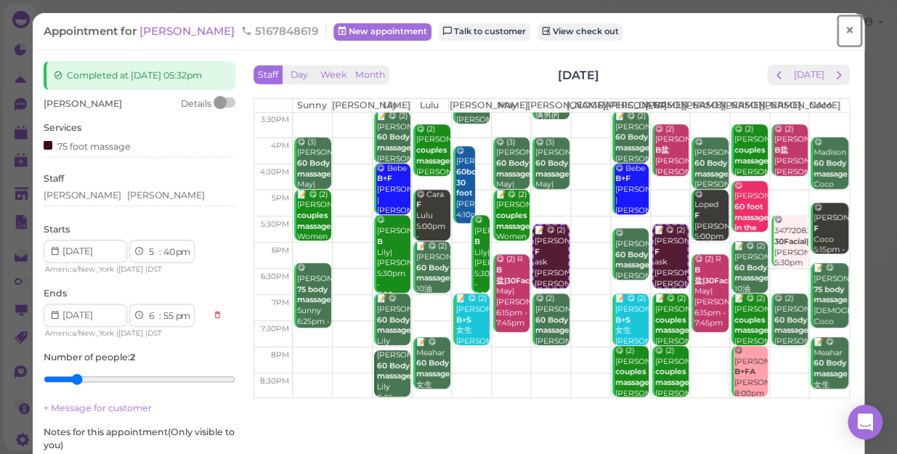
click at [845, 32] on span "×" at bounding box center [849, 30] width 9 height 20
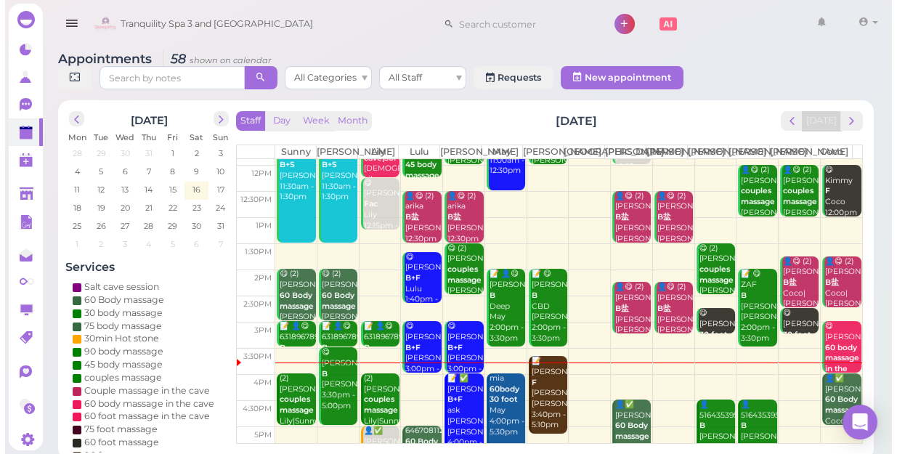
scroll to position [198, 0]
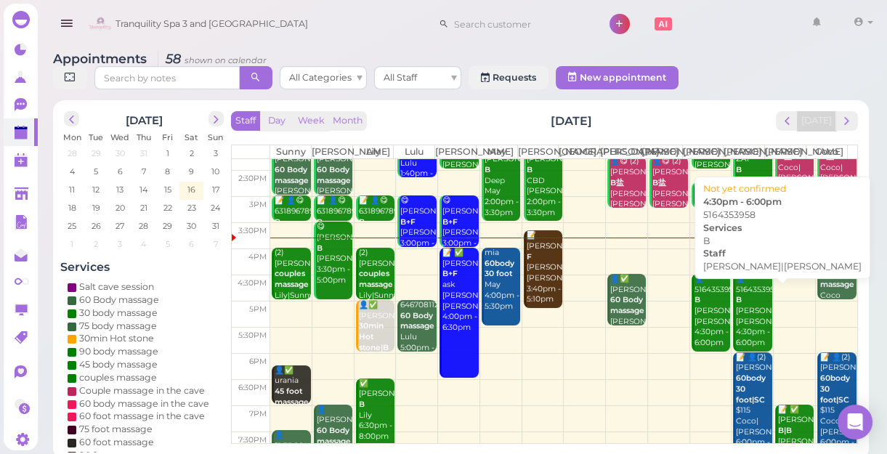
click at [740, 328] on div "👤5164353958 B Linda|Tom 4:30pm - 6:00pm" at bounding box center [753, 311] width 36 height 75
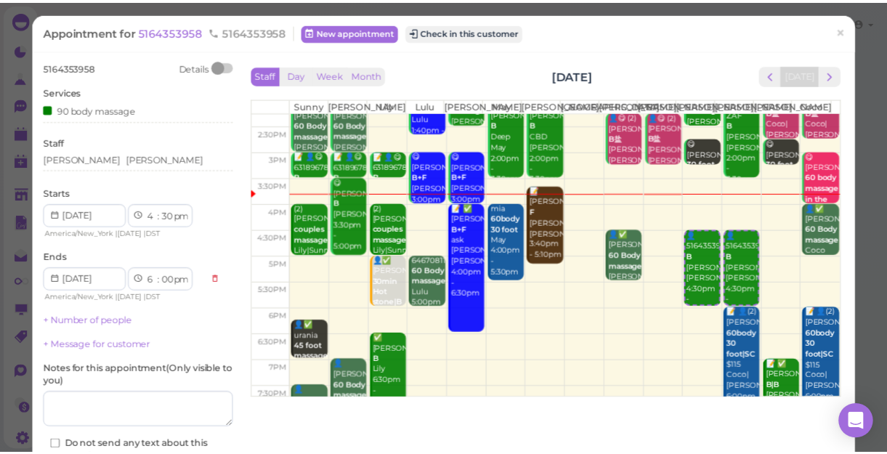
scroll to position [198, 0]
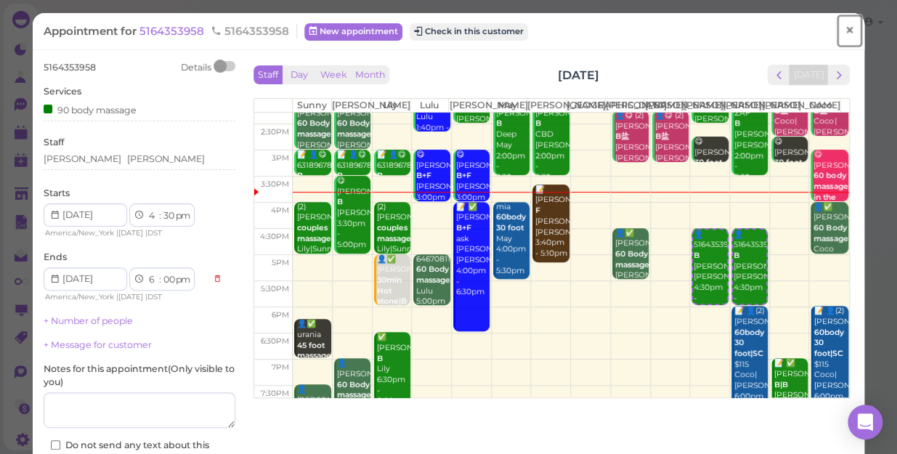
click at [836, 33] on link "×" at bounding box center [849, 31] width 27 height 34
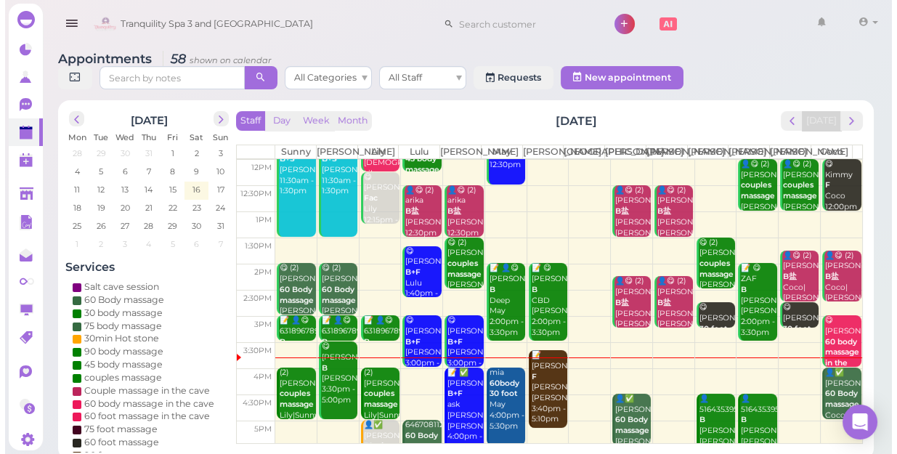
scroll to position [198, 0]
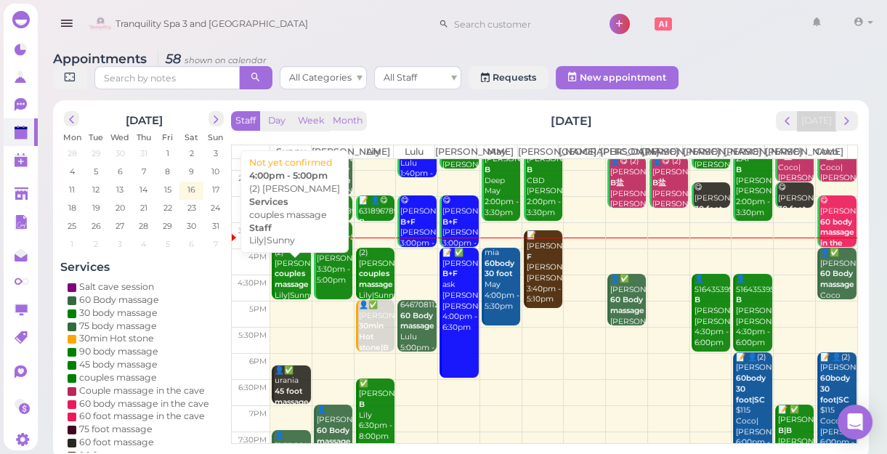
click at [283, 288] on b "couples massage" at bounding box center [292, 279] width 34 height 20
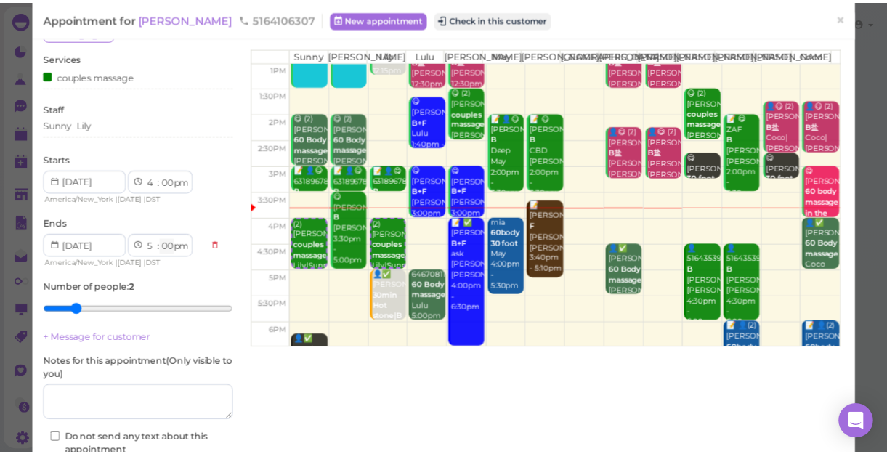
scroll to position [17, 0]
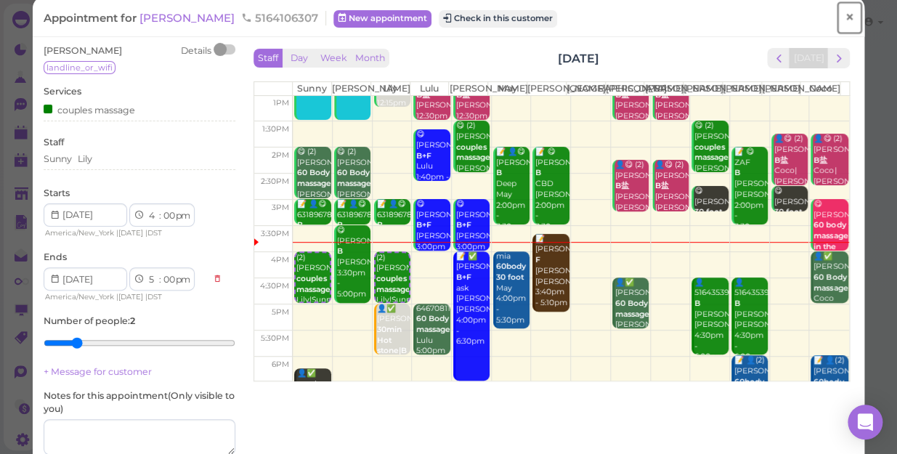
click at [845, 14] on span "×" at bounding box center [849, 17] width 9 height 20
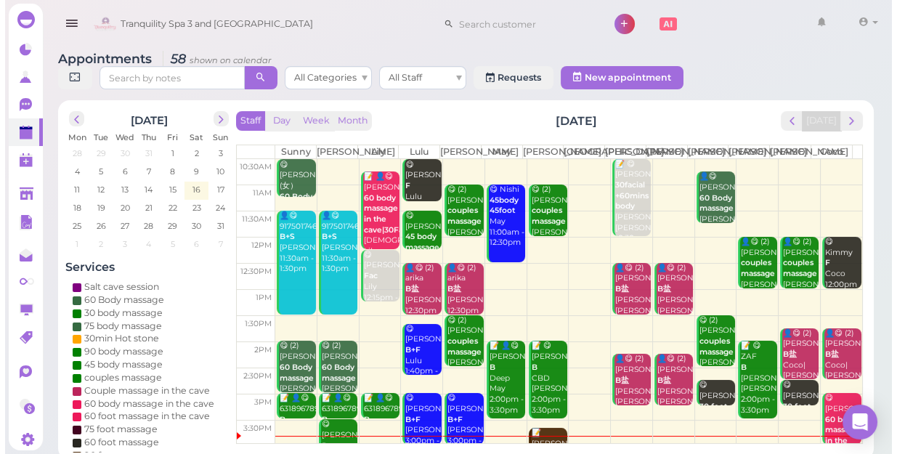
scroll to position [198, 0]
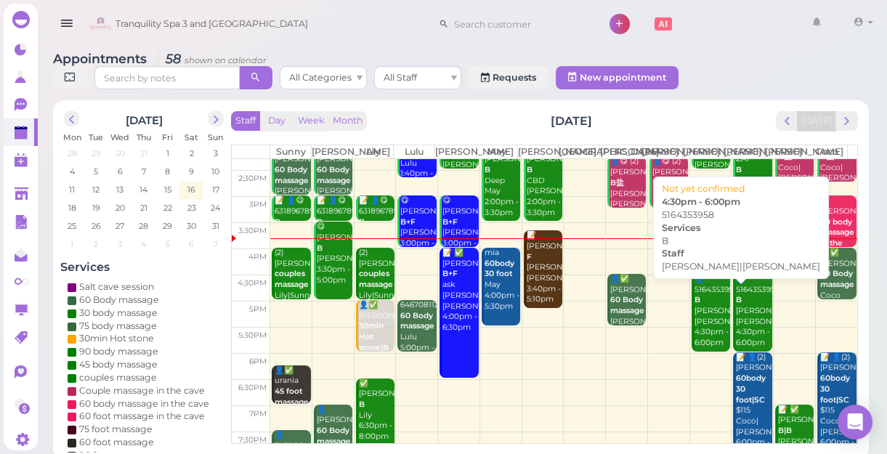
click at [709, 339] on div "👤5164353958 B Linda|Tom 4:30pm - 6:00pm" at bounding box center [712, 311] width 36 height 75
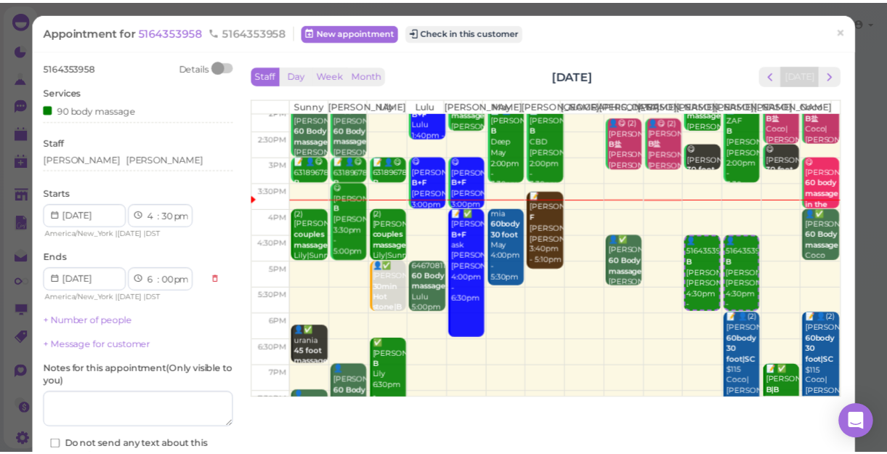
scroll to position [198, 0]
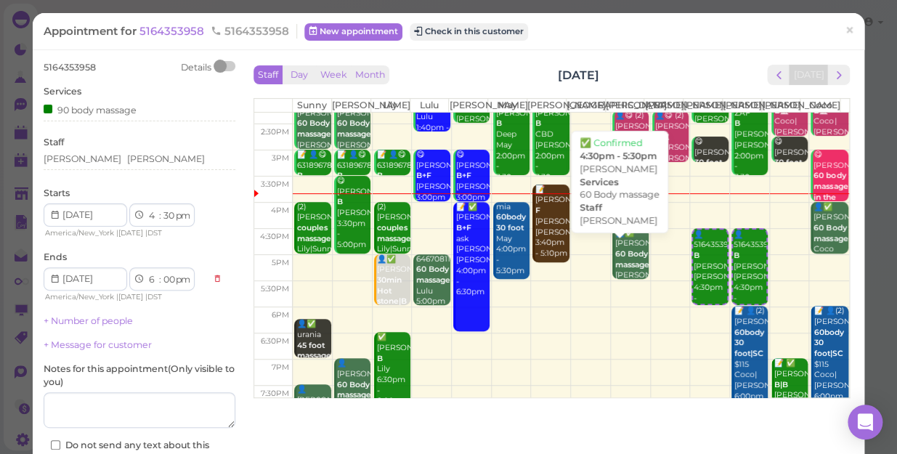
click at [615, 270] on b "60 Body massage" at bounding box center [632, 259] width 34 height 20
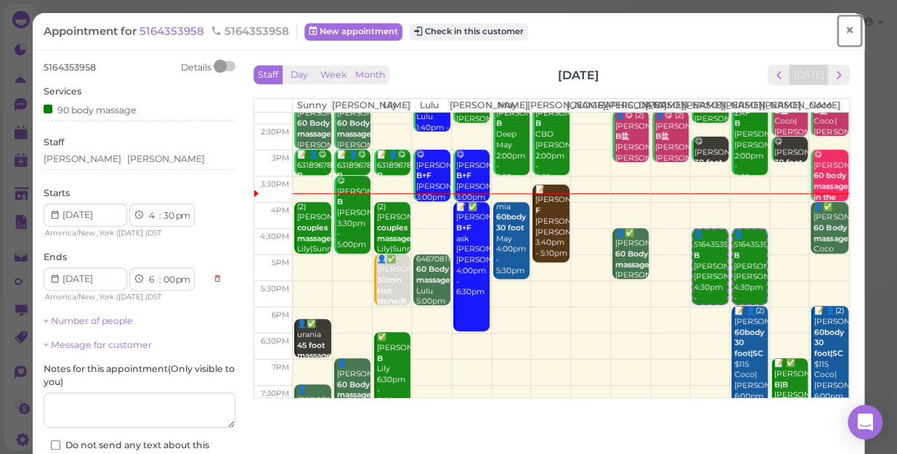
click at [845, 28] on span "×" at bounding box center [849, 30] width 9 height 20
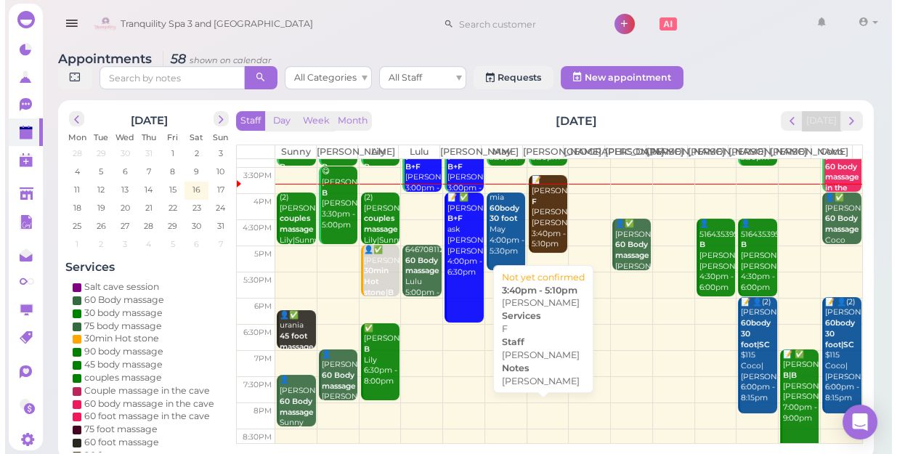
scroll to position [262, 0]
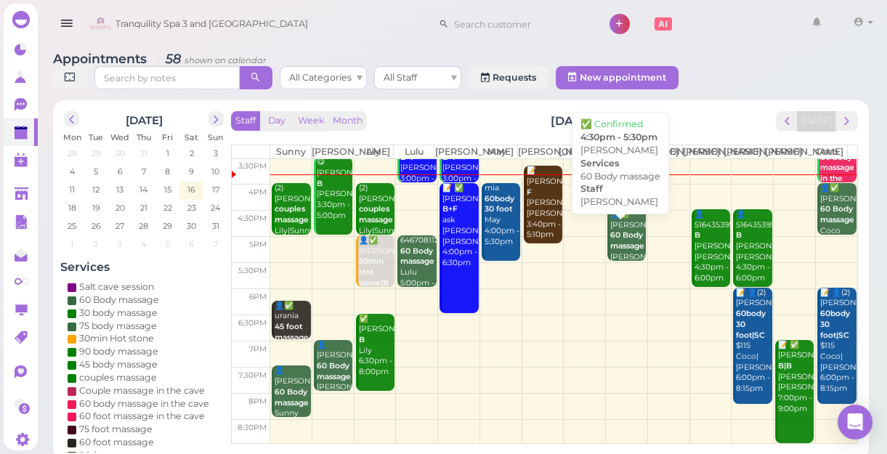
click at [618, 251] on b "60 Body massage" at bounding box center [627, 240] width 34 height 20
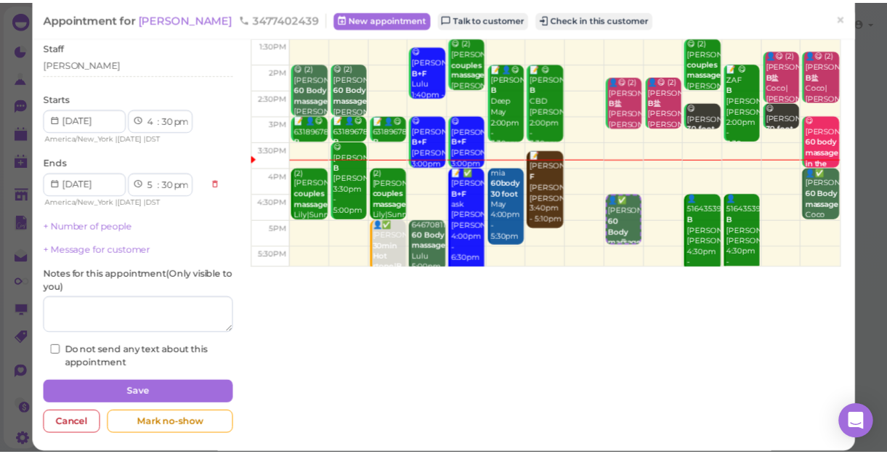
scroll to position [132, 0]
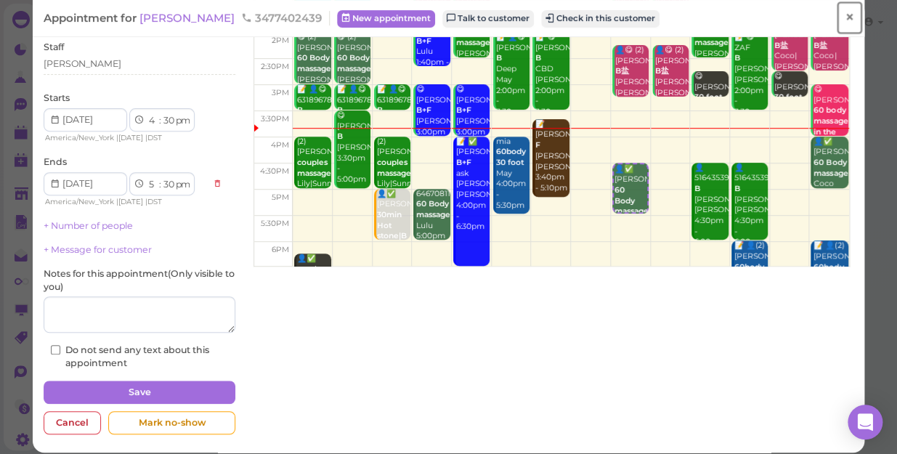
click at [845, 19] on span "×" at bounding box center [849, 17] width 9 height 20
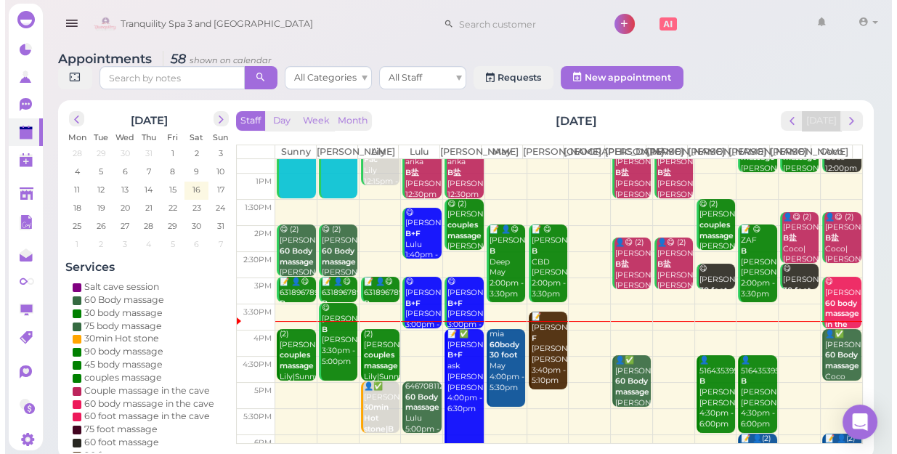
scroll to position [132, 0]
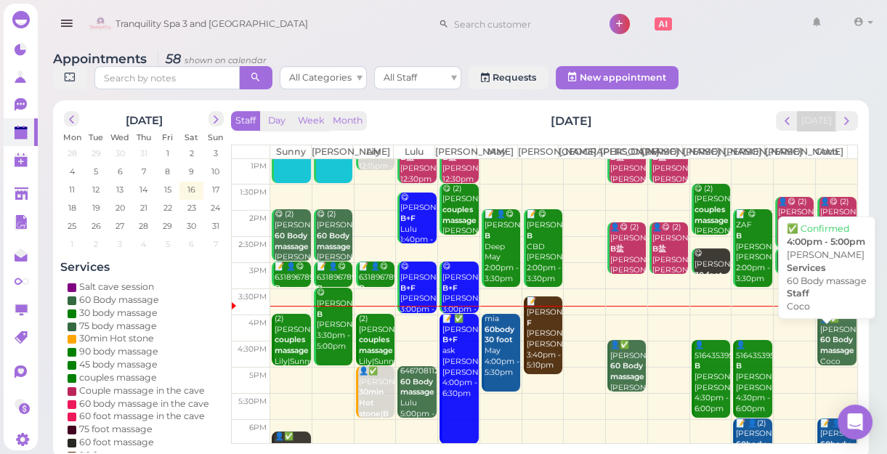
click at [827, 354] on b "60 Body massage" at bounding box center [837, 345] width 34 height 20
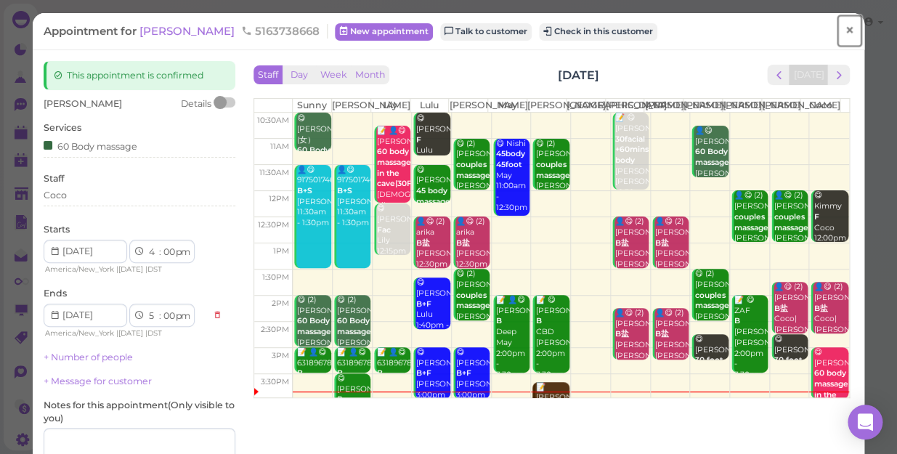
click at [845, 32] on span "×" at bounding box center [849, 30] width 9 height 20
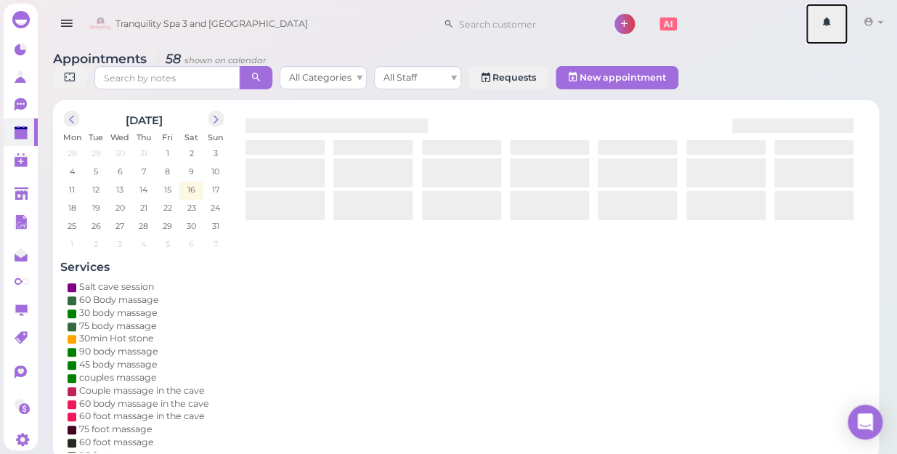
click at [837, 32] on link at bounding box center [827, 24] width 42 height 41
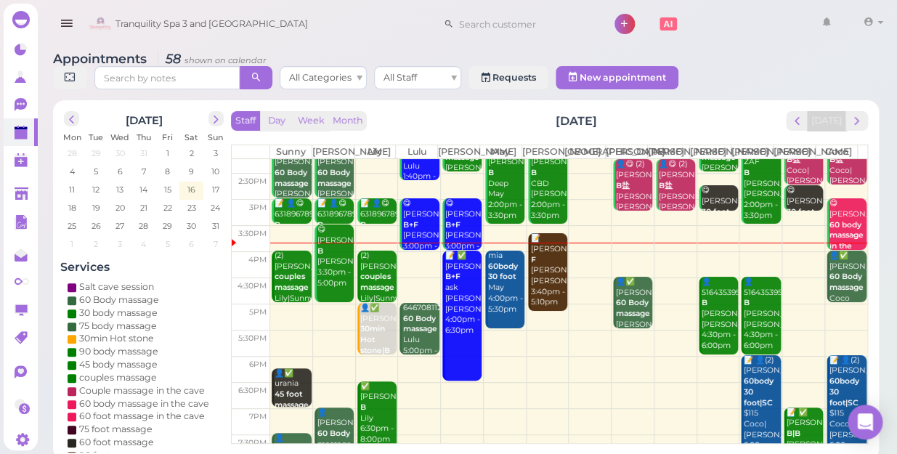
scroll to position [198, 0]
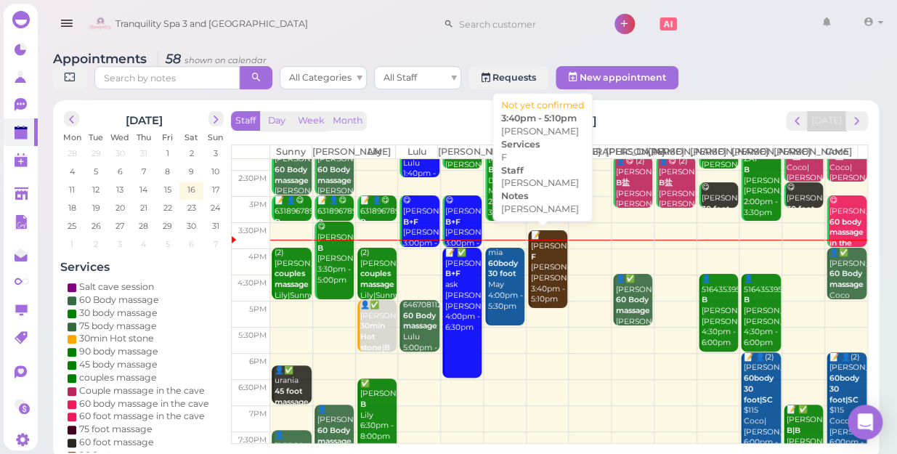
click at [539, 266] on div "📝 Marie F mike Mike 3:40pm - 5:10pm" at bounding box center [548, 267] width 37 height 75
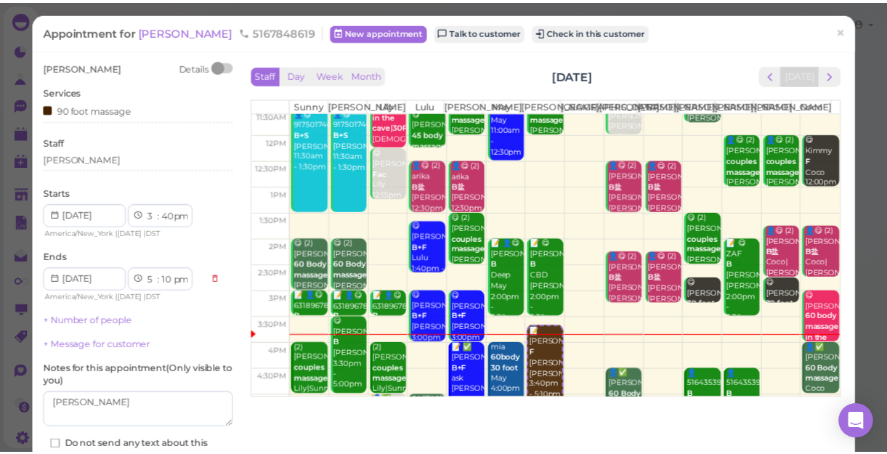
scroll to position [132, 0]
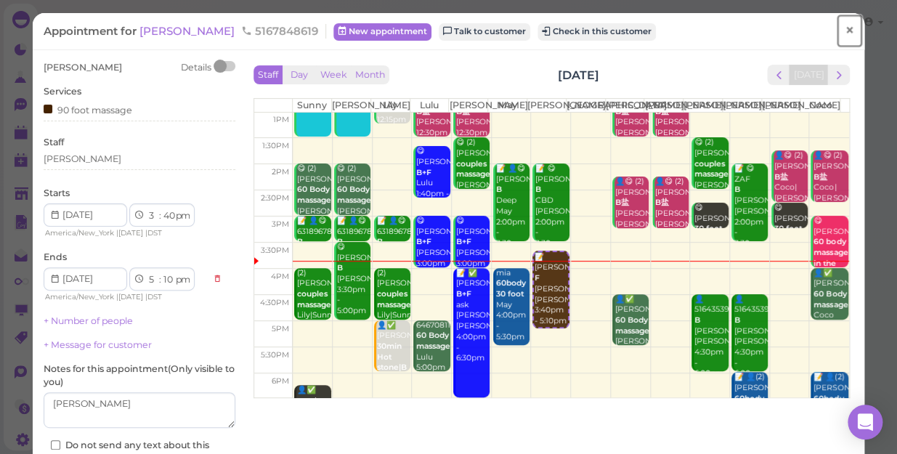
click at [845, 29] on span "×" at bounding box center [849, 30] width 9 height 20
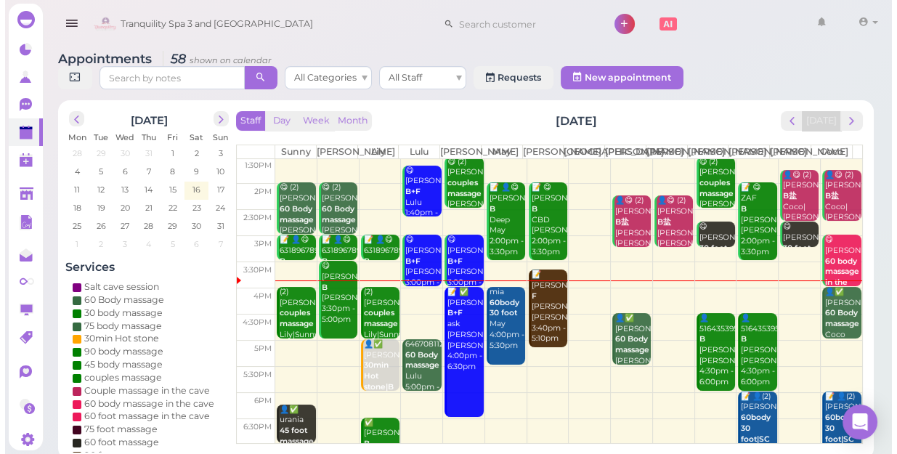
scroll to position [198, 0]
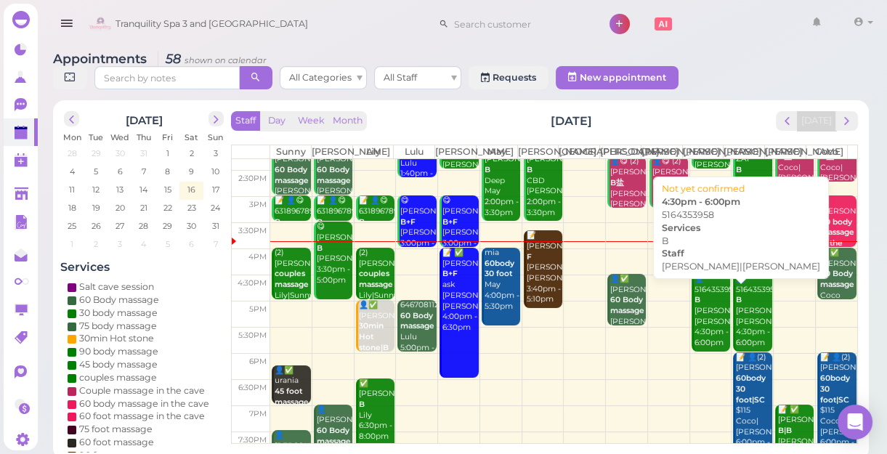
click at [698, 324] on div "👤5164353958 B Linda|Tom 4:30pm - 6:00pm" at bounding box center [712, 311] width 36 height 75
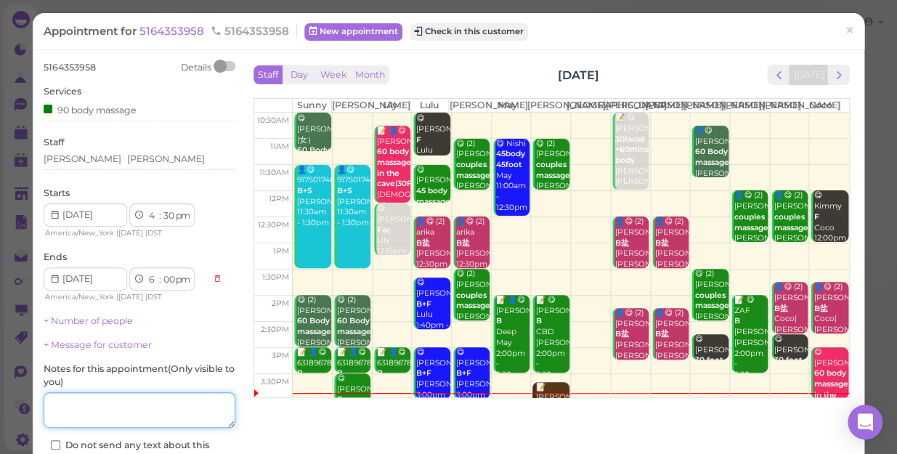
click at [164, 416] on textarea at bounding box center [140, 410] width 192 height 36
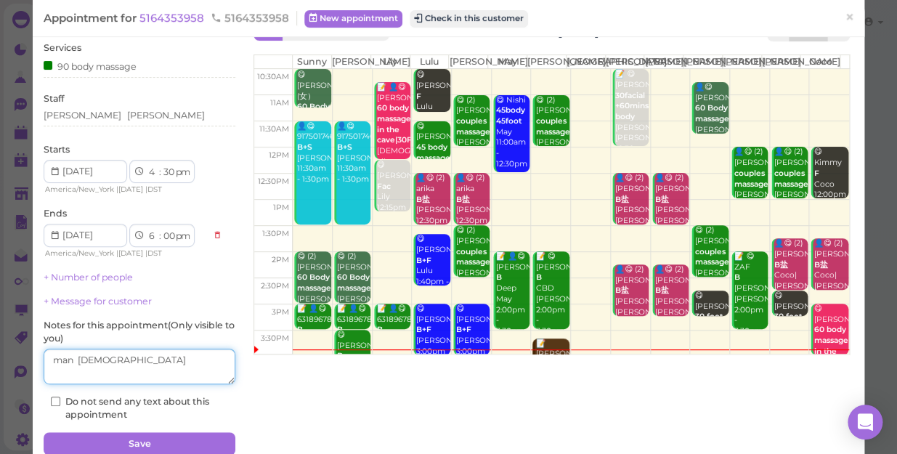
scroll to position [105, 0]
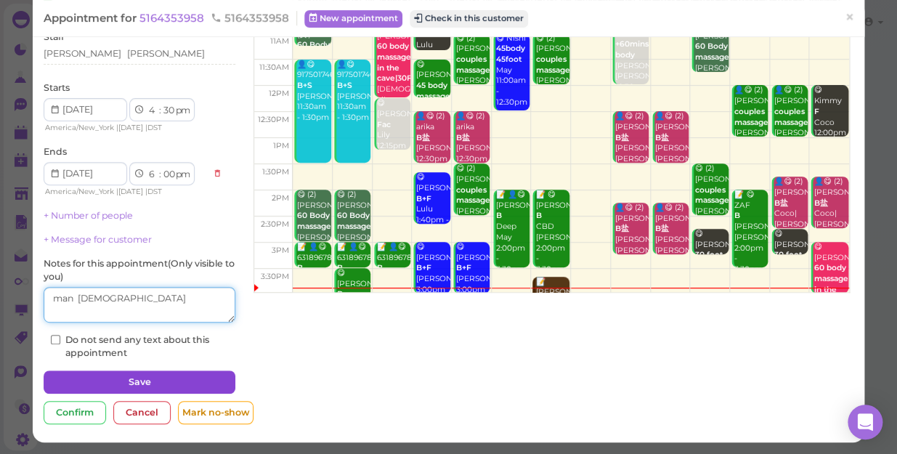
type textarea "man [DEMOGRAPHIC_DATA]"
click at [186, 379] on button "Save" at bounding box center [140, 382] width 192 height 23
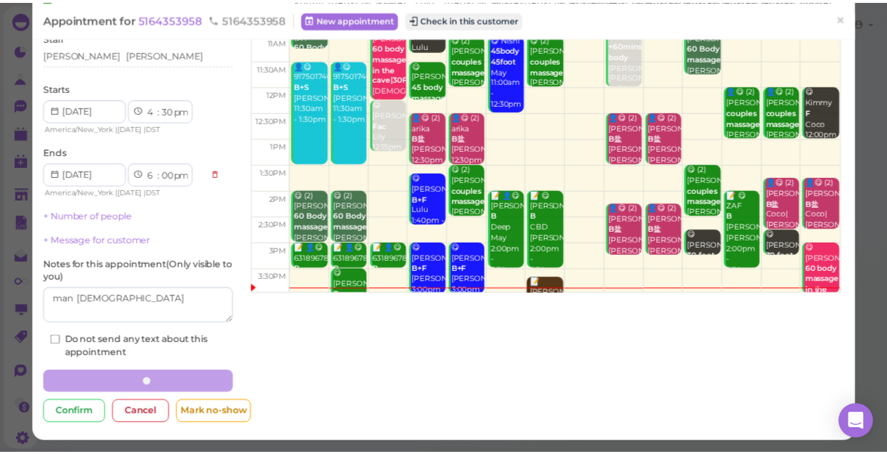
scroll to position [105, 0]
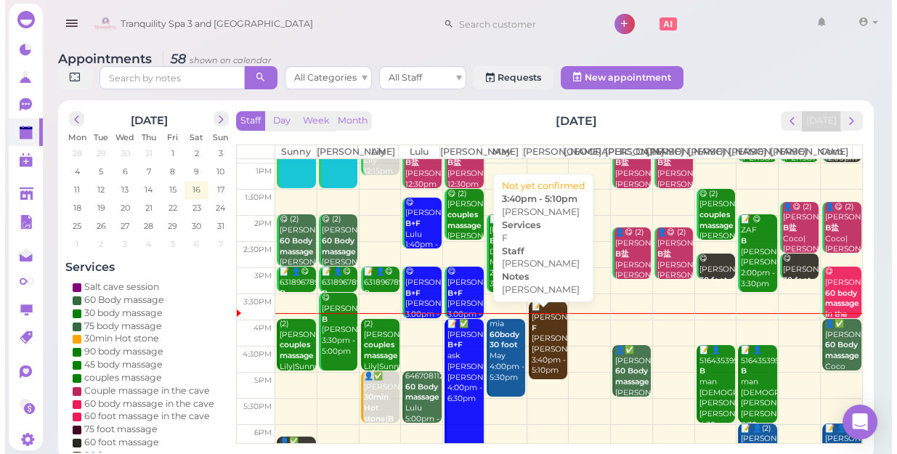
scroll to position [132, 0]
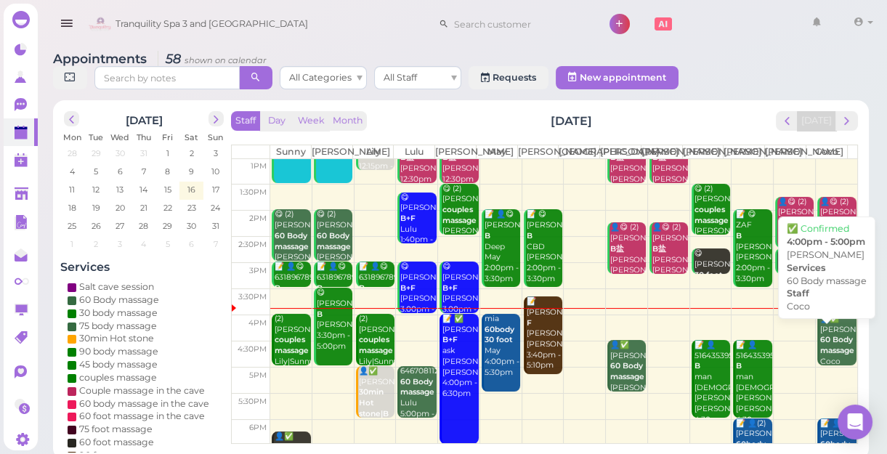
click at [829, 355] on b "60 Body massage" at bounding box center [837, 345] width 34 height 20
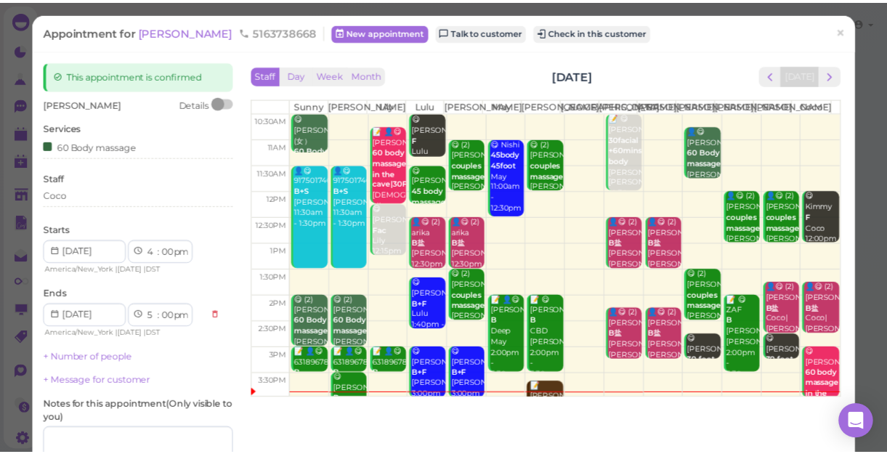
scroll to position [65, 0]
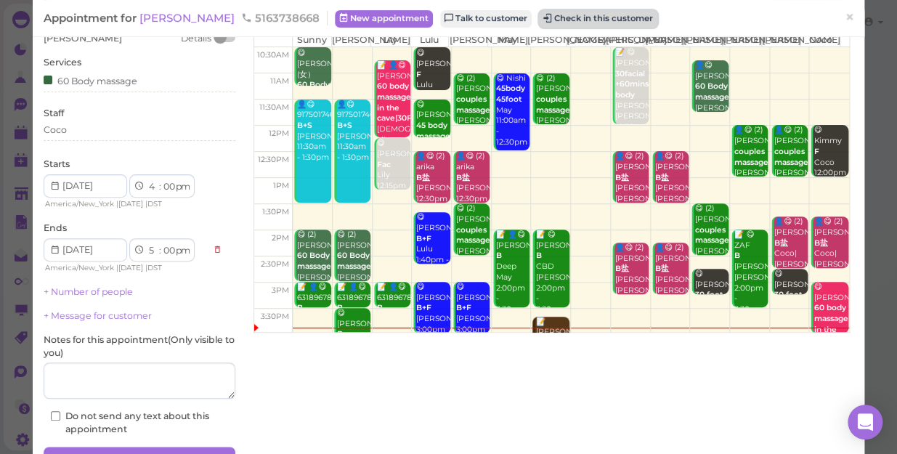
click at [560, 19] on button "Check in this customer" at bounding box center [598, 18] width 118 height 17
drag, startPoint x: 560, startPoint y: 19, endPoint x: 546, endPoint y: 11, distance: 16.0
click at [546, 11] on button "Check in this customer" at bounding box center [598, 18] width 118 height 17
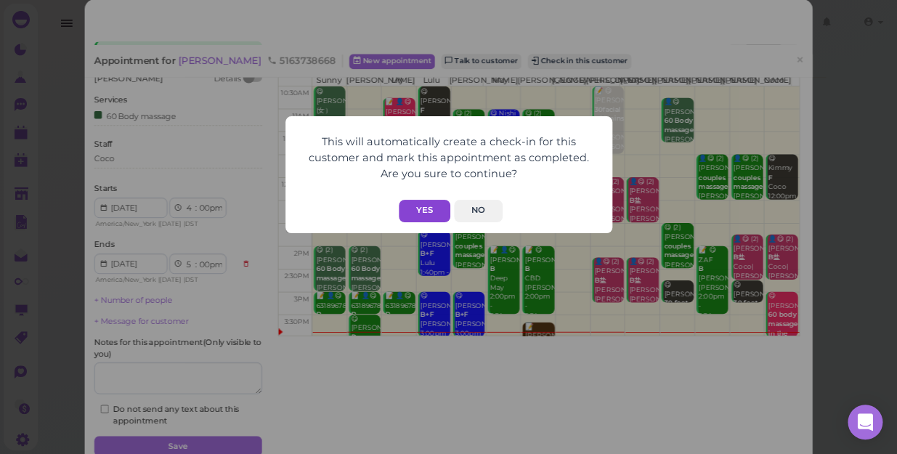
click at [421, 205] on button "Yes" at bounding box center [425, 211] width 52 height 23
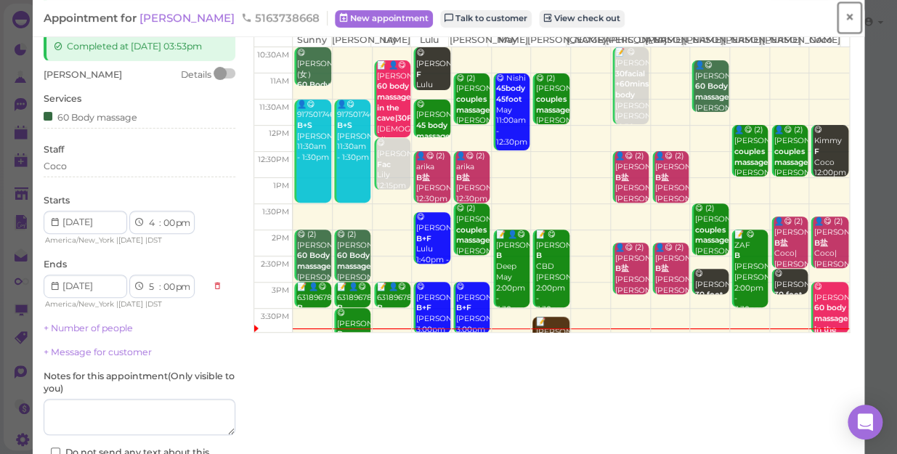
click at [845, 18] on span "×" at bounding box center [849, 17] width 9 height 20
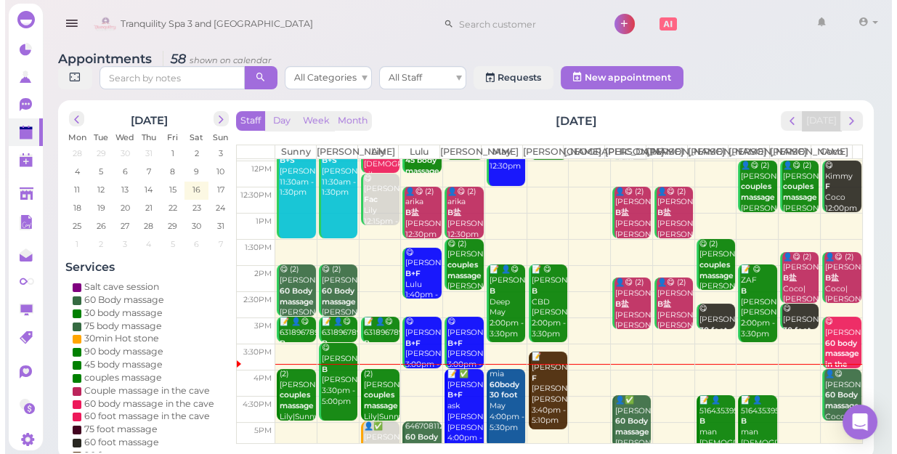
scroll to position [262, 0]
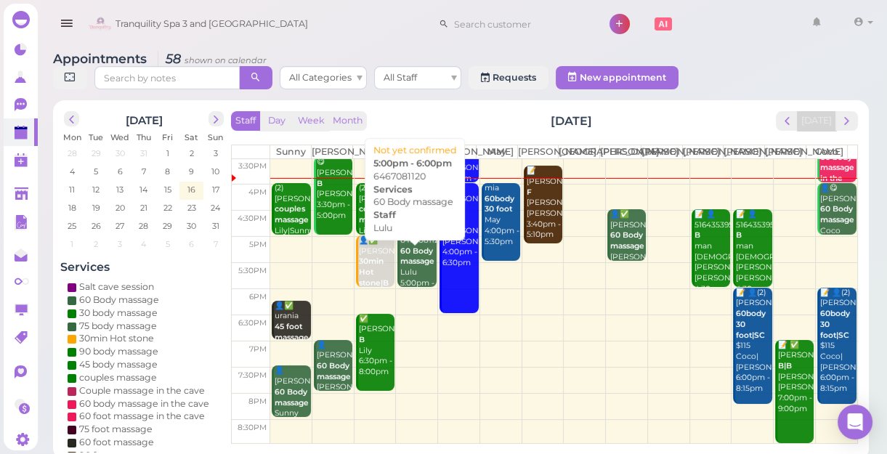
click at [412, 283] on div "6467081120 60 Body massage Lulu 5:00pm - 6:00pm" at bounding box center [418, 267] width 36 height 64
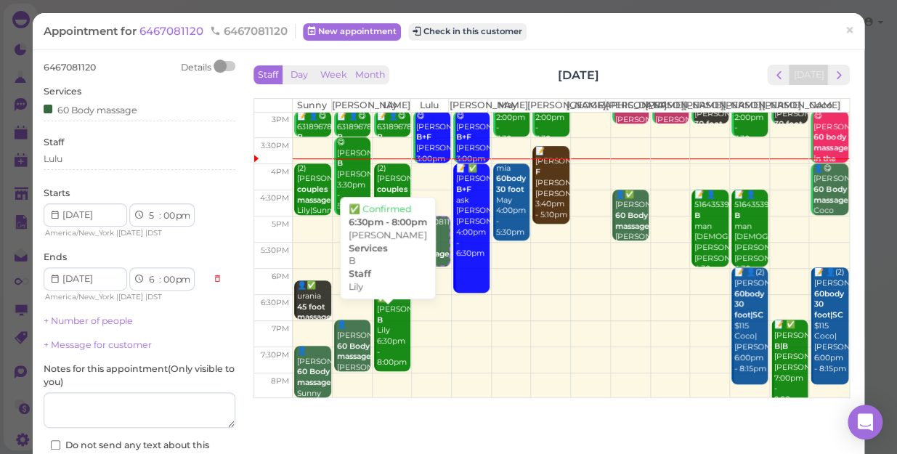
scroll to position [262, 0]
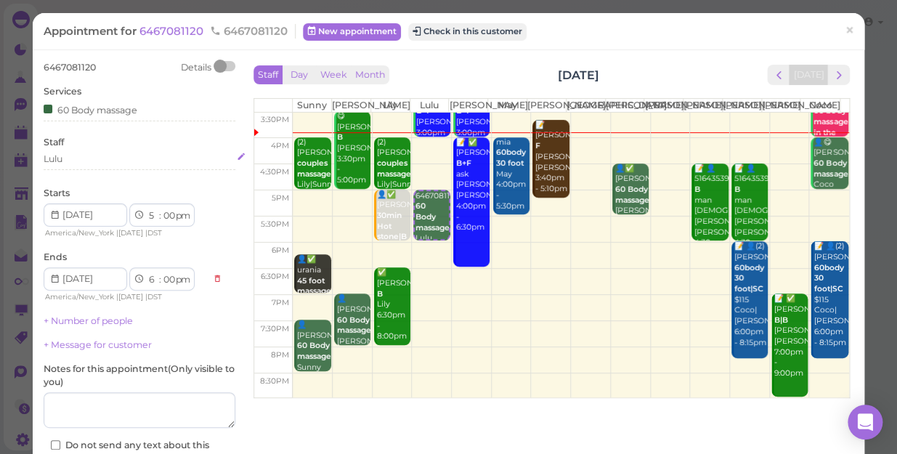
click at [70, 161] on div "Lulu" at bounding box center [140, 159] width 192 height 13
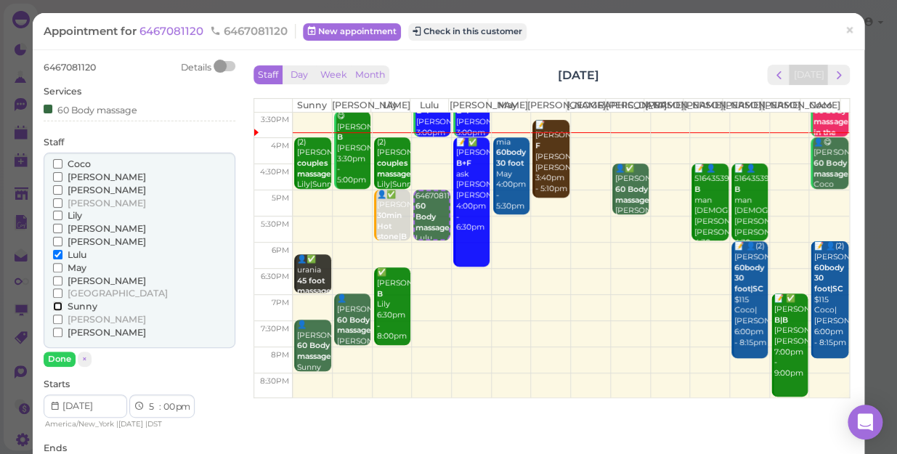
click at [57, 307] on input "Sunny" at bounding box center [57, 306] width 9 height 9
click at [57, 255] on input "Lulu" at bounding box center [57, 254] width 9 height 9
click at [59, 252] on input "Lulu" at bounding box center [57, 254] width 9 height 9
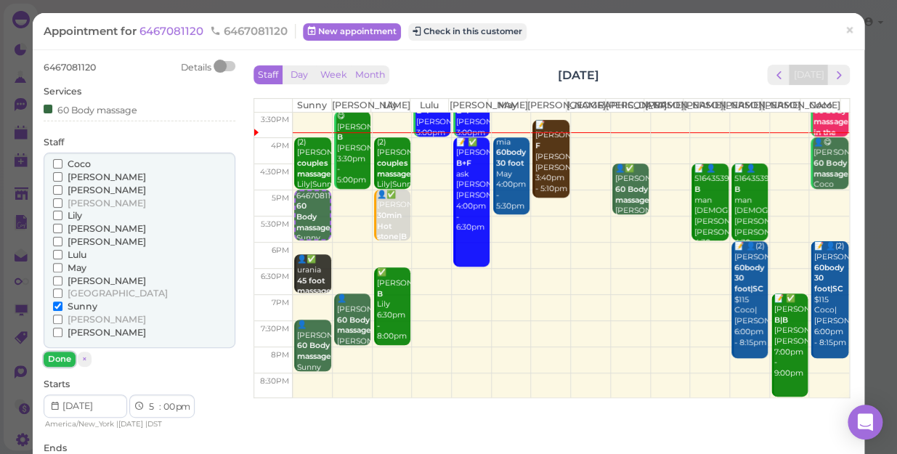
click at [57, 358] on button "Done" at bounding box center [60, 359] width 32 height 15
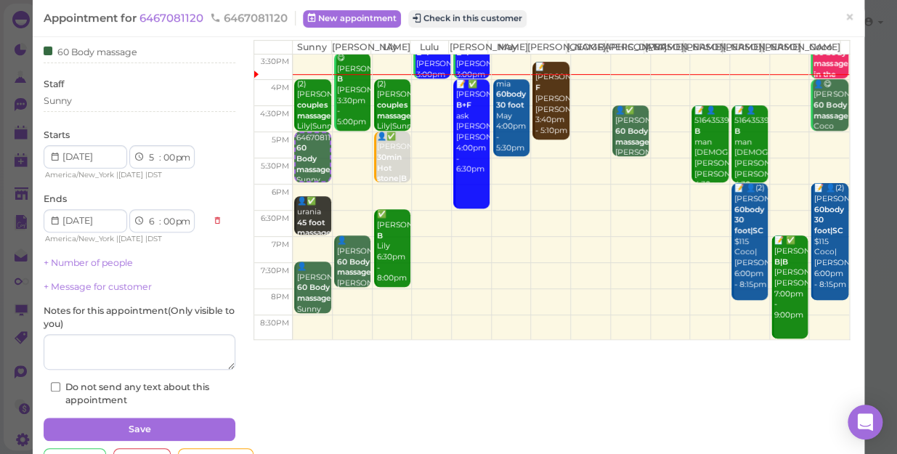
scroll to position [105, 0]
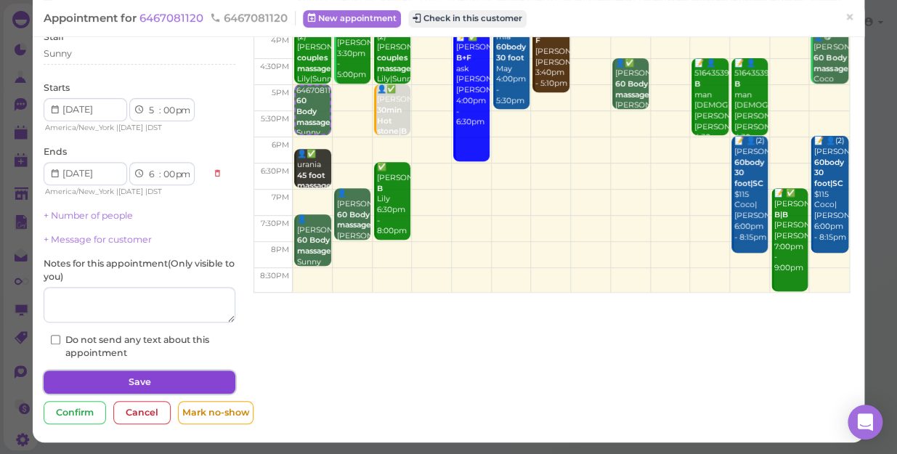
click at [145, 376] on button "Save" at bounding box center [140, 382] width 192 height 23
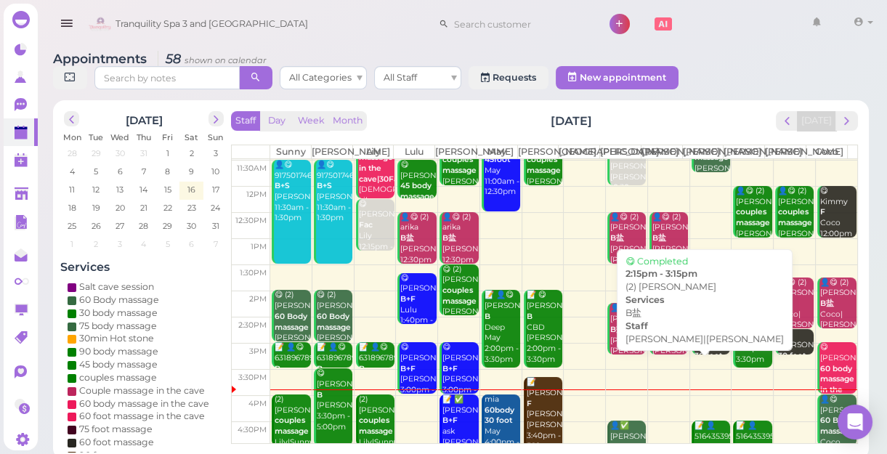
scroll to position [132, 0]
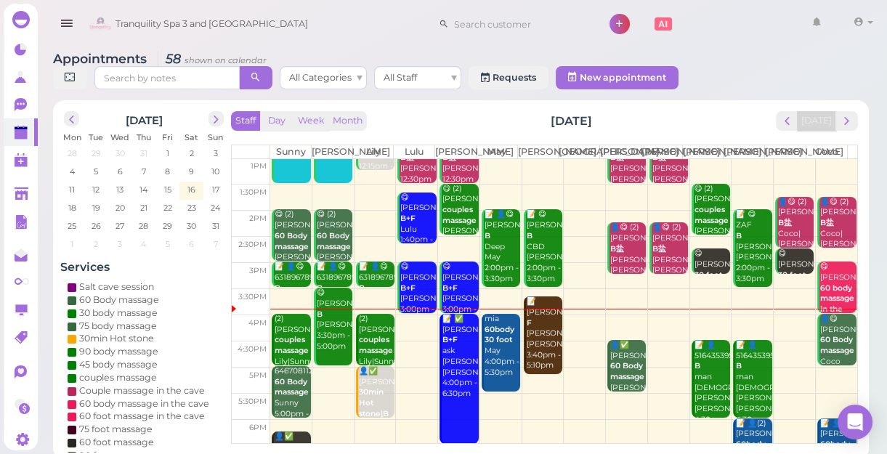
click at [785, 341] on td at bounding box center [563, 328] width 587 height 26
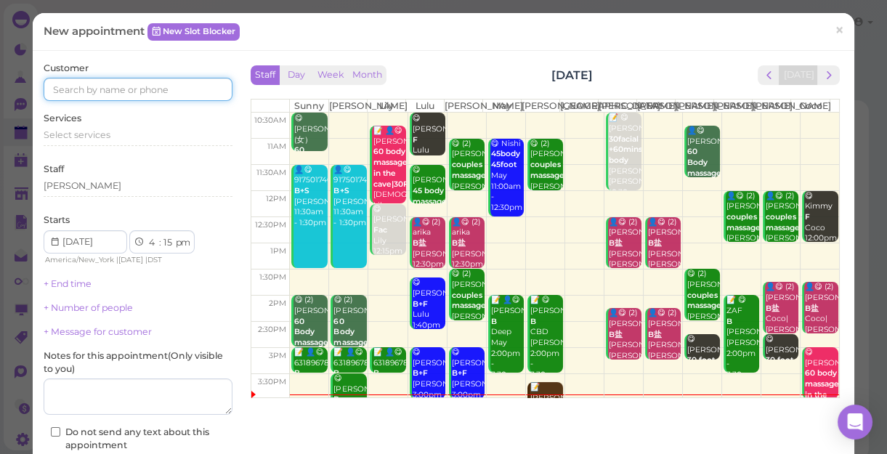
click at [148, 90] on input at bounding box center [138, 89] width 189 height 23
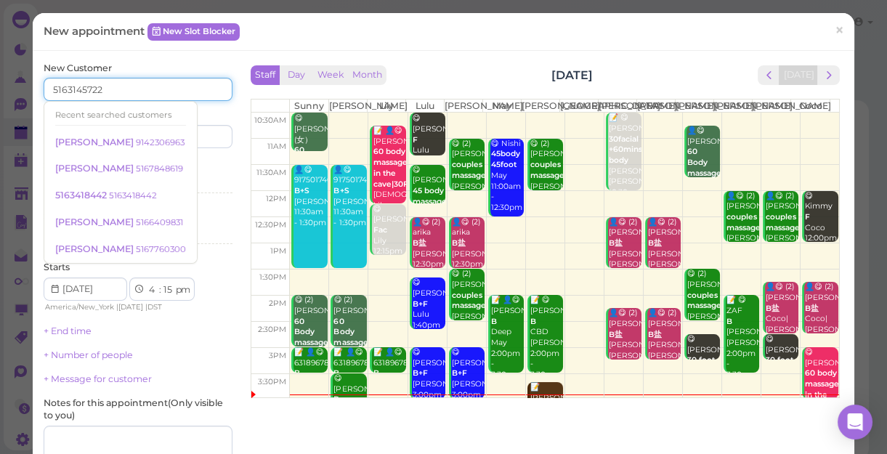
type input "5163145722"
click at [205, 113] on div "Last name" at bounding box center [187, 128] width 91 height 40
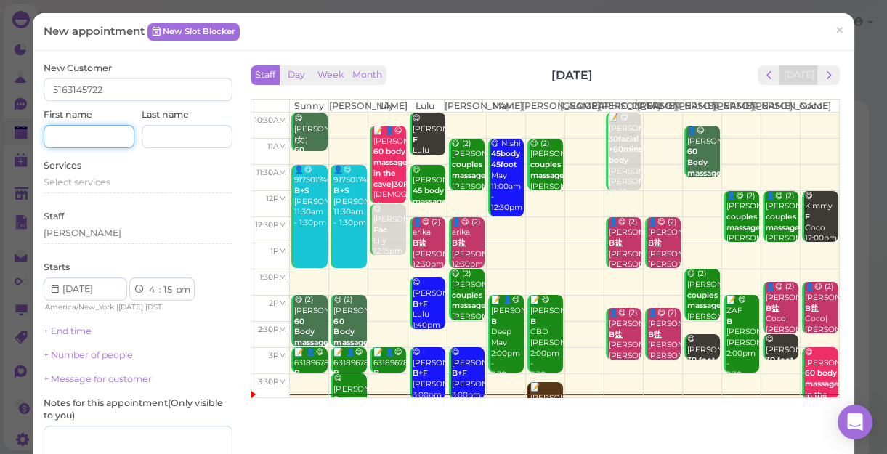
click at [91, 134] on input at bounding box center [89, 136] width 91 height 23
click at [97, 141] on input "Kathy" at bounding box center [89, 136] width 91 height 23
type input "[PERSON_NAME]"
click at [109, 185] on div "Select services" at bounding box center [138, 182] width 189 height 13
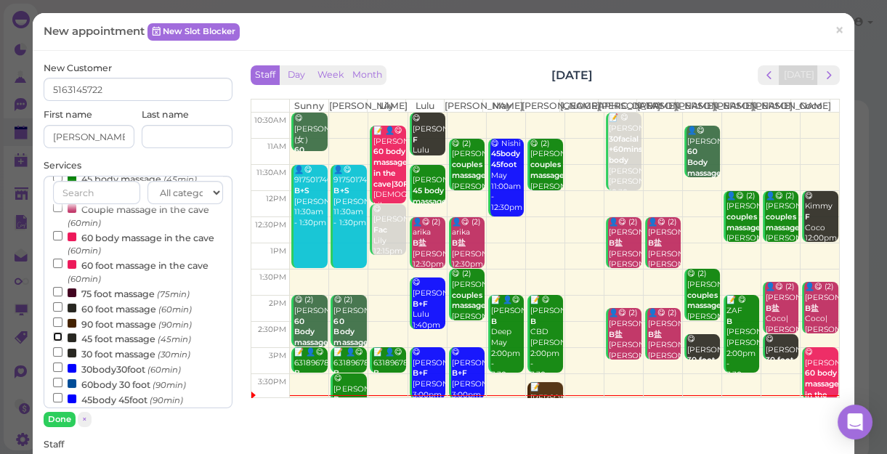
click at [58, 340] on input "45 foot massage (45min)" at bounding box center [57, 336] width 9 height 9
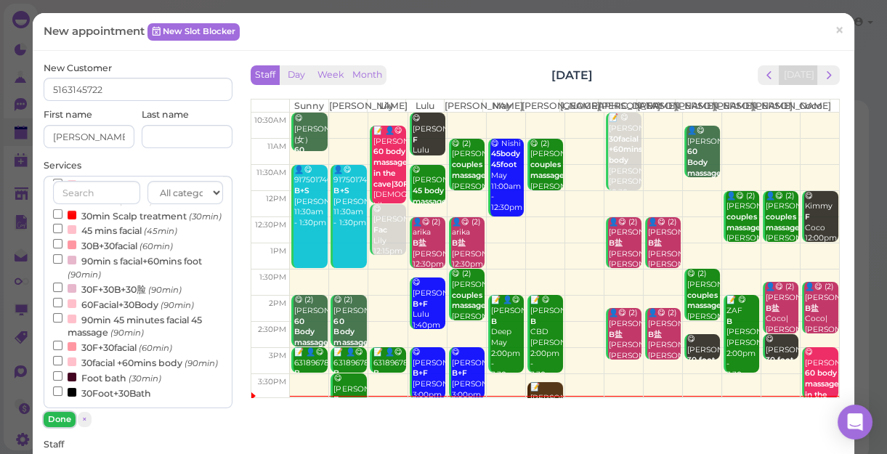
click at [63, 419] on button "Done" at bounding box center [60, 419] width 32 height 15
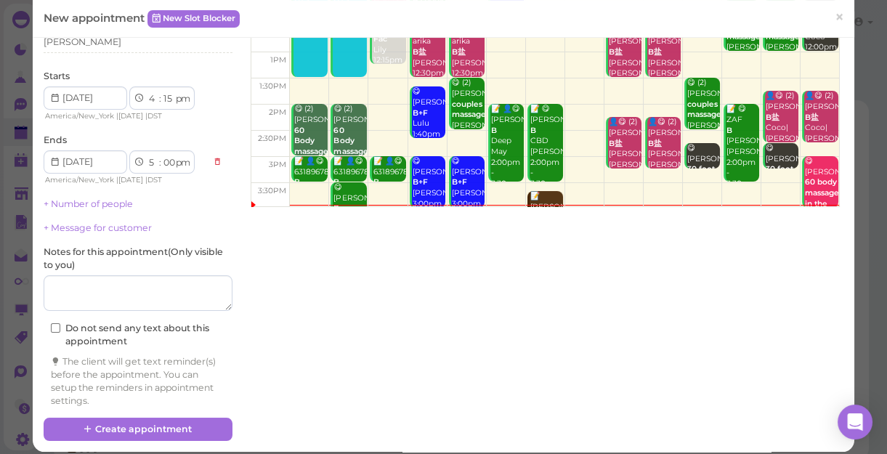
scroll to position [198, 0]
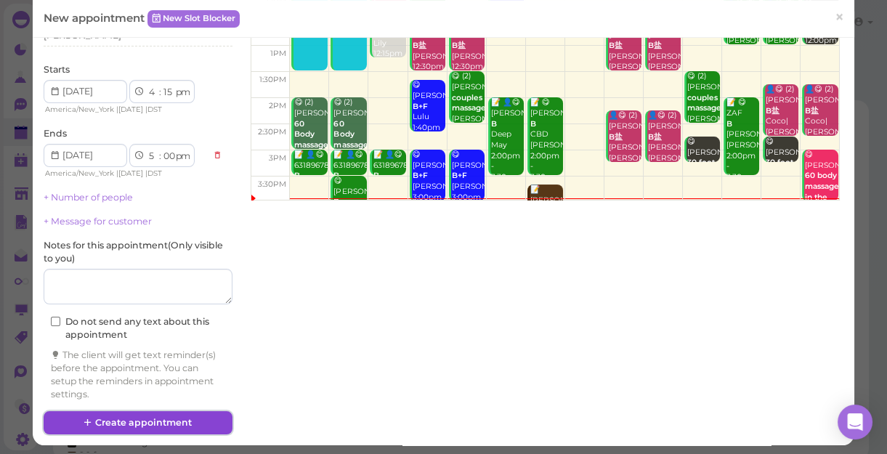
click at [169, 414] on button "Create appointment" at bounding box center [138, 422] width 189 height 23
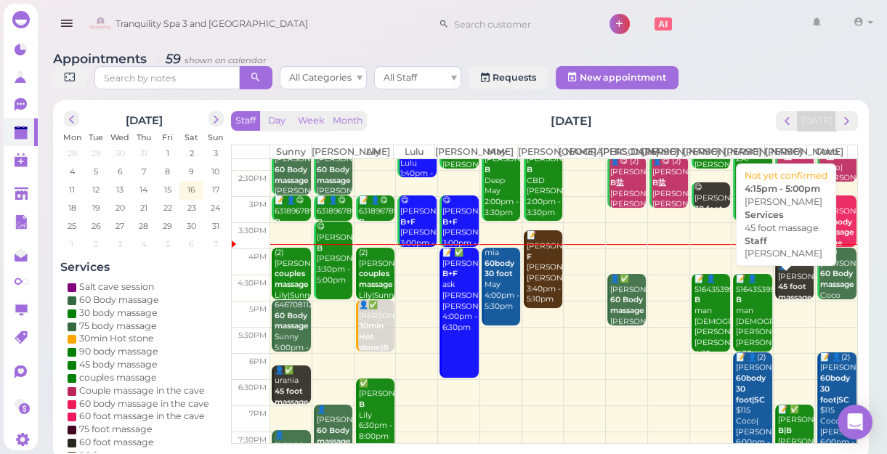
click at [786, 297] on b "45 foot massage" at bounding box center [795, 292] width 34 height 20
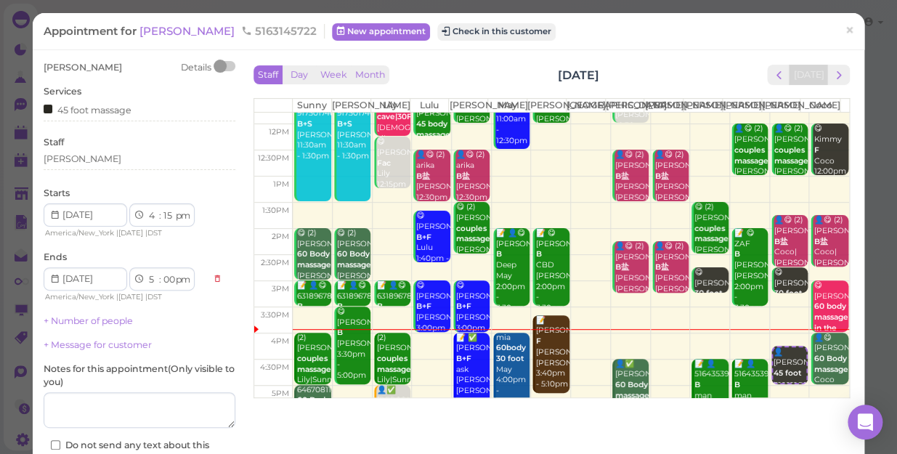
scroll to position [198, 0]
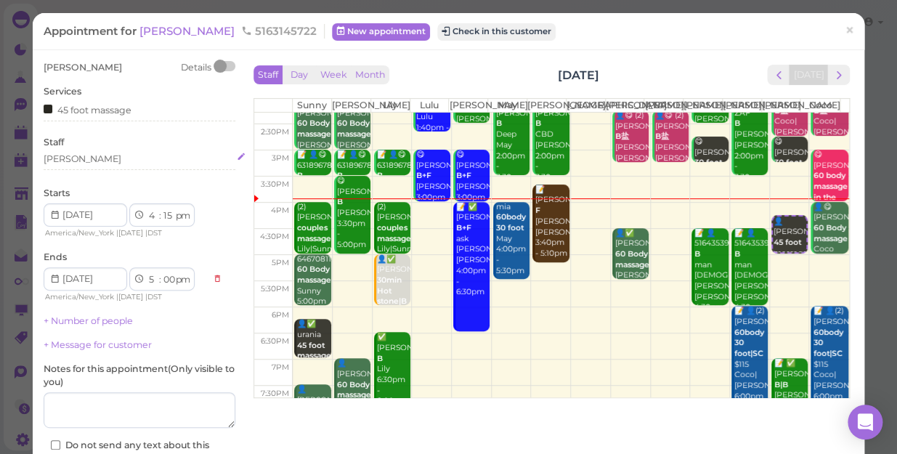
click at [73, 160] on div "[PERSON_NAME]" at bounding box center [140, 159] width 192 height 13
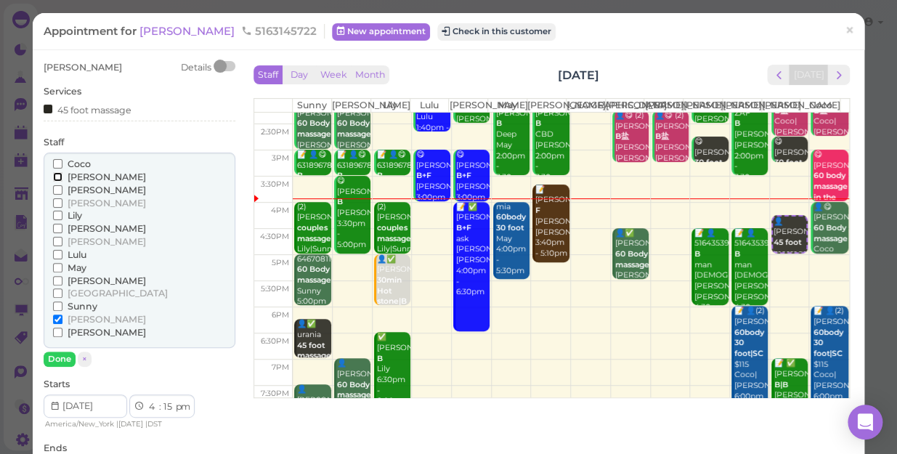
click at [55, 177] on input "[PERSON_NAME]" at bounding box center [57, 176] width 9 height 9
click at [60, 353] on button "Done" at bounding box center [60, 359] width 32 height 15
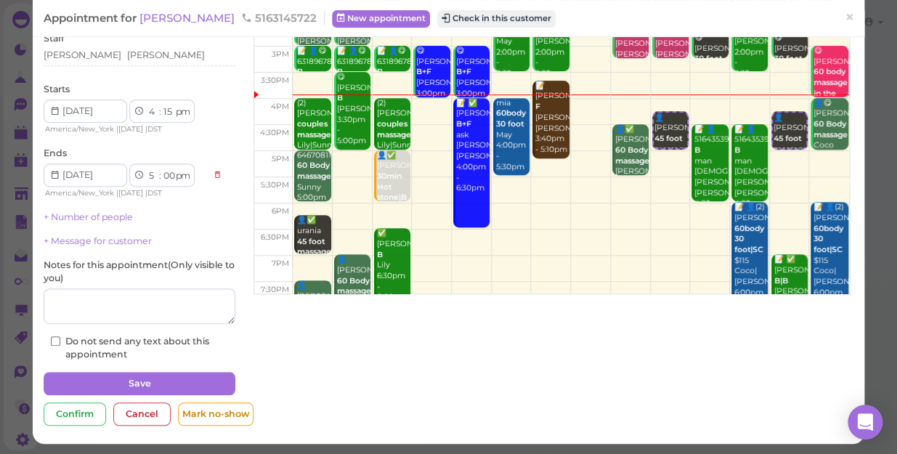
scroll to position [105, 0]
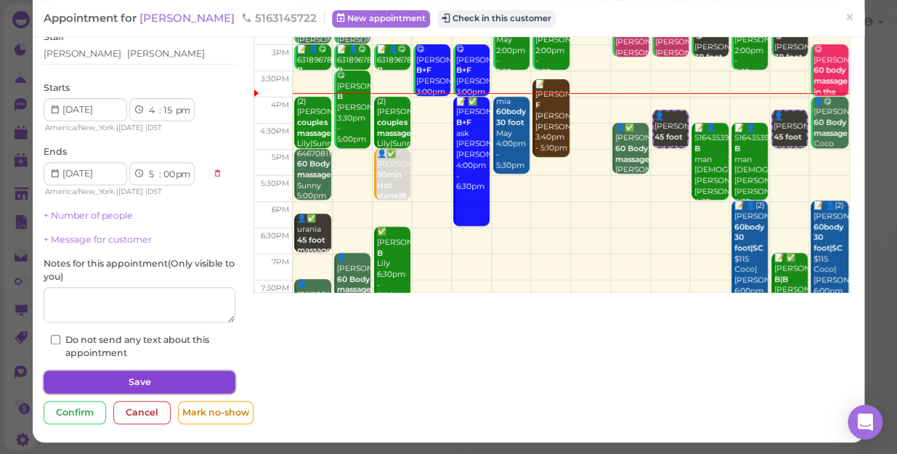
click at [175, 378] on button "Save" at bounding box center [140, 382] width 192 height 23
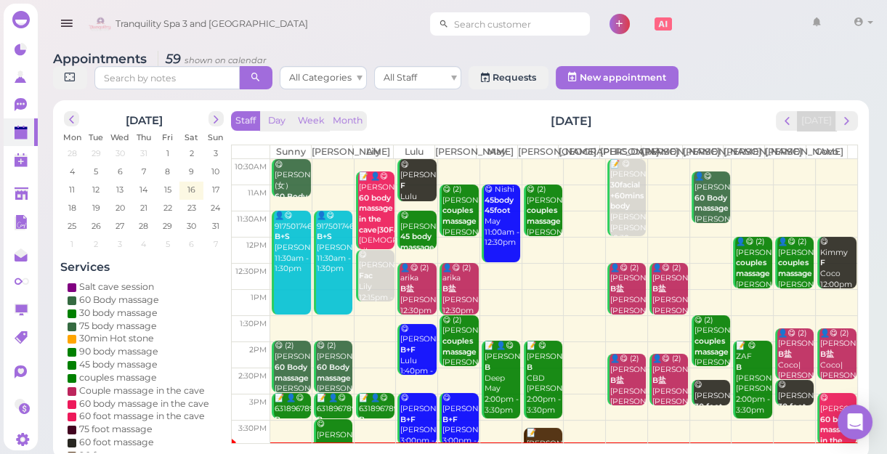
click at [467, 29] on input at bounding box center [519, 23] width 141 height 23
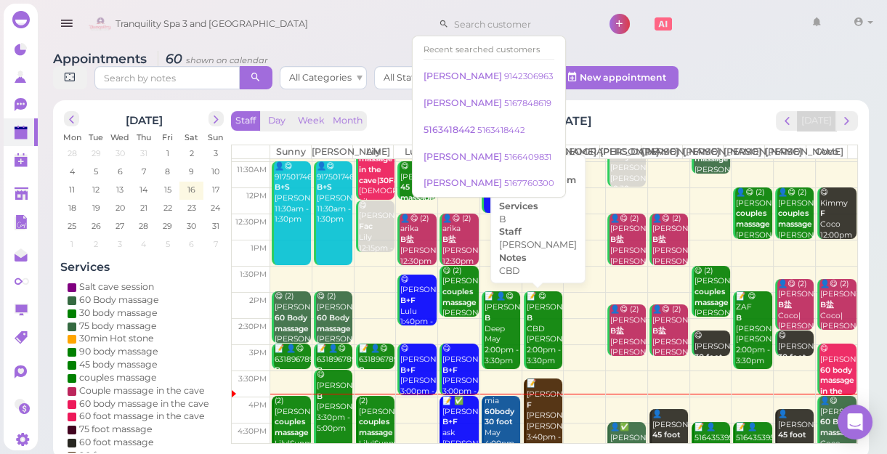
scroll to position [132, 0]
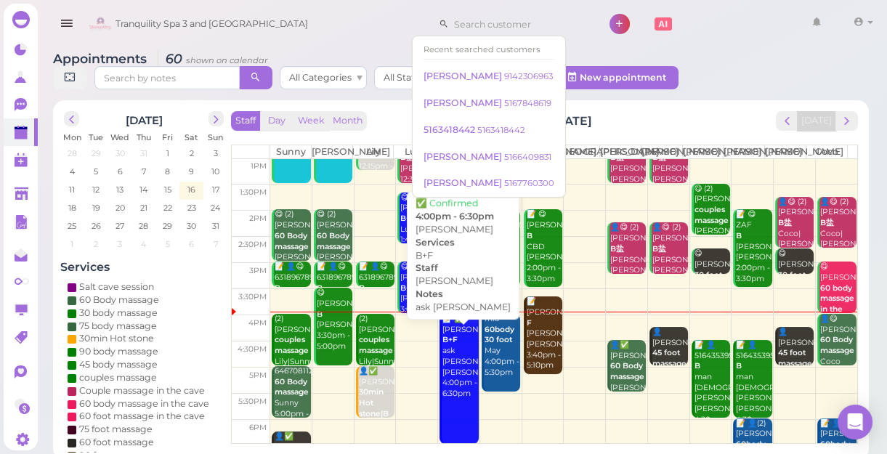
click at [452, 375] on div "📝 ✅ Andrew B+F ask LISA Lisa 4:00pm - 6:30pm" at bounding box center [460, 357] width 36 height 86
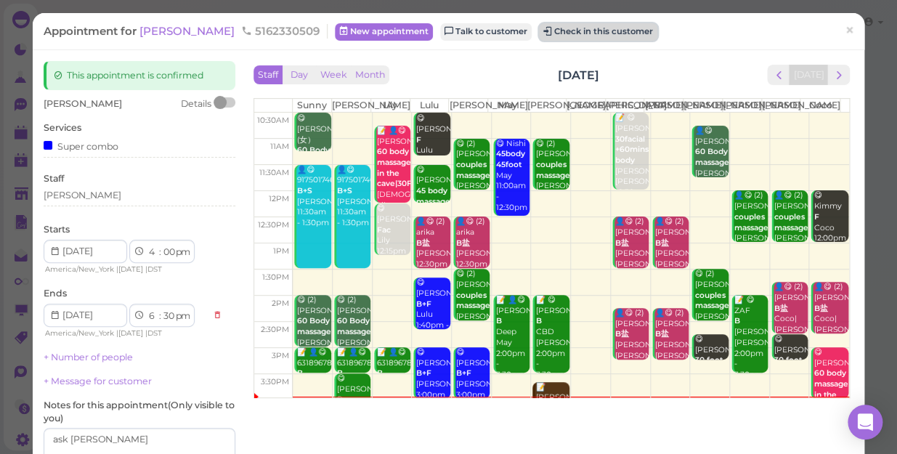
click at [567, 29] on button "Check in this customer" at bounding box center [598, 31] width 118 height 17
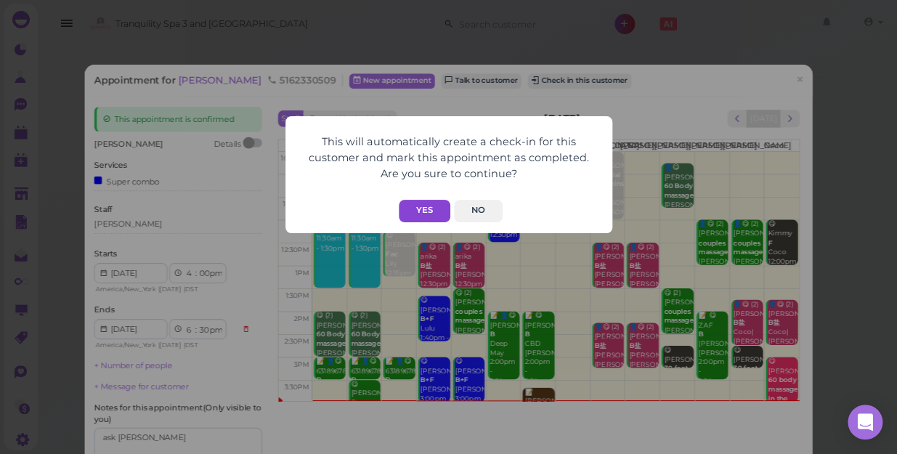
click at [424, 211] on button "Yes" at bounding box center [425, 211] width 52 height 23
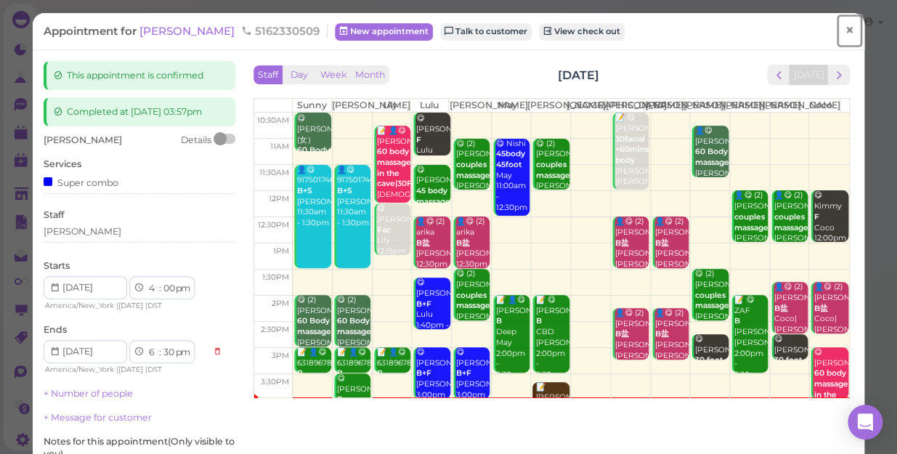
click at [845, 34] on span "×" at bounding box center [849, 30] width 9 height 20
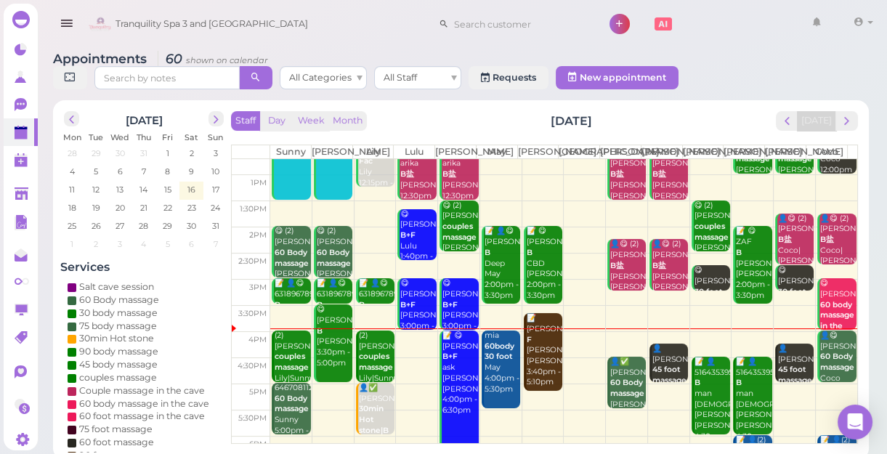
scroll to position [198, 0]
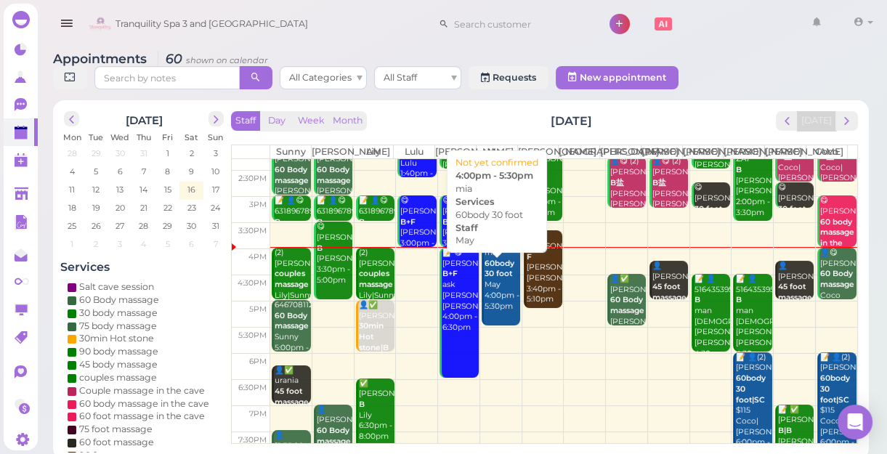
click at [488, 310] on div "mia 60body 30 foot May 4:00pm - 5:30pm" at bounding box center [502, 280] width 36 height 64
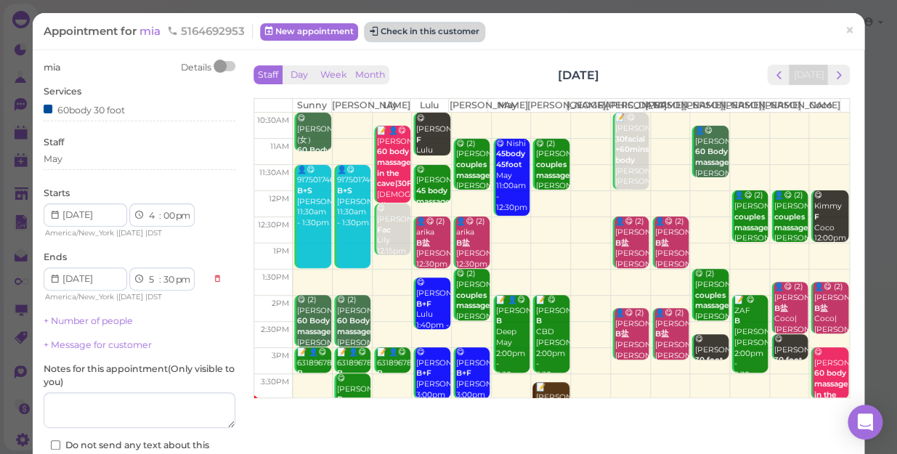
click at [448, 29] on button "Check in this customer" at bounding box center [425, 31] width 118 height 17
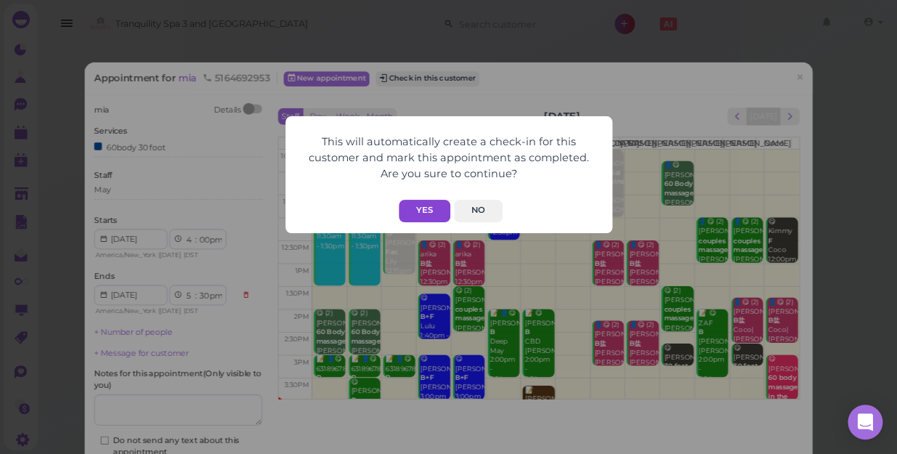
click at [424, 209] on button "Yes" at bounding box center [425, 211] width 52 height 23
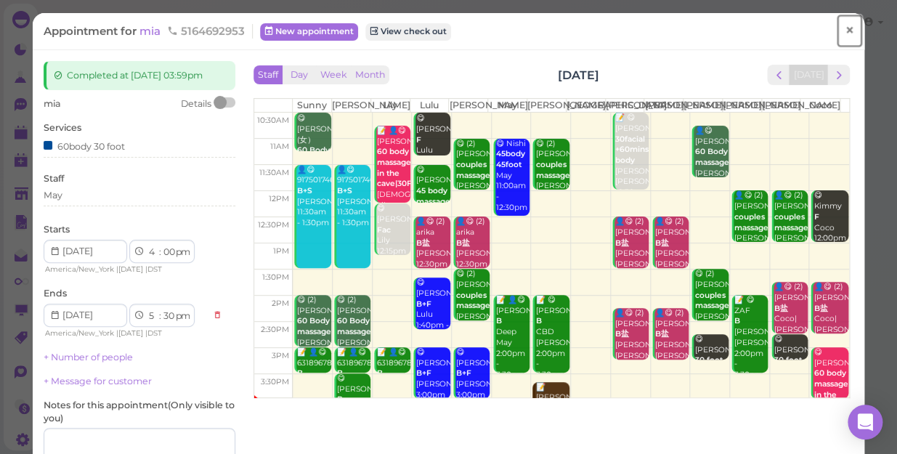
click at [845, 30] on span "×" at bounding box center [849, 30] width 9 height 20
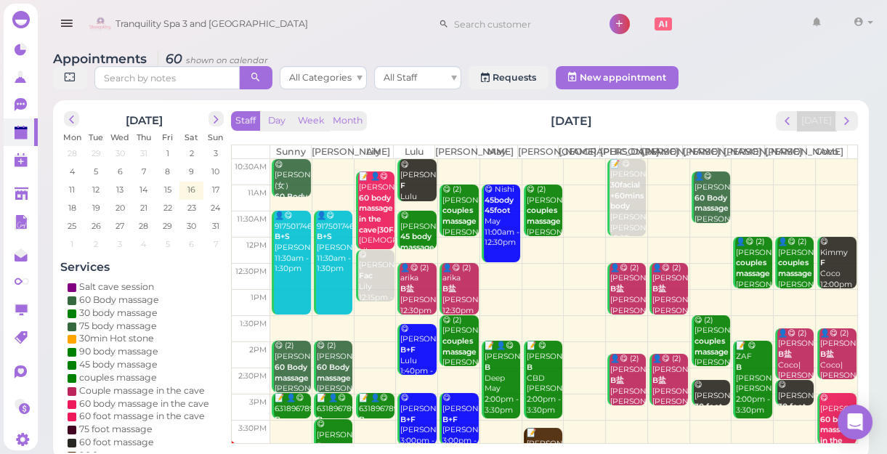
scroll to position [132, 0]
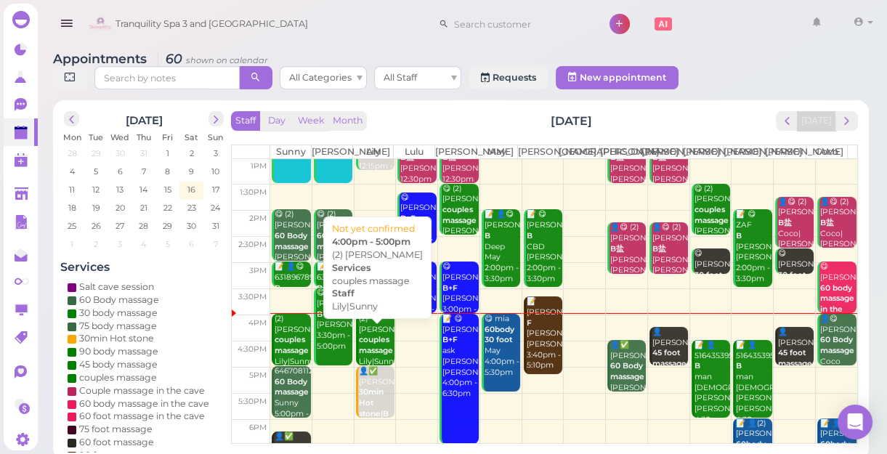
click at [376, 355] on b "couples massage" at bounding box center [376, 345] width 34 height 20
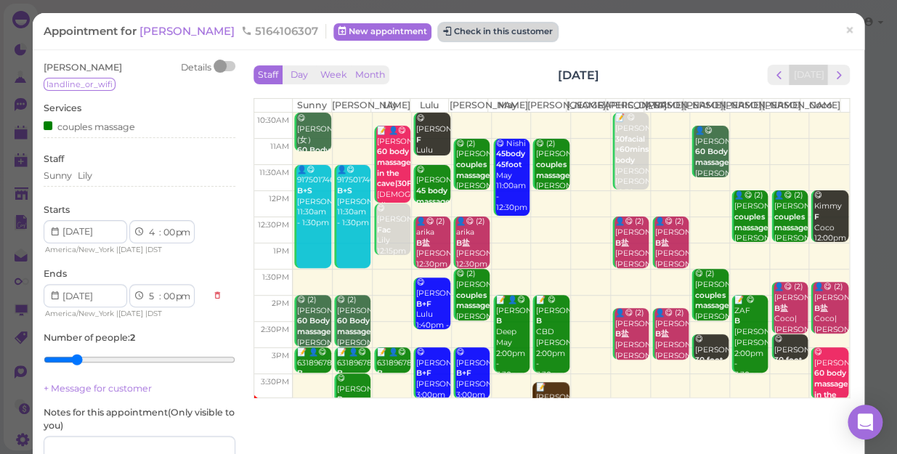
click at [439, 29] on button "Check in this customer" at bounding box center [498, 31] width 118 height 17
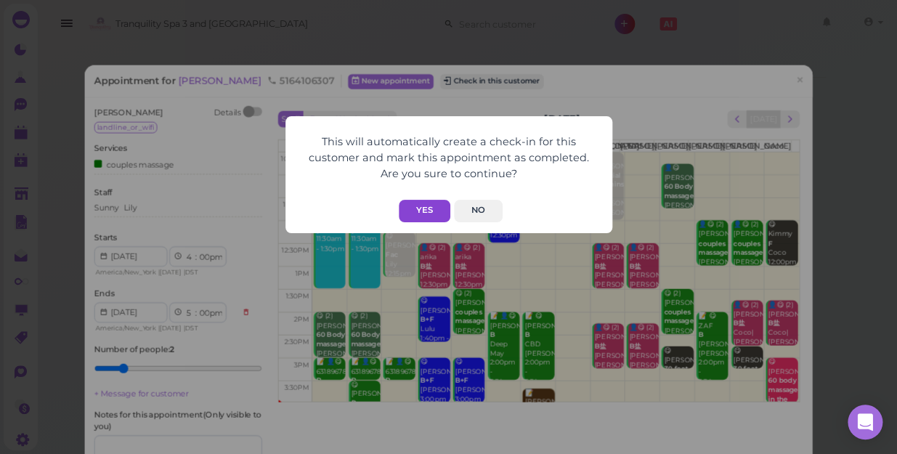
click at [418, 209] on button "Yes" at bounding box center [425, 211] width 52 height 23
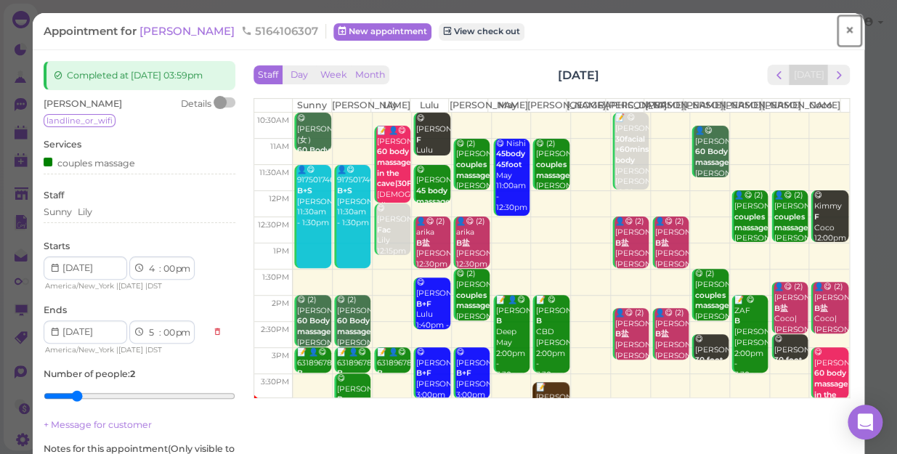
click at [845, 30] on span "×" at bounding box center [849, 30] width 9 height 20
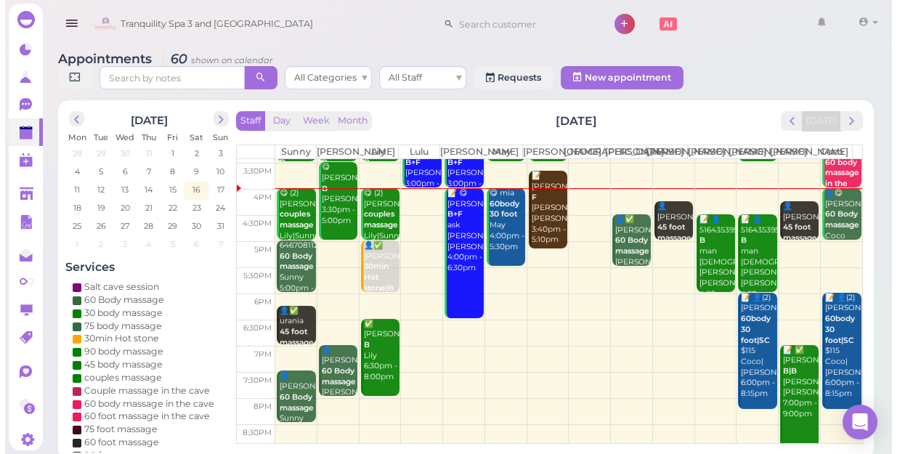
scroll to position [262, 0]
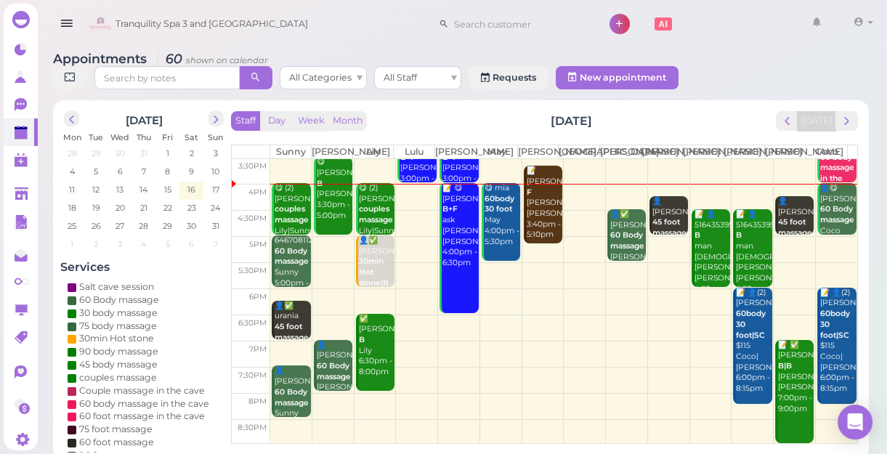
drag, startPoint x: 628, startPoint y: 366, endPoint x: 695, endPoint y: 453, distance: 110.9
click at [642, 381] on tbody "10:30am 11am 11:30am 12pm 12:30pm 1pm 1:30pm 2pm 2:30pm 3pm 3:30pm 4pm 4:30pm 5…" at bounding box center [545, 171] width 626 height 549
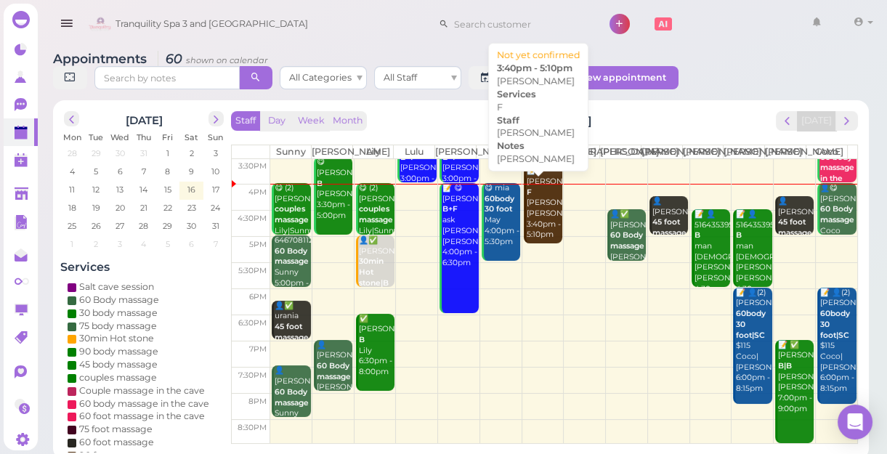
click at [537, 234] on div "📝 Marie F mike Mike 3:40pm - 5:10pm" at bounding box center [544, 203] width 36 height 75
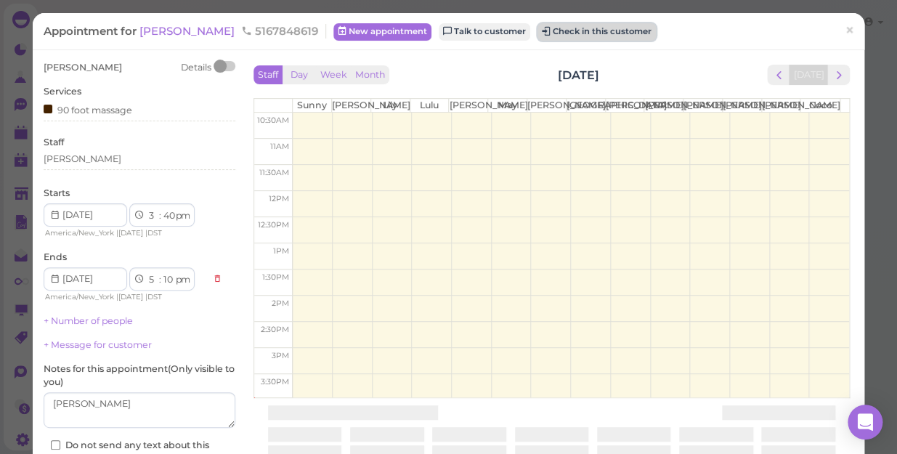
click at [571, 25] on button "Check in this customer" at bounding box center [597, 31] width 118 height 17
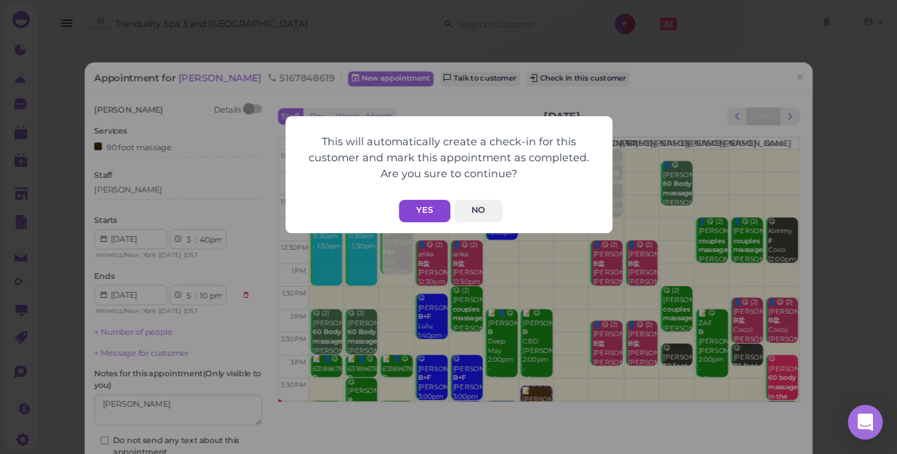
click at [429, 207] on button "Yes" at bounding box center [425, 211] width 52 height 23
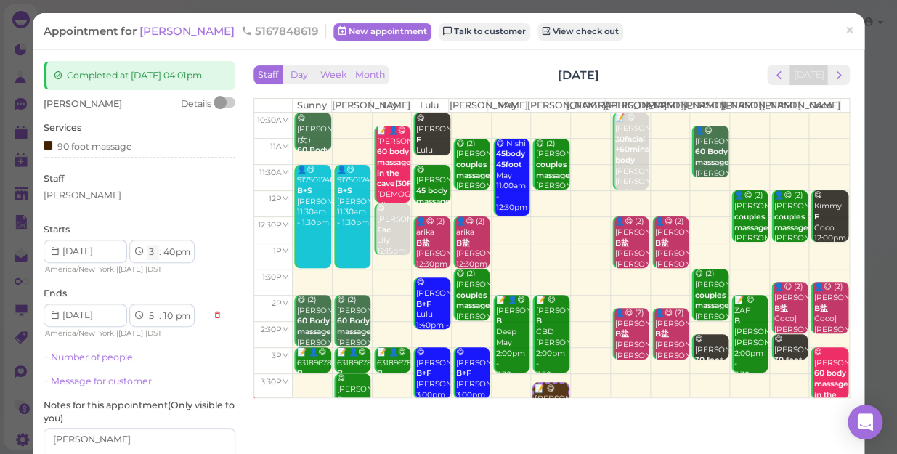
click at [149, 252] on select "1 2 3 4 5 6 7 8 9 10 11 12" at bounding box center [153, 252] width 12 height 15
click at [149, 250] on select "1 2 3 4 5 6 7 8 9 10 11 12" at bounding box center [153, 252] width 12 height 15
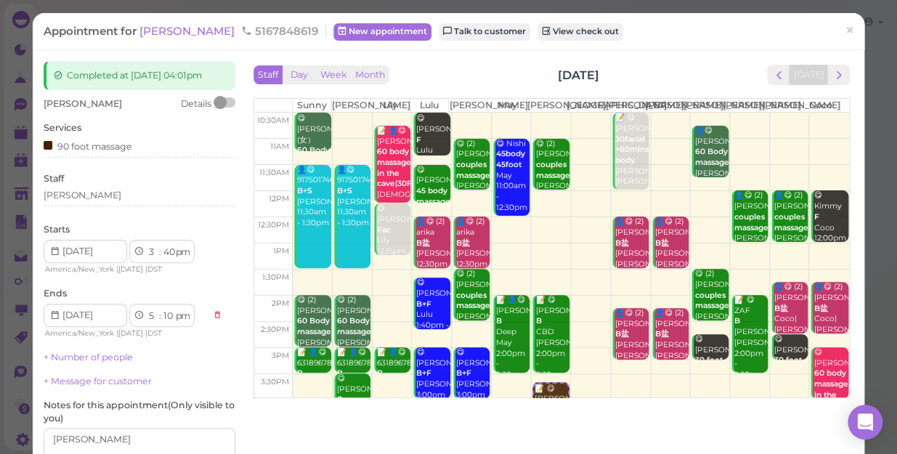
select select "4"
click at [147, 245] on select "1 2 3 4 5 6 7 8 9 10 11 12" at bounding box center [153, 252] width 12 height 15
select select "6"
click at [171, 251] on select "00 05 10 15 20 25 30 35 40 45 50 55" at bounding box center [168, 252] width 15 height 15
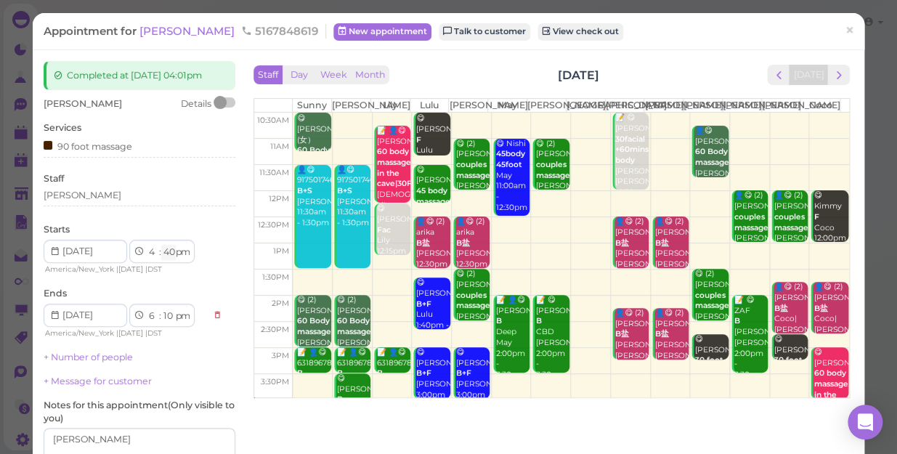
click at [171, 251] on select "00 05 10 15 20 25 30 35 40 45 50 55" at bounding box center [168, 252] width 15 height 15
select select "00"
click at [161, 245] on select "00 05 10 15 20 25 30 35 40 45 50 55" at bounding box center [168, 252] width 15 height 15
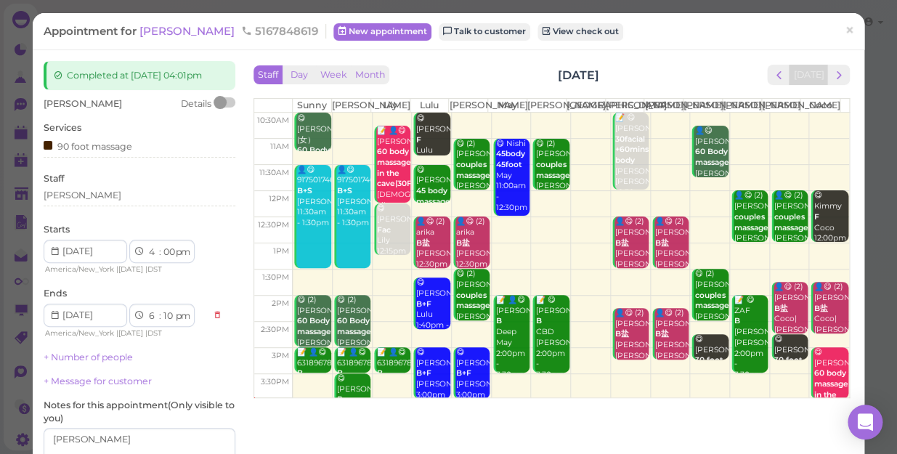
select select "5"
select select "30"
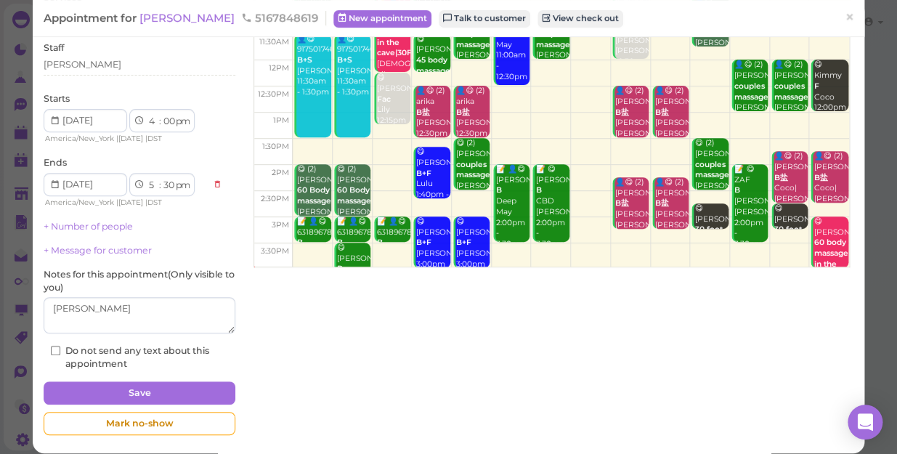
scroll to position [142, 0]
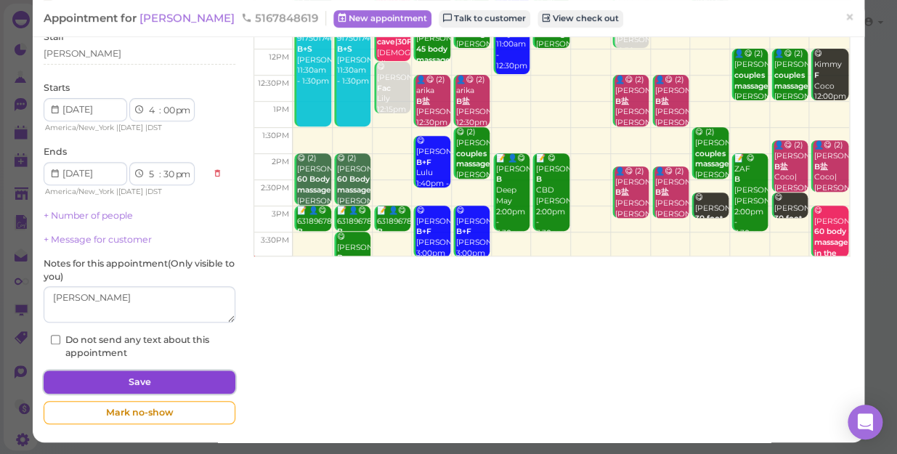
click at [201, 379] on button "Save" at bounding box center [140, 382] width 192 height 23
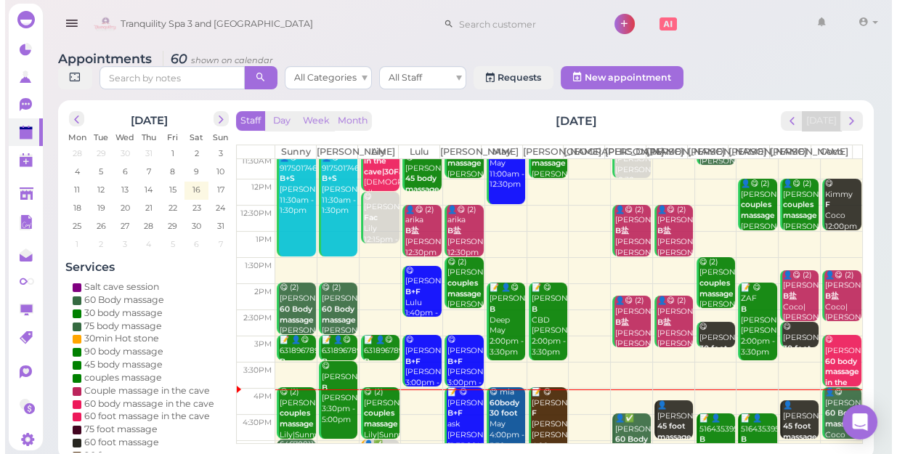
scroll to position [132, 0]
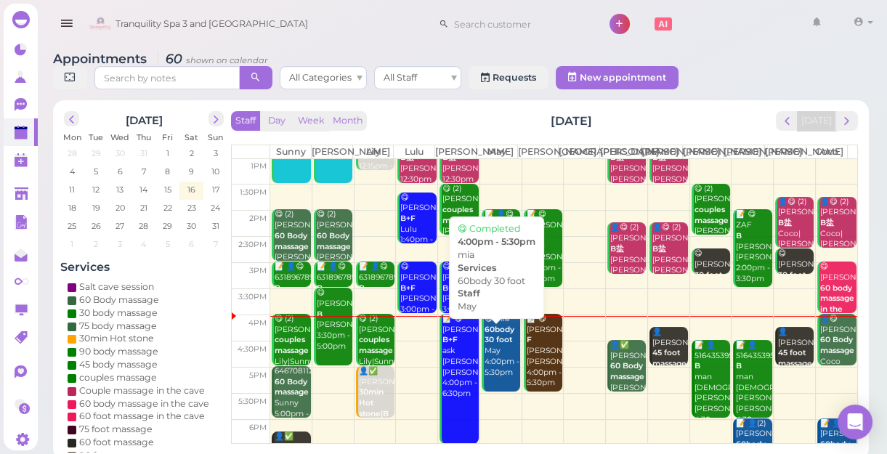
click at [492, 358] on div "😋 mia 60body 30 foot May 4:00pm - 5:30pm" at bounding box center [502, 346] width 36 height 64
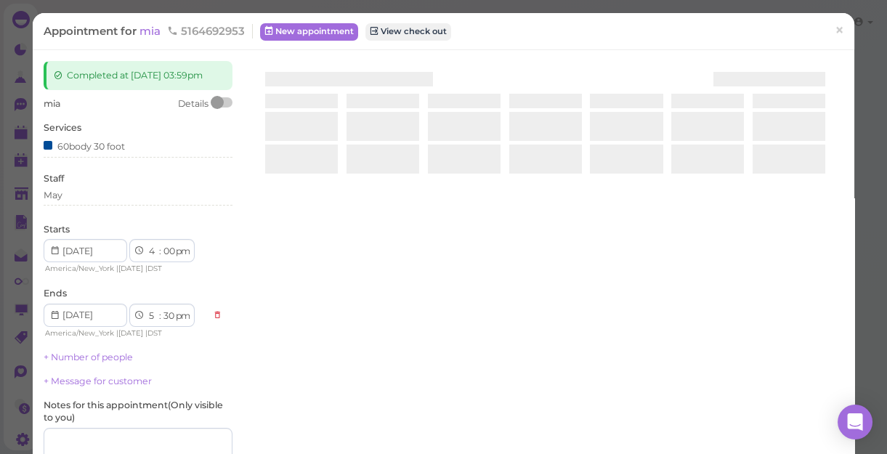
click at [492, 358] on div at bounding box center [545, 233] width 597 height 345
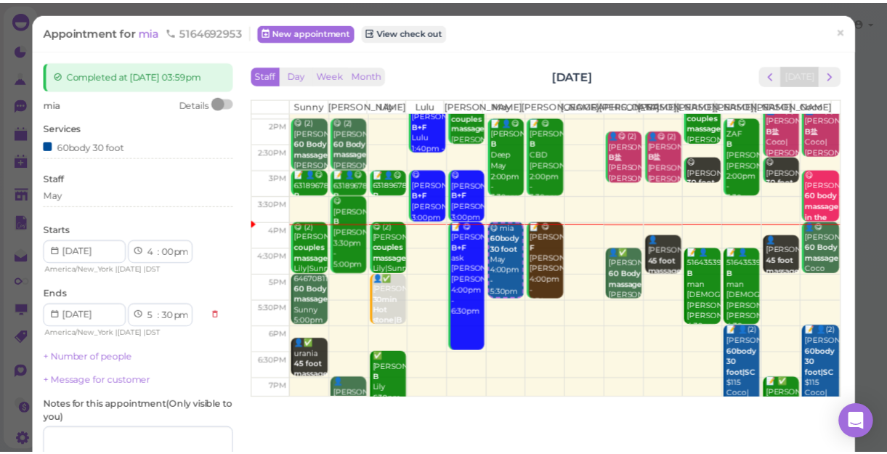
scroll to position [198, 0]
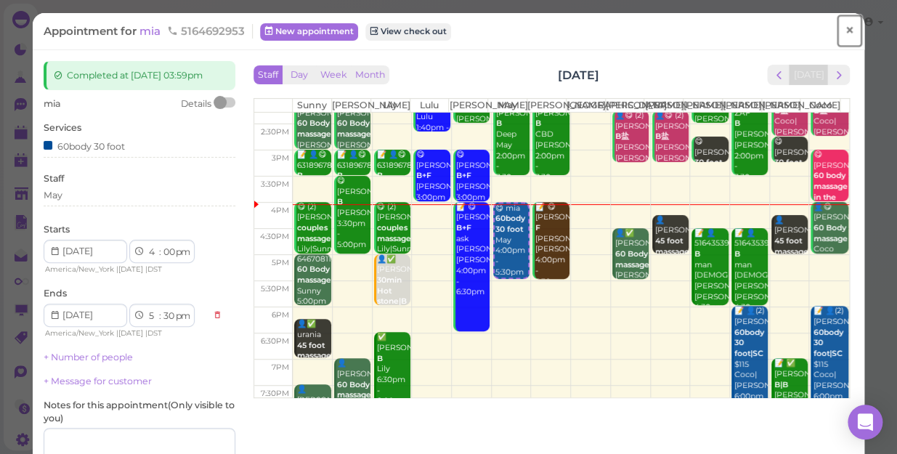
click at [845, 36] on span "×" at bounding box center [849, 30] width 9 height 20
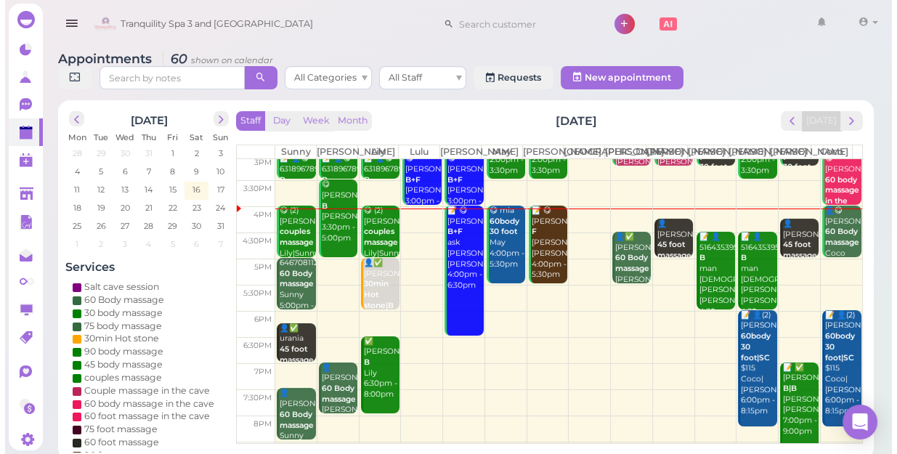
scroll to position [262, 0]
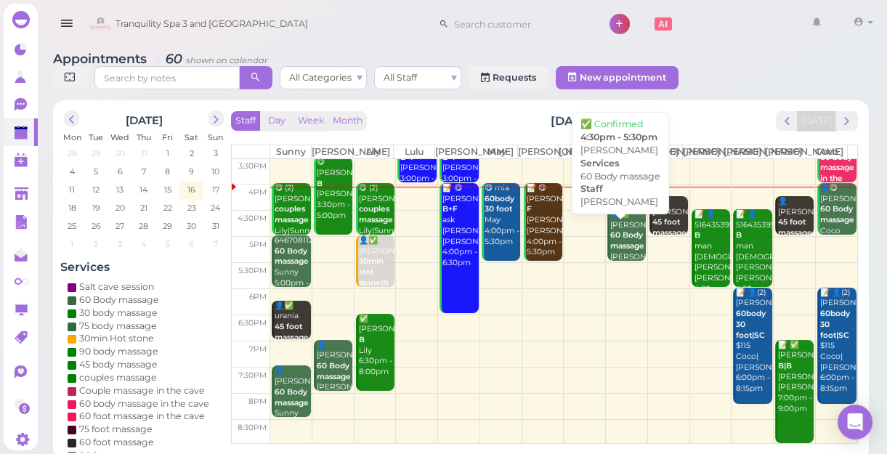
click at [627, 264] on div "👤✅ Mona 60 Body massage Jessica 4:30pm - 5:30pm" at bounding box center [628, 246] width 36 height 75
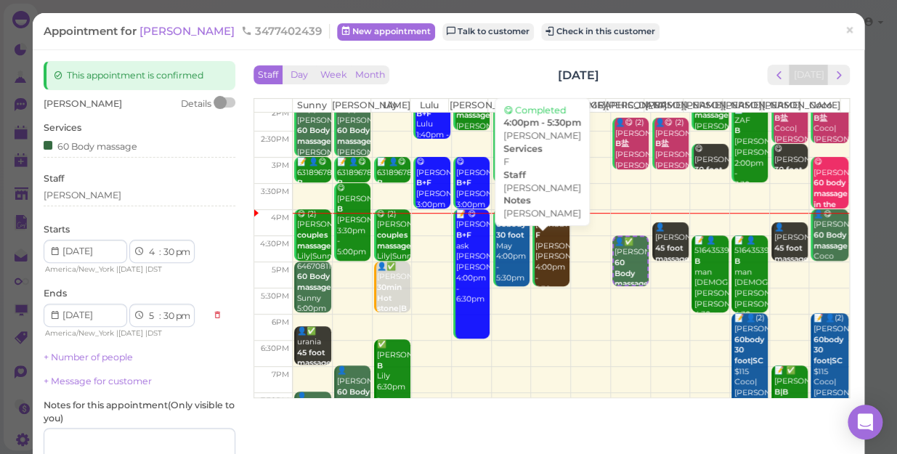
scroll to position [198, 0]
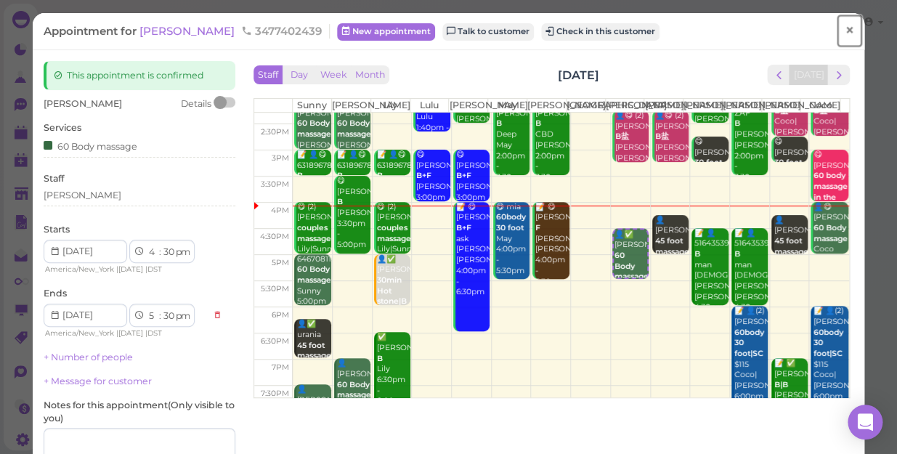
click at [845, 31] on span "×" at bounding box center [849, 30] width 9 height 20
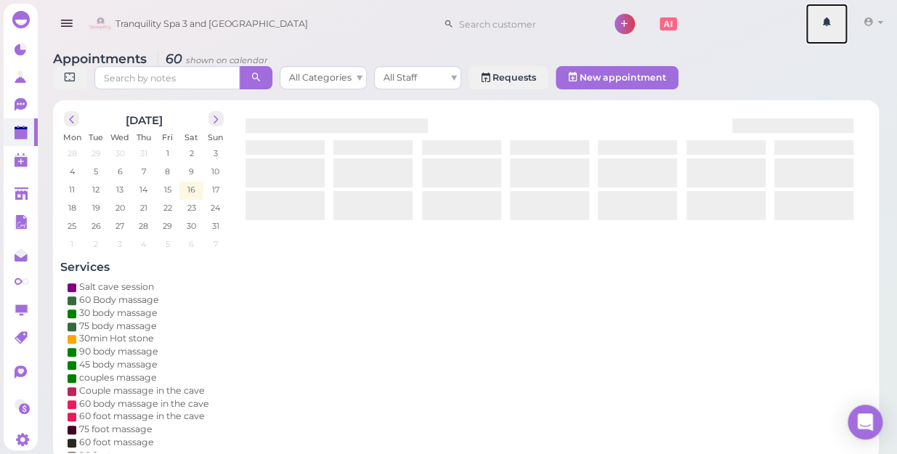
click at [839, 31] on link at bounding box center [827, 24] width 42 height 41
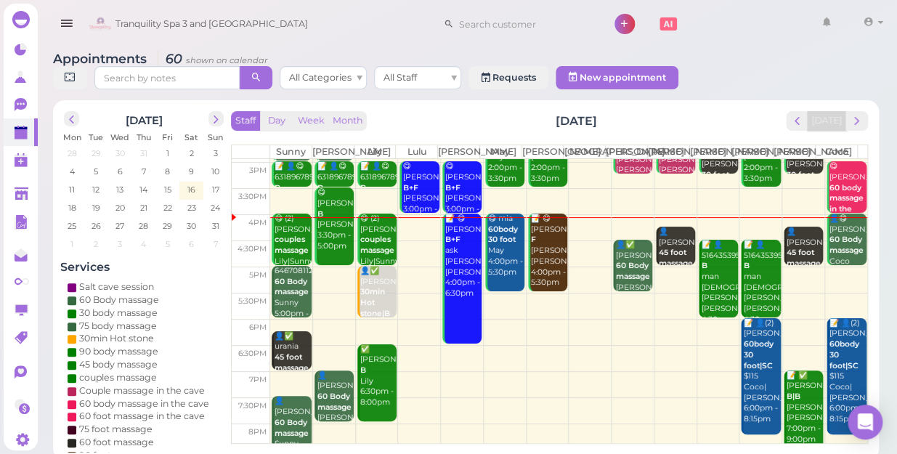
scroll to position [262, 0]
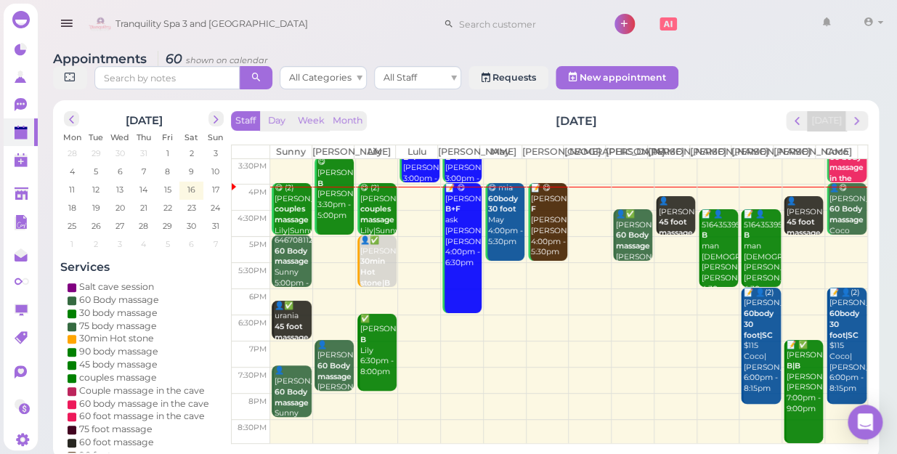
click at [497, 263] on td at bounding box center [568, 275] width 597 height 26
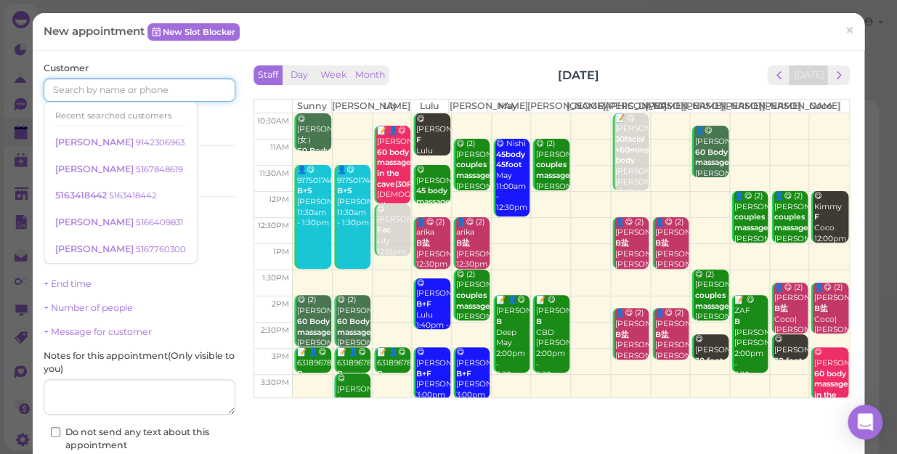
click at [180, 89] on input at bounding box center [140, 89] width 192 height 23
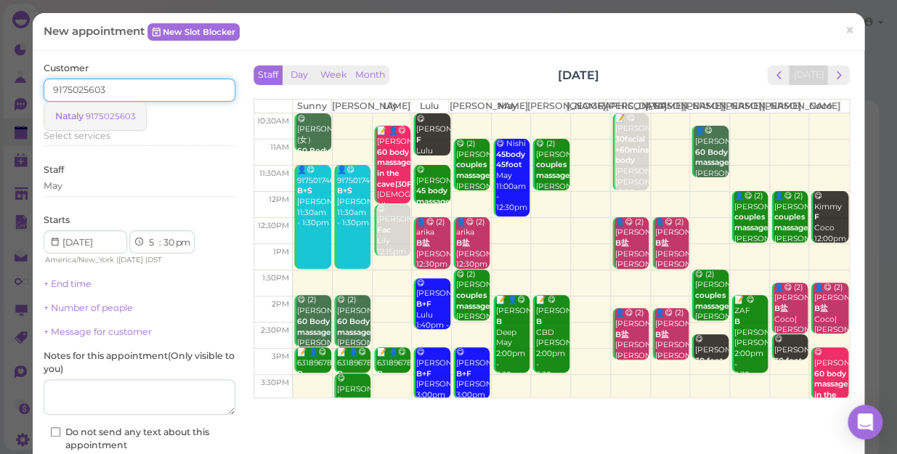
type input "9175025603"
click at [99, 116] on small "9175025603" at bounding box center [110, 116] width 49 height 10
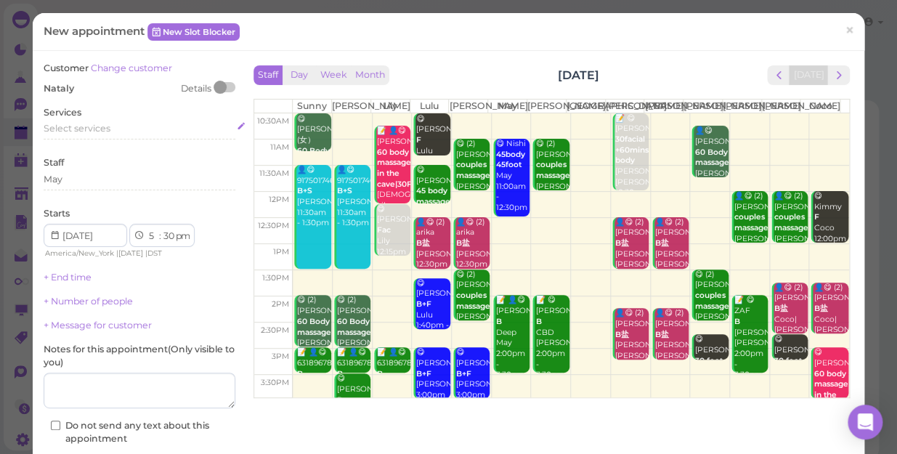
click at [101, 127] on span "Select services" at bounding box center [77, 128] width 67 height 11
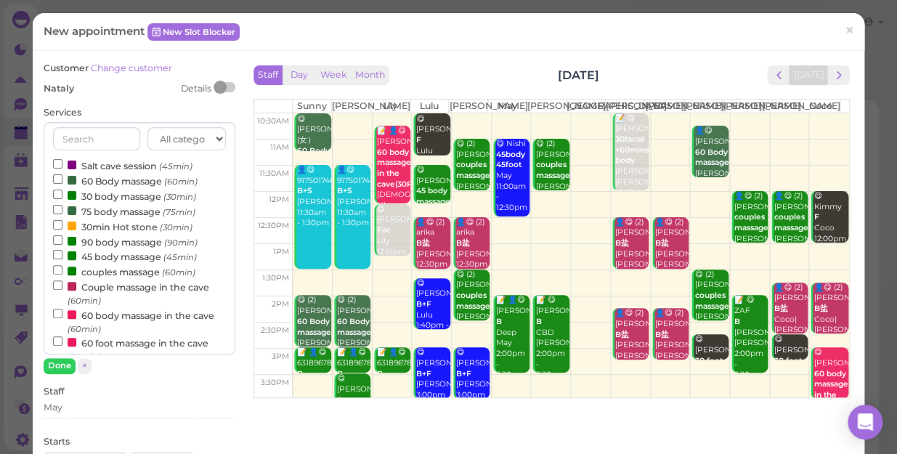
click at [101, 127] on input "text" at bounding box center [96, 138] width 87 height 23
click at [57, 179] on input "60 Body massage (60min)" at bounding box center [57, 178] width 9 height 9
click at [57, 363] on button "Done" at bounding box center [60, 365] width 32 height 15
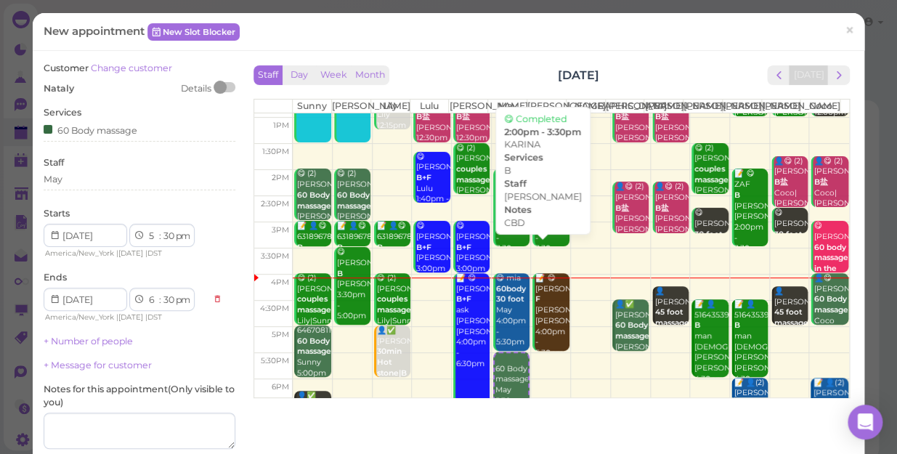
scroll to position [132, 0]
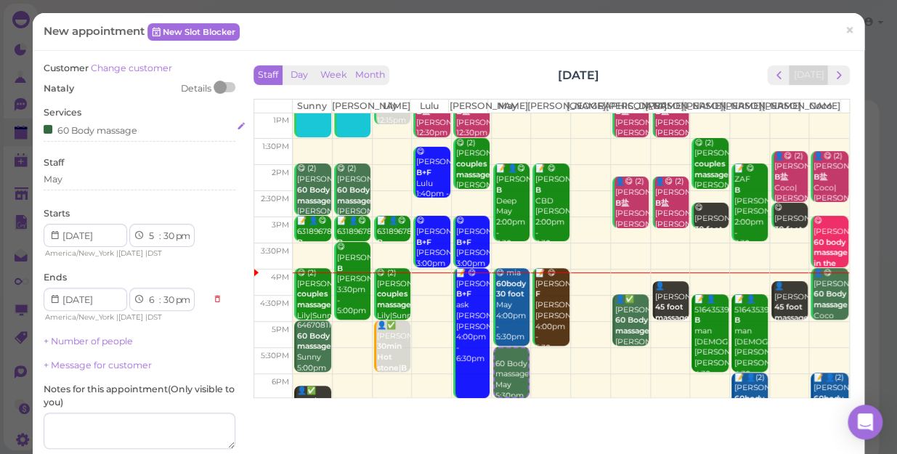
click at [147, 132] on div "60 Body massage" at bounding box center [140, 129] width 192 height 15
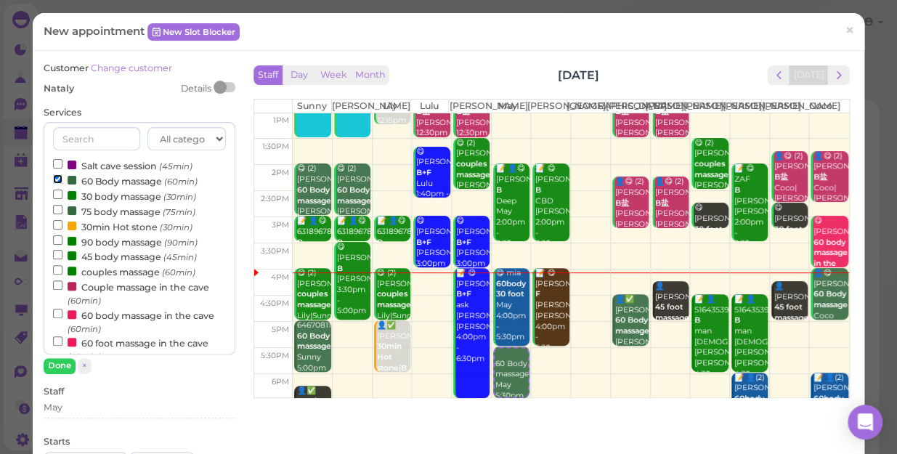
click at [56, 178] on input "60 Body massage (60min)" at bounding box center [57, 178] width 9 height 9
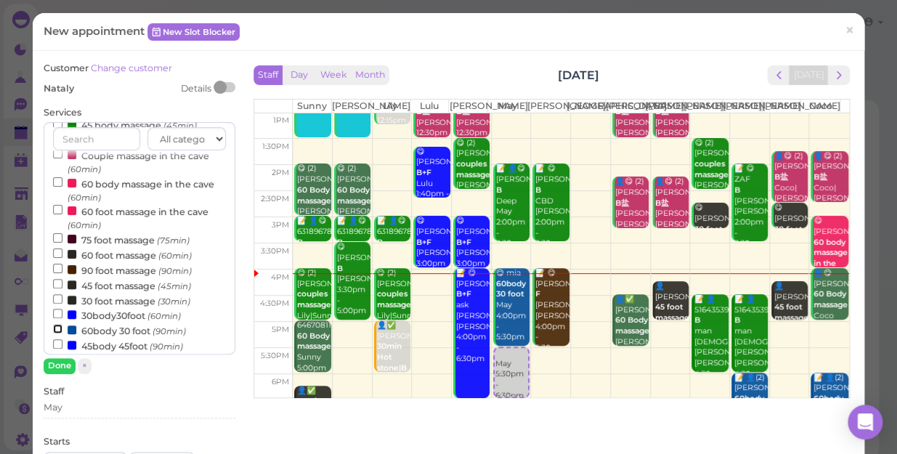
click at [56, 332] on input "60body 30 foot (90min)" at bounding box center [57, 328] width 9 height 9
select select "7"
select select "00"
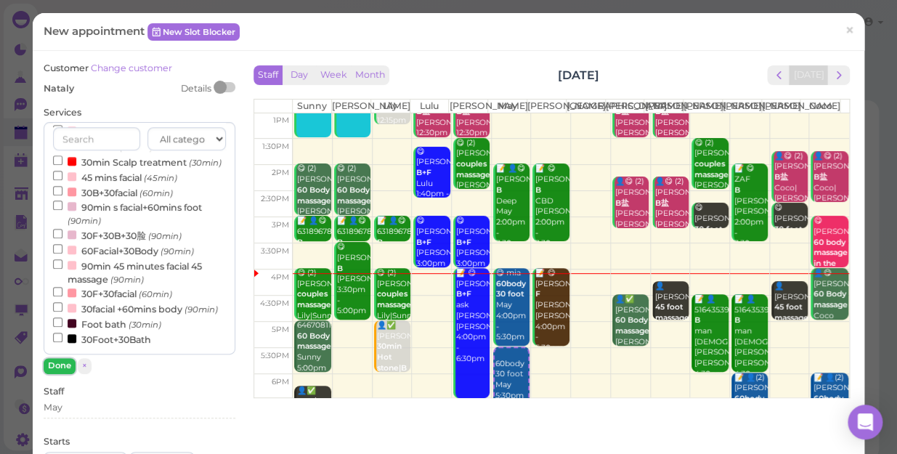
click at [55, 361] on button "Done" at bounding box center [60, 365] width 32 height 15
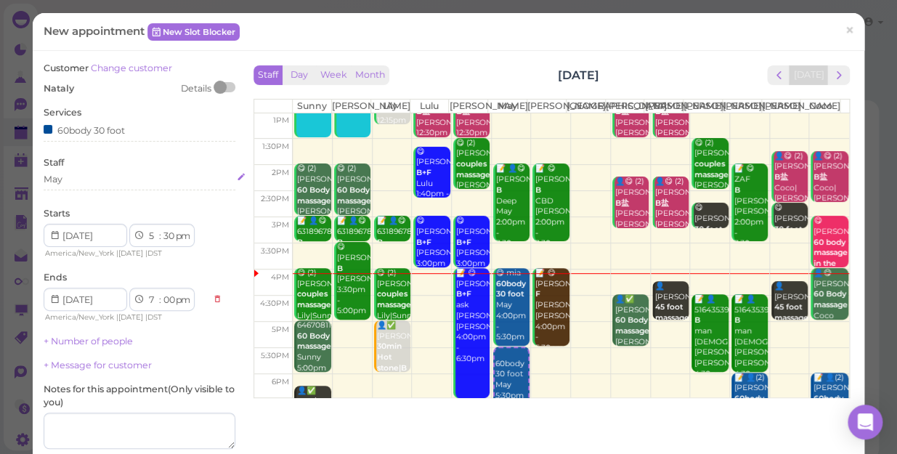
click at [76, 179] on div "May" at bounding box center [140, 179] width 192 height 13
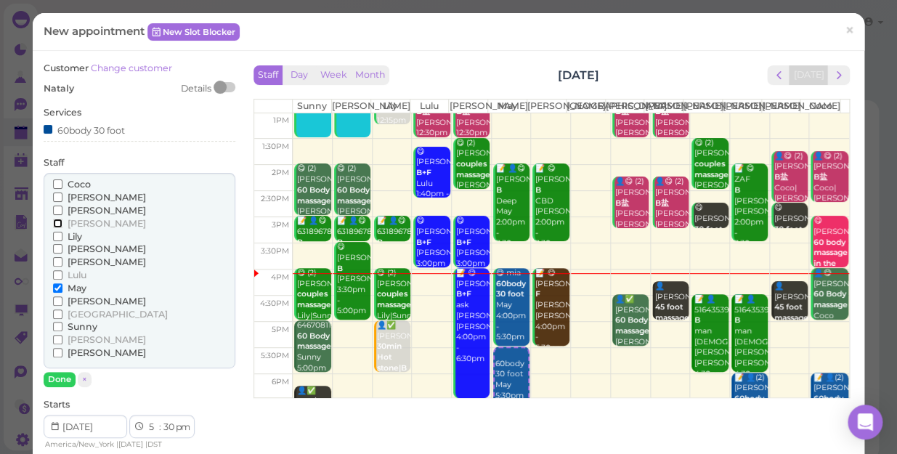
click at [55, 220] on input "[PERSON_NAME]" at bounding box center [57, 223] width 9 height 9
click at [52, 373] on button "Done" at bounding box center [60, 379] width 32 height 15
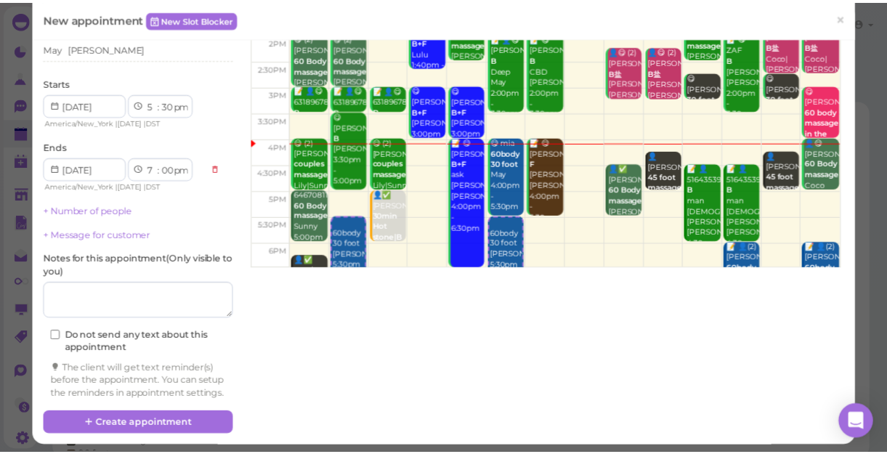
scroll to position [132, 0]
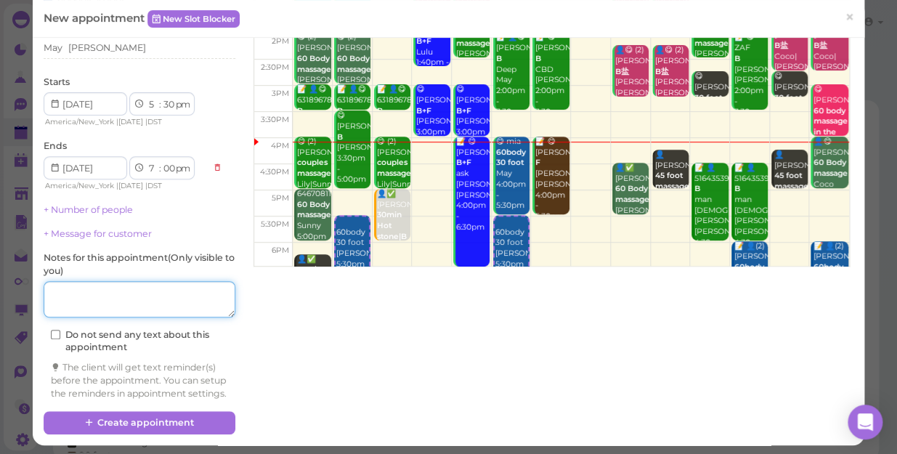
click at [108, 291] on textarea at bounding box center [140, 299] width 192 height 36
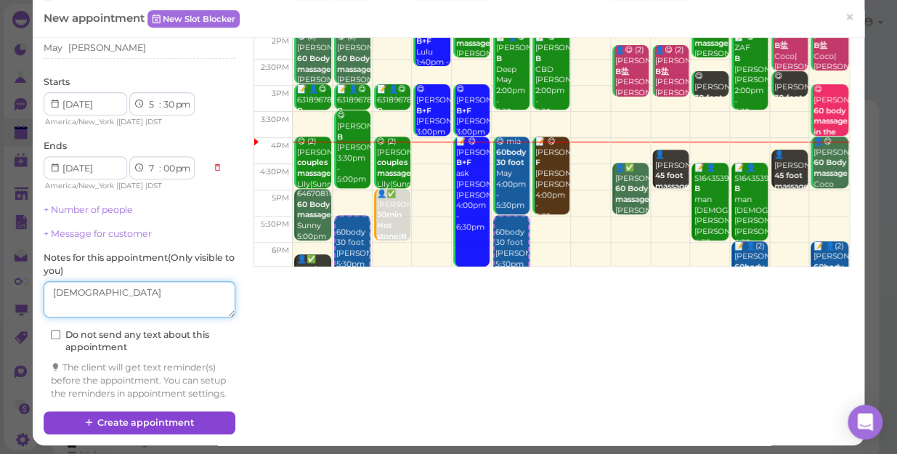
type textarea "[DEMOGRAPHIC_DATA]"
click at [174, 431] on button "Create appointment" at bounding box center [140, 422] width 192 height 23
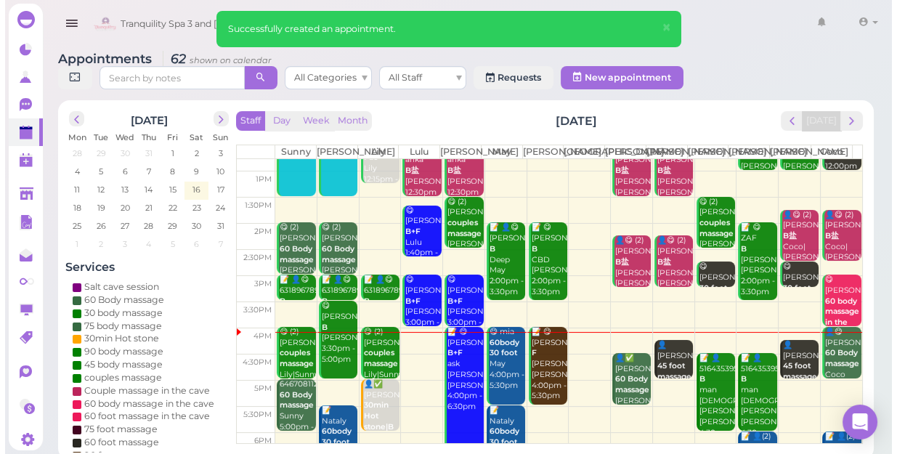
scroll to position [198, 0]
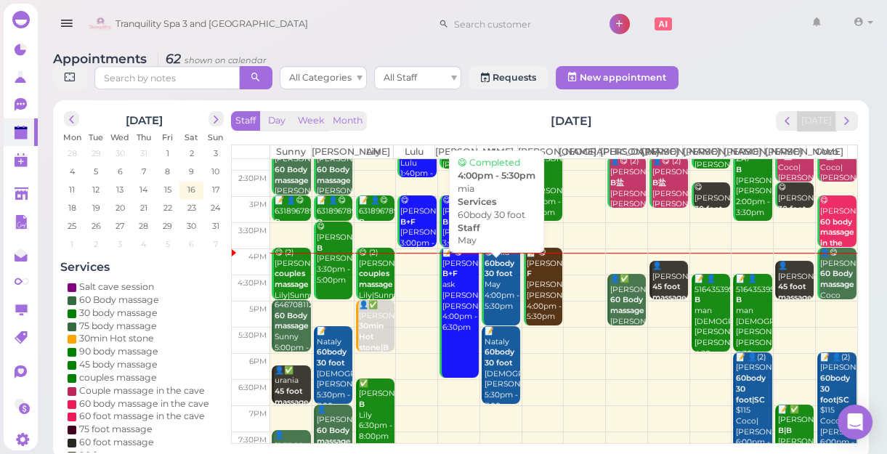
click at [496, 294] on div "😋 mia 60body 30 foot May 4:00pm - 5:30pm" at bounding box center [502, 280] width 36 height 64
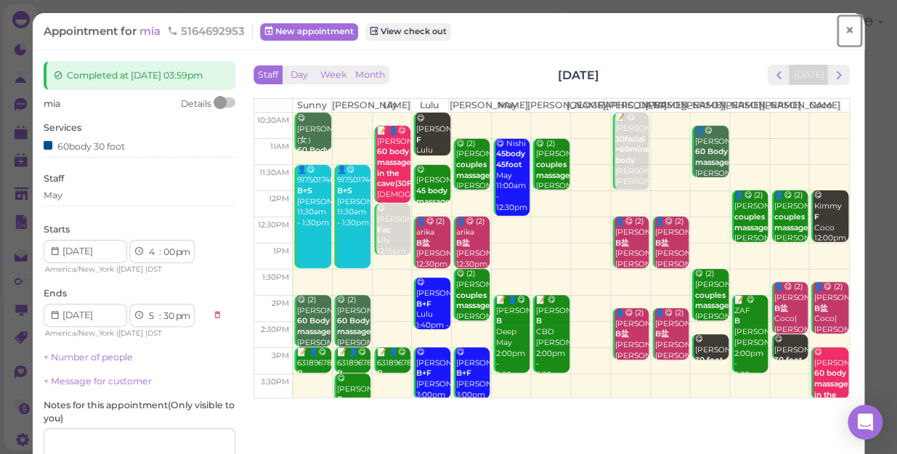
click at [845, 29] on span "×" at bounding box center [849, 30] width 9 height 20
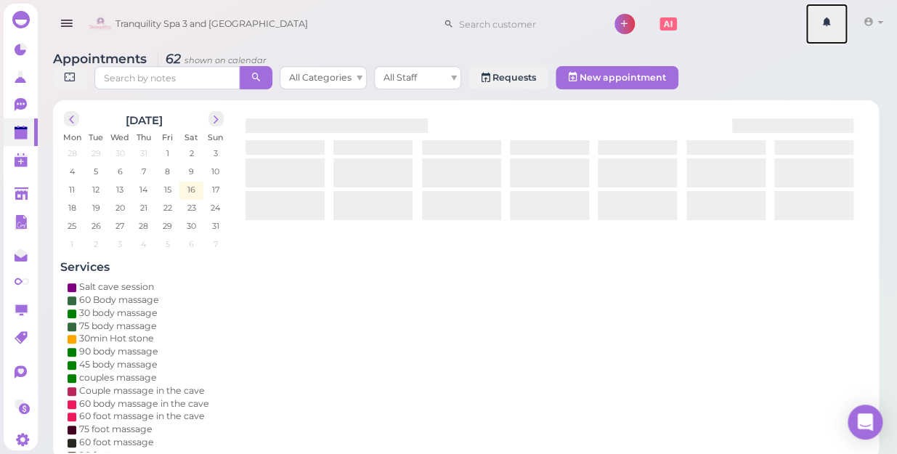
click at [836, 29] on link at bounding box center [827, 24] width 42 height 41
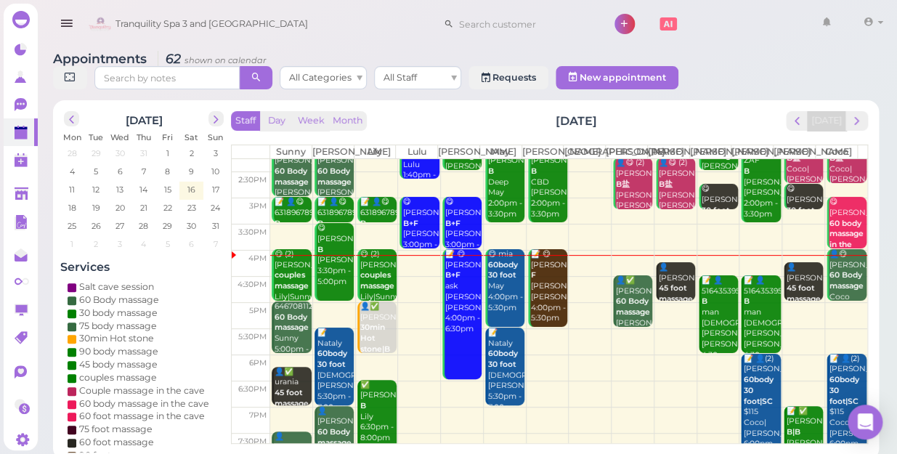
scroll to position [198, 0]
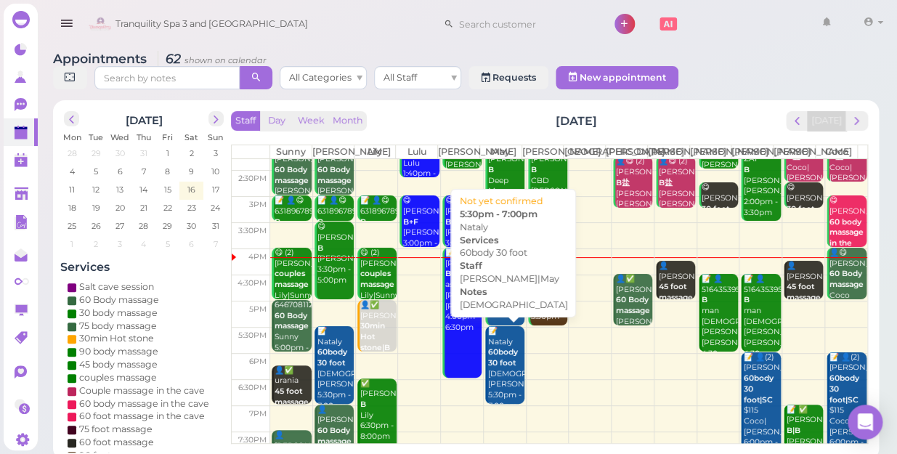
click at [495, 387] on div "📝 Nataly 60body 30 foot female Kelly|May 5:30pm - 7:00pm" at bounding box center [506, 369] width 37 height 86
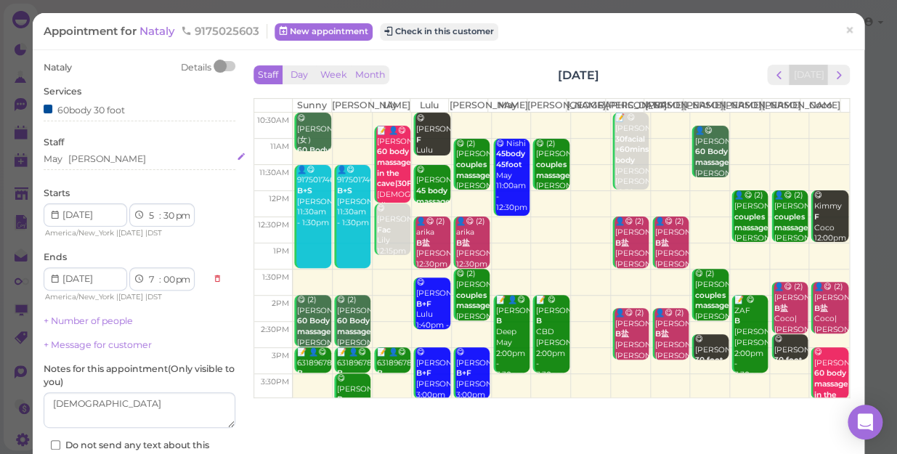
click at [100, 158] on div "May Kelly" at bounding box center [140, 159] width 192 height 13
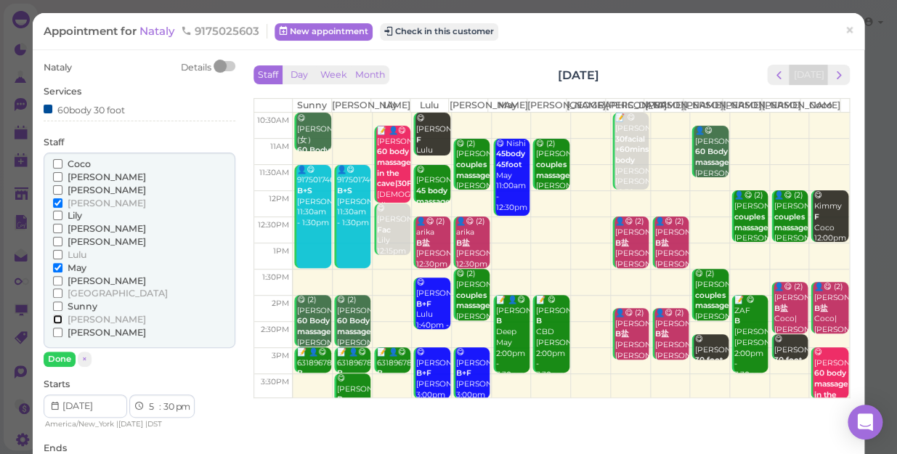
click at [55, 319] on input "[PERSON_NAME]" at bounding box center [57, 319] width 9 height 9
click at [58, 319] on input "[PERSON_NAME]" at bounding box center [57, 319] width 9 height 9
click at [55, 269] on input "May" at bounding box center [57, 267] width 9 height 9
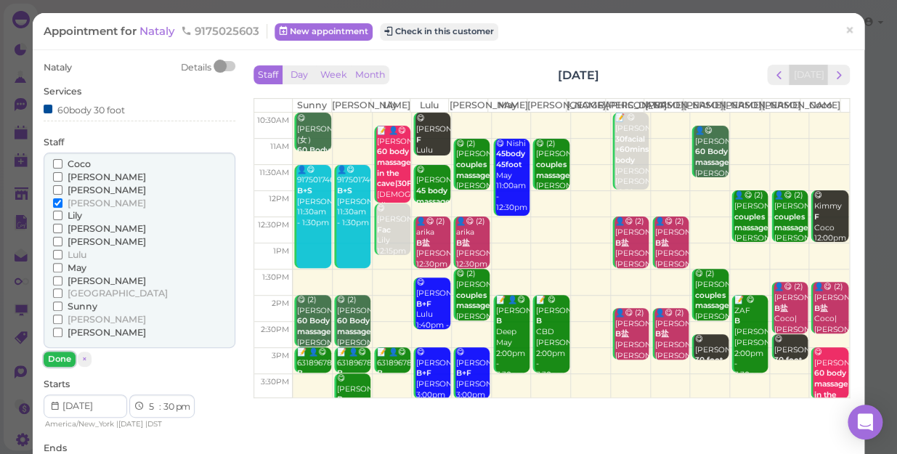
click at [64, 355] on button "Done" at bounding box center [60, 359] width 32 height 15
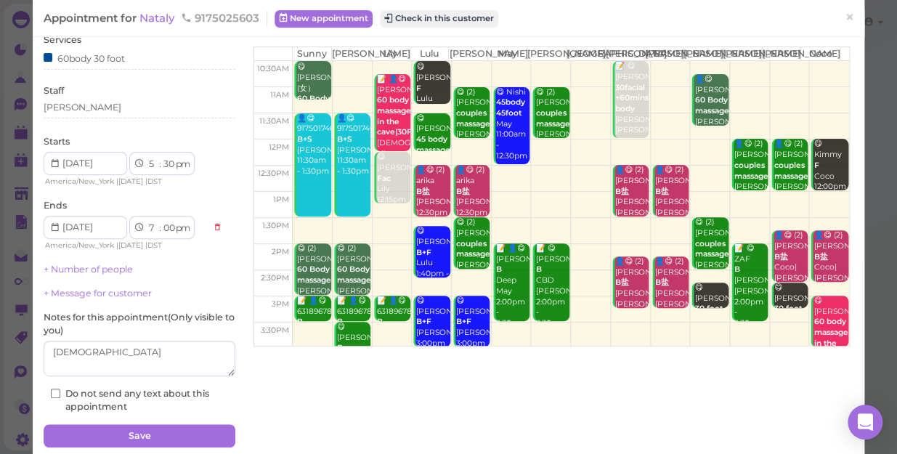
scroll to position [105, 0]
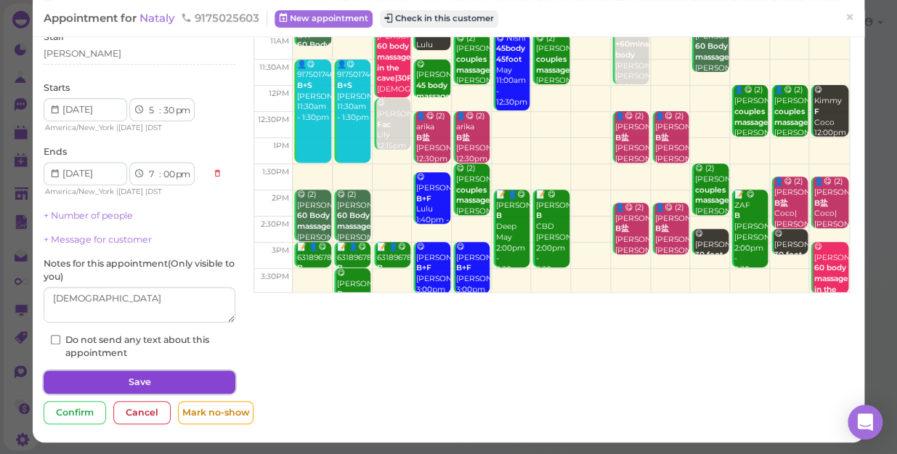
click at [148, 388] on button "Save" at bounding box center [140, 382] width 192 height 23
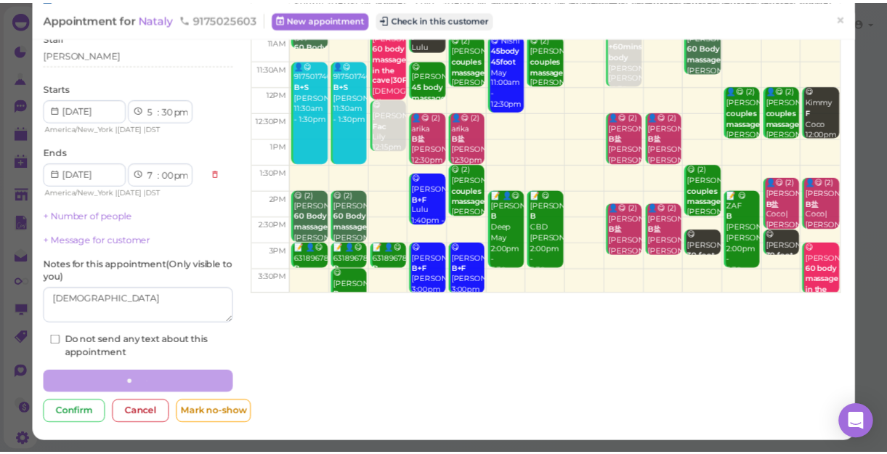
scroll to position [105, 0]
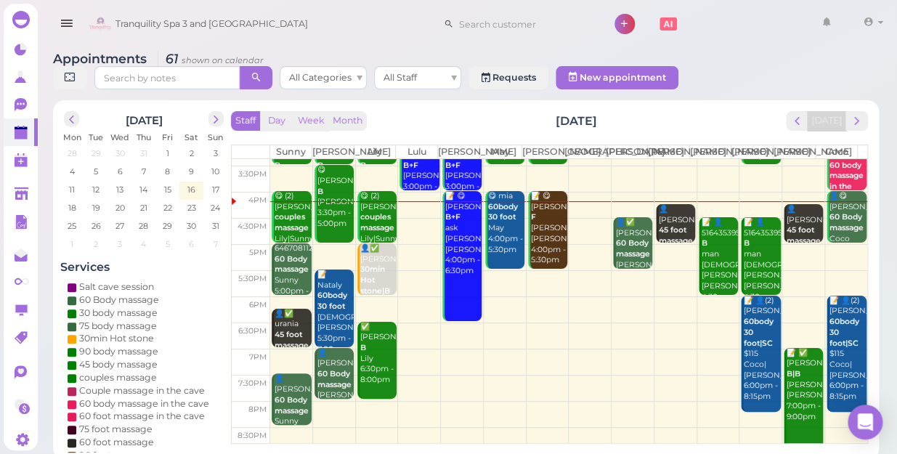
scroll to position [262, 0]
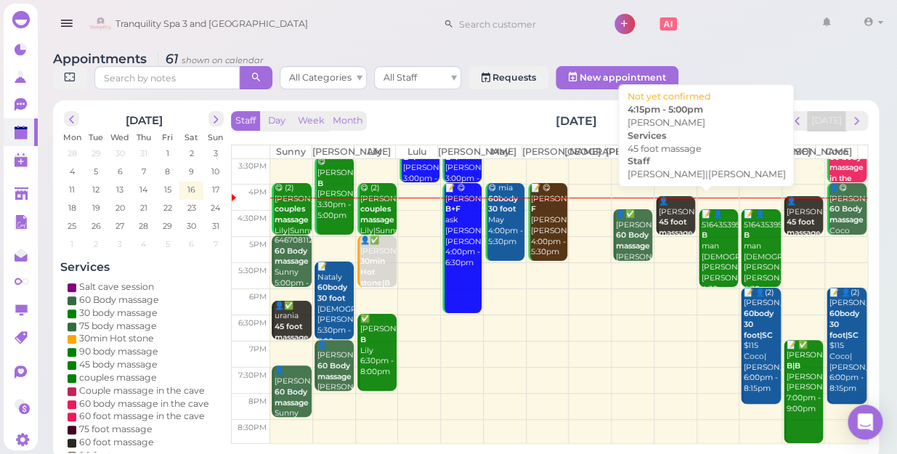
click at [665, 222] on b "45 foot massage" at bounding box center [676, 227] width 34 height 20
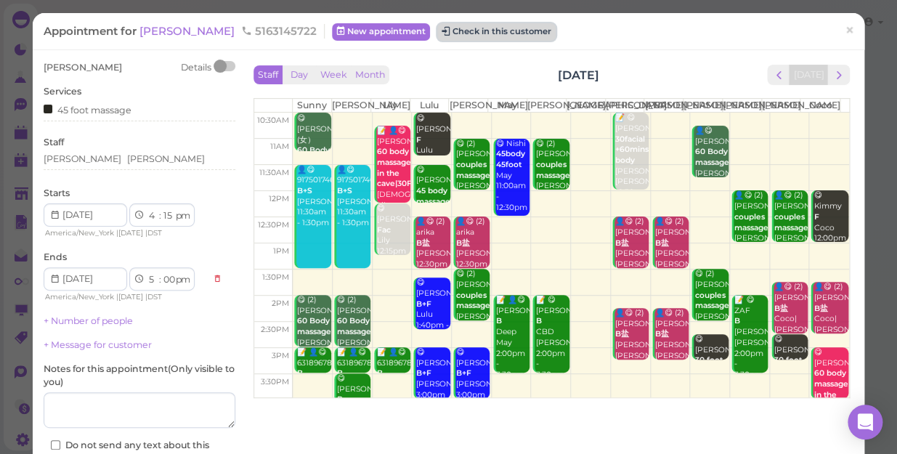
click at [437, 32] on button "Check in this customer" at bounding box center [496, 31] width 118 height 17
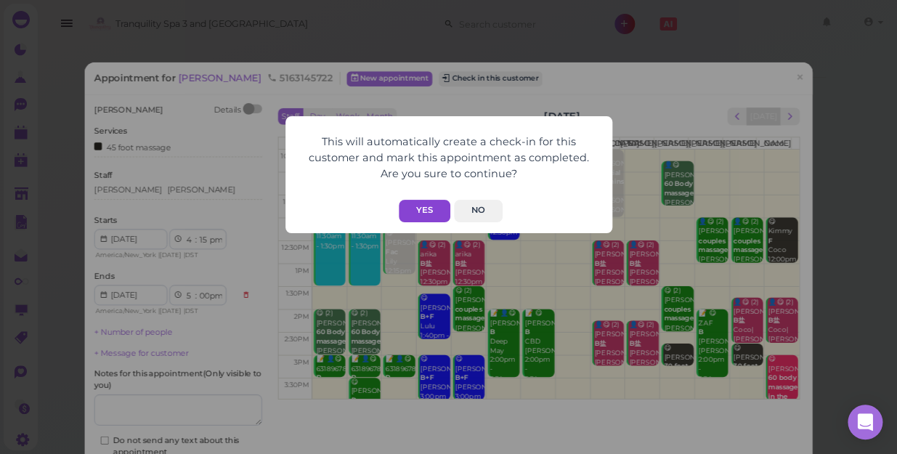
click at [421, 211] on button "Yes" at bounding box center [425, 211] width 52 height 23
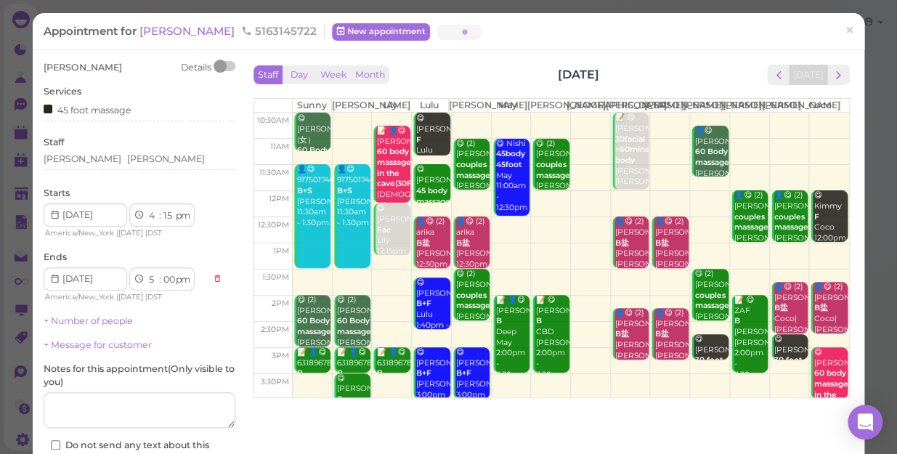
click at [421, 193] on button "Yes" at bounding box center [425, 182] width 52 height 23
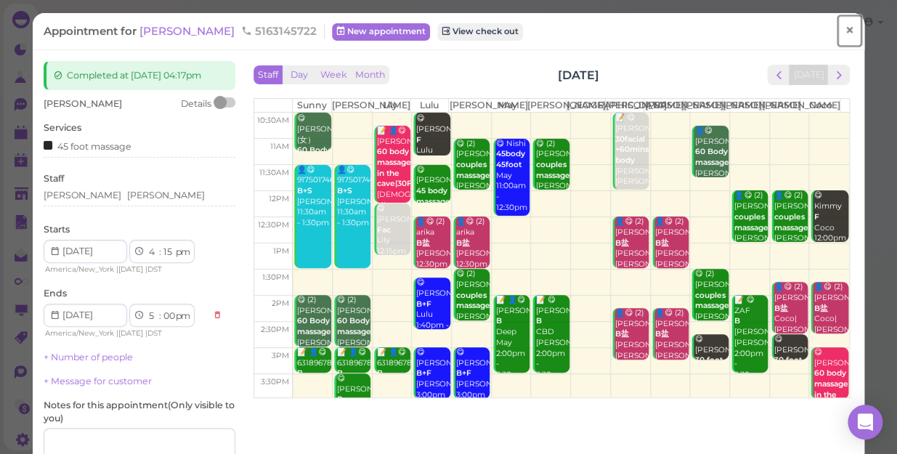
click at [845, 29] on span "×" at bounding box center [849, 30] width 9 height 20
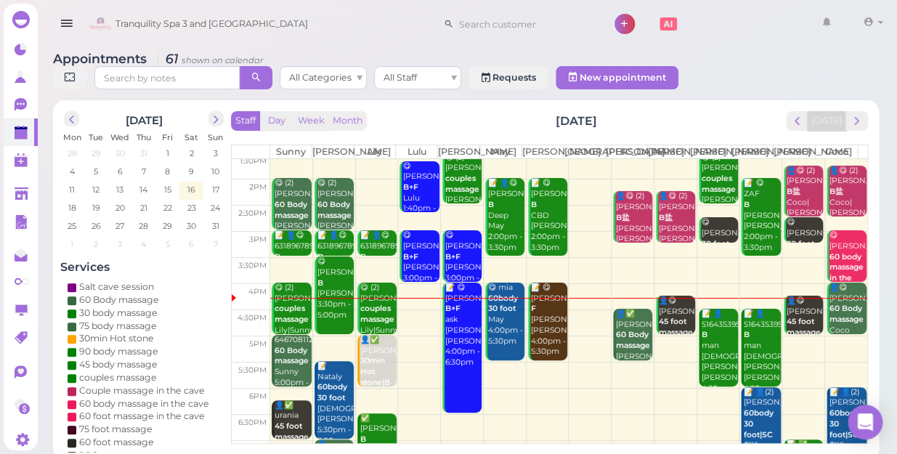
scroll to position [262, 0]
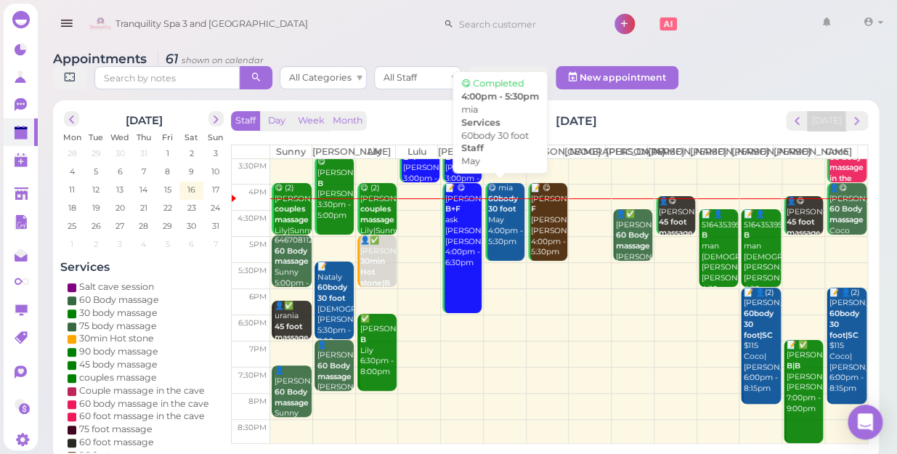
click at [506, 232] on div "😋 mia 60body 30 foot May 4:00pm - 5:30pm" at bounding box center [506, 215] width 37 height 64
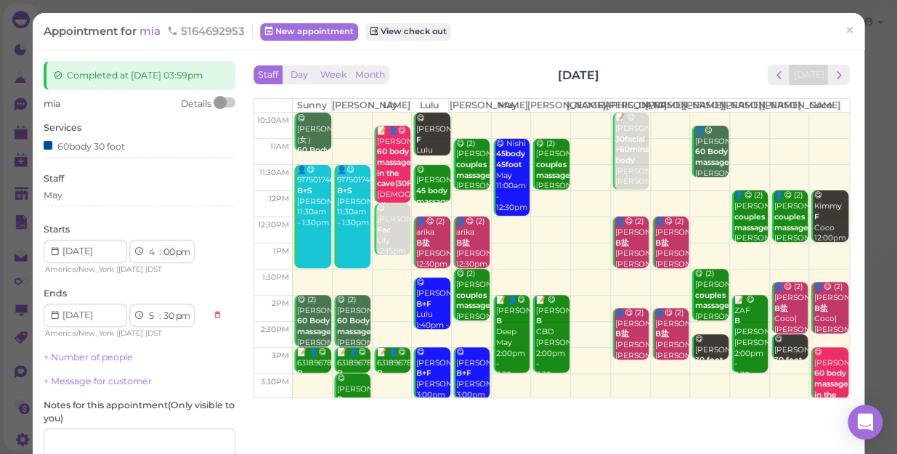
click at [166, 251] on select "00 05 10 15 20 25 30 35 40 45 50 55" at bounding box center [168, 252] width 15 height 15
select select "15"
click at [161, 245] on select "00 05 10 15 20 25 30 35 40 45 50 55" at bounding box center [168, 252] width 15 height 15
click at [170, 102] on div "mia Details" at bounding box center [140, 103] width 192 height 13
select select "45"
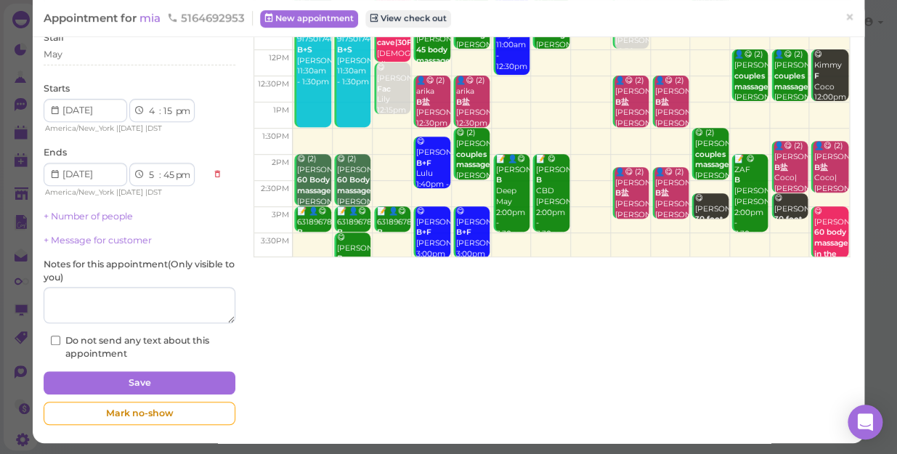
scroll to position [142, 0]
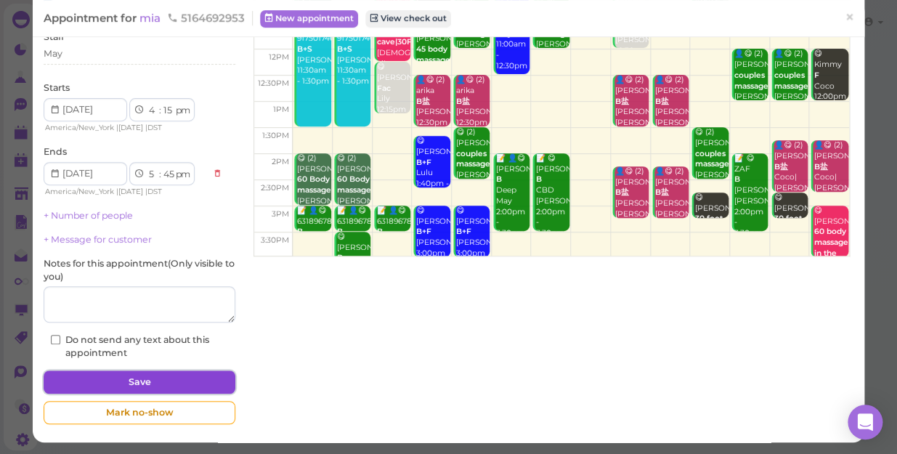
click at [190, 384] on button "Save" at bounding box center [140, 382] width 192 height 23
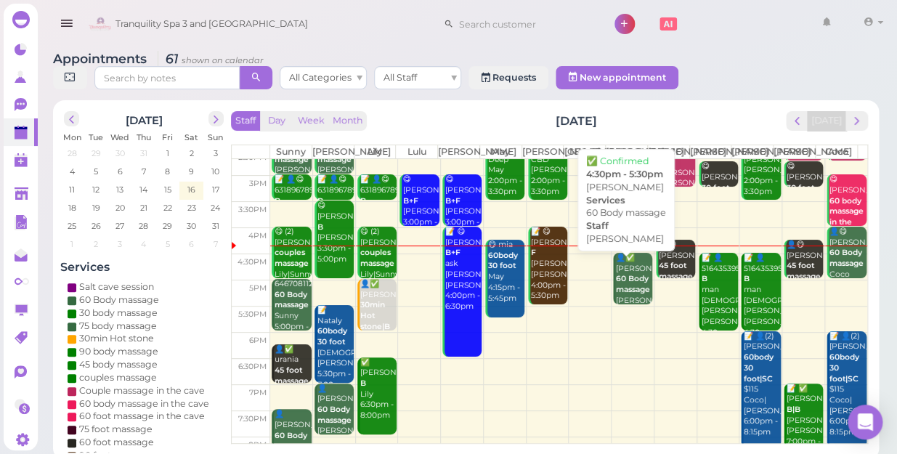
scroll to position [196, 0]
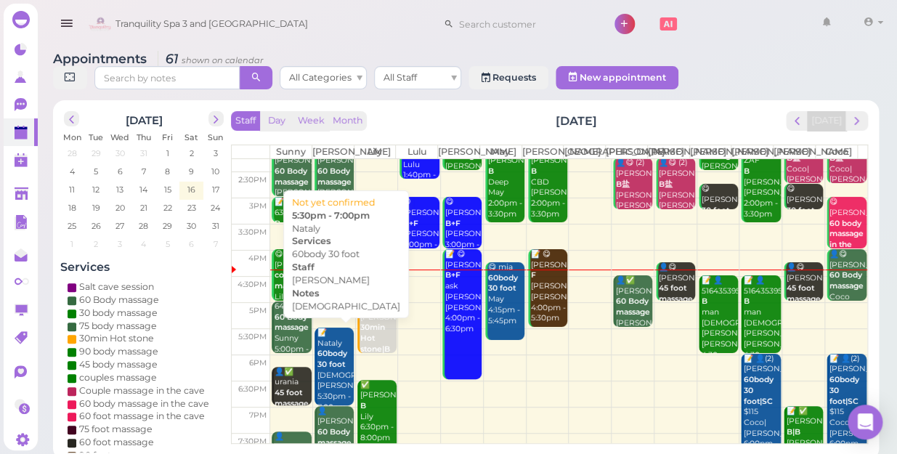
click at [323, 352] on b "60body 30 foot" at bounding box center [333, 359] width 30 height 20
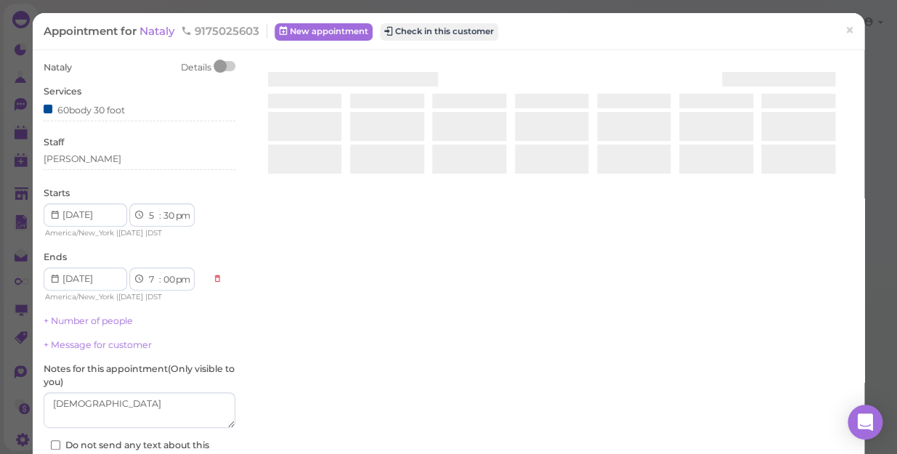
click at [323, 352] on div at bounding box center [552, 233] width 604 height 345
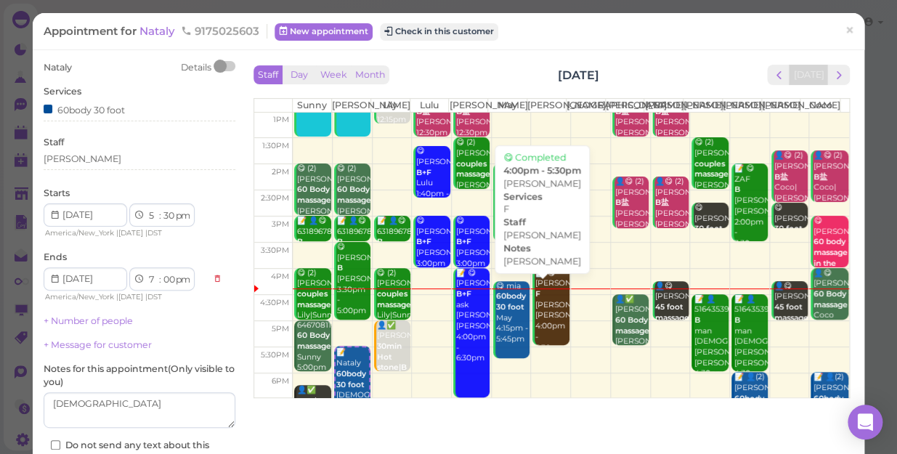
scroll to position [198, 0]
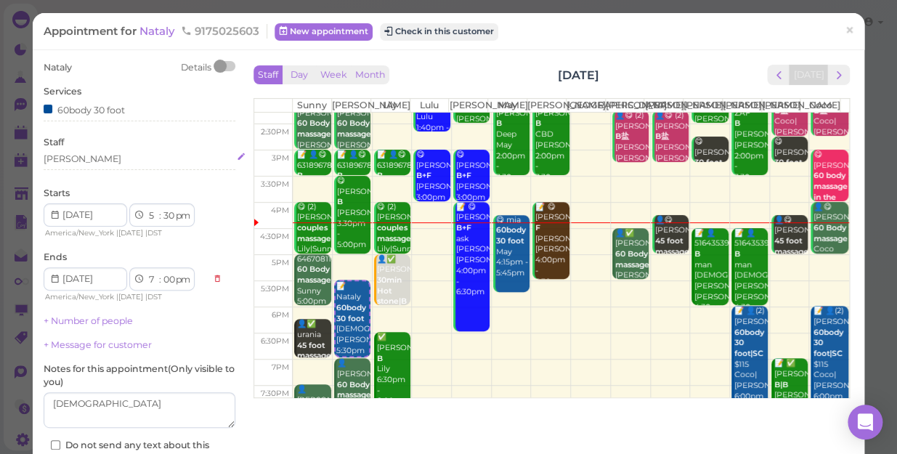
click at [71, 161] on div "[PERSON_NAME]" at bounding box center [140, 159] width 192 height 13
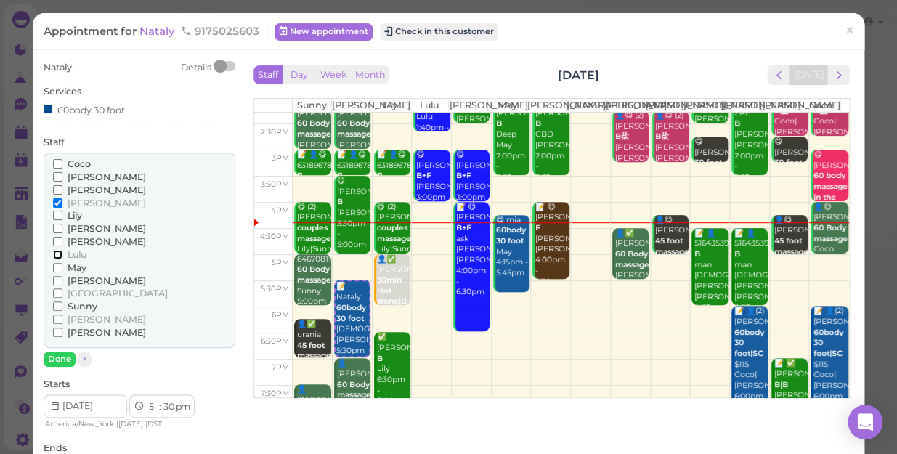
click at [55, 254] on input "Lulu" at bounding box center [57, 254] width 9 height 9
click at [58, 363] on button "Done" at bounding box center [60, 359] width 32 height 15
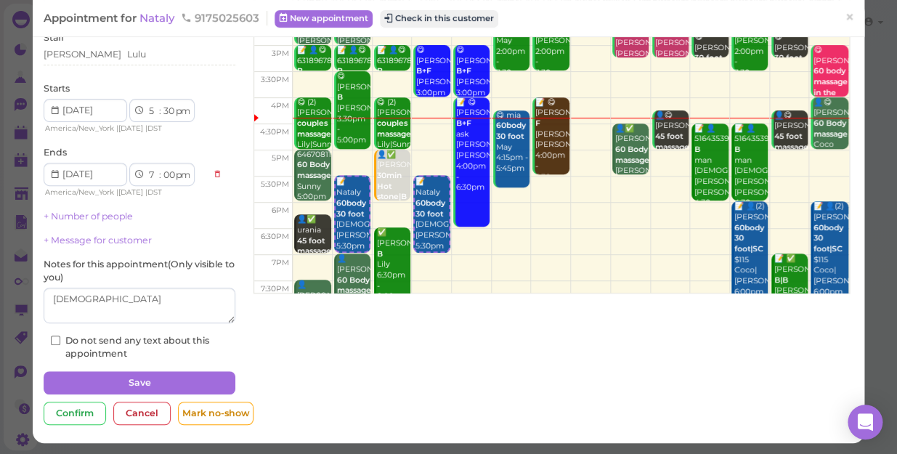
scroll to position [105, 0]
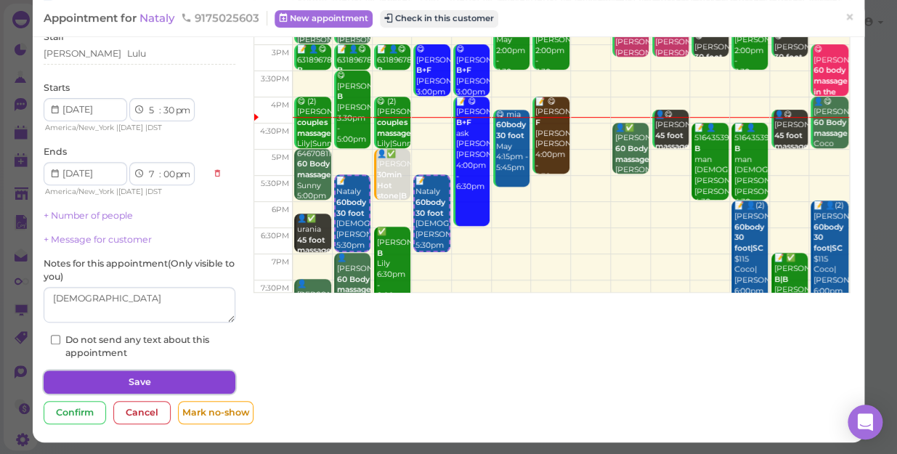
click at [163, 377] on button "Save" at bounding box center [140, 382] width 192 height 23
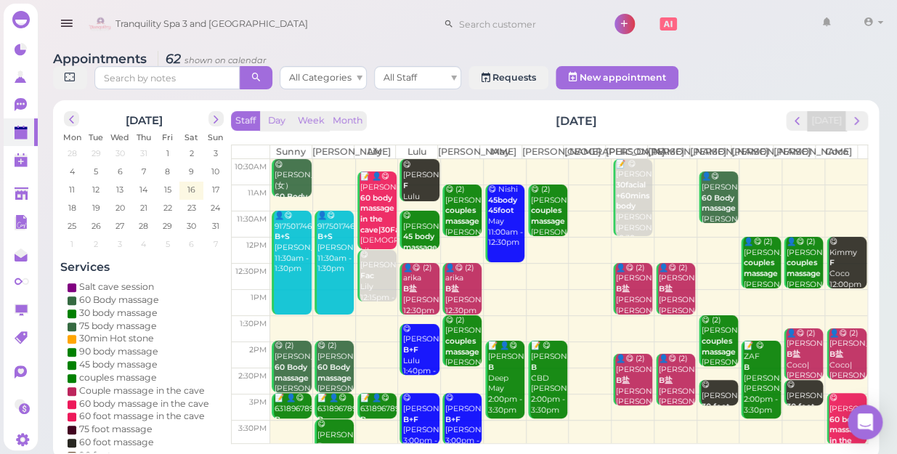
scroll to position [198, 0]
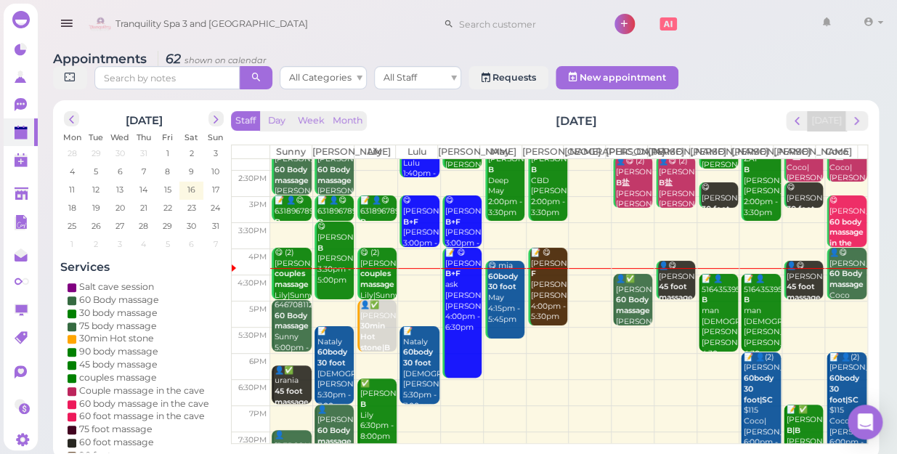
click at [792, 303] on td at bounding box center [568, 314] width 597 height 26
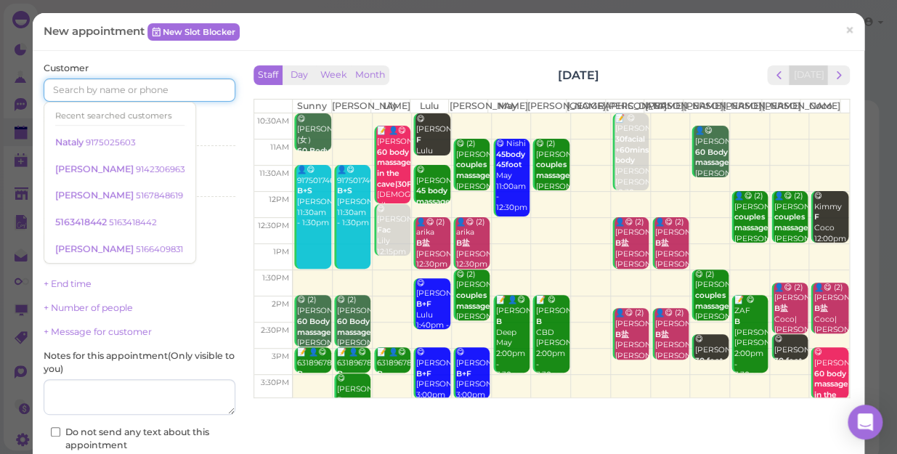
click at [179, 84] on input at bounding box center [140, 89] width 192 height 23
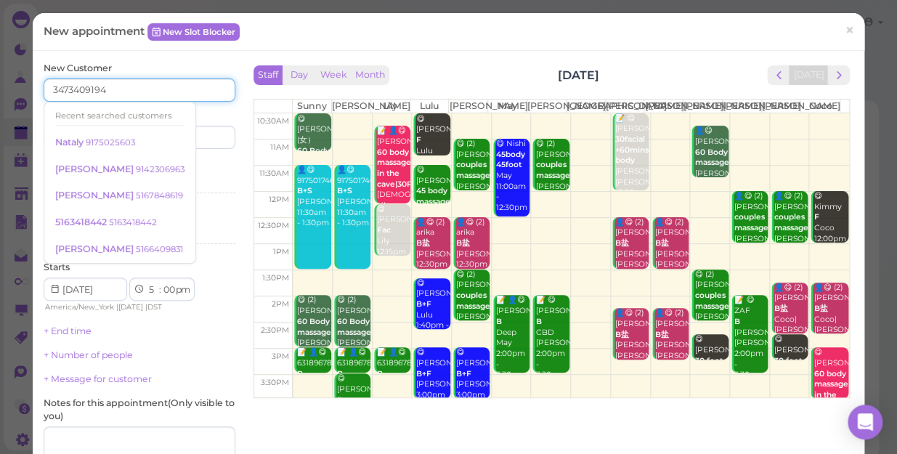
type input "3473409194"
click at [193, 174] on div "Services Select services" at bounding box center [140, 180] width 192 height 40
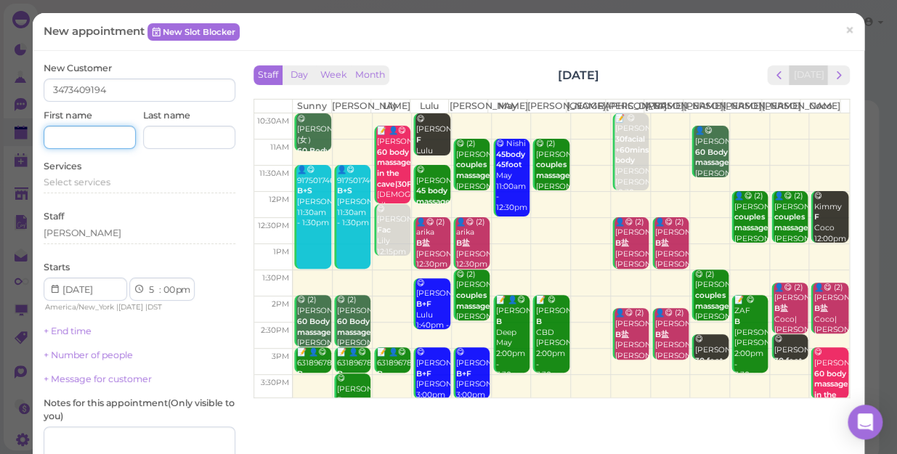
click at [107, 138] on input at bounding box center [90, 137] width 92 height 23
type input "[PERSON_NAME]"
click at [110, 174] on div "Services Select services" at bounding box center [140, 180] width 192 height 40
click at [102, 182] on span "Select services" at bounding box center [77, 182] width 67 height 11
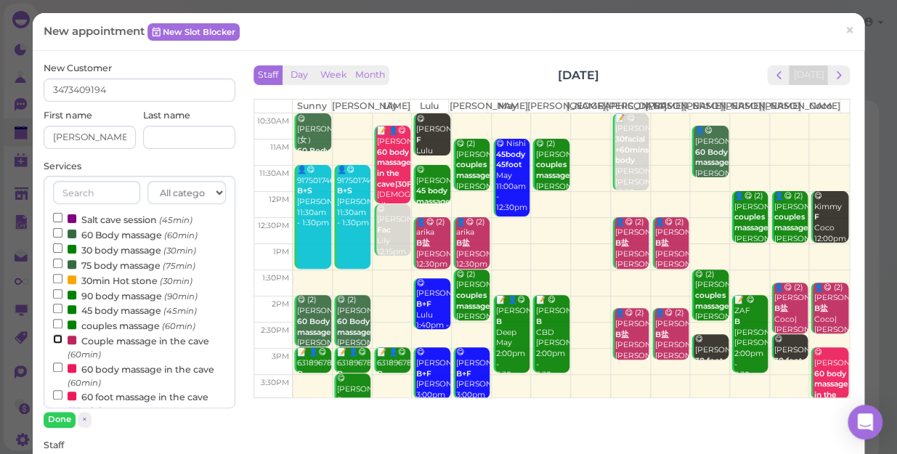
click at [56, 341] on input "Couple massage in the cave (60min)" at bounding box center [57, 338] width 9 height 9
click at [62, 413] on button "Done" at bounding box center [60, 419] width 32 height 15
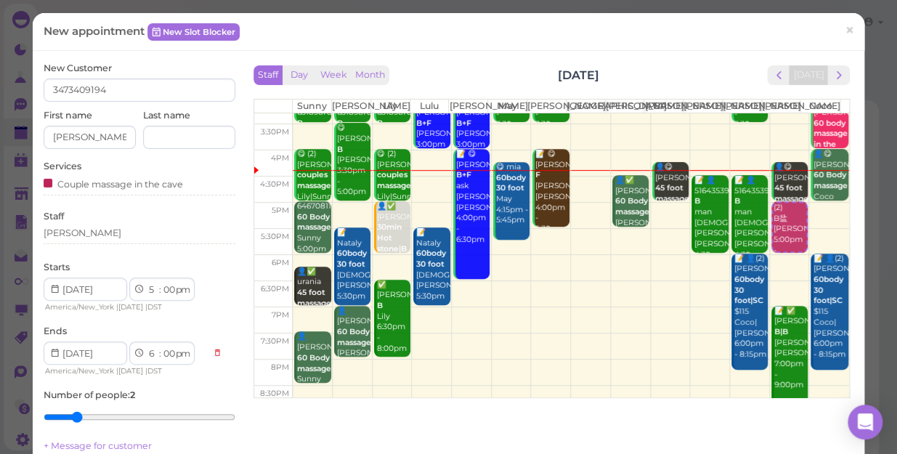
scroll to position [262, 0]
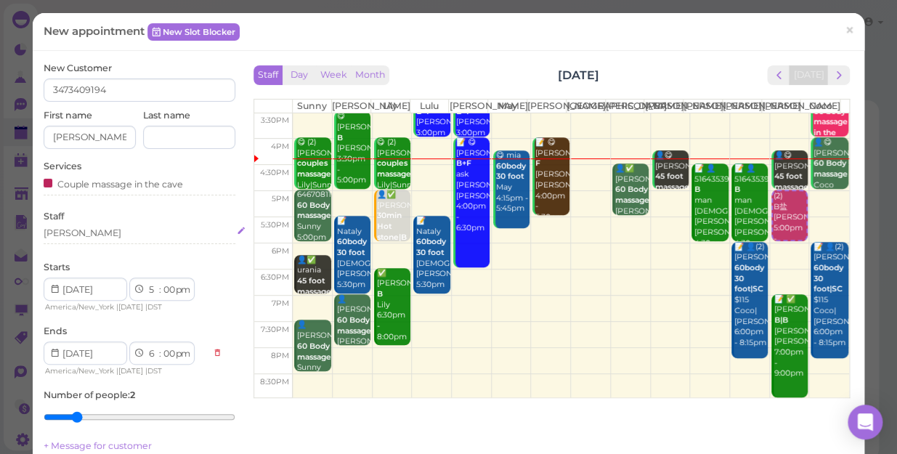
click at [79, 233] on div "[PERSON_NAME]" at bounding box center [140, 233] width 192 height 13
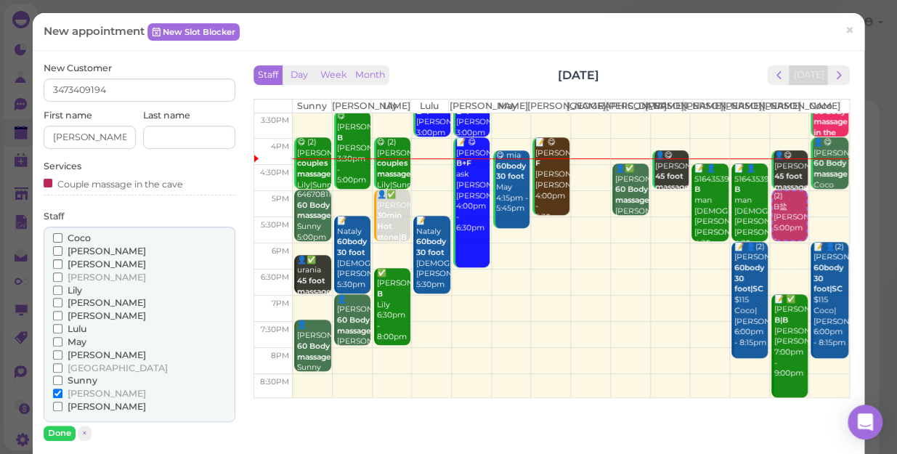
click at [56, 240] on input "Coco" at bounding box center [57, 237] width 9 height 9
click at [53, 429] on button "Done" at bounding box center [60, 433] width 32 height 15
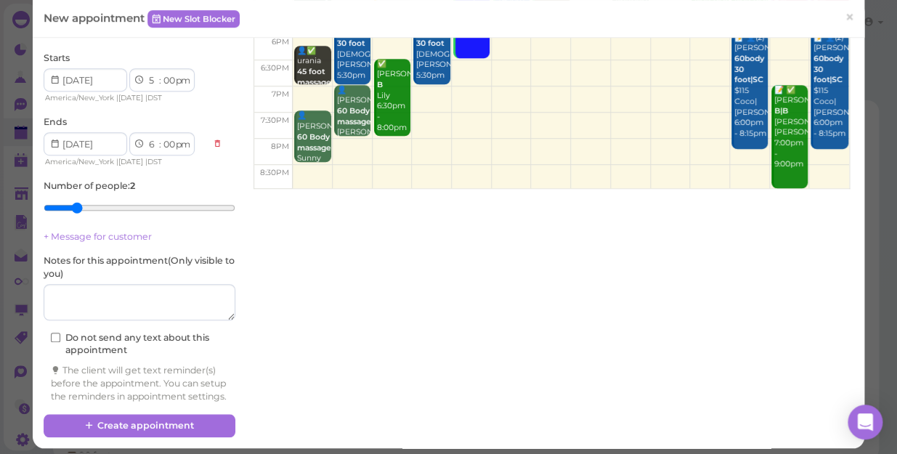
scroll to position [228, 0]
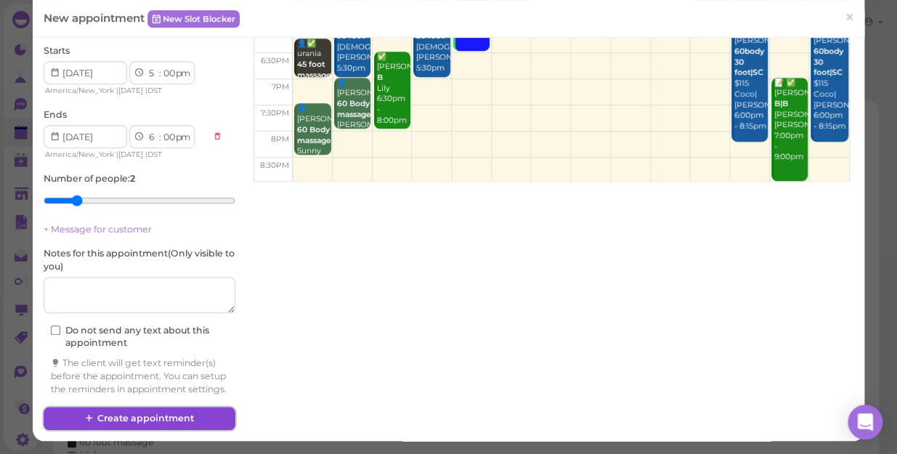
click at [168, 417] on button "Create appointment" at bounding box center [140, 418] width 192 height 23
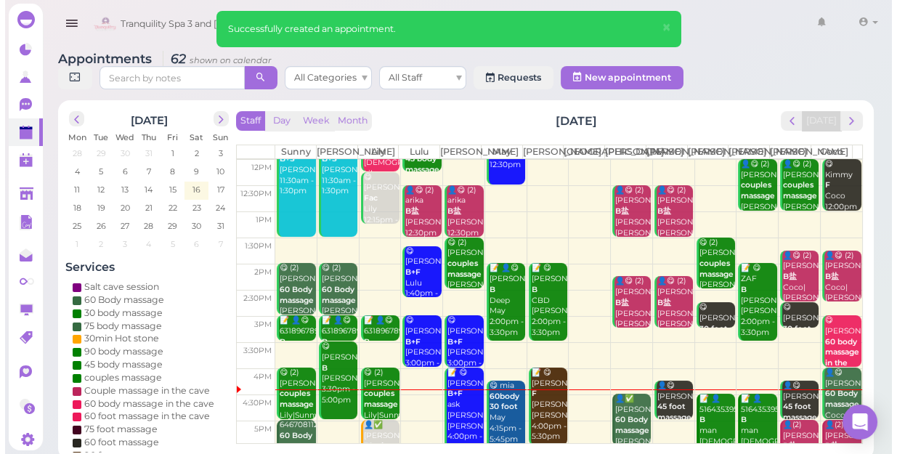
scroll to position [198, 0]
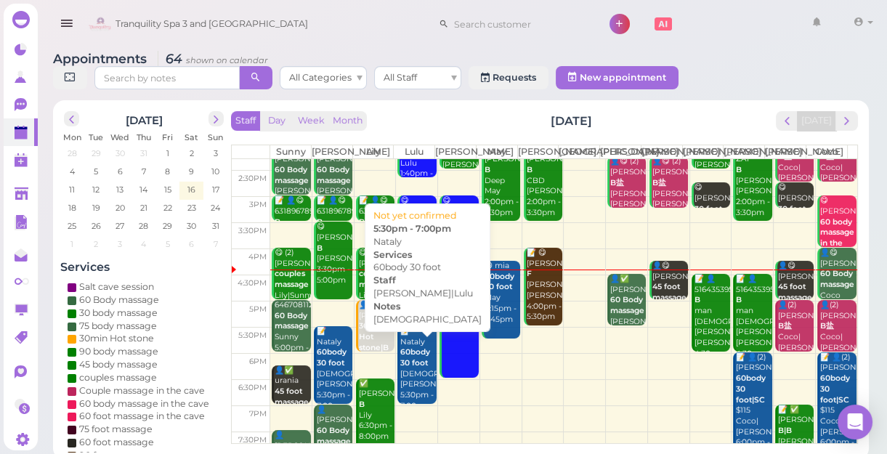
click at [417, 392] on div "📝 Nataly 60body 30 foot female Kelly|Lulu 5:30pm - 7:00pm" at bounding box center [418, 369] width 36 height 86
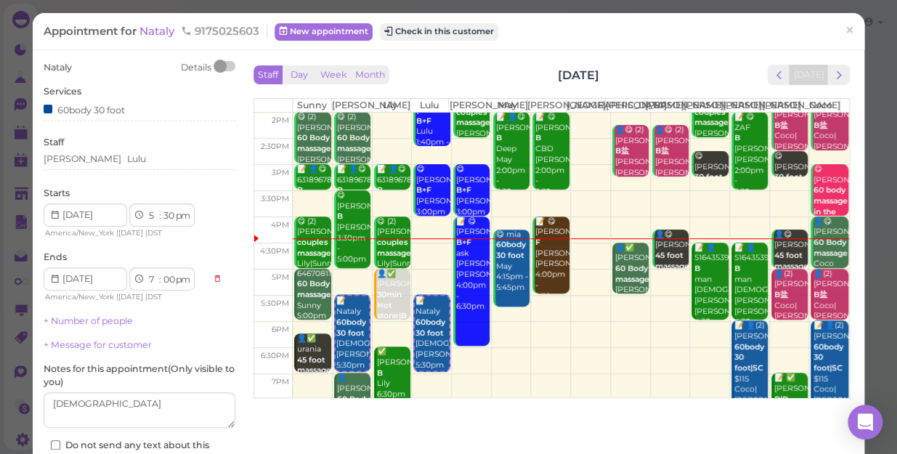
scroll to position [198, 0]
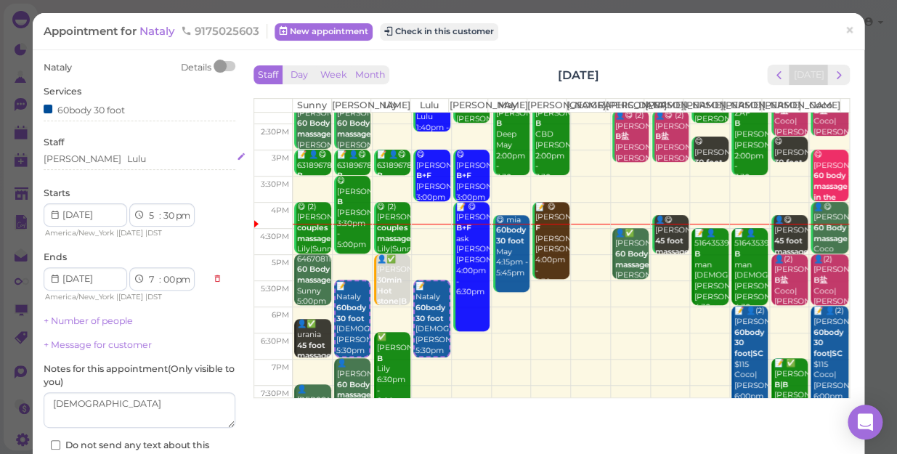
click at [94, 158] on div "Kelly Lulu" at bounding box center [140, 159] width 192 height 13
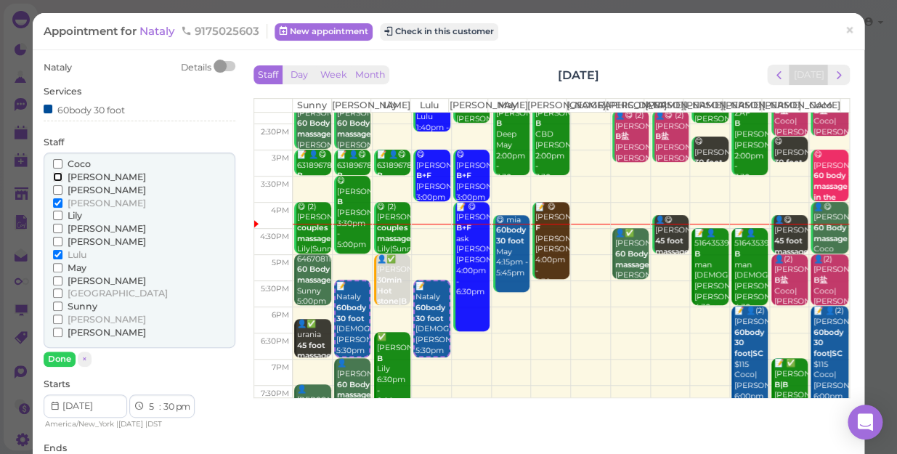
click at [56, 174] on input "[PERSON_NAME]" at bounding box center [57, 176] width 9 height 9
click at [57, 189] on input "[PERSON_NAME]" at bounding box center [57, 189] width 9 height 9
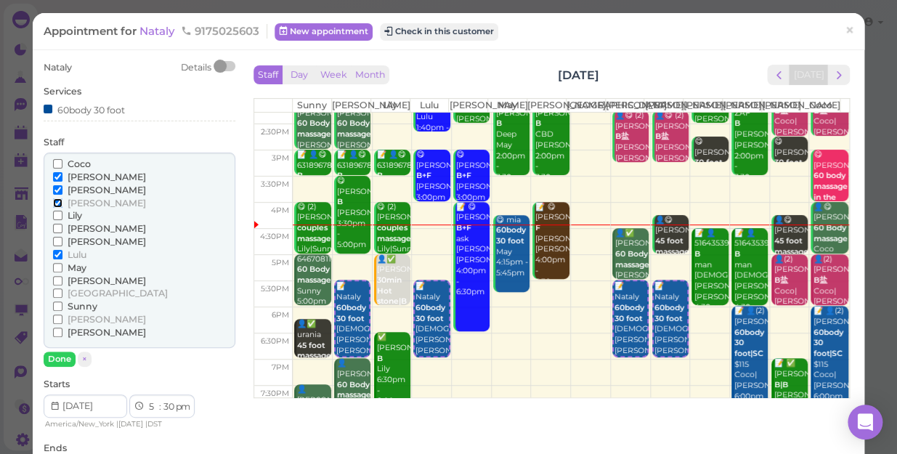
click at [55, 201] on input "[PERSON_NAME]" at bounding box center [57, 202] width 9 height 9
click at [55, 251] on input "Lulu" at bounding box center [57, 254] width 9 height 9
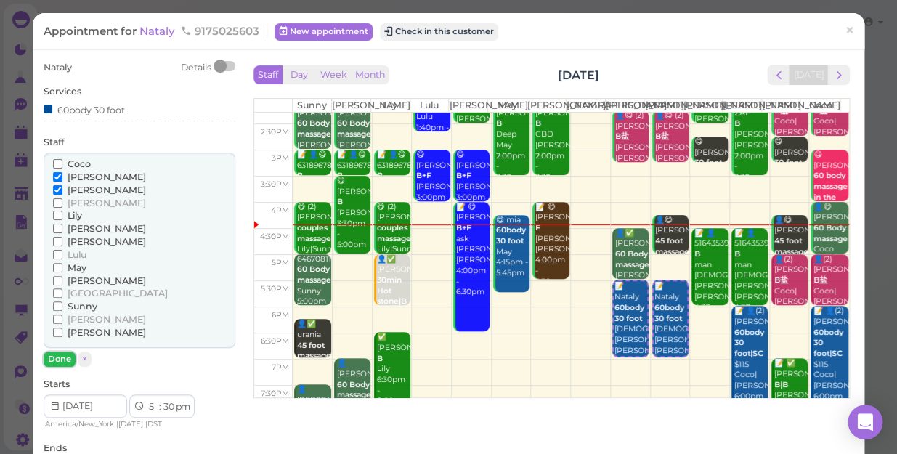
click at [58, 355] on button "Done" at bounding box center [60, 359] width 32 height 15
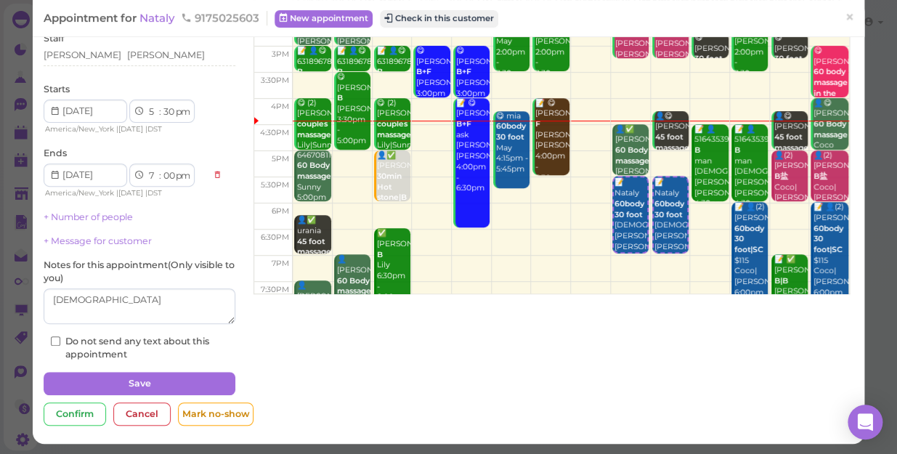
scroll to position [105, 0]
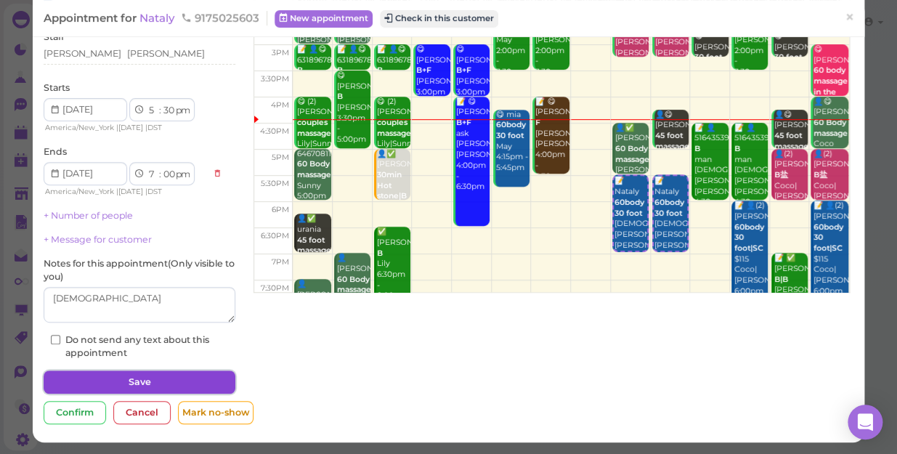
click at [108, 378] on button "Save" at bounding box center [140, 382] width 192 height 23
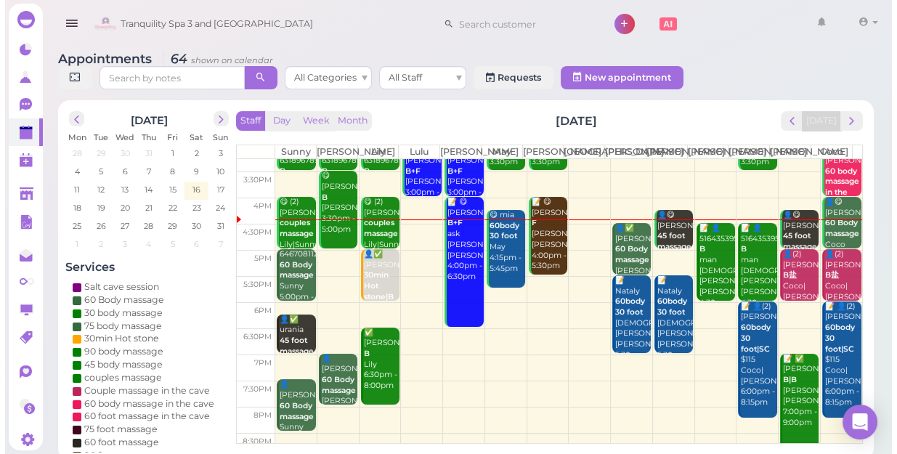
scroll to position [262, 0]
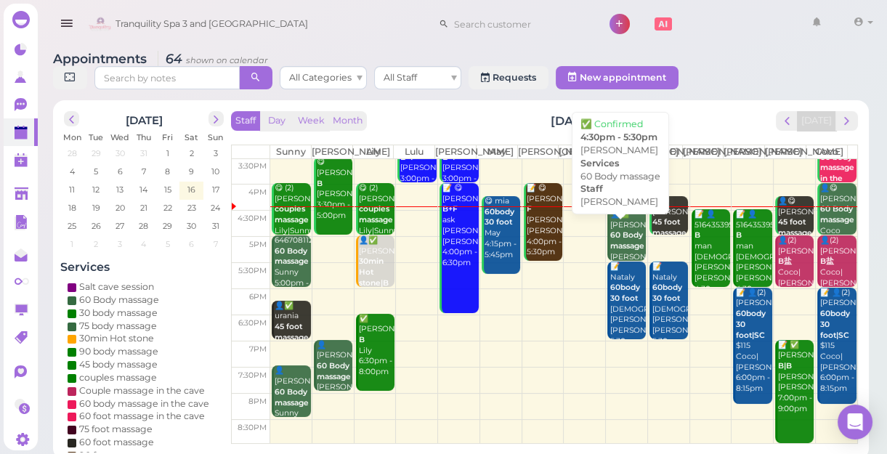
click at [617, 246] on b "60 Body massage" at bounding box center [627, 240] width 34 height 20
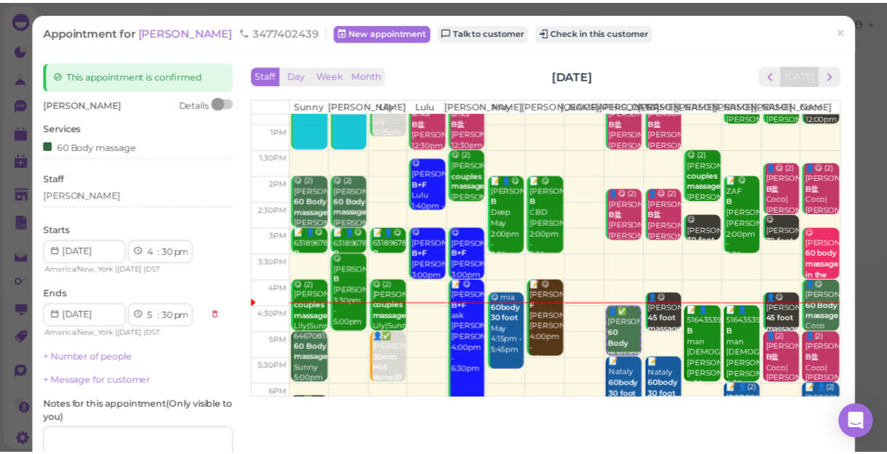
scroll to position [132, 0]
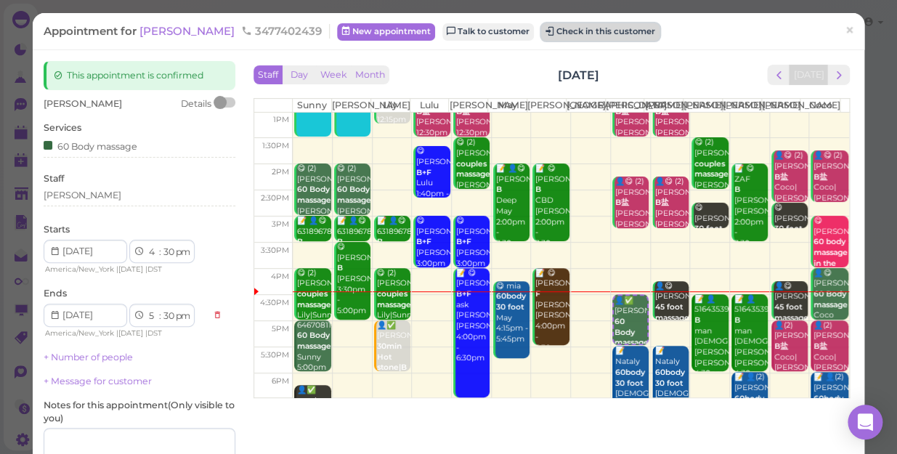
click at [574, 36] on button "Check in this customer" at bounding box center [600, 31] width 118 height 17
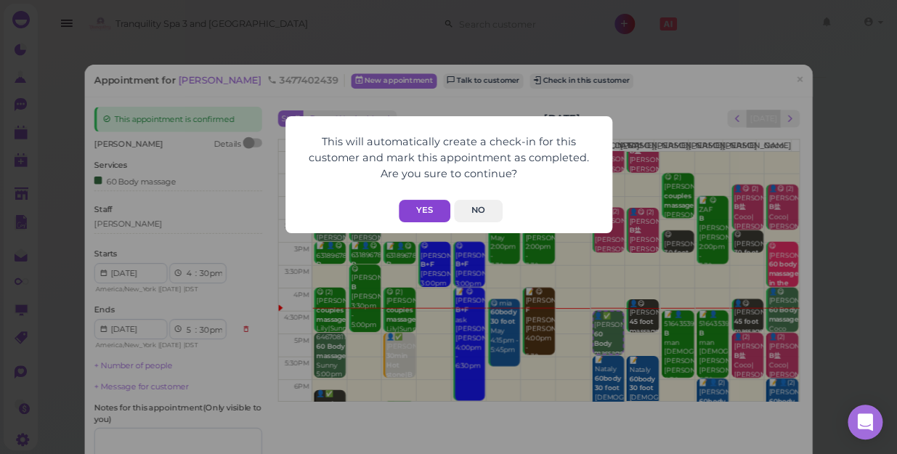
click at [426, 209] on button "Yes" at bounding box center [425, 211] width 52 height 23
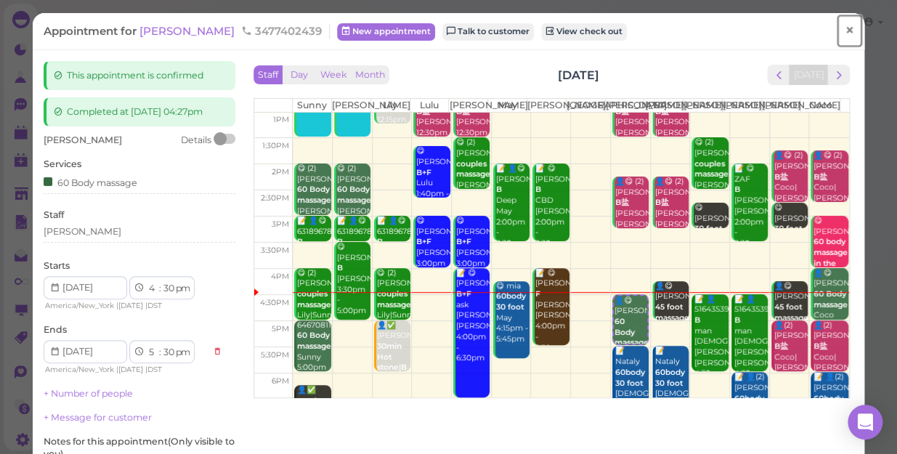
click at [845, 27] on span "×" at bounding box center [849, 30] width 9 height 20
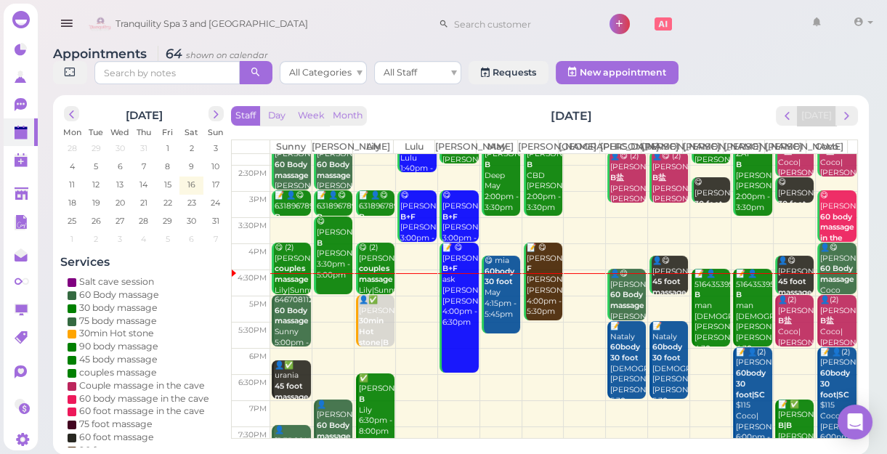
scroll to position [262, 0]
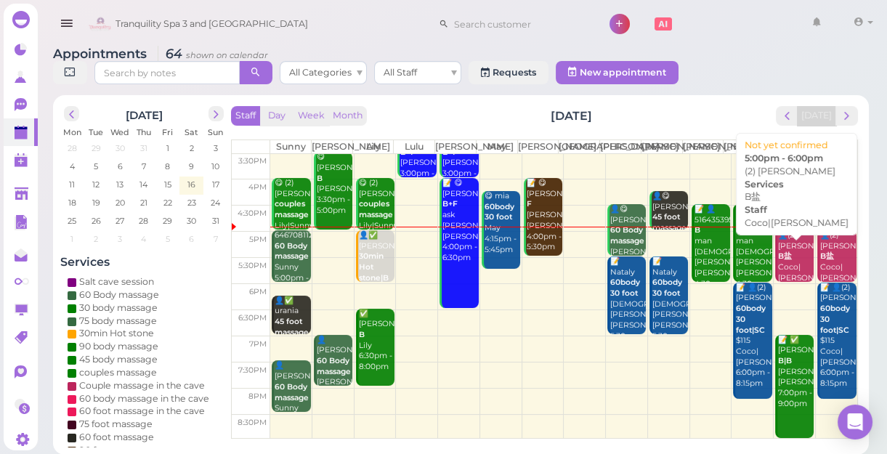
click at [778, 261] on b "B盐" at bounding box center [785, 255] width 14 height 9
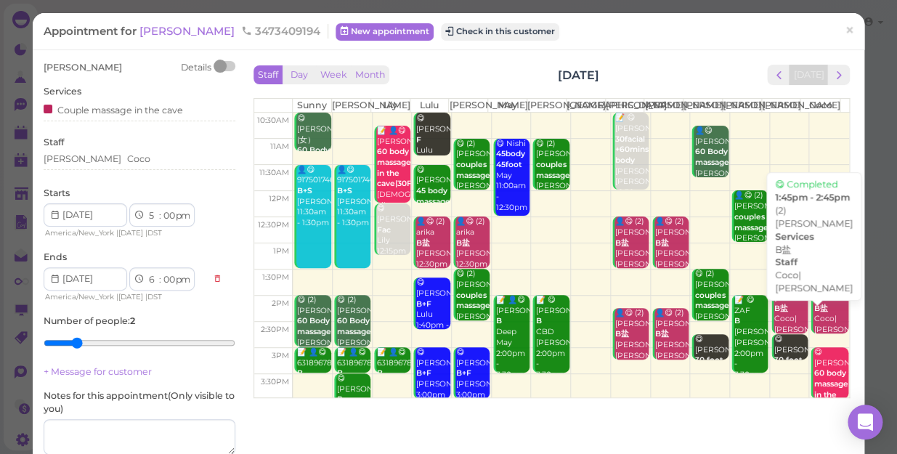
scroll to position [198, 0]
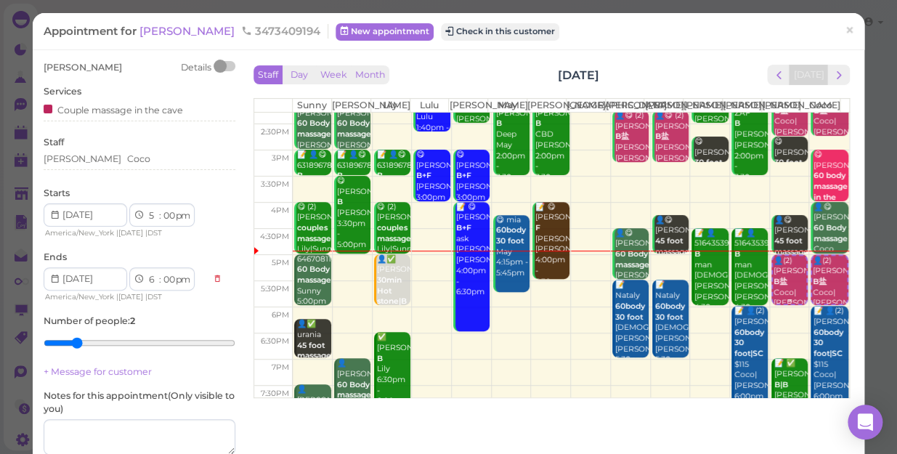
click at [773, 300] on div "👤(2) Nadia B盐 Coco|Tina 5:00pm - 6:00pm" at bounding box center [789, 299] width 33 height 86
click at [100, 158] on div "Tina Coco" at bounding box center [140, 159] width 192 height 13
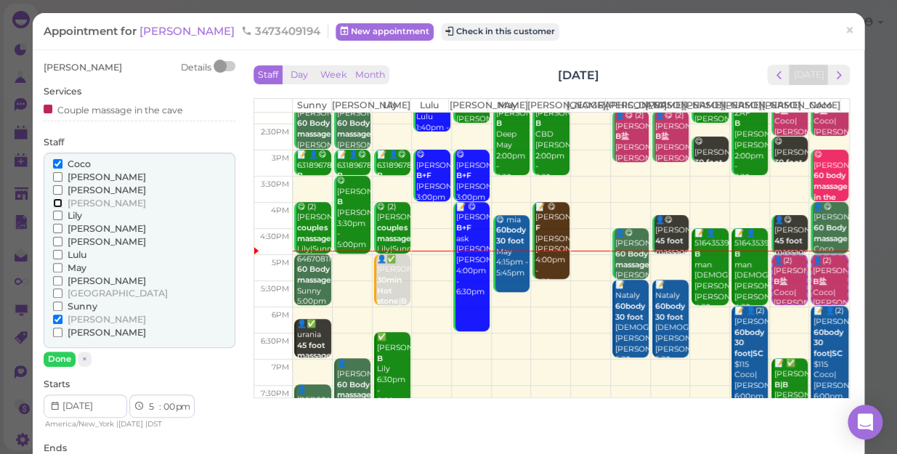
click at [55, 198] on input "[PERSON_NAME]" at bounding box center [57, 202] width 9 height 9
click at [53, 253] on input "Lulu" at bounding box center [57, 254] width 9 height 9
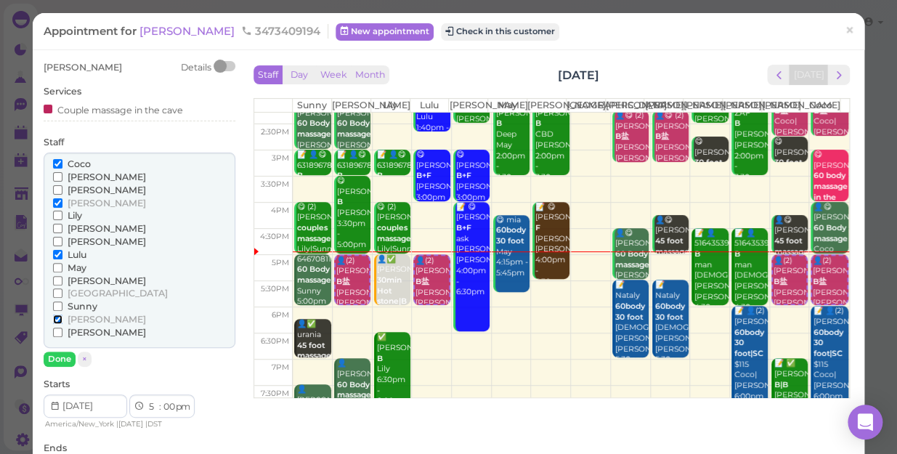
click at [58, 315] on input "[PERSON_NAME]" at bounding box center [57, 319] width 9 height 9
click at [59, 160] on input "Coco" at bounding box center [57, 163] width 9 height 9
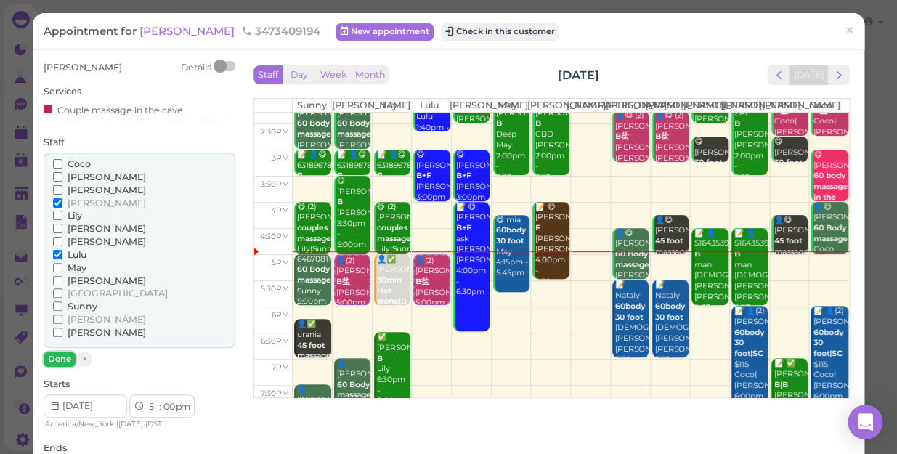
click at [49, 358] on button "Done" at bounding box center [60, 359] width 32 height 15
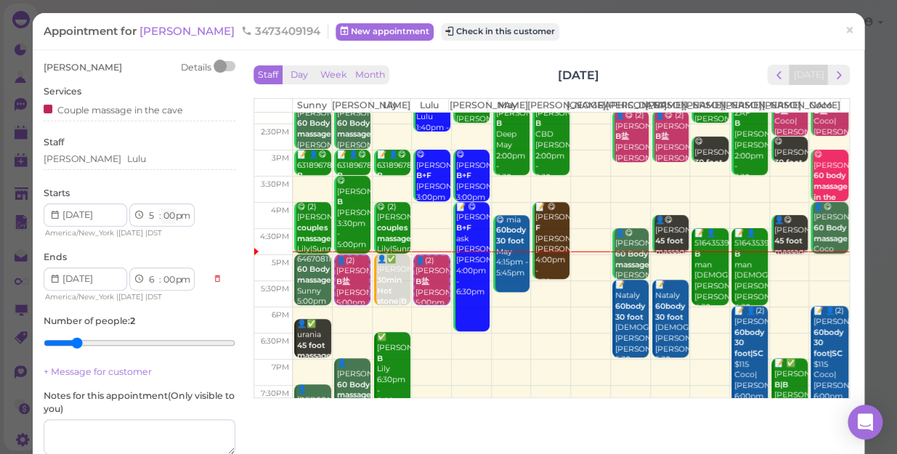
click at [166, 217] on select "00 05 10 15 20 25 30 35 40 45 50 55" at bounding box center [168, 216] width 15 height 15
select select "15"
click at [161, 209] on select "00 05 10 15 20 25 30 35 40 45 50 55" at bounding box center [168, 216] width 15 height 15
select select "15"
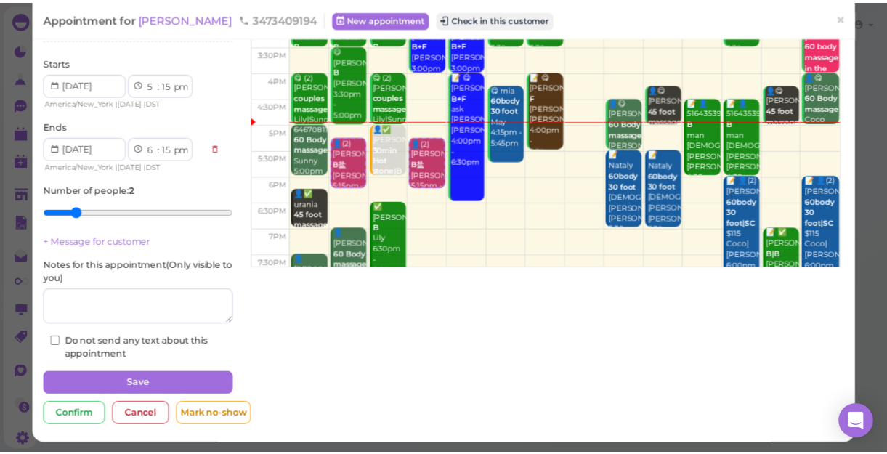
scroll to position [132, 0]
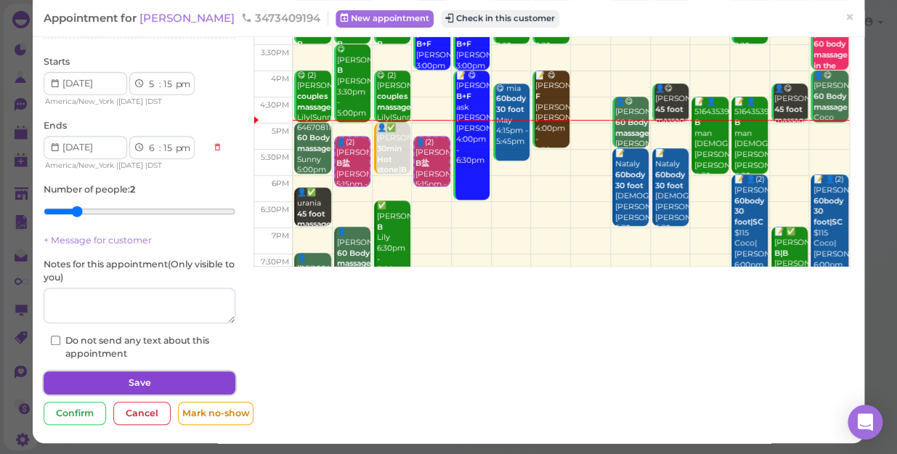
click at [157, 377] on button "Save" at bounding box center [140, 382] width 192 height 23
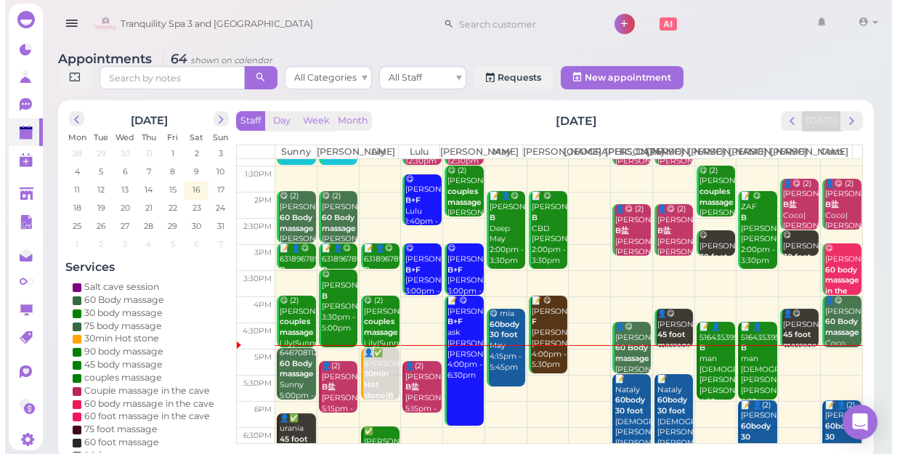
scroll to position [198, 0]
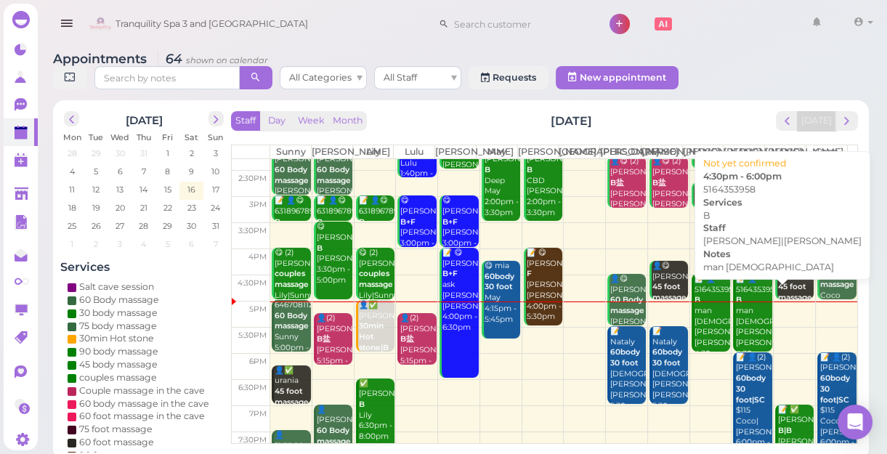
click at [740, 323] on div "📝 👤5164353958 B man female Linda|Tom 4:30pm - 6:00pm" at bounding box center [753, 322] width 36 height 96
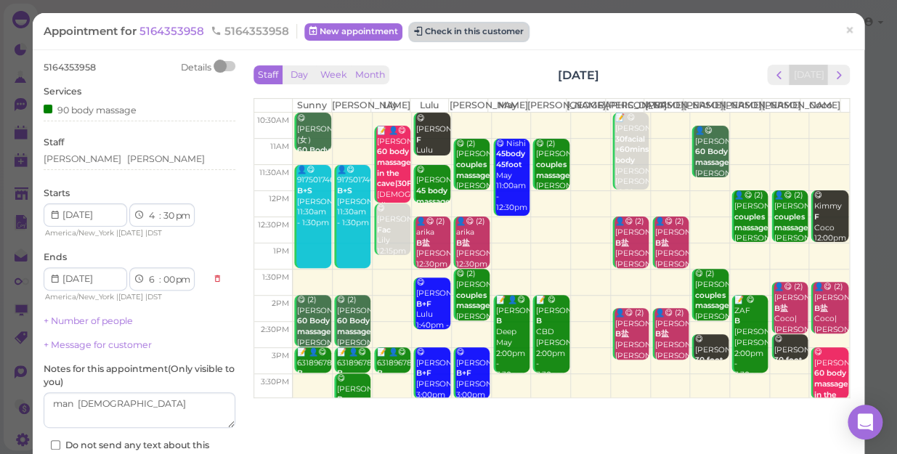
click at [453, 30] on button "Check in this customer" at bounding box center [469, 31] width 118 height 17
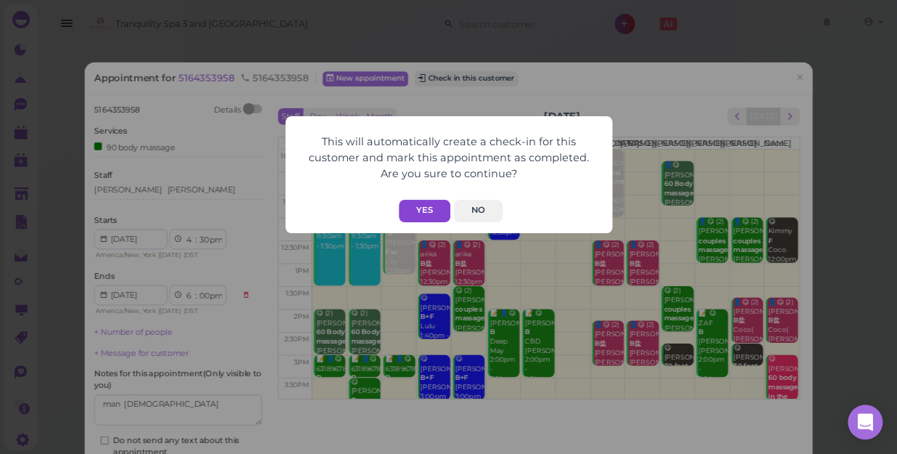
click at [423, 213] on button "Yes" at bounding box center [425, 211] width 52 height 23
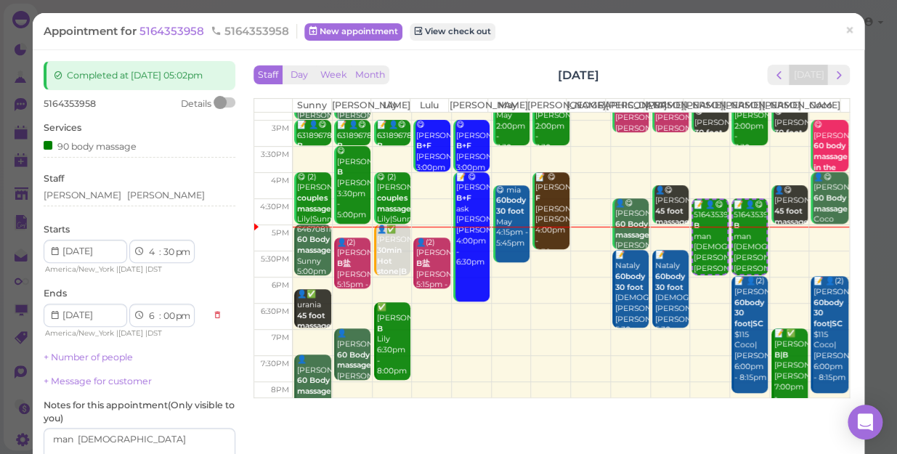
scroll to position [262, 0]
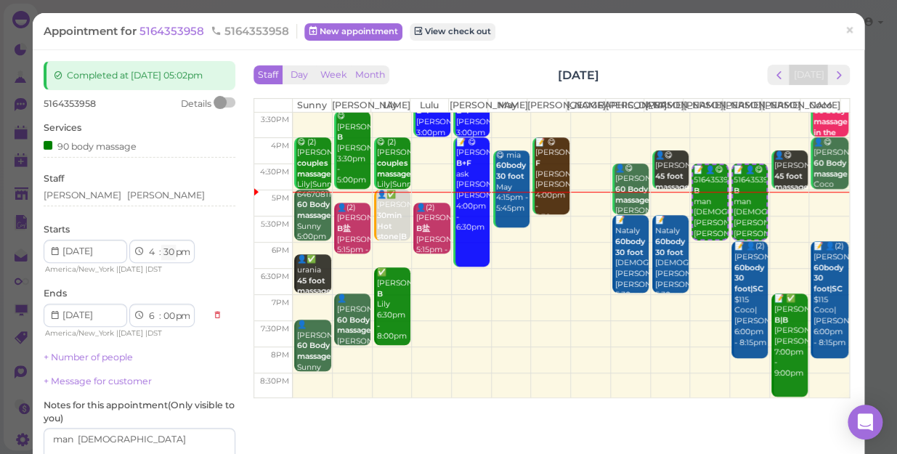
click at [166, 254] on select "00 05 10 15 20 25 30 35 40 45 50 55" at bounding box center [168, 252] width 15 height 15
select select "40"
click at [161, 245] on select "00 05 10 15 20 25 30 35 40 45 50 55" at bounding box center [168, 252] width 15 height 15
click at [171, 181] on div "Staff Tom Linda" at bounding box center [140, 192] width 192 height 40
select select "10"
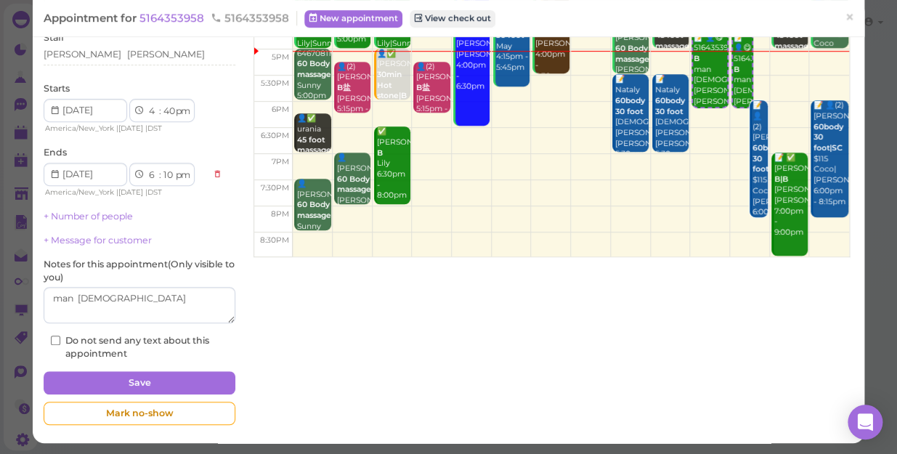
scroll to position [142, 0]
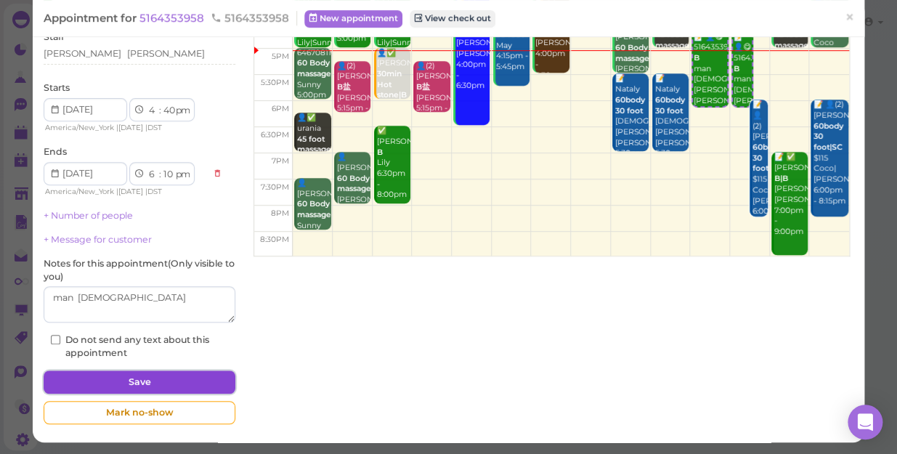
click at [172, 384] on button "Save" at bounding box center [140, 382] width 192 height 23
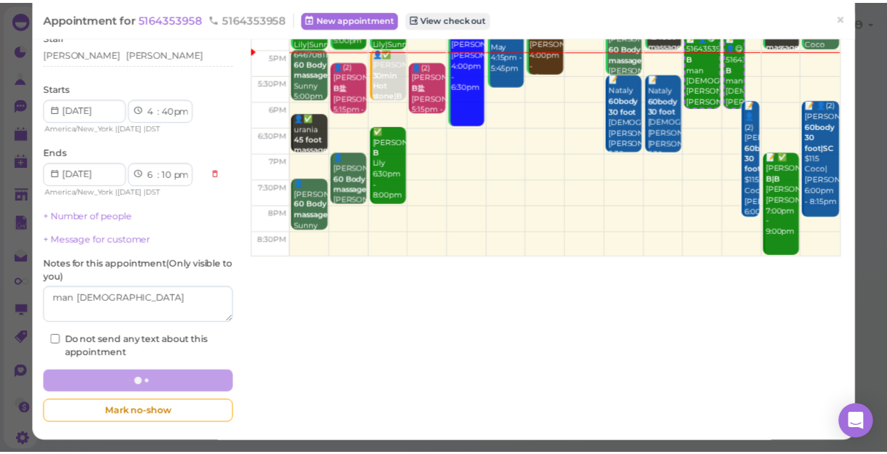
scroll to position [141, 0]
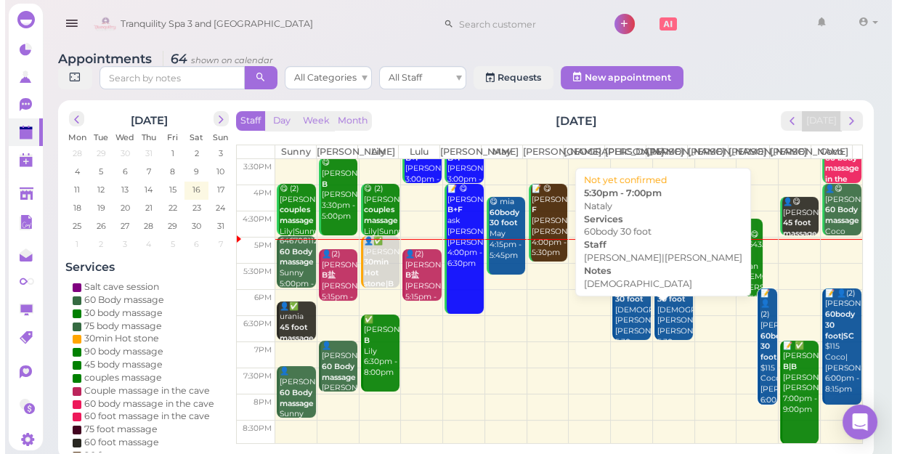
scroll to position [262, 0]
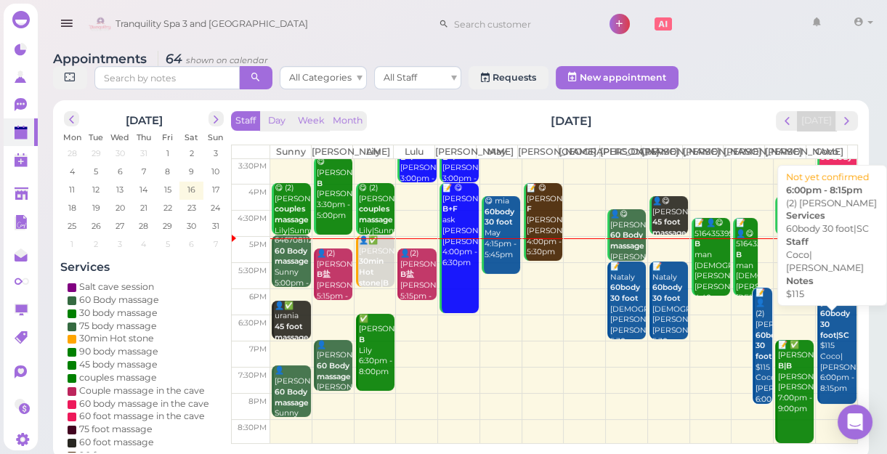
click at [830, 339] on b "60body 30 foot|SC" at bounding box center [835, 324] width 30 height 31
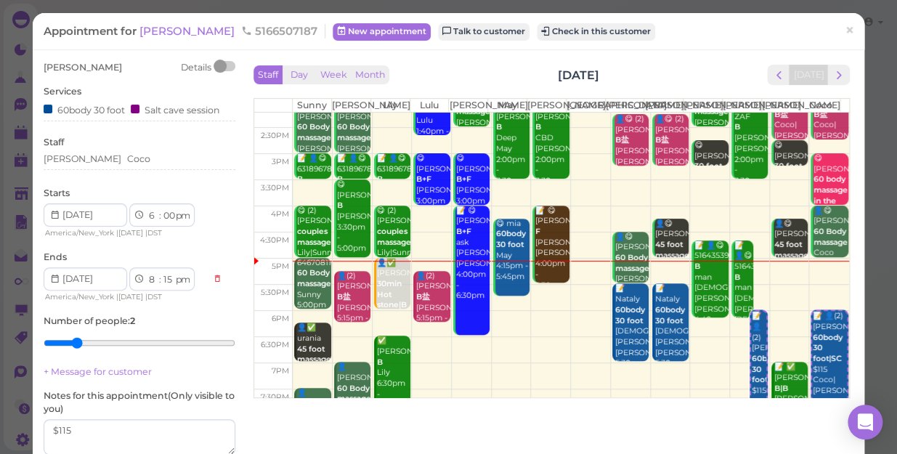
scroll to position [198, 0]
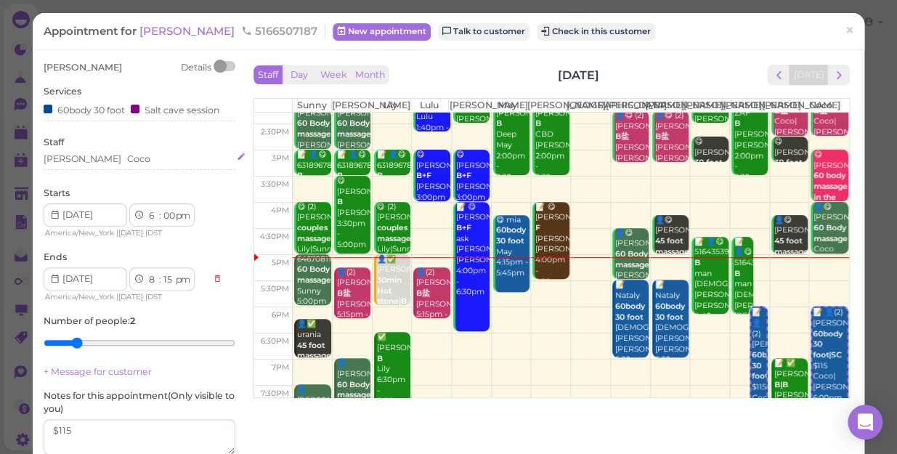
click at [108, 161] on div "Linda Coco" at bounding box center [140, 159] width 192 height 13
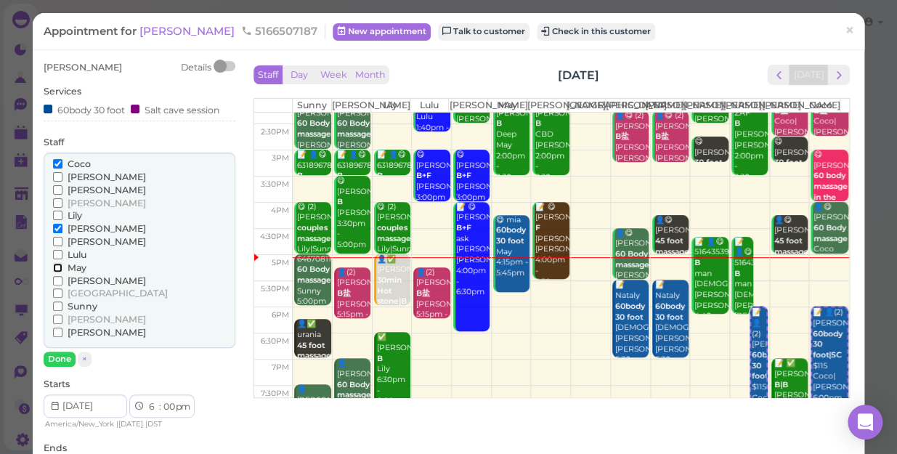
click at [53, 263] on input "May" at bounding box center [57, 267] width 9 height 9
click at [54, 276] on input "[PERSON_NAME]" at bounding box center [57, 280] width 9 height 9
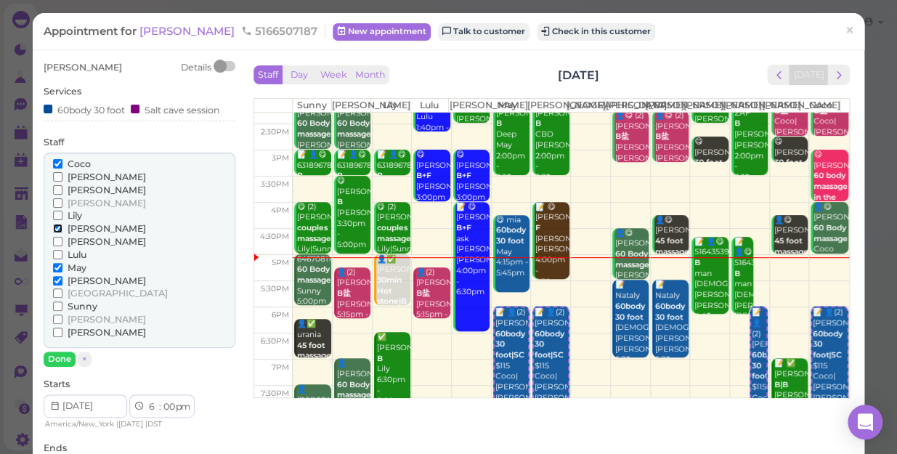
click at [56, 227] on input "[PERSON_NAME]" at bounding box center [57, 228] width 9 height 9
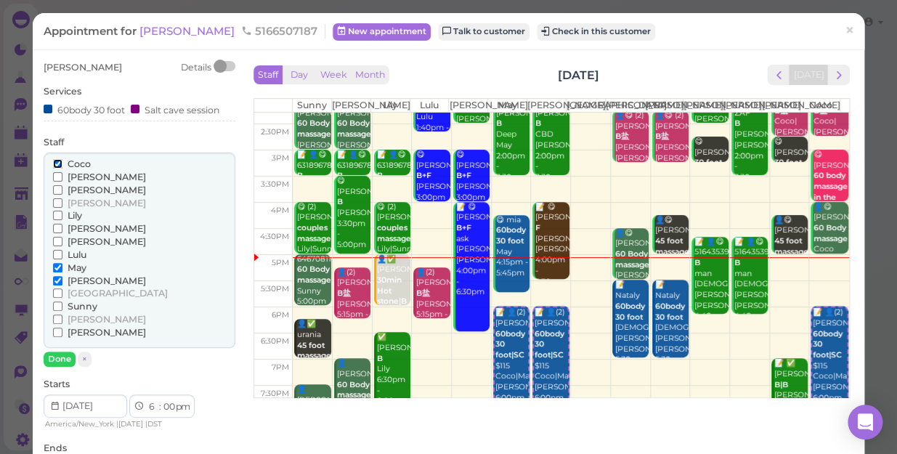
click at [54, 165] on input "Coco" at bounding box center [57, 163] width 9 height 9
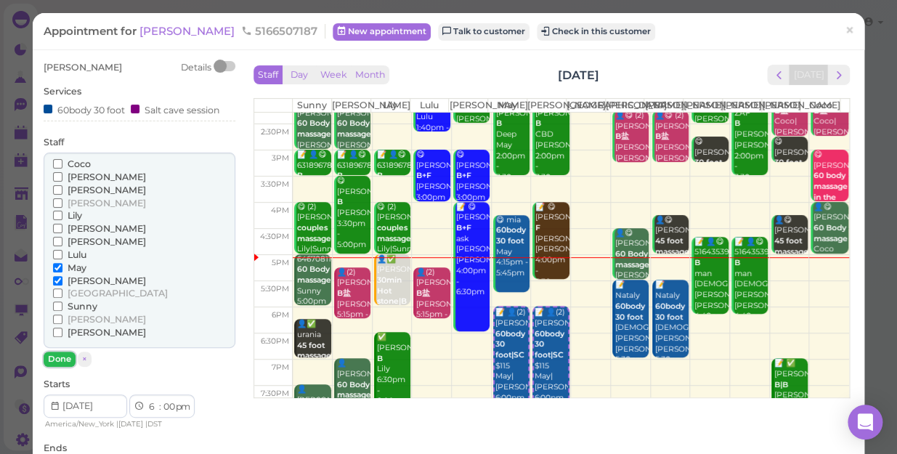
click at [63, 358] on button "Done" at bounding box center [60, 359] width 32 height 15
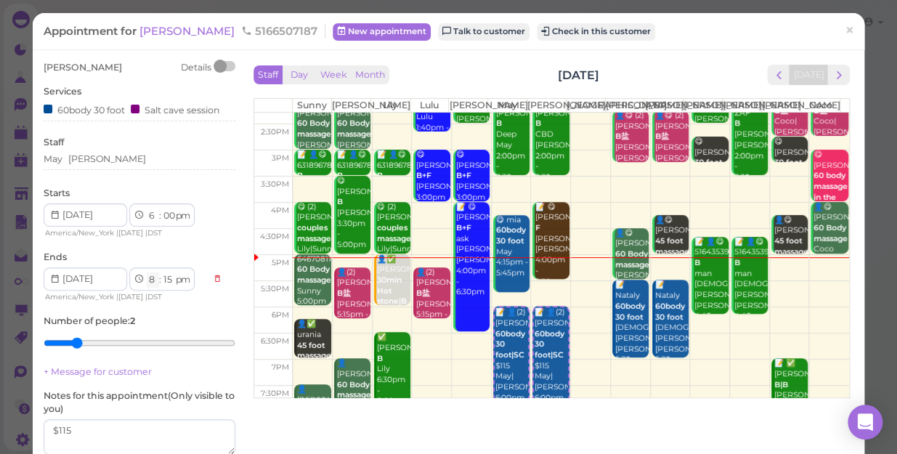
click at [148, 281] on select "1 2 3 4 5 6 7 8 9 10 11 12" at bounding box center [153, 279] width 12 height 15
select select "7"
click at [147, 272] on select "1 2 3 4 5 6 7 8 9 10 11 12" at bounding box center [153, 279] width 12 height 15
click at [164, 282] on select "00 05 10 15 20 25 30 35 40 45 50 55" at bounding box center [168, 279] width 15 height 15
select select "30"
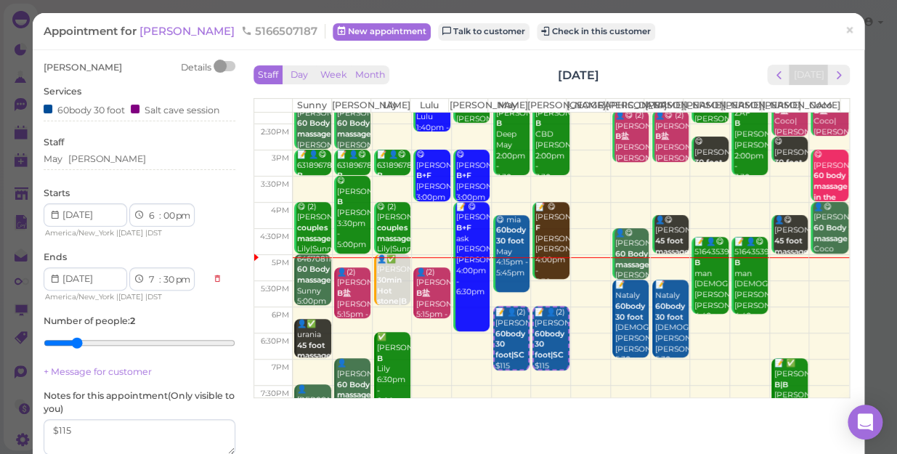
click at [161, 272] on select "00 05 10 15 20 25 30 35 40 45 50 55" at bounding box center [168, 279] width 15 height 15
click at [166, 180] on div "Amanda Details Services 60body 30 foot Salt cave session Staff May Mike Starts …" at bounding box center [140, 276] width 192 height 431
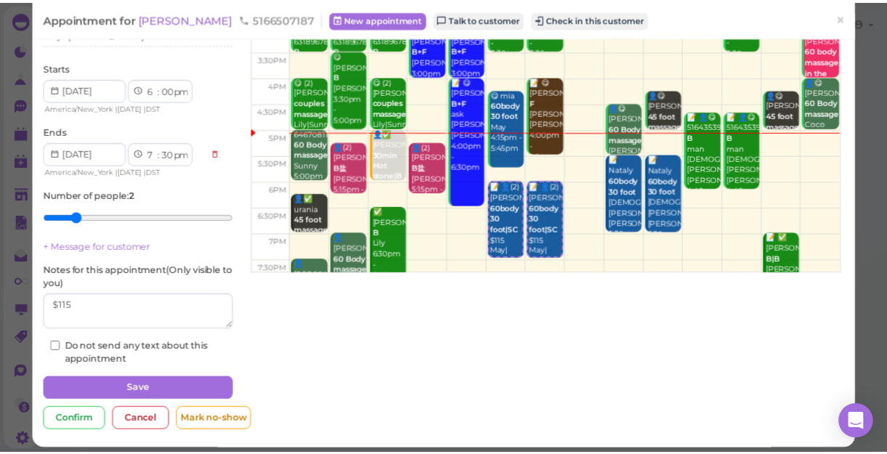
scroll to position [132, 0]
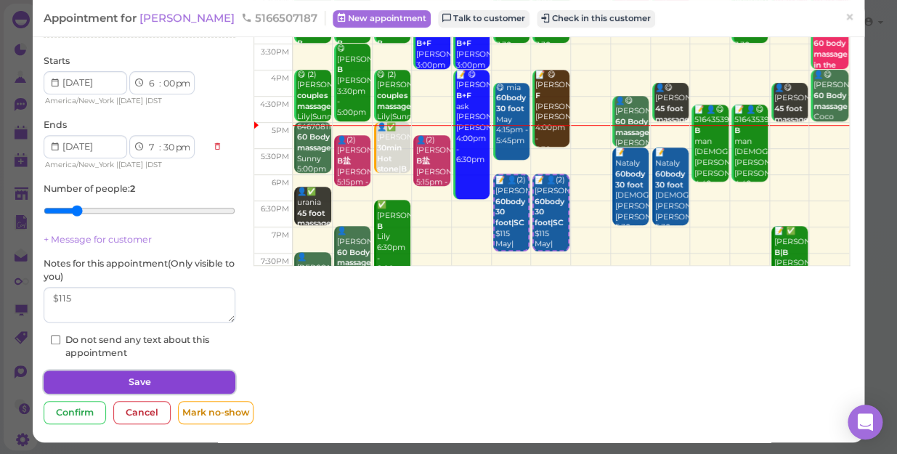
click at [168, 383] on button "Save" at bounding box center [140, 382] width 192 height 23
select select "8"
select select "15"
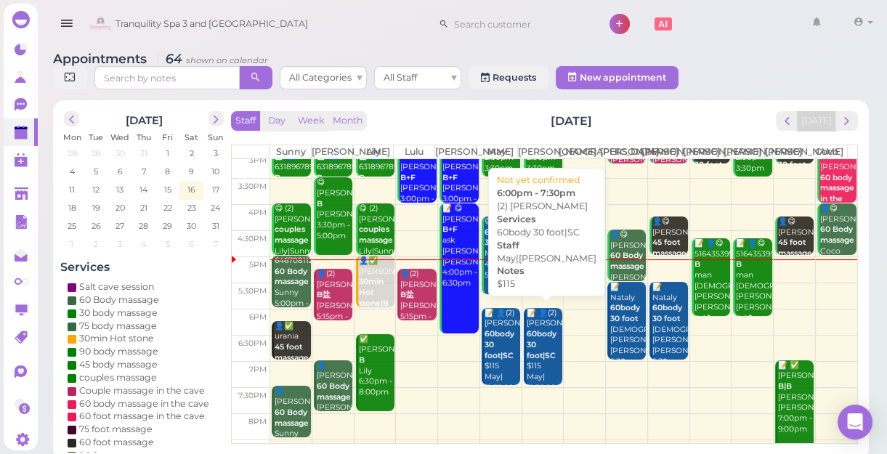
scroll to position [262, 0]
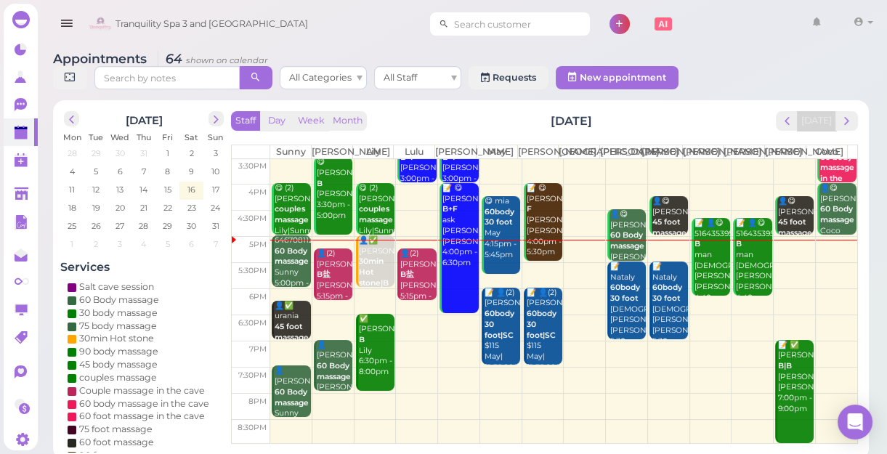
click at [513, 31] on input at bounding box center [519, 23] width 141 height 23
type input "5169745999"
click at [478, 48] on small "5169745999" at bounding box center [465, 50] width 49 height 10
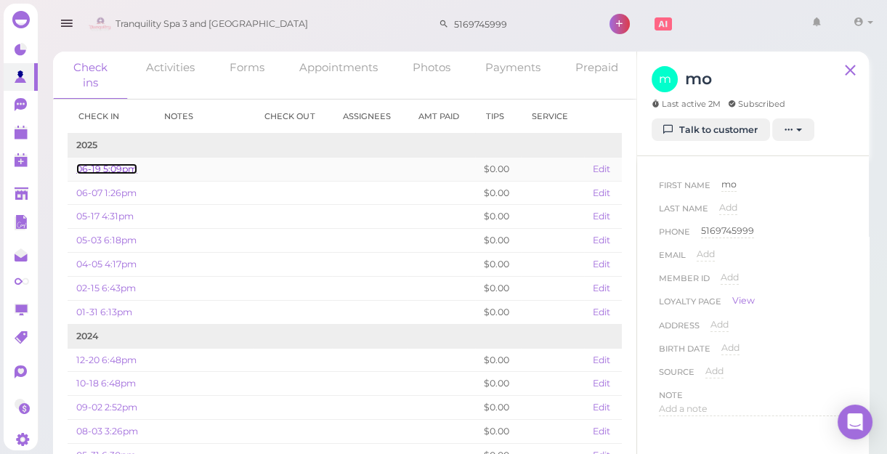
click at [119, 169] on link "06-19 5:09pm" at bounding box center [106, 168] width 61 height 11
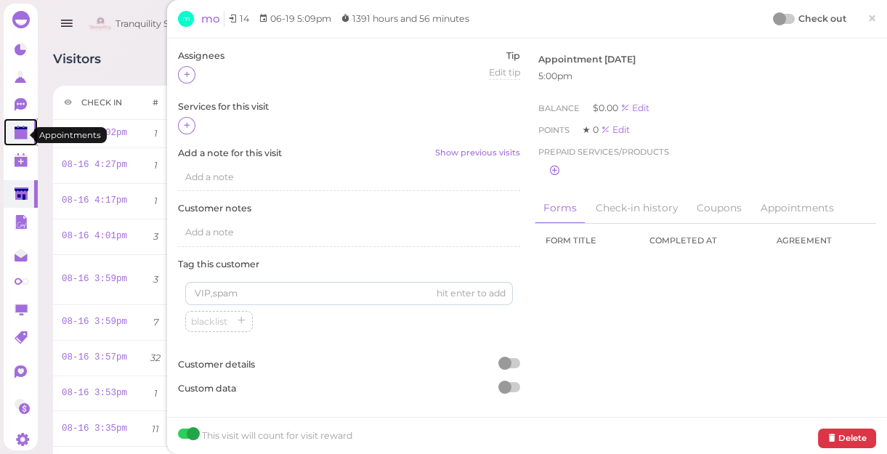
click at [16, 130] on polygon at bounding box center [21, 128] width 13 height 3
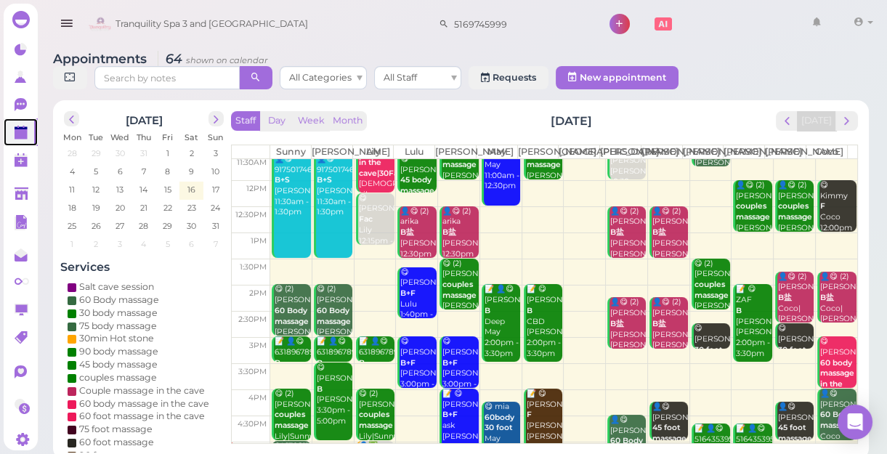
scroll to position [198, 0]
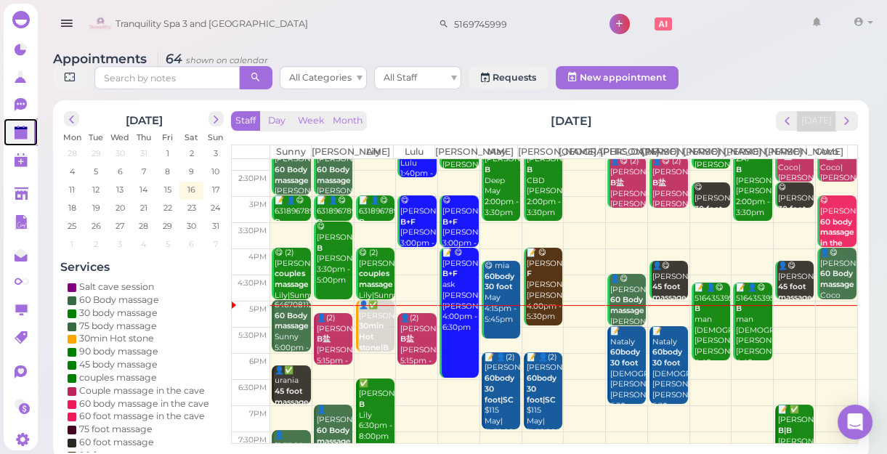
click at [792, 325] on td at bounding box center [563, 314] width 587 height 26
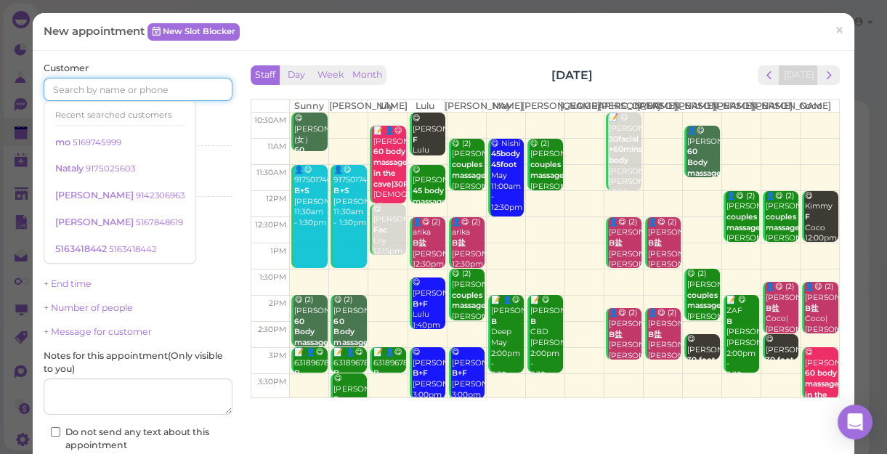
click at [179, 86] on input at bounding box center [138, 89] width 189 height 23
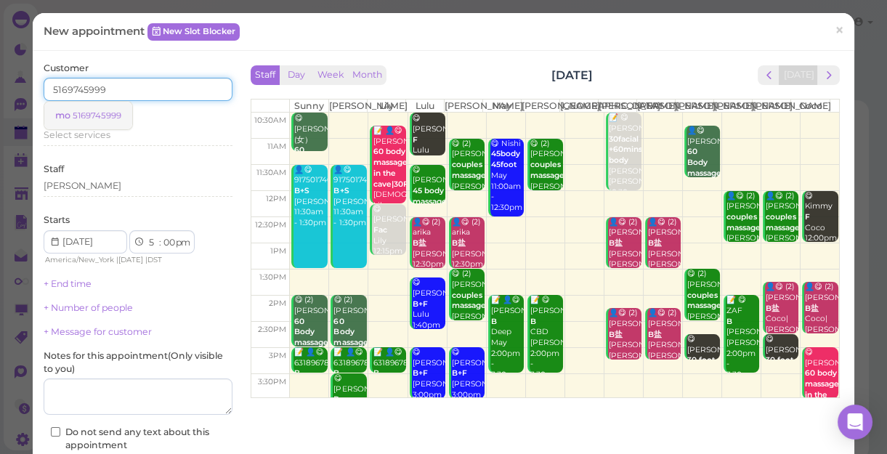
type input "5169745999"
click at [121, 119] on link "mo 5169745999" at bounding box center [88, 116] width 88 height 28
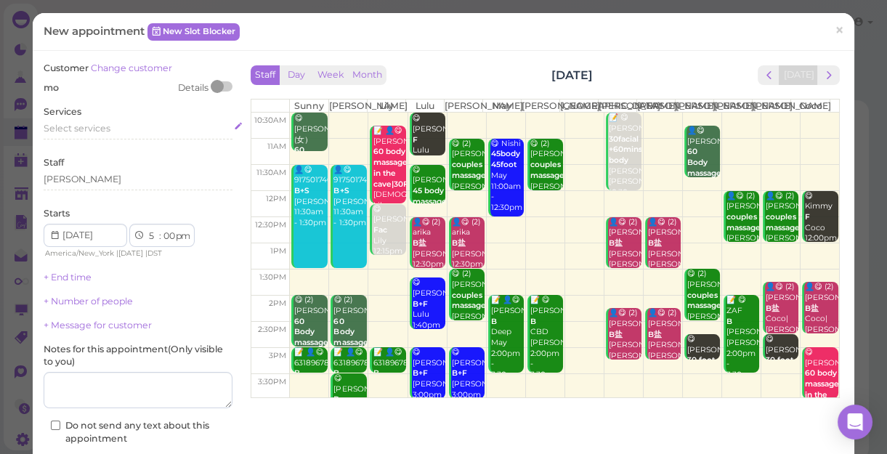
click at [118, 125] on div "Select services" at bounding box center [138, 128] width 189 height 13
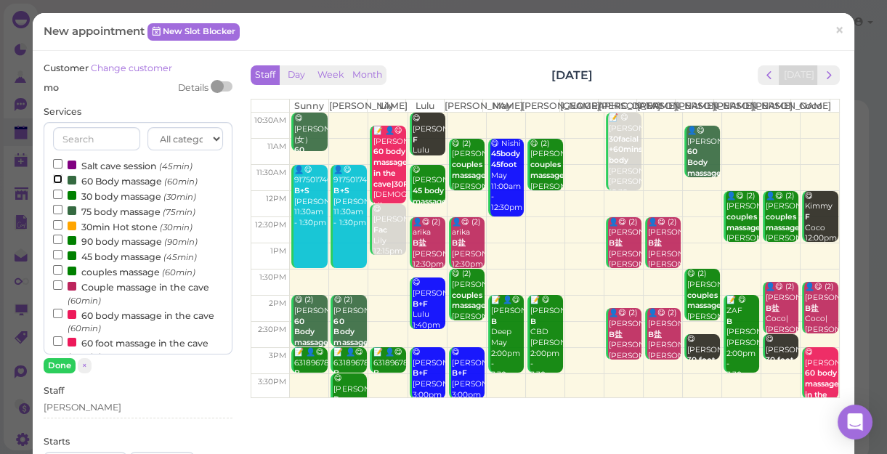
click at [57, 174] on input "60 Body massage (60min)" at bounding box center [57, 178] width 9 height 9
click at [61, 360] on button "Done" at bounding box center [60, 365] width 32 height 15
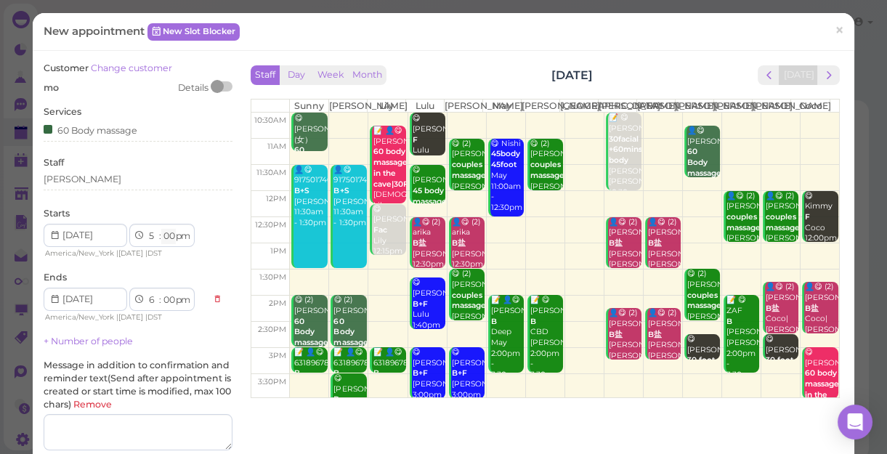
click at [167, 239] on select "00 05 10 15 20 25 30 35 40 45 50 55" at bounding box center [168, 236] width 15 height 15
select select "10"
click at [161, 229] on select "00 05 10 15 20 25 30 35 40 45 50 55" at bounding box center [168, 236] width 15 height 15
select select "10"
click at [86, 185] on div "[PERSON_NAME]" at bounding box center [138, 179] width 189 height 13
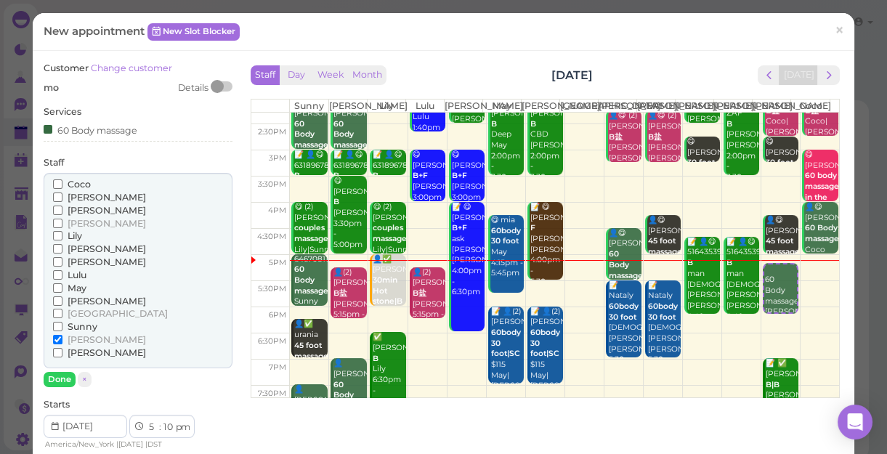
click at [56, 184] on input "Coco" at bounding box center [57, 183] width 9 height 9
click at [61, 375] on button "Done" at bounding box center [60, 379] width 32 height 15
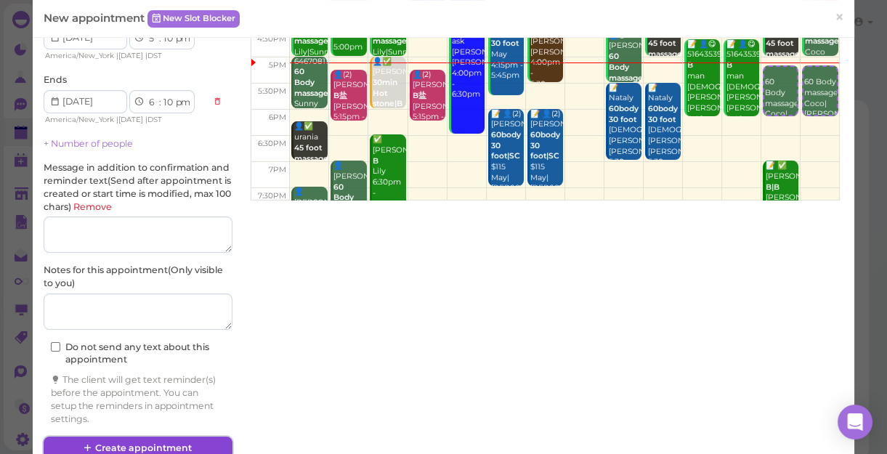
click at [170, 441] on button "Create appointment" at bounding box center [138, 448] width 189 height 23
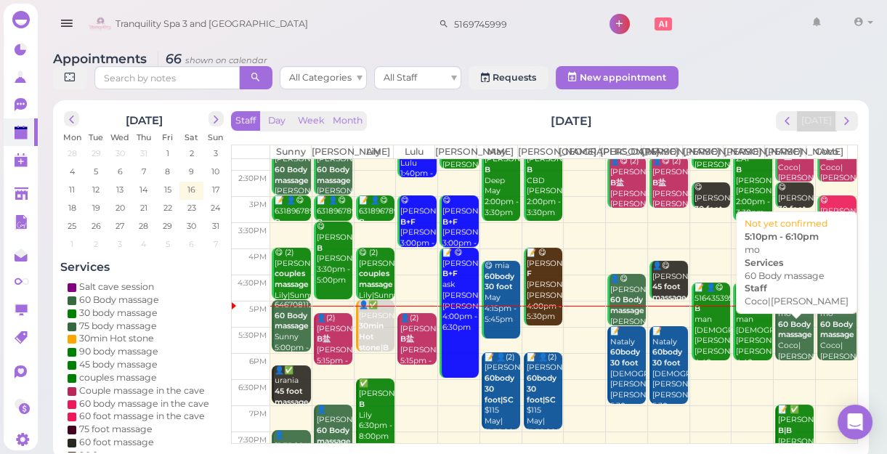
click at [780, 340] on b "60 Body massage" at bounding box center [795, 330] width 34 height 20
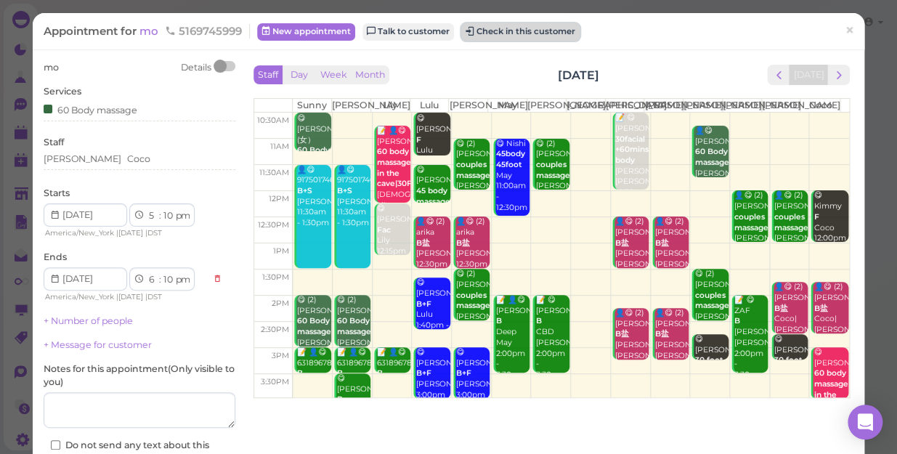
click at [552, 30] on button "Check in this customer" at bounding box center [520, 31] width 118 height 17
click at [530, 33] on button "Check in this customer" at bounding box center [520, 31] width 118 height 17
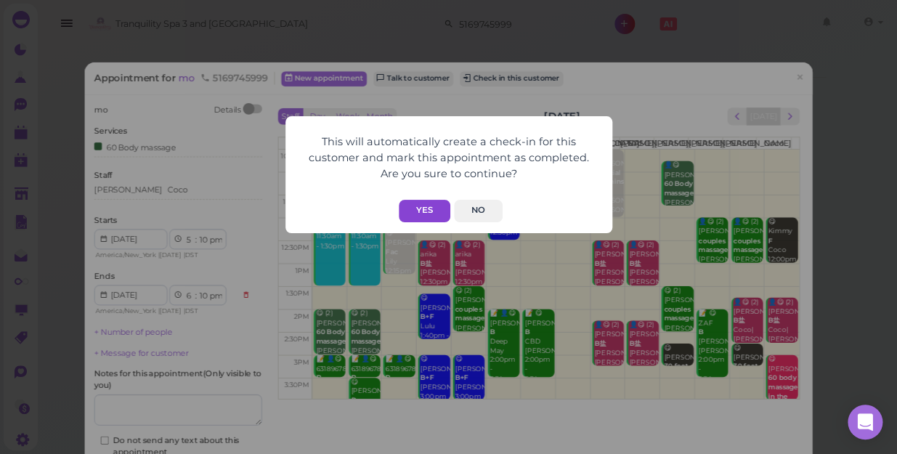
click at [420, 211] on button "Yes" at bounding box center [425, 211] width 52 height 23
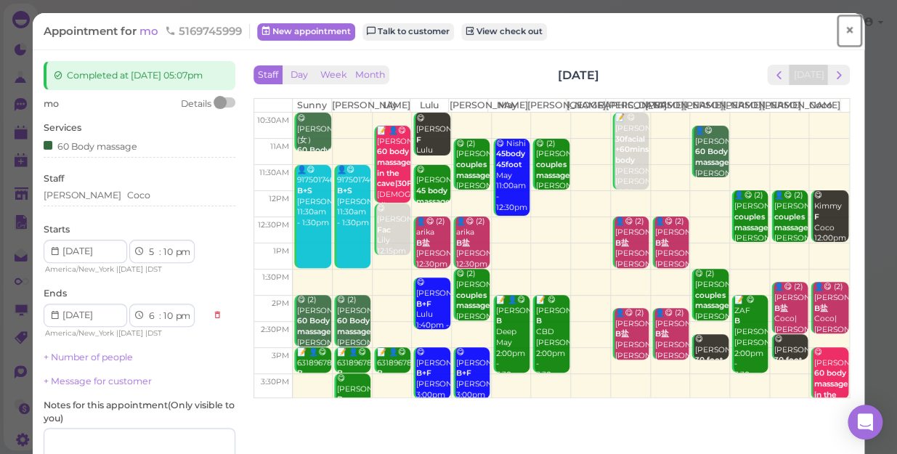
click at [845, 33] on span "×" at bounding box center [849, 30] width 9 height 20
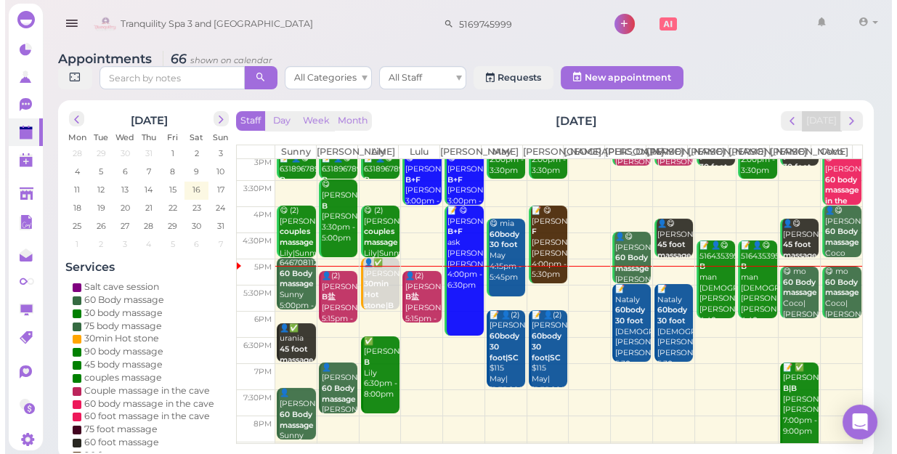
scroll to position [262, 0]
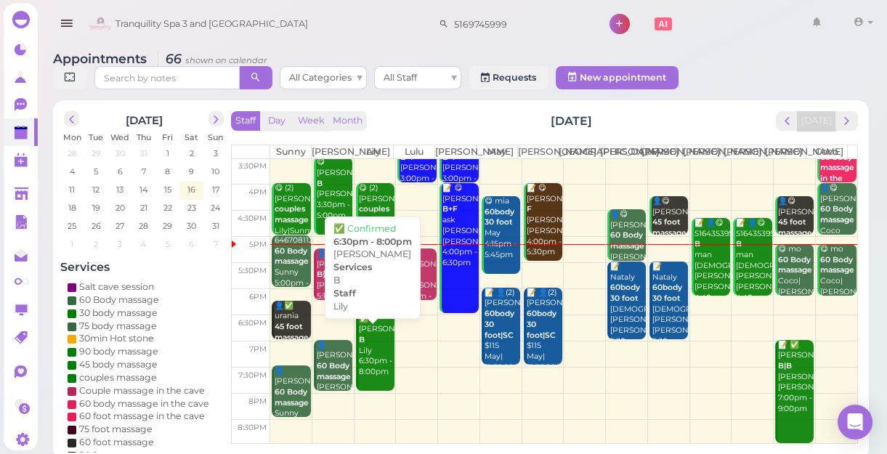
click at [381, 378] on div "✅ Marisa B Lily 6:30pm - 8:00pm" at bounding box center [376, 346] width 36 height 64
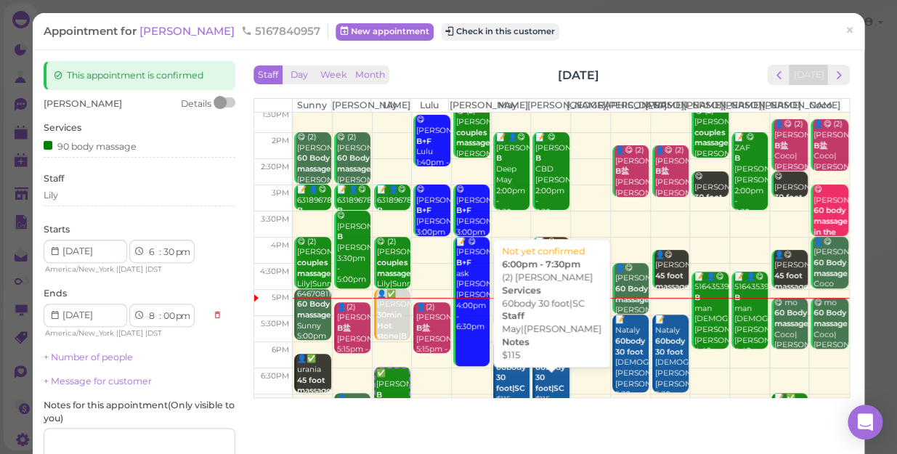
scroll to position [198, 0]
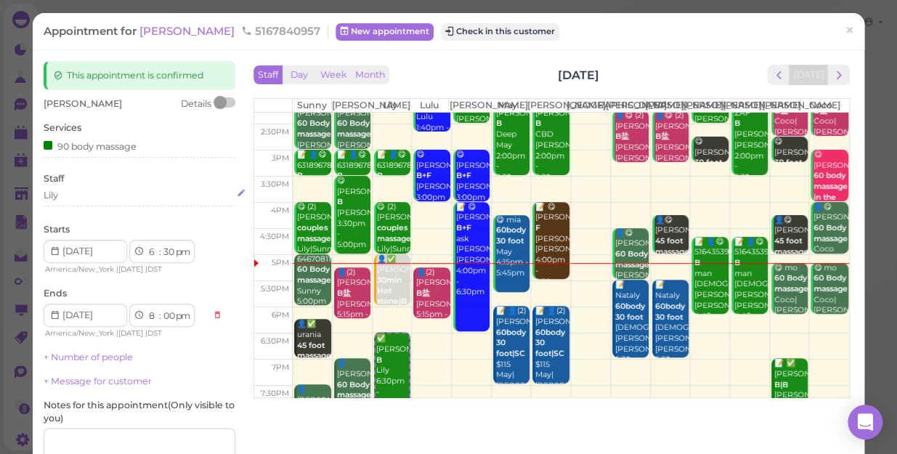
click at [64, 198] on div "Lily" at bounding box center [140, 195] width 192 height 13
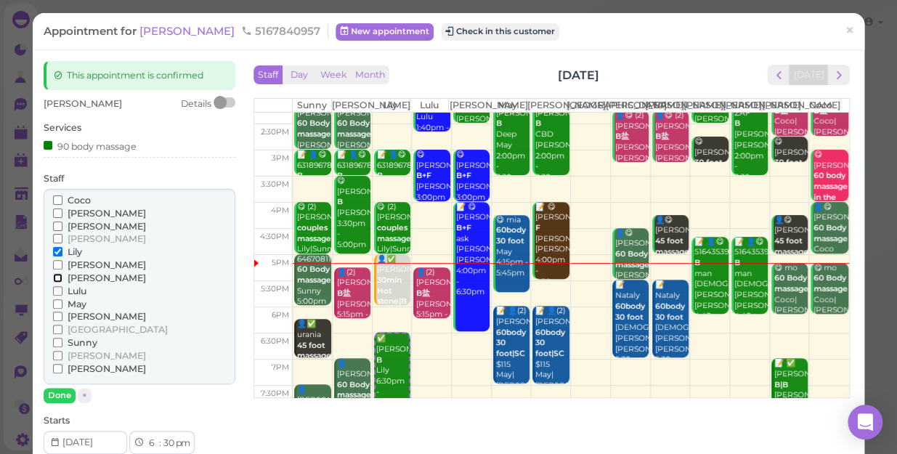
click at [57, 276] on input "[PERSON_NAME]" at bounding box center [57, 277] width 9 height 9
click at [57, 251] on input "Lily" at bounding box center [57, 251] width 9 height 9
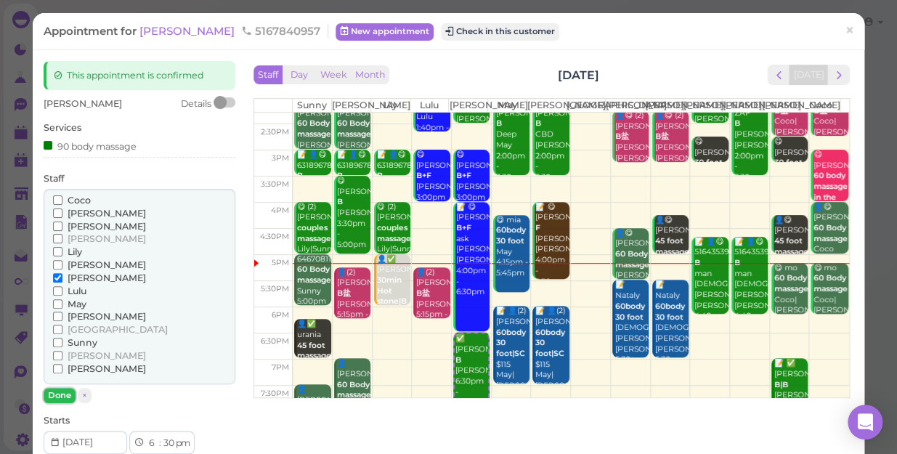
click at [61, 396] on button "Done" at bounding box center [60, 395] width 32 height 15
click at [61, 396] on div "Marisa Details Services 90 body massage Staff Coco Helen Jessica Kelly Lily" at bounding box center [140, 394] width 192 height 595
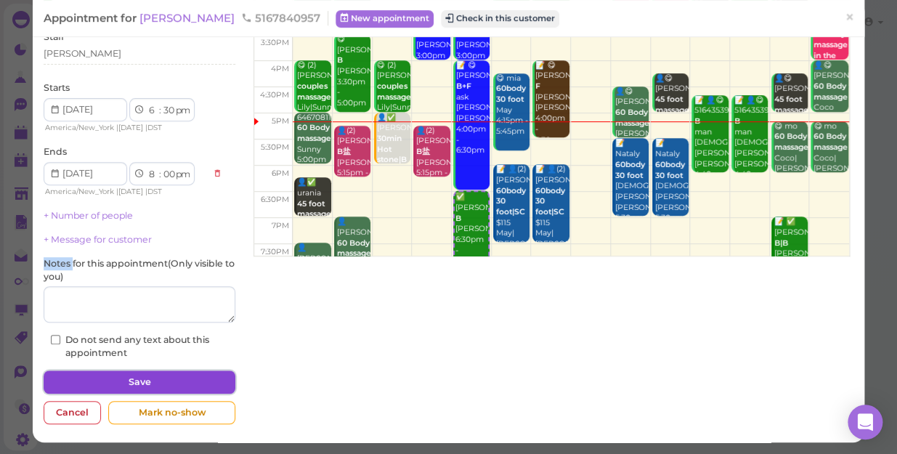
click at [199, 379] on button "Save" at bounding box center [140, 382] width 192 height 23
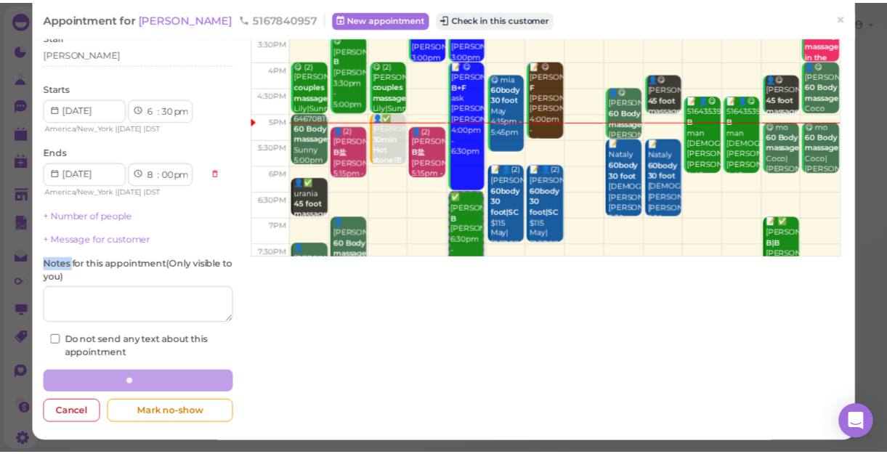
scroll to position [141, 0]
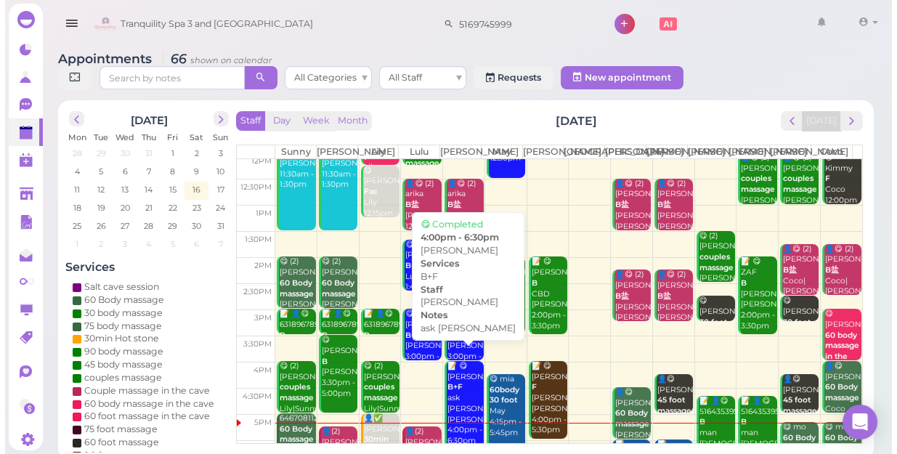
scroll to position [198, 0]
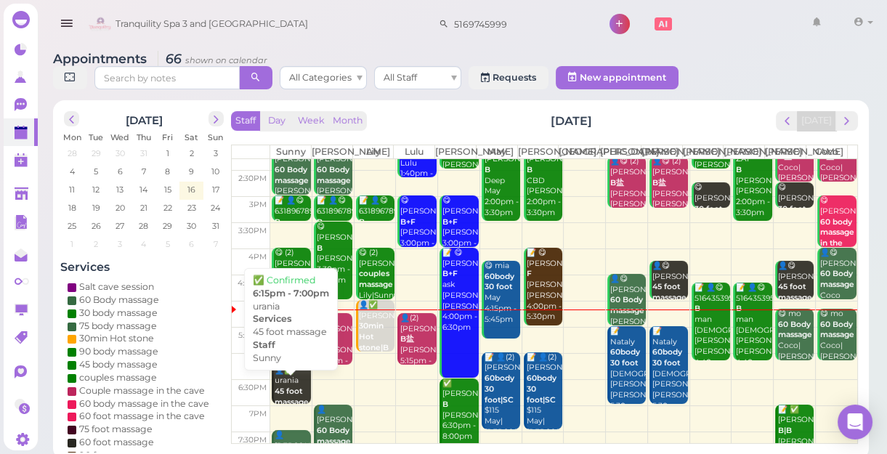
click at [292, 401] on b "45 foot massage" at bounding box center [292, 397] width 34 height 20
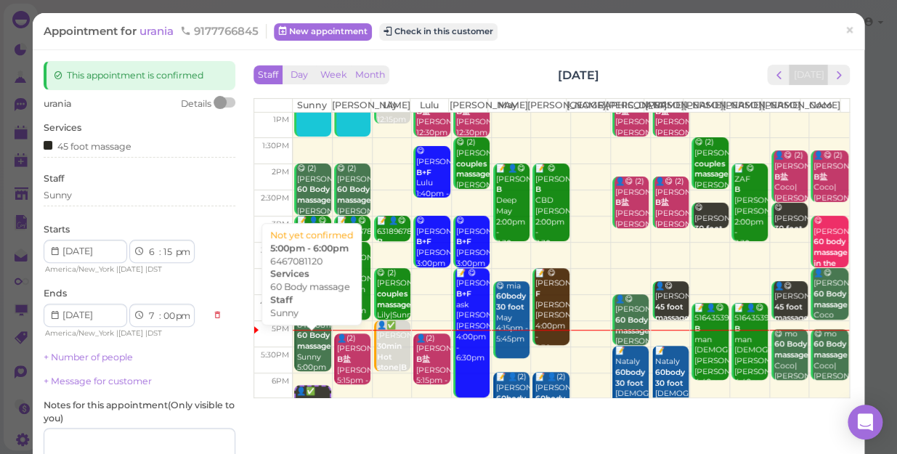
scroll to position [262, 0]
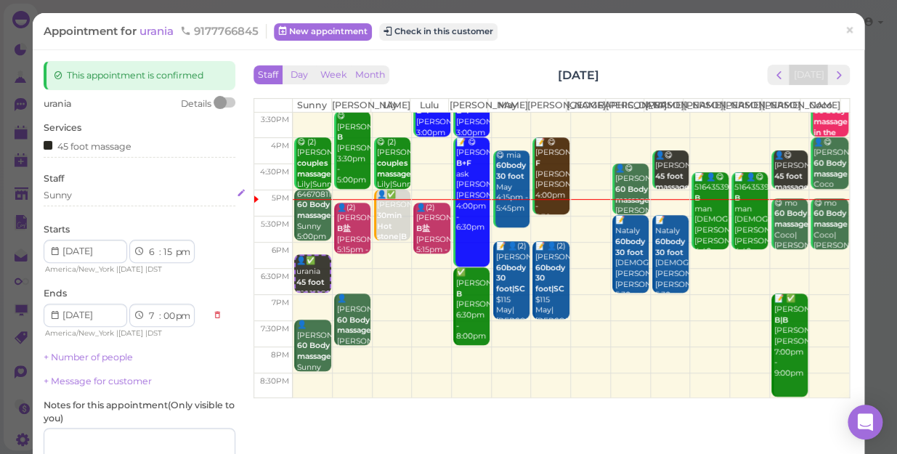
click at [78, 195] on div "Sunny" at bounding box center [140, 195] width 192 height 13
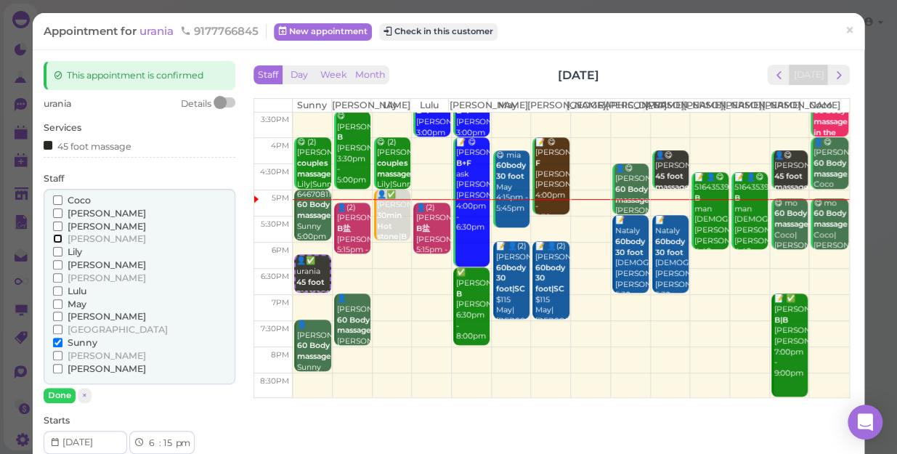
click at [57, 237] on input "[PERSON_NAME]" at bounding box center [57, 238] width 9 height 9
click at [60, 341] on input "Sunny" at bounding box center [57, 342] width 9 height 9
click at [65, 390] on button "Done" at bounding box center [60, 395] width 32 height 15
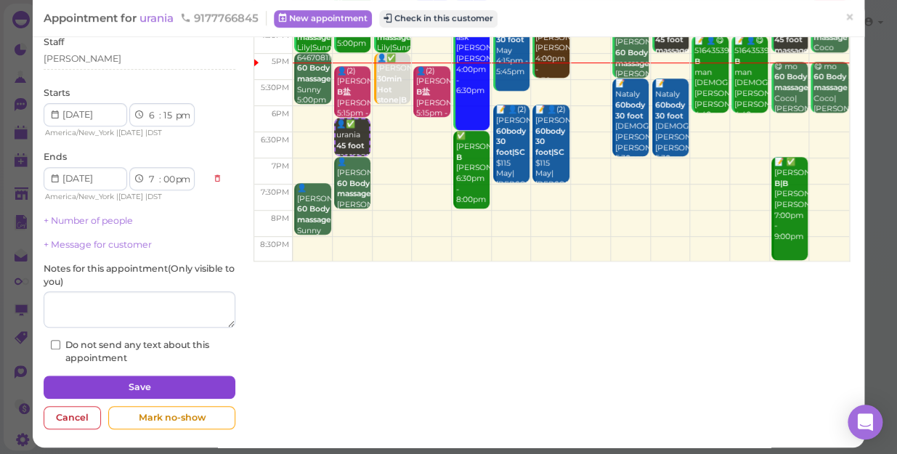
scroll to position [142, 0]
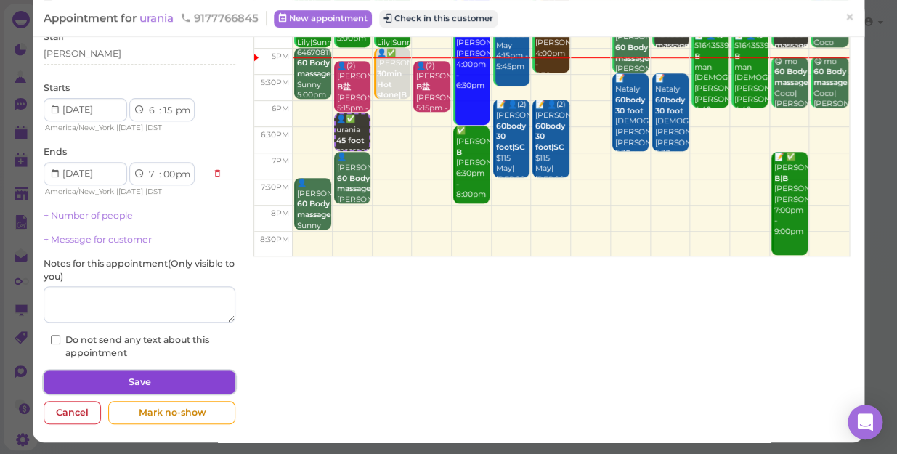
click at [155, 377] on button "Save" at bounding box center [140, 382] width 192 height 23
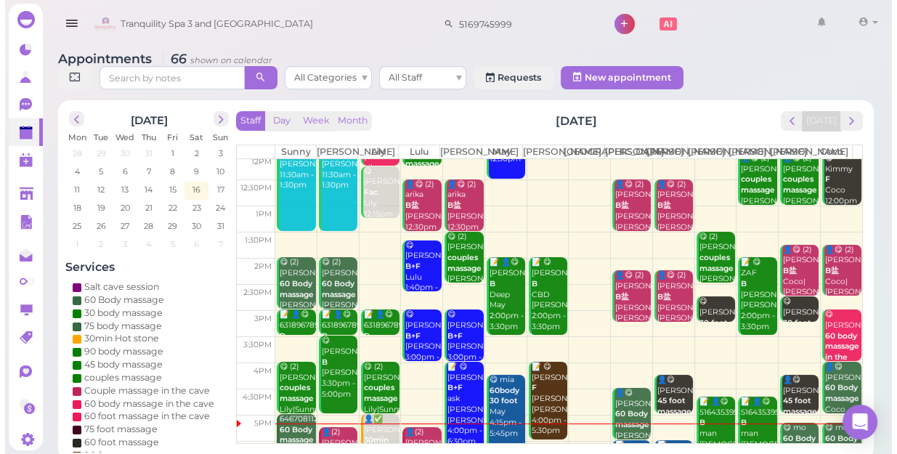
scroll to position [262, 0]
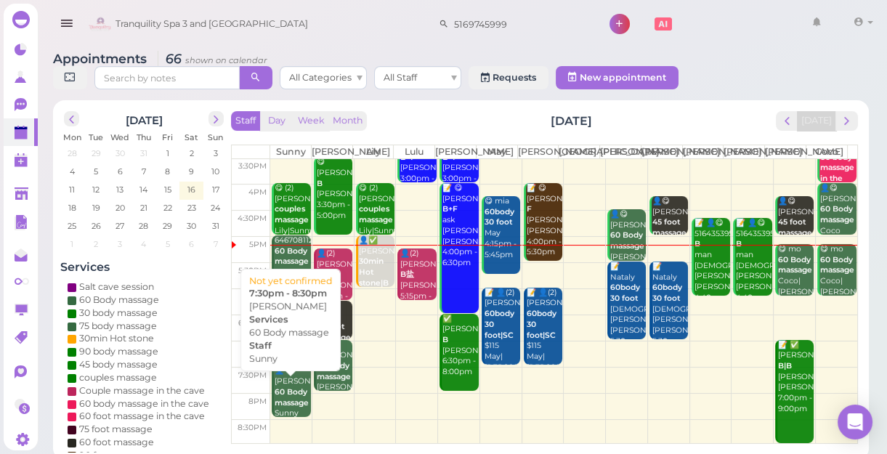
click at [284, 403] on b "60 Body massage" at bounding box center [292, 397] width 34 height 20
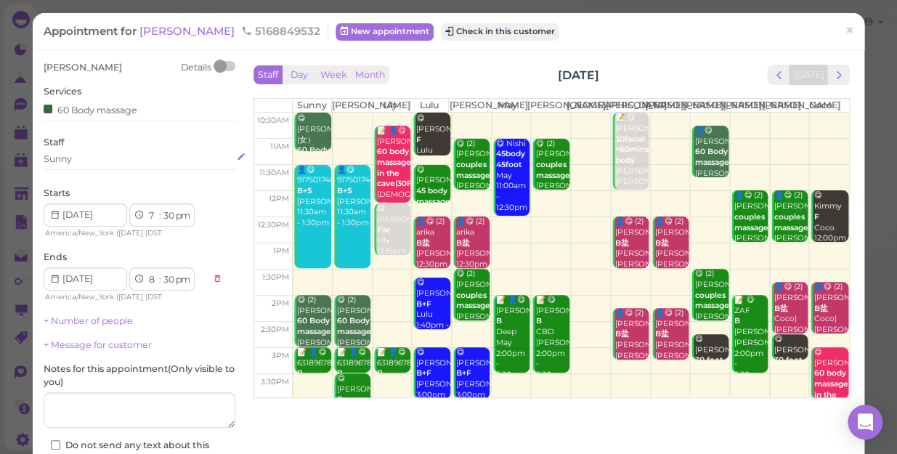
click at [81, 160] on div "Sunny" at bounding box center [140, 159] width 192 height 13
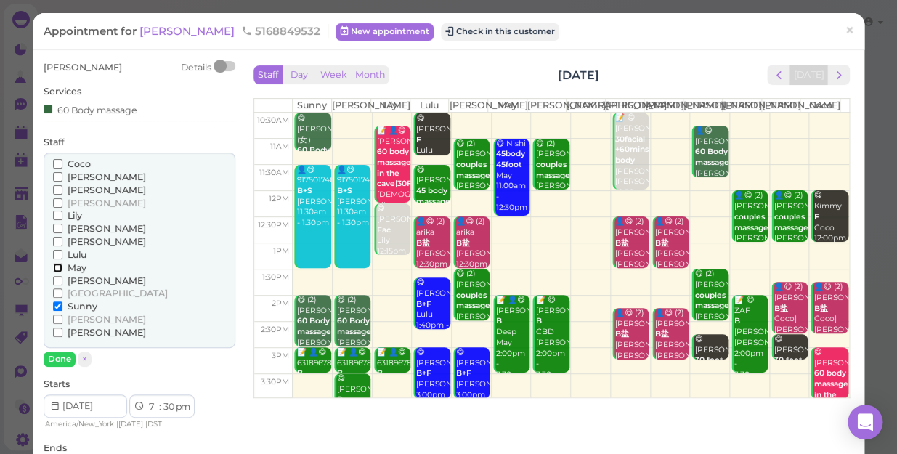
click at [57, 269] on input "May" at bounding box center [57, 267] width 9 height 9
click at [56, 304] on input "Sunny" at bounding box center [57, 306] width 9 height 9
click at [56, 355] on button "Done" at bounding box center [60, 359] width 32 height 15
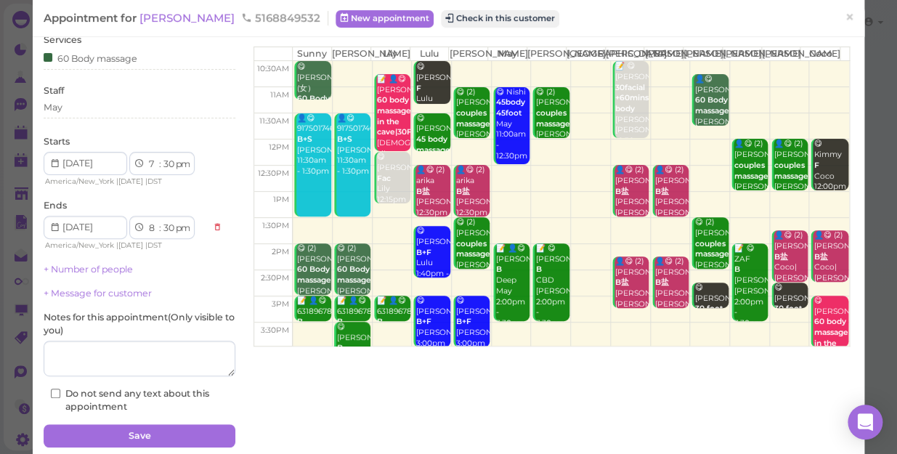
scroll to position [105, 0]
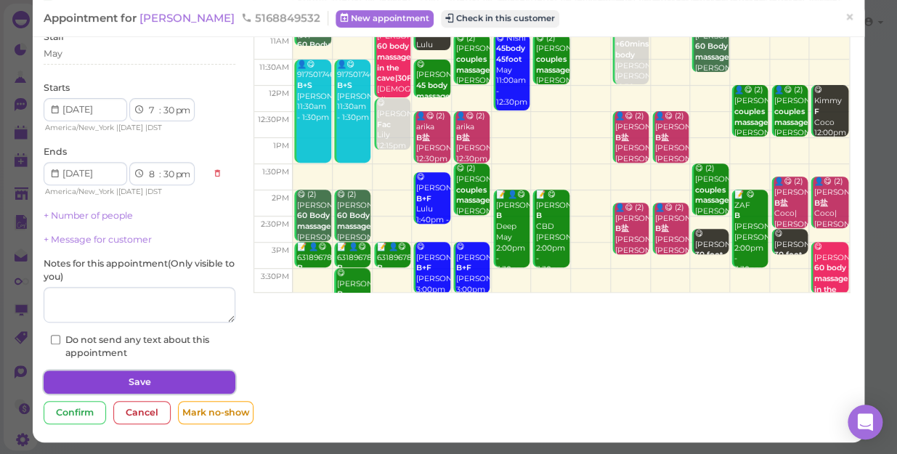
click at [159, 384] on button "Save" at bounding box center [140, 382] width 192 height 23
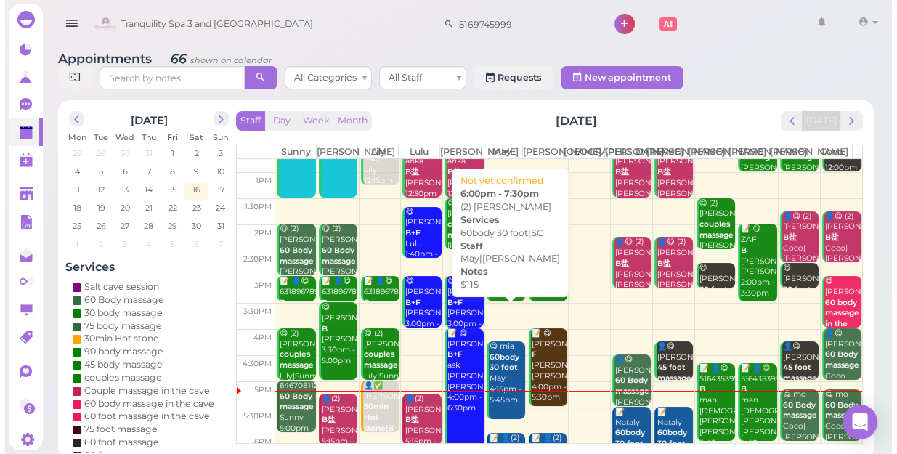
scroll to position [262, 0]
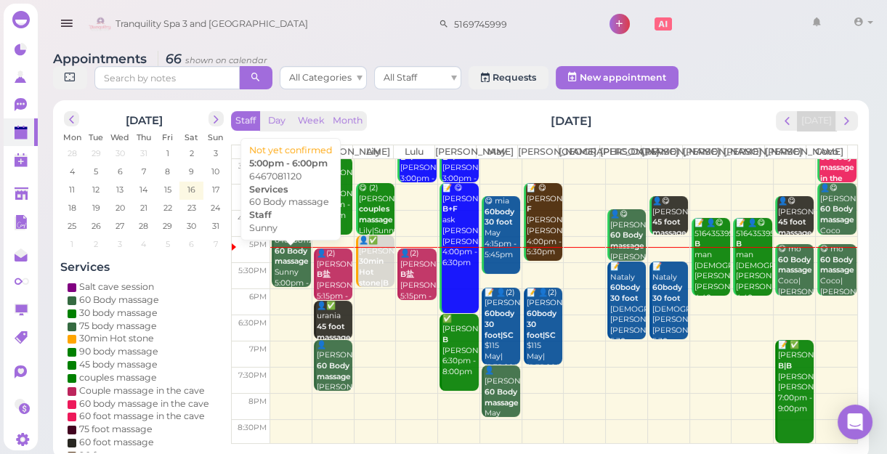
click at [278, 283] on div "6467081120 60 Body massage Sunny 5:00pm - 6:00pm" at bounding box center [292, 267] width 36 height 64
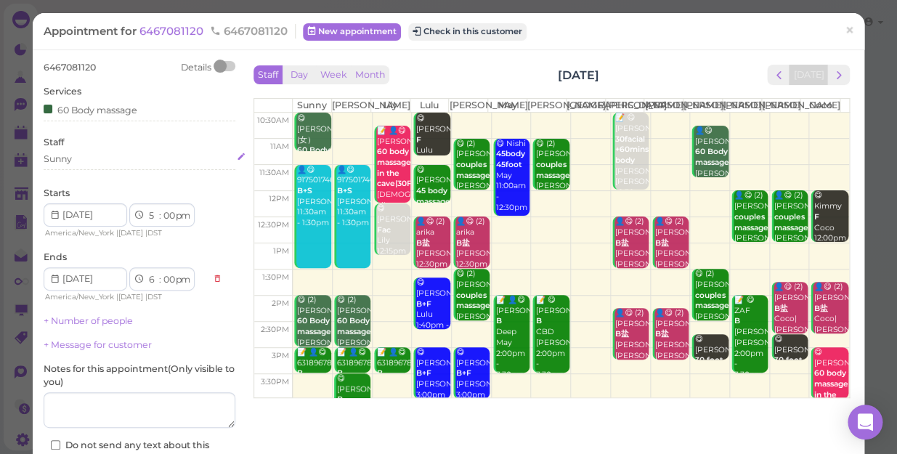
click at [70, 158] on div "Sunny" at bounding box center [58, 159] width 28 height 13
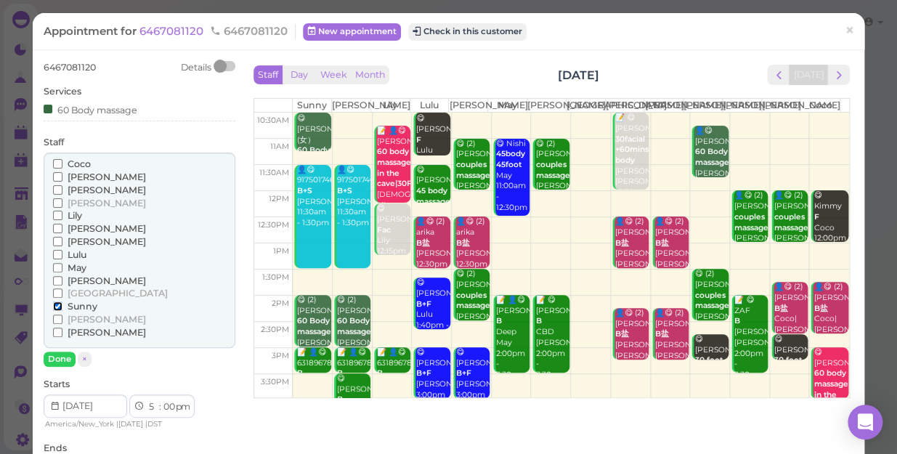
click at [57, 306] on input "Sunny" at bounding box center [57, 306] width 9 height 9
click at [60, 353] on button "Done" at bounding box center [60, 359] width 32 height 15
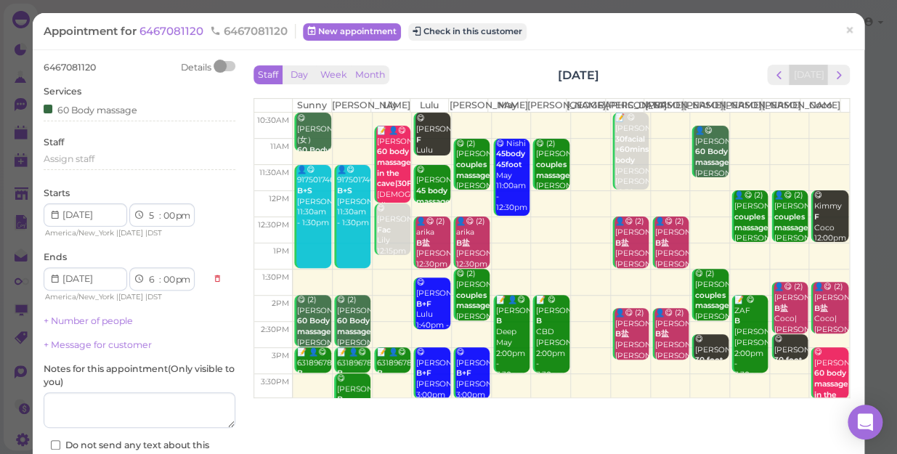
click at [60, 353] on div "6467081120 Details Services 60 Body massage Staff Assign staff Starts 1 2 3 4 5…" at bounding box center [140, 263] width 192 height 404
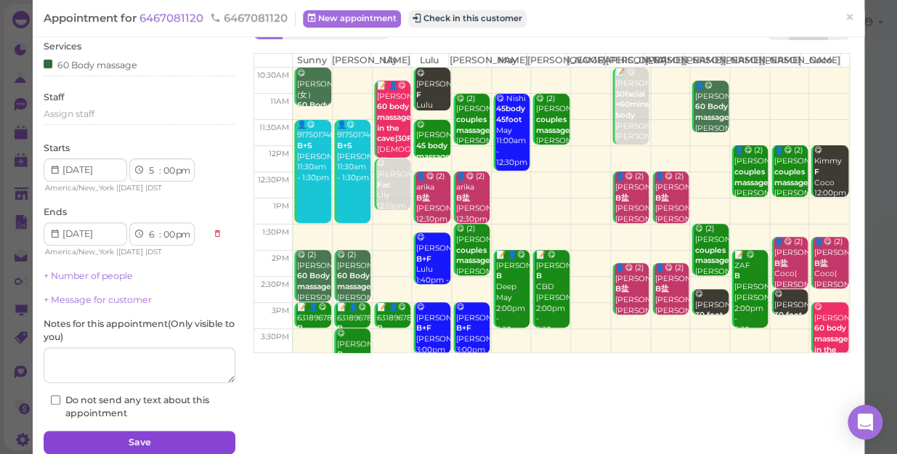
scroll to position [105, 0]
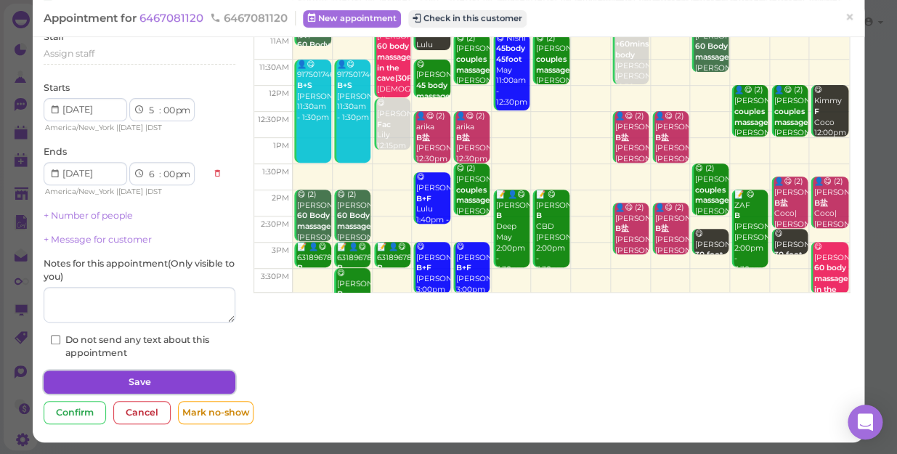
click at [152, 382] on button "Save" at bounding box center [140, 382] width 192 height 23
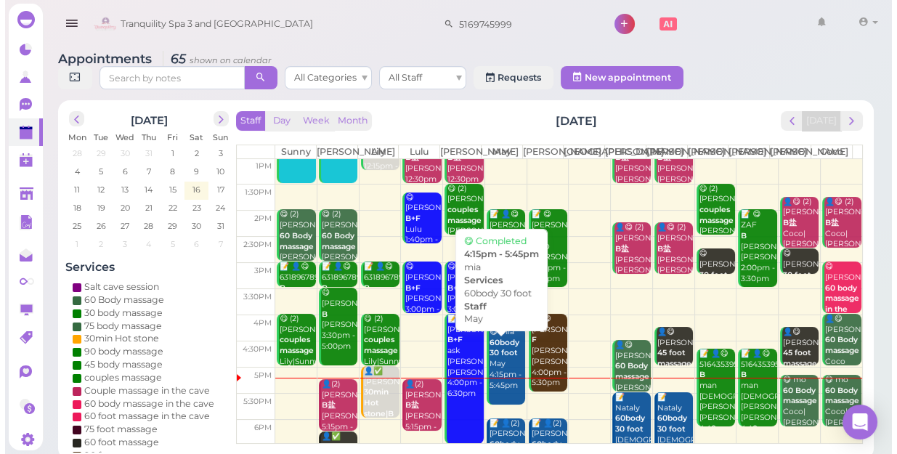
scroll to position [262, 0]
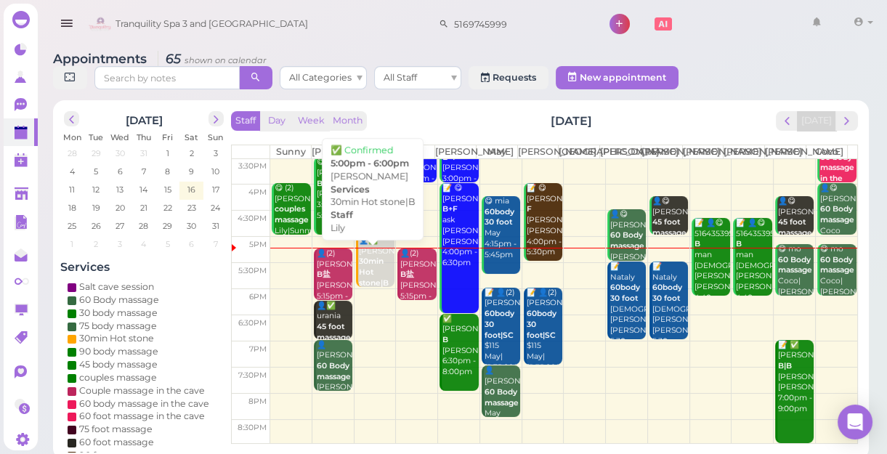
click at [370, 278] on b "30min Hot stone|B" at bounding box center [374, 272] width 30 height 31
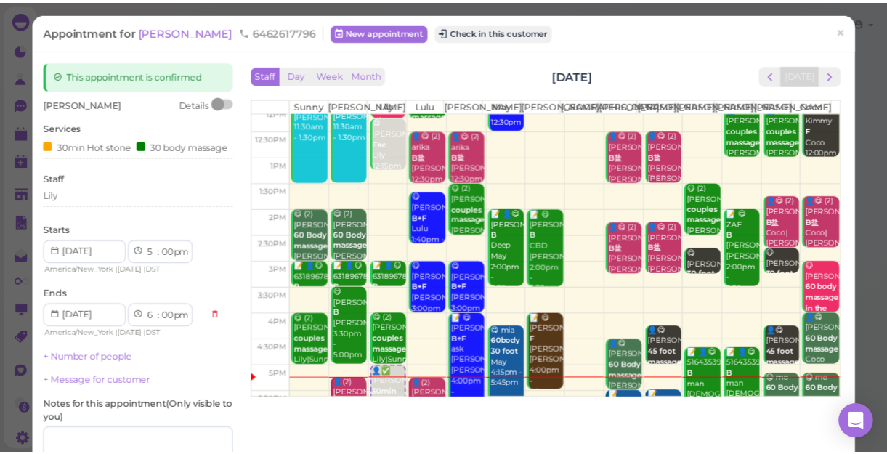
scroll to position [198, 0]
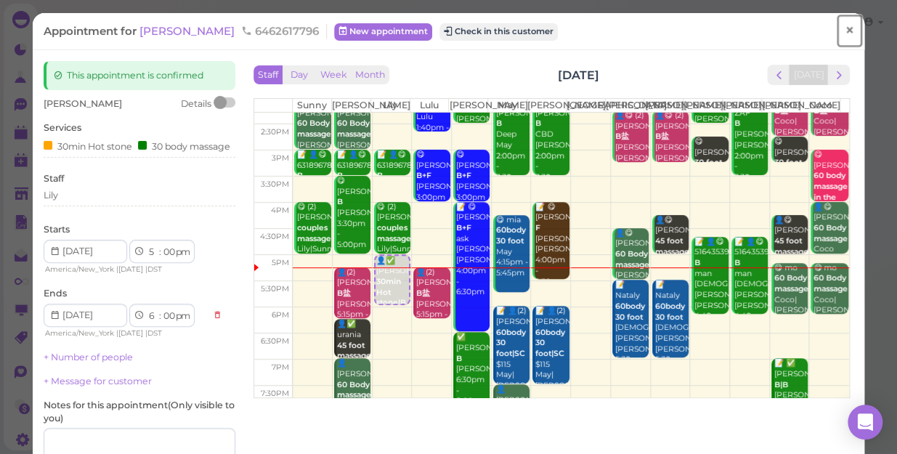
click at [845, 32] on span "×" at bounding box center [849, 30] width 9 height 20
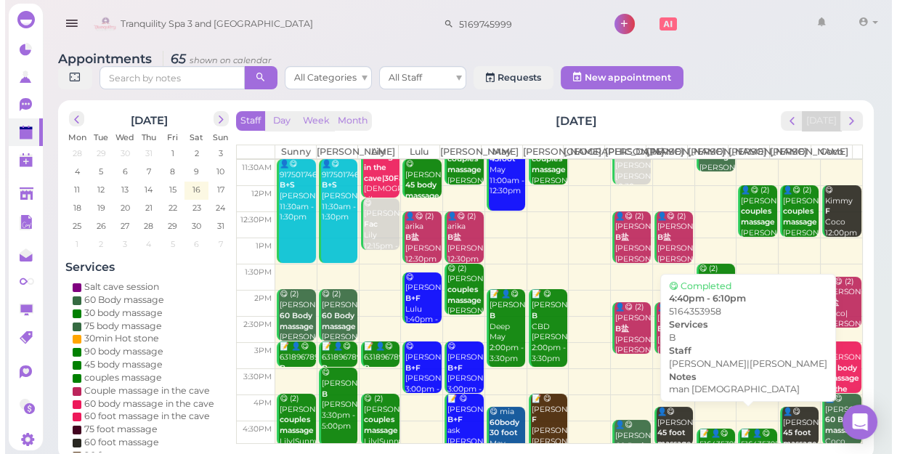
scroll to position [132, 0]
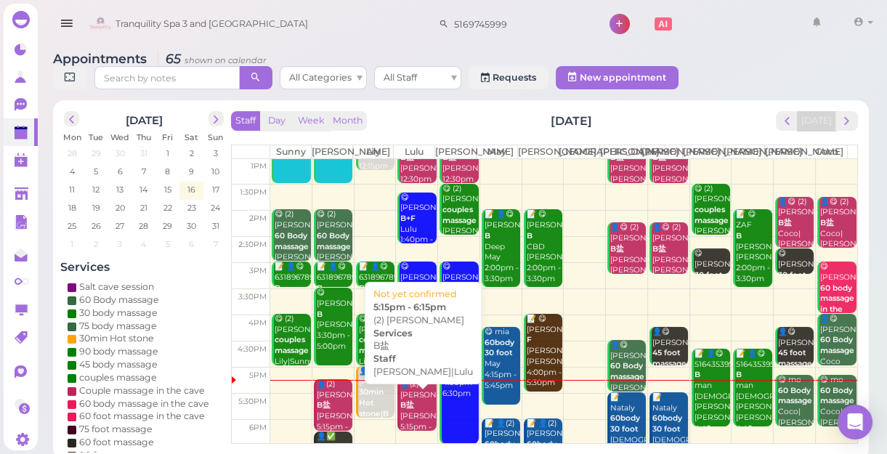
click at [414, 428] on div "👤(2) Nadia B盐 Kelly|Lulu 5:15pm - 6:15pm" at bounding box center [418, 411] width 36 height 64
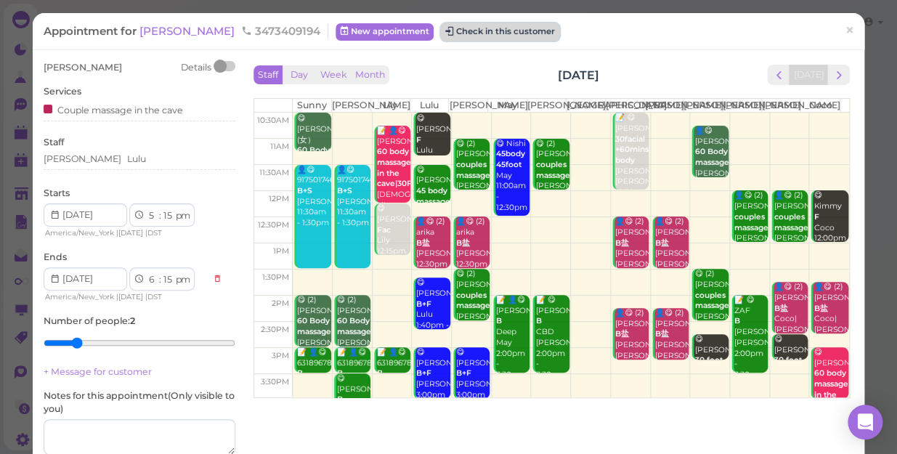
click at [452, 30] on button "Check in this customer" at bounding box center [500, 31] width 118 height 17
drag, startPoint x: 452, startPoint y: 30, endPoint x: 429, endPoint y: 30, distance: 23.3
click at [441, 30] on button "Check in this customer" at bounding box center [500, 31] width 118 height 17
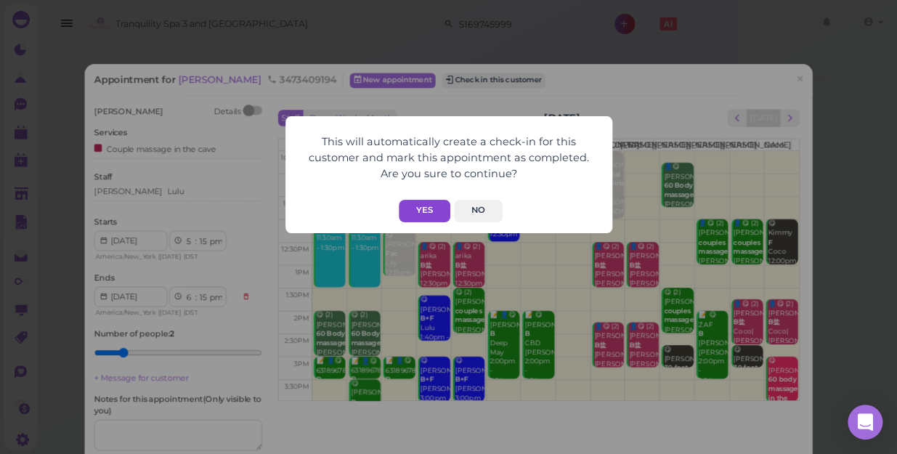
click at [412, 205] on button "Yes" at bounding box center [425, 211] width 52 height 23
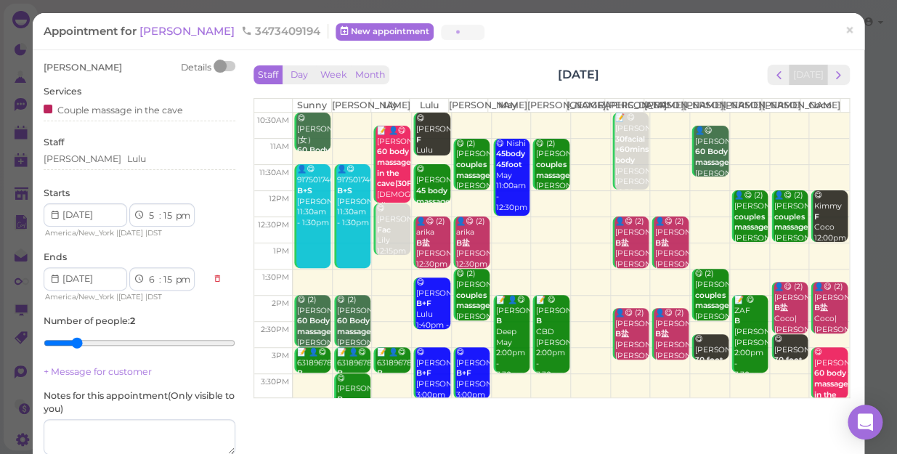
click at [412, 193] on button "Yes" at bounding box center [425, 182] width 52 height 23
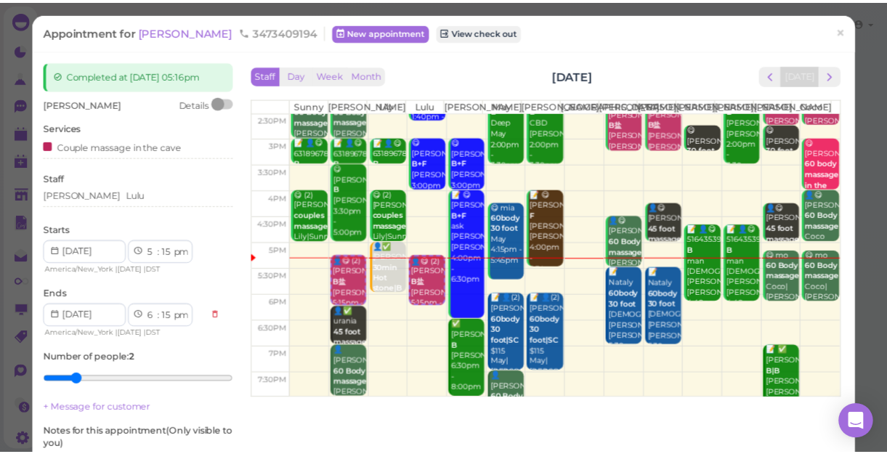
scroll to position [262, 0]
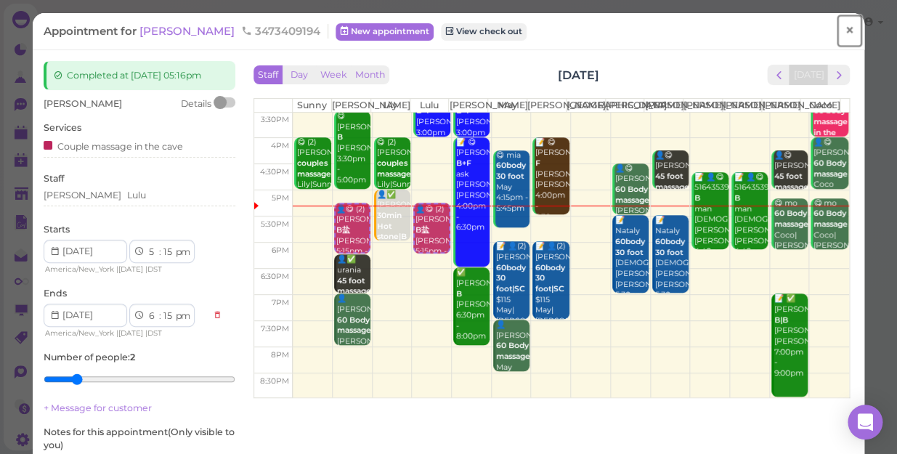
click at [845, 27] on span "×" at bounding box center [849, 30] width 9 height 20
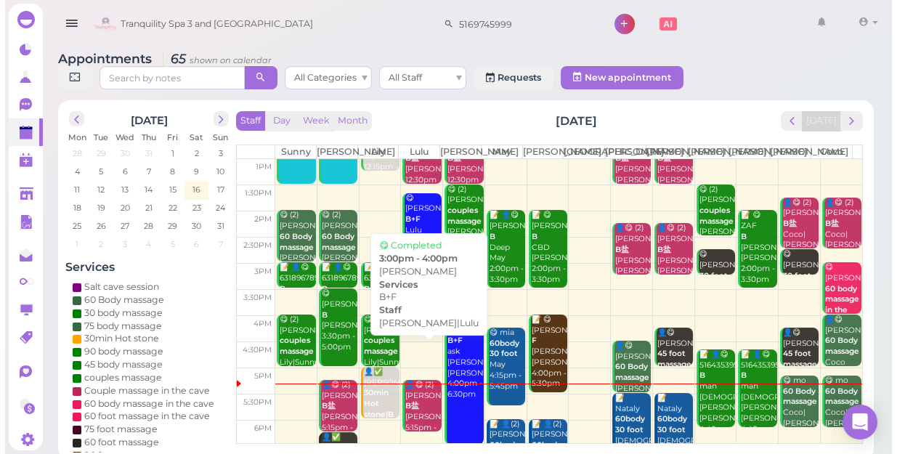
scroll to position [132, 0]
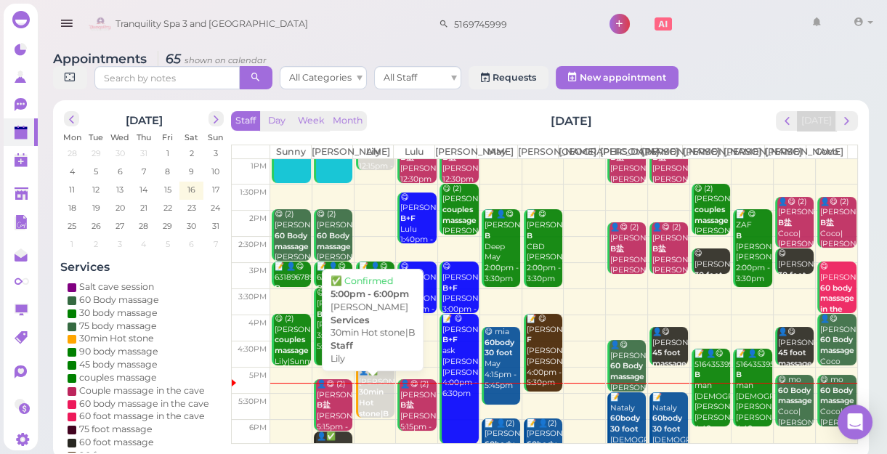
click at [369, 398] on div "👤✅ Tyisha 30min Hot stone|B Lily 5:00pm - 6:00pm" at bounding box center [376, 409] width 36 height 86
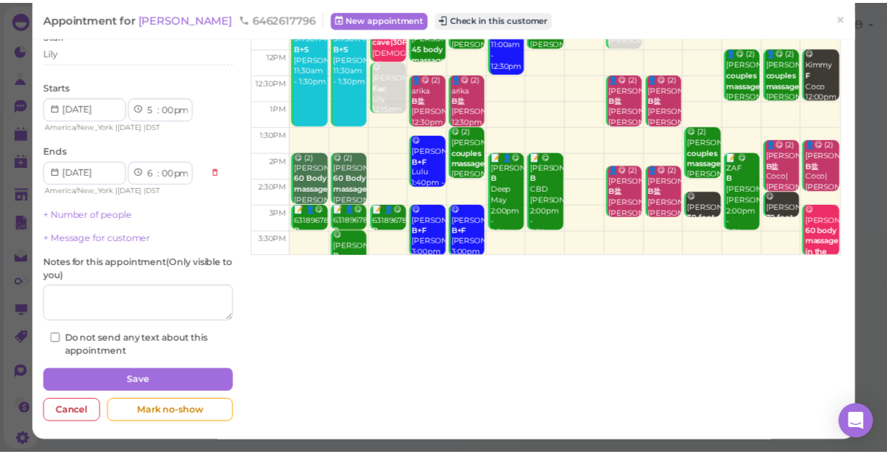
scroll to position [153, 0]
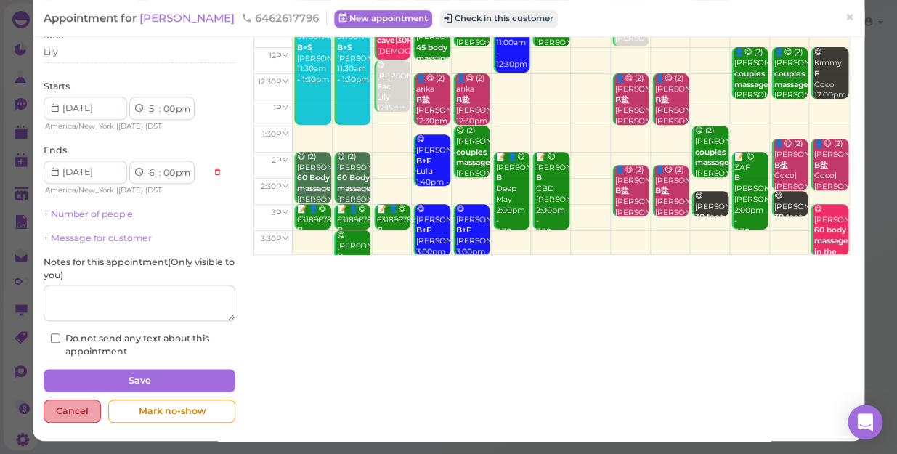
click at [67, 407] on div "Cancel" at bounding box center [72, 411] width 57 height 23
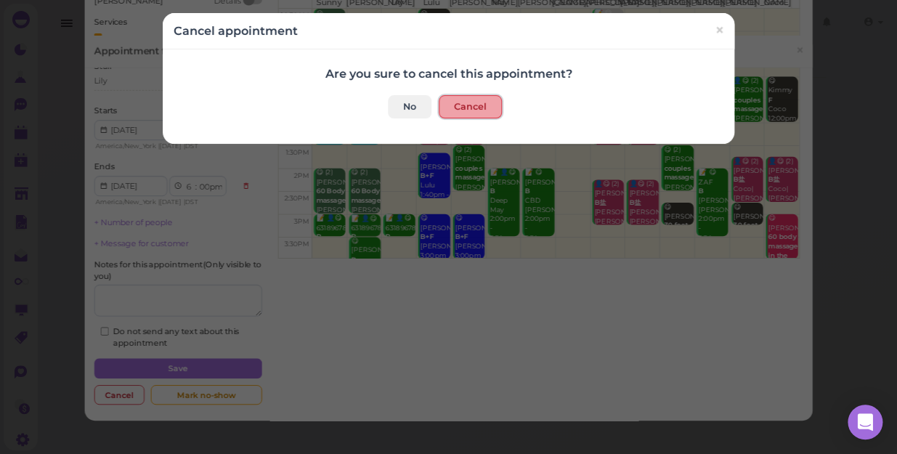
click at [451, 105] on button "Cancel" at bounding box center [470, 106] width 63 height 23
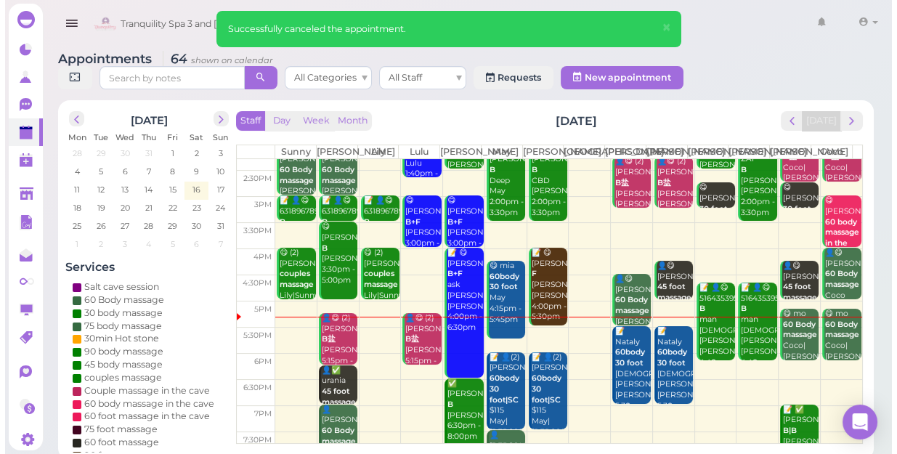
scroll to position [262, 0]
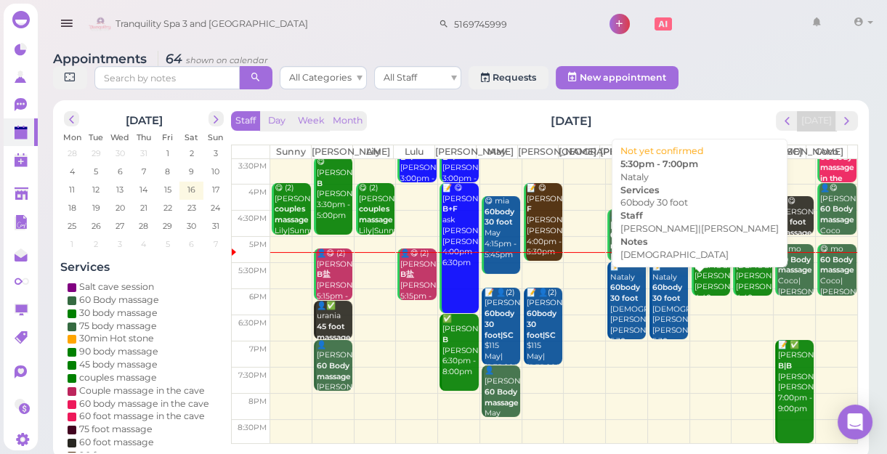
click at [659, 322] on div "📝 Nataly 60body 30 foot female Helen|Jessica 5:30pm - 7:00pm" at bounding box center [670, 310] width 36 height 96
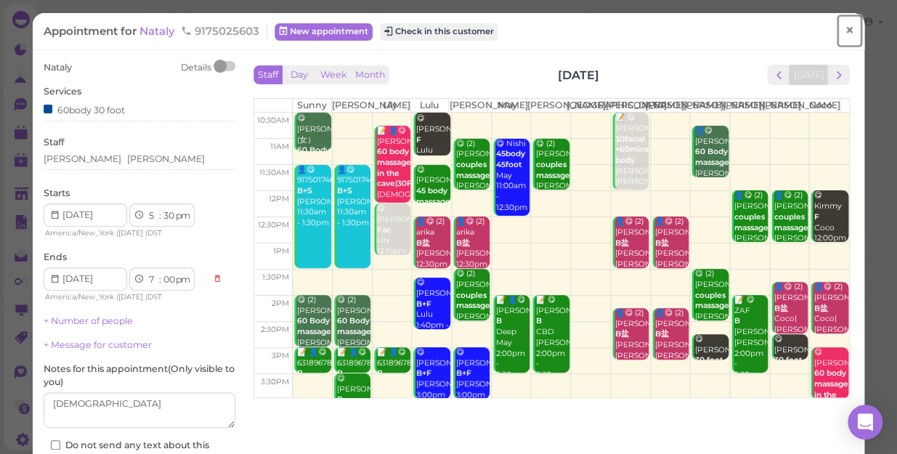
click at [845, 32] on span "×" at bounding box center [849, 30] width 9 height 20
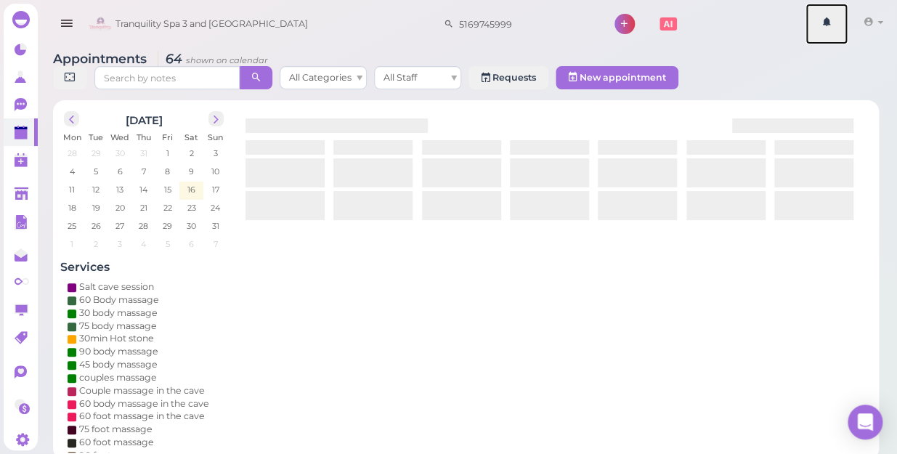
click at [840, 32] on link at bounding box center [827, 24] width 42 height 41
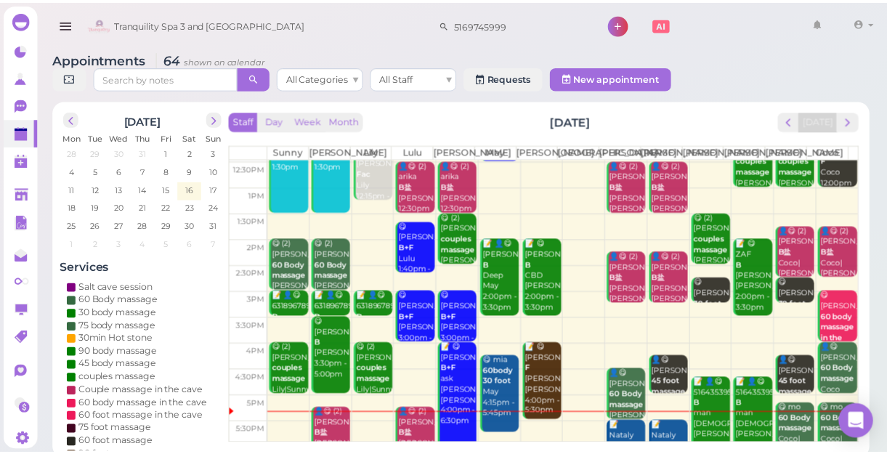
scroll to position [262, 0]
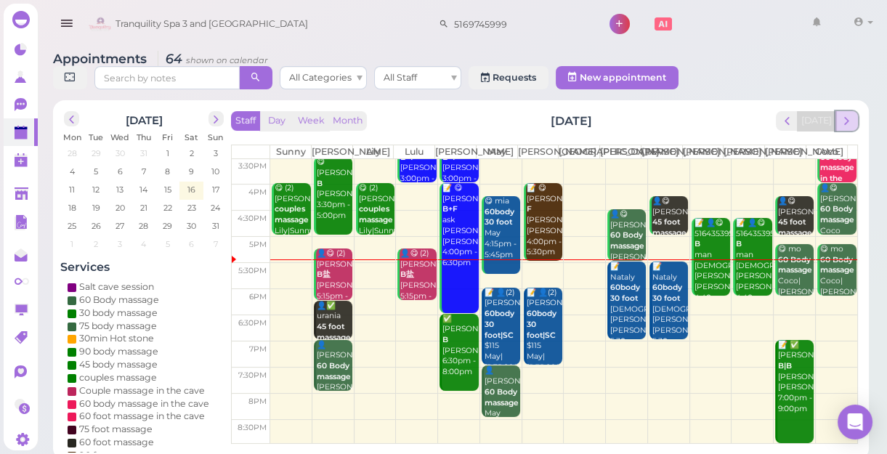
click at [847, 124] on span "next" at bounding box center [847, 121] width 14 height 14
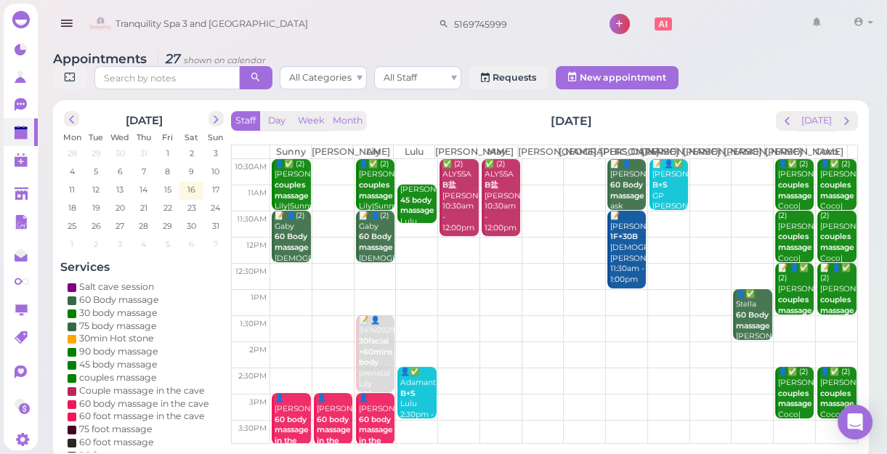
scroll to position [132, 0]
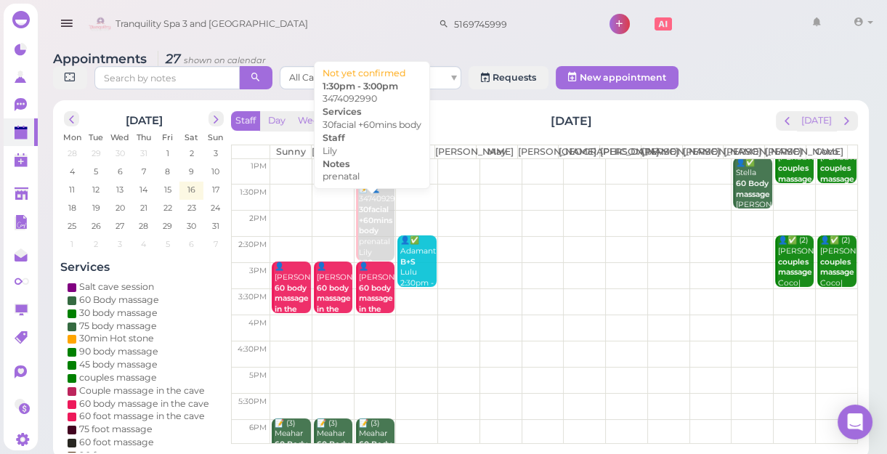
click at [373, 254] on div "📝 👤3474092990 30facial +60mins body prenatal Lily 1:30pm - 3:00pm" at bounding box center [376, 232] width 36 height 96
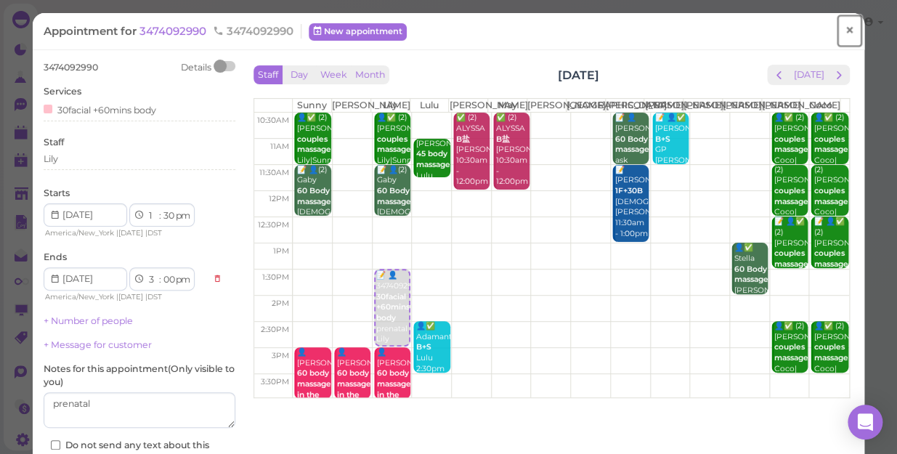
click at [845, 31] on span "×" at bounding box center [849, 30] width 9 height 20
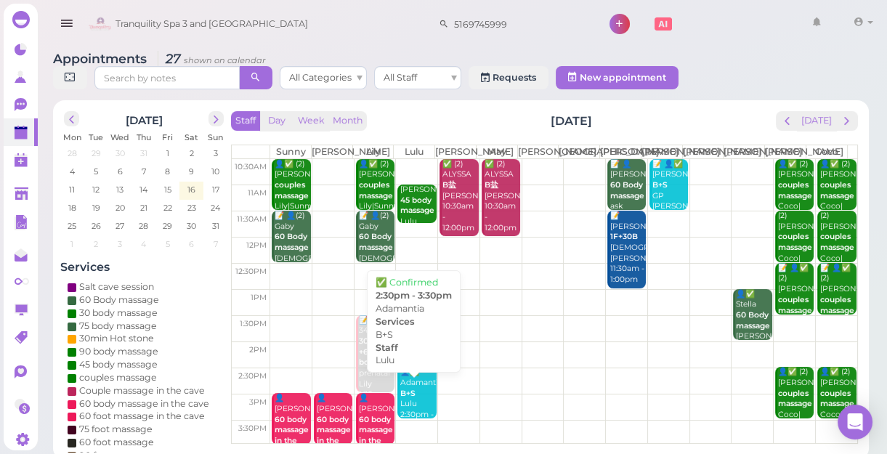
click at [414, 419] on div "👤✅ Adamantia B+S Lulu 2:30pm - 3:30pm" at bounding box center [418, 399] width 36 height 64
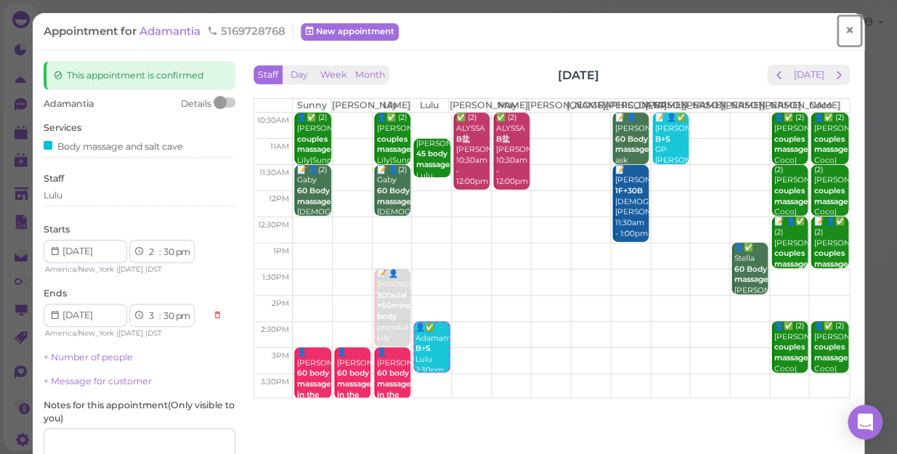
click at [845, 32] on span "×" at bounding box center [849, 30] width 9 height 20
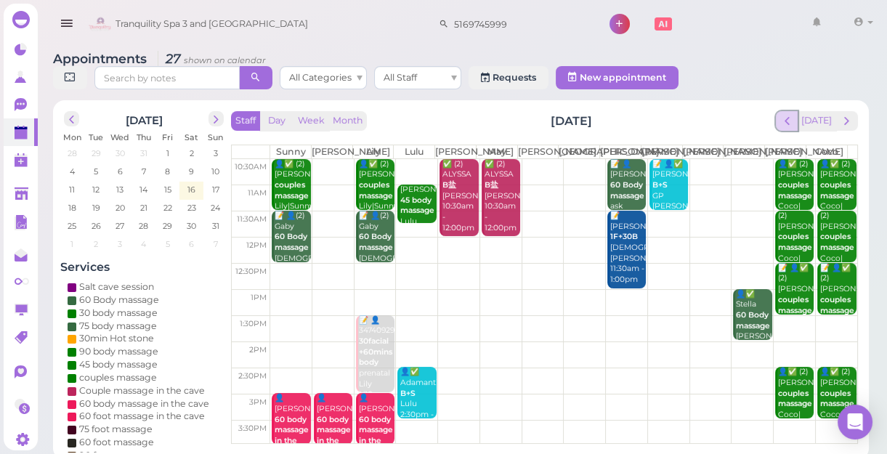
click at [788, 120] on span "prev" at bounding box center [787, 121] width 14 height 14
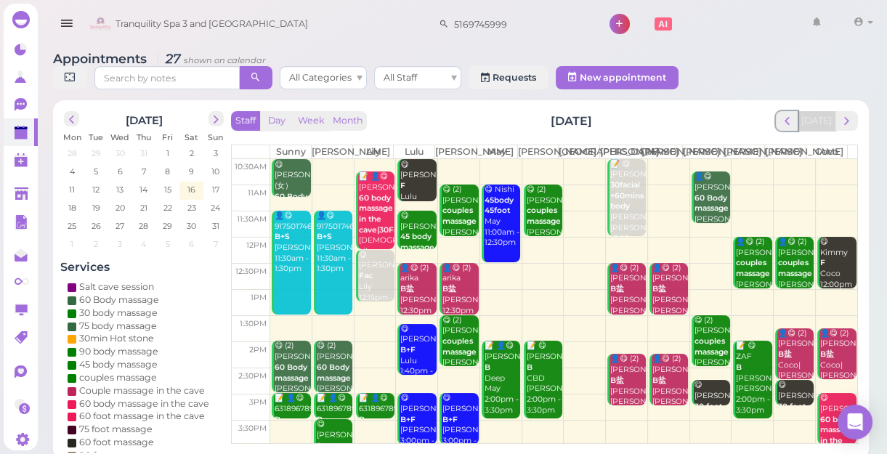
click at [788, 120] on span "prev" at bounding box center [787, 121] width 14 height 14
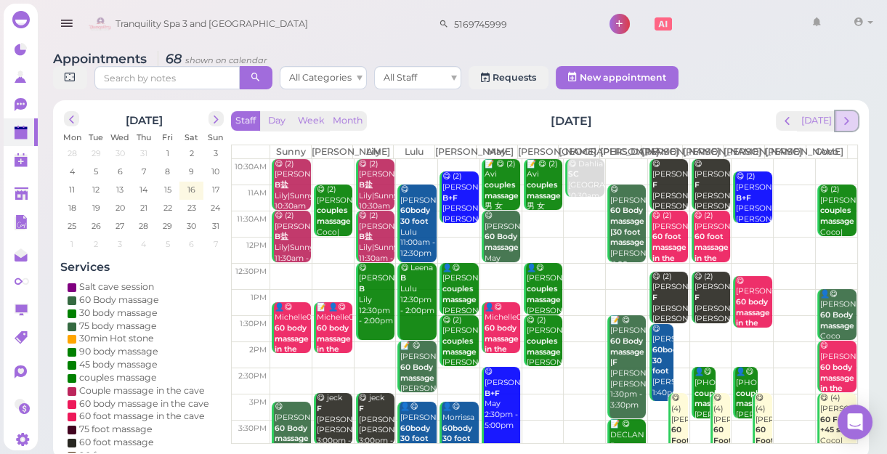
click at [853, 124] on span "next" at bounding box center [847, 121] width 14 height 14
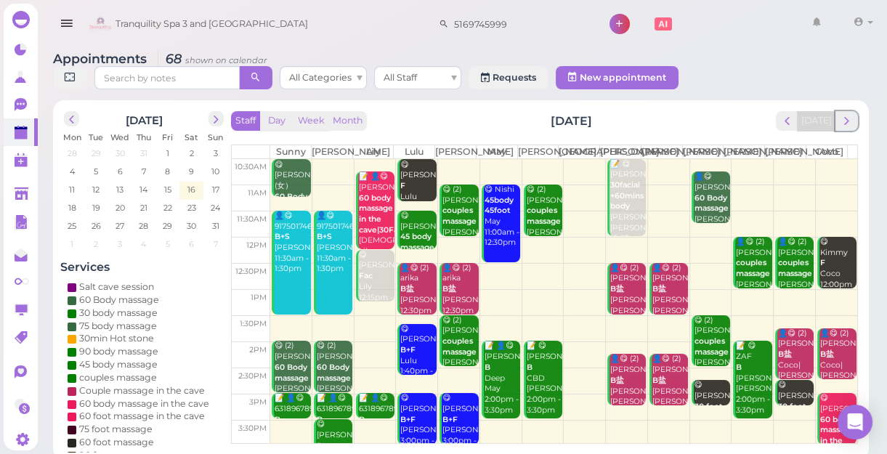
click at [853, 124] on span "next" at bounding box center [847, 121] width 14 height 14
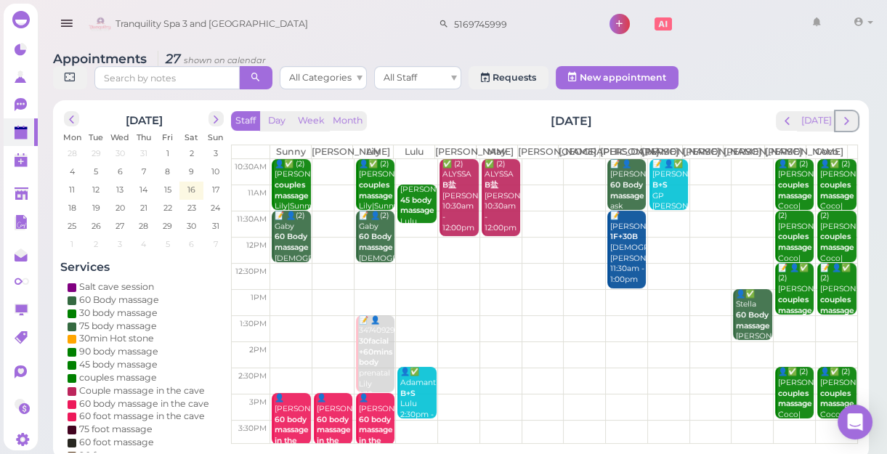
click at [853, 124] on span "next" at bounding box center [847, 121] width 14 height 14
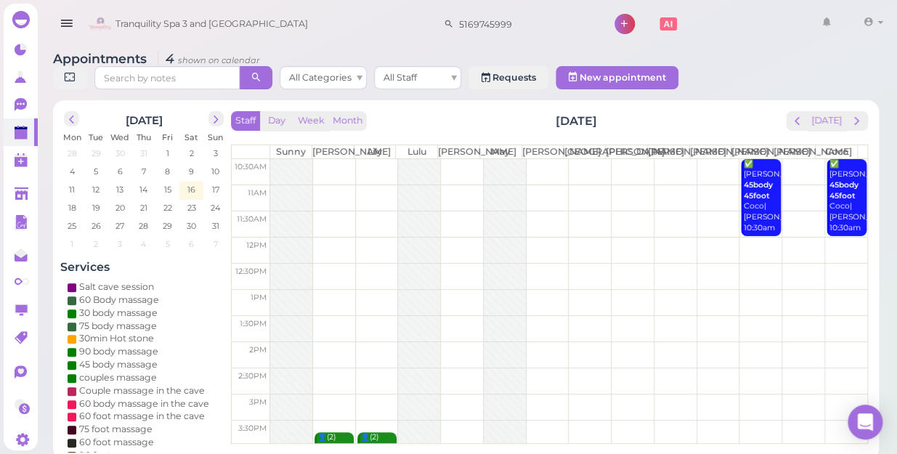
click at [853, 124] on div "Staff Day Week Month Monday, Aug 18 Today Sunny Kelly Lily Lulu Lisa May Mike S…" at bounding box center [549, 277] width 637 height 333
click at [855, 114] on span "next" at bounding box center [857, 121] width 14 height 14
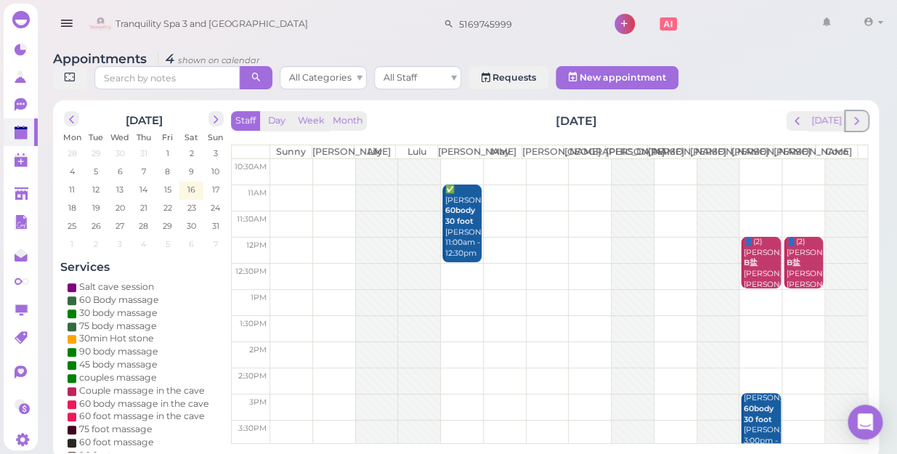
click at [855, 114] on span "next" at bounding box center [857, 121] width 14 height 14
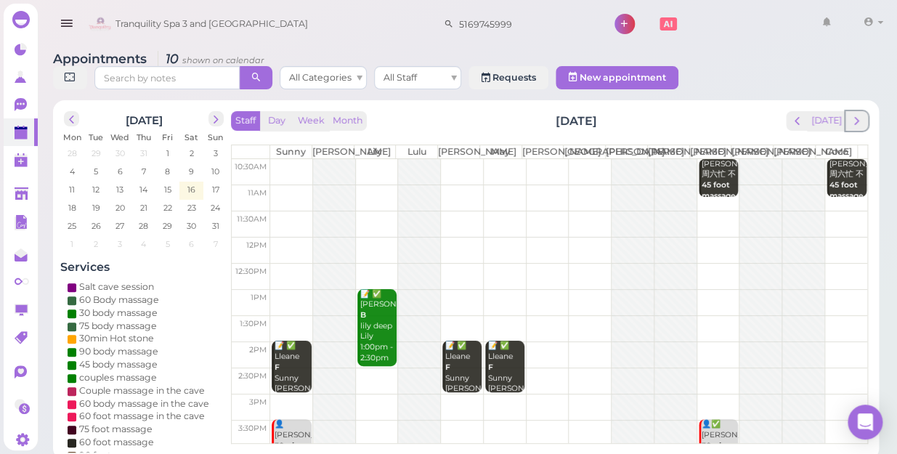
click at [855, 114] on span "next" at bounding box center [857, 121] width 14 height 14
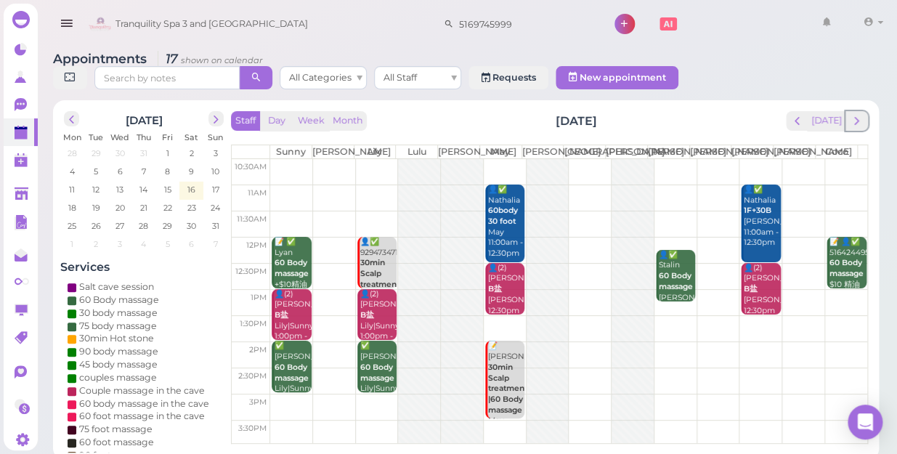
click at [855, 114] on span "next" at bounding box center [857, 121] width 14 height 14
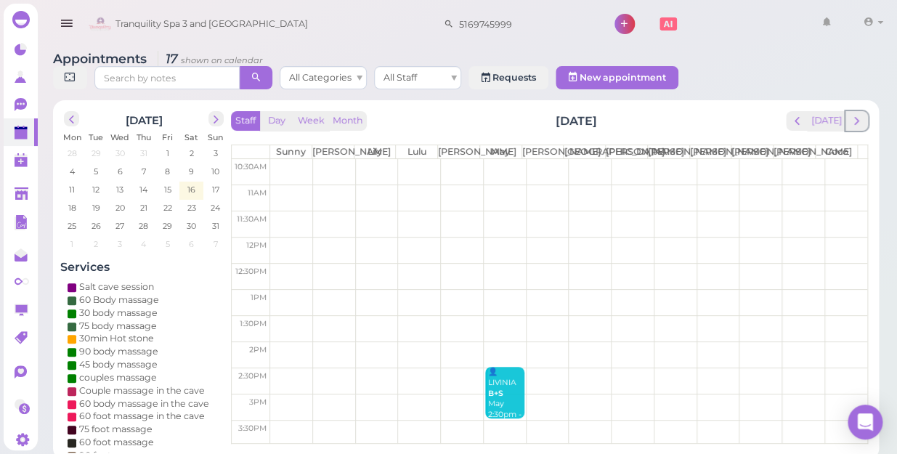
click at [855, 114] on span "next" at bounding box center [857, 121] width 14 height 14
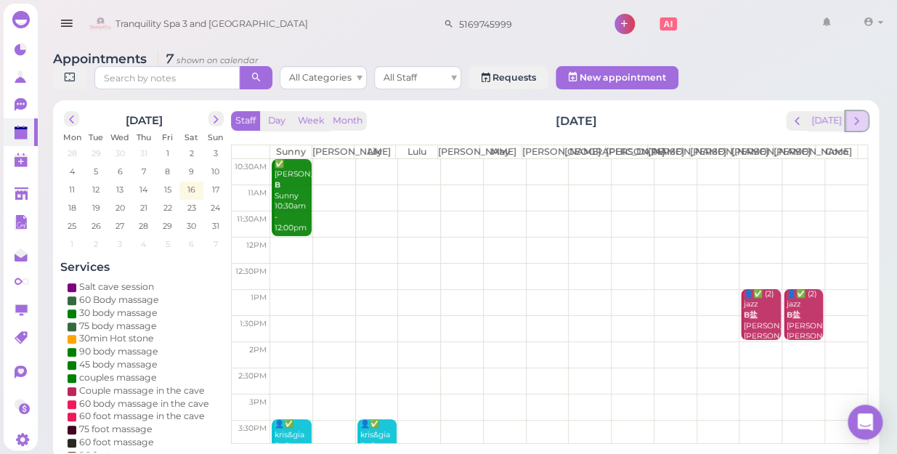
click at [857, 114] on span "next" at bounding box center [857, 121] width 14 height 14
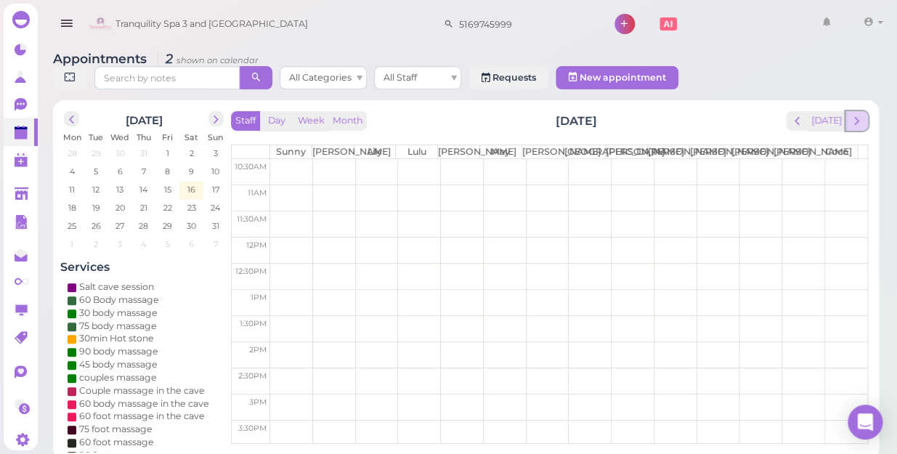
click at [861, 114] on span "next" at bounding box center [857, 121] width 14 height 14
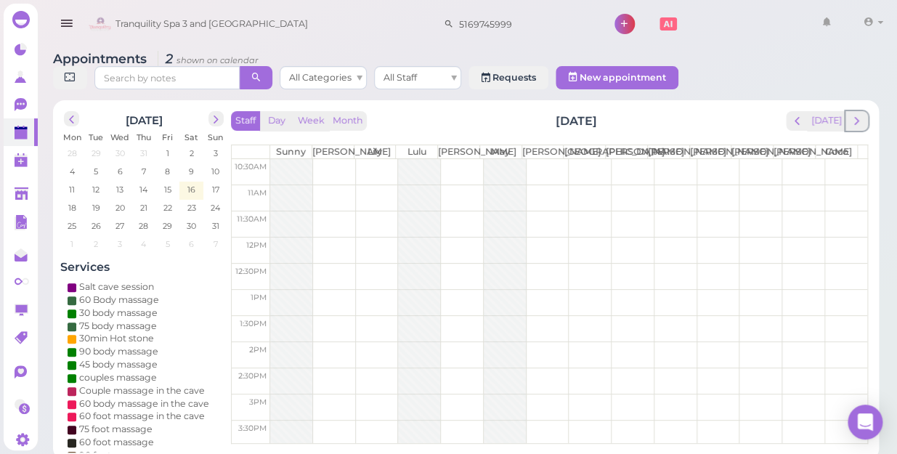
click at [861, 114] on span "next" at bounding box center [857, 121] width 14 height 14
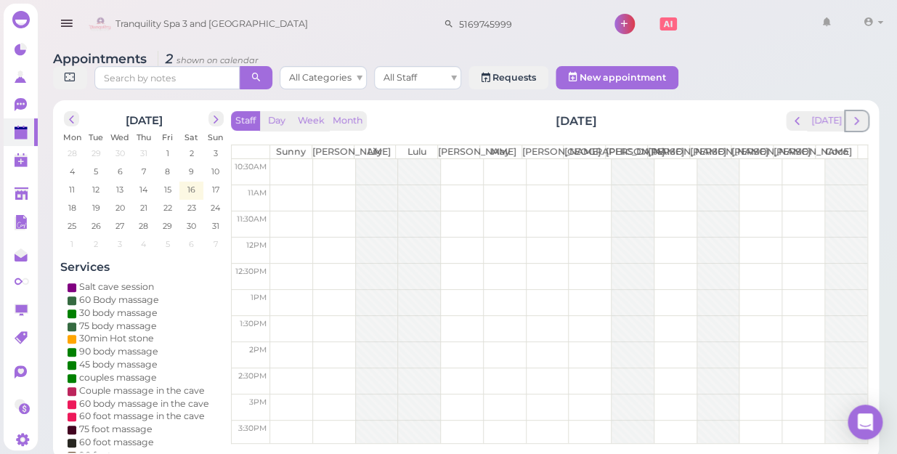
click at [861, 114] on span "next" at bounding box center [857, 121] width 14 height 14
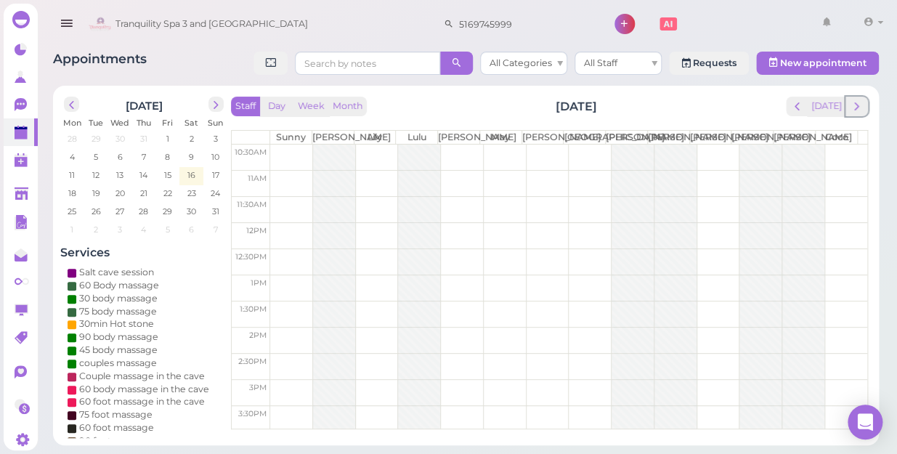
click at [861, 109] on span "next" at bounding box center [857, 107] width 14 height 14
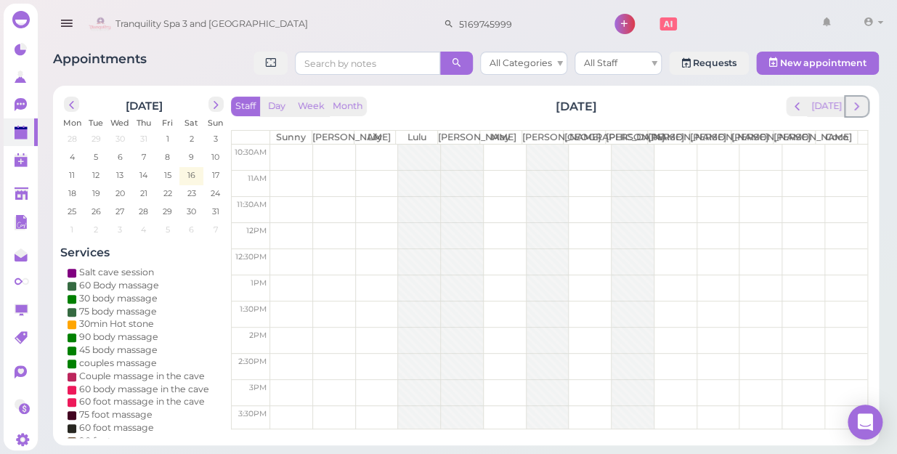
click at [861, 109] on span "next" at bounding box center [857, 107] width 14 height 14
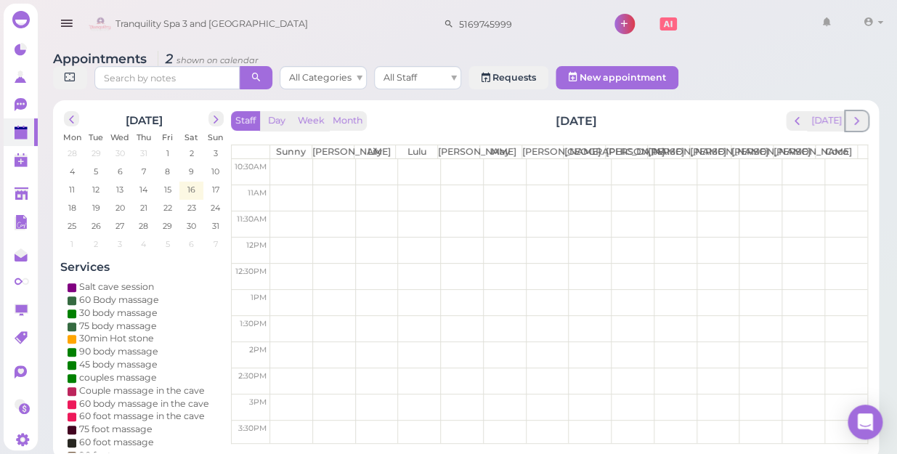
click at [861, 114] on span "next" at bounding box center [857, 121] width 14 height 14
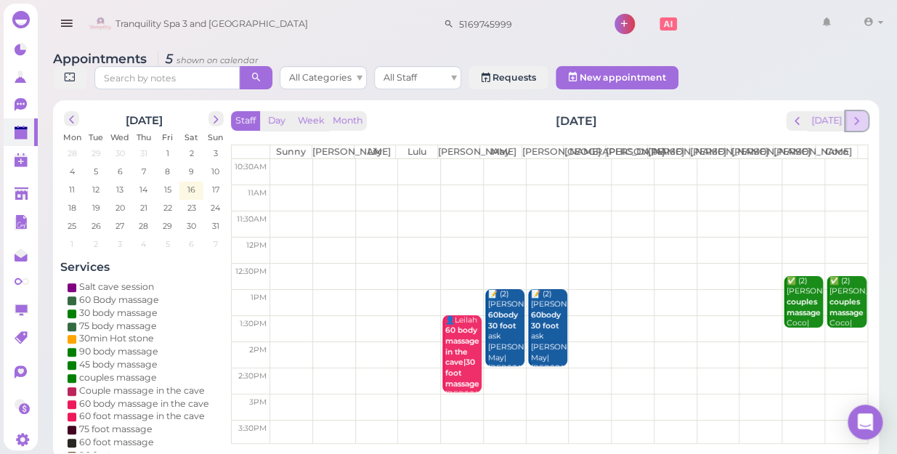
click at [863, 114] on span "next" at bounding box center [857, 121] width 14 height 14
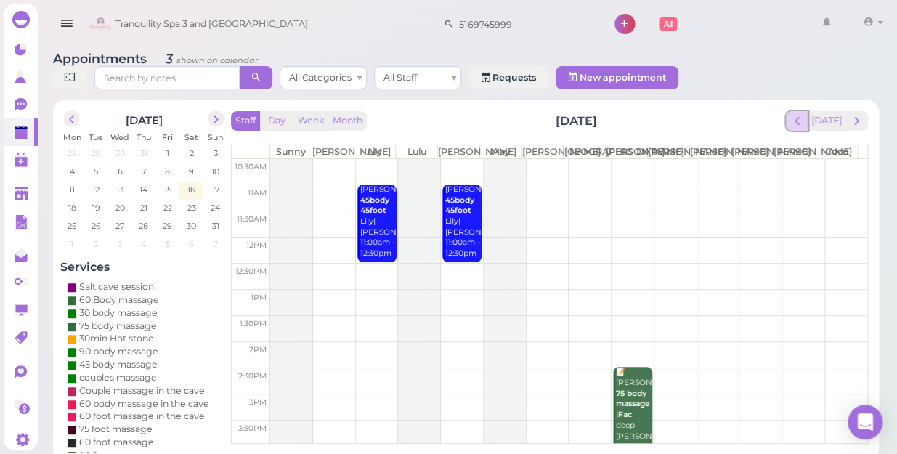
click at [801, 114] on span "prev" at bounding box center [798, 121] width 14 height 14
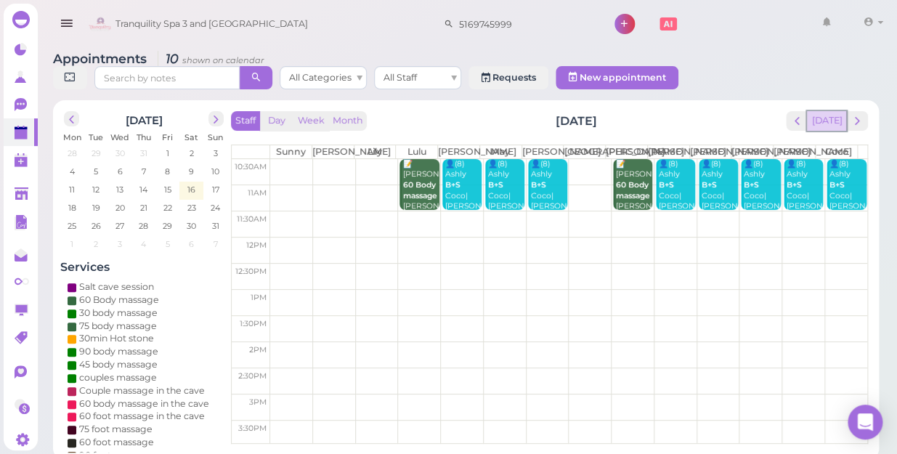
click at [832, 111] on button "[DATE]" at bounding box center [826, 121] width 39 height 20
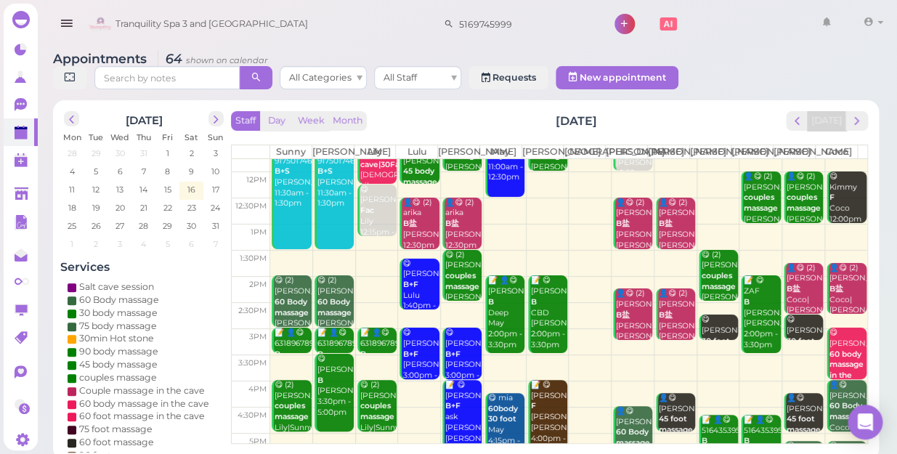
scroll to position [198, 0]
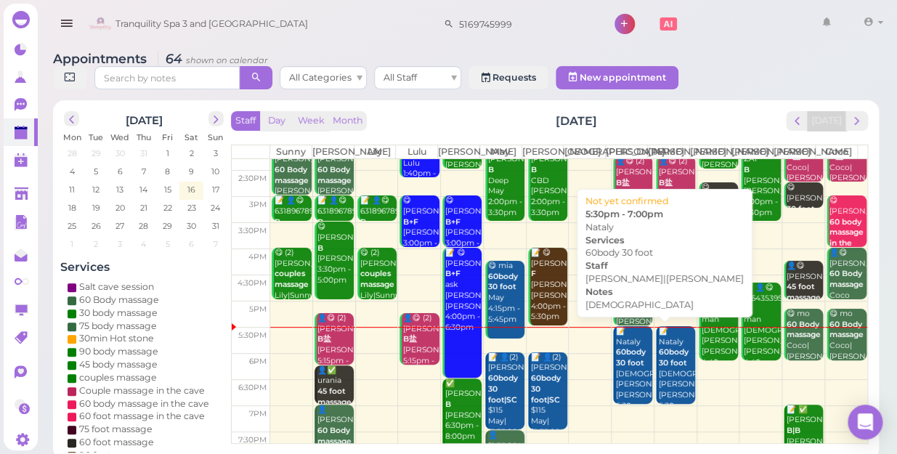
click at [629, 376] on div "📝 Nataly 60body 30 foot female Helen|Jessica 5:30pm - 7:00pm" at bounding box center [633, 374] width 37 height 96
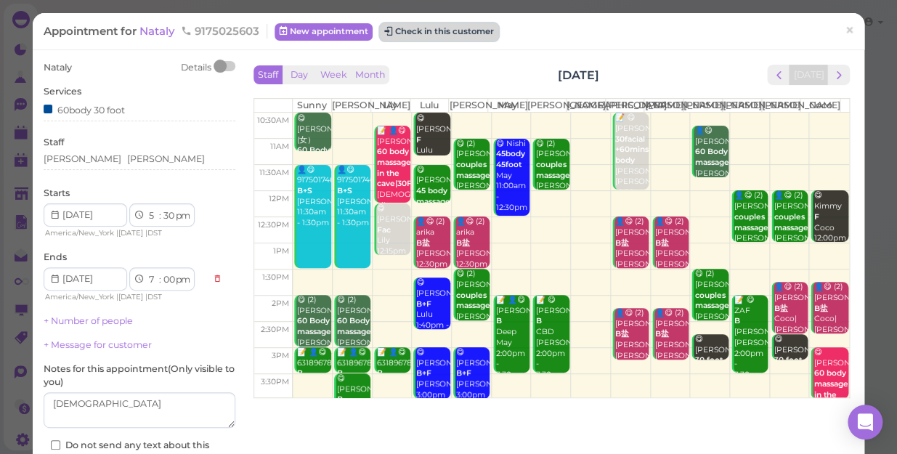
click at [438, 36] on button "Check in this customer" at bounding box center [439, 31] width 118 height 17
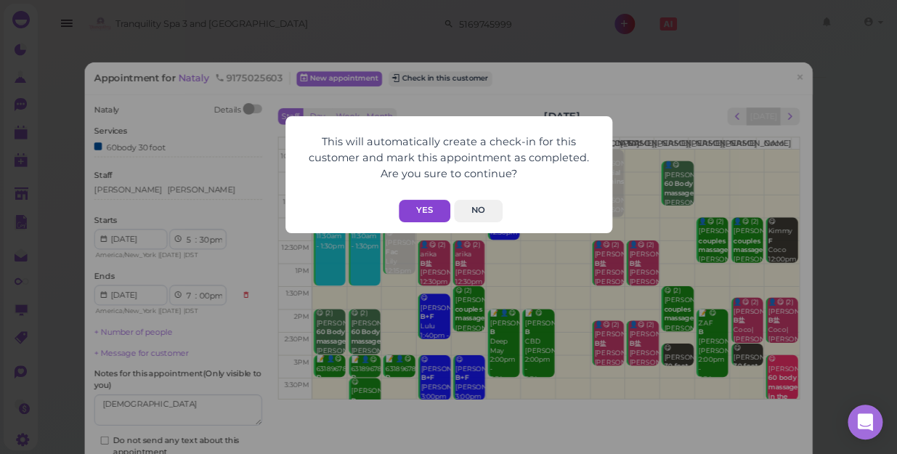
click at [416, 206] on button "Yes" at bounding box center [425, 211] width 52 height 23
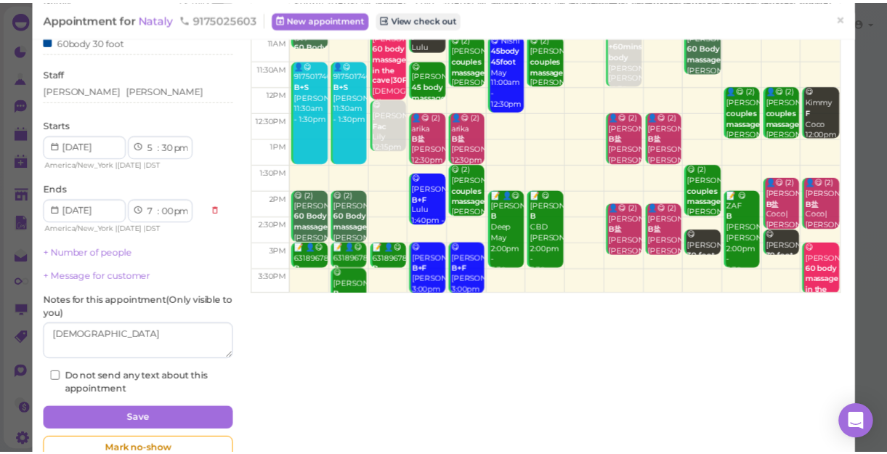
scroll to position [141, 0]
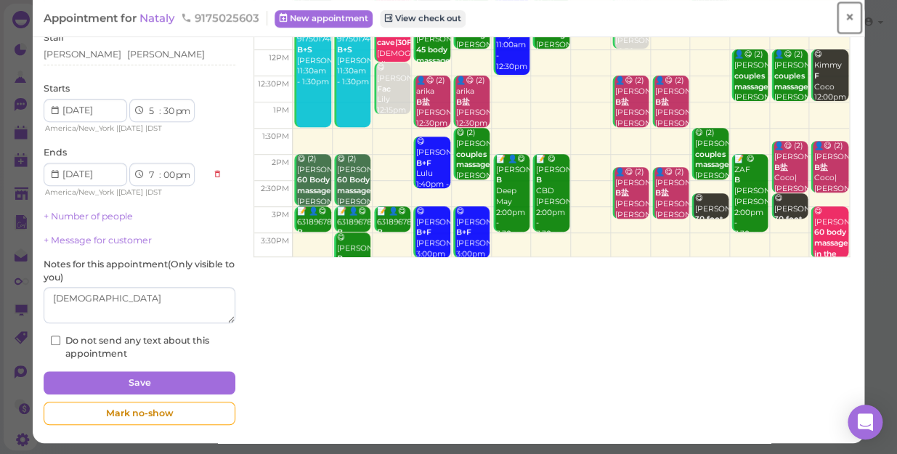
click at [845, 19] on span "×" at bounding box center [849, 17] width 9 height 20
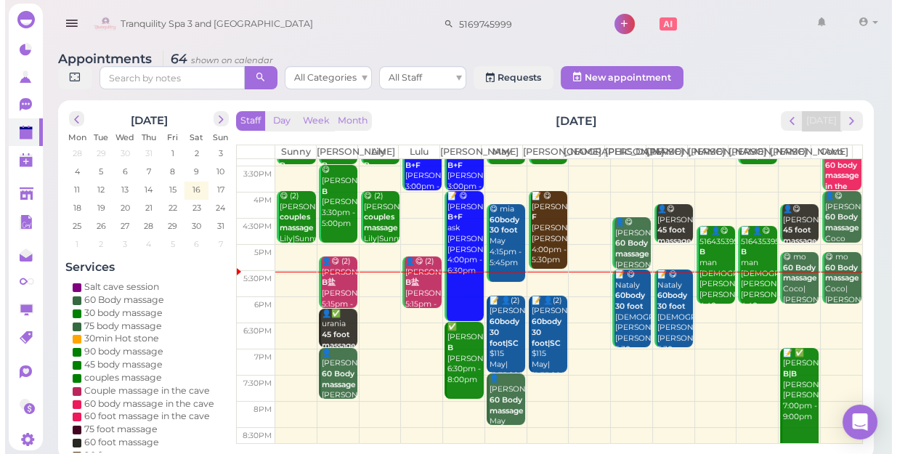
scroll to position [262, 0]
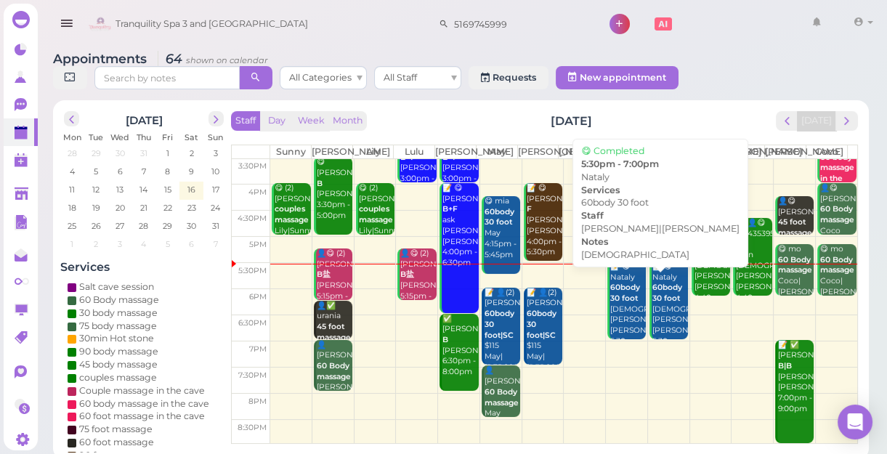
click at [620, 331] on div "📝 😋 Nataly 60body 30 foot female Helen|Jessica 5:30pm - 7:00pm" at bounding box center [628, 310] width 36 height 96
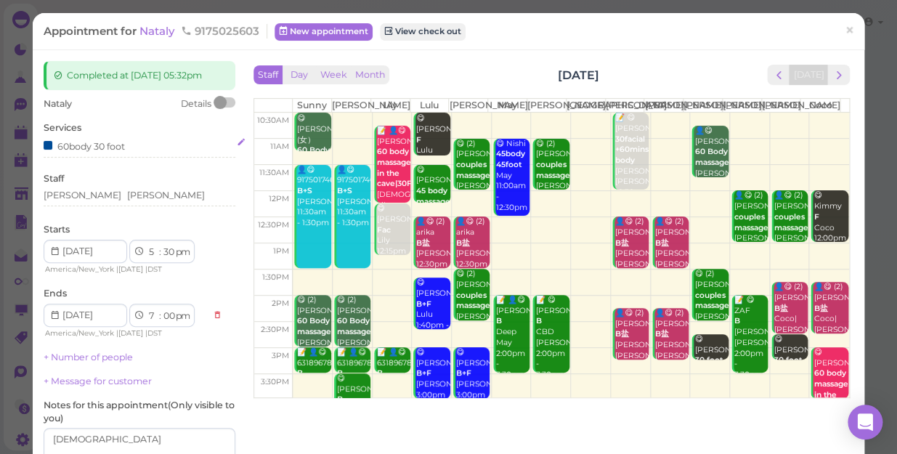
click at [126, 152] on div "60body 30 foot" at bounding box center [140, 145] width 192 height 15
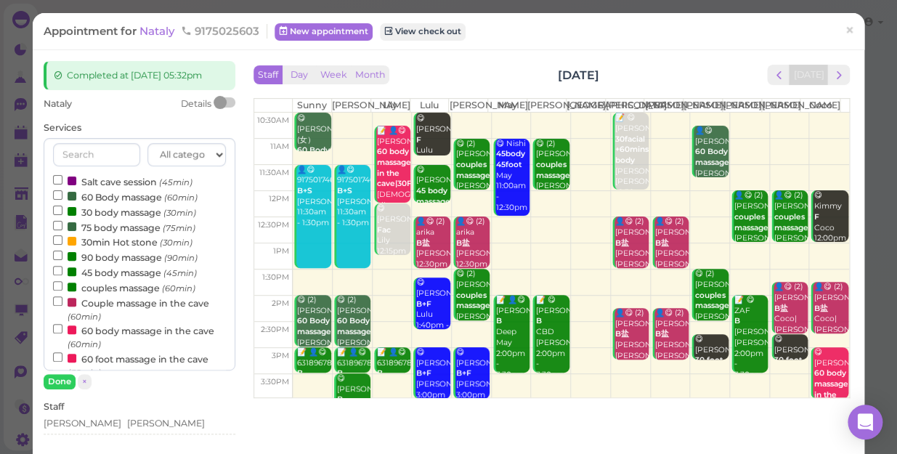
click at [104, 290] on label "couples massage (60min)" at bounding box center [124, 287] width 142 height 15
click at [62, 290] on input "couples massage (60min)" at bounding box center [57, 285] width 9 height 9
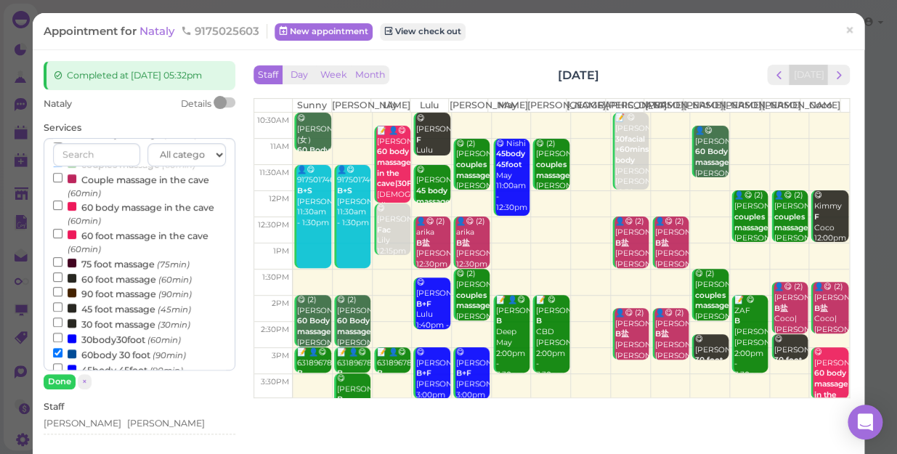
scroll to position [132, 0]
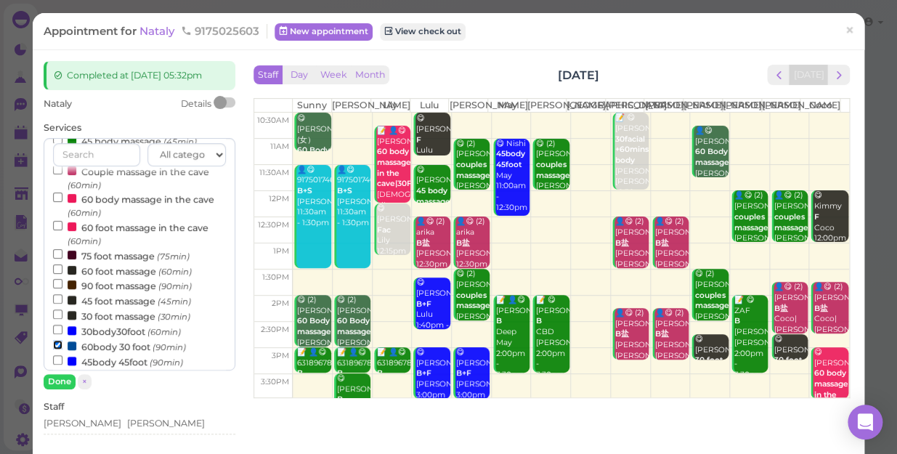
click at [57, 347] on input "60body 30 foot (90min)" at bounding box center [57, 344] width 9 height 9
select select "6"
select select "30"
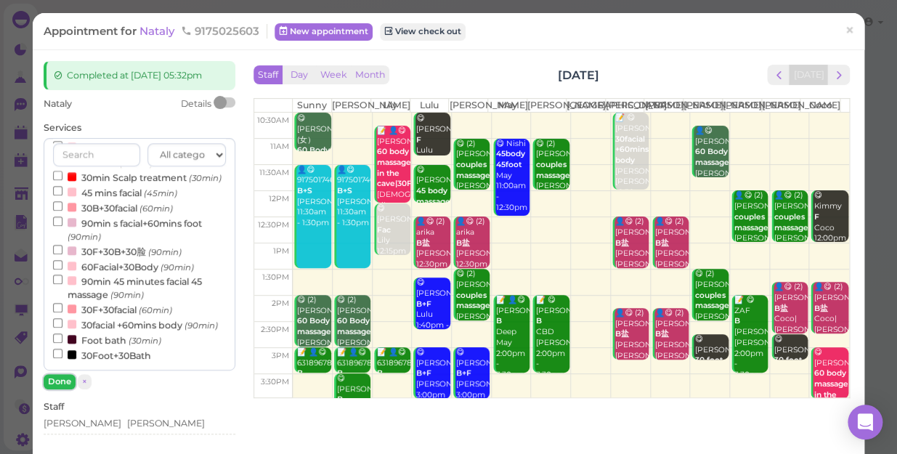
click at [60, 385] on button "Done" at bounding box center [60, 381] width 32 height 15
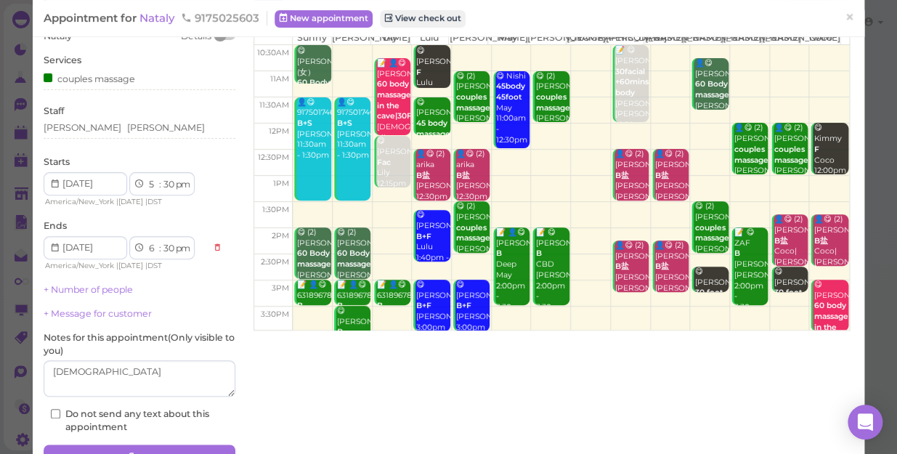
scroll to position [142, 0]
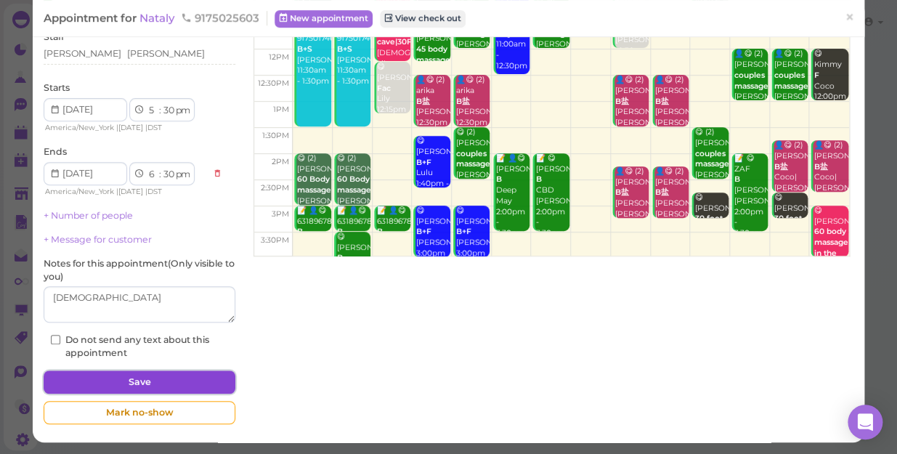
click at [169, 376] on button "Save" at bounding box center [140, 382] width 192 height 23
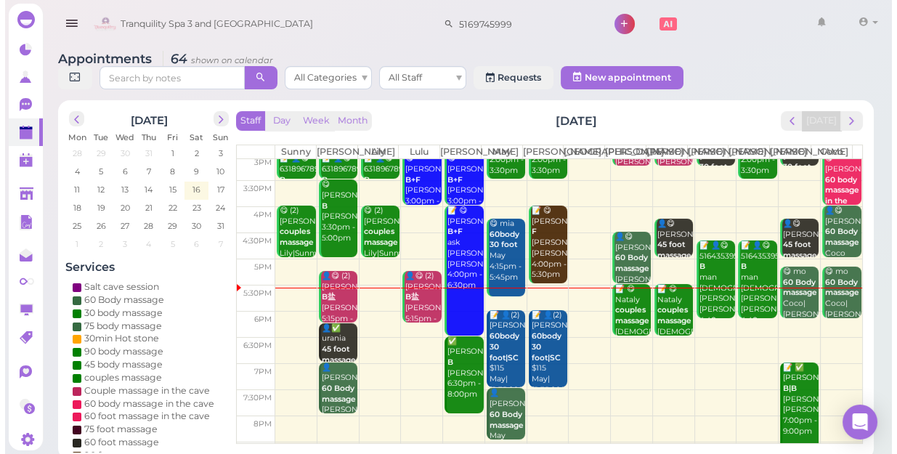
scroll to position [262, 0]
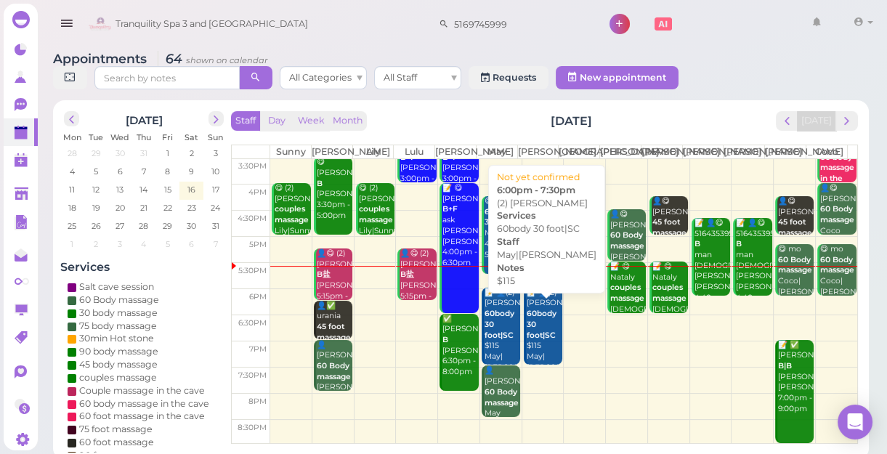
click at [536, 339] on b "60body 30 foot|SC" at bounding box center [542, 324] width 30 height 31
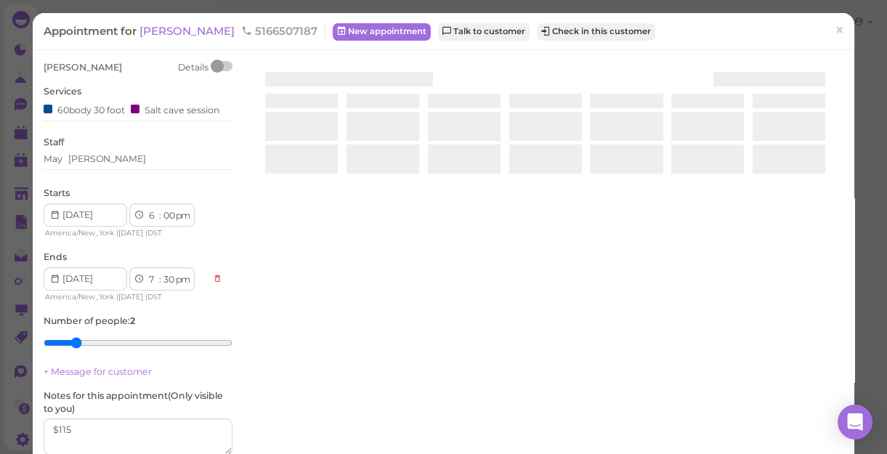
click at [536, 351] on div at bounding box center [545, 233] width 597 height 345
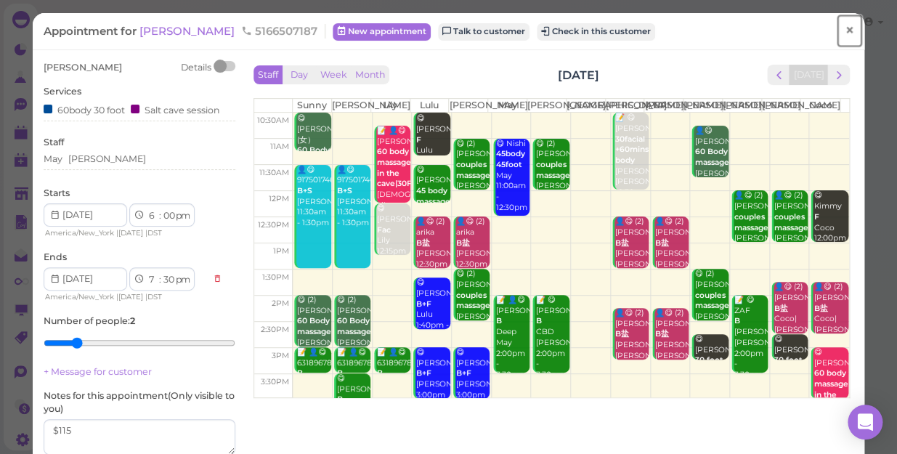
click at [845, 30] on span "×" at bounding box center [849, 30] width 9 height 20
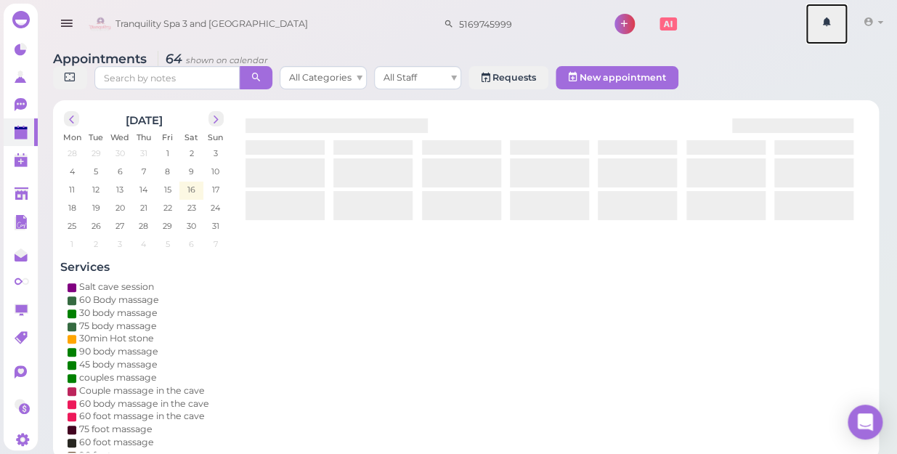
click at [839, 30] on link at bounding box center [827, 24] width 42 height 41
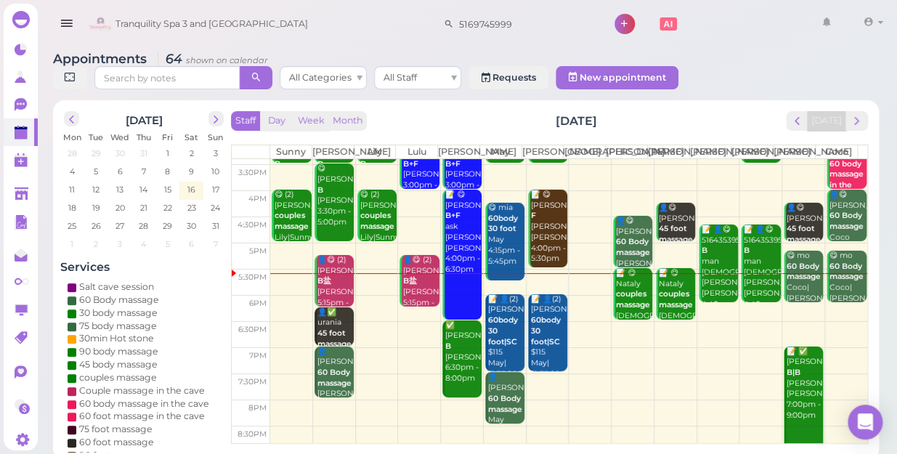
scroll to position [262, 0]
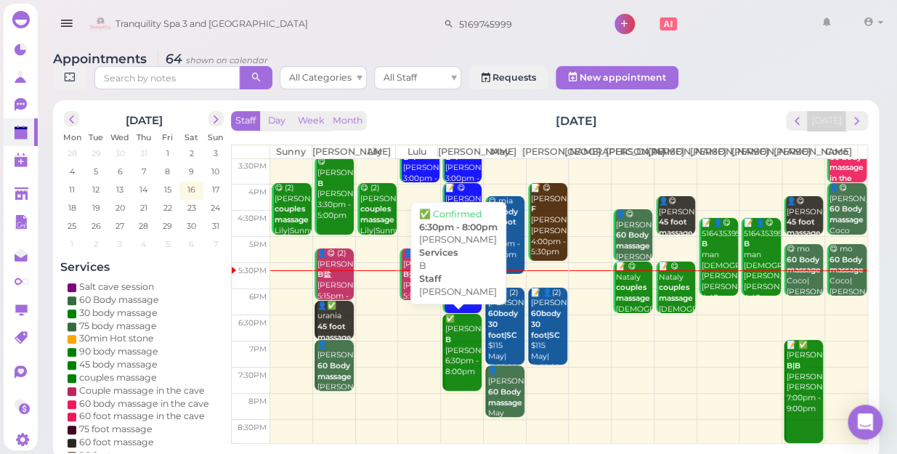
click at [453, 348] on div "✅ Marisa B Lisa 6:30pm - 8:00pm" at bounding box center [463, 346] width 37 height 64
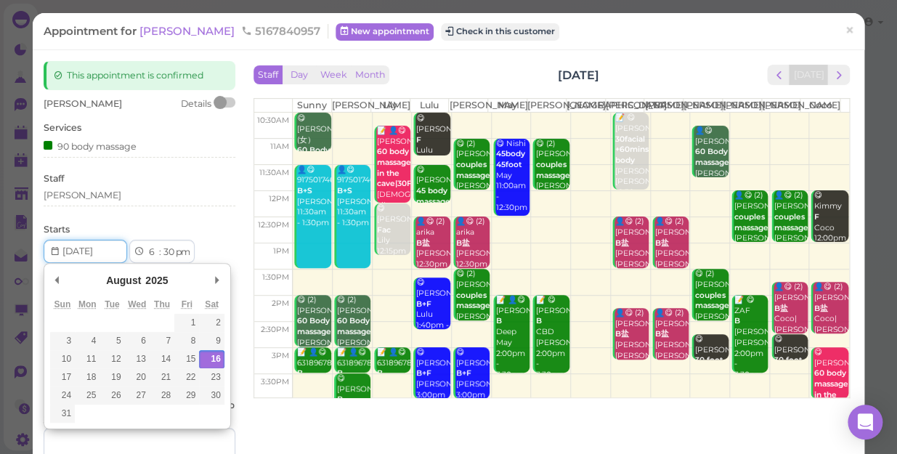
click at [105, 251] on input "Use the arrow keys to pick a date" at bounding box center [86, 251] width 84 height 23
type input "2025-08-22"
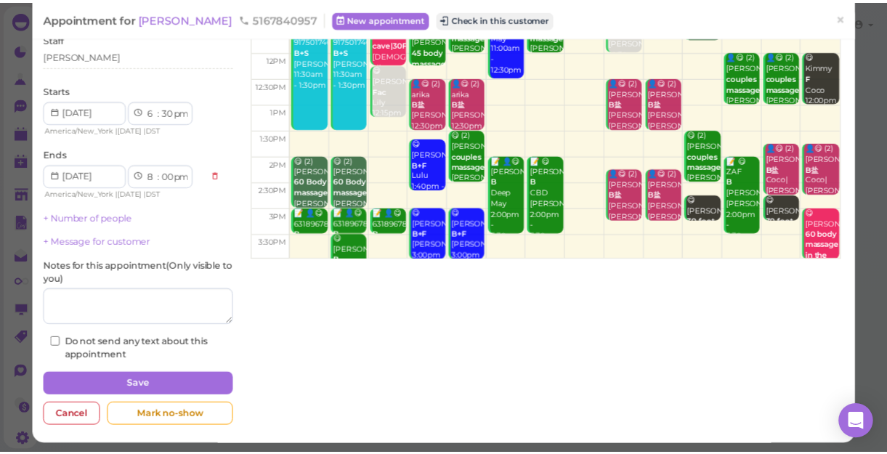
scroll to position [142, 0]
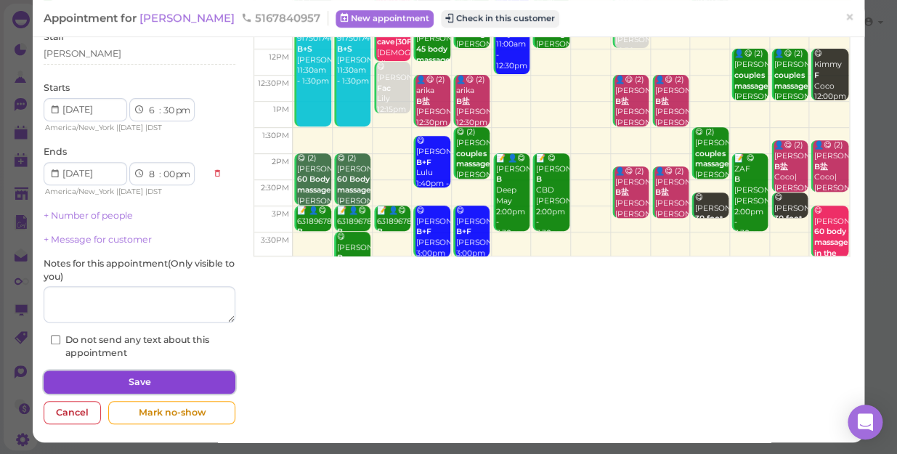
click at [197, 376] on button "Save" at bounding box center [140, 382] width 192 height 23
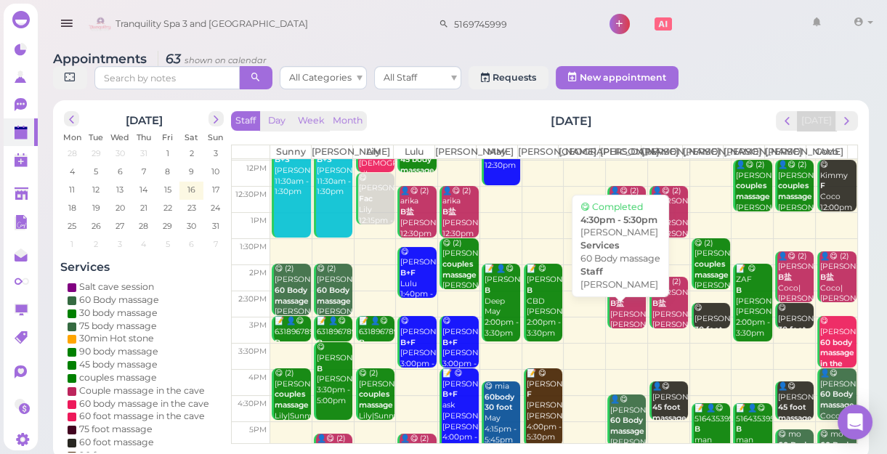
scroll to position [198, 0]
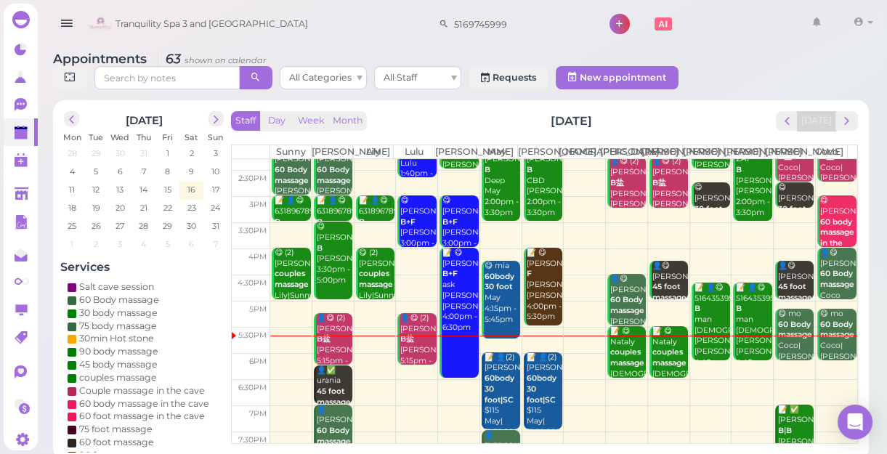
click at [451, 392] on td at bounding box center [563, 392] width 587 height 26
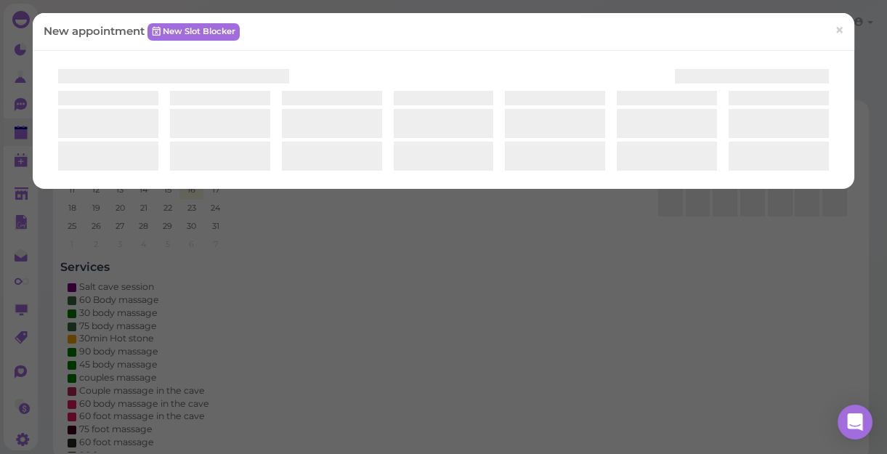
click at [451, 392] on div "New appointment New Slot Blocker ×" at bounding box center [443, 227] width 887 height 454
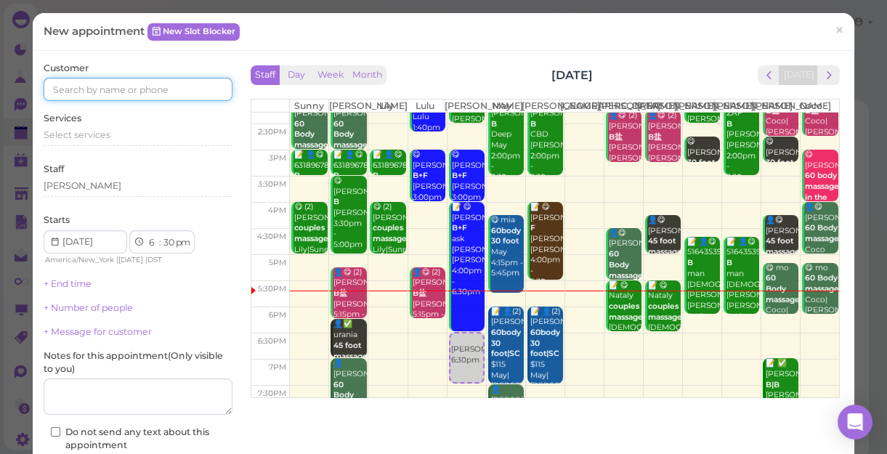
click at [177, 84] on input at bounding box center [138, 89] width 189 height 23
type input "9179660225"
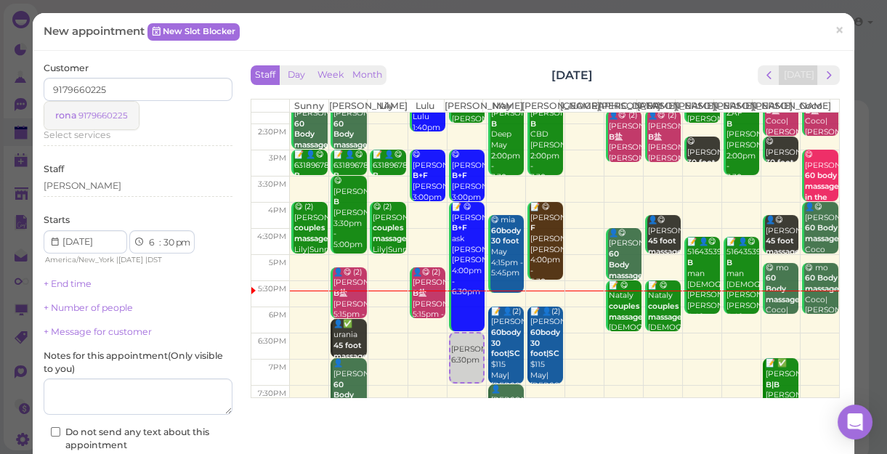
click at [115, 118] on small "9179660225" at bounding box center [102, 115] width 49 height 10
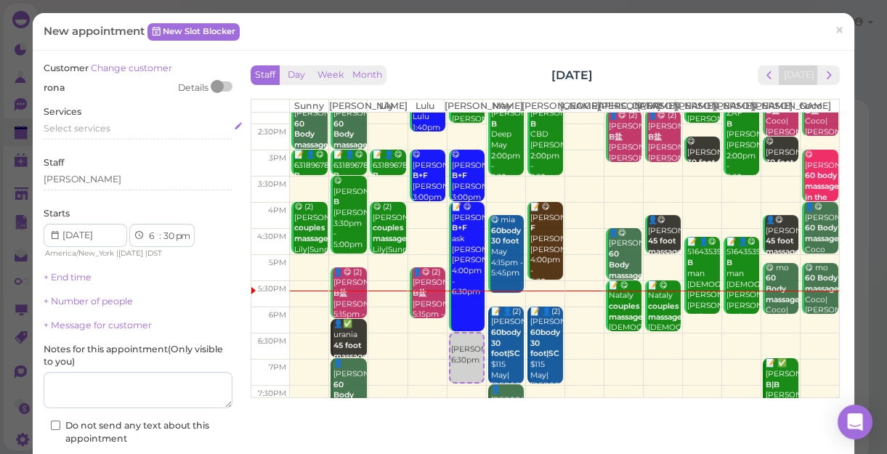
click at [116, 130] on div "Select services" at bounding box center [138, 128] width 189 height 13
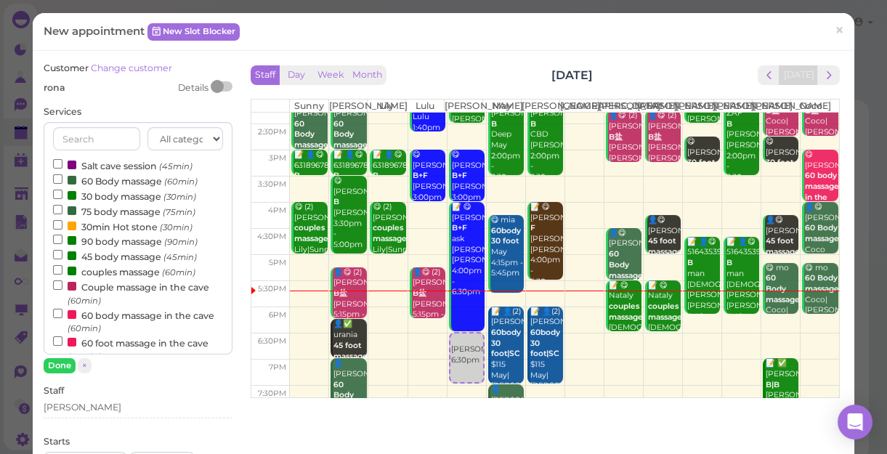
click at [124, 182] on label "60 Body massage (60min)" at bounding box center [125, 180] width 145 height 15
click at [62, 182] on input "60 Body massage (60min)" at bounding box center [57, 178] width 9 height 9
click at [56, 367] on button "Done" at bounding box center [60, 365] width 32 height 15
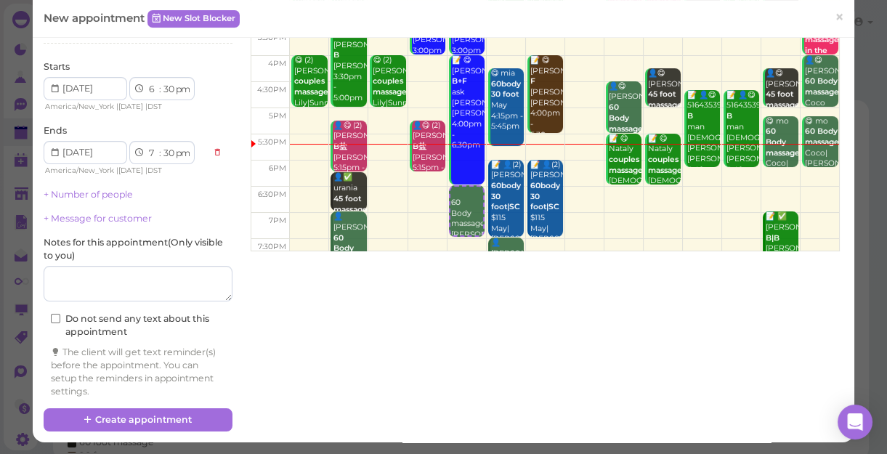
scroll to position [148, 0]
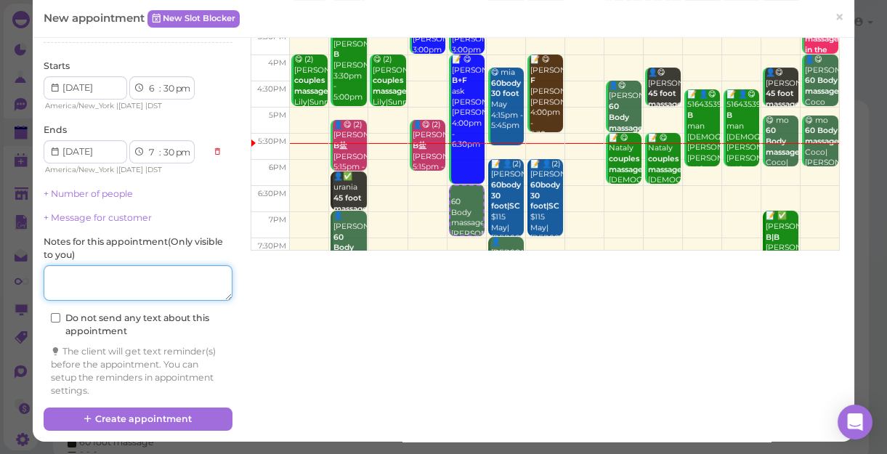
click at [124, 272] on textarea at bounding box center [138, 283] width 189 height 36
type textarea "l"
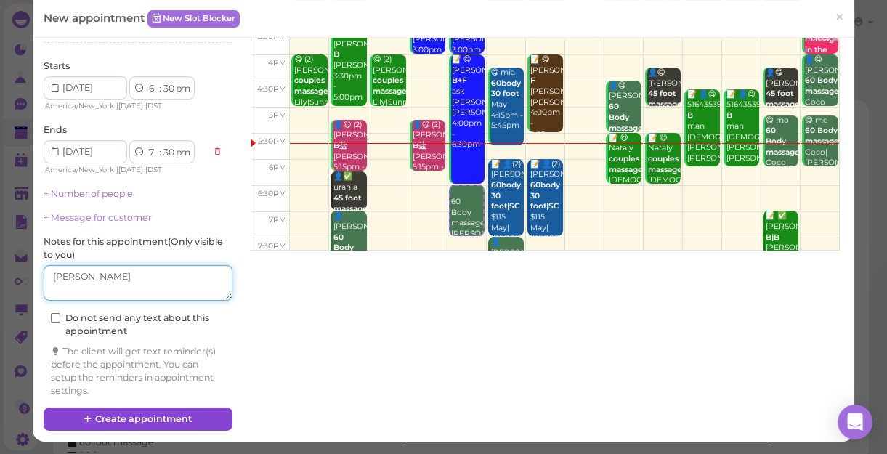
type textarea "[PERSON_NAME]"
click at [157, 415] on button "Create appointment" at bounding box center [138, 419] width 189 height 23
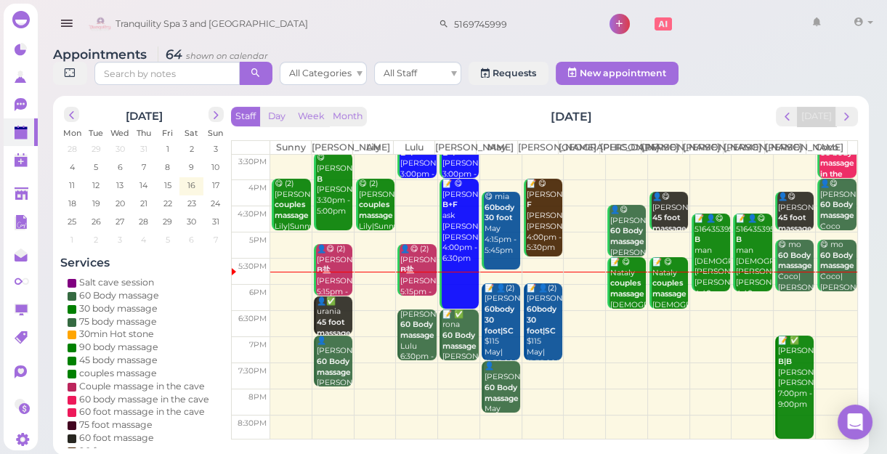
scroll to position [5, 0]
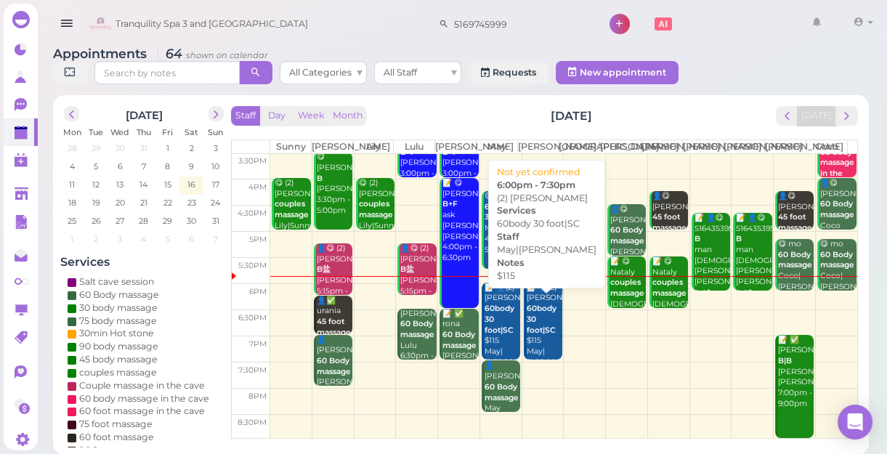
click at [528, 312] on div "📝 👤(2) Amanda 60body 30 foot|SC $115 May|Mike 6:00pm - 7:30pm" at bounding box center [544, 336] width 36 height 107
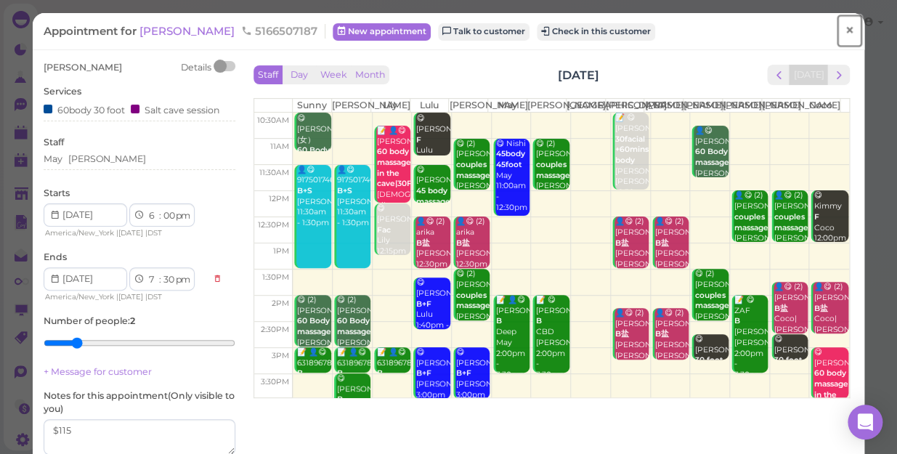
click at [845, 27] on span "×" at bounding box center [849, 30] width 9 height 20
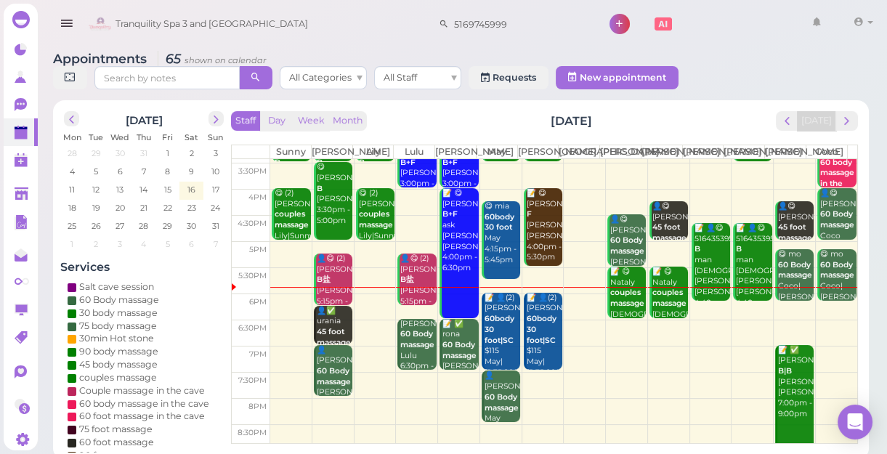
scroll to position [262, 0]
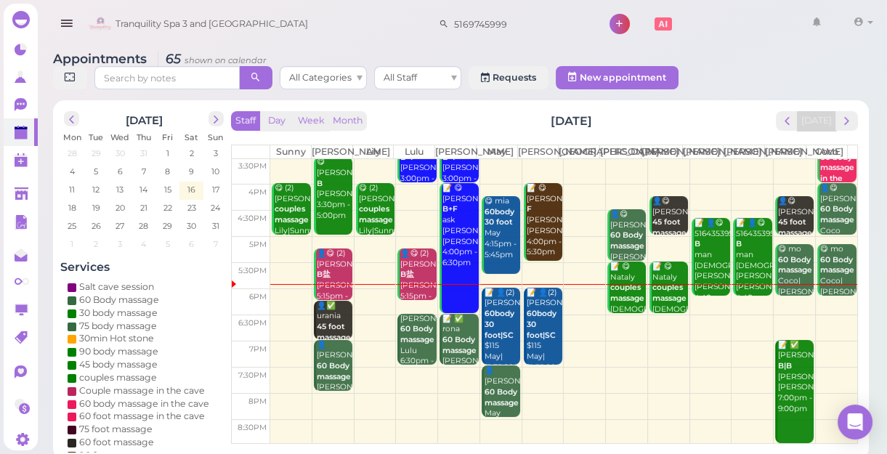
click at [831, 327] on td at bounding box center [563, 328] width 587 height 26
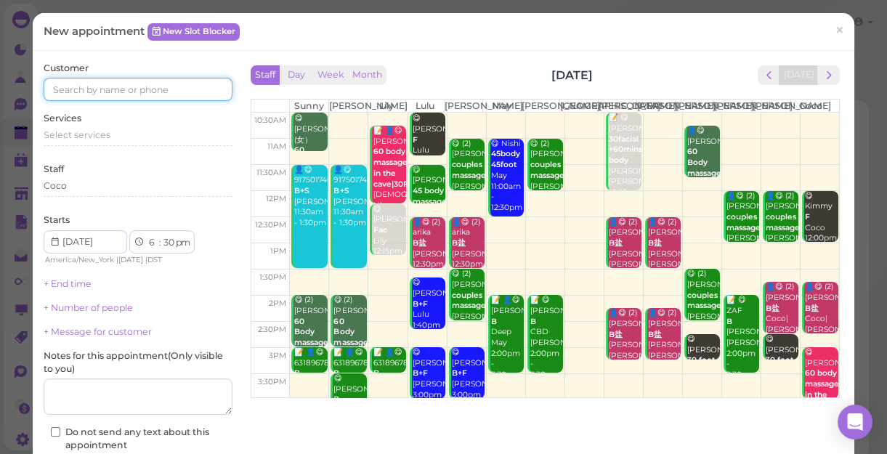
click at [201, 86] on input at bounding box center [138, 89] width 189 height 23
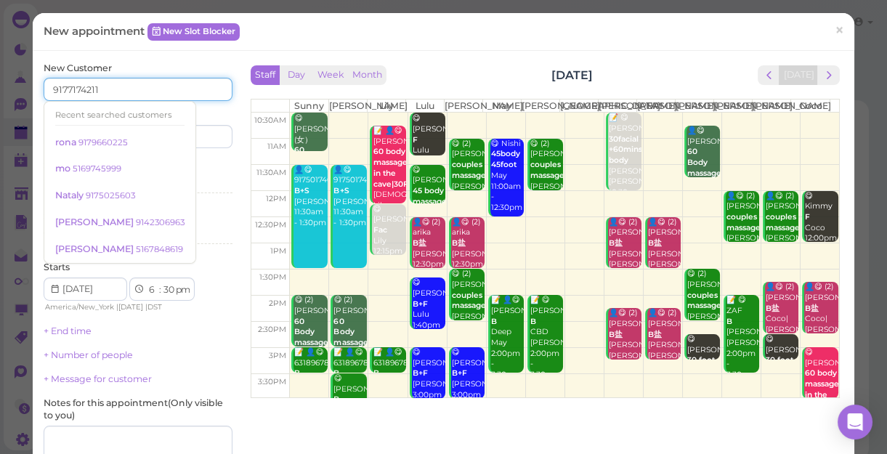
type input "9177174211"
click at [195, 169] on div "Services Select services" at bounding box center [138, 179] width 189 height 40
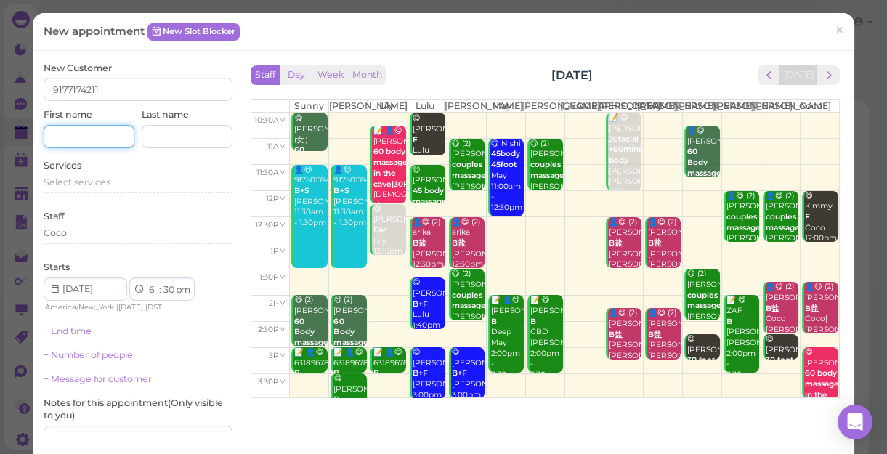
click at [103, 137] on input at bounding box center [89, 136] width 91 height 23
type input "[PERSON_NAME]"
click at [94, 182] on span "Select services" at bounding box center [77, 182] width 67 height 11
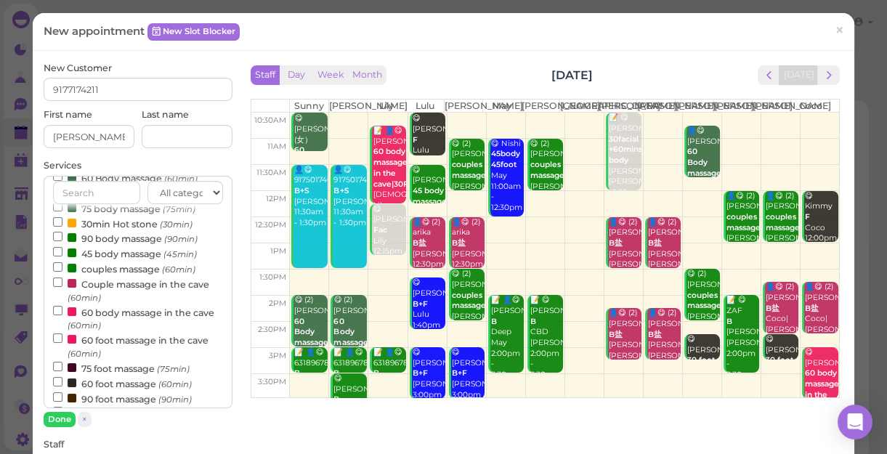
scroll to position [132, 0]
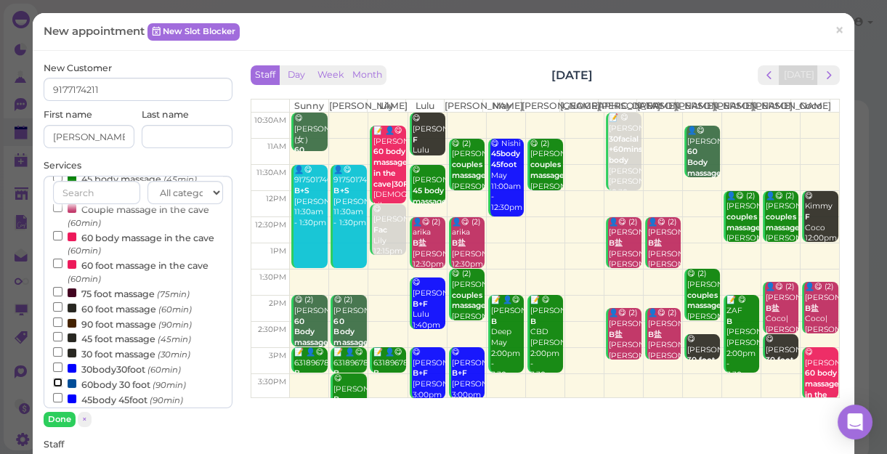
click at [57, 384] on input "60body 30 foot (90min)" at bounding box center [57, 382] width 9 height 9
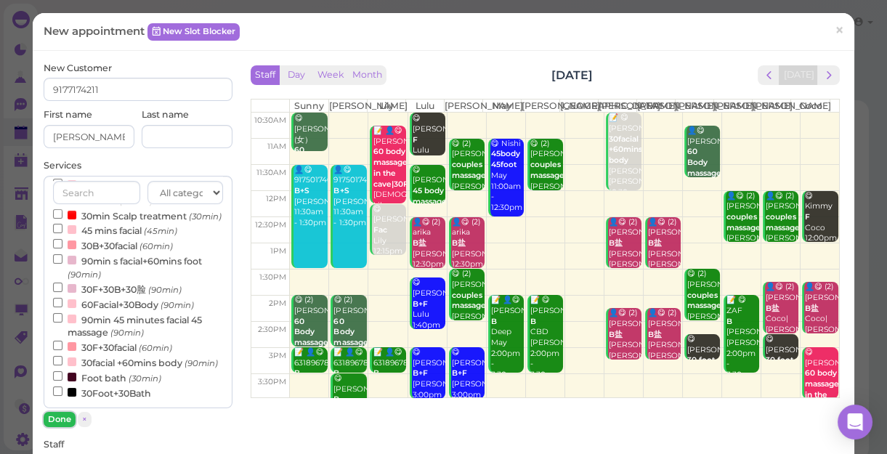
click at [58, 419] on button "Done" at bounding box center [60, 419] width 32 height 15
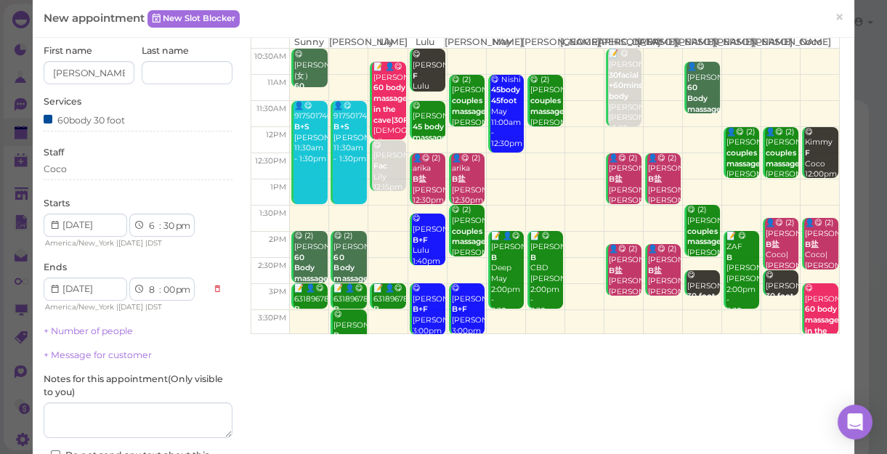
scroll to position [198, 0]
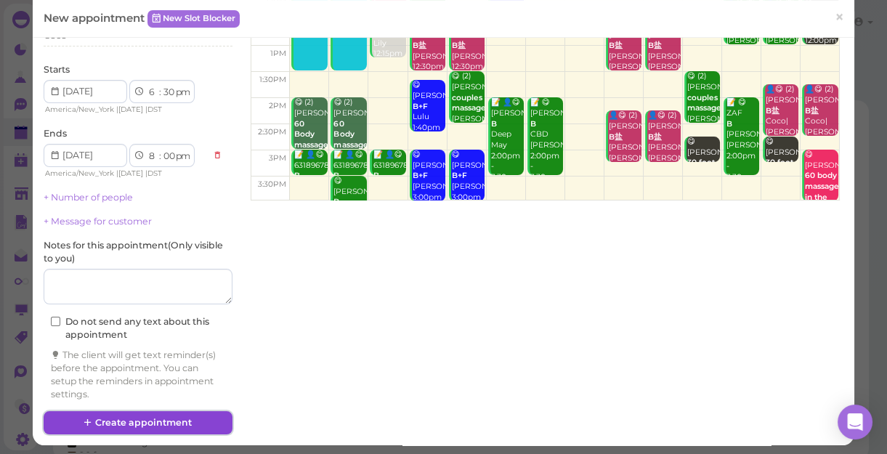
click at [172, 418] on button "Create appointment" at bounding box center [138, 422] width 189 height 23
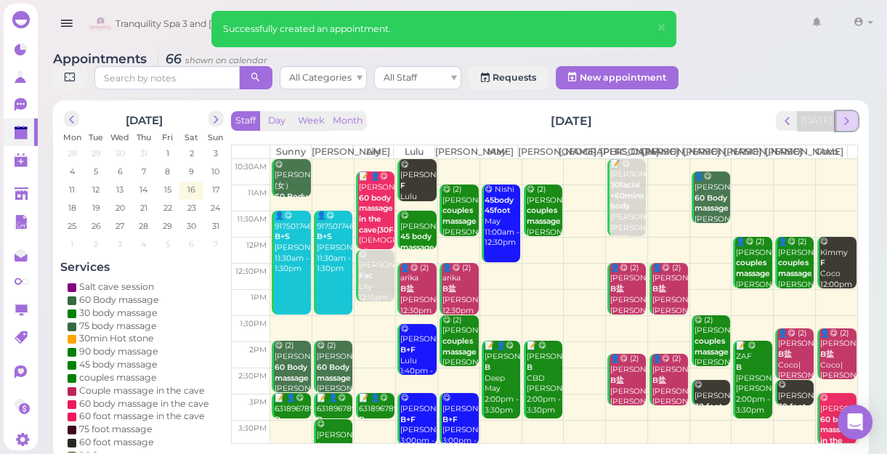
click at [849, 118] on span "next" at bounding box center [847, 121] width 14 height 14
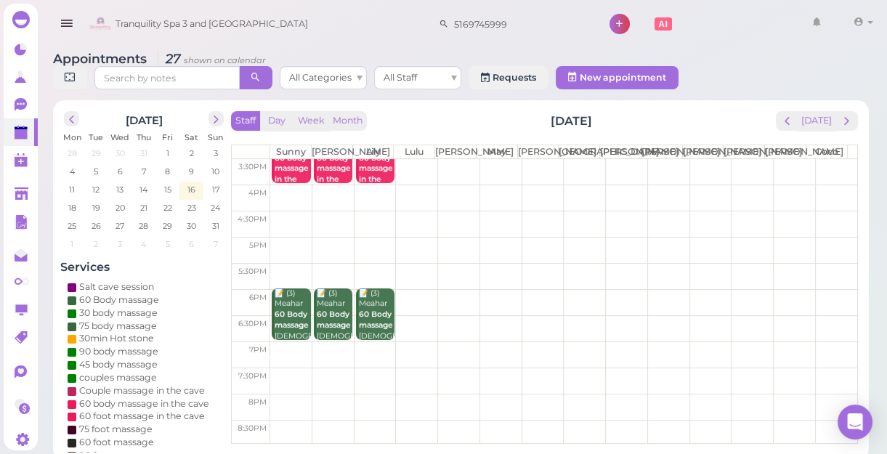
scroll to position [262, 0]
click at [290, 254] on td at bounding box center [563, 249] width 587 height 26
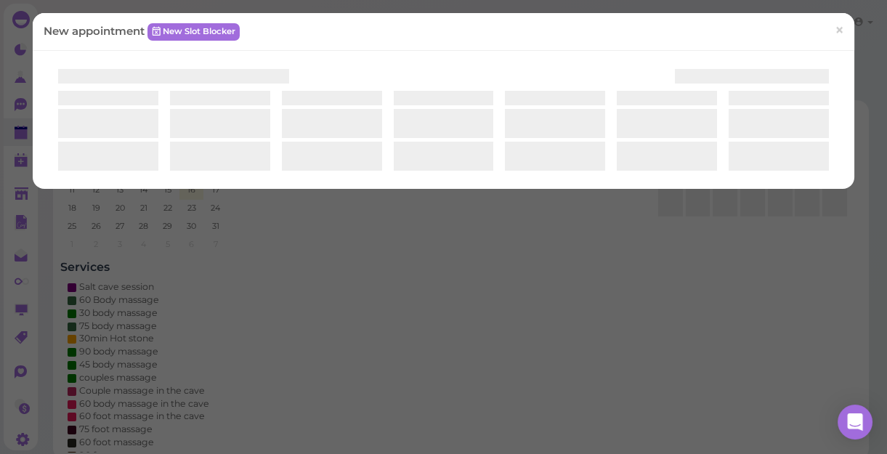
click at [290, 254] on div "New appointment New Slot Blocker ×" at bounding box center [443, 227] width 887 height 454
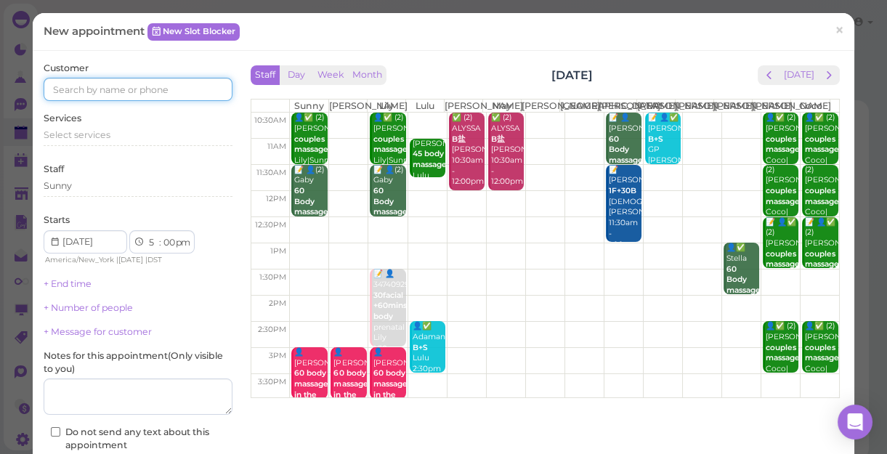
click at [166, 99] on input at bounding box center [138, 89] width 189 height 23
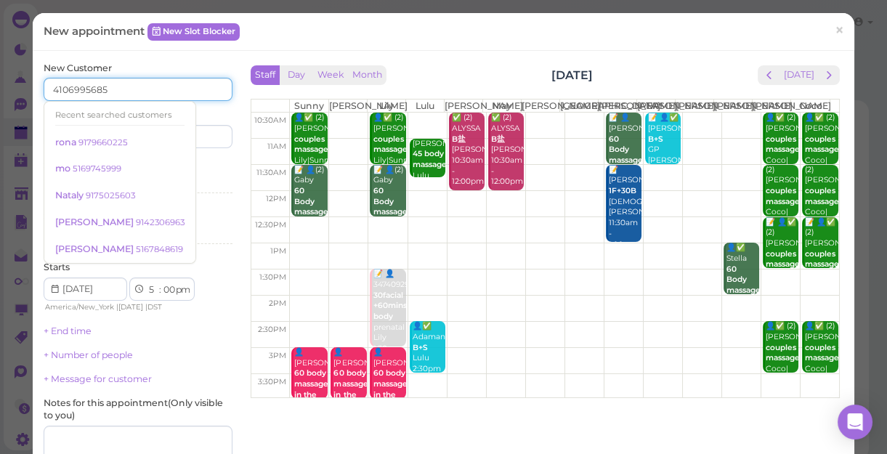
type input "4106995685"
click at [206, 114] on div "Last name" at bounding box center [187, 128] width 91 height 40
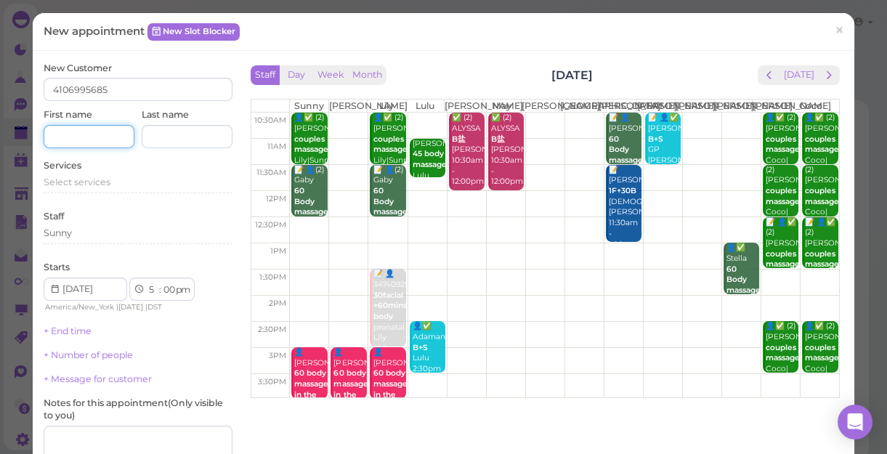
click at [109, 135] on input at bounding box center [89, 136] width 91 height 23
type input "V"
type input "Chris"
click at [108, 180] on span "Select services" at bounding box center [77, 182] width 67 height 11
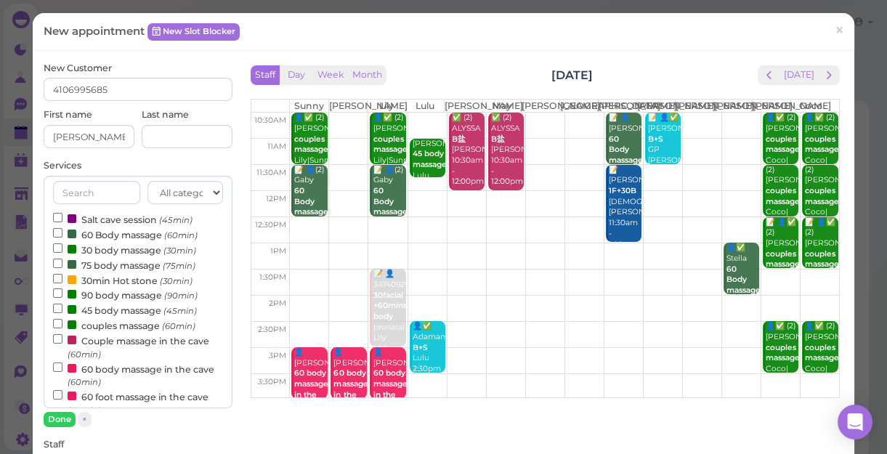
click at [107, 328] on label "couples massage (60min)" at bounding box center [124, 325] width 142 height 15
click at [62, 328] on input "couples massage (60min)" at bounding box center [57, 323] width 9 height 9
click at [53, 215] on input "Salt cave session (45min)" at bounding box center [57, 217] width 9 height 9
select select "45"
click at [65, 416] on button "Done" at bounding box center [60, 419] width 32 height 15
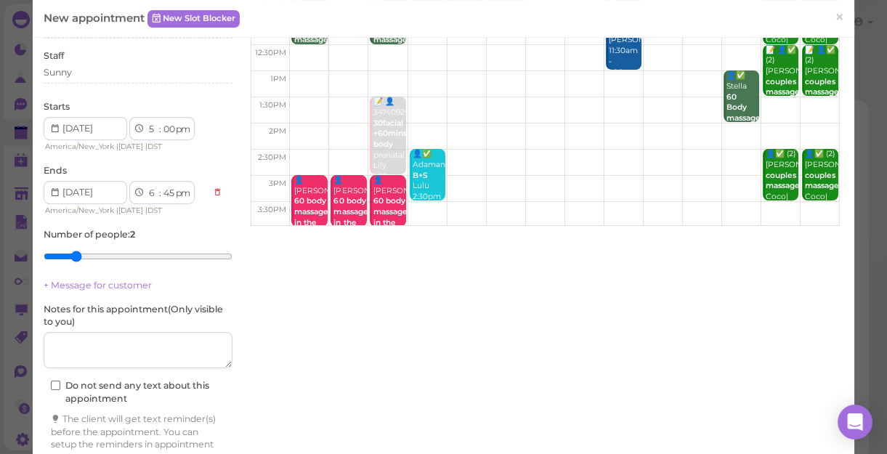
scroll to position [108, 0]
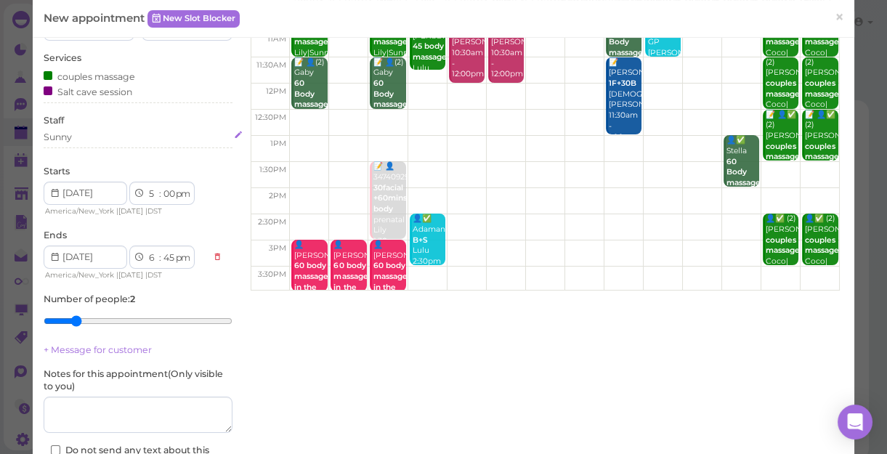
click at [77, 140] on div "Sunny" at bounding box center [138, 137] width 189 height 13
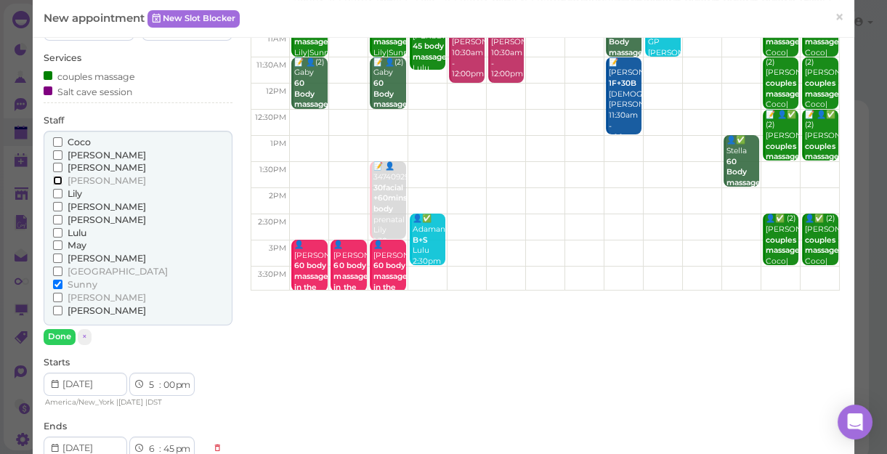
click at [54, 182] on input "[PERSON_NAME]" at bounding box center [57, 180] width 9 height 9
click at [67, 334] on button "Done" at bounding box center [60, 336] width 32 height 15
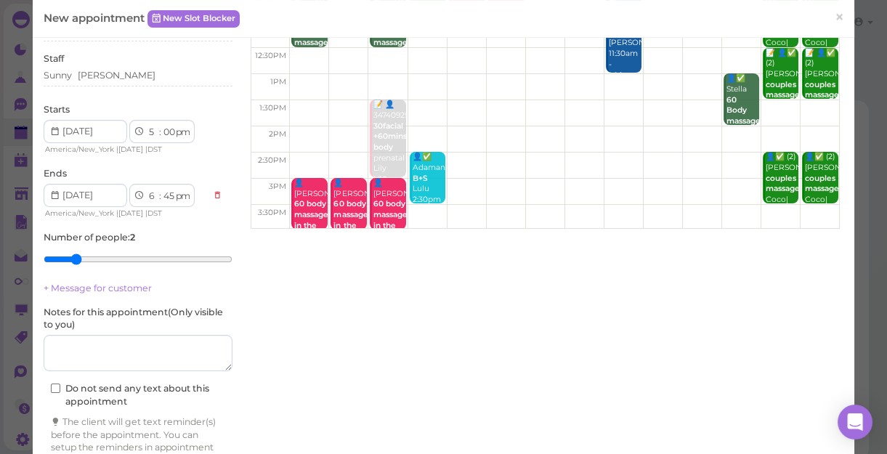
scroll to position [240, 0]
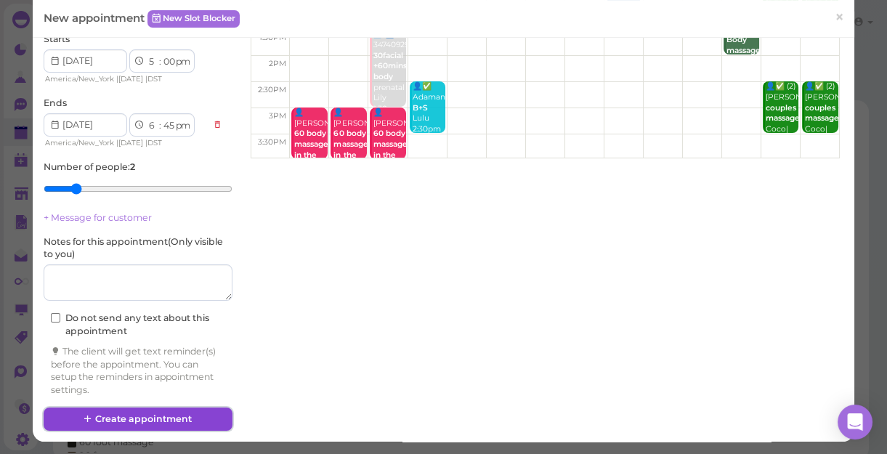
click at [171, 414] on button "Create appointment" at bounding box center [138, 419] width 189 height 23
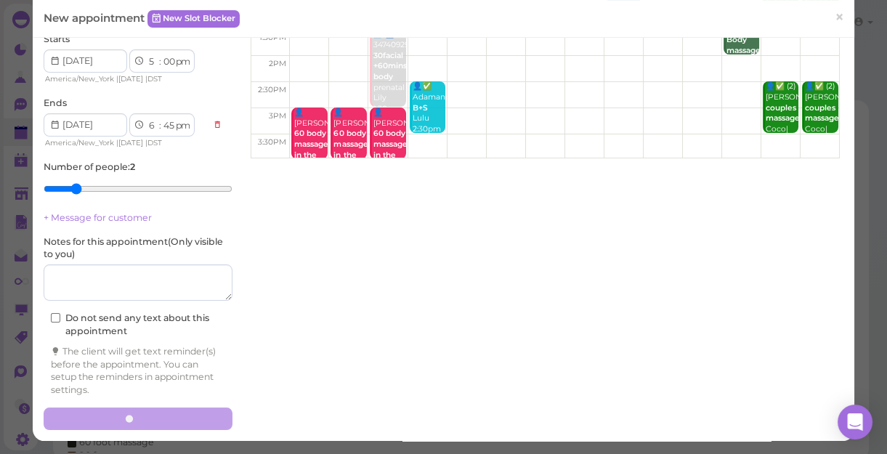
scroll to position [0, 0]
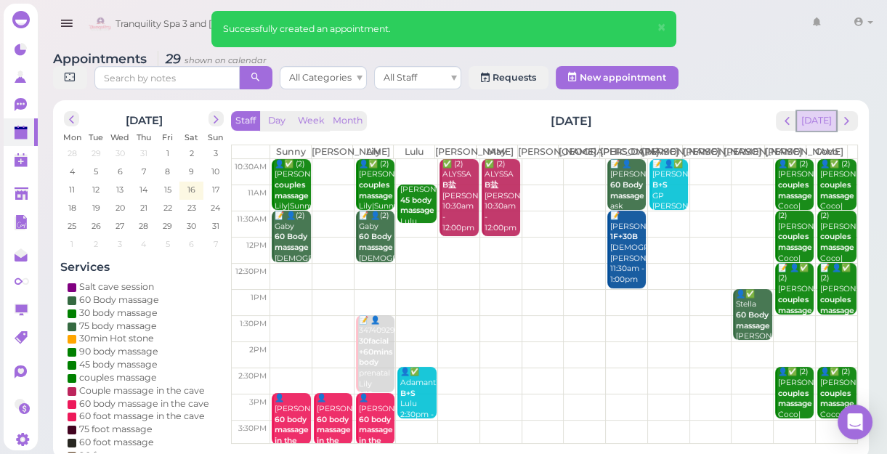
click at [823, 123] on button "[DATE]" at bounding box center [816, 121] width 39 height 20
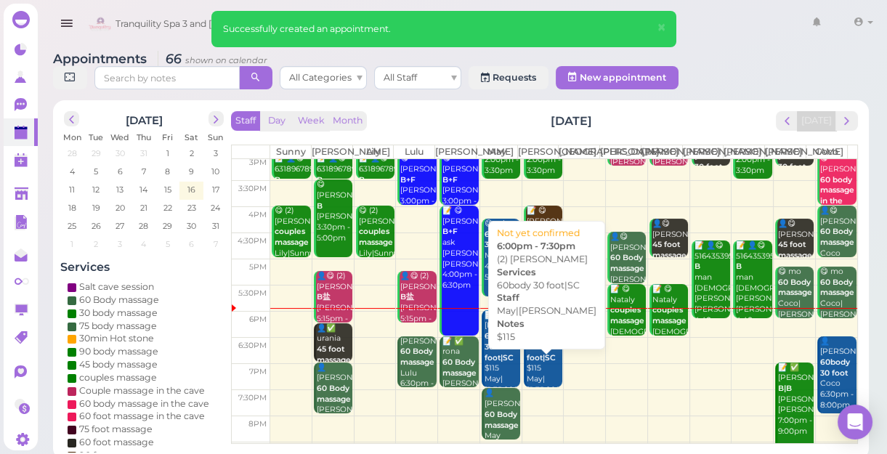
scroll to position [262, 0]
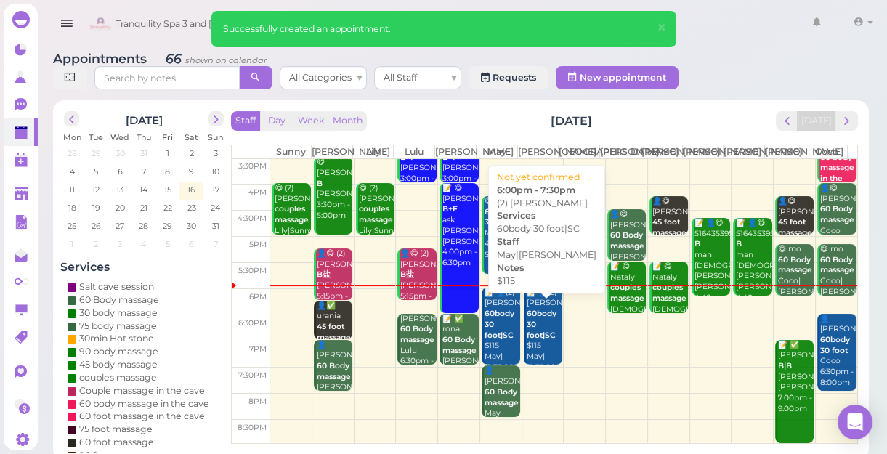
click at [538, 339] on b "60body 30 foot|SC" at bounding box center [542, 324] width 30 height 31
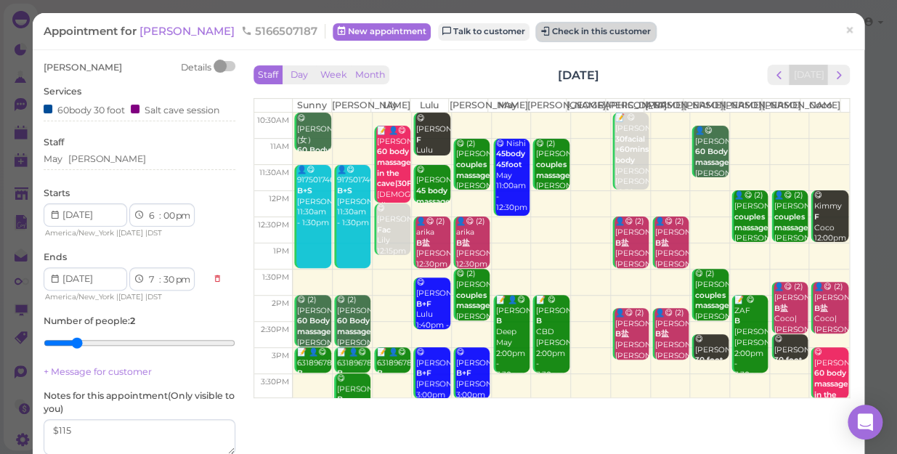
click at [565, 33] on button "Check in this customer" at bounding box center [596, 31] width 118 height 17
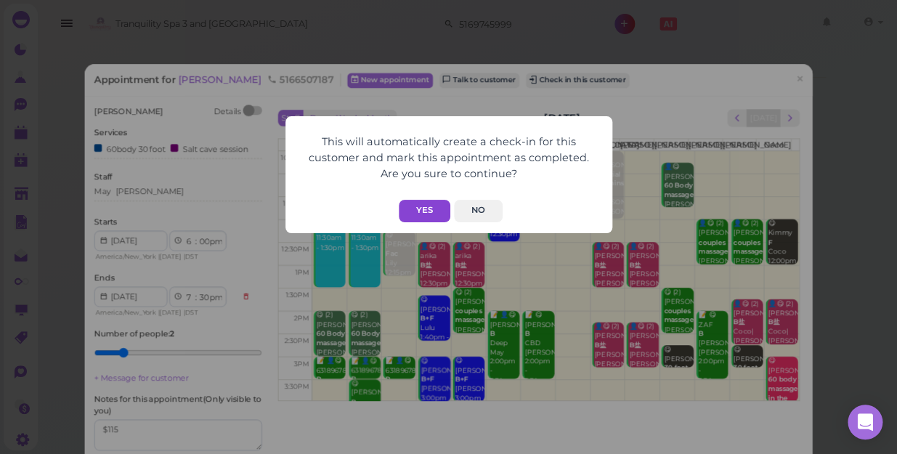
click at [420, 210] on button "Yes" at bounding box center [425, 211] width 52 height 23
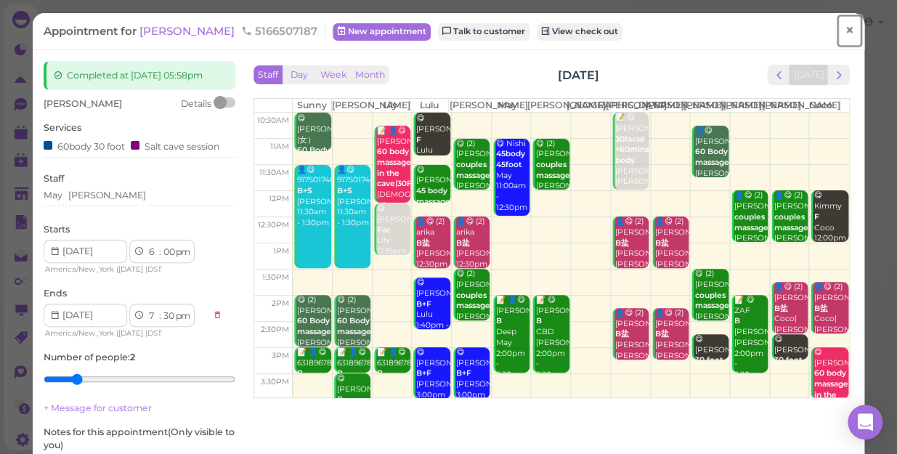
click at [845, 31] on span "×" at bounding box center [849, 30] width 9 height 20
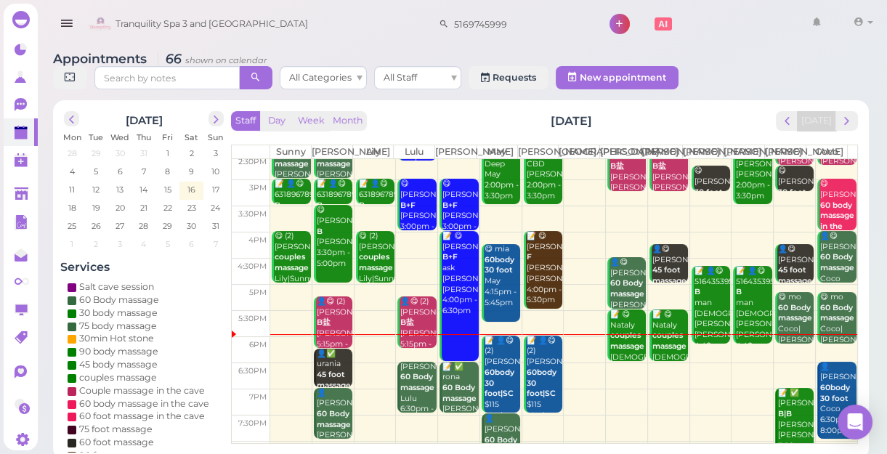
scroll to position [262, 0]
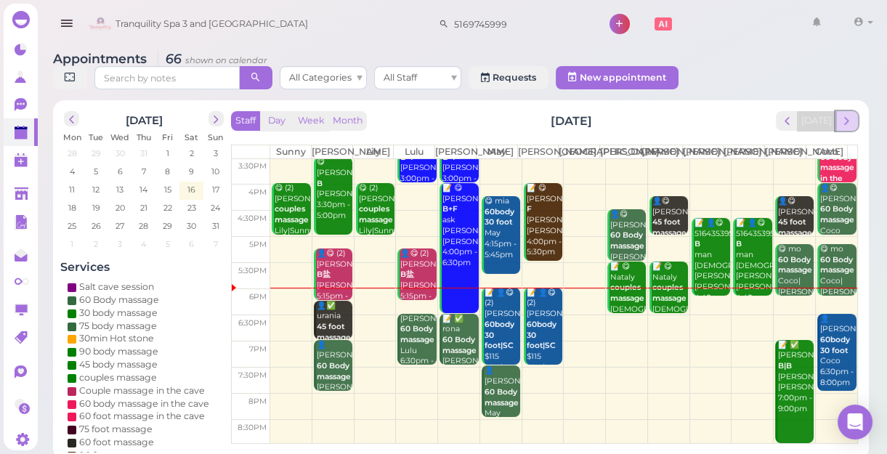
click at [850, 119] on span "next" at bounding box center [847, 121] width 14 height 14
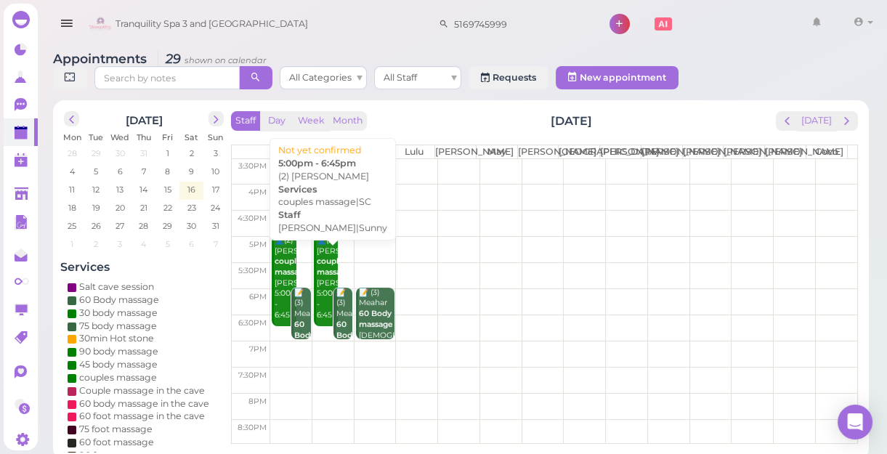
click at [323, 277] on b "couples massage|SC" at bounding box center [340, 267] width 47 height 20
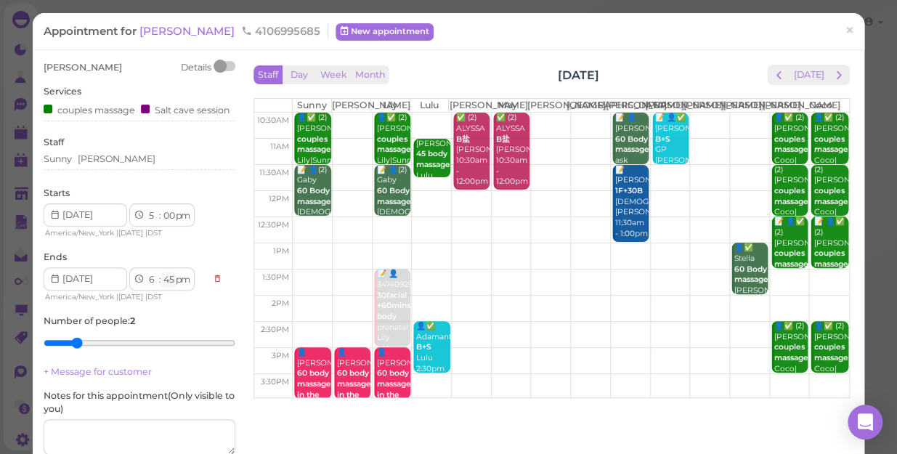
click at [169, 288] on select "00 05 10 15 20 25 30 35 40 45 50 55" at bounding box center [168, 279] width 15 height 15
click at [164, 287] on select "00 05 10 15 20 25 30 35 40 45 50 55" at bounding box center [168, 279] width 15 height 15
click at [161, 284] on select "00 05 10 15 20 25 30 35 40 45 50 55" at bounding box center [168, 279] width 15 height 15
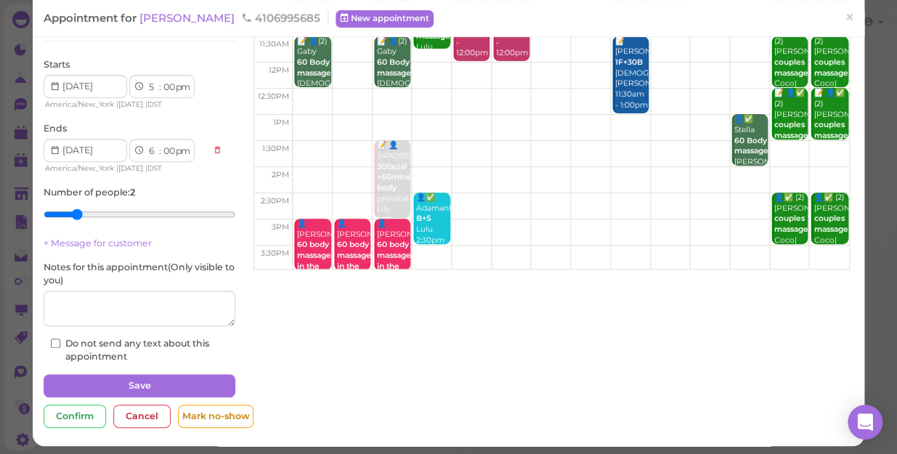
scroll to position [145, 0]
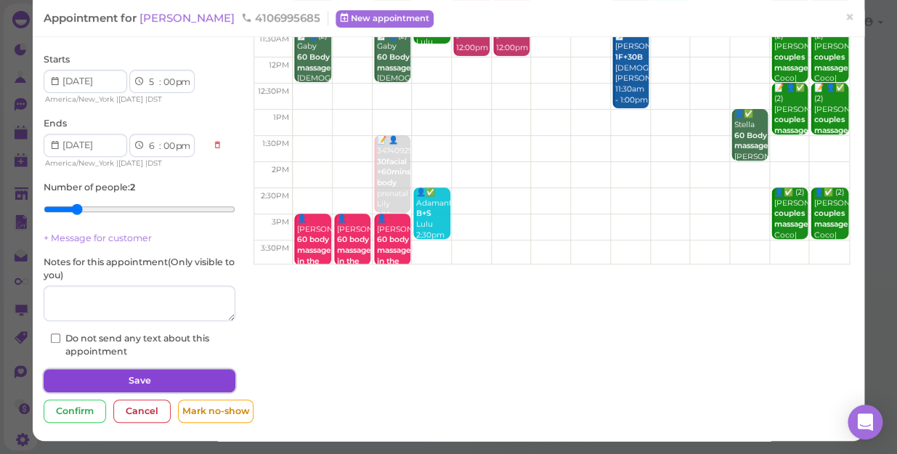
click at [168, 378] on button "Save" at bounding box center [140, 380] width 192 height 23
select select "45"
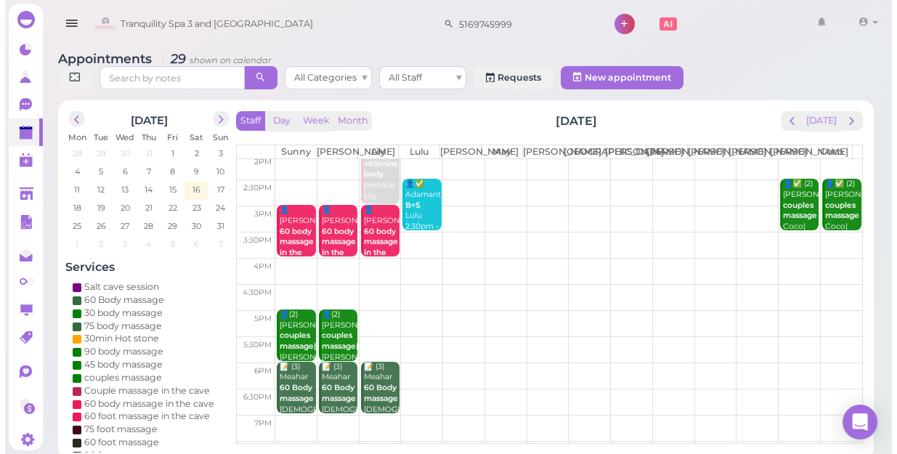
scroll to position [131, 0]
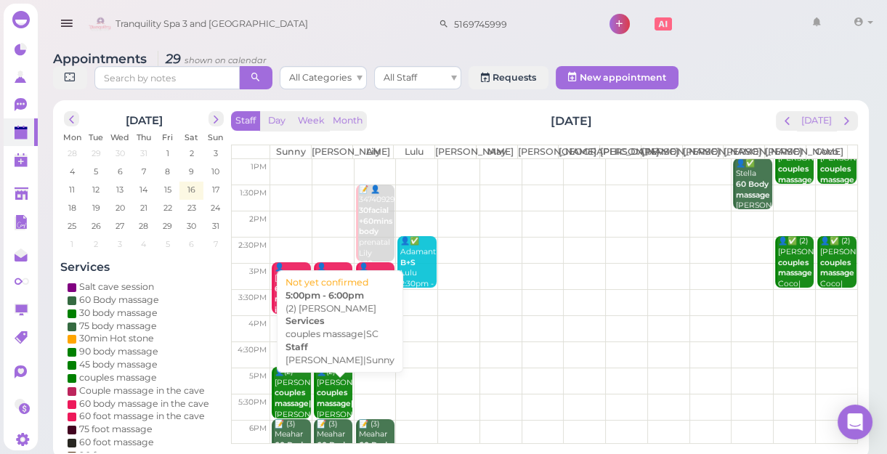
click at [326, 397] on div "👤(2) Chris couples massage|SC Kelly|Sunny 5:00pm - 6:00pm" at bounding box center [334, 404] width 36 height 75
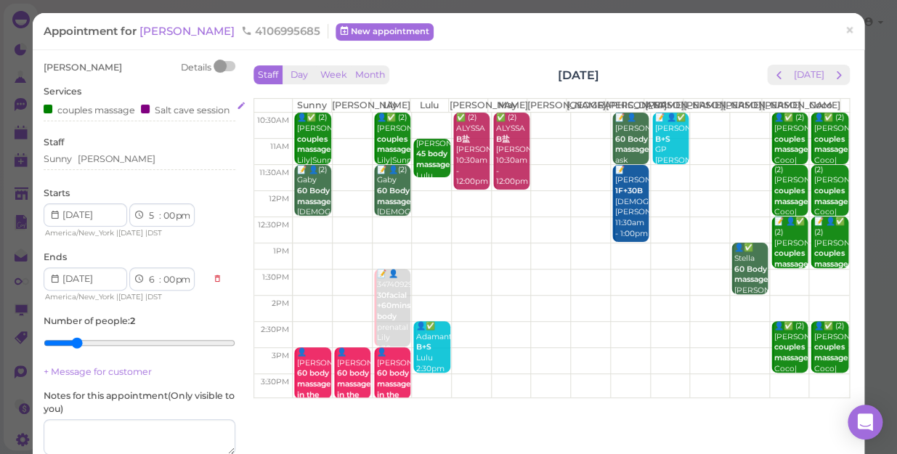
click at [141, 117] on div "Salt cave session" at bounding box center [185, 109] width 89 height 15
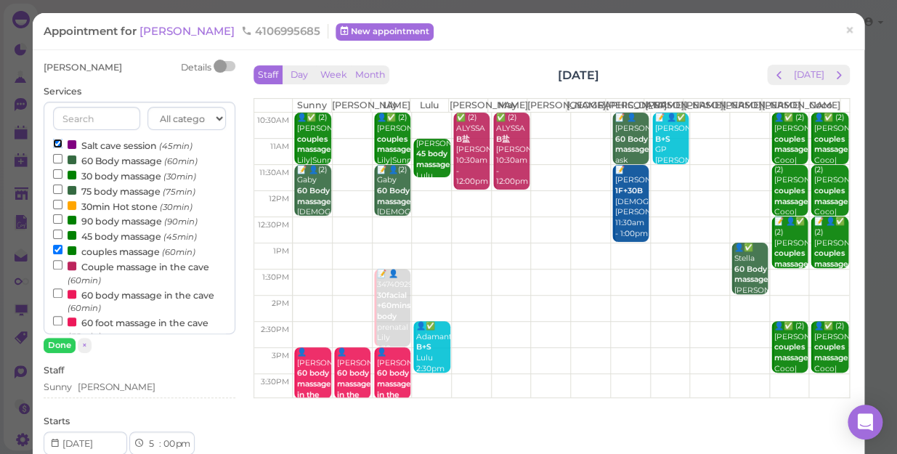
click at [58, 144] on input "Salt cave session (45min)" at bounding box center [57, 143] width 9 height 9
click at [58, 250] on input "couples massage (60min)" at bounding box center [57, 249] width 9 height 9
click at [57, 139] on input "Salt cave session (45min)" at bounding box center [57, 143] width 9 height 9
select select "5"
select select "45"
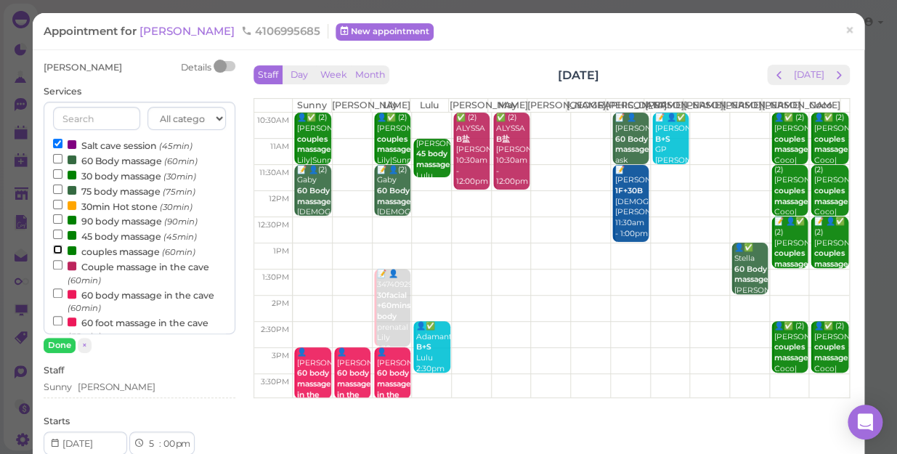
click at [56, 253] on input "couples massage (60min)" at bounding box center [57, 249] width 9 height 9
select select "6"
click at [52, 343] on button "Done" at bounding box center [60, 345] width 32 height 15
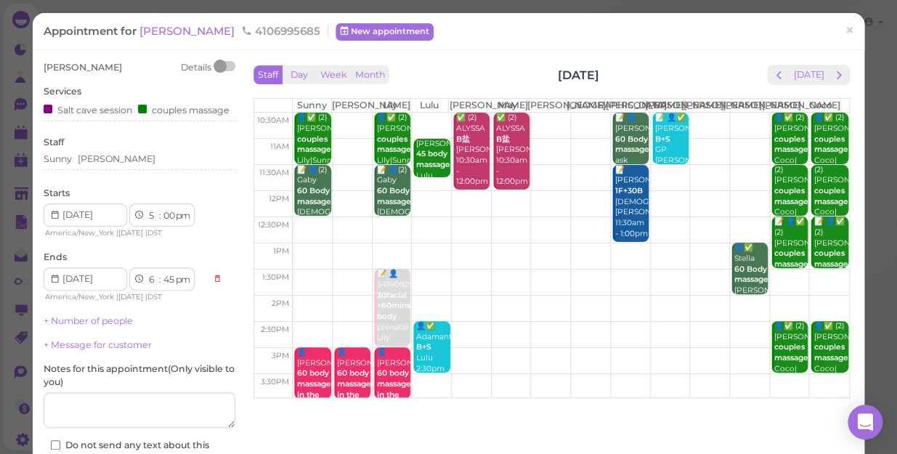
scroll to position [117, 0]
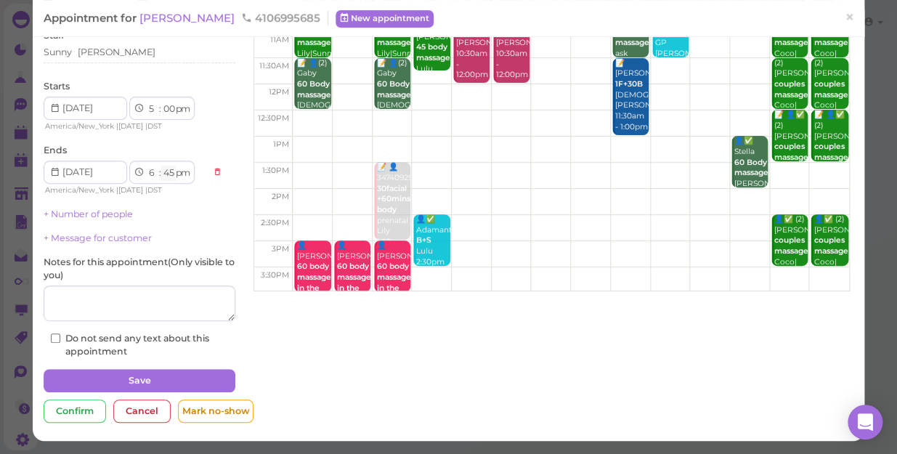
click at [169, 172] on select "00 05 10 15 20 25 30 35 40 45 50 55" at bounding box center [168, 173] width 15 height 15
click at [161, 166] on select "00 05 10 15 20 25 30 35 40 45 50 55" at bounding box center [168, 173] width 15 height 15
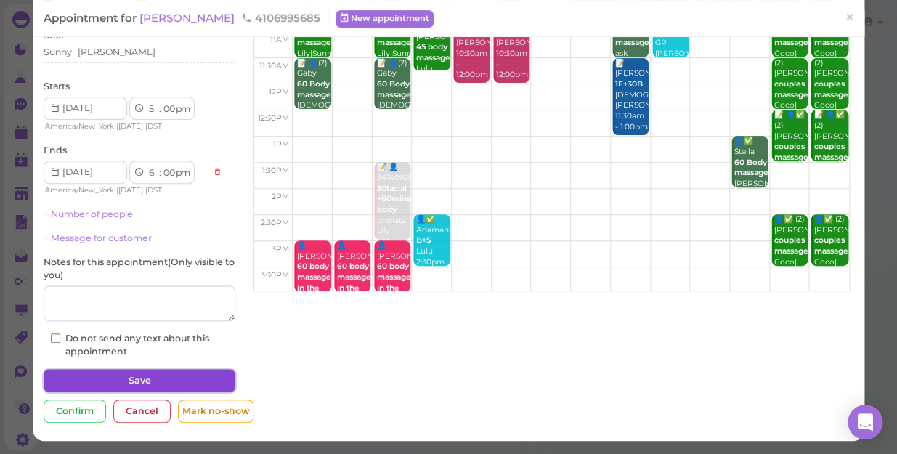
click at [192, 379] on button "Save" at bounding box center [140, 380] width 192 height 23
select select "45"
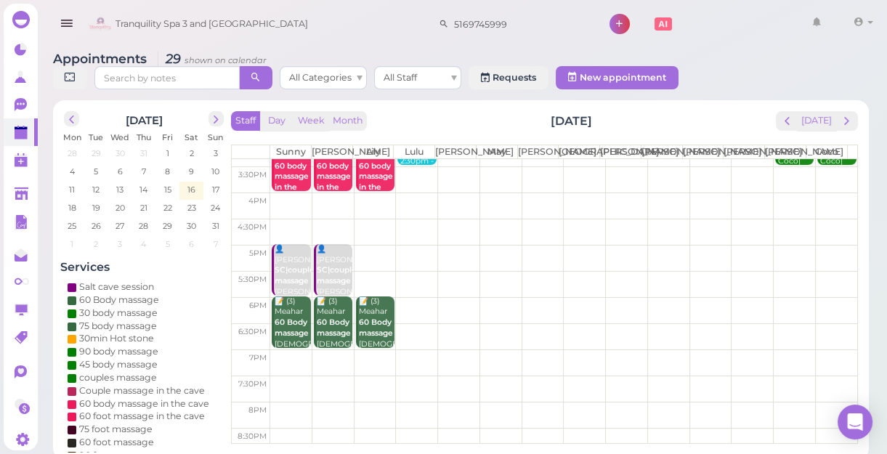
scroll to position [262, 0]
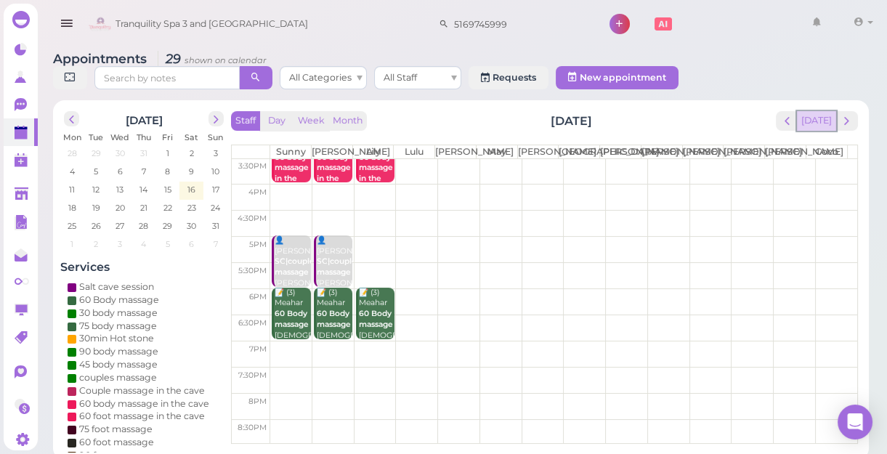
click at [815, 129] on button "[DATE]" at bounding box center [816, 121] width 39 height 20
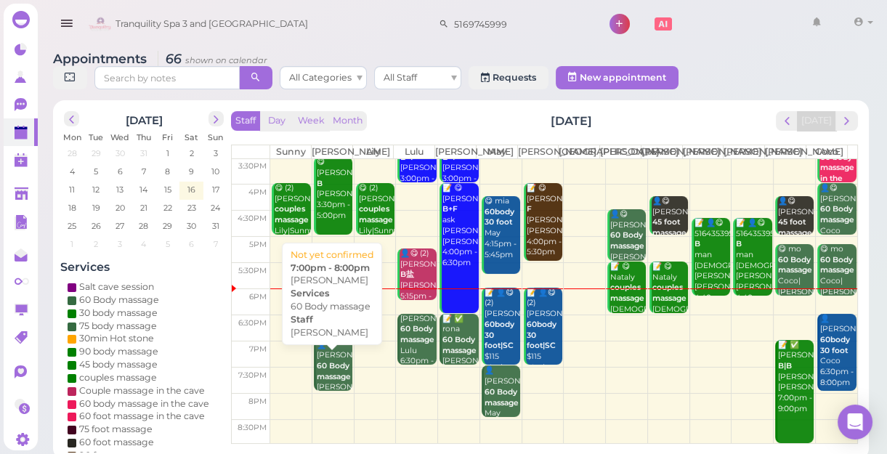
click at [339, 378] on b "60 Body massage" at bounding box center [334, 371] width 34 height 20
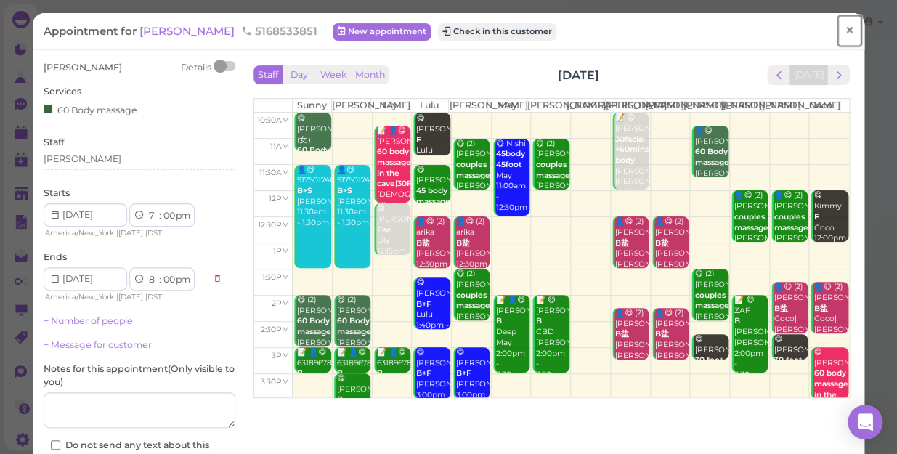
click at [845, 30] on span "×" at bounding box center [849, 30] width 9 height 20
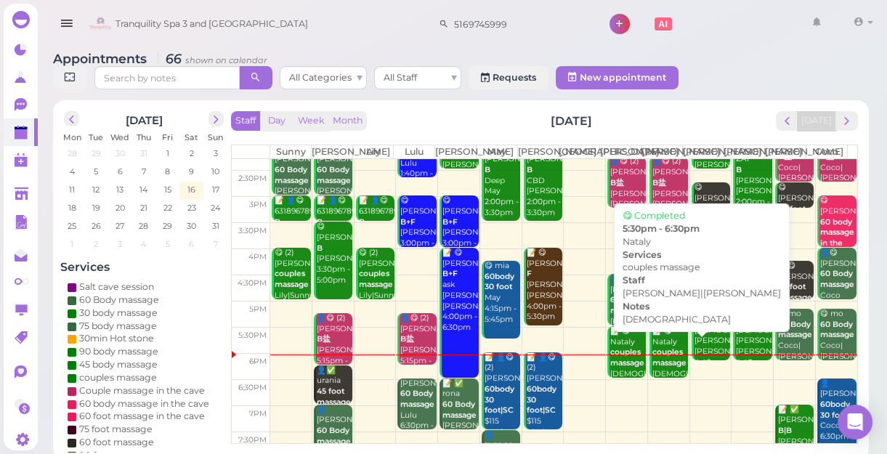
scroll to position [262, 0]
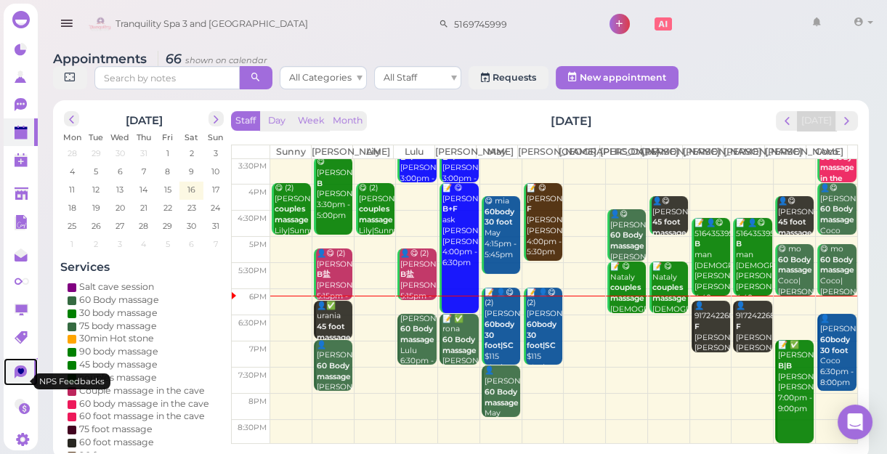
click at [21, 379] on icon at bounding box center [21, 372] width 12 height 13
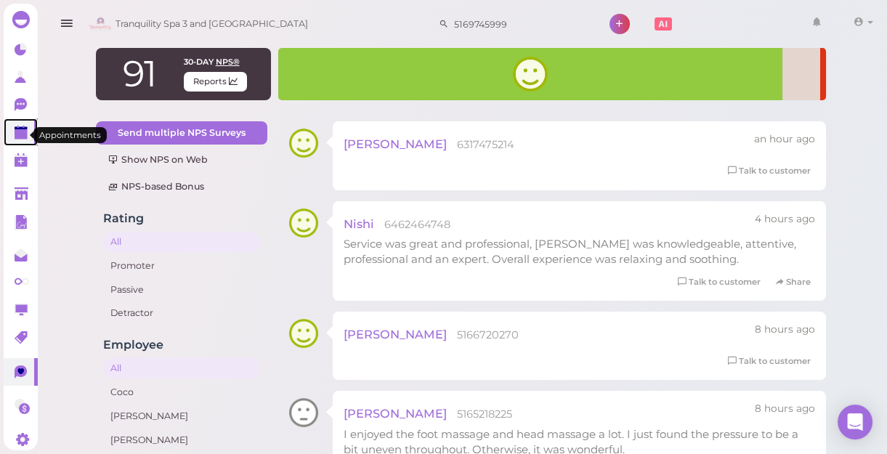
click at [20, 137] on polygon at bounding box center [21, 134] width 13 height 10
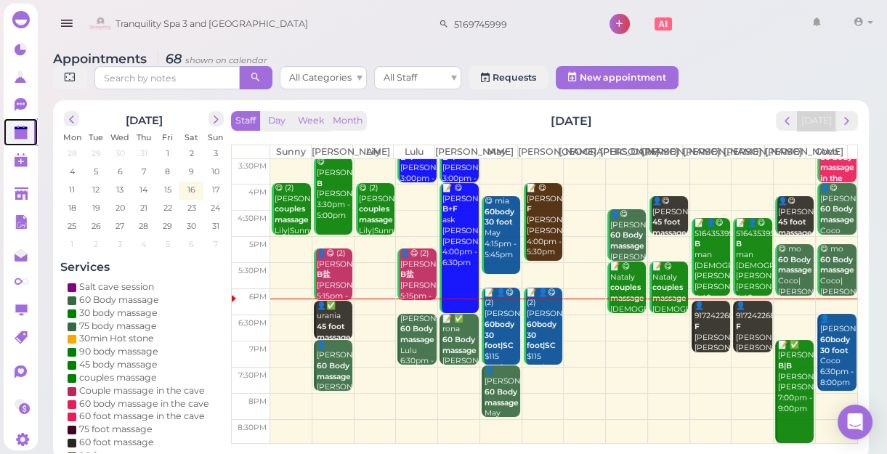
scroll to position [5, 0]
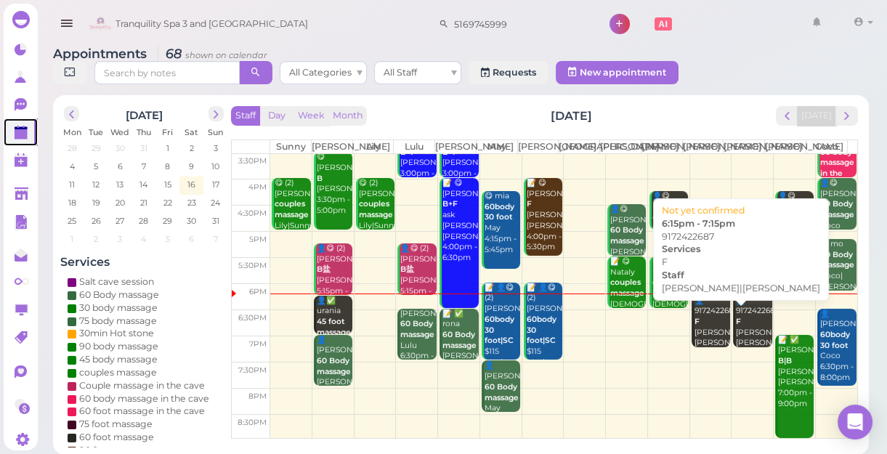
click at [702, 341] on div "👤9172422687 F Linda|Tom 6:15pm - 7:15pm" at bounding box center [712, 333] width 36 height 75
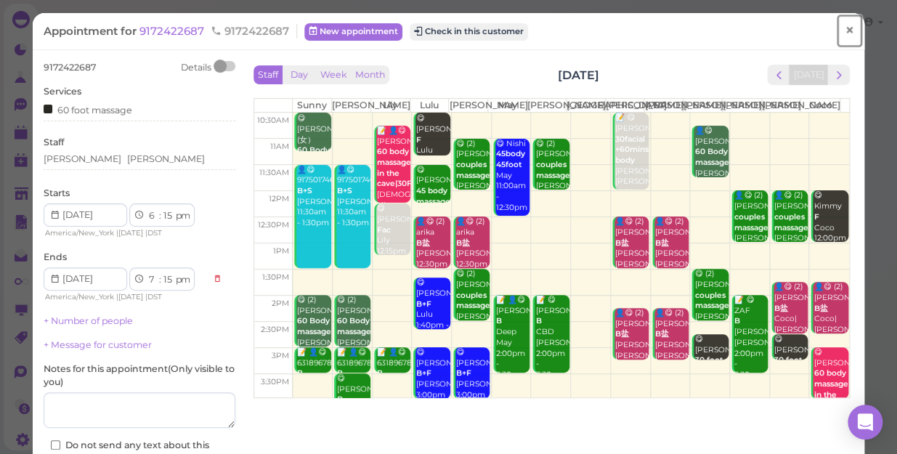
click at [845, 32] on span "×" at bounding box center [849, 30] width 9 height 20
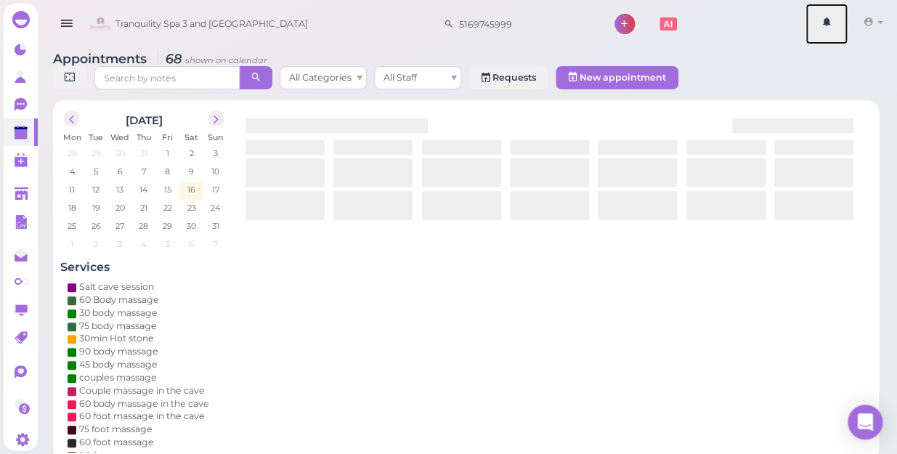
click at [839, 32] on link at bounding box center [827, 24] width 42 height 41
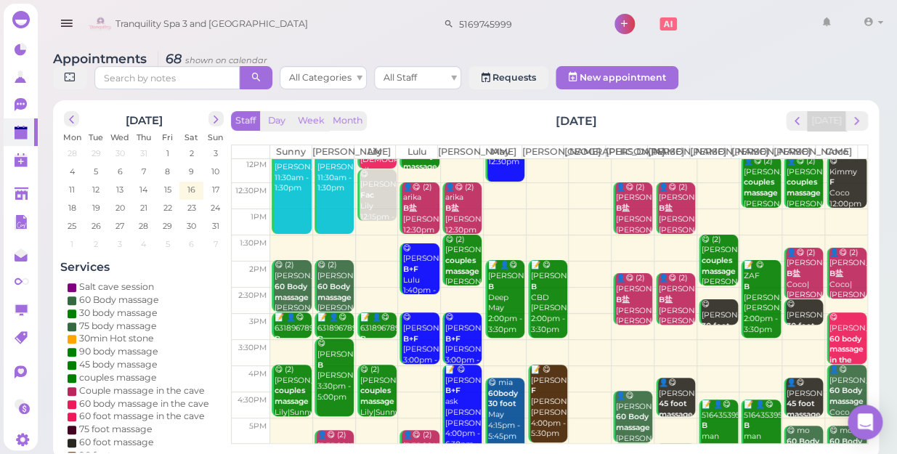
scroll to position [198, 0]
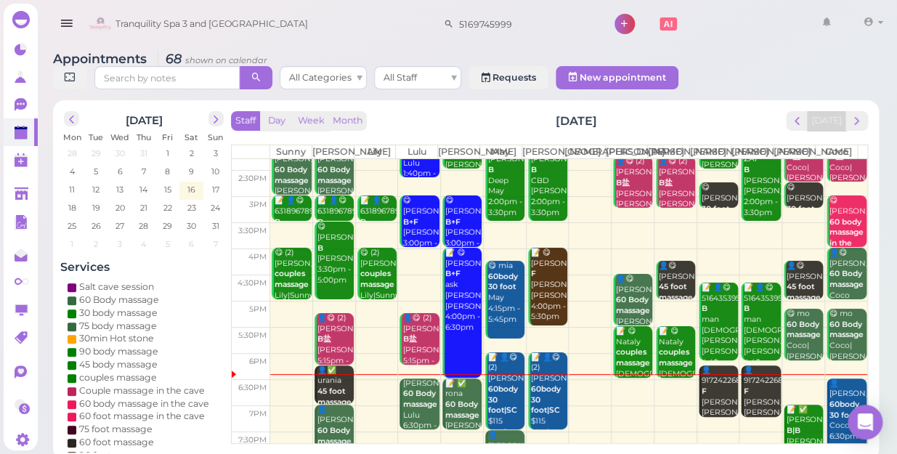
click at [716, 395] on div "👤9172422687 F Linda|Tom 6:15pm - 7:15pm" at bounding box center [719, 403] width 37 height 75
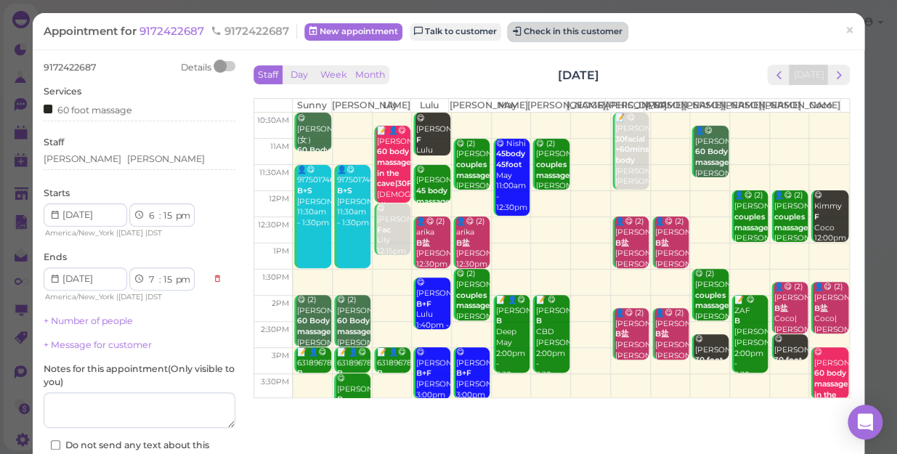
click at [555, 36] on button "Check in this customer" at bounding box center [568, 31] width 118 height 17
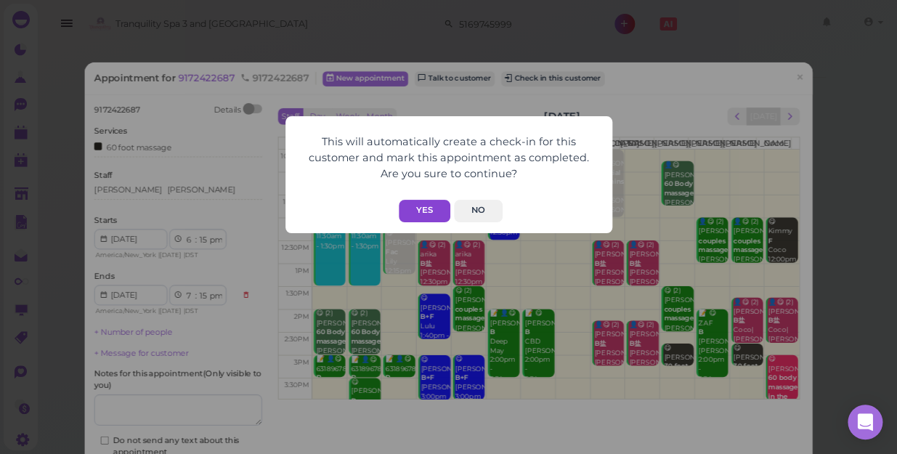
click at [416, 212] on button "Yes" at bounding box center [425, 211] width 52 height 23
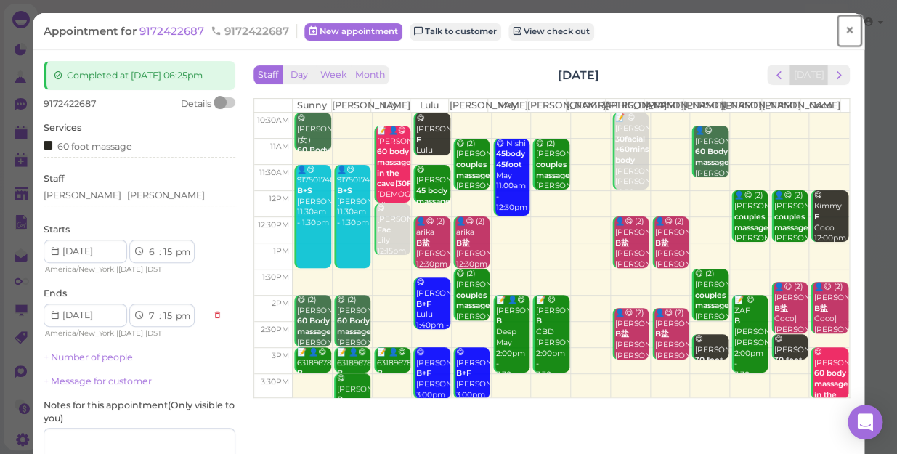
click at [845, 29] on span "×" at bounding box center [849, 30] width 9 height 20
click at [839, 29] on link at bounding box center [827, 24] width 42 height 41
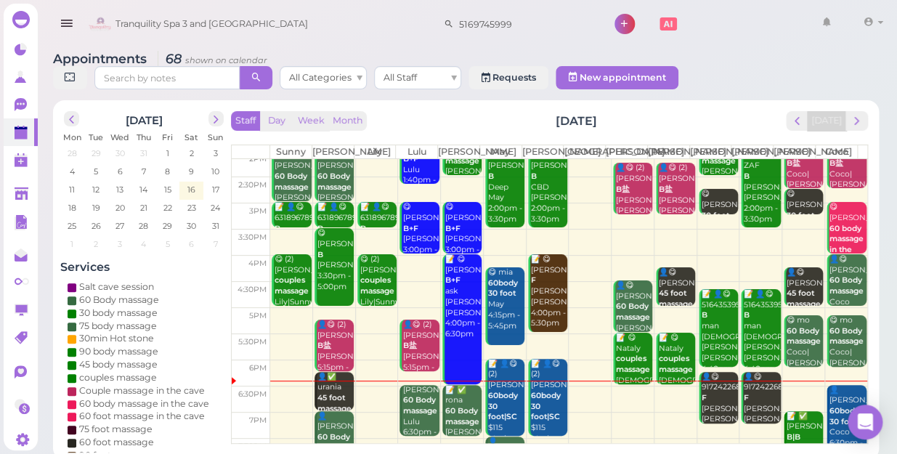
scroll to position [198, 0]
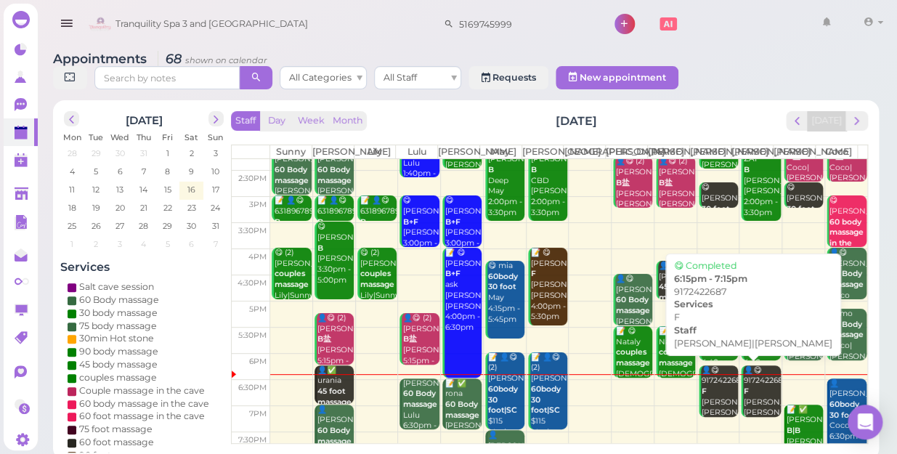
click at [719, 381] on div "👤😋 9172422687 F Linda|Tom 6:15pm - 7:15pm" at bounding box center [719, 403] width 37 height 75
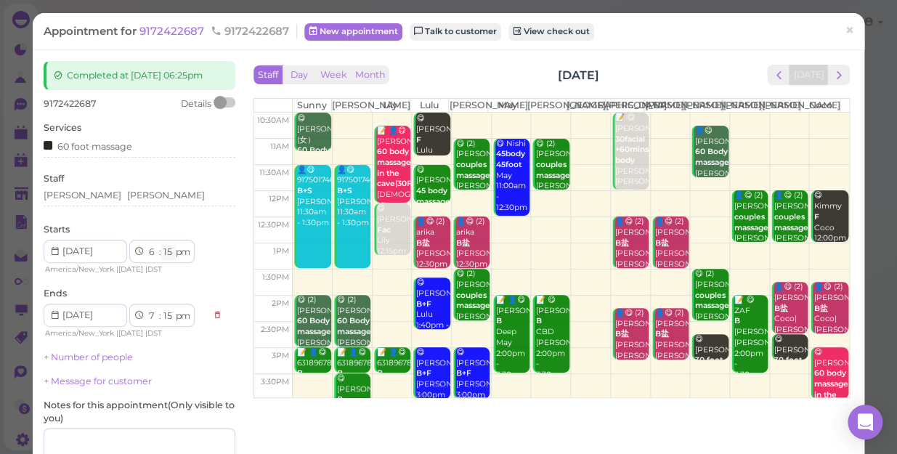
click at [166, 247] on select "00 05 10 15 20 25 30 35 40 45 50 55" at bounding box center [168, 252] width 15 height 15
select select "25"
click at [161, 245] on select "00 05 10 15 20 25 30 35 40 45 50 55" at bounding box center [168, 252] width 15 height 15
select select "25"
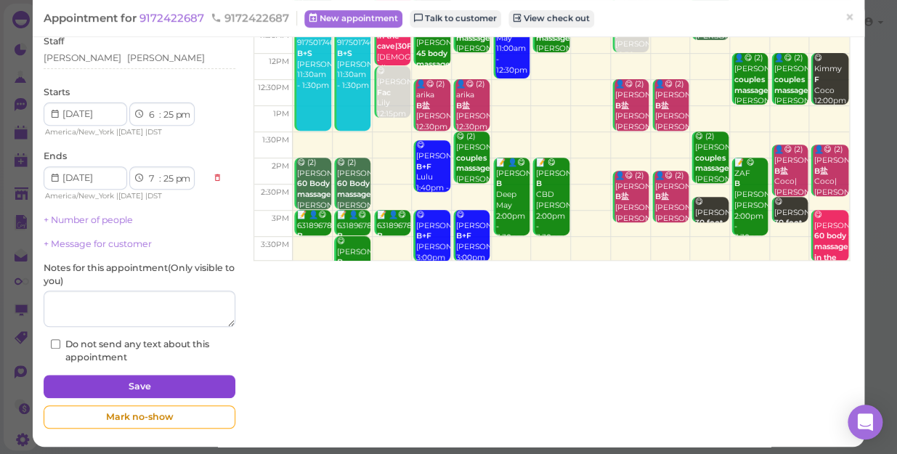
scroll to position [142, 0]
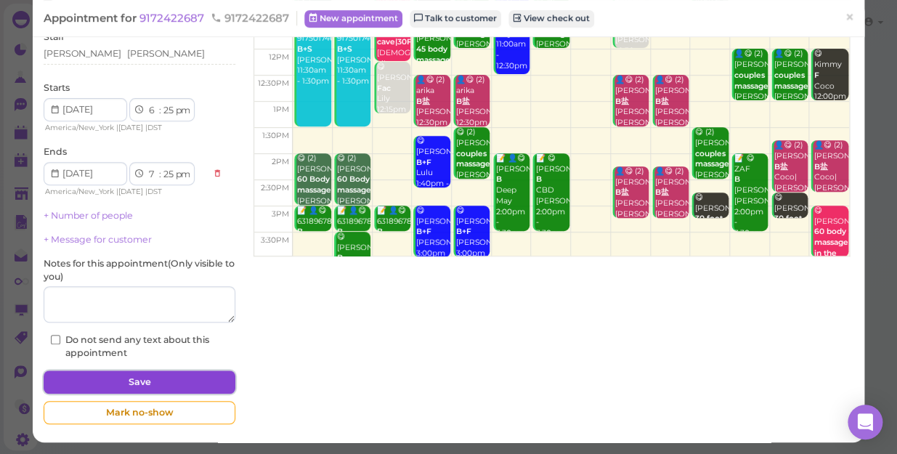
click at [199, 384] on button "Save" at bounding box center [140, 382] width 192 height 23
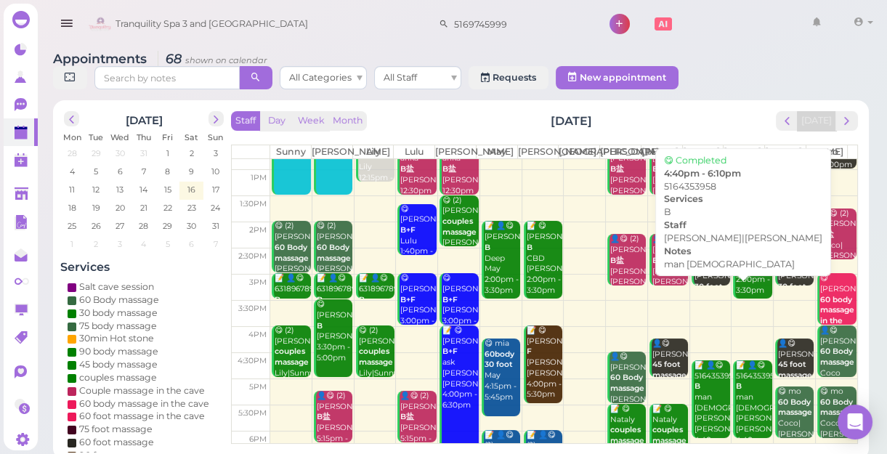
scroll to position [262, 0]
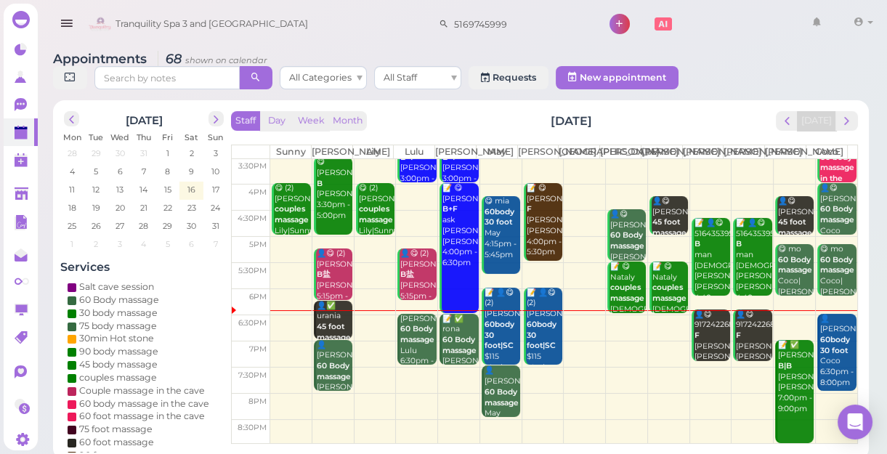
click at [323, 337] on b "45 foot massage" at bounding box center [334, 332] width 34 height 20
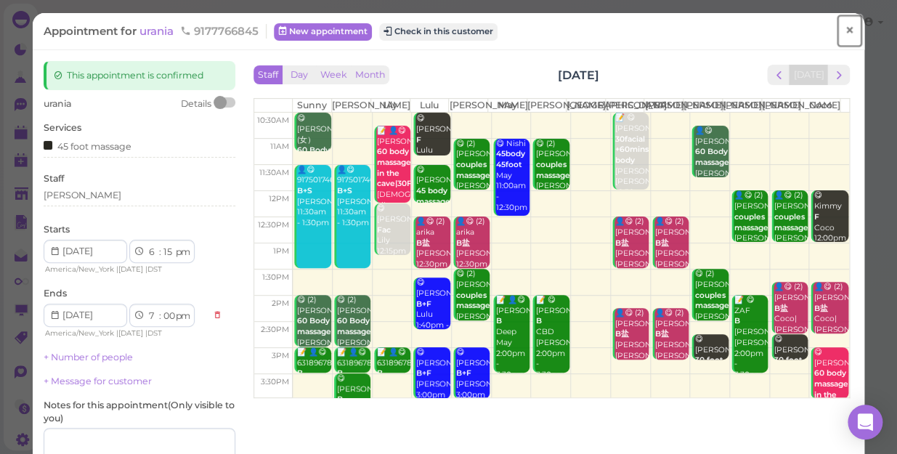
click at [845, 32] on span "×" at bounding box center [849, 30] width 9 height 20
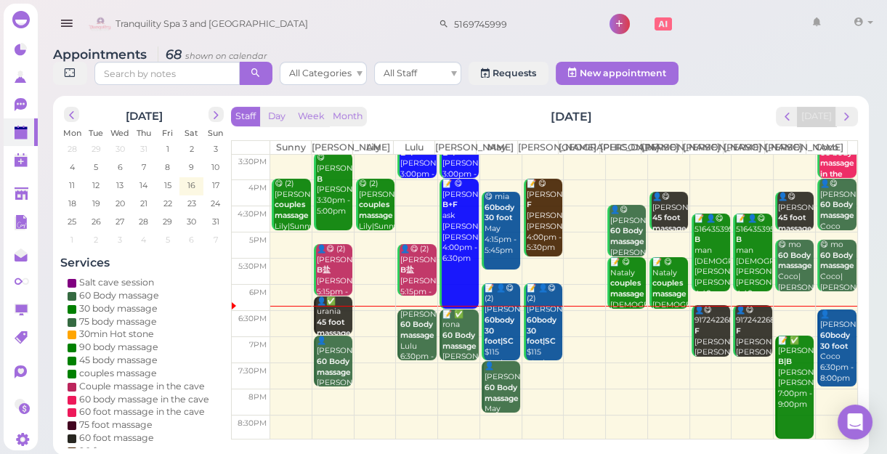
scroll to position [5, 0]
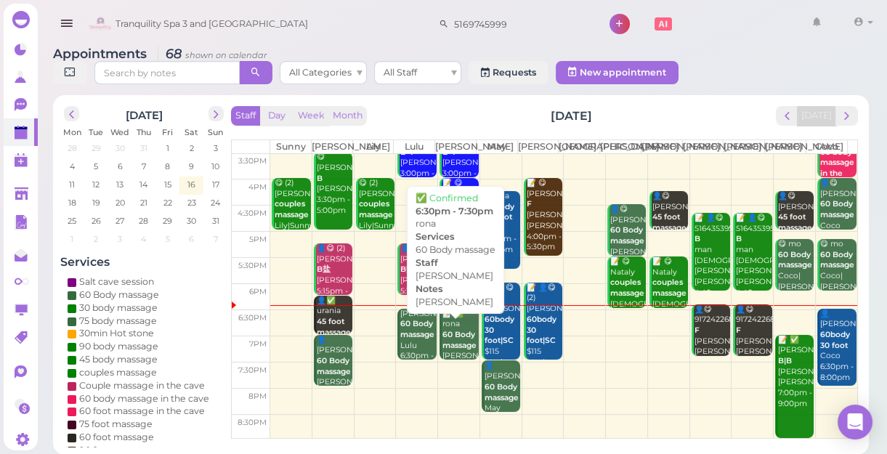
click at [458, 350] on b "60 Body massage" at bounding box center [460, 340] width 34 height 20
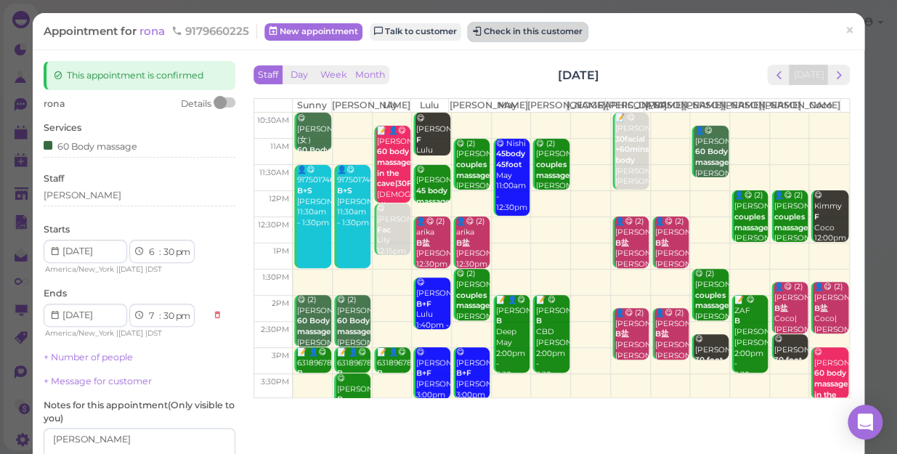
click at [509, 31] on button "Check in this customer" at bounding box center [528, 31] width 118 height 17
drag, startPoint x: 509, startPoint y: 31, endPoint x: 500, endPoint y: 30, distance: 9.6
click at [500, 30] on button "Check in this customer" at bounding box center [528, 31] width 118 height 17
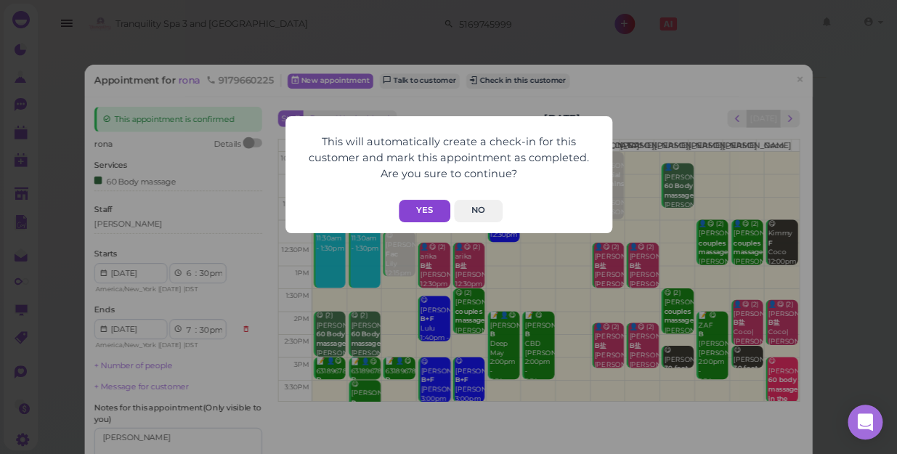
click at [426, 211] on button "Yes" at bounding box center [425, 211] width 52 height 23
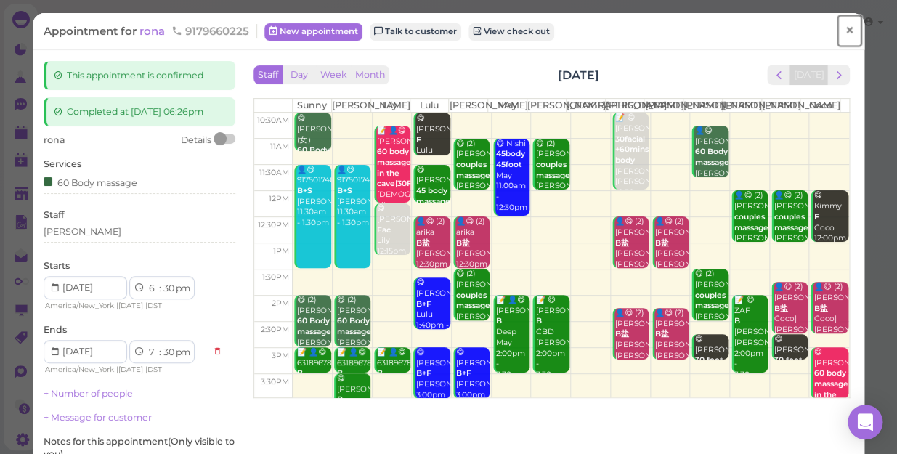
click at [845, 29] on span "×" at bounding box center [849, 30] width 9 height 20
click at [837, 29] on link at bounding box center [827, 24] width 42 height 41
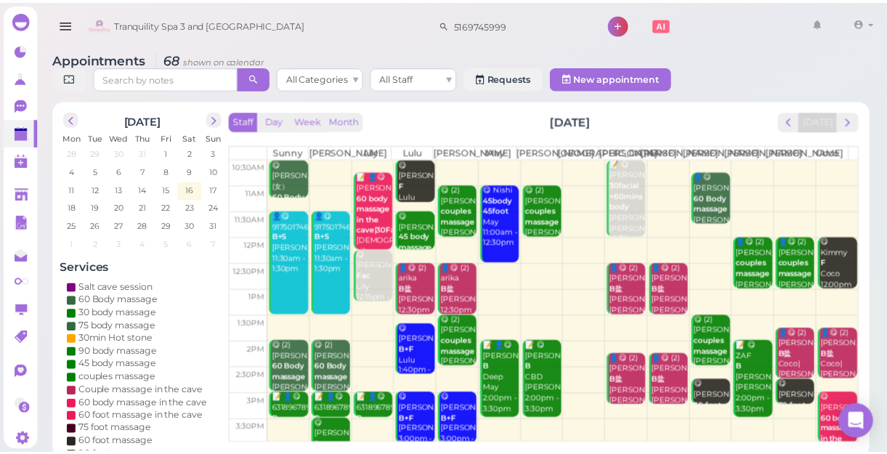
scroll to position [262, 0]
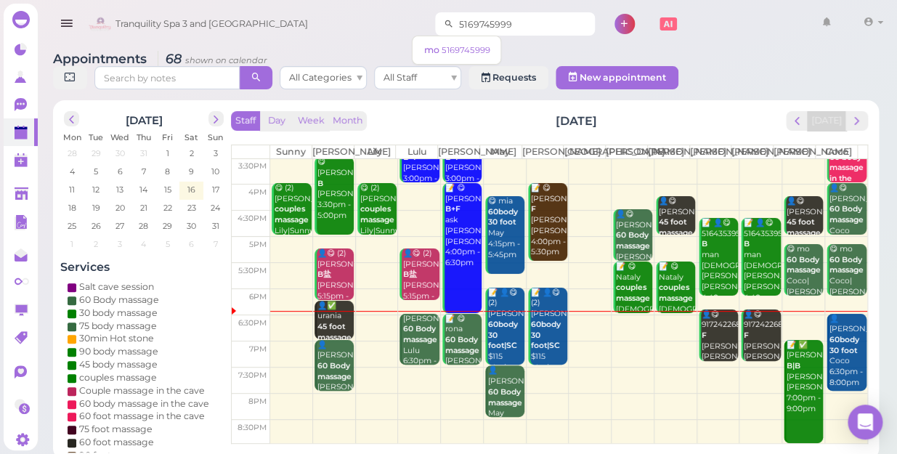
click at [509, 17] on input "5169745999" at bounding box center [524, 23] width 141 height 23
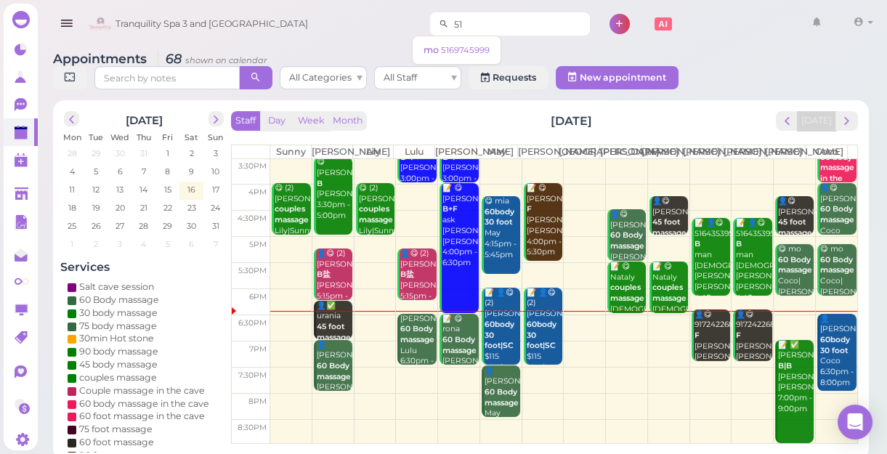
type input "5"
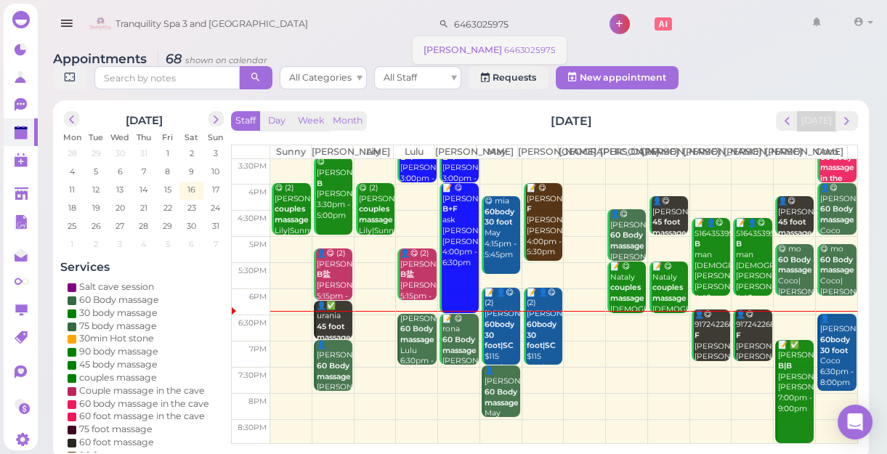
type input "6463025975"
click at [493, 43] on link "Kim Carlos 6463025975" at bounding box center [490, 50] width 154 height 28
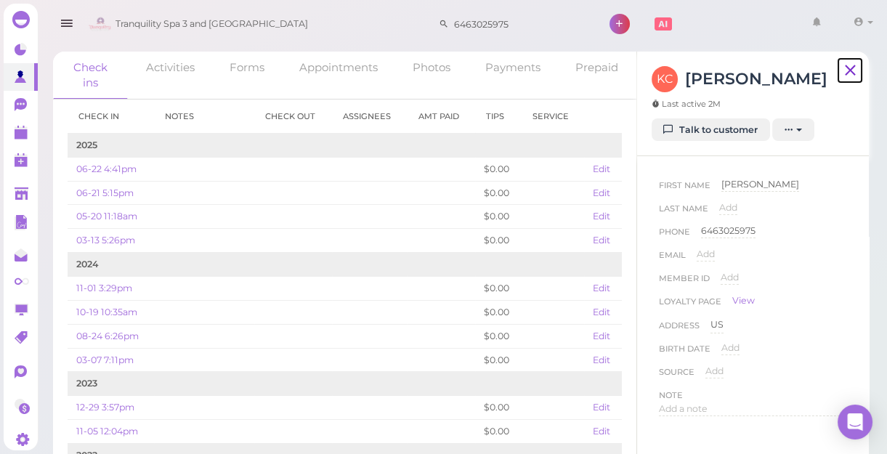
click at [852, 68] on icon at bounding box center [850, 71] width 18 height 22
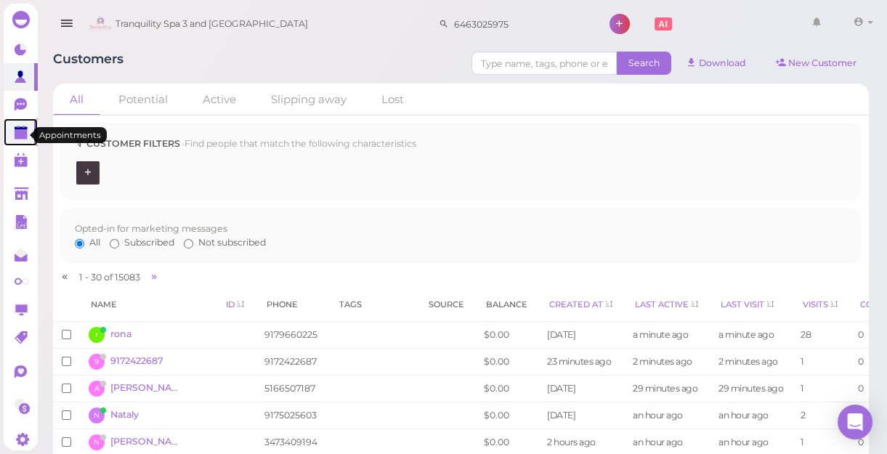
click at [20, 137] on polygon at bounding box center [21, 134] width 13 height 10
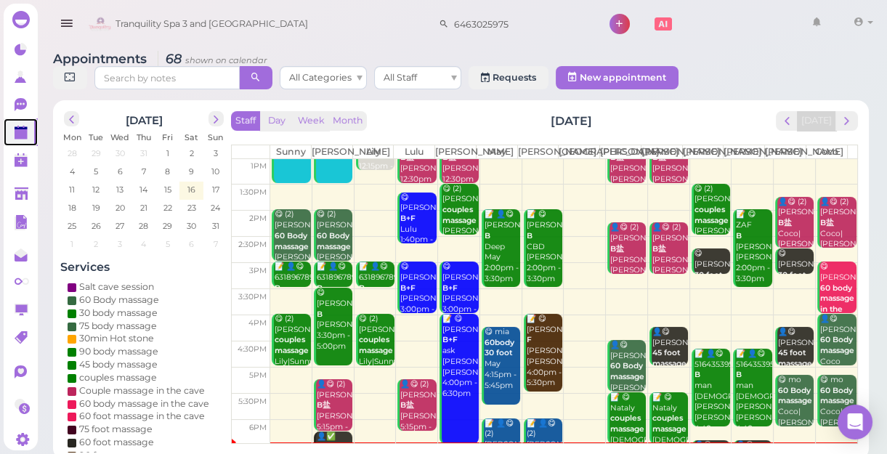
scroll to position [262, 0]
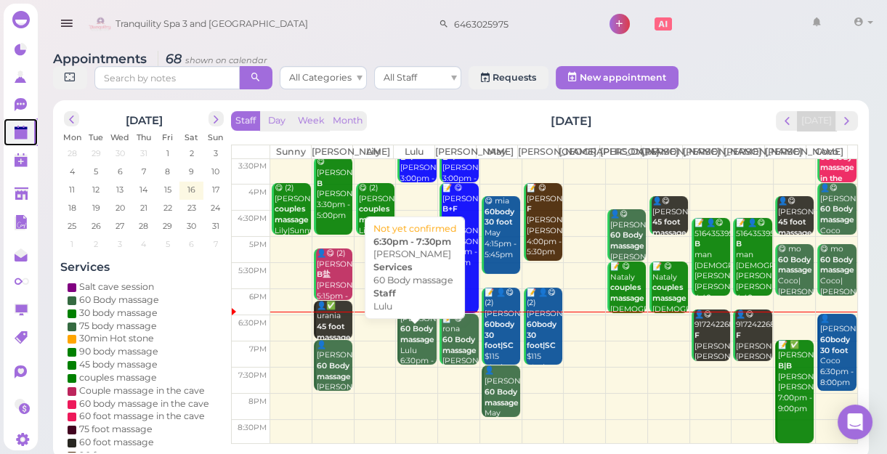
click at [414, 344] on b "60 Body massage" at bounding box center [417, 334] width 34 height 20
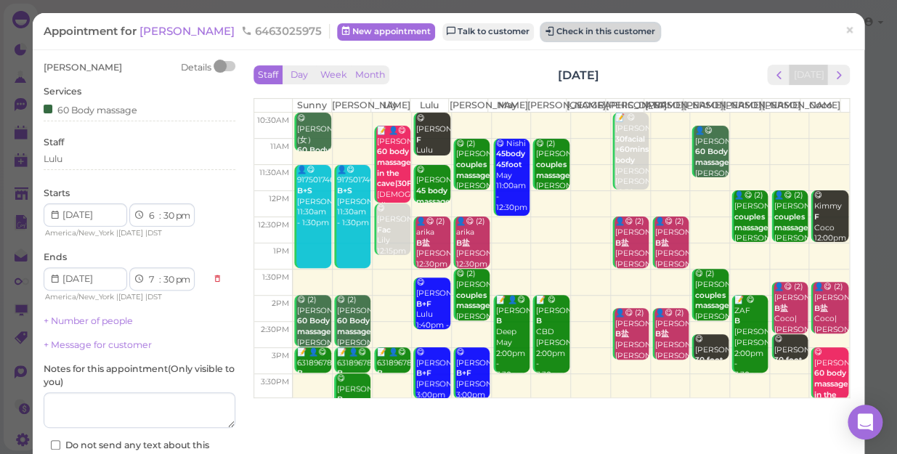
click at [593, 33] on button "Check in this customer" at bounding box center [600, 31] width 118 height 17
drag, startPoint x: 593, startPoint y: 33, endPoint x: 566, endPoint y: 27, distance: 27.5
click at [566, 27] on button "Check in this customer" at bounding box center [600, 31] width 118 height 17
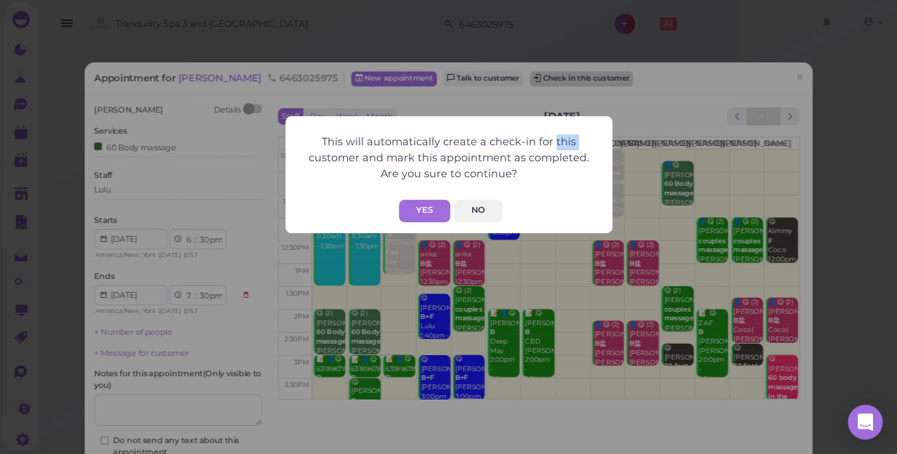
click at [566, 27] on div "This will automatically create a check-in for this customer and mark this appoi…" at bounding box center [448, 227] width 897 height 454
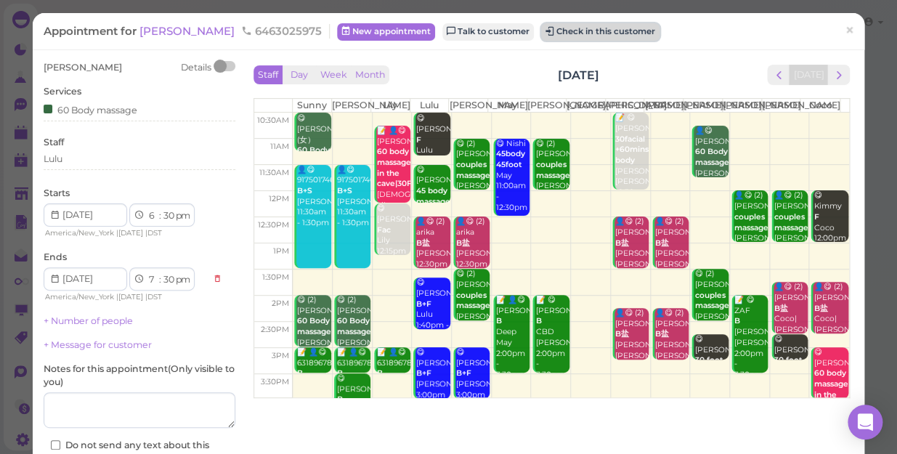
drag, startPoint x: 566, startPoint y: 27, endPoint x: 534, endPoint y: 31, distance: 32.2
click at [541, 31] on button "Check in this customer" at bounding box center [600, 31] width 118 height 17
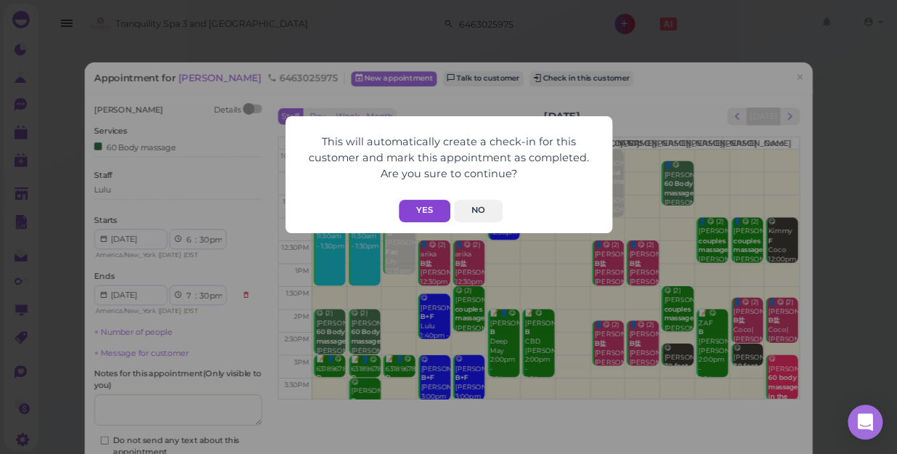
click at [434, 204] on button "Yes" at bounding box center [425, 211] width 52 height 23
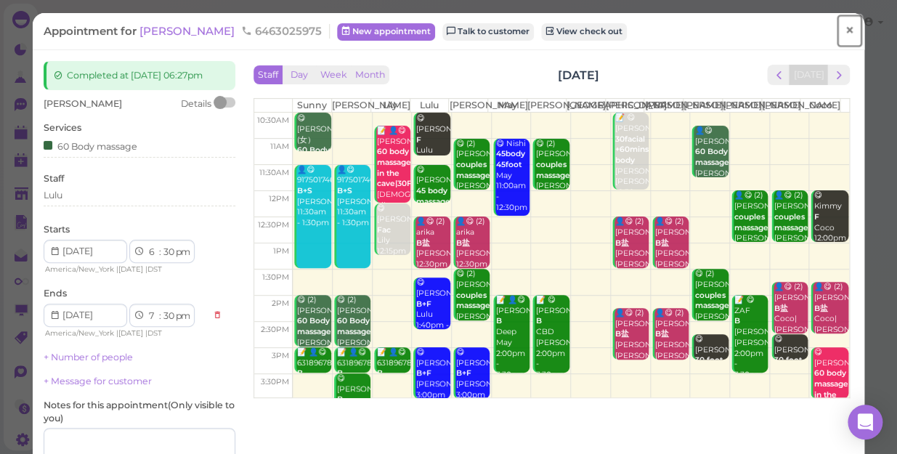
click at [836, 32] on link "×" at bounding box center [849, 31] width 27 height 34
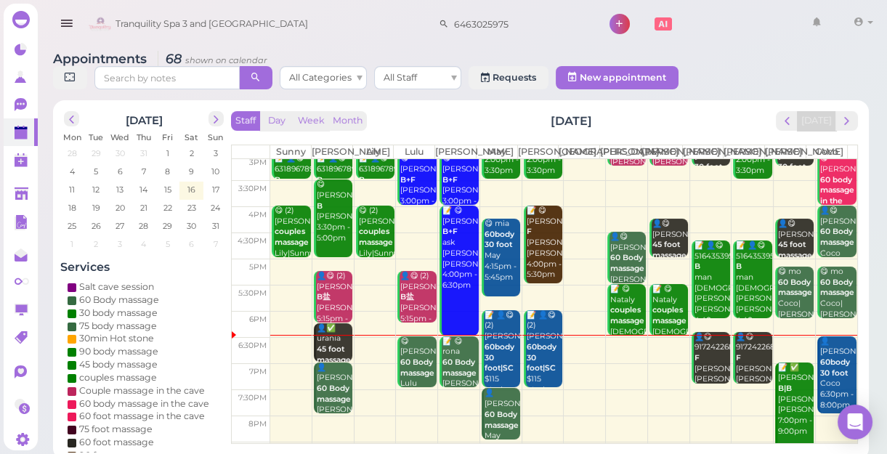
scroll to position [262, 0]
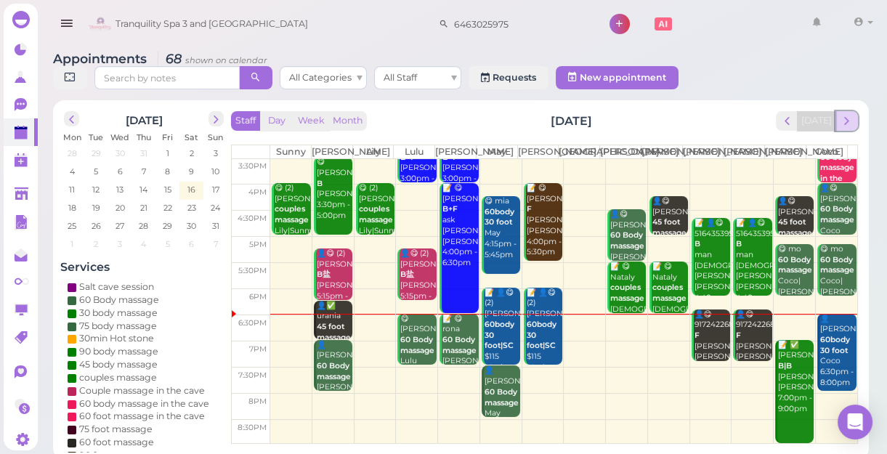
click at [843, 118] on span "next" at bounding box center [847, 121] width 14 height 14
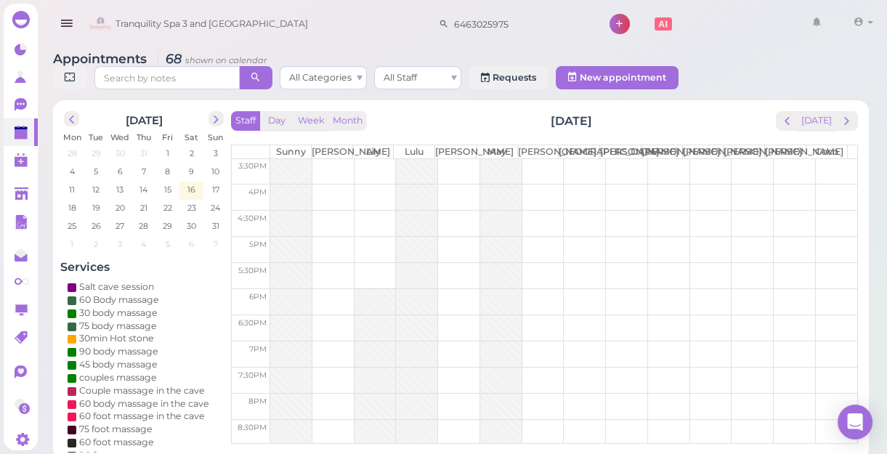
scroll to position [0, 0]
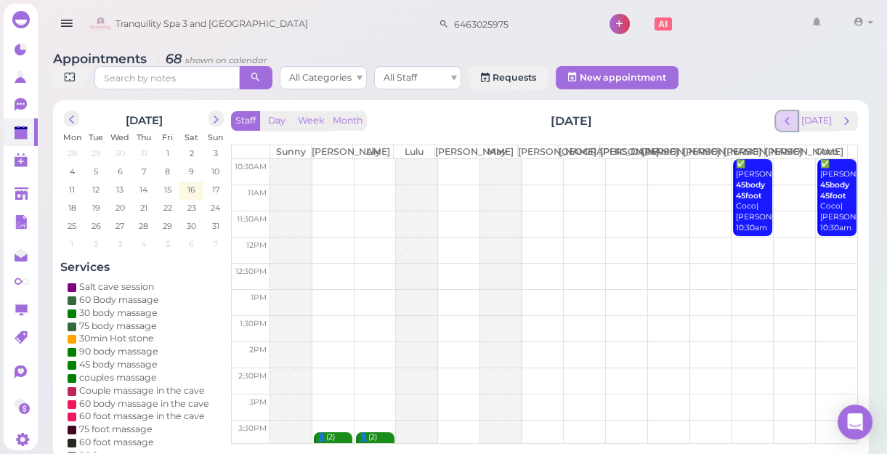
click at [792, 122] on span "prev" at bounding box center [787, 121] width 14 height 14
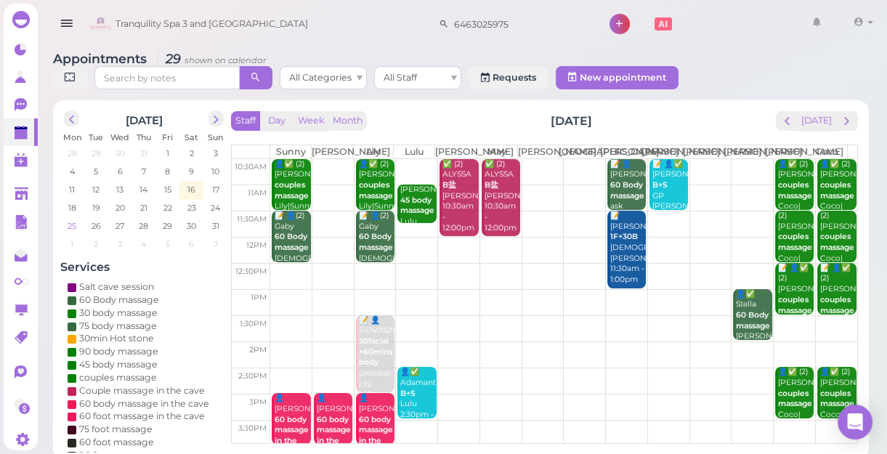
click at [73, 225] on span "25" at bounding box center [72, 225] width 12 height 13
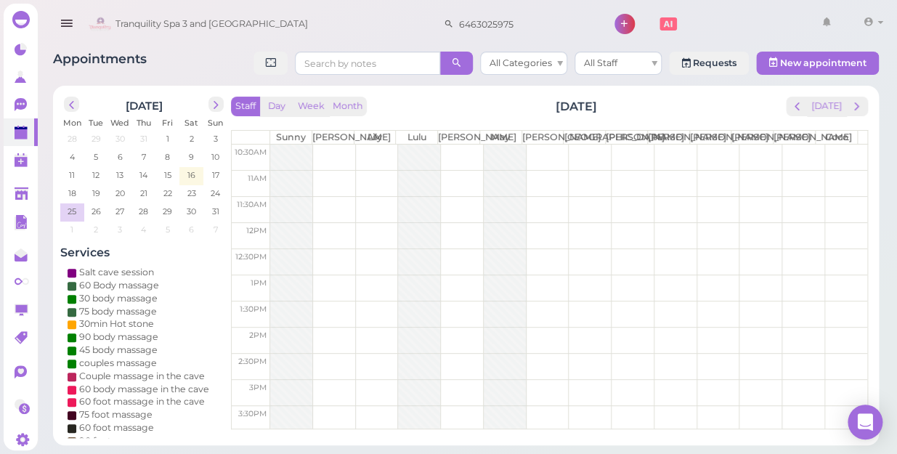
click at [371, 161] on td at bounding box center [568, 158] width 597 height 26
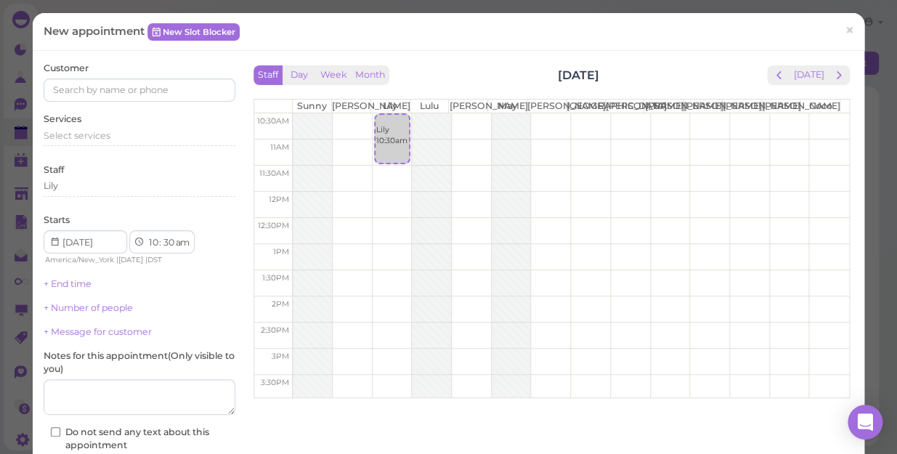
click at [618, 131] on td at bounding box center [571, 126] width 557 height 26
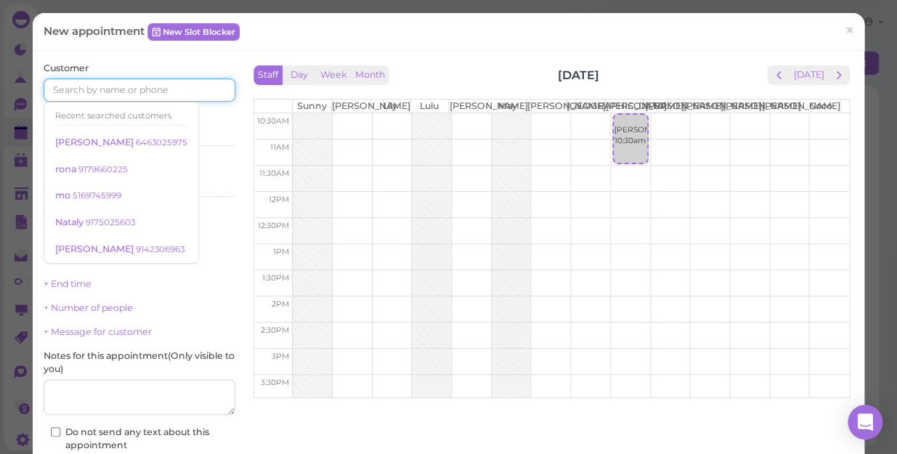
click at [211, 90] on input at bounding box center [140, 89] width 192 height 23
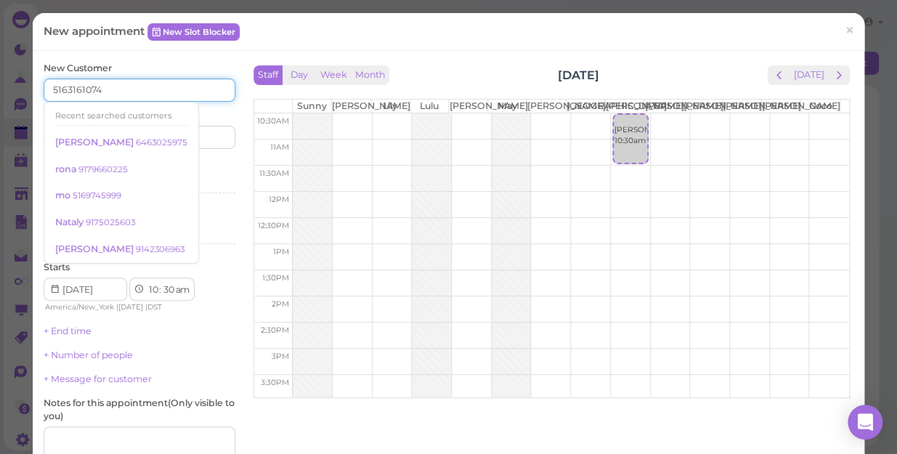
type input "5163161074"
click at [206, 163] on div "Services Select services" at bounding box center [140, 180] width 192 height 40
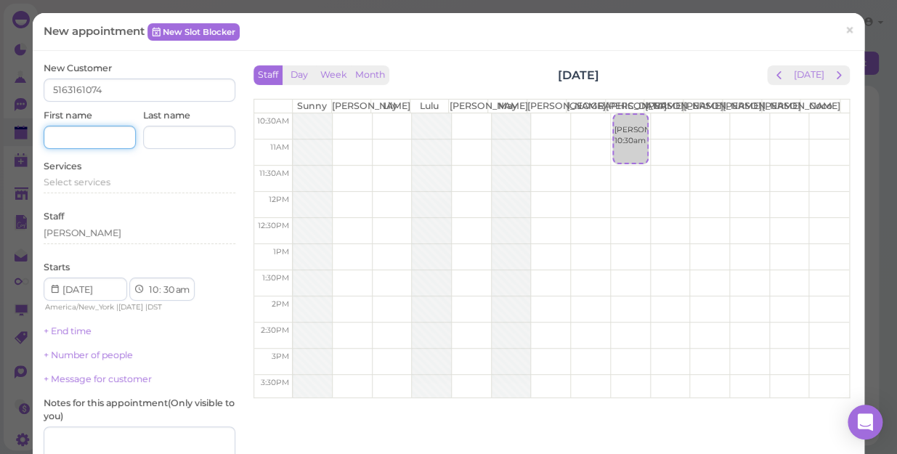
click at [121, 136] on input at bounding box center [90, 137] width 92 height 23
type input "Victoria"
click at [116, 179] on div "Select services" at bounding box center [140, 182] width 192 height 13
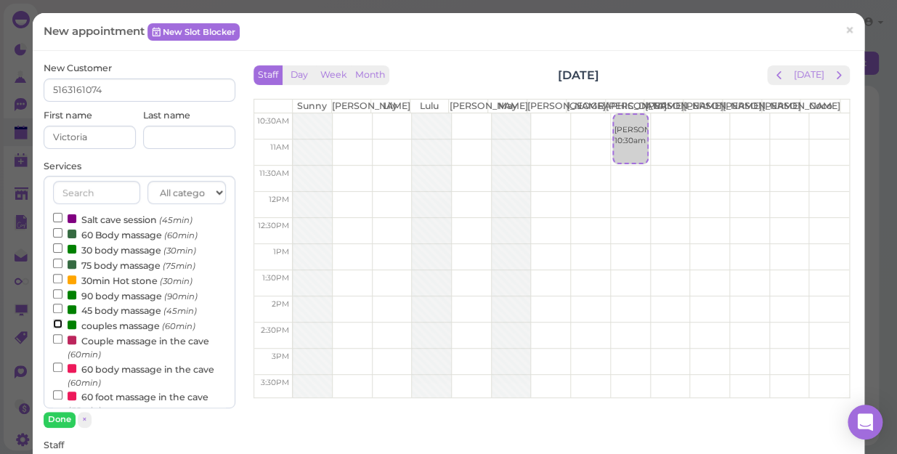
click at [57, 323] on input "couples massage (60min)" at bounding box center [57, 323] width 9 height 9
click at [65, 416] on button "Done" at bounding box center [60, 419] width 32 height 15
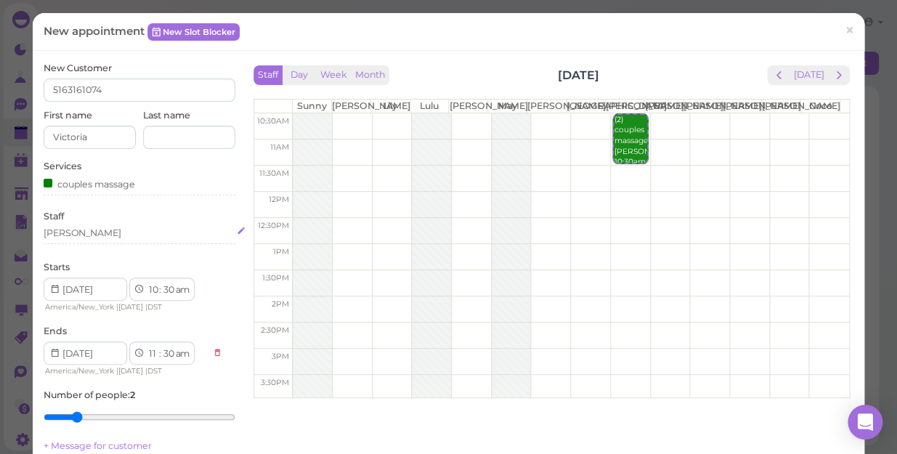
click at [78, 235] on div "[PERSON_NAME]" at bounding box center [140, 233] width 192 height 13
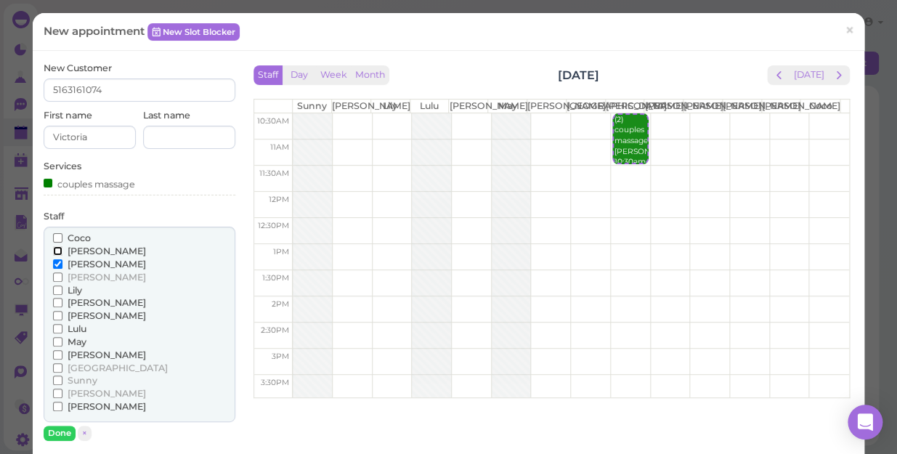
click at [57, 250] on input "[PERSON_NAME]" at bounding box center [57, 250] width 9 height 9
click at [58, 429] on button "Done" at bounding box center [60, 433] width 32 height 15
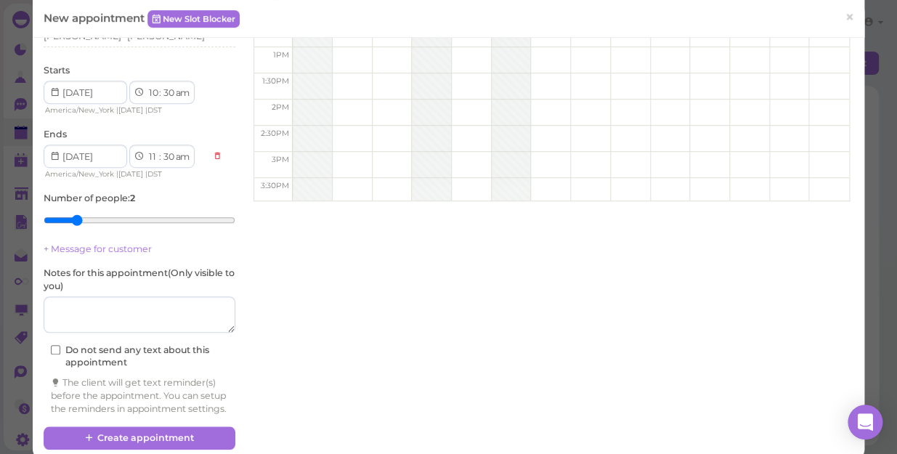
scroll to position [198, 0]
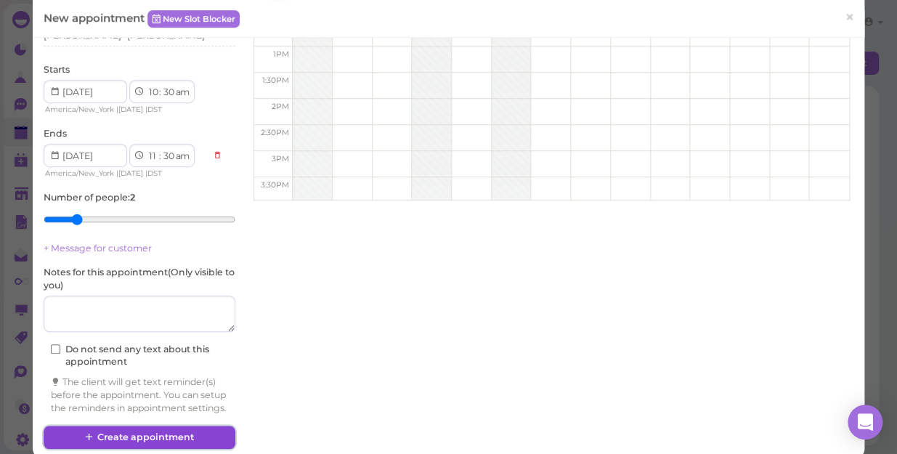
click at [169, 442] on button "Create appointment" at bounding box center [140, 437] width 192 height 23
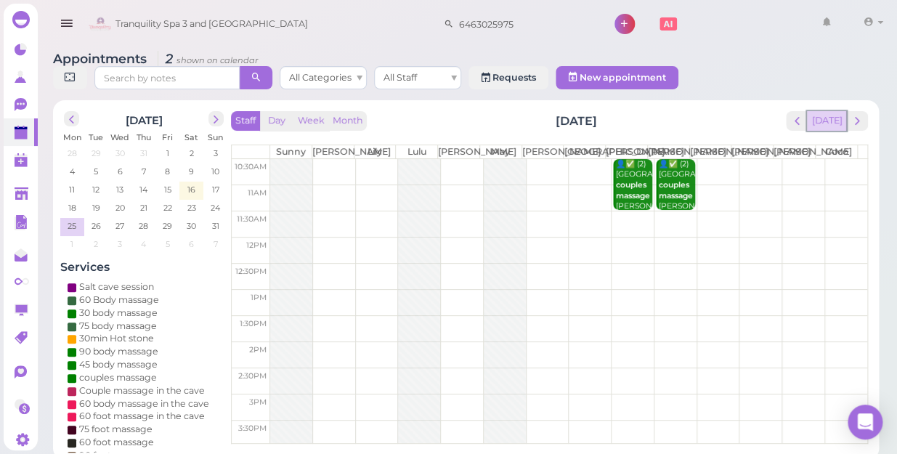
click at [831, 111] on button "[DATE]" at bounding box center [826, 121] width 39 height 20
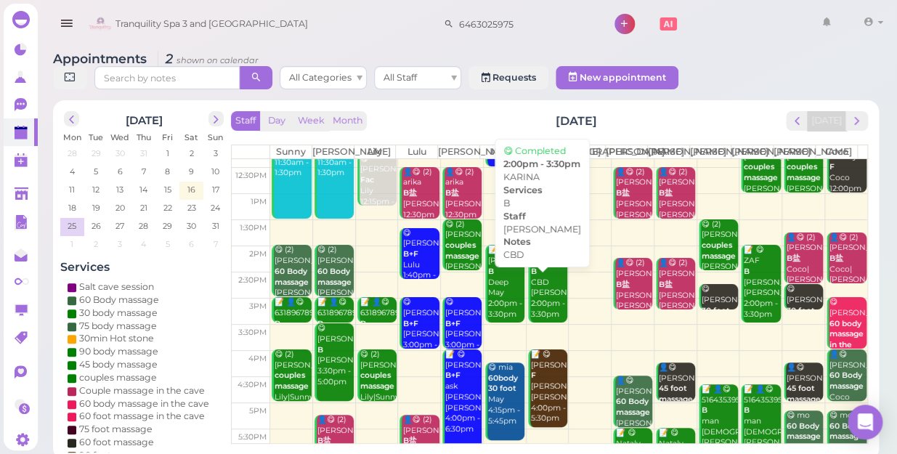
scroll to position [262, 0]
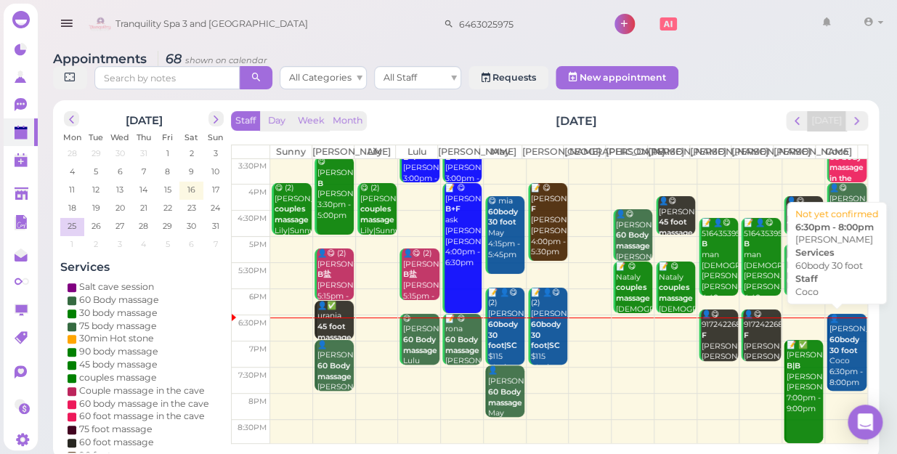
click at [829, 342] on div "👤[PERSON_NAME] 60body 30 foot Coco 6:30pm - 8:00pm" at bounding box center [848, 351] width 38 height 75
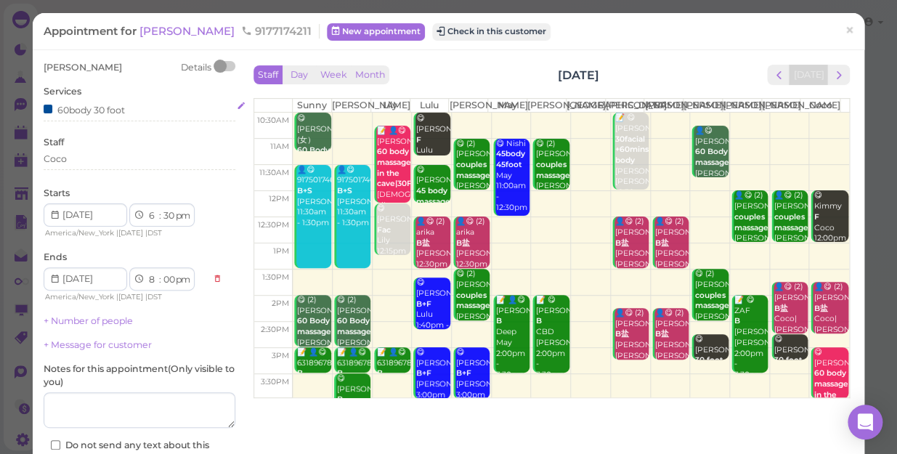
click at [124, 111] on div "60body 30 foot" at bounding box center [84, 109] width 81 height 15
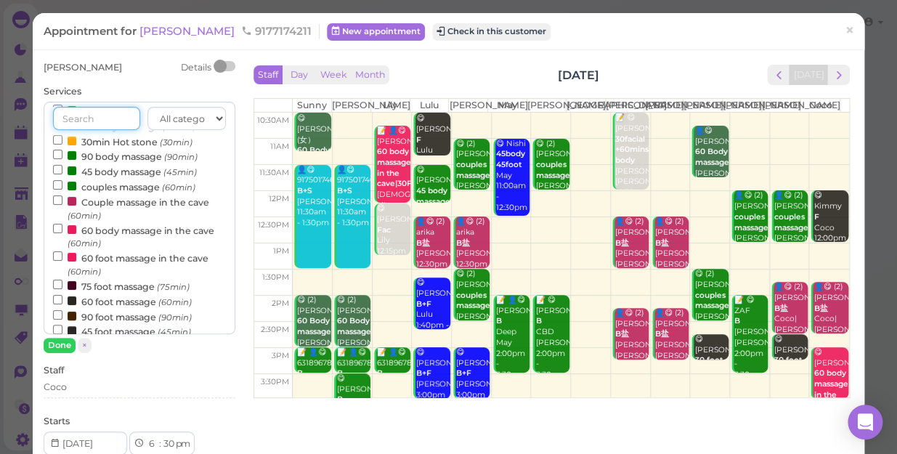
scroll to position [198, 0]
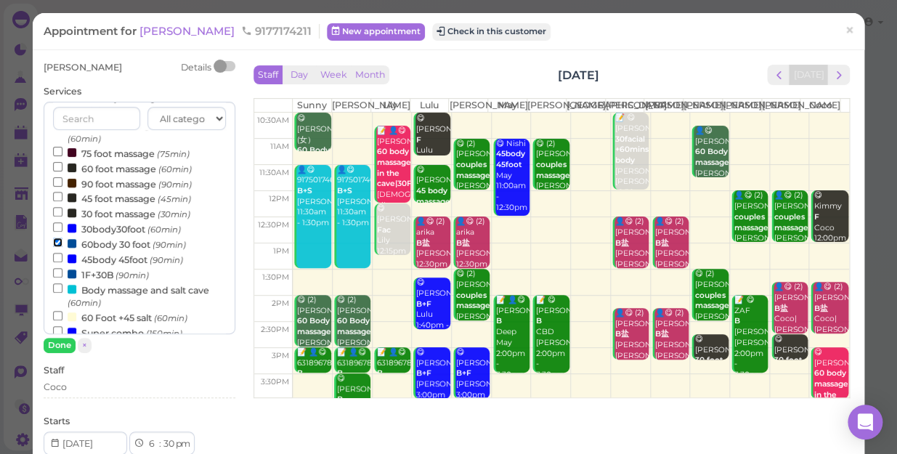
click at [55, 245] on input "60body 30 foot (90min)" at bounding box center [57, 242] width 9 height 9
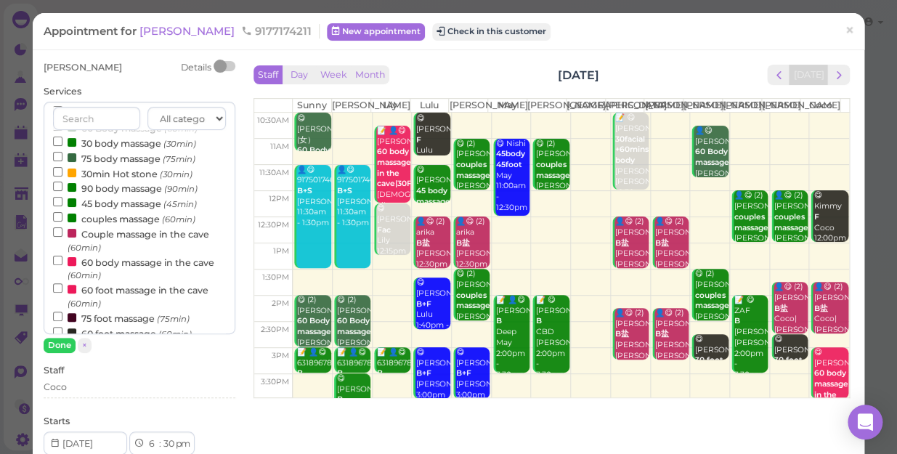
scroll to position [0, 0]
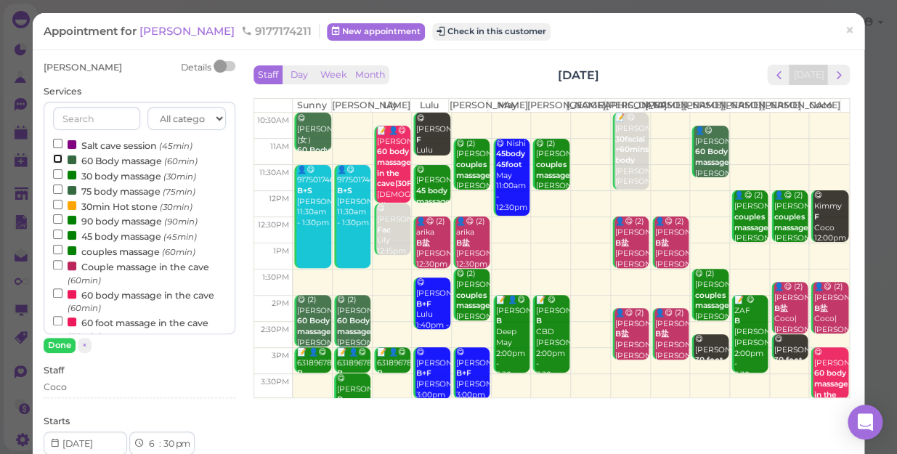
click at [58, 157] on input "60 Body massage (60min)" at bounding box center [57, 158] width 9 height 9
select select "7"
select select "30"
click at [53, 160] on input "60 Body massage (60min)" at bounding box center [57, 158] width 9 height 9
click at [57, 159] on input "60 Body massage (60min)" at bounding box center [57, 158] width 9 height 9
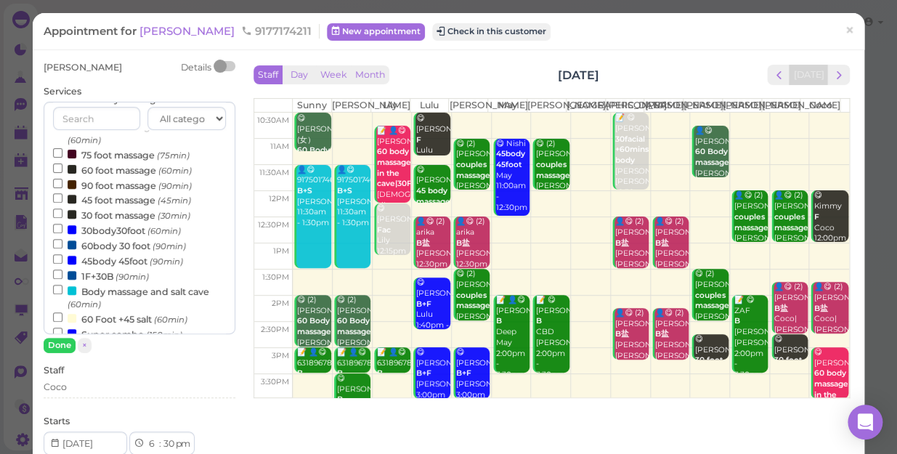
scroll to position [198, 0]
click at [56, 168] on input "60 foot massage (60min)" at bounding box center [57, 166] width 9 height 9
select select "10"
select select "00"
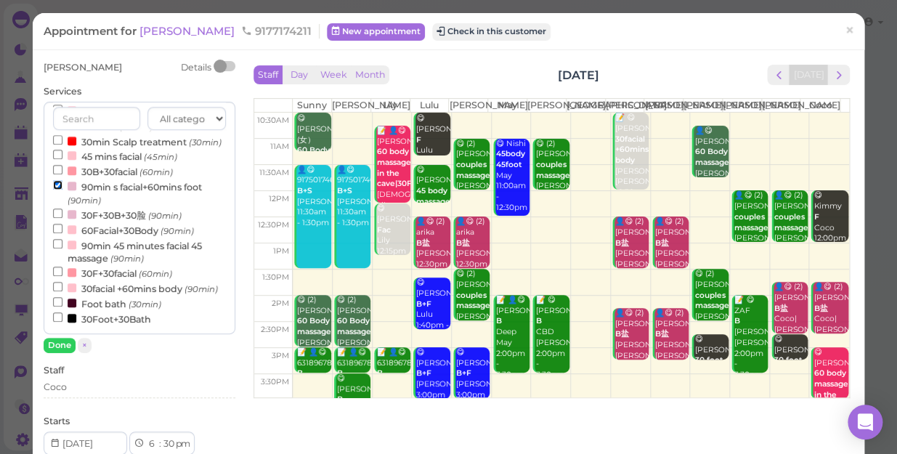
click at [54, 180] on input "90min s facial+60mins foot (90min)" at bounding box center [57, 184] width 9 height 9
select select "8"
select select "30"
click at [60, 346] on button "Done" at bounding box center [60, 345] width 32 height 15
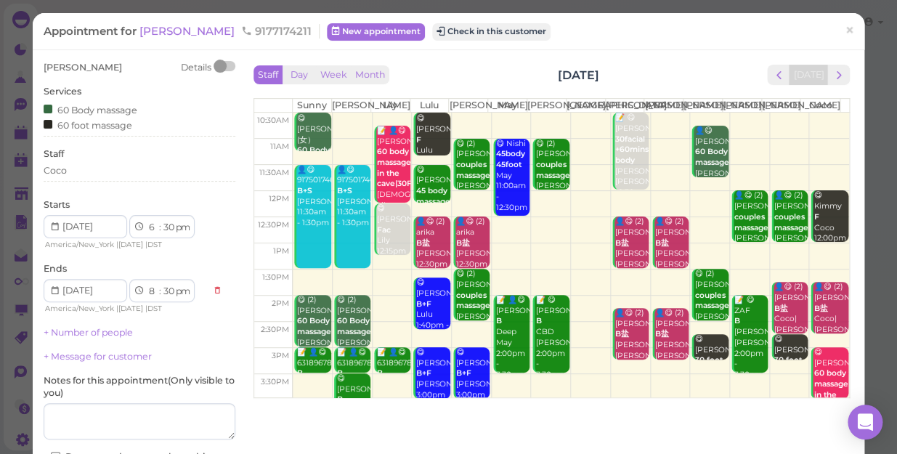
scroll to position [117, 0]
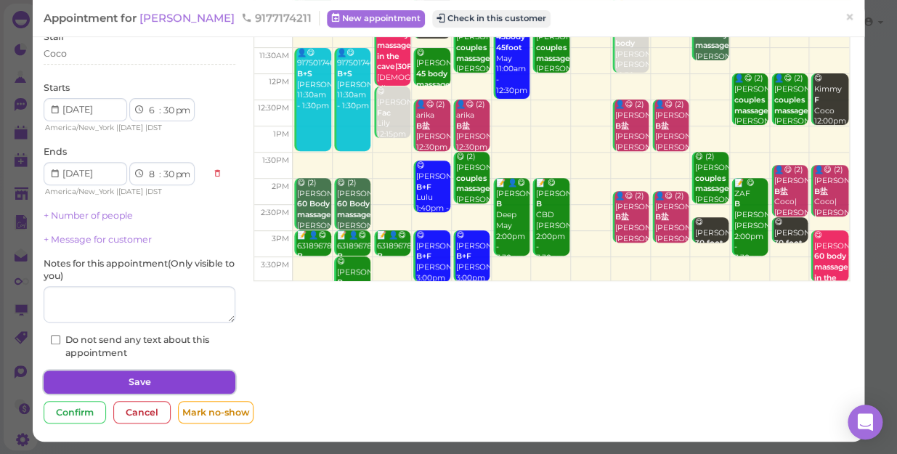
click at [189, 371] on button "Save" at bounding box center [140, 382] width 192 height 23
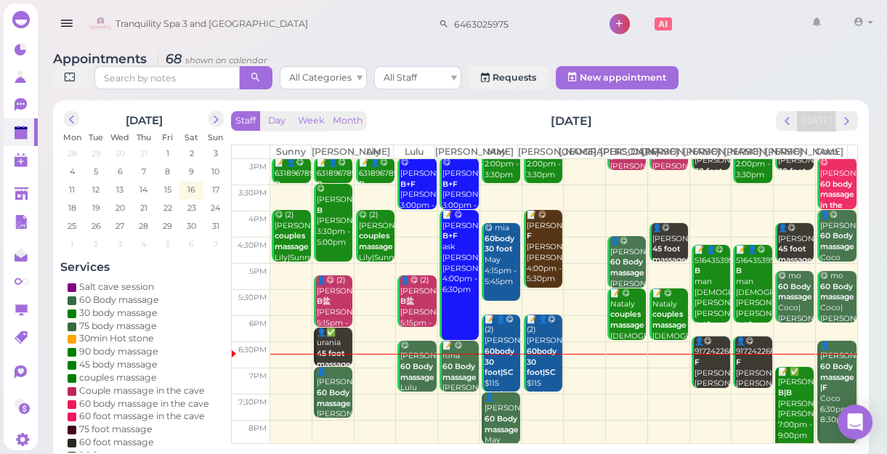
scroll to position [262, 0]
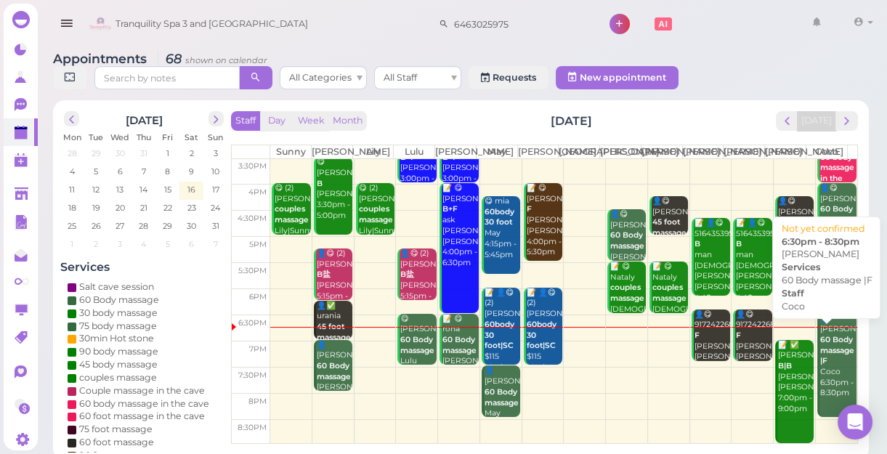
click at [825, 371] on div "👤[PERSON_NAME] 60 Body massage |F Coco 6:30pm - 8:30pm" at bounding box center [838, 357] width 37 height 86
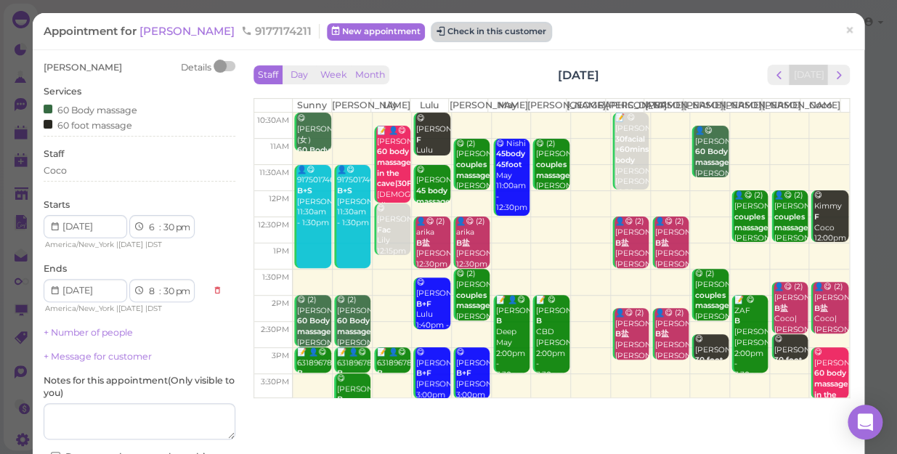
click at [440, 32] on button "Check in this customer" at bounding box center [491, 31] width 118 height 17
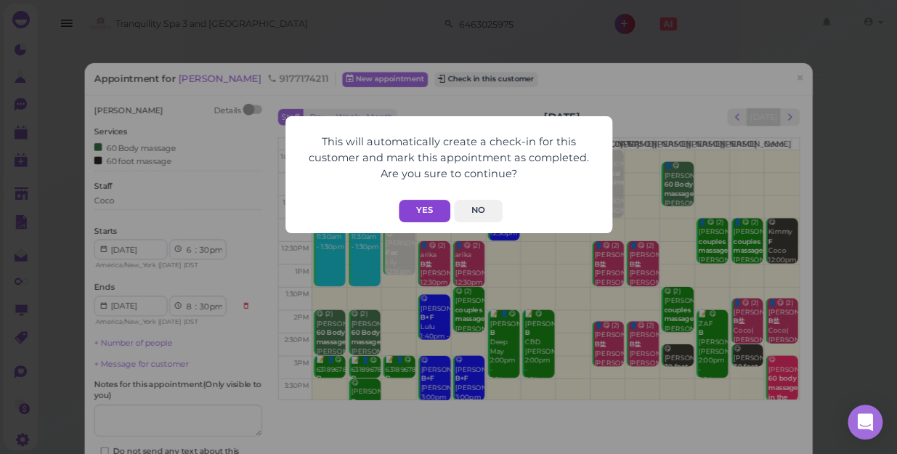
click at [426, 203] on button "Yes" at bounding box center [425, 211] width 52 height 23
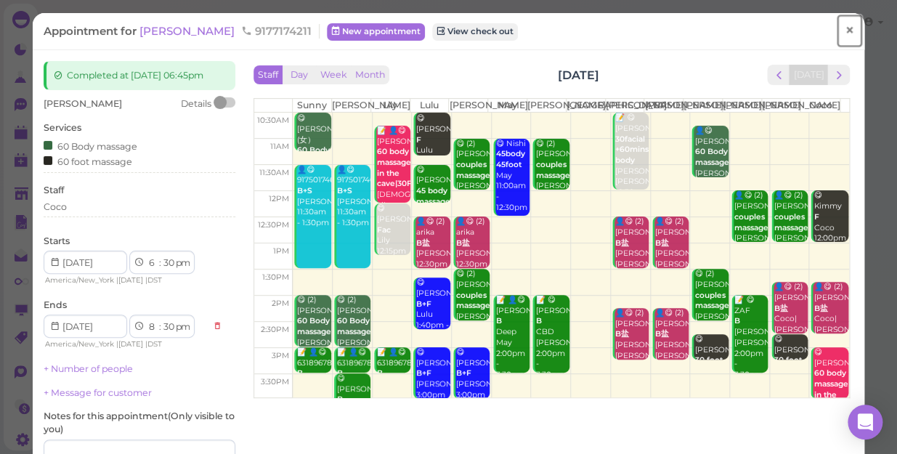
click at [845, 31] on span "×" at bounding box center [849, 30] width 9 height 20
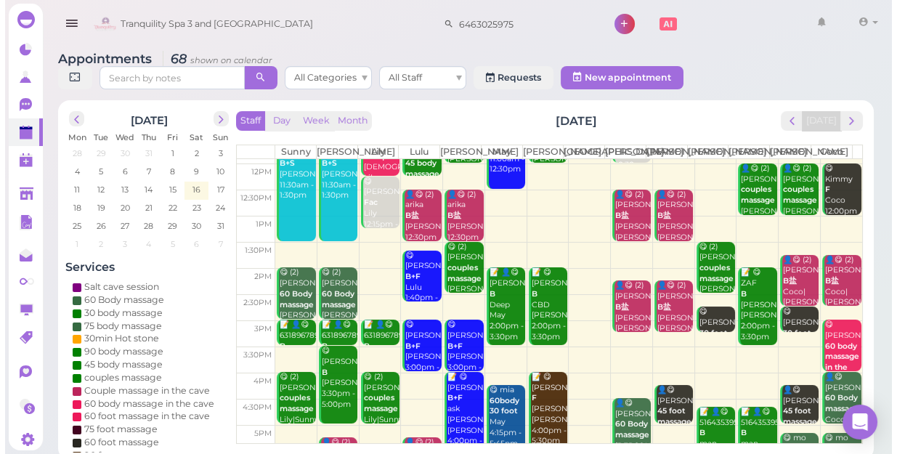
scroll to position [262, 0]
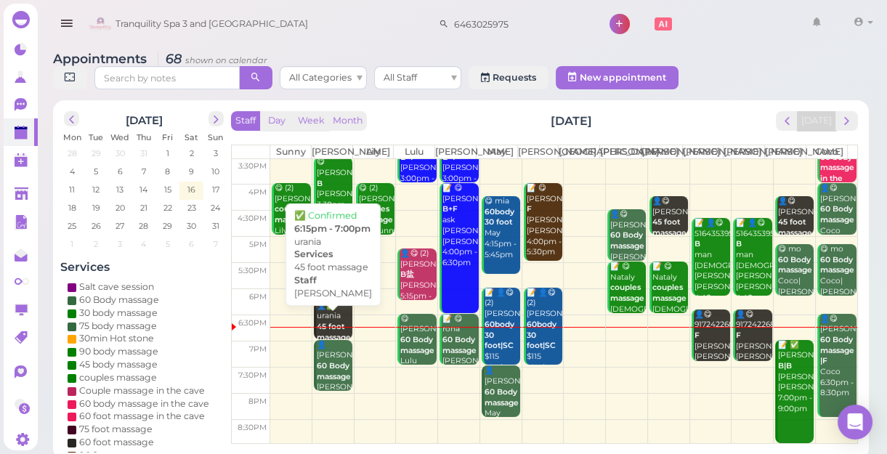
click at [327, 329] on div "👤✅ urania 45 foot massage [PERSON_NAME] 6:15pm - 7:00pm" at bounding box center [334, 338] width 36 height 75
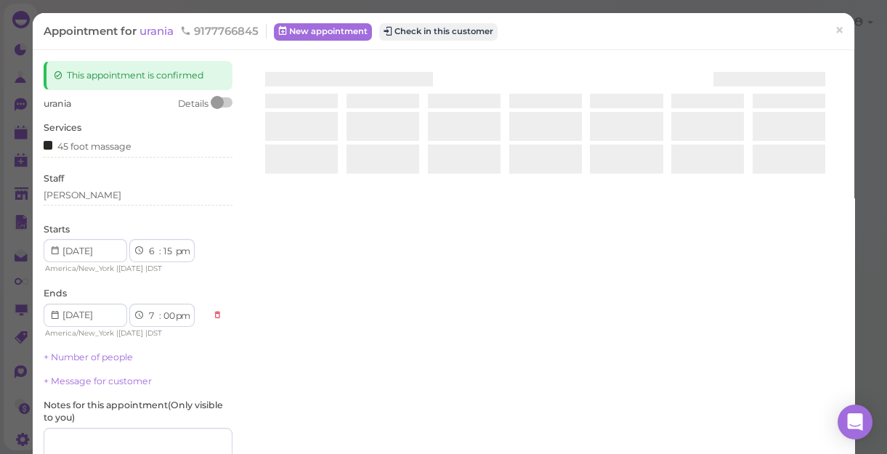
click at [327, 329] on div at bounding box center [545, 233] width 597 height 345
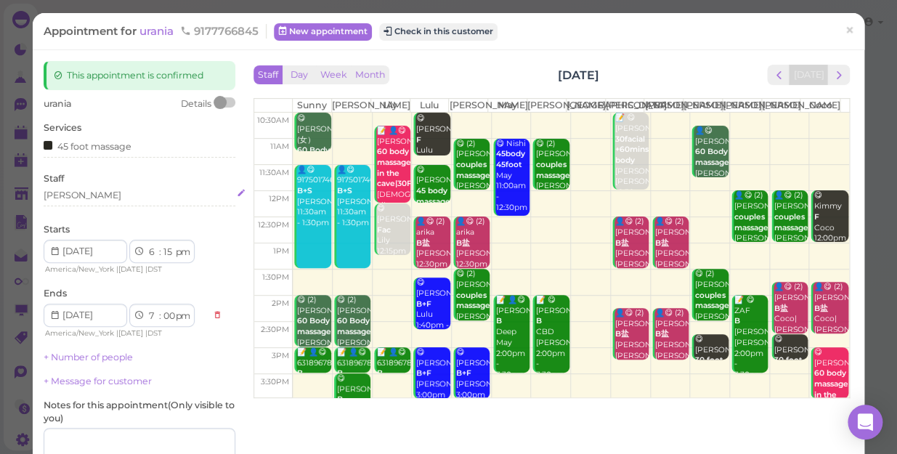
click at [65, 195] on div "[PERSON_NAME]" at bounding box center [140, 195] width 192 height 13
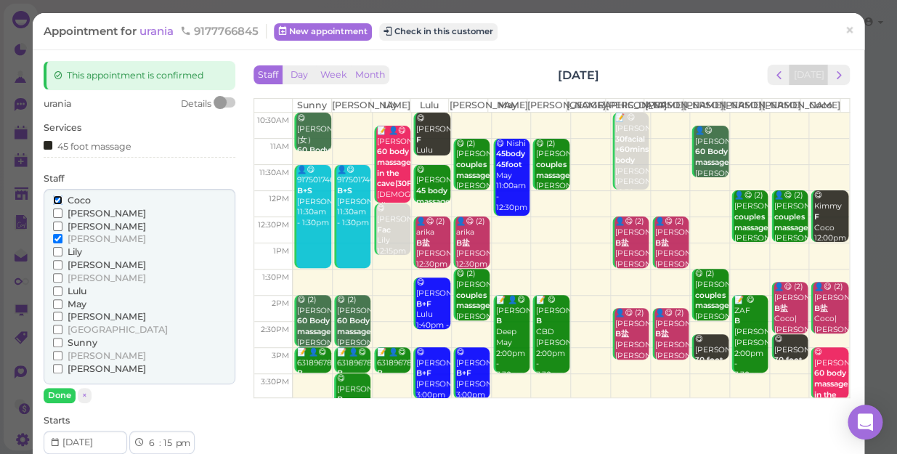
click at [56, 198] on input "Coco" at bounding box center [57, 199] width 9 height 9
click at [55, 239] on input "[PERSON_NAME]" at bounding box center [57, 238] width 9 height 9
click at [58, 198] on input "Coco" at bounding box center [57, 199] width 9 height 9
click at [57, 237] on input "[PERSON_NAME]" at bounding box center [57, 238] width 9 height 9
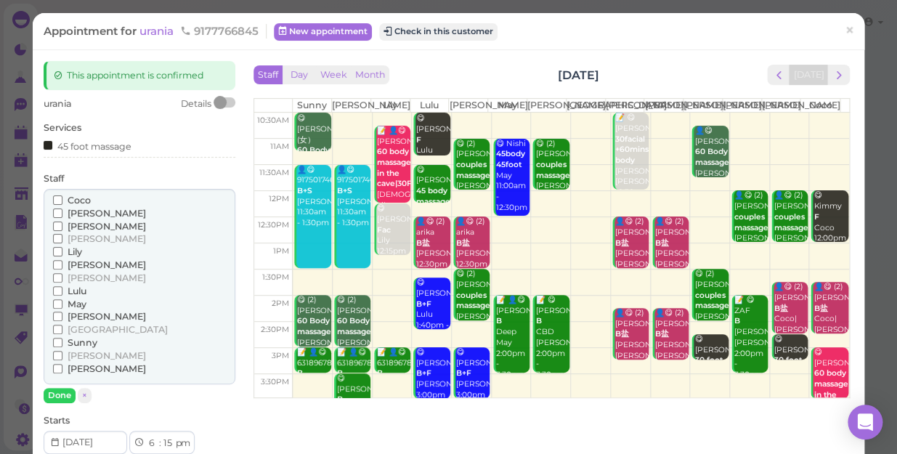
click at [57, 237] on input "[PERSON_NAME]" at bounding box center [57, 238] width 9 height 9
click at [54, 234] on input "[PERSON_NAME]" at bounding box center [57, 238] width 9 height 9
click at [54, 391] on button "Done" at bounding box center [60, 395] width 32 height 15
click at [54, 391] on div "urania Details Services 45 foot massage Staff [PERSON_NAME] [PERSON_NAME] [PERS…" at bounding box center [140, 394] width 192 height 595
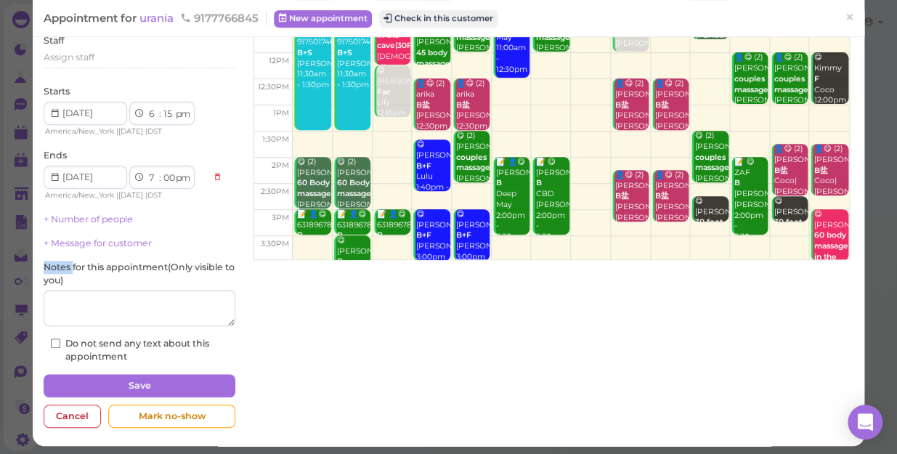
scroll to position [142, 0]
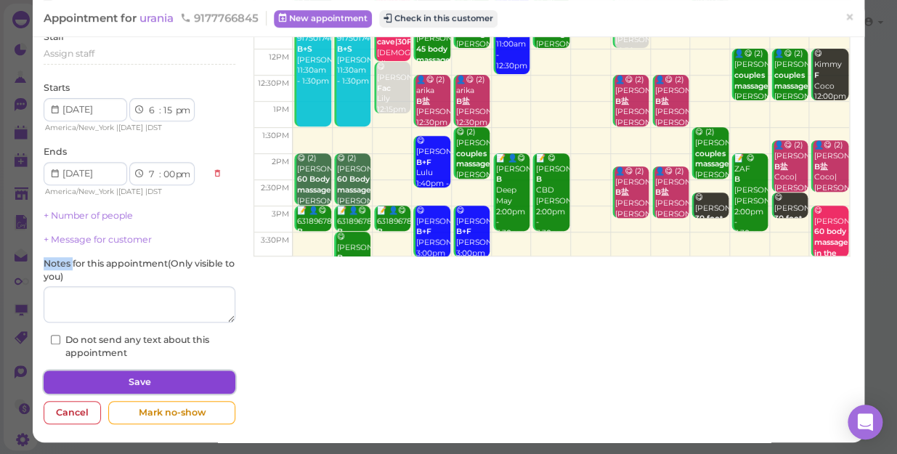
click at [153, 379] on button "Save" at bounding box center [140, 382] width 192 height 23
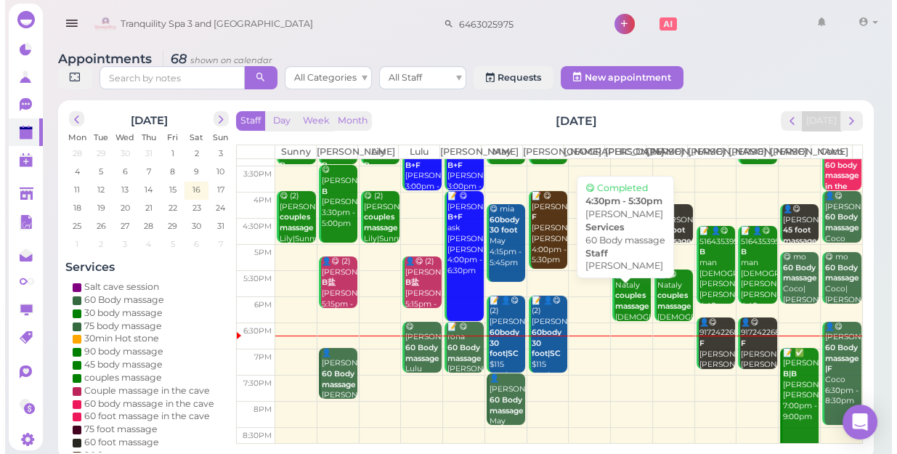
scroll to position [262, 0]
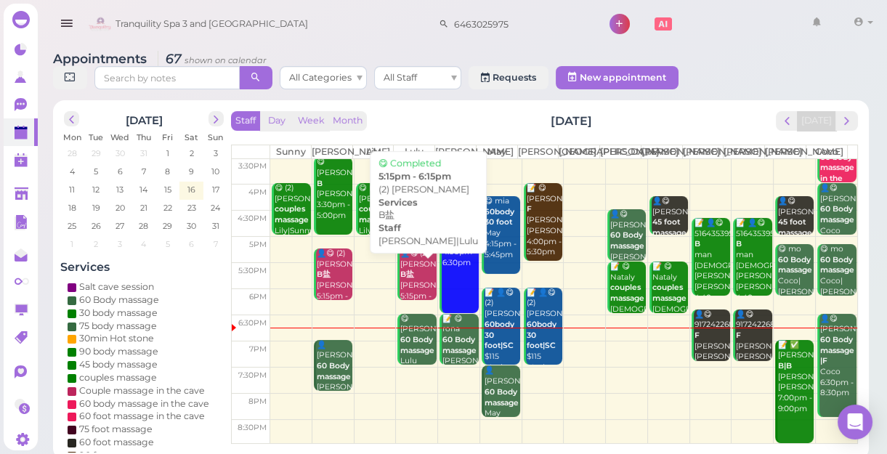
click at [420, 292] on div "👤😋 (2) [PERSON_NAME] B盐 [PERSON_NAME]|Lulu 5:15pm - 6:15pm" at bounding box center [418, 281] width 36 height 64
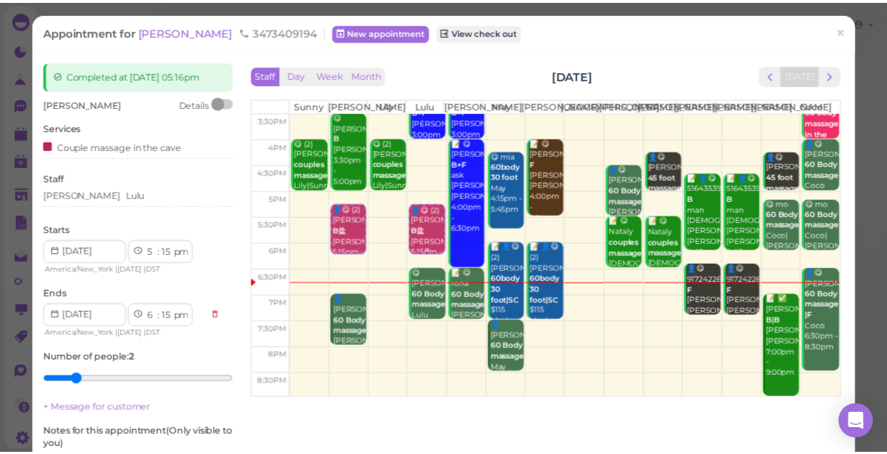
scroll to position [262, 0]
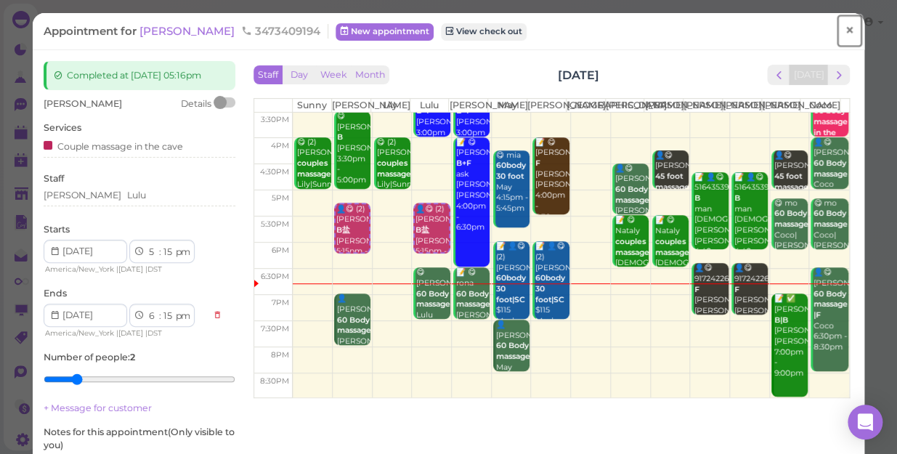
click at [845, 31] on span "×" at bounding box center [849, 30] width 9 height 20
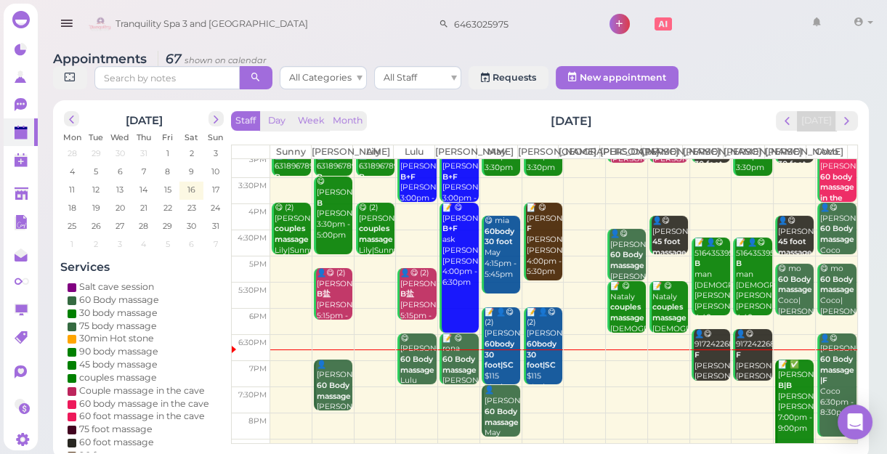
scroll to position [262, 0]
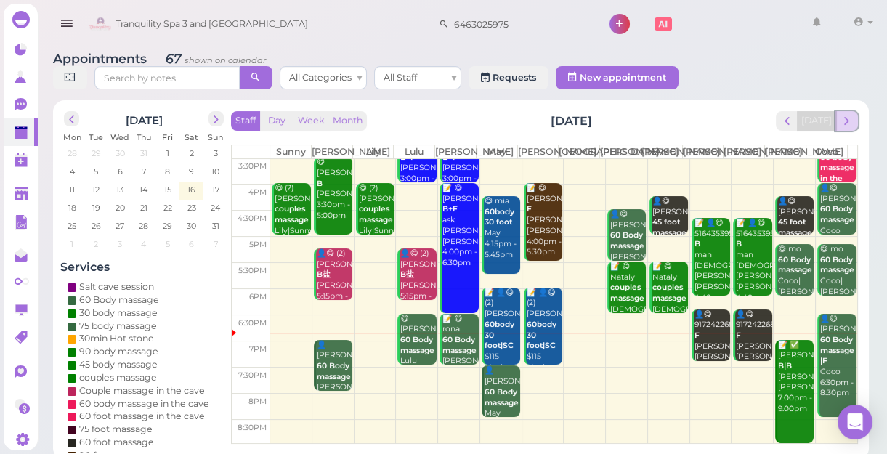
click at [850, 127] on span "next" at bounding box center [847, 121] width 14 height 14
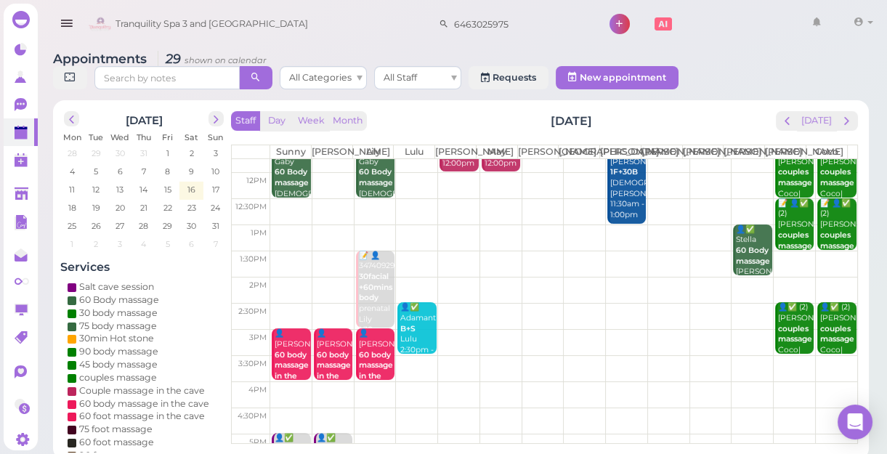
scroll to position [0, 0]
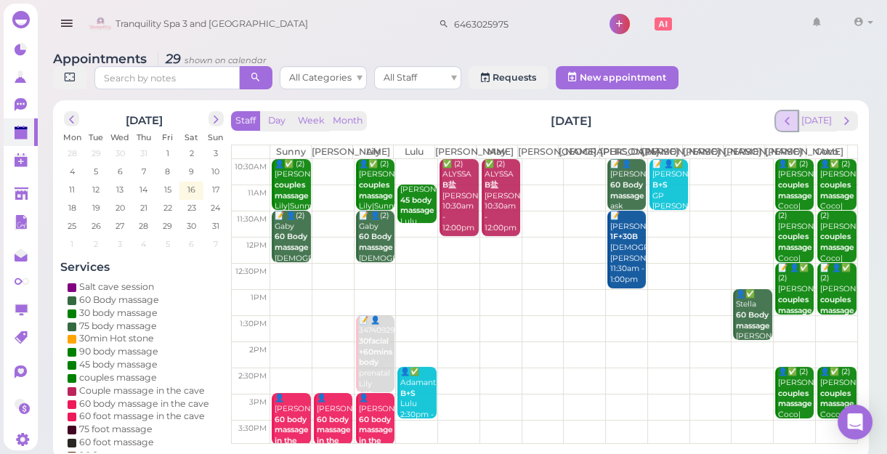
click at [786, 120] on span "prev" at bounding box center [787, 121] width 14 height 14
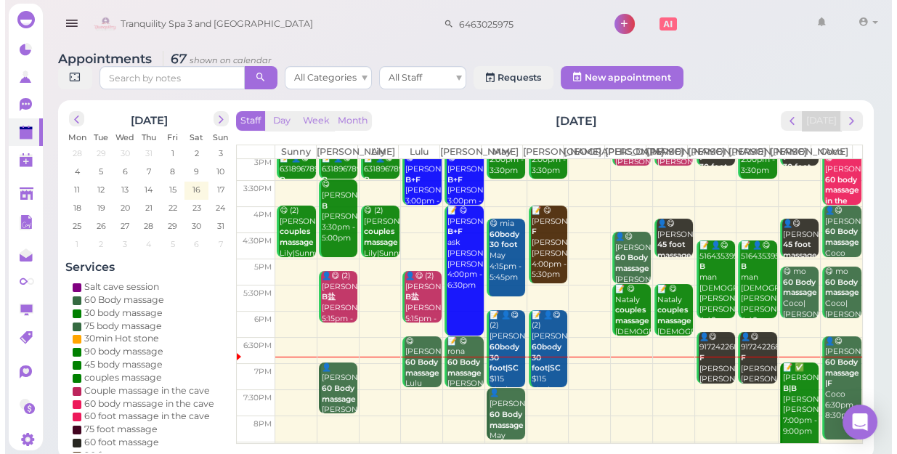
scroll to position [262, 0]
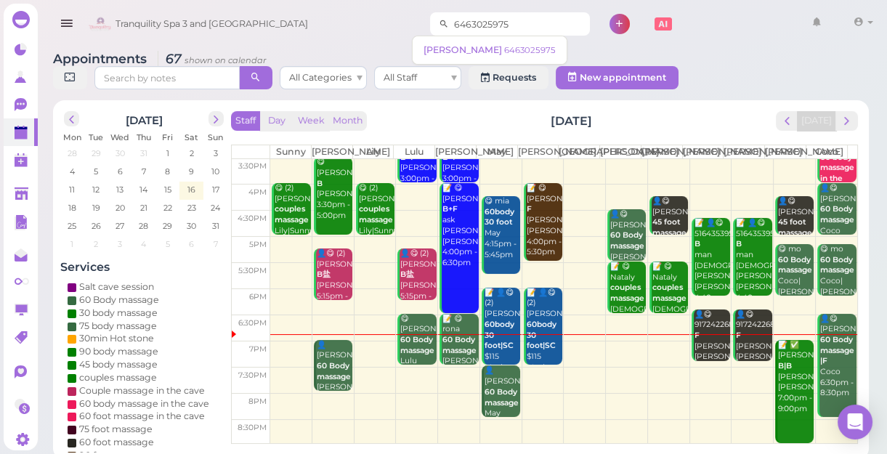
click at [497, 24] on input "6463025975" at bounding box center [519, 23] width 141 height 23
click at [513, 28] on input "6463025975" at bounding box center [519, 23] width 141 height 23
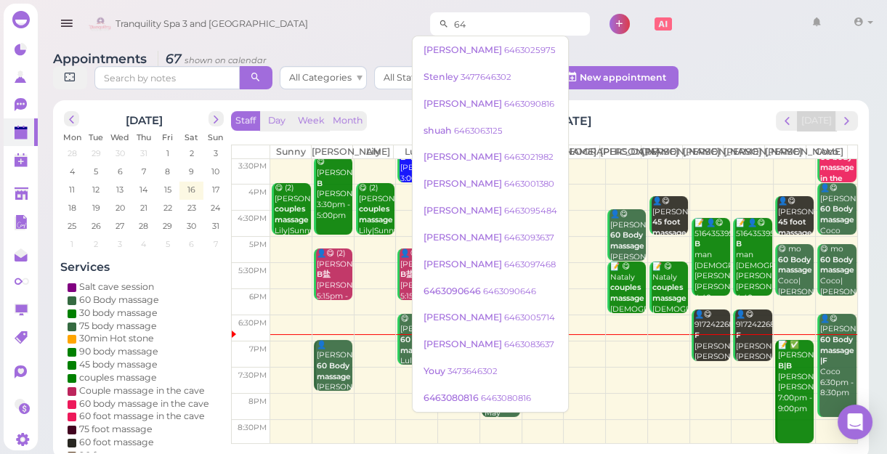
type input "6"
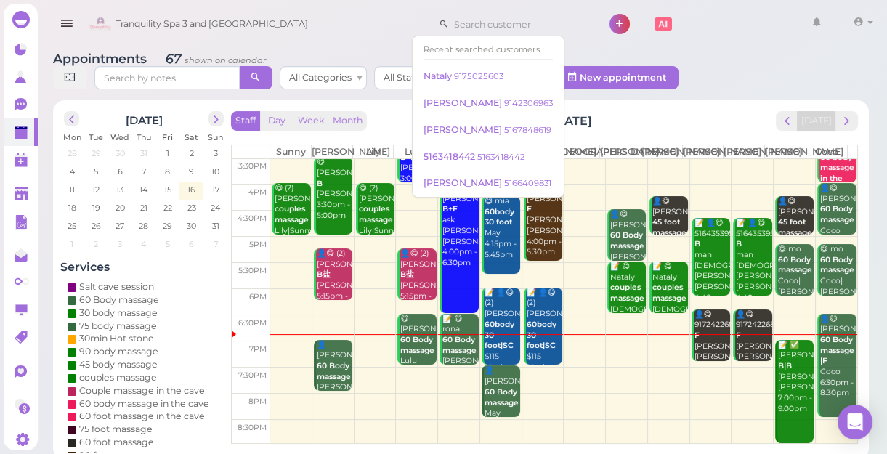
click at [706, 44] on div "Tranquility Spa 3 and [GEOGRAPHIC_DATA] 1 Account Refer Friends" at bounding box center [481, 24] width 793 height 41
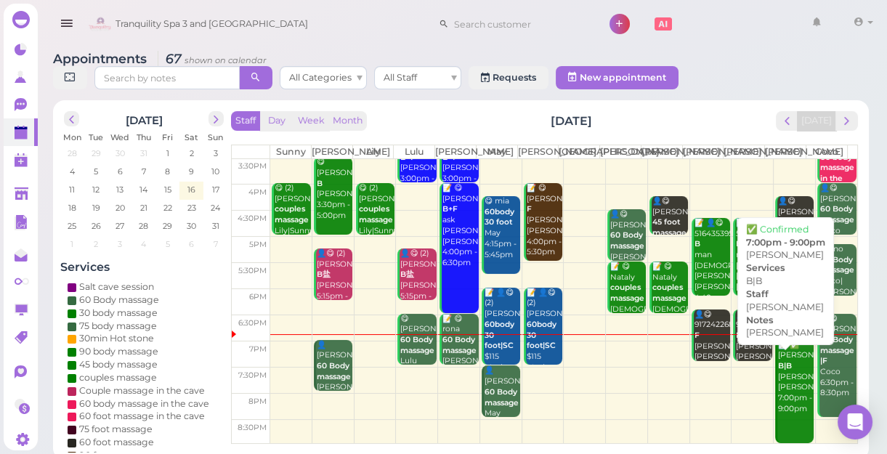
click at [789, 397] on div "📝 ✅ [PERSON_NAME] B|B [PERSON_NAME] [PERSON_NAME] 7:00pm - 9:00pm" at bounding box center [796, 377] width 36 height 75
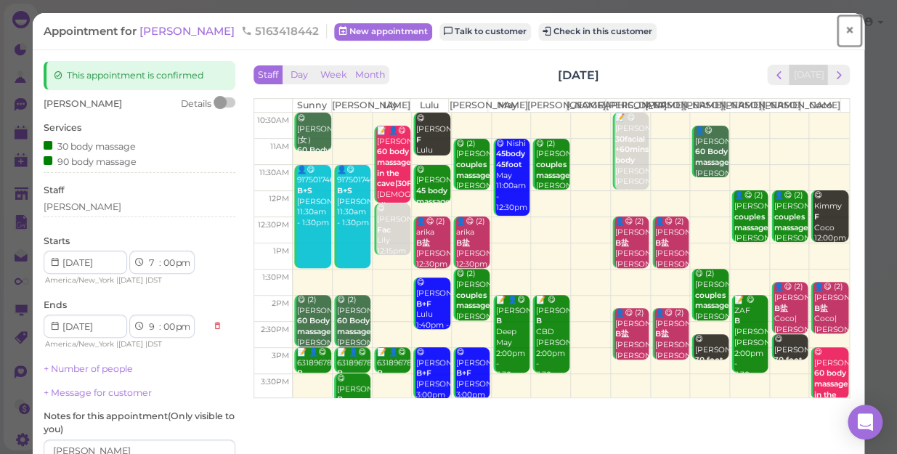
click at [845, 28] on span "×" at bounding box center [849, 30] width 9 height 20
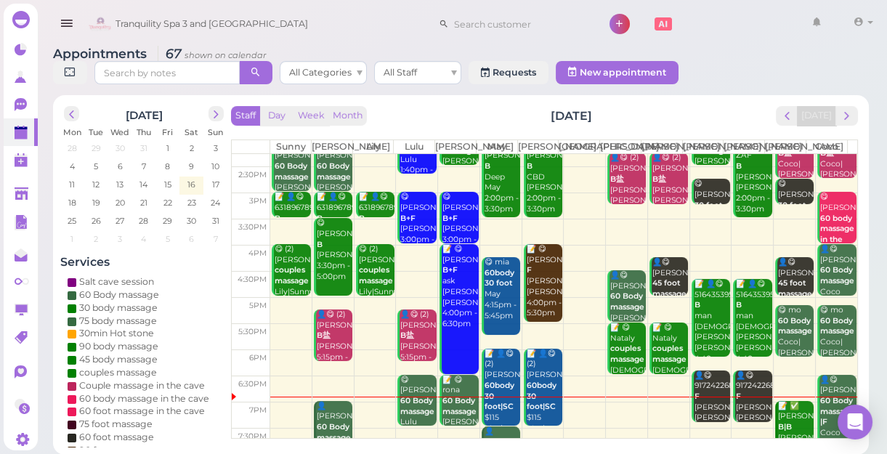
scroll to position [262, 0]
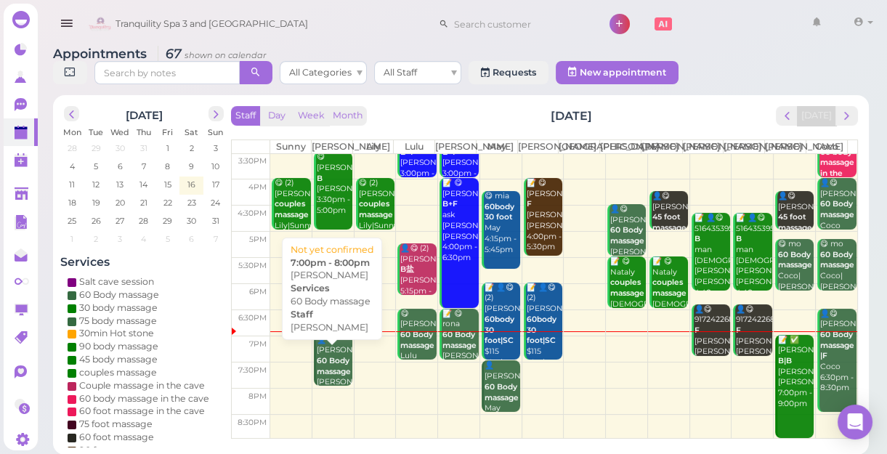
click at [330, 376] on b "60 Body massage" at bounding box center [334, 366] width 34 height 20
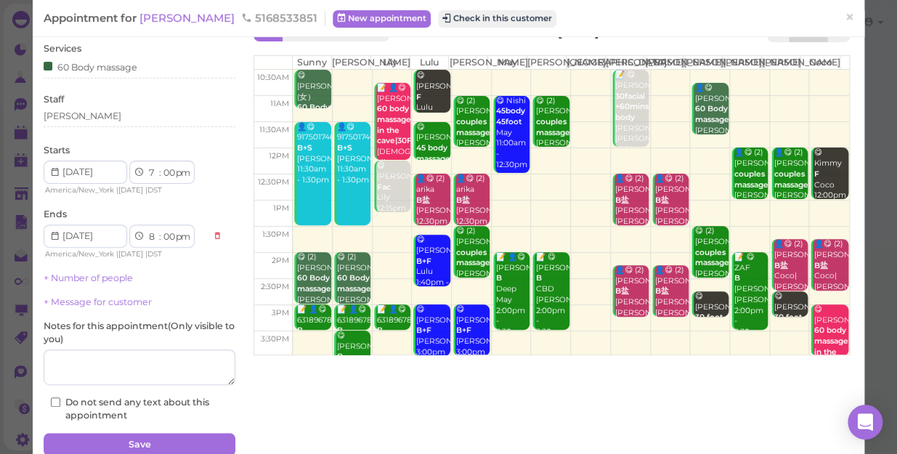
scroll to position [65, 0]
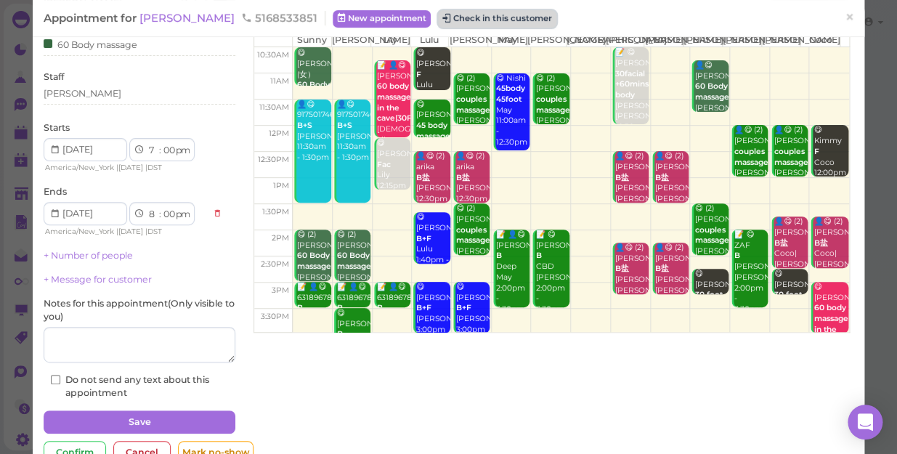
click at [472, 17] on button "Check in this customer" at bounding box center [497, 18] width 118 height 17
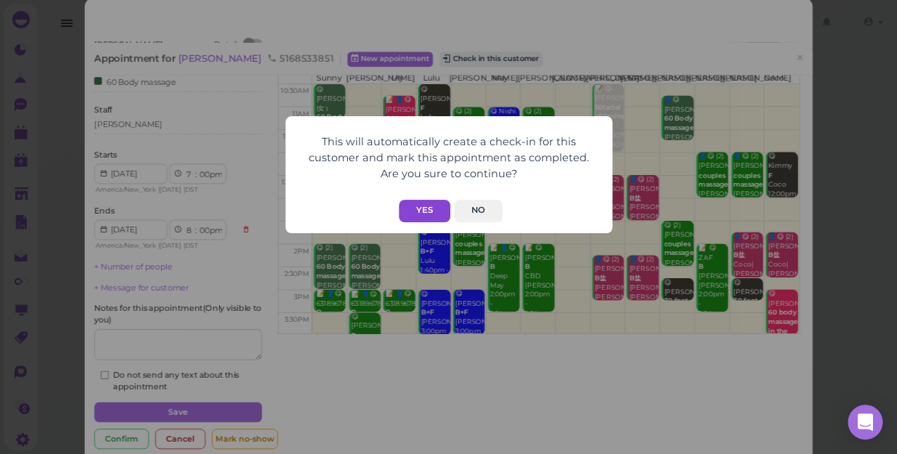
click at [424, 205] on button "Yes" at bounding box center [425, 211] width 52 height 23
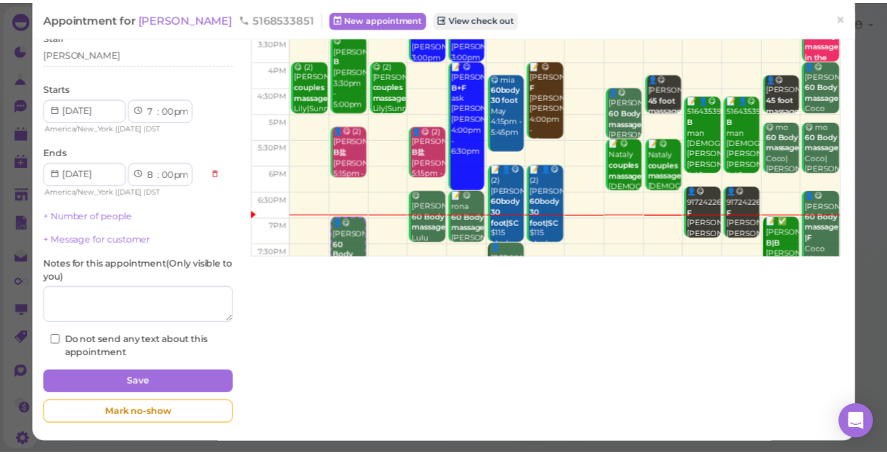
scroll to position [262, 0]
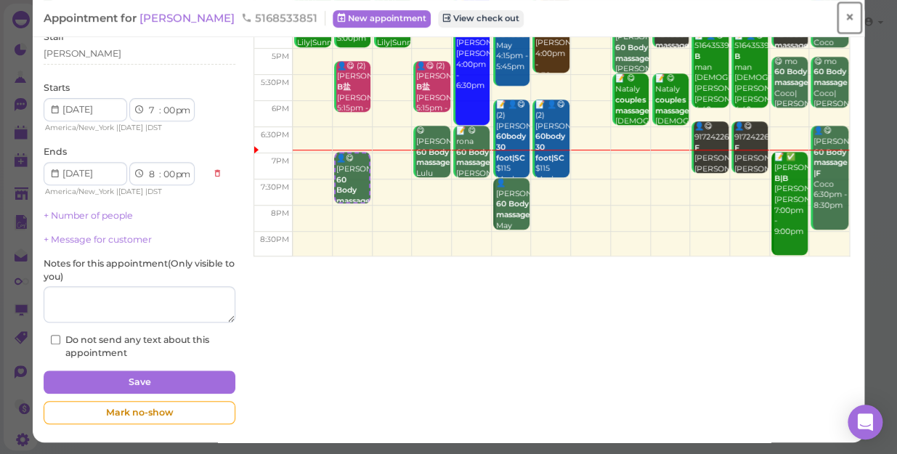
click at [845, 18] on span "×" at bounding box center [849, 17] width 9 height 20
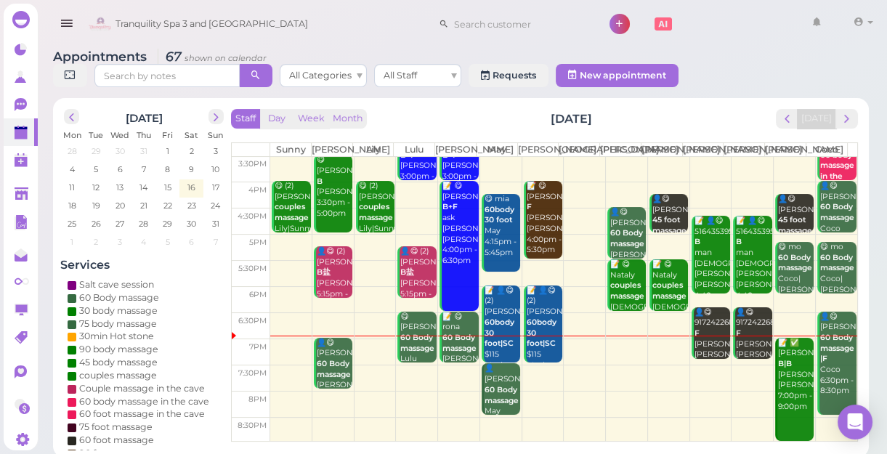
scroll to position [5, 0]
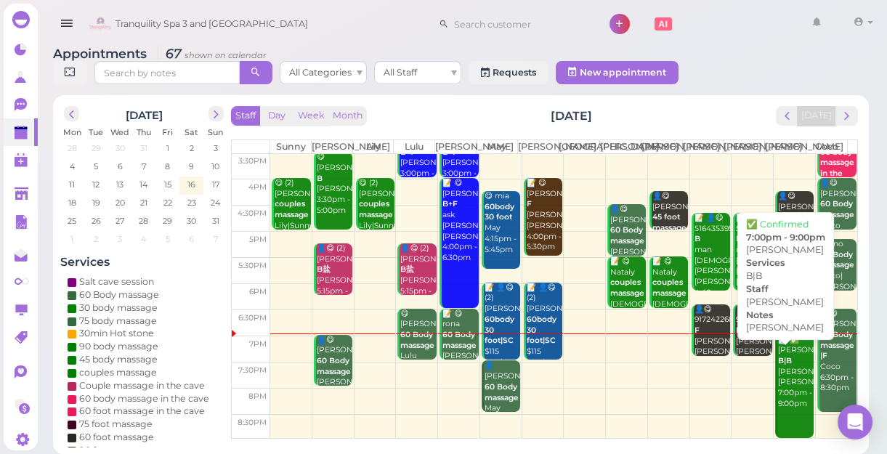
click at [786, 391] on div "📝 ✅ [PERSON_NAME] B|B [PERSON_NAME] [PERSON_NAME] 7:00pm - 9:00pm" at bounding box center [796, 372] width 36 height 75
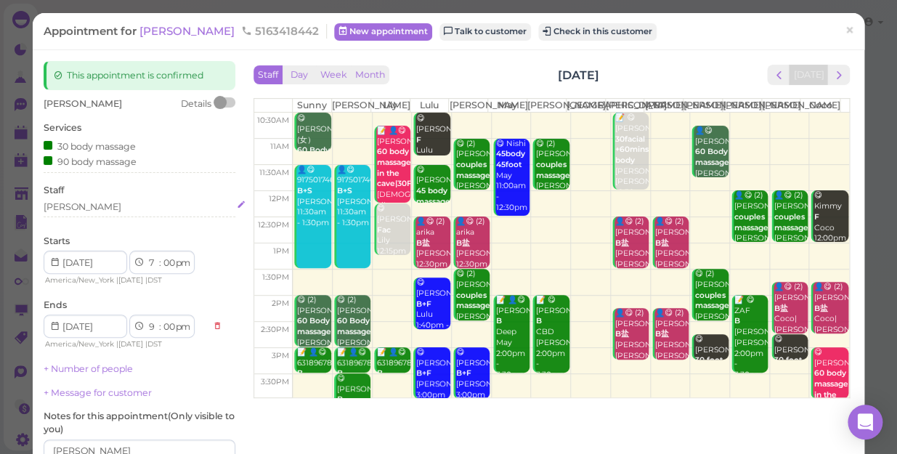
click at [79, 211] on div "[PERSON_NAME]" at bounding box center [140, 207] width 192 height 13
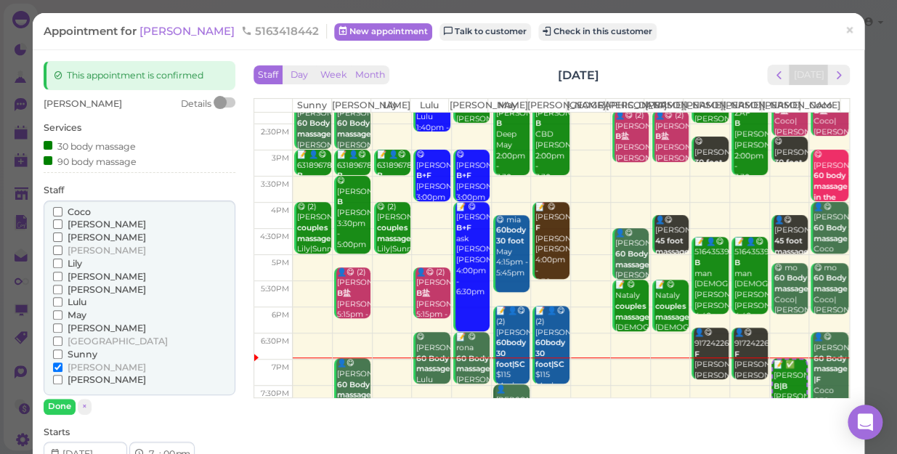
scroll to position [262, 0]
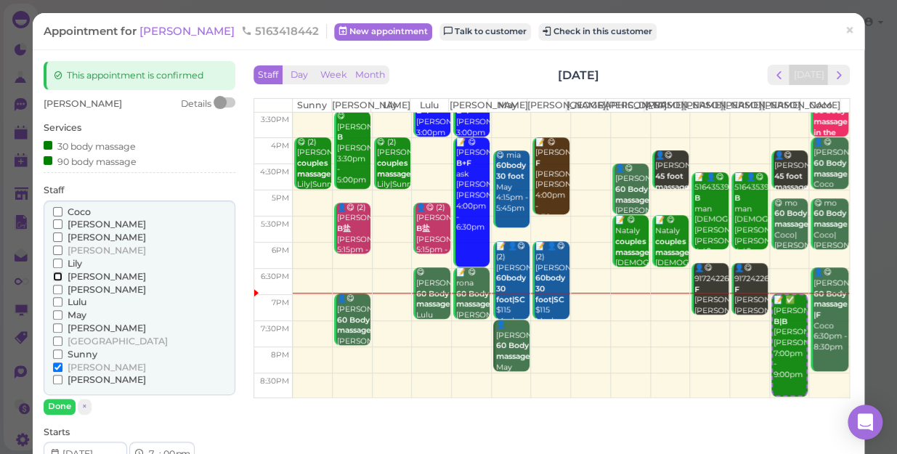
click at [54, 276] on input "[PERSON_NAME]" at bounding box center [57, 276] width 9 height 9
click at [55, 406] on button "Done" at bounding box center [60, 406] width 32 height 15
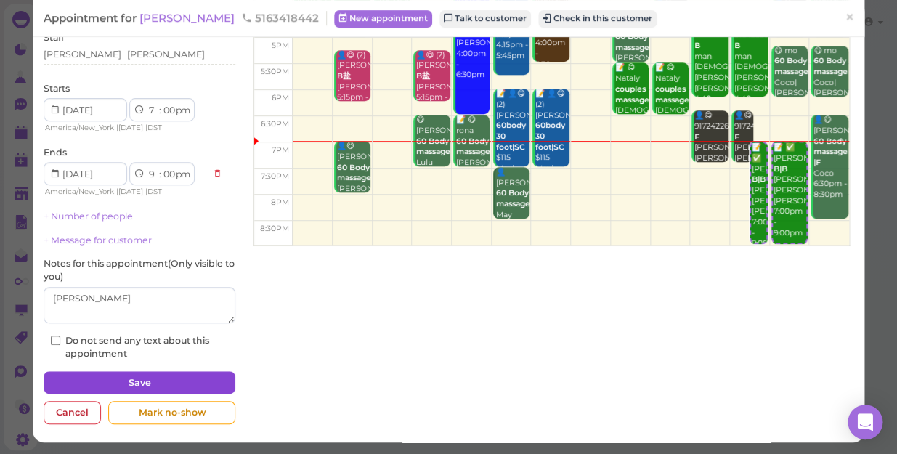
scroll to position [153, 0]
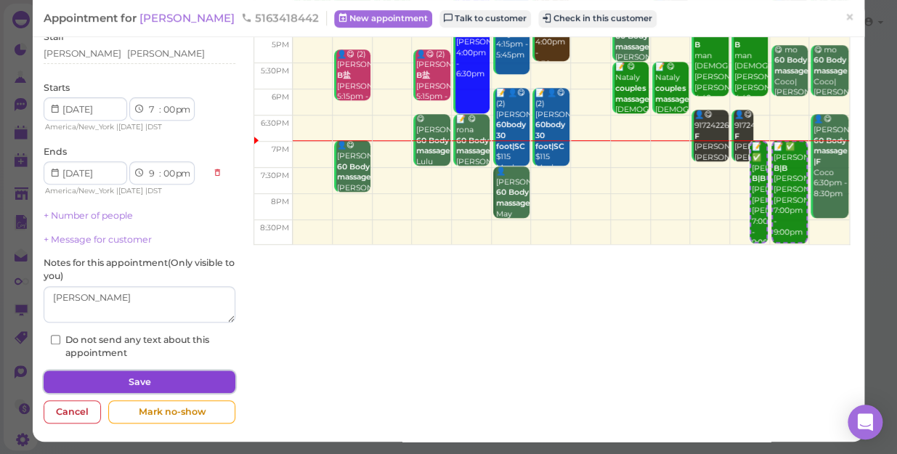
click at [161, 378] on button "Save" at bounding box center [140, 382] width 192 height 23
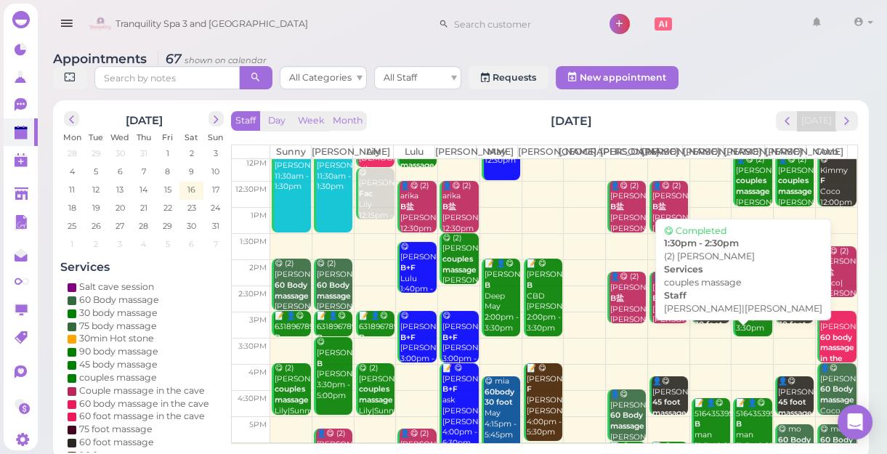
scroll to position [198, 0]
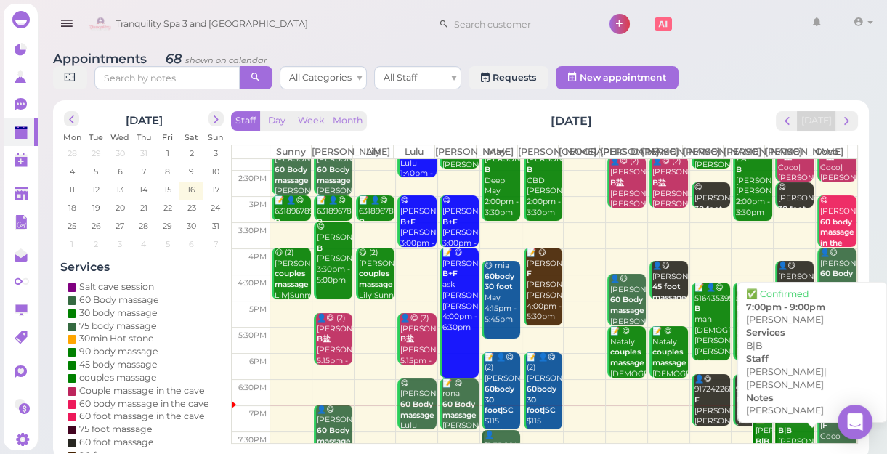
click at [791, 437] on div "📝 ✅ [PERSON_NAME] B|B [PERSON_NAME] [PERSON_NAME]|[PERSON_NAME] 7:00pm - 9:00pm" at bounding box center [796, 448] width 36 height 86
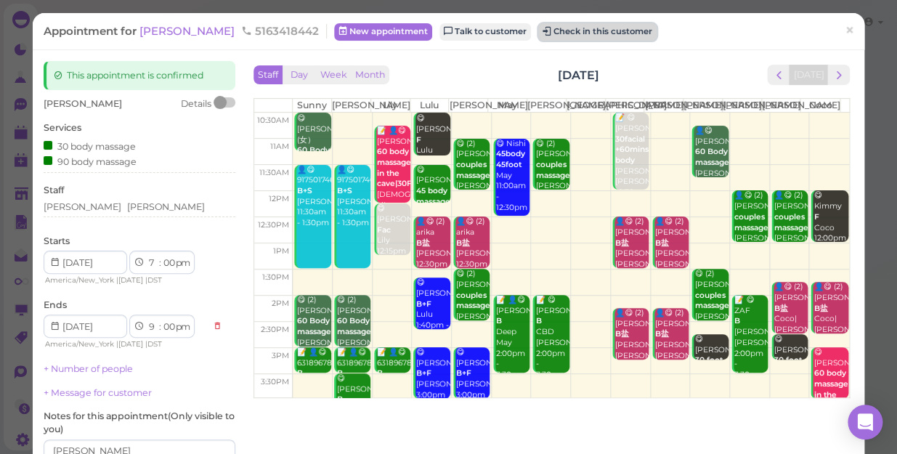
click at [538, 34] on button "Check in this customer" at bounding box center [597, 31] width 118 height 17
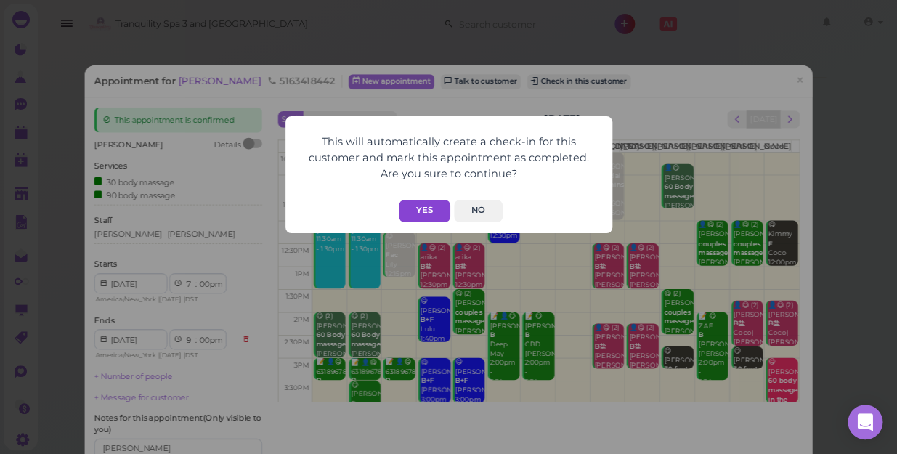
click at [420, 214] on button "Yes" at bounding box center [425, 211] width 52 height 23
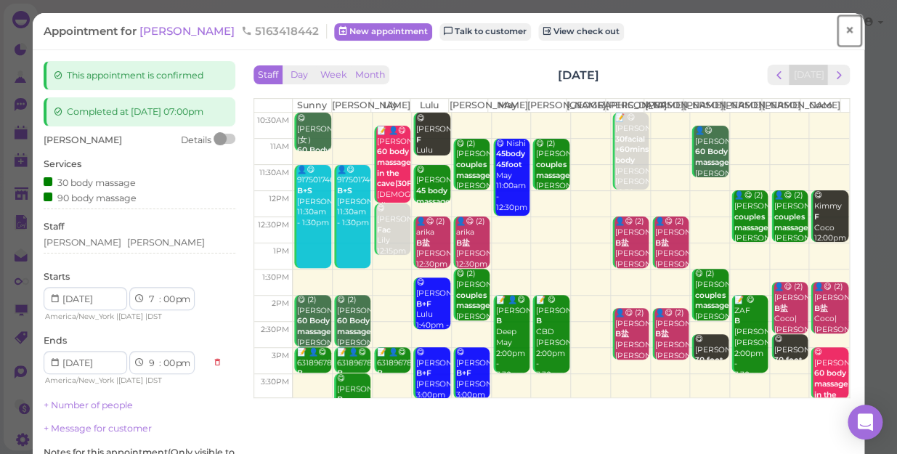
click at [845, 30] on span "×" at bounding box center [849, 30] width 9 height 20
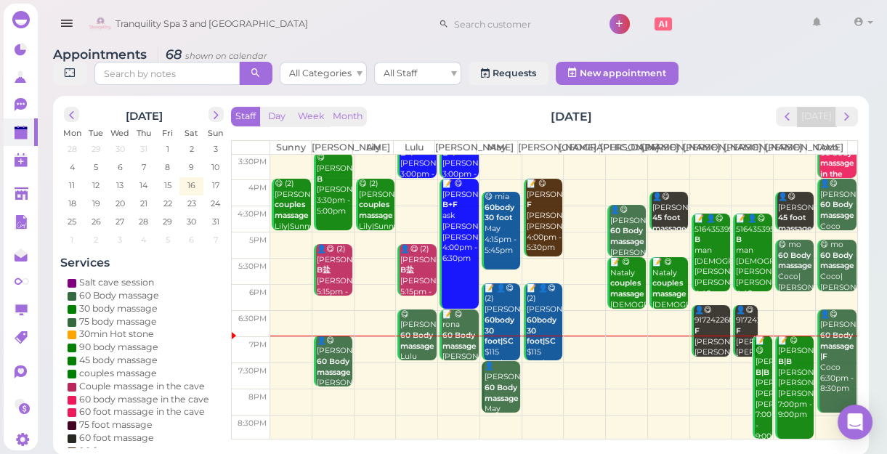
scroll to position [5, 0]
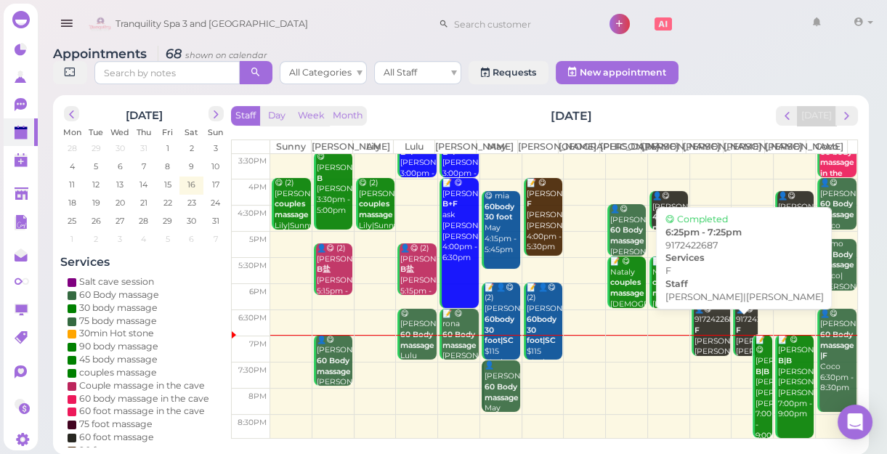
click at [705, 339] on div "👤😋 9172422687 F [PERSON_NAME]|[PERSON_NAME] 6:25pm - 7:25pm" at bounding box center [712, 341] width 36 height 75
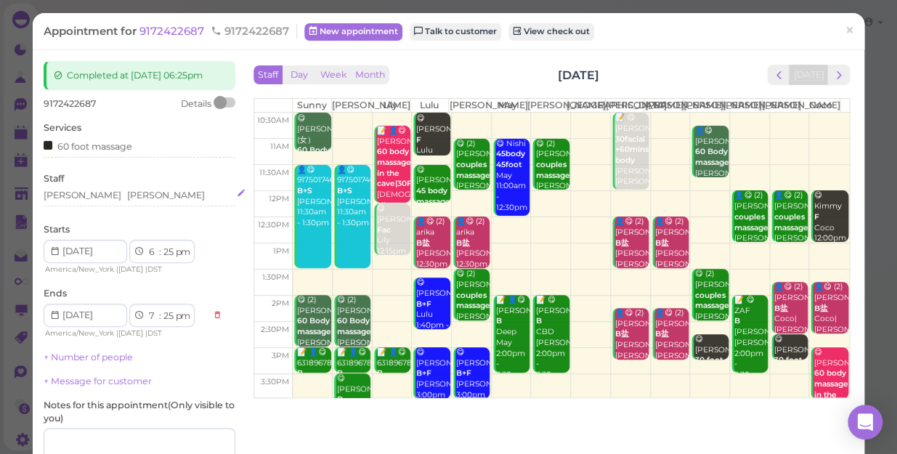
click at [127, 195] on div "[PERSON_NAME]" at bounding box center [166, 195] width 78 height 13
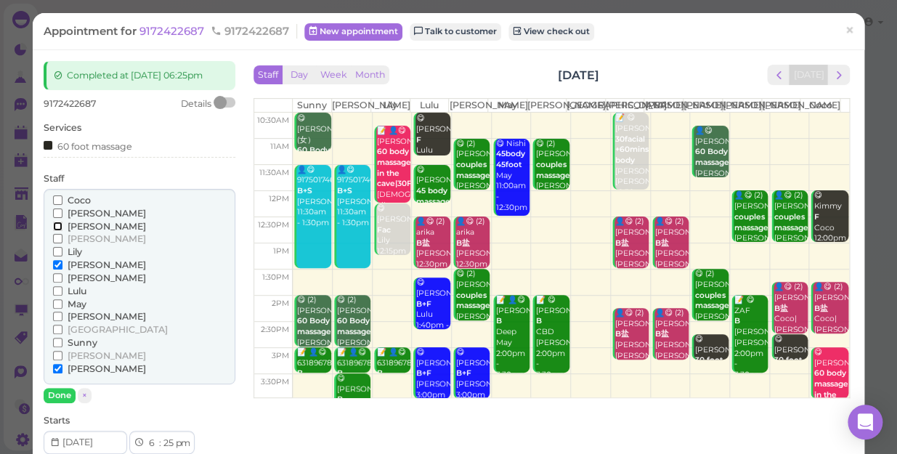
click at [54, 224] on input "[PERSON_NAME]" at bounding box center [57, 226] width 9 height 9
click at [57, 214] on input "[PERSON_NAME]" at bounding box center [57, 213] width 9 height 9
click at [57, 266] on input "[PERSON_NAME]" at bounding box center [57, 264] width 9 height 9
click at [55, 366] on input "[PERSON_NAME]" at bounding box center [57, 368] width 9 height 9
click at [54, 392] on button "Done" at bounding box center [60, 395] width 32 height 15
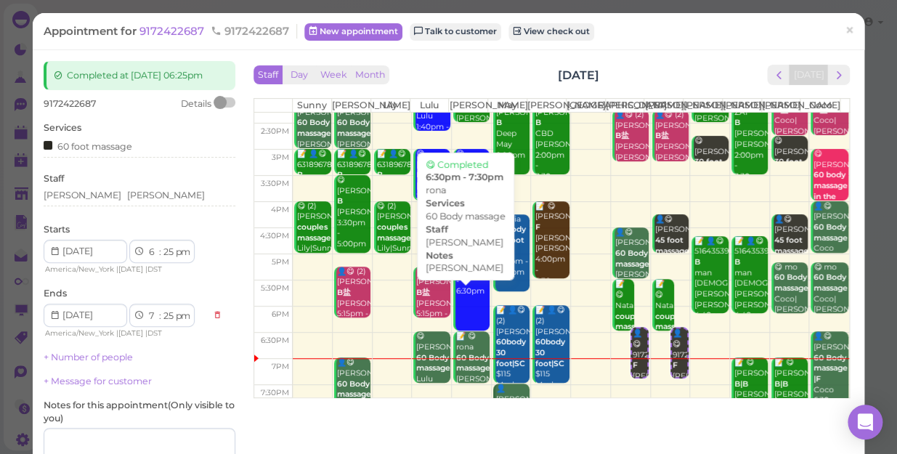
scroll to position [262, 0]
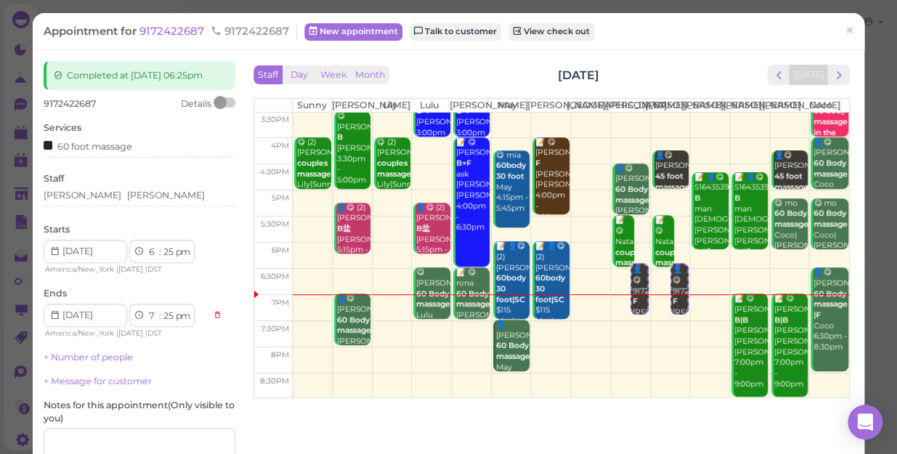
click at [105, 187] on div "Staff [PERSON_NAME] [PERSON_NAME]" at bounding box center [140, 192] width 192 height 40
click at [108, 196] on div "[PERSON_NAME] [PERSON_NAME]" at bounding box center [140, 195] width 192 height 13
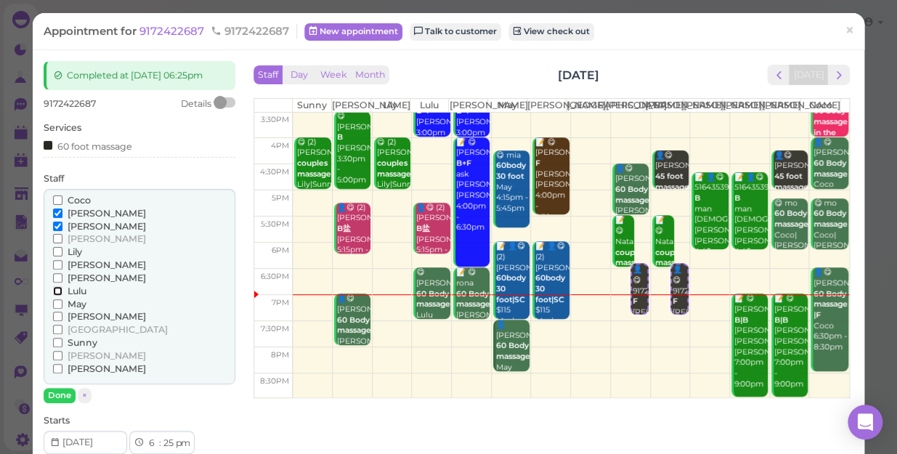
click at [55, 287] on input "Lulu" at bounding box center [57, 290] width 9 height 9
click at [56, 240] on input "[PERSON_NAME]" at bounding box center [57, 238] width 9 height 9
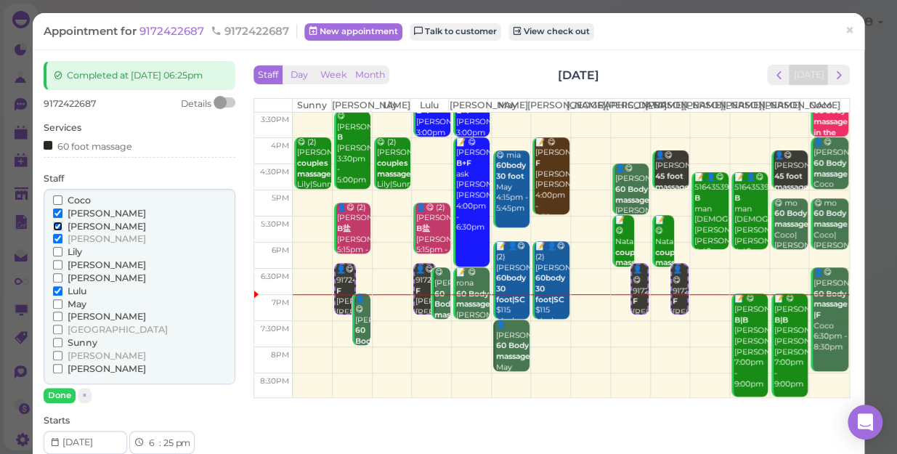
click at [53, 225] on input "[PERSON_NAME]" at bounding box center [57, 226] width 9 height 9
click at [54, 209] on input "[PERSON_NAME]" at bounding box center [57, 213] width 9 height 9
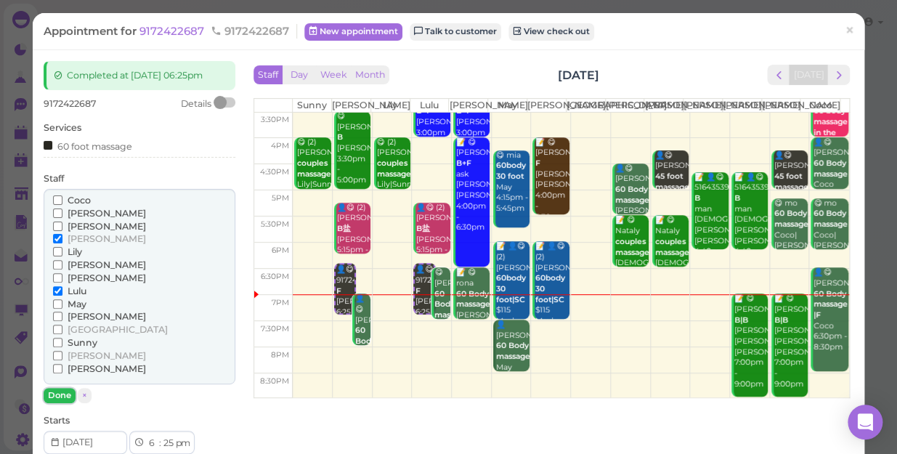
click at [59, 389] on button "Done" at bounding box center [60, 395] width 32 height 15
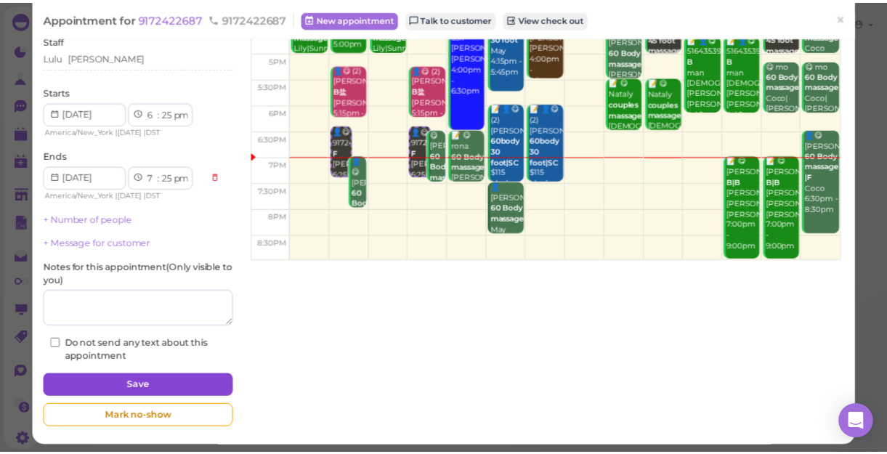
scroll to position [142, 0]
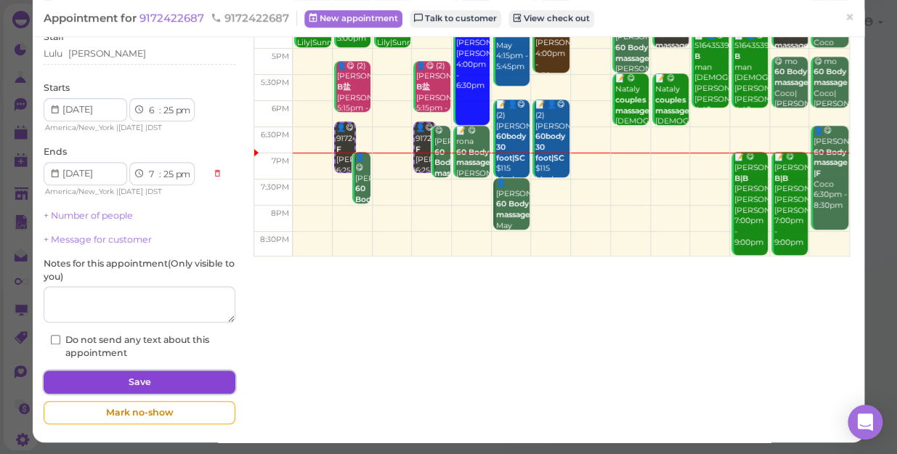
click at [151, 379] on button "Save" at bounding box center [140, 382] width 192 height 23
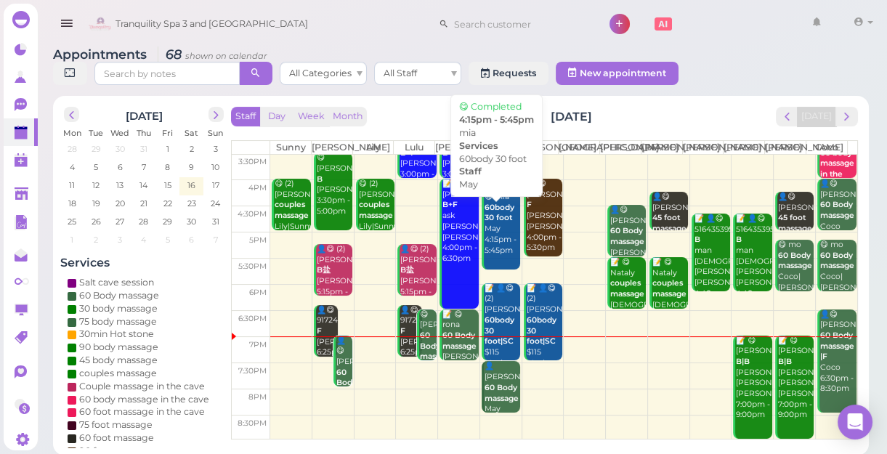
scroll to position [5, 0]
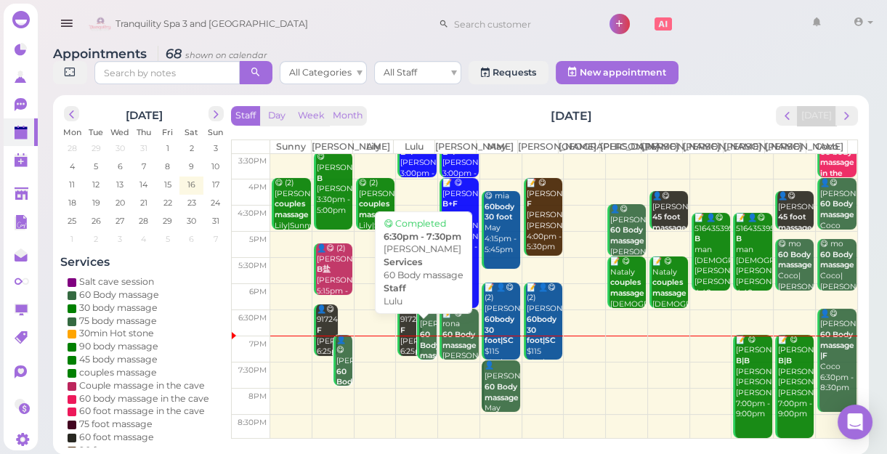
click at [421, 360] on b "60 Body massage" at bounding box center [437, 345] width 34 height 31
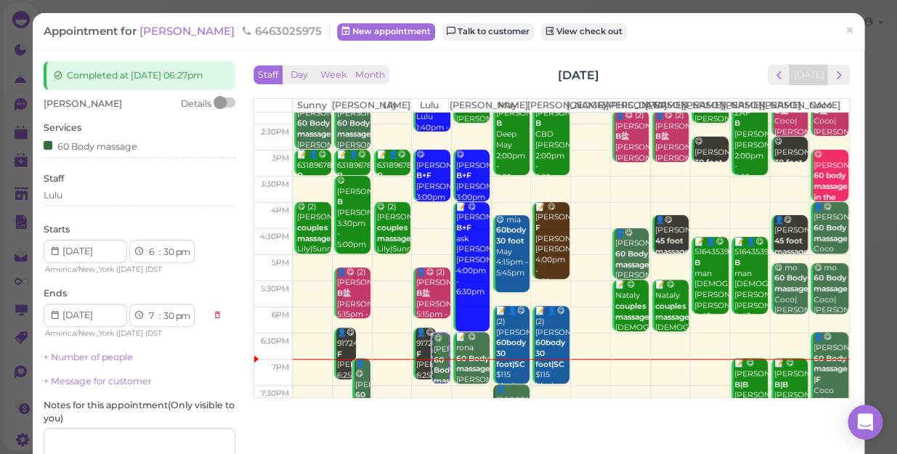
scroll to position [262, 0]
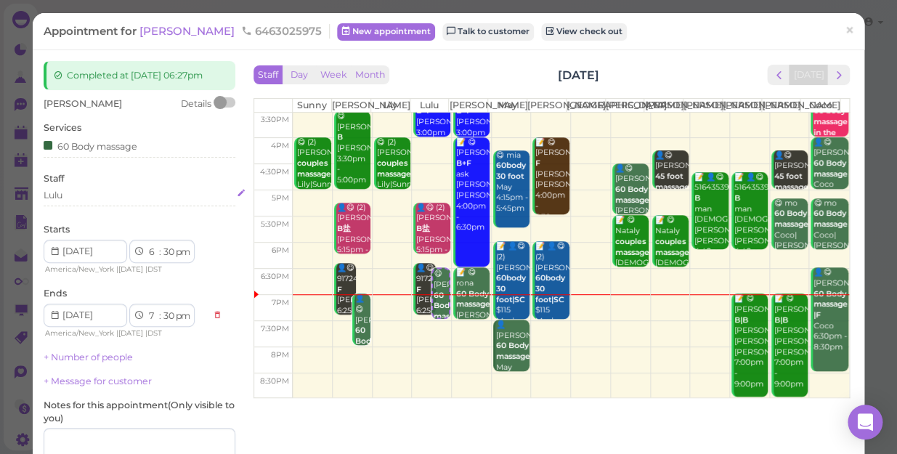
click at [77, 197] on div "Lulu" at bounding box center [140, 195] width 192 height 13
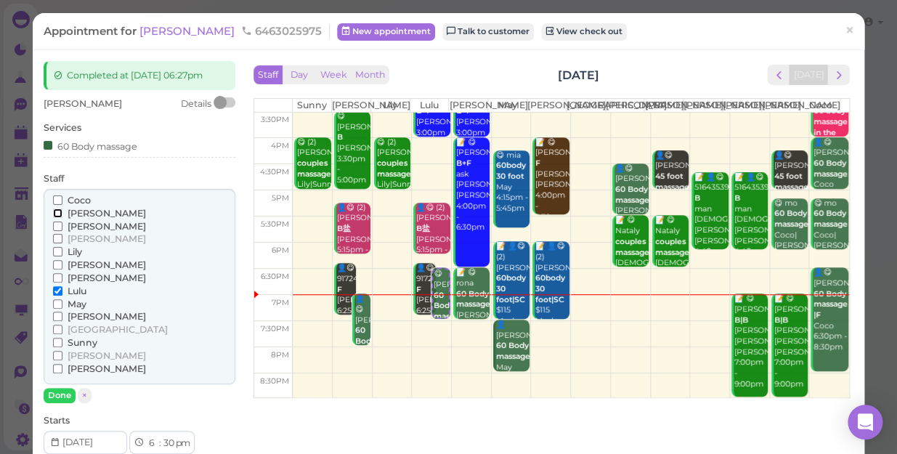
click at [56, 211] on input "[PERSON_NAME]" at bounding box center [57, 213] width 9 height 9
click at [57, 290] on input "Lulu" at bounding box center [57, 290] width 9 height 9
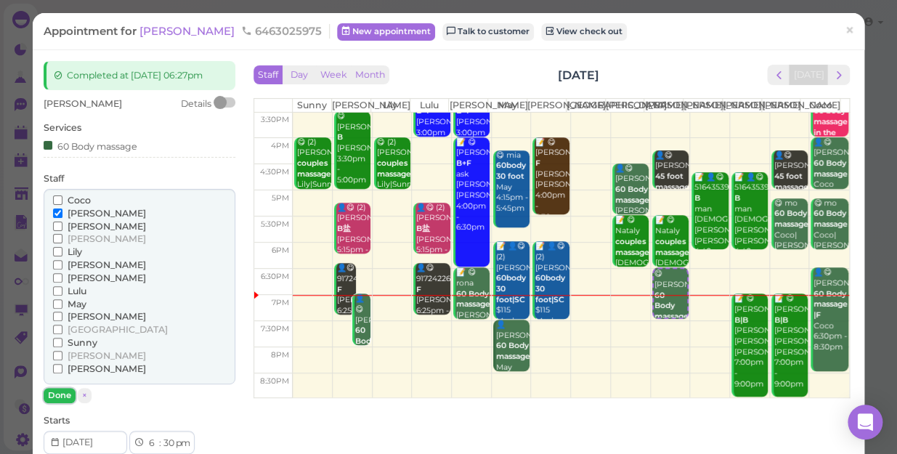
click at [65, 395] on button "Done" at bounding box center [60, 395] width 32 height 15
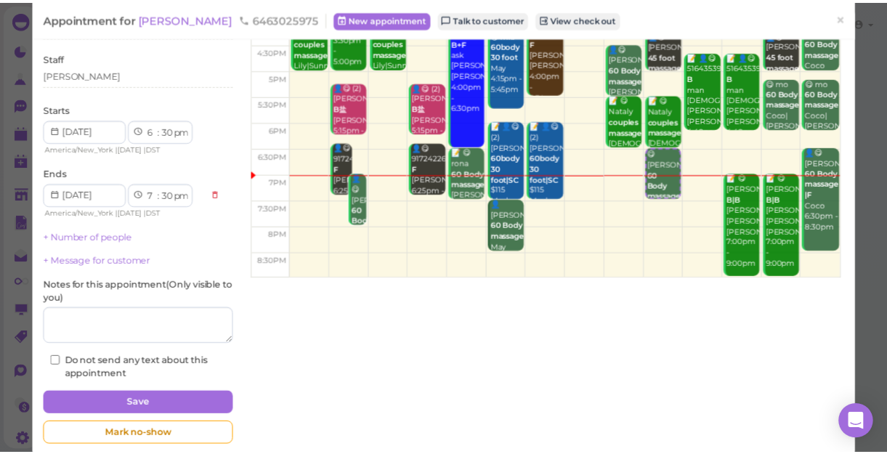
scroll to position [132, 0]
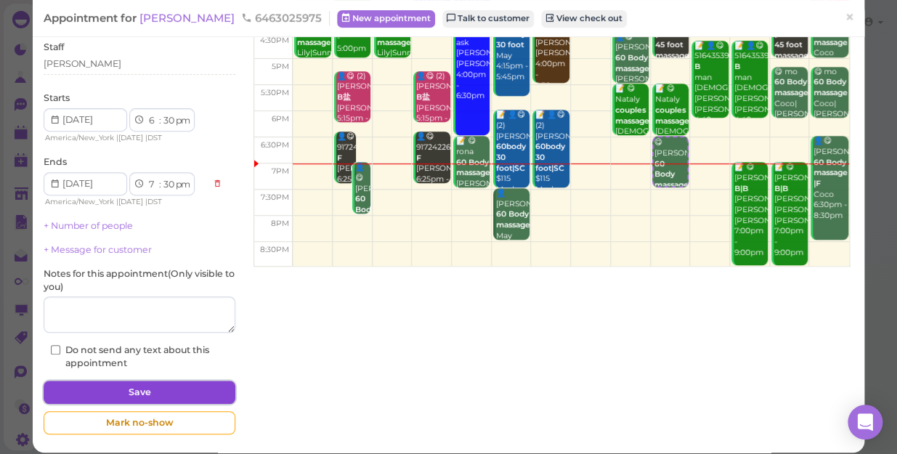
click at [137, 389] on button "Save" at bounding box center [140, 392] width 192 height 23
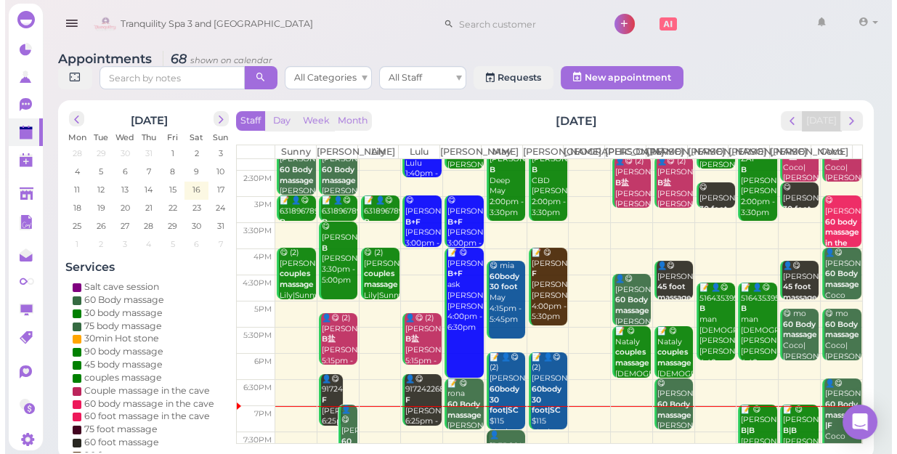
scroll to position [262, 0]
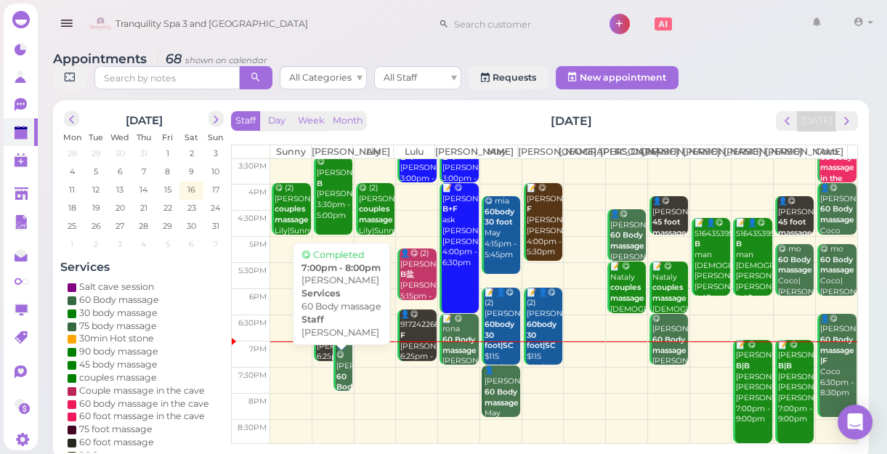
click at [338, 386] on b "60 Body massage" at bounding box center [353, 387] width 34 height 31
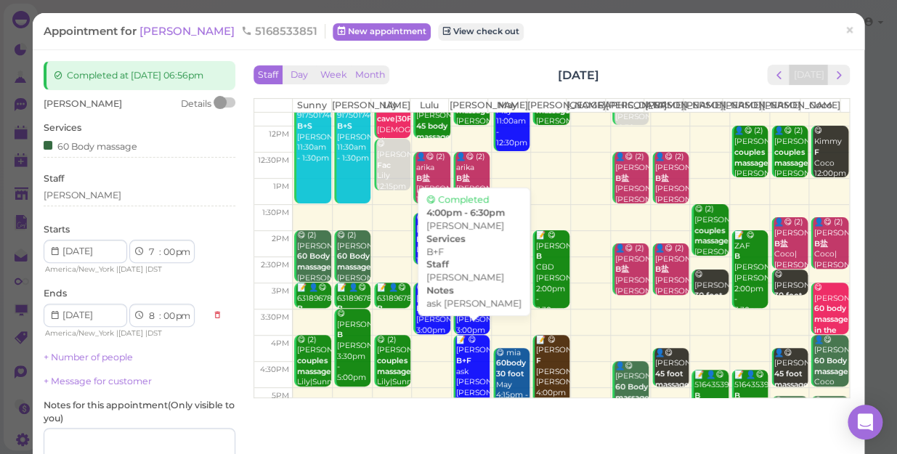
scroll to position [198, 0]
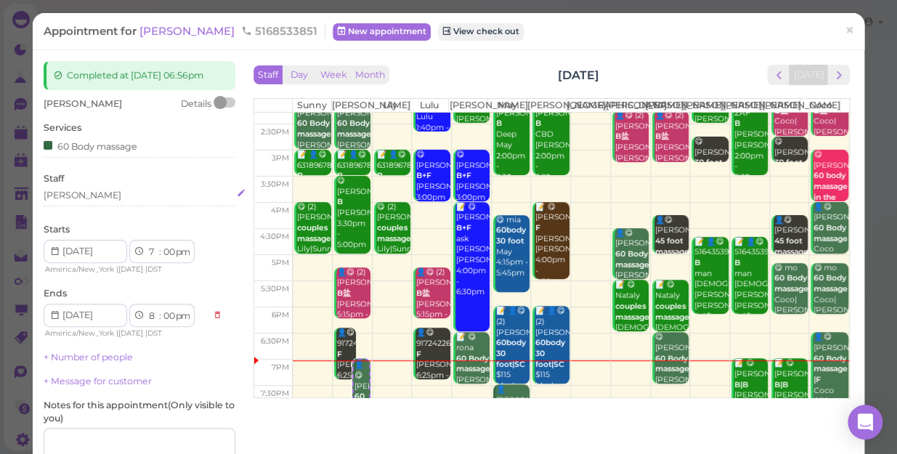
click at [75, 201] on div "[PERSON_NAME]" at bounding box center [140, 195] width 192 height 13
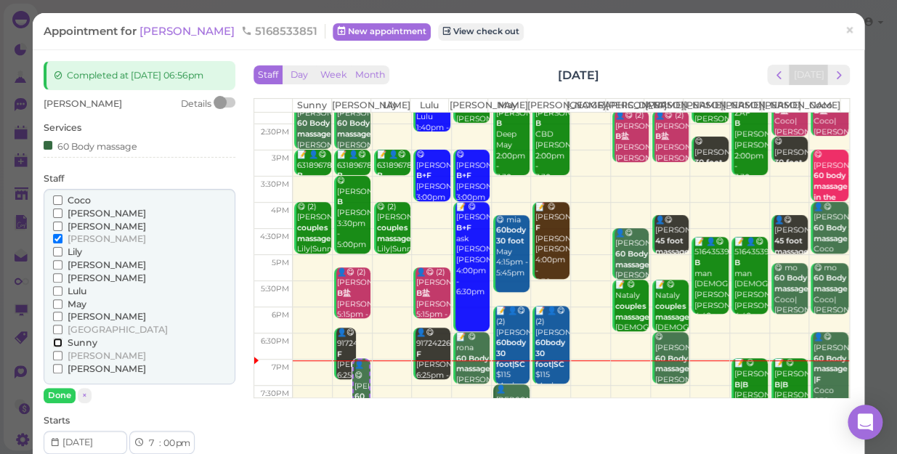
click at [54, 341] on input "Sunny" at bounding box center [57, 342] width 9 height 9
click at [54, 238] on input "[PERSON_NAME]" at bounding box center [57, 238] width 9 height 9
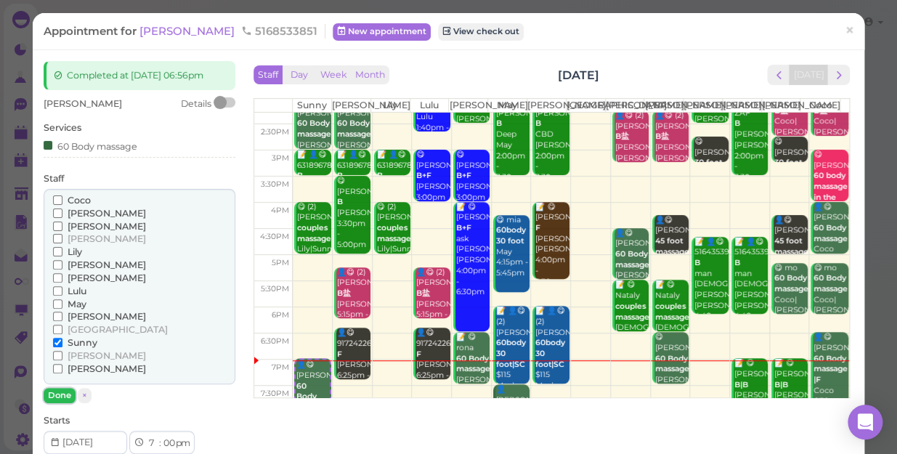
click at [62, 393] on button "Done" at bounding box center [60, 395] width 32 height 15
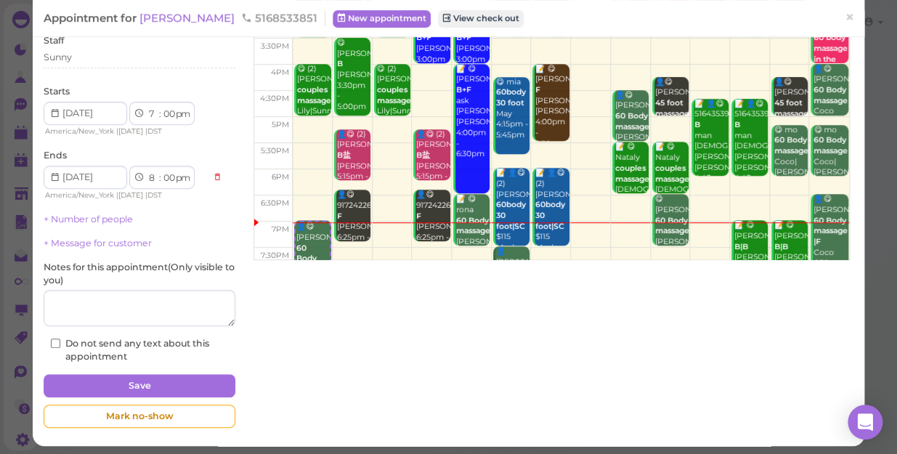
scroll to position [142, 0]
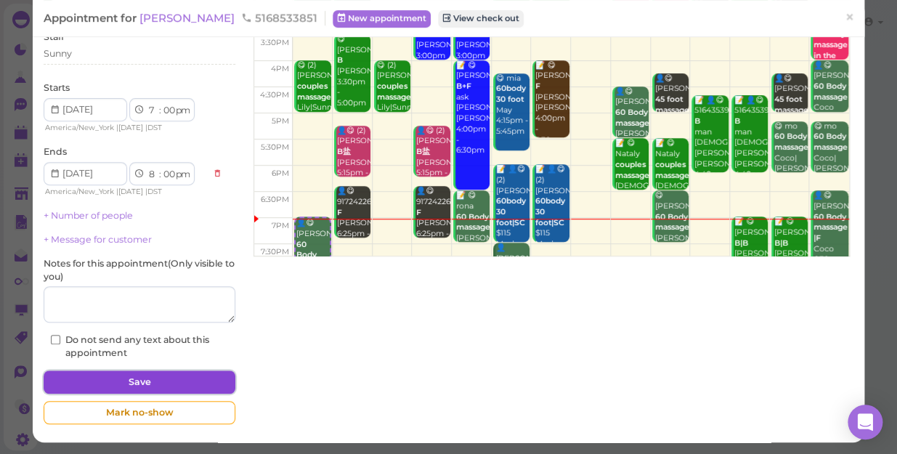
click at [175, 380] on button "Save" at bounding box center [140, 382] width 192 height 23
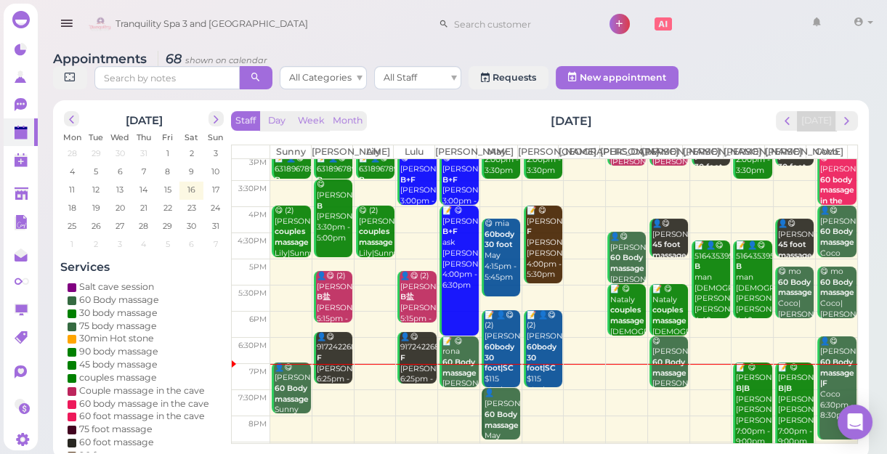
scroll to position [262, 0]
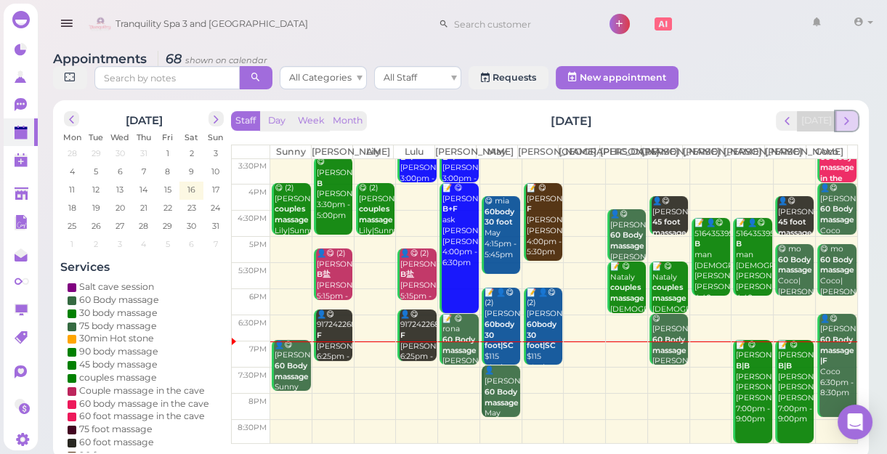
click at [850, 122] on span "next" at bounding box center [847, 121] width 14 height 14
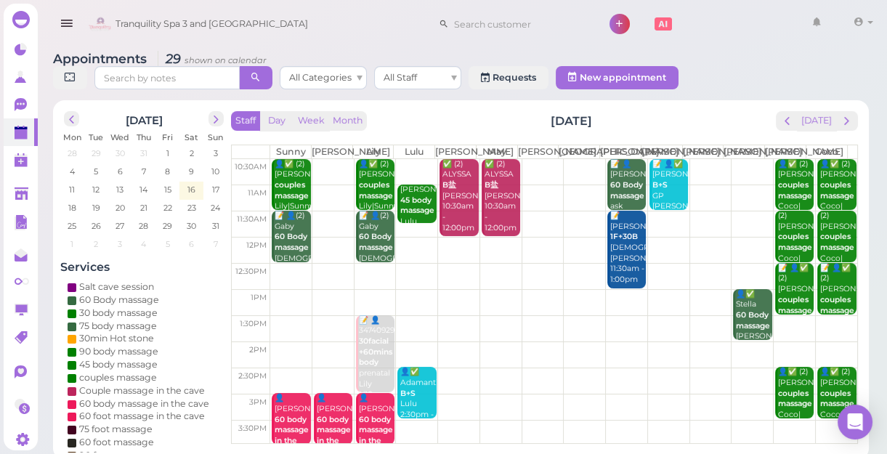
click at [326, 174] on td at bounding box center [563, 172] width 587 height 26
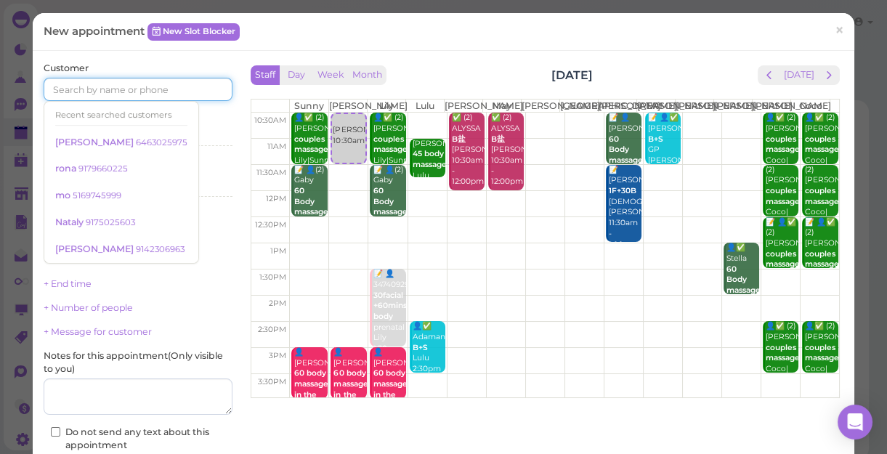
click at [181, 94] on input at bounding box center [138, 89] width 189 height 23
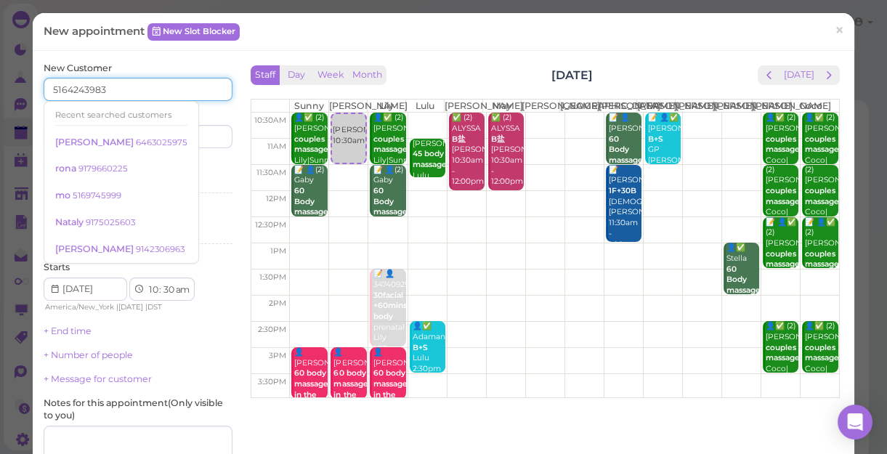
type input "5164243983"
click at [203, 166] on div "Services Select services" at bounding box center [138, 179] width 189 height 40
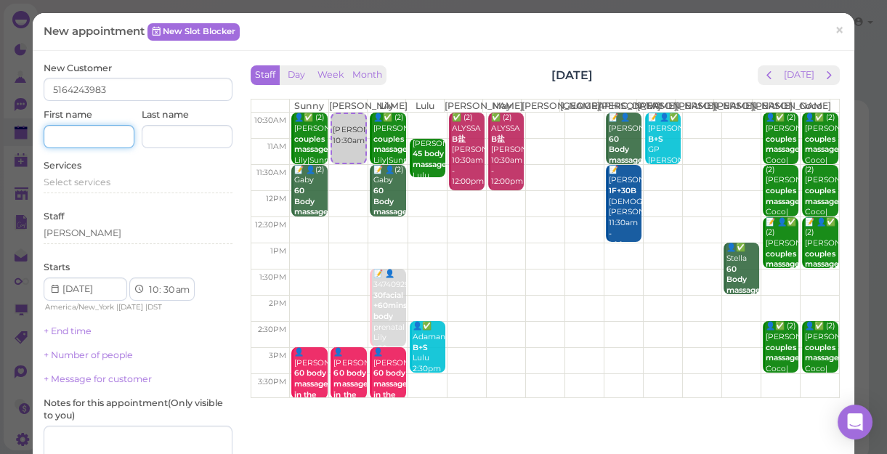
click at [110, 134] on input at bounding box center [89, 136] width 91 height 23
type input "[PERSON_NAME]"
click at [111, 187] on div "Select services" at bounding box center [138, 182] width 189 height 13
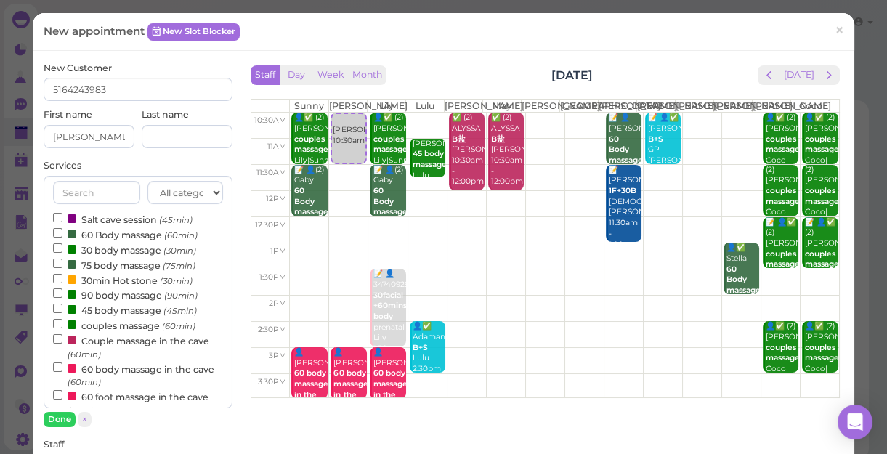
click at [51, 232] on div "All categories Relax session Full body Full body full body Salt cave massage Sa…" at bounding box center [138, 292] width 189 height 233
click at [57, 230] on input "60 Body massage (60min)" at bounding box center [57, 232] width 9 height 9
click at [57, 420] on button "Done" at bounding box center [60, 419] width 32 height 15
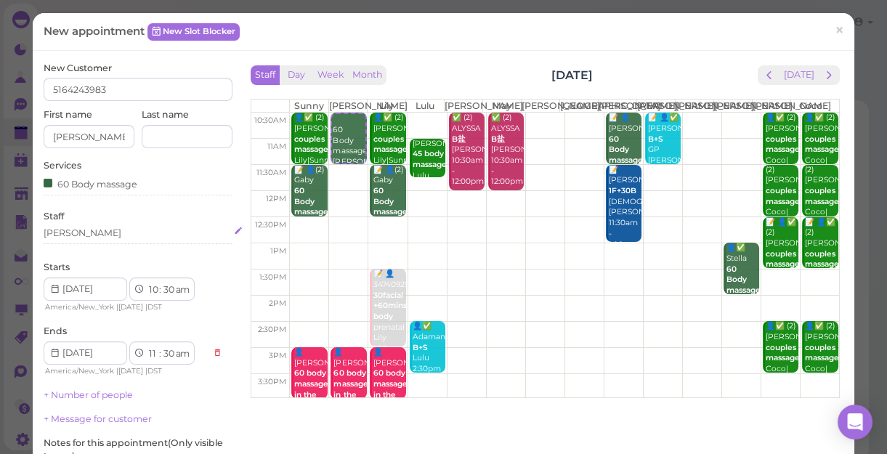
click at [83, 235] on div "[PERSON_NAME]" at bounding box center [138, 233] width 189 height 13
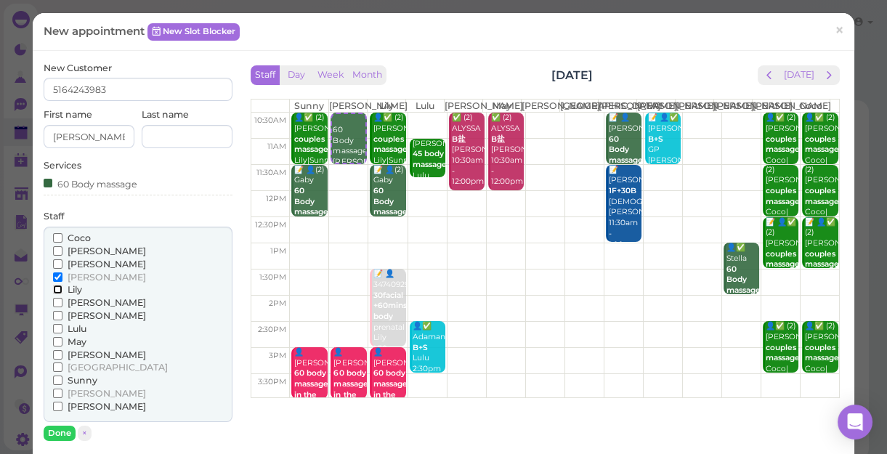
click at [54, 289] on input "Lily" at bounding box center [57, 289] width 9 height 9
click at [60, 434] on button "Done" at bounding box center [60, 433] width 32 height 15
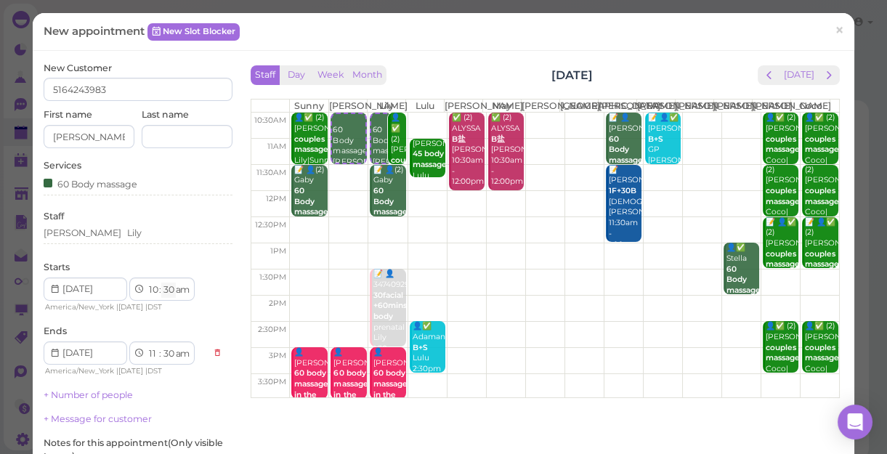
click at [168, 295] on select "00 05 10 15 20 25 30 35 40 45 50 55" at bounding box center [168, 290] width 15 height 15
select select "15"
click at [161, 283] on select "00 05 10 15 20 25 30 35 40 45 50 55" at bounding box center [168, 290] width 15 height 15
select select "15"
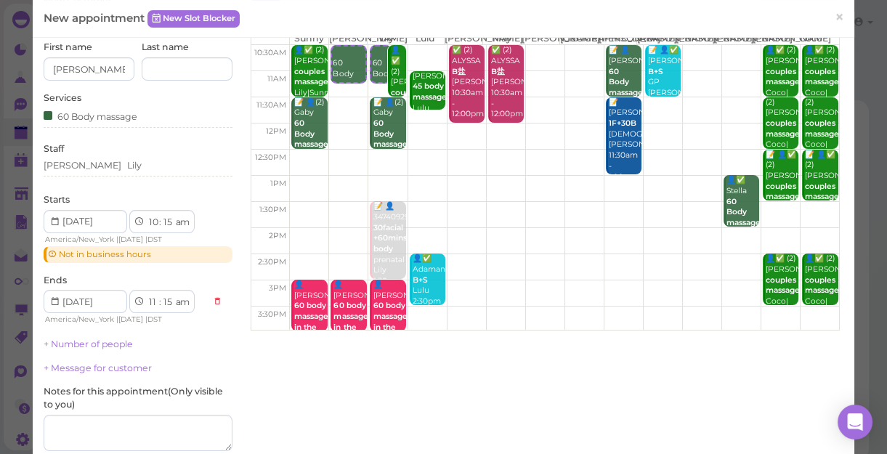
scroll to position [132, 0]
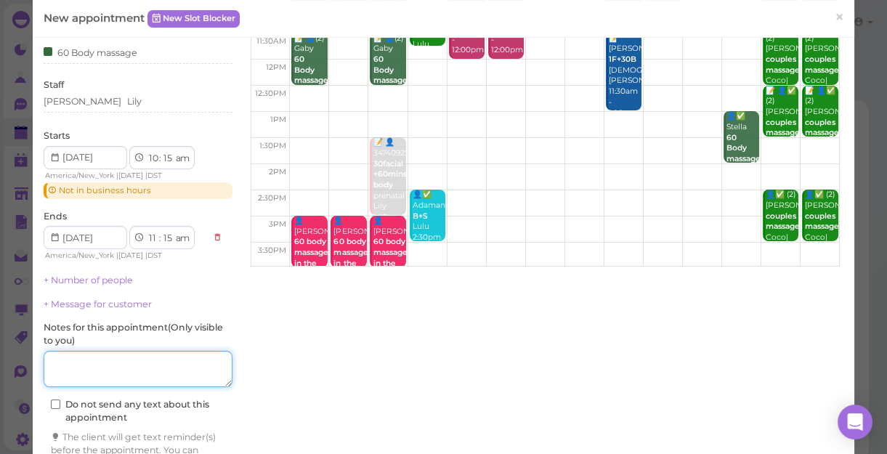
click at [116, 367] on textarea at bounding box center [138, 369] width 189 height 36
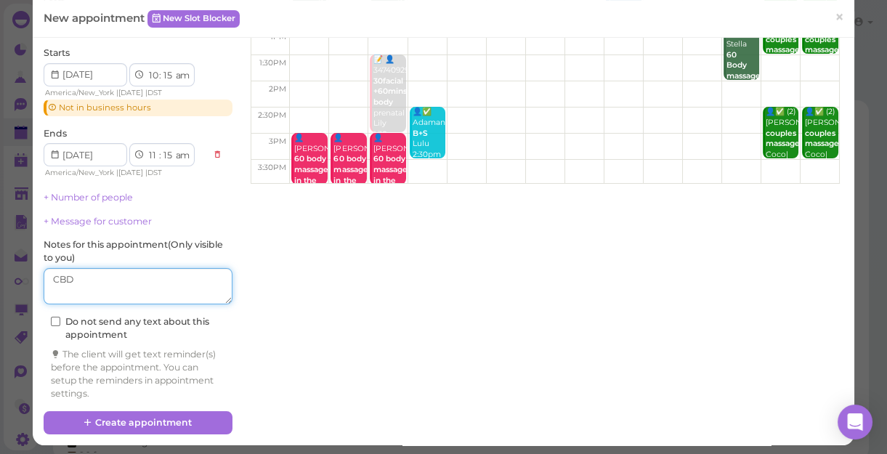
scroll to position [217, 0]
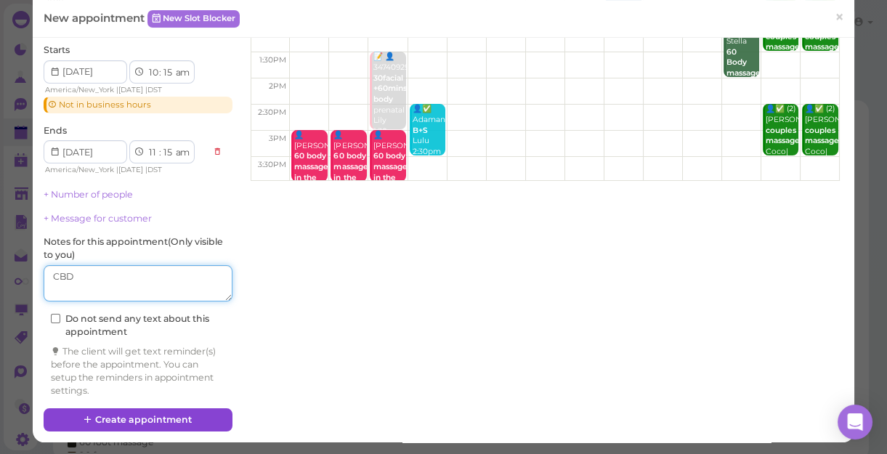
type textarea "CBD"
click at [128, 412] on button "Create appointment" at bounding box center [138, 419] width 189 height 23
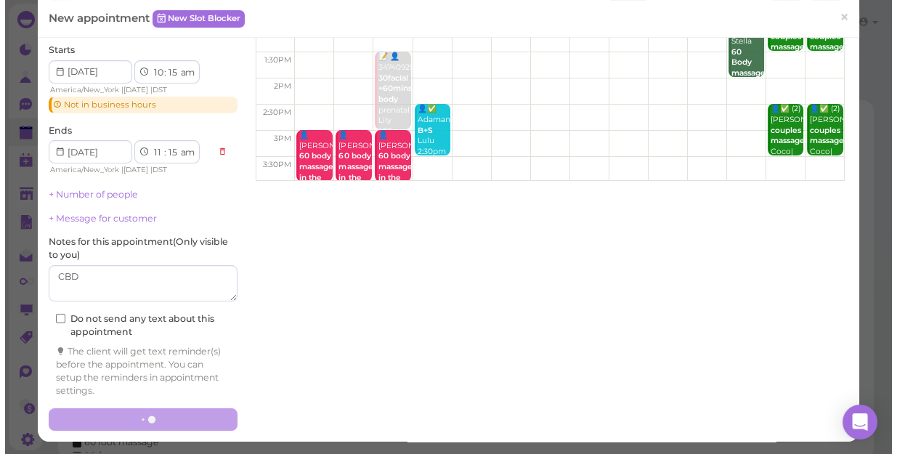
scroll to position [217, 0]
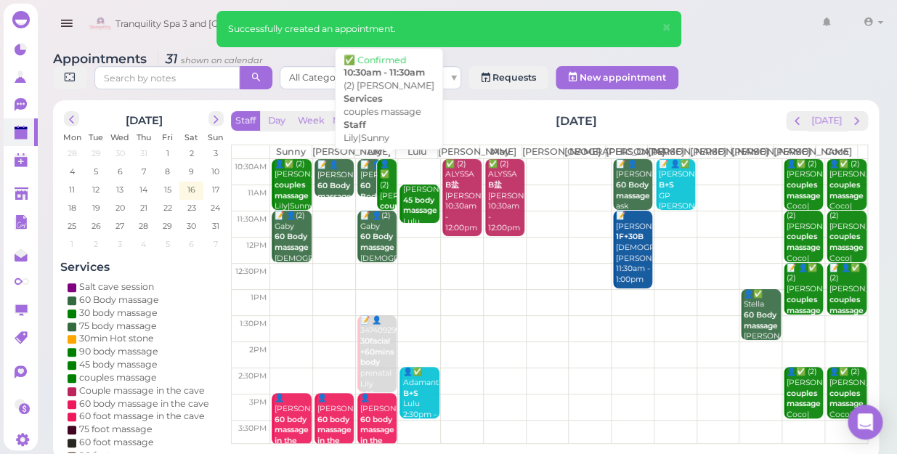
click at [384, 194] on div "👤✅ (2) [PERSON_NAME] couples massage Lily|Sunny 10:30am - 11:30am" at bounding box center [387, 212] width 17 height 107
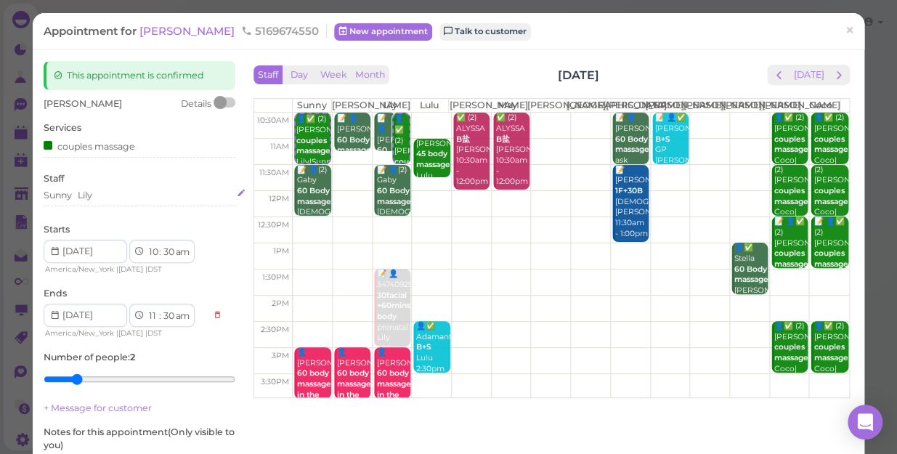
click at [102, 199] on div "Sunny [PERSON_NAME]" at bounding box center [140, 195] width 192 height 13
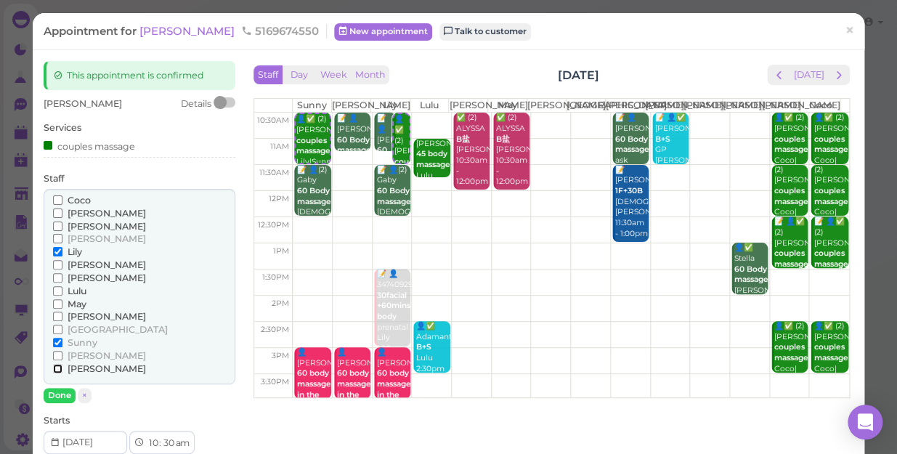
click at [58, 366] on input "[PERSON_NAME]" at bounding box center [57, 368] width 9 height 9
click at [53, 368] on input "[PERSON_NAME]" at bounding box center [57, 368] width 9 height 9
click at [56, 338] on input "Sunny" at bounding box center [57, 342] width 9 height 9
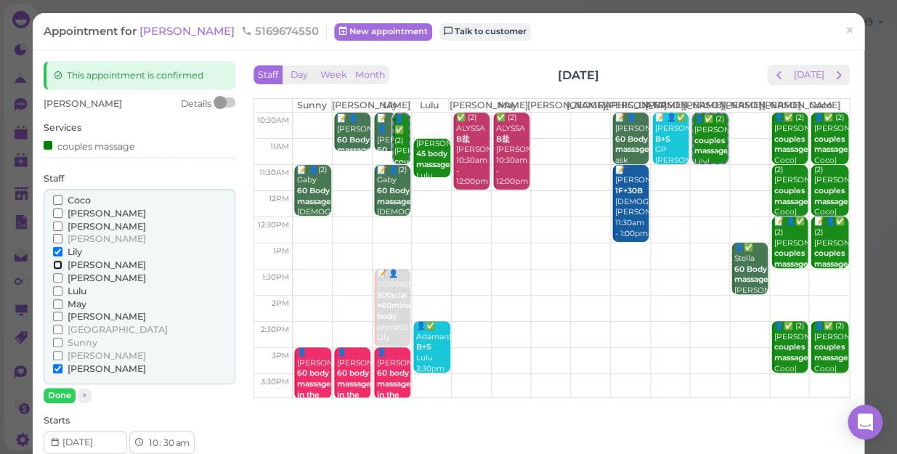
click at [58, 263] on input "[PERSON_NAME]" at bounding box center [57, 264] width 9 height 9
click at [57, 251] on input "Lily" at bounding box center [57, 251] width 9 height 9
click at [57, 393] on button "Done" at bounding box center [60, 395] width 32 height 15
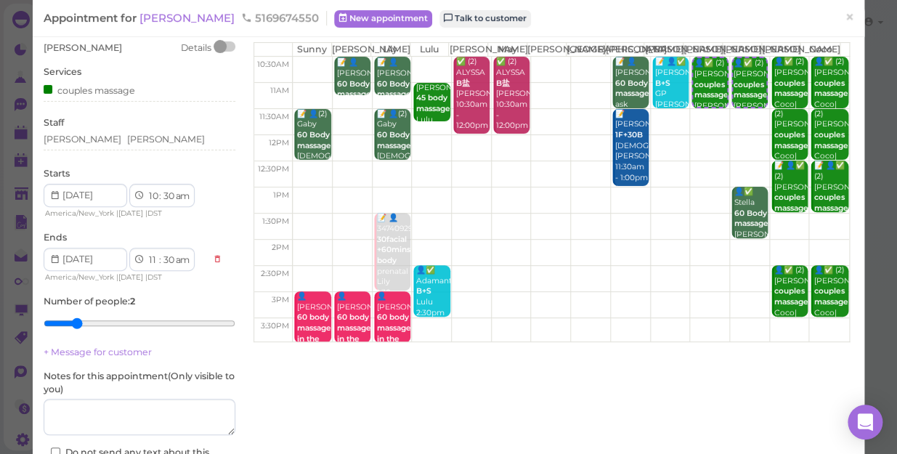
scroll to position [132, 0]
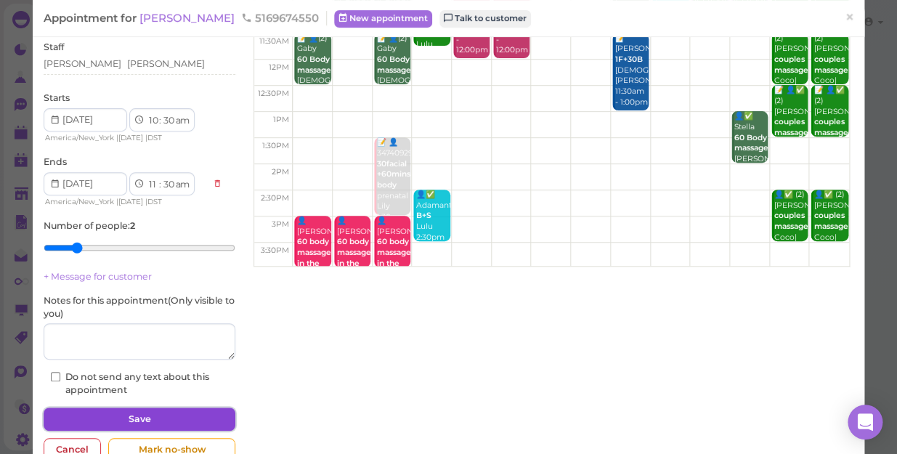
click at [138, 417] on button "Save" at bounding box center [140, 419] width 192 height 23
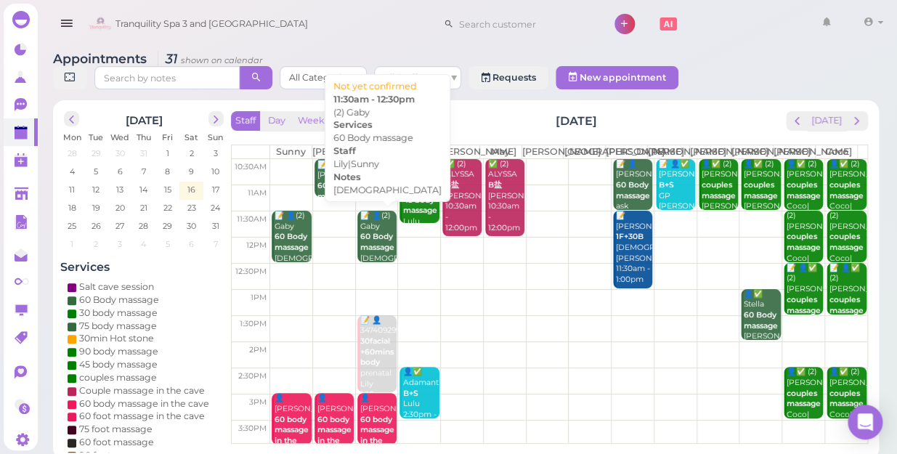
click at [379, 249] on b "60 Body massage" at bounding box center [377, 242] width 34 height 20
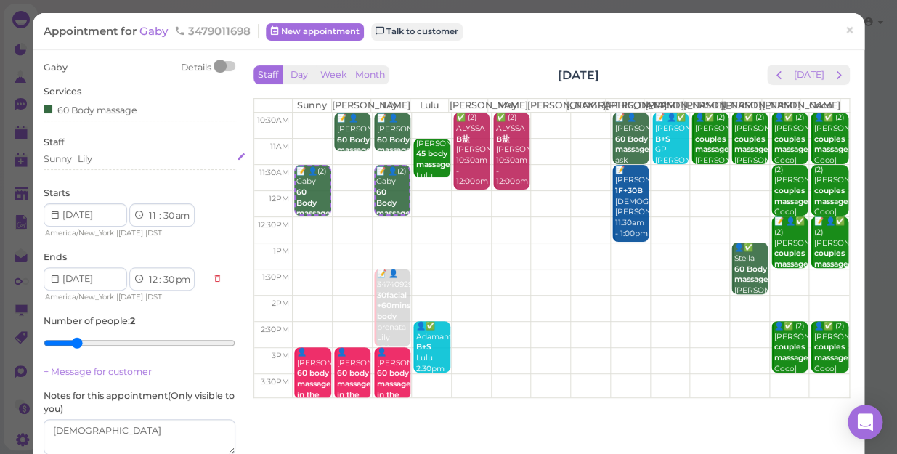
click at [94, 159] on div "Sunny [PERSON_NAME]" at bounding box center [140, 159] width 192 height 13
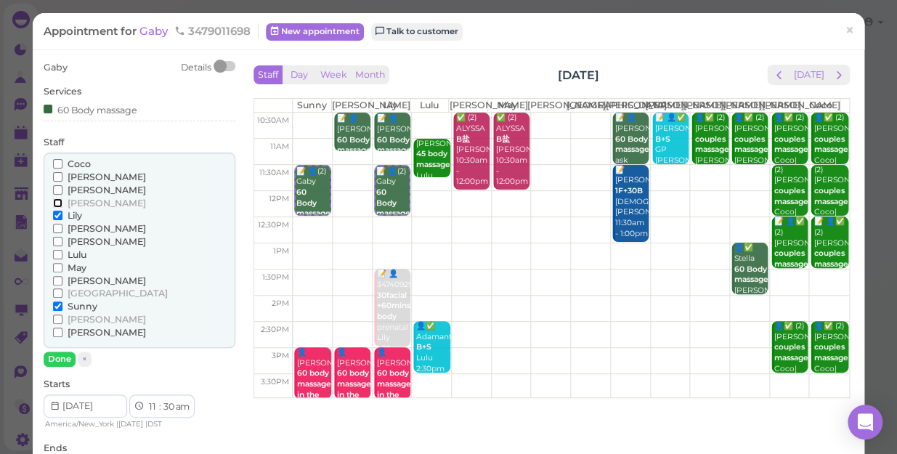
click at [56, 202] on input "[PERSON_NAME]" at bounding box center [57, 202] width 9 height 9
click at [56, 214] on input "Lily" at bounding box center [57, 215] width 9 height 9
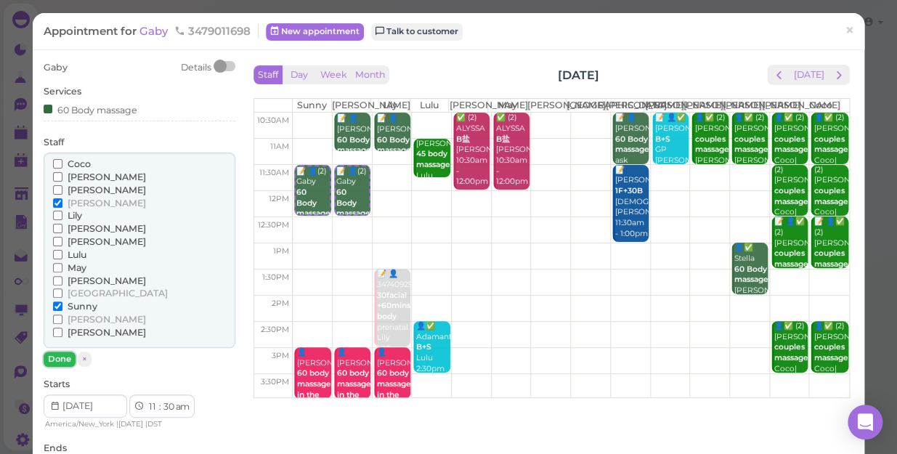
click at [55, 355] on button "Done" at bounding box center [60, 359] width 32 height 15
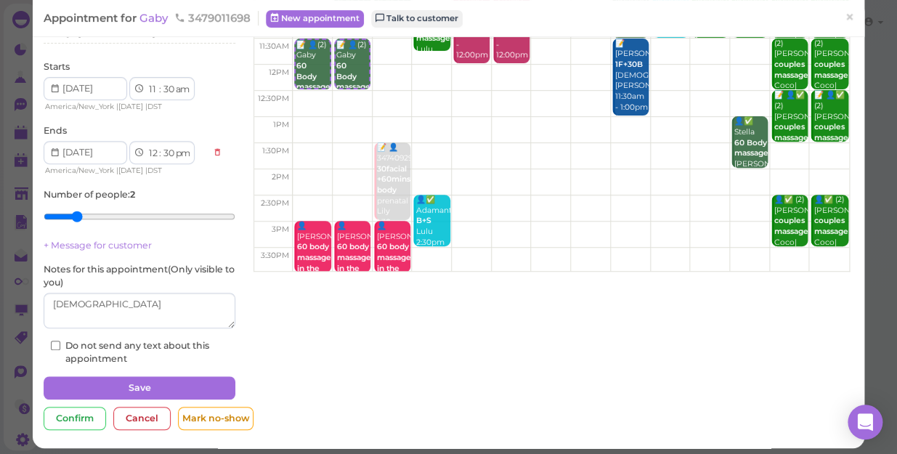
scroll to position [132, 0]
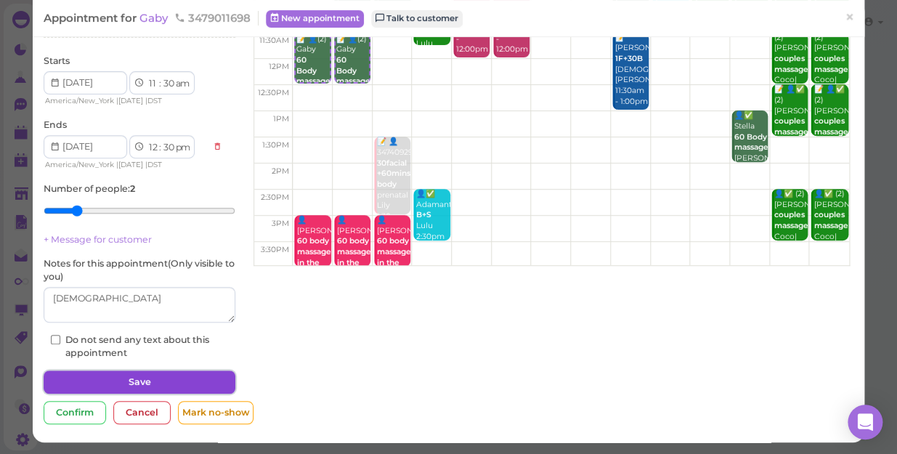
click at [197, 378] on button "Save" at bounding box center [140, 382] width 192 height 23
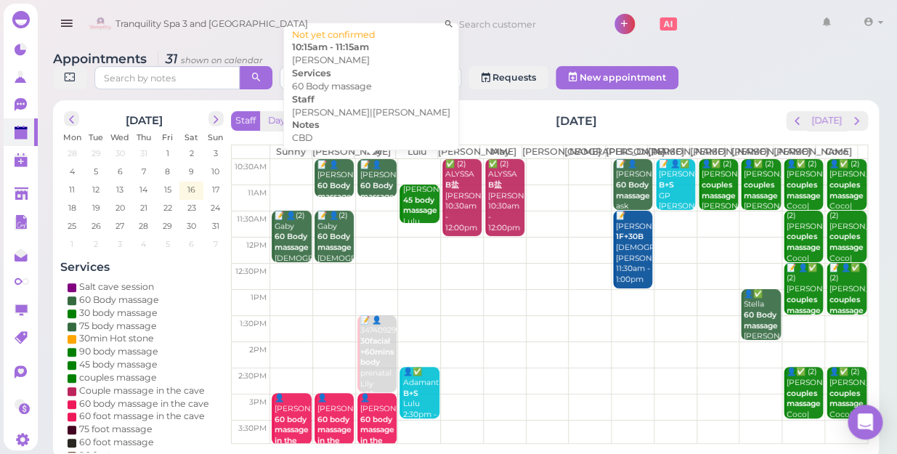
click at [319, 178] on div "📝 👤[PERSON_NAME] 60 Body massage CBD [PERSON_NAME]|Lily 10:15am - 11:15am" at bounding box center [335, 208] width 37 height 96
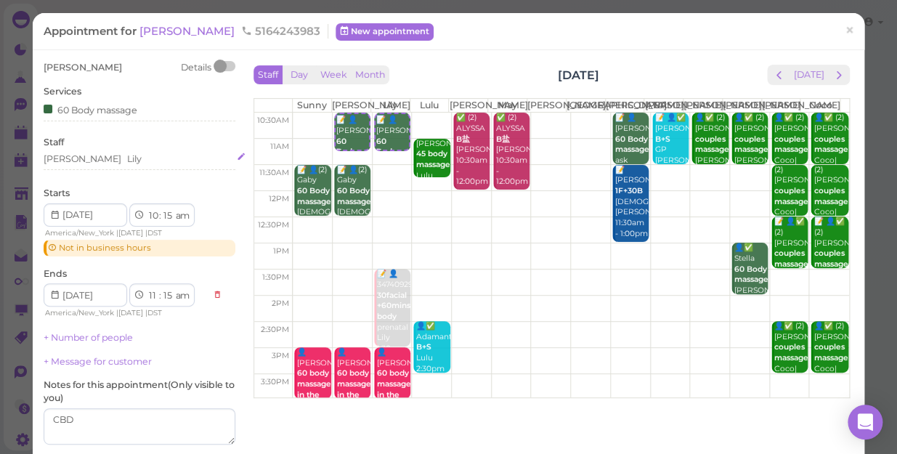
click at [88, 159] on div "[PERSON_NAME]" at bounding box center [140, 159] width 192 height 13
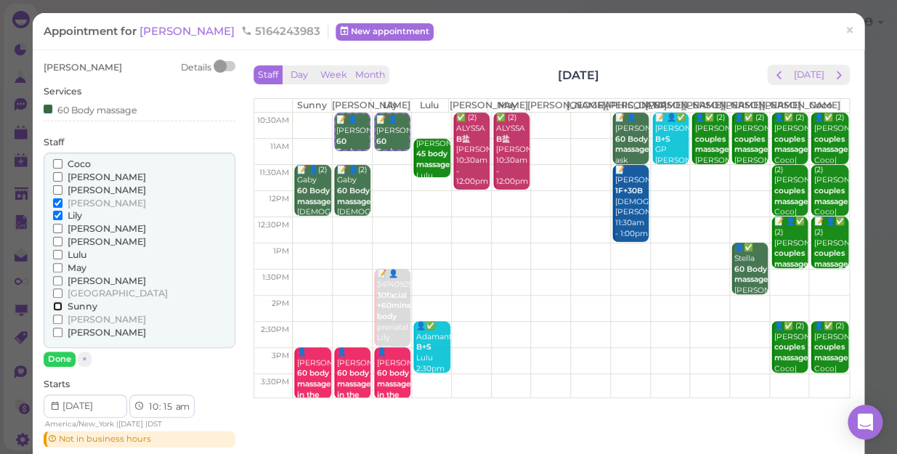
click at [57, 305] on input "Sunny" at bounding box center [57, 306] width 9 height 9
click at [57, 216] on input "Lily" at bounding box center [57, 215] width 9 height 9
click at [52, 359] on button "Done" at bounding box center [60, 359] width 32 height 15
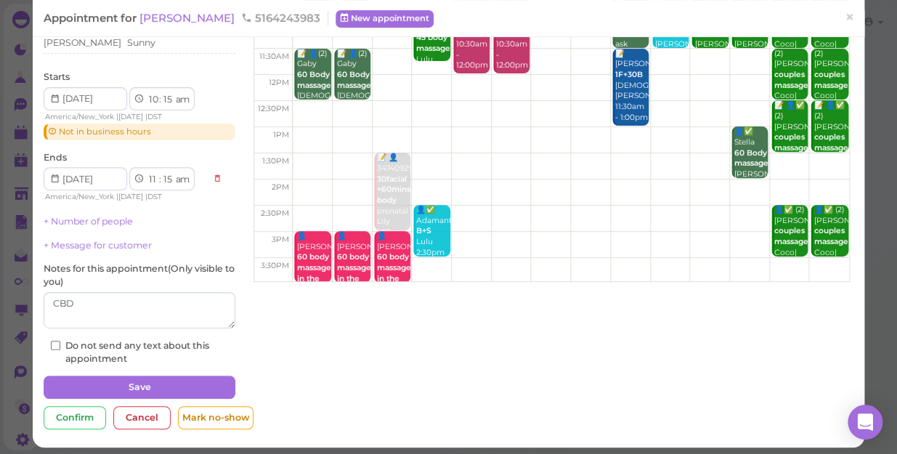
scroll to position [122, 0]
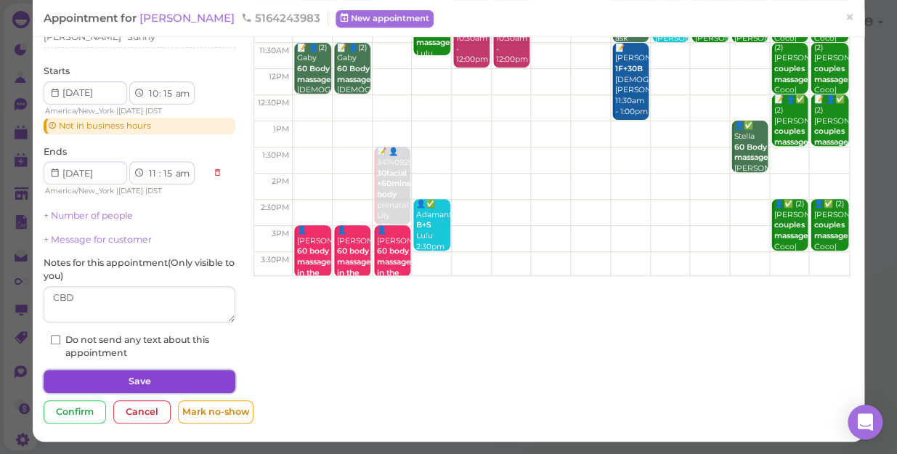
click at [130, 376] on button "Save" at bounding box center [140, 381] width 192 height 23
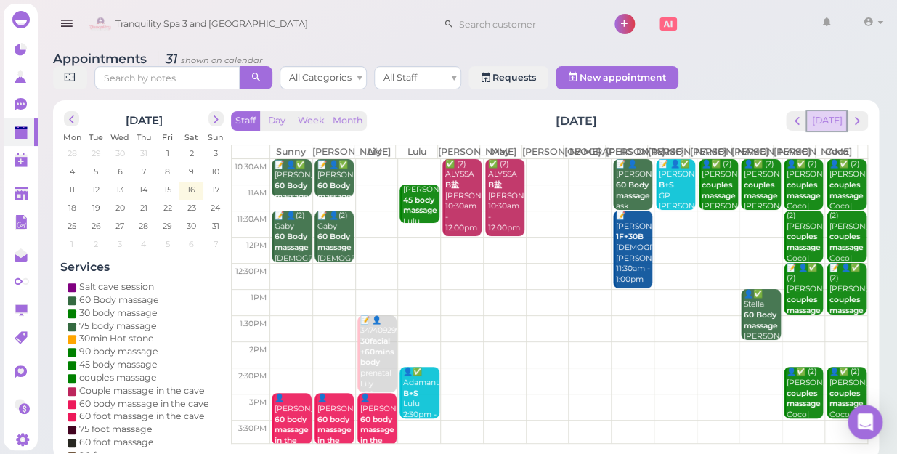
click at [833, 111] on button "[DATE]" at bounding box center [826, 121] width 39 height 20
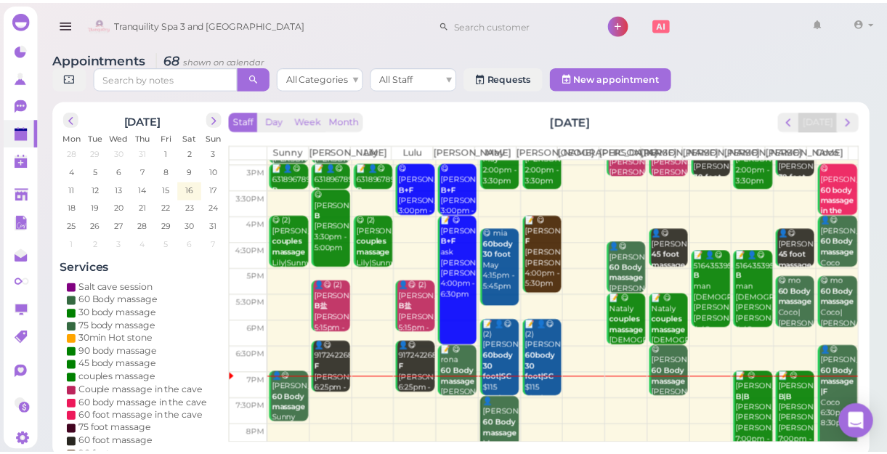
scroll to position [262, 0]
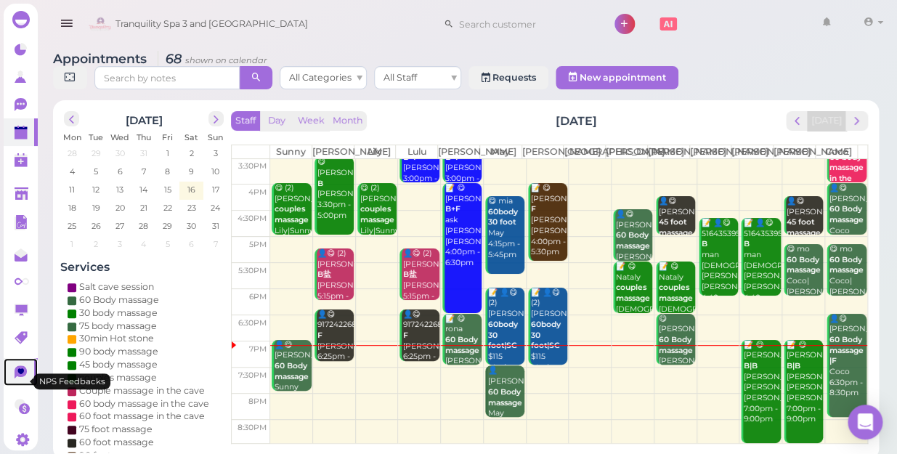
click at [23, 379] on icon at bounding box center [21, 372] width 12 height 13
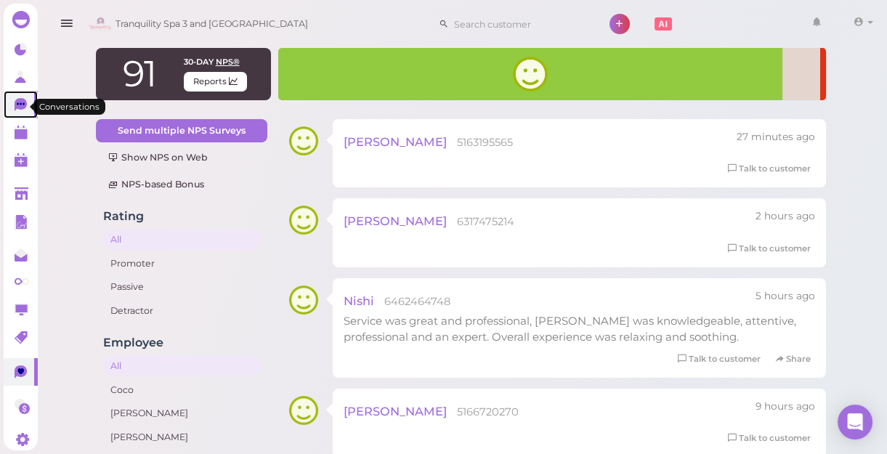
click at [20, 102] on icon at bounding box center [21, 104] width 12 height 13
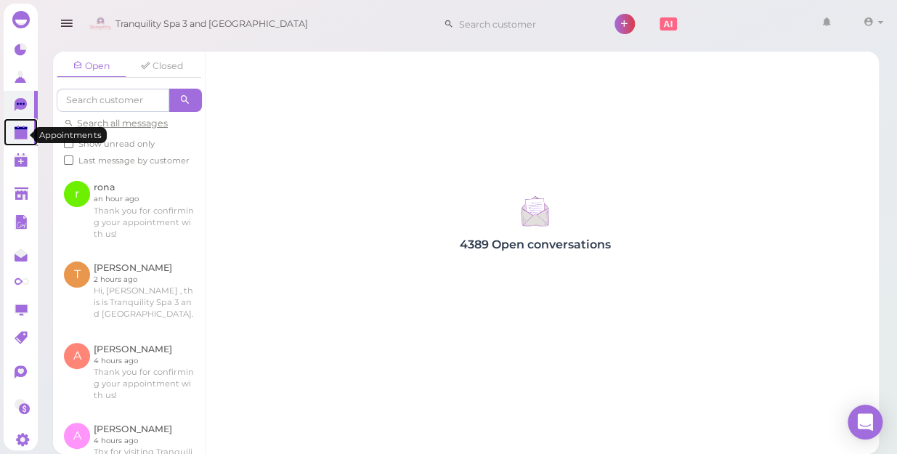
click at [22, 139] on polygon at bounding box center [21, 134] width 13 height 10
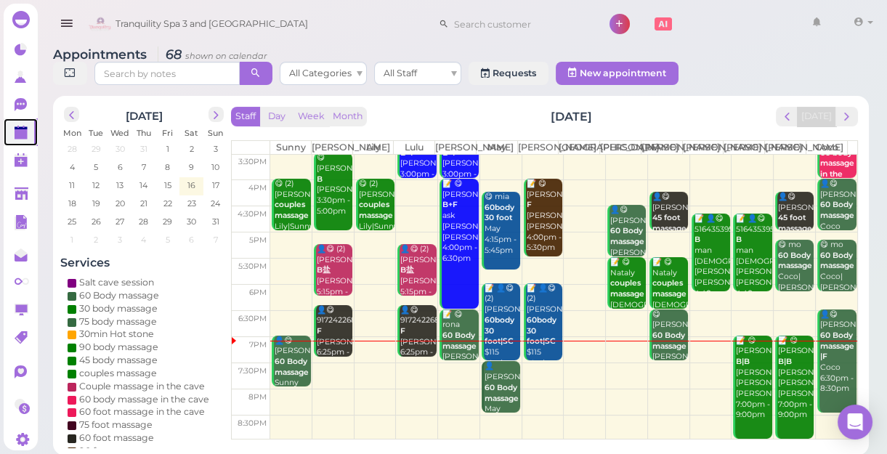
scroll to position [5, 0]
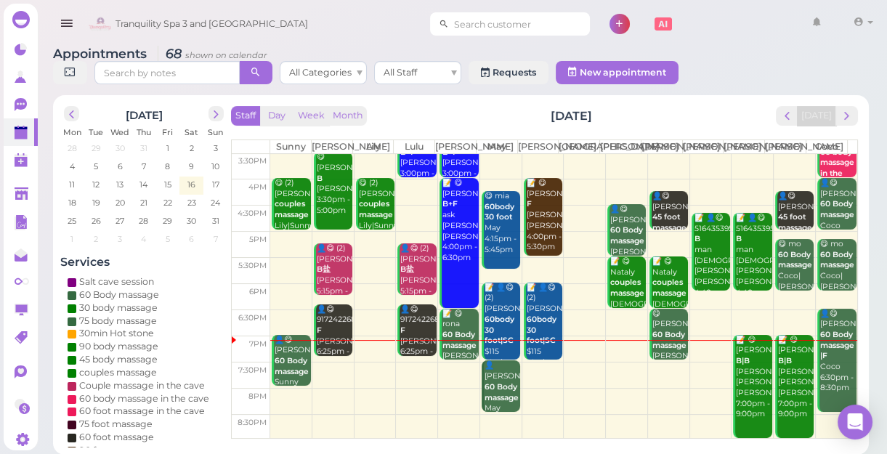
click at [493, 21] on input at bounding box center [519, 23] width 141 height 23
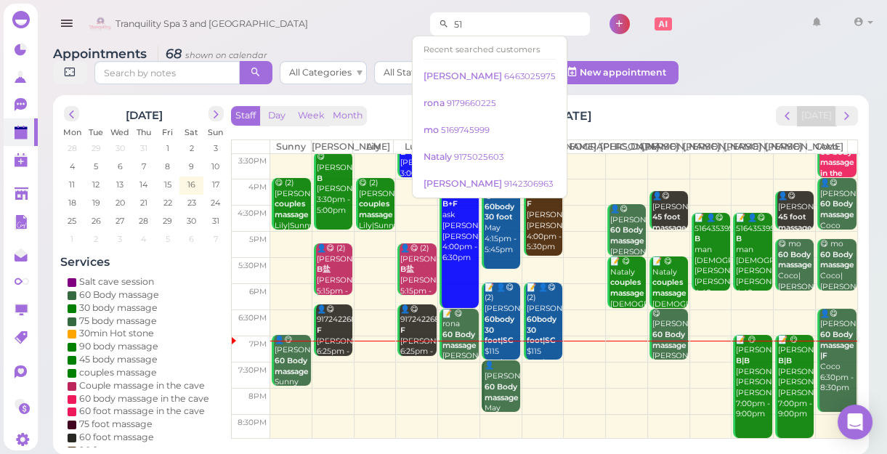
type input "5"
type input "8"
click at [722, 67] on div "Appointments 68 shown on calendar All Categories All Staff Requests New appoint…" at bounding box center [461, 67] width 816 height 41
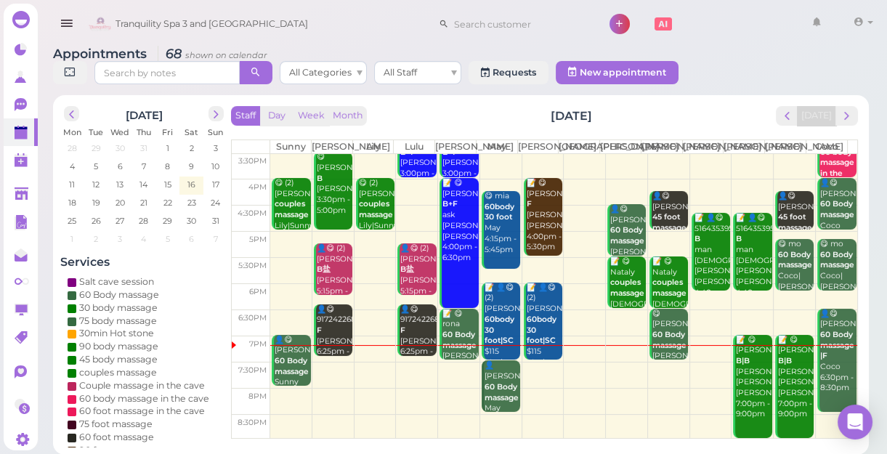
click at [330, 378] on td at bounding box center [563, 375] width 587 height 26
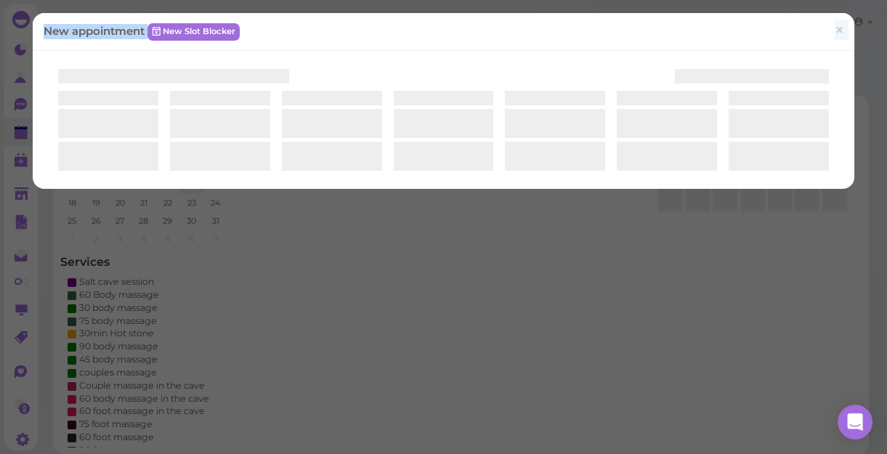
click at [330, 378] on div "New appointment New Slot Blocker ×" at bounding box center [443, 227] width 887 height 454
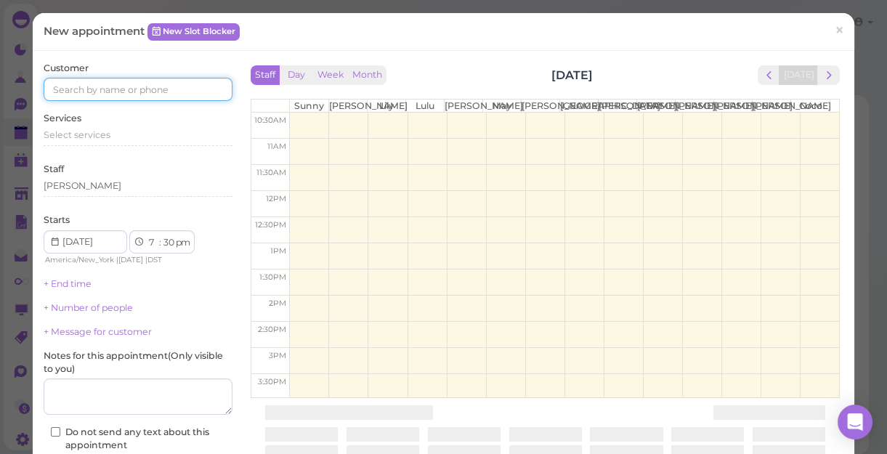
click at [203, 91] on input at bounding box center [138, 89] width 189 height 23
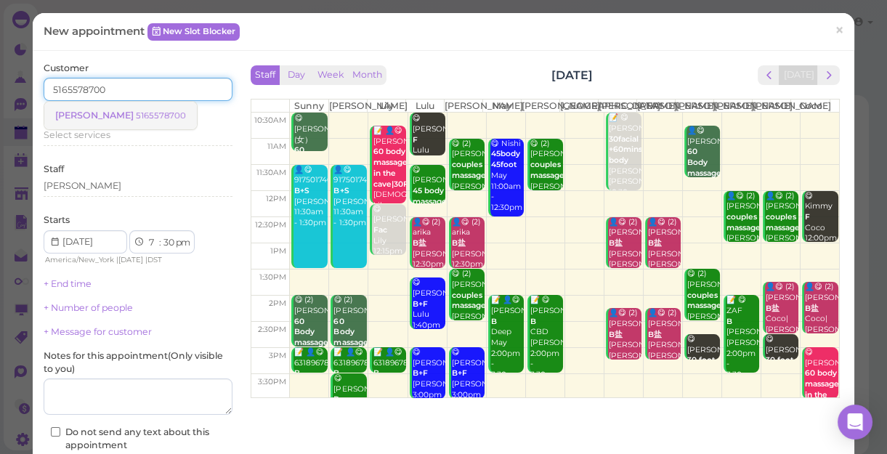
type input "5165578700"
click at [136, 116] on small "5165578700" at bounding box center [161, 115] width 50 height 10
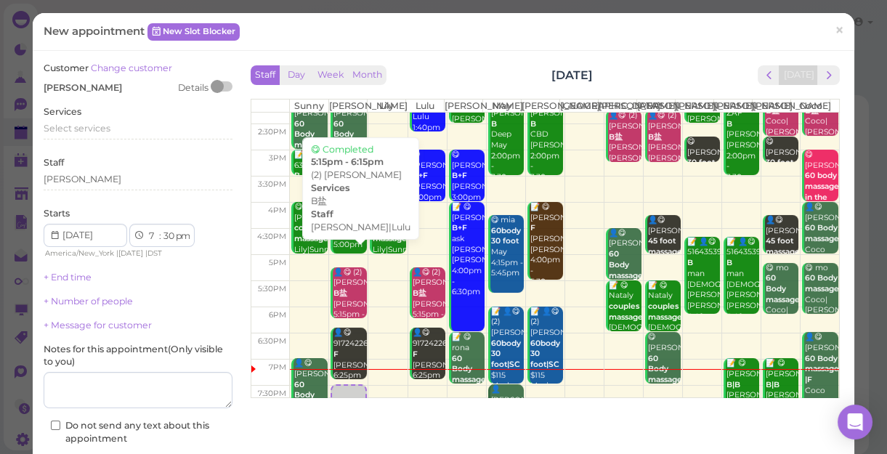
scroll to position [262, 0]
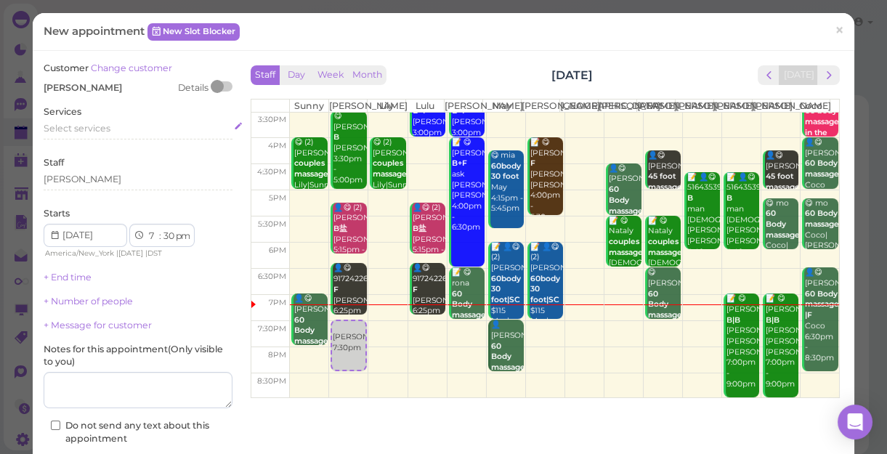
click at [112, 126] on div "Select services" at bounding box center [138, 128] width 189 height 13
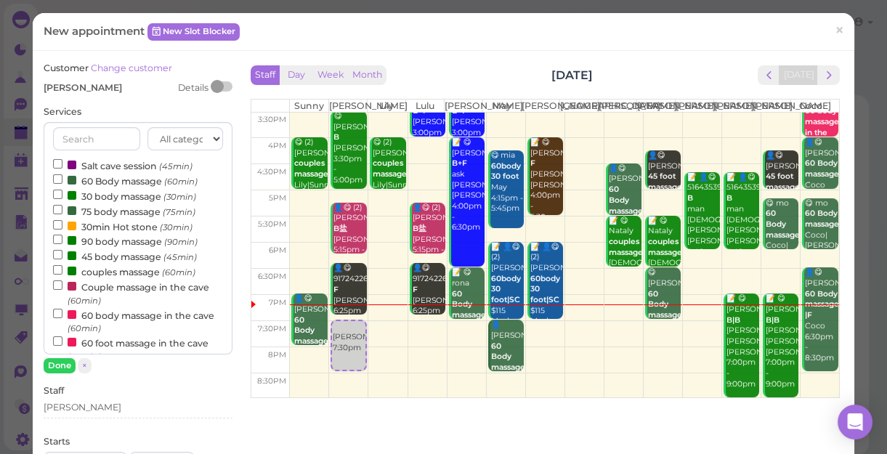
click at [105, 179] on label "60 Body massage (60min)" at bounding box center [125, 180] width 145 height 15
click at [62, 179] on input "60 Body massage (60min)" at bounding box center [57, 178] width 9 height 9
click at [57, 368] on button "Done" at bounding box center [60, 365] width 32 height 15
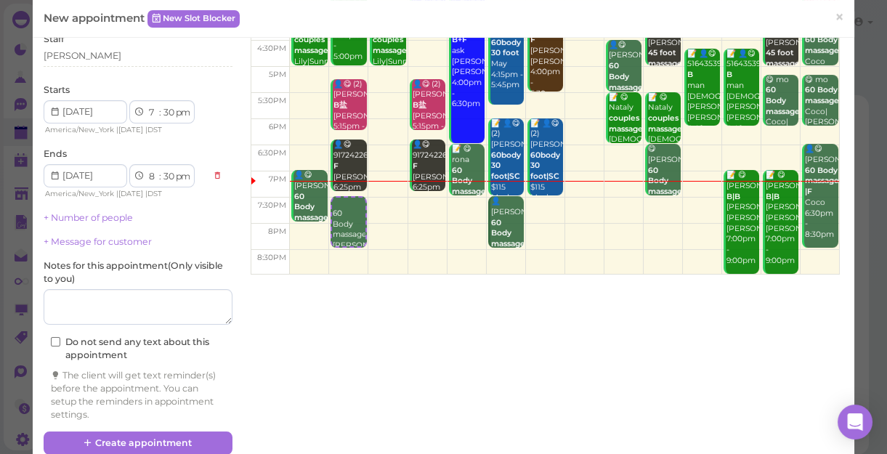
scroll to position [132, 0]
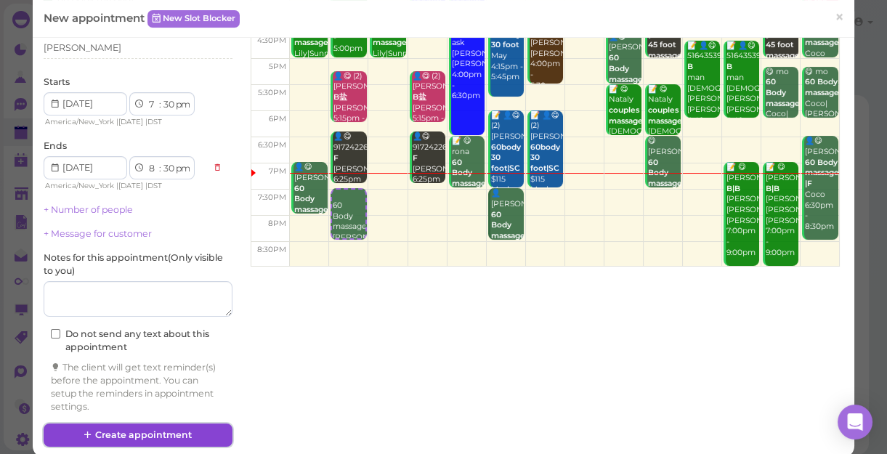
click at [183, 430] on button "Create appointment" at bounding box center [138, 435] width 189 height 23
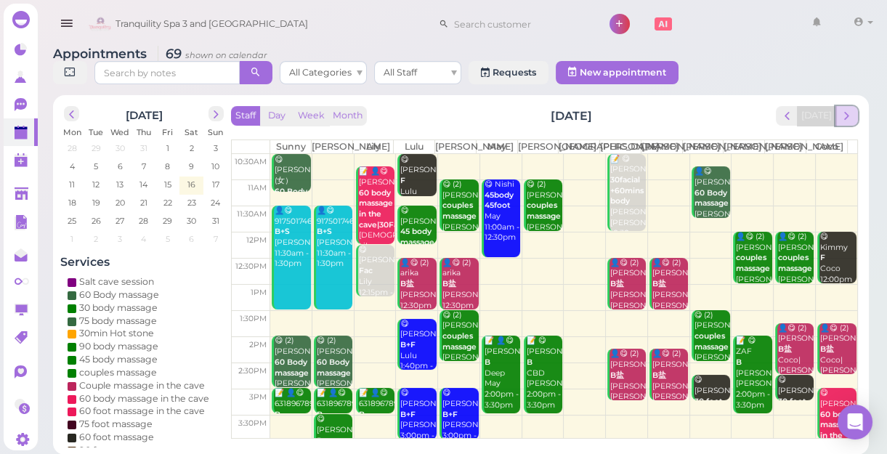
click at [850, 121] on span "next" at bounding box center [847, 116] width 14 height 14
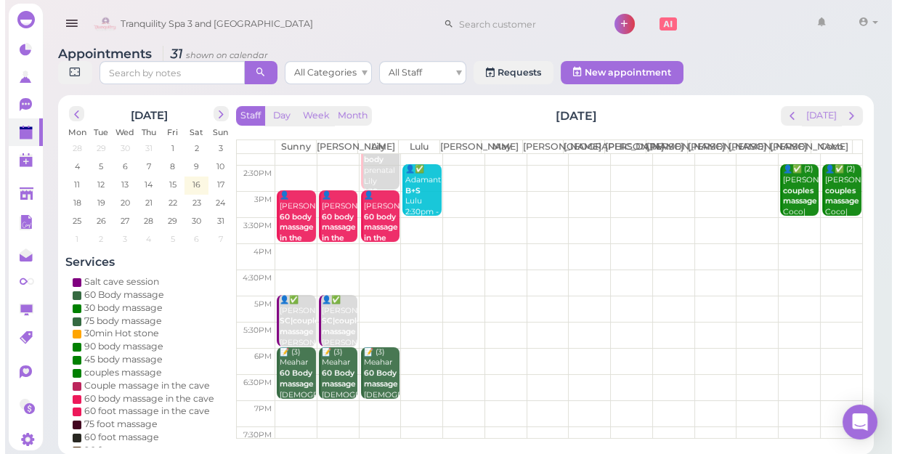
scroll to position [0, 0]
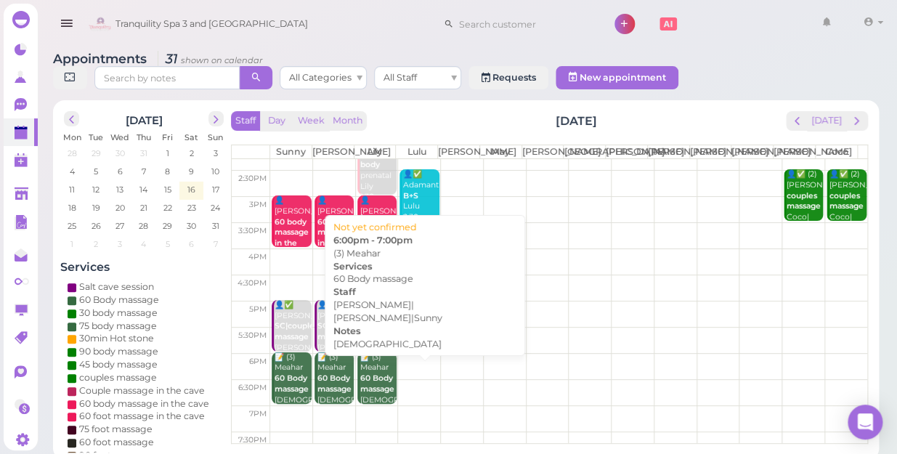
click at [369, 373] on b "60 Body massage" at bounding box center [377, 383] width 34 height 20
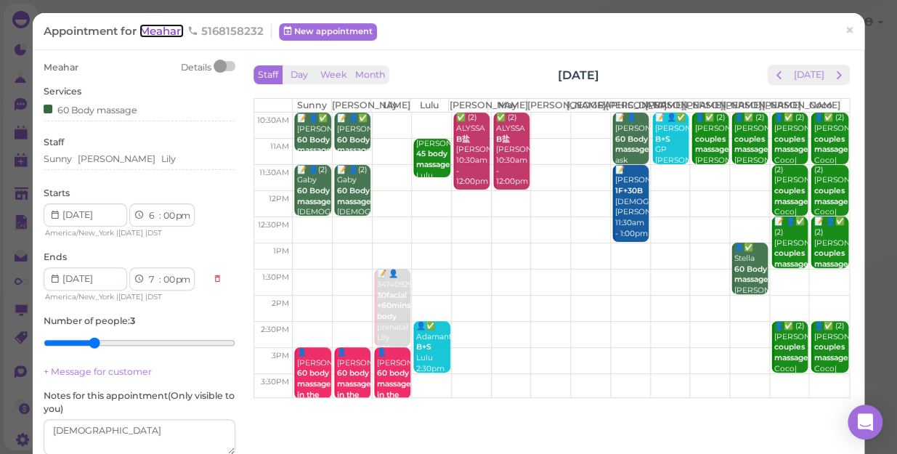
click at [152, 29] on span "Meahar" at bounding box center [162, 31] width 44 height 14
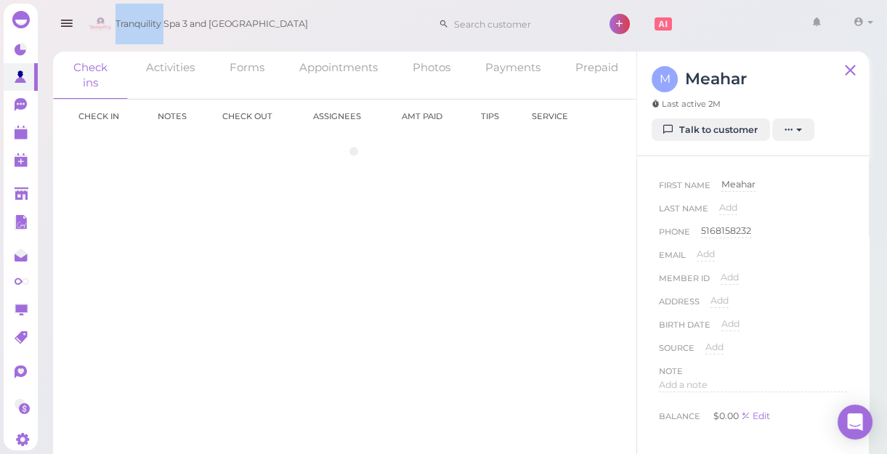
click at [152, 29] on span "Tranquility Spa 3 and [GEOGRAPHIC_DATA]" at bounding box center [212, 24] width 193 height 41
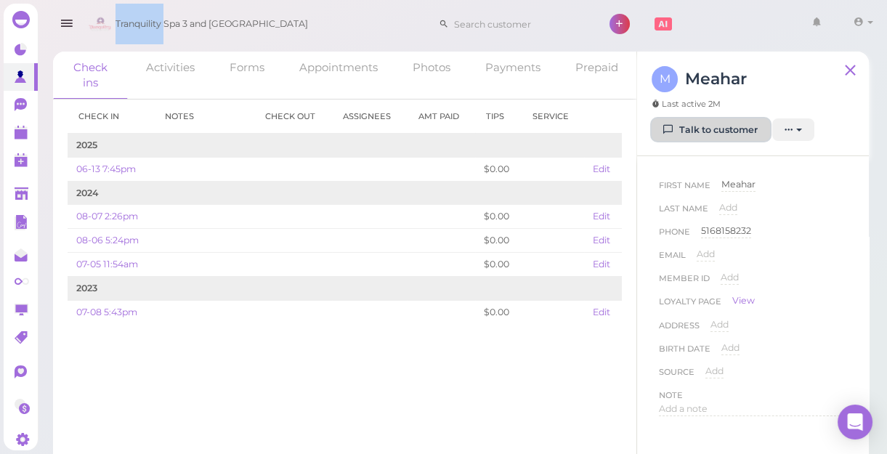
click at [720, 137] on link "Talk to customer" at bounding box center [711, 129] width 118 height 23
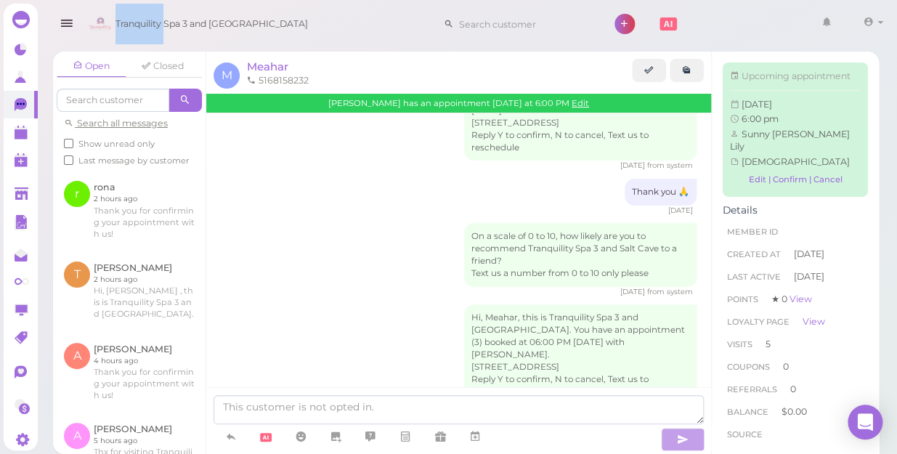
scroll to position [1263, 0]
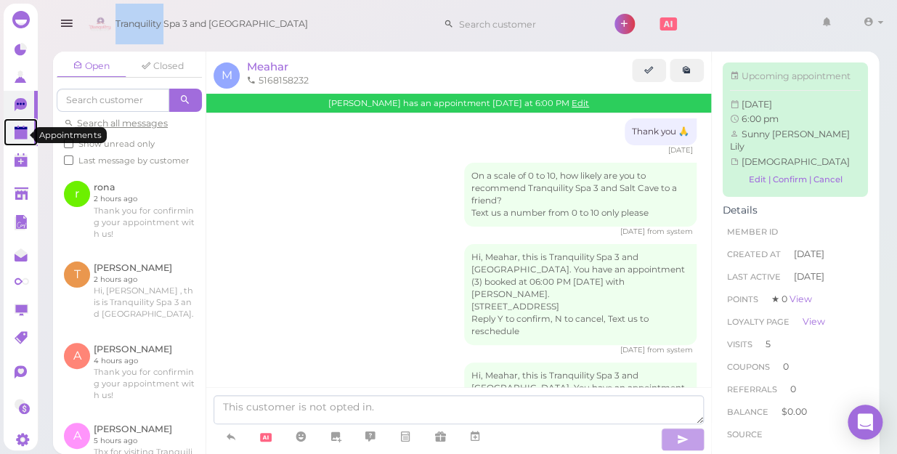
click at [24, 138] on polygon at bounding box center [21, 134] width 13 height 10
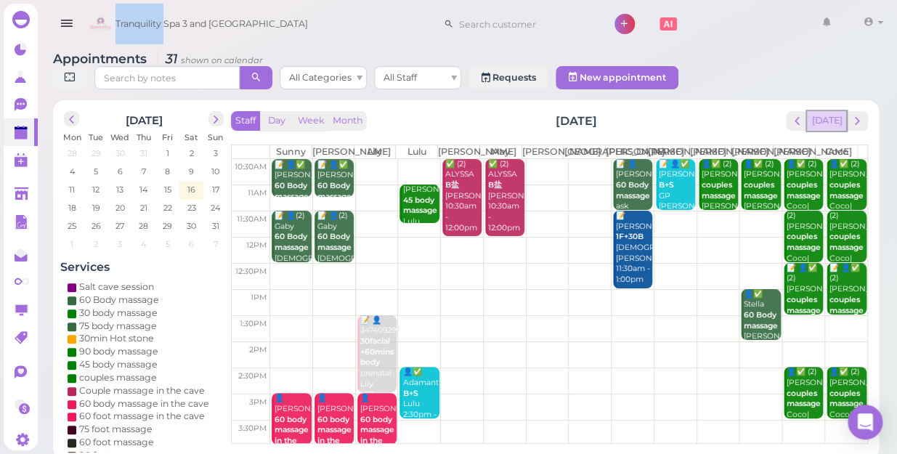
click at [829, 115] on button "[DATE]" at bounding box center [826, 121] width 39 height 20
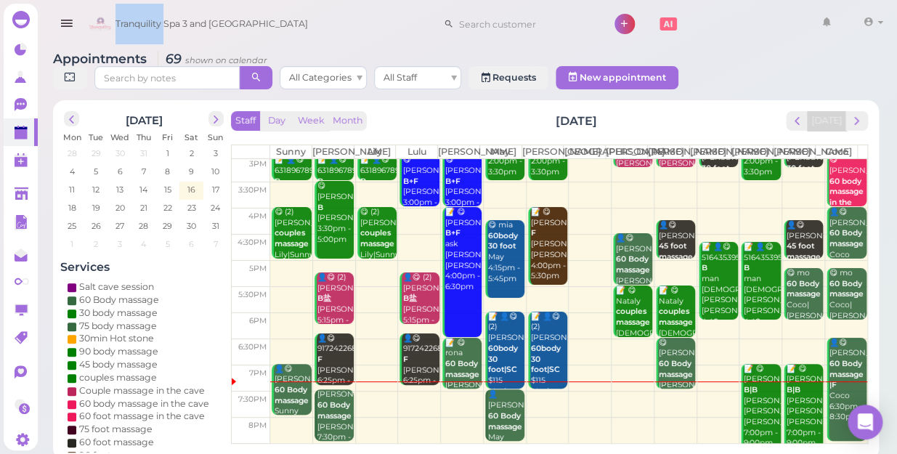
scroll to position [262, 0]
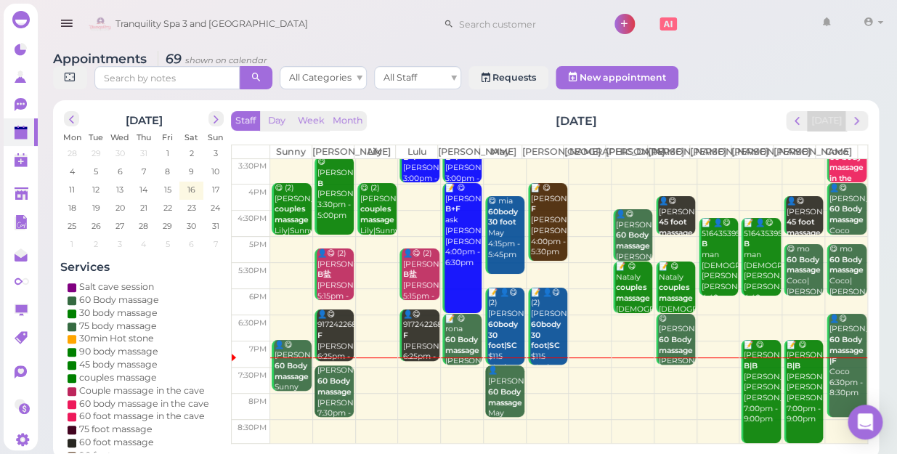
click at [857, 116] on div "Staff Day Week Month [DATE] [DATE] [PERSON_NAME] Lily Lulu [PERSON_NAME] [PERSO…" at bounding box center [549, 277] width 637 height 333
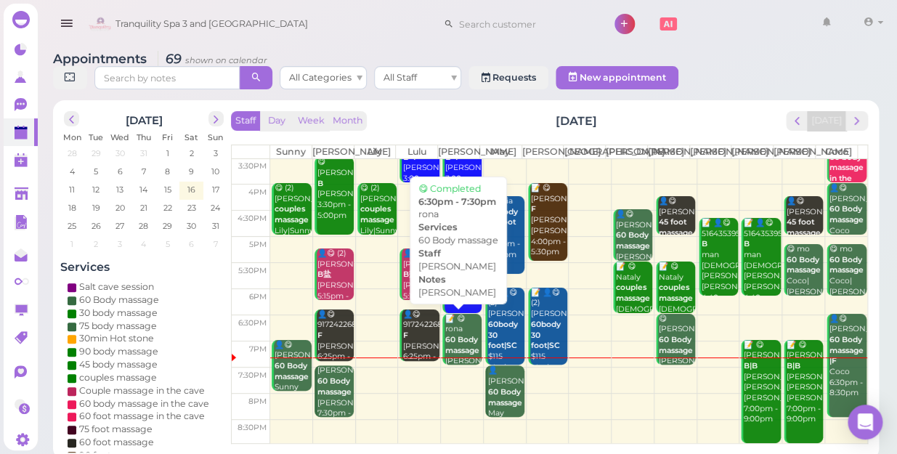
click at [462, 328] on div "📝 😋 rona 60 Body massage [PERSON_NAME] [PERSON_NAME] 6:30pm - 7:30pm" at bounding box center [463, 357] width 37 height 86
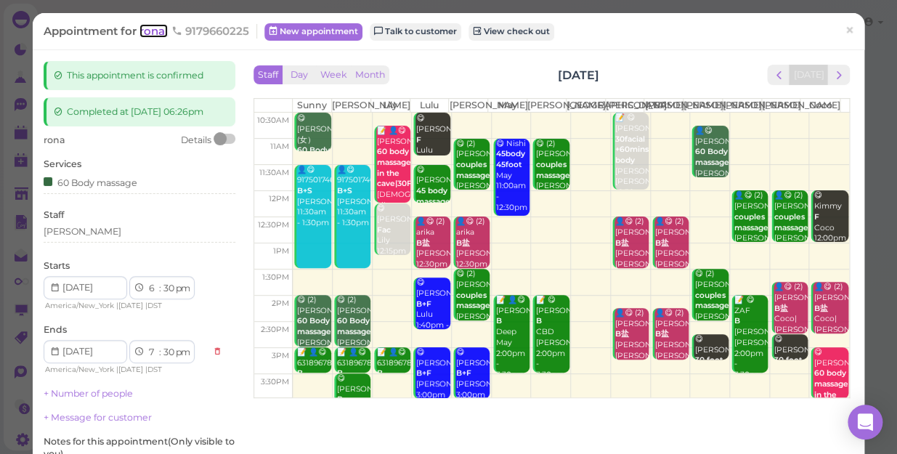
click at [153, 30] on span "rona" at bounding box center [154, 31] width 28 height 14
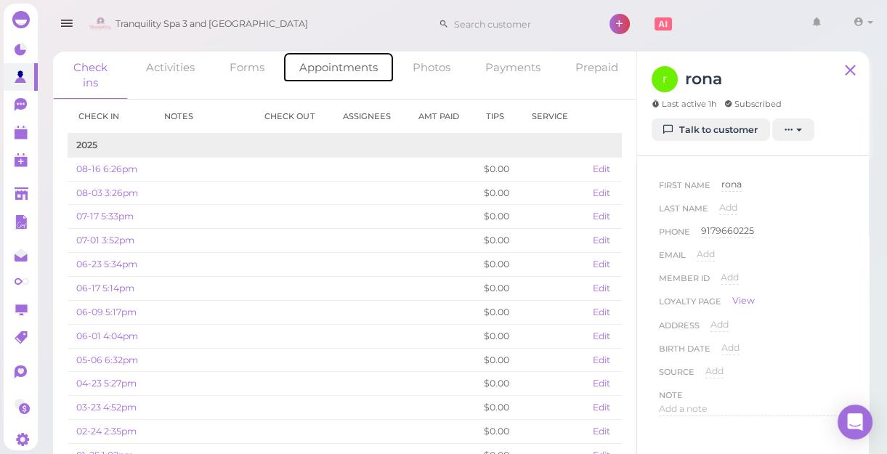
click at [344, 65] on link "Appointments" at bounding box center [339, 67] width 112 height 31
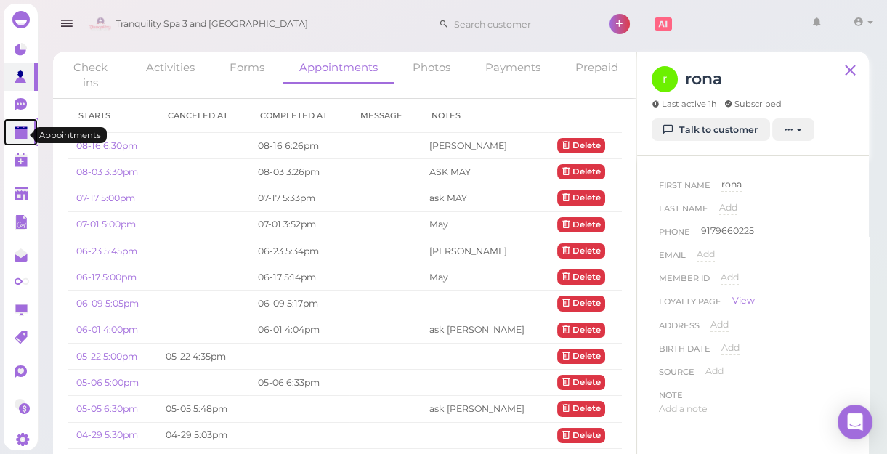
click at [21, 137] on polygon at bounding box center [21, 134] width 13 height 10
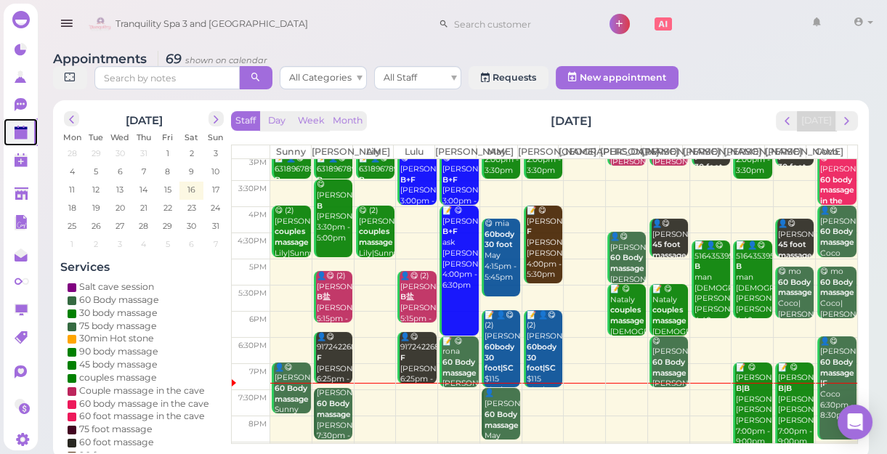
scroll to position [262, 0]
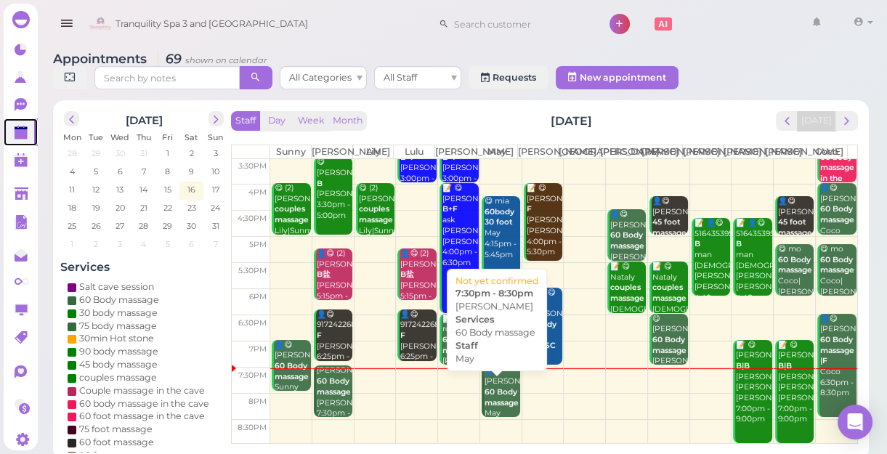
click at [498, 405] on b "60 Body massage" at bounding box center [502, 397] width 34 height 20
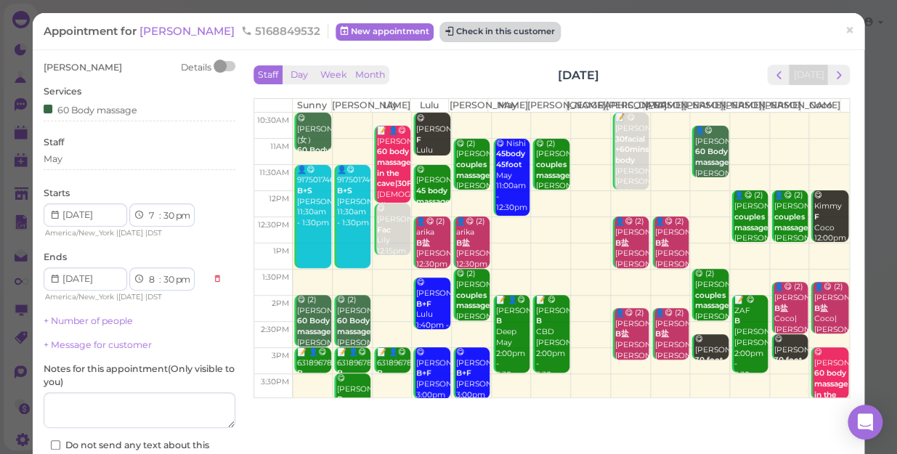
click at [459, 35] on button "Check in this customer" at bounding box center [500, 31] width 118 height 17
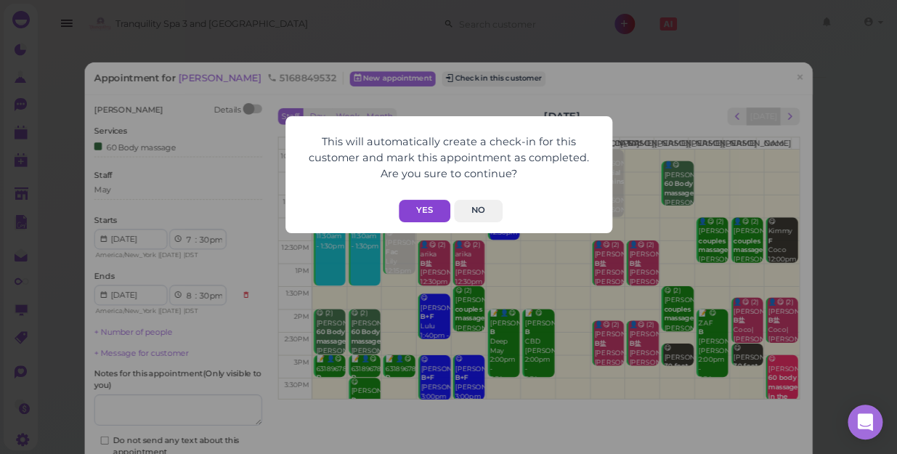
click at [427, 211] on button "Yes" at bounding box center [425, 211] width 52 height 23
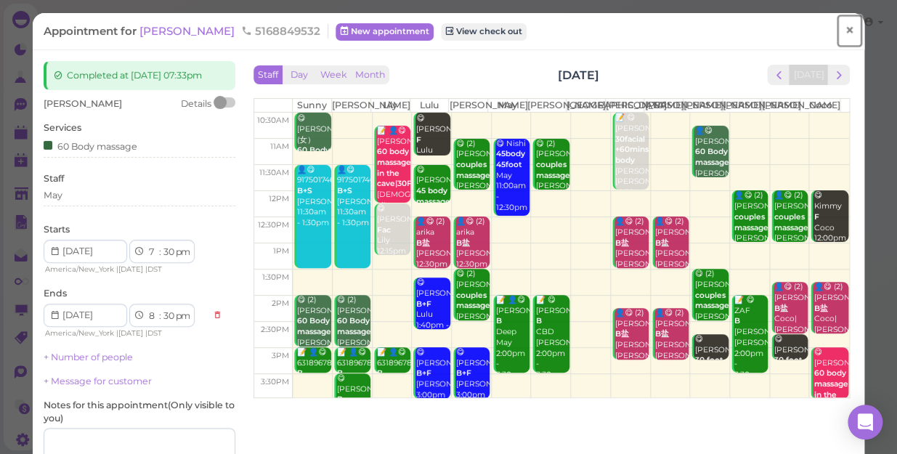
click at [836, 30] on link "×" at bounding box center [849, 31] width 27 height 34
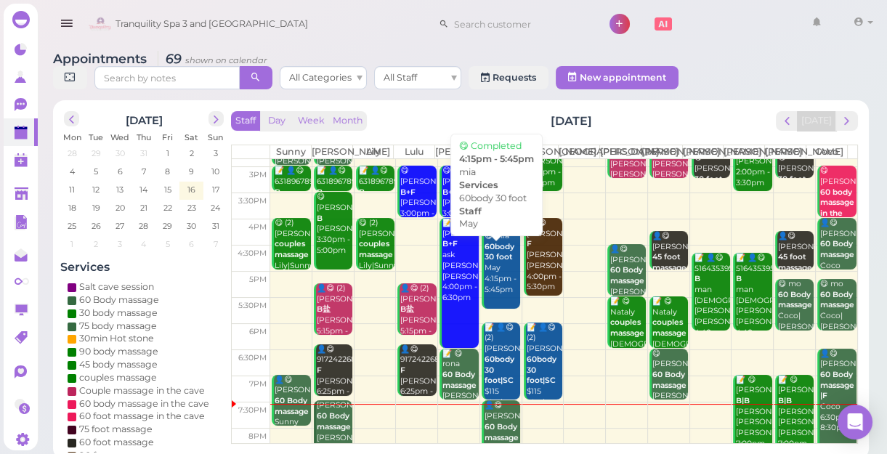
scroll to position [262, 0]
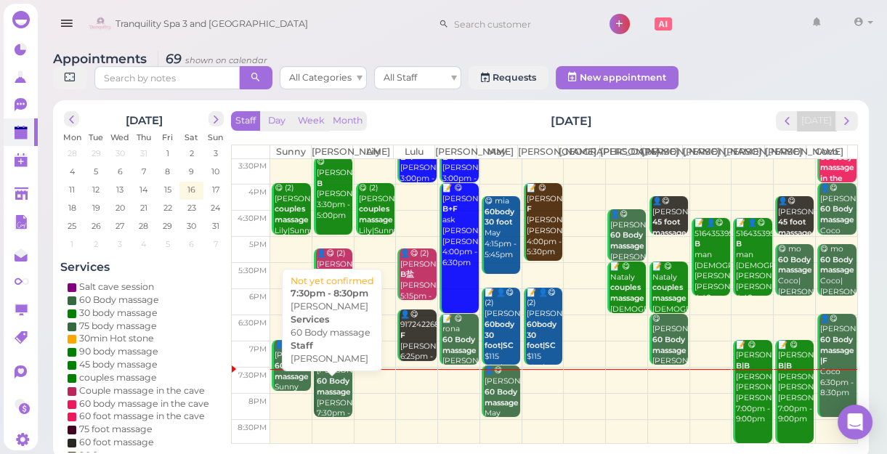
click at [333, 397] on b "60 Body massage" at bounding box center [334, 386] width 34 height 20
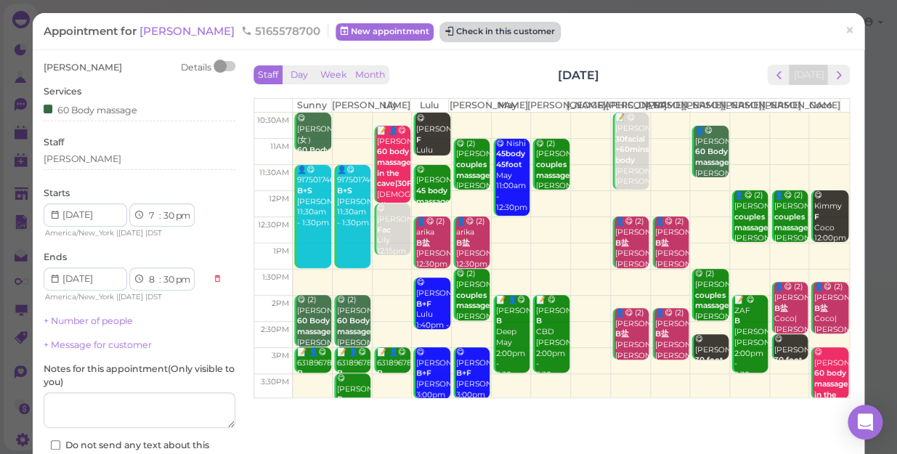
click at [449, 33] on button "Check in this customer" at bounding box center [500, 31] width 118 height 17
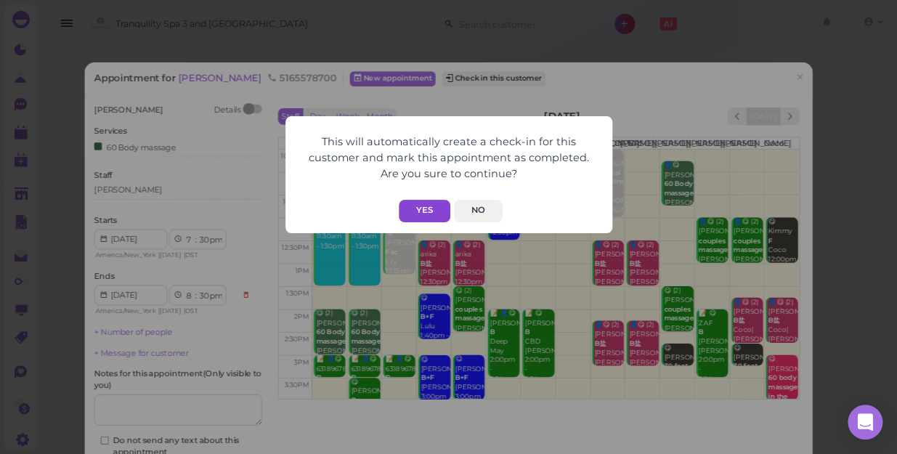
click at [416, 208] on button "Yes" at bounding box center [425, 211] width 52 height 23
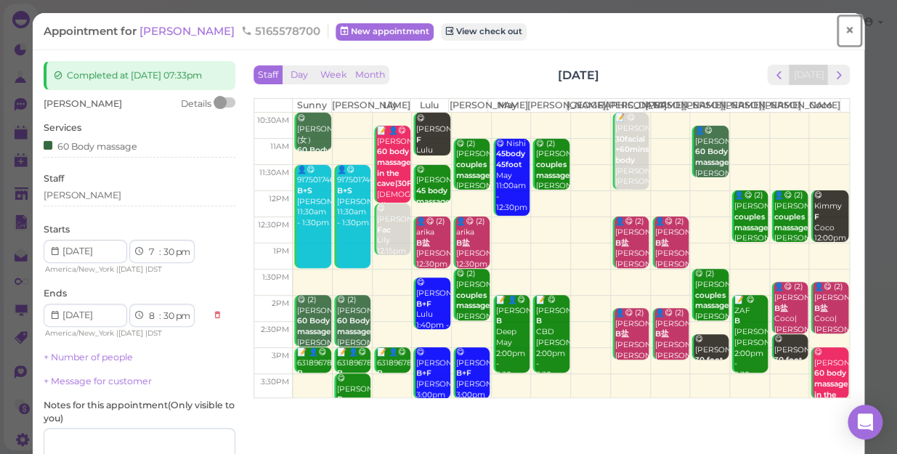
click at [845, 33] on span "×" at bounding box center [849, 30] width 9 height 20
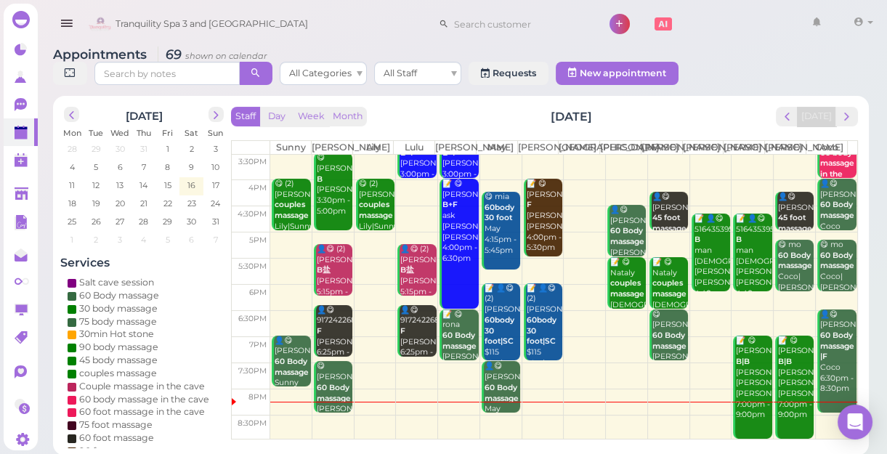
scroll to position [5, 0]
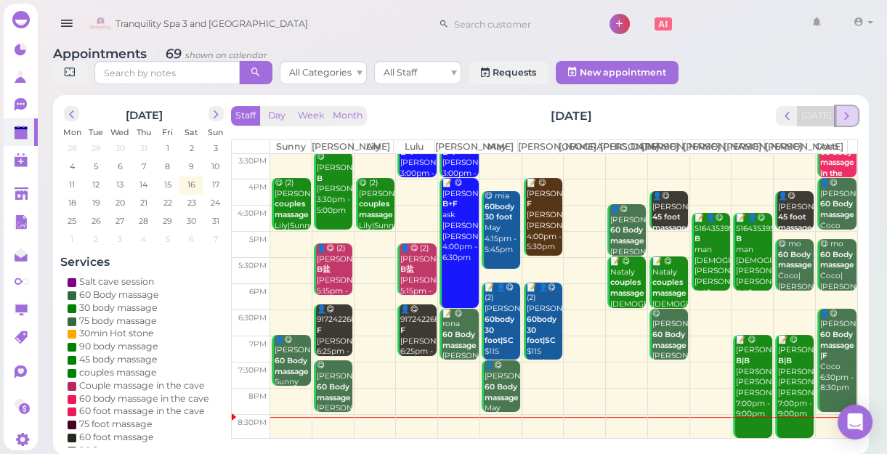
click at [848, 122] on span "next" at bounding box center [847, 116] width 14 height 14
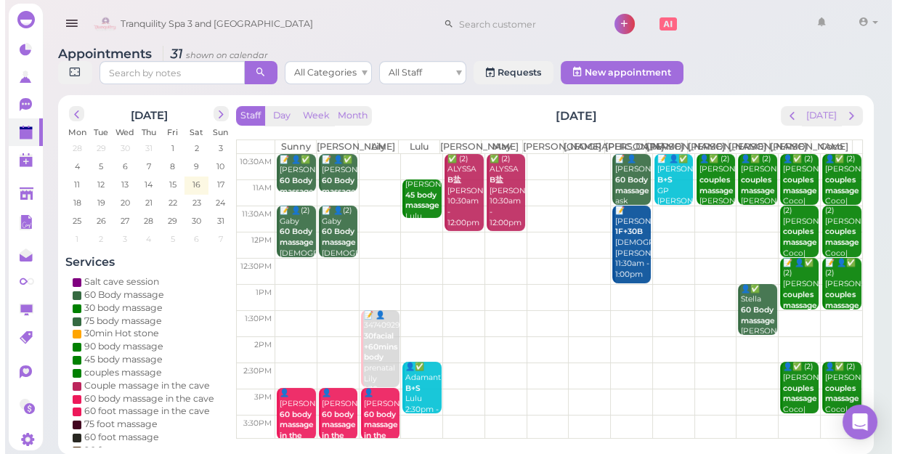
scroll to position [0, 0]
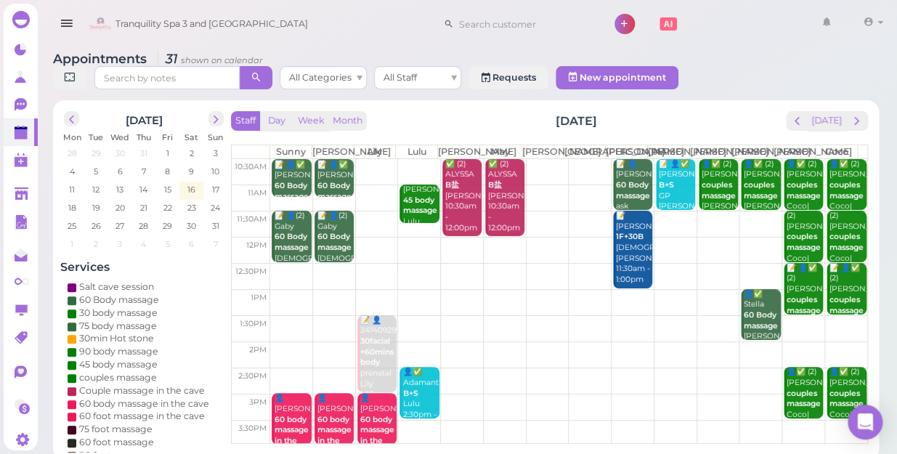
click at [751, 343] on td at bounding box center [568, 355] width 597 height 26
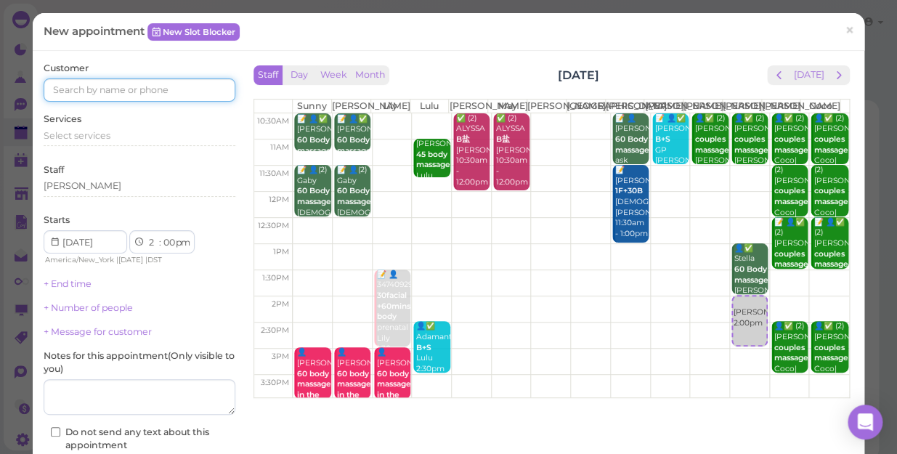
click at [145, 92] on input at bounding box center [140, 89] width 192 height 23
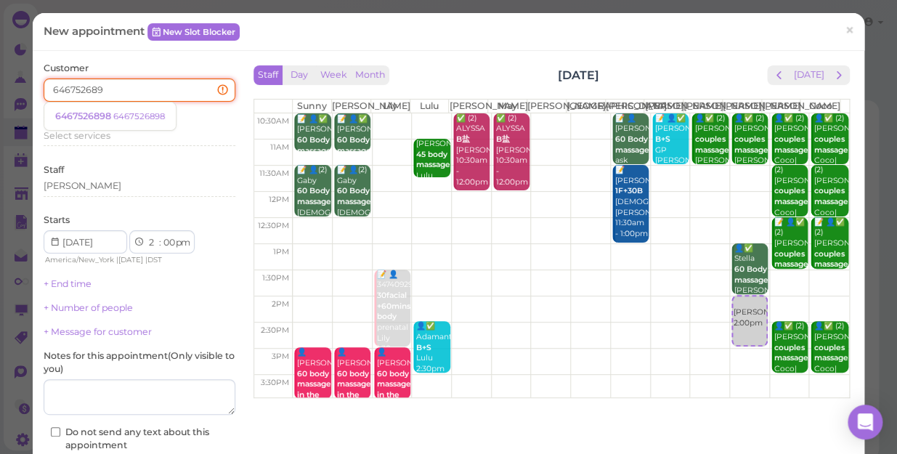
type input "6467526898"
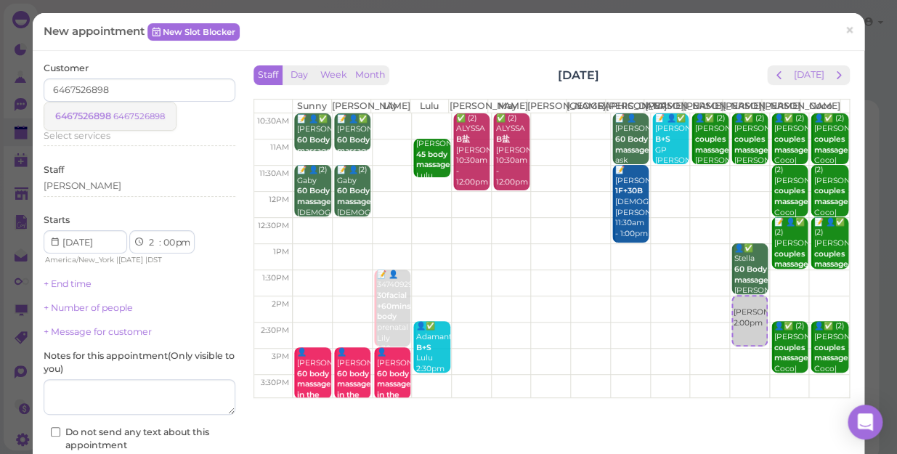
click at [100, 111] on span "6467526898" at bounding box center [84, 115] width 58 height 11
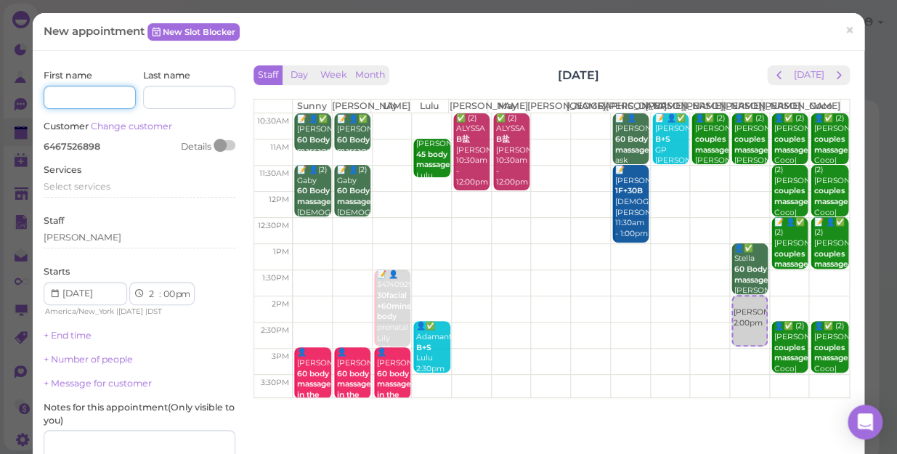
click at [104, 97] on input at bounding box center [90, 97] width 92 height 23
click at [102, 186] on span "Select services" at bounding box center [77, 186] width 67 height 11
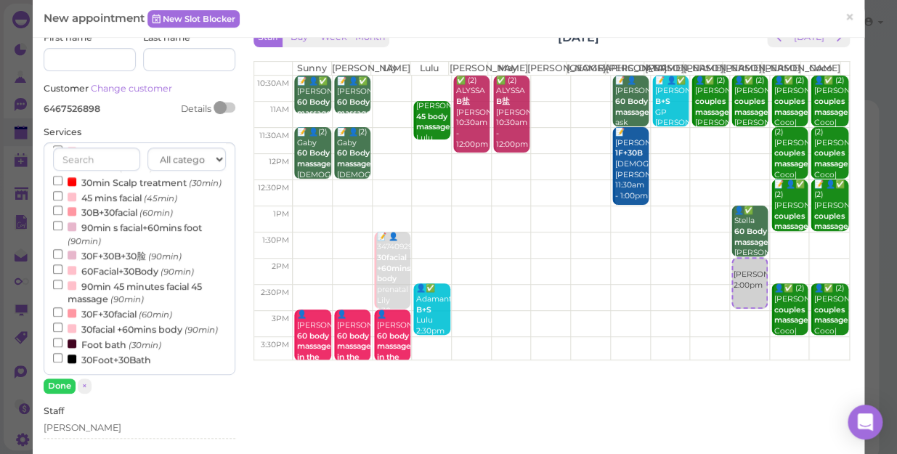
scroll to position [65, 0]
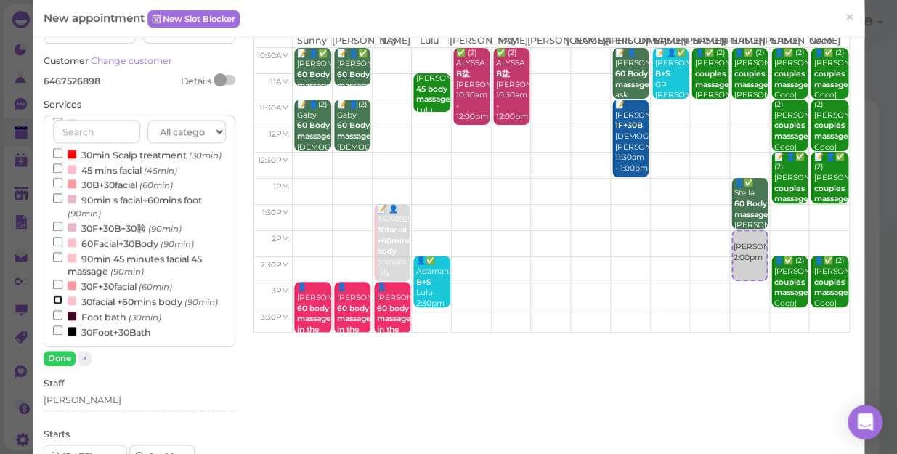
click at [53, 295] on input "30facial +60mins body (90min)" at bounding box center [57, 299] width 9 height 9
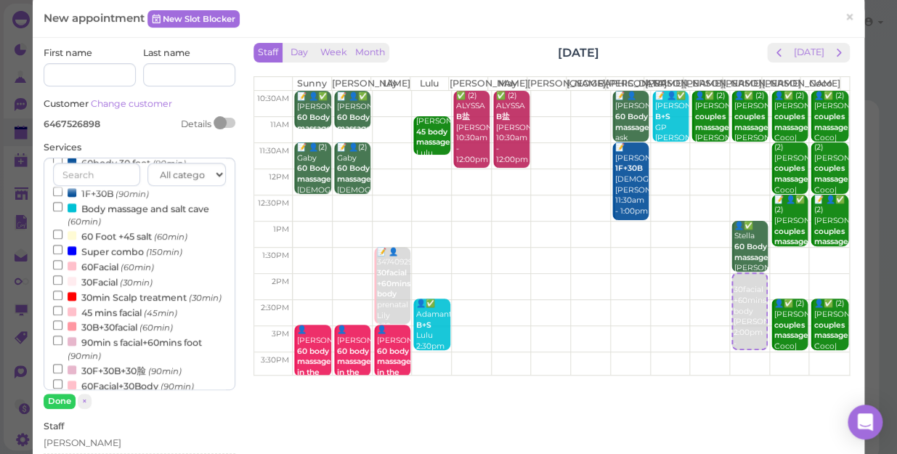
scroll to position [0, 0]
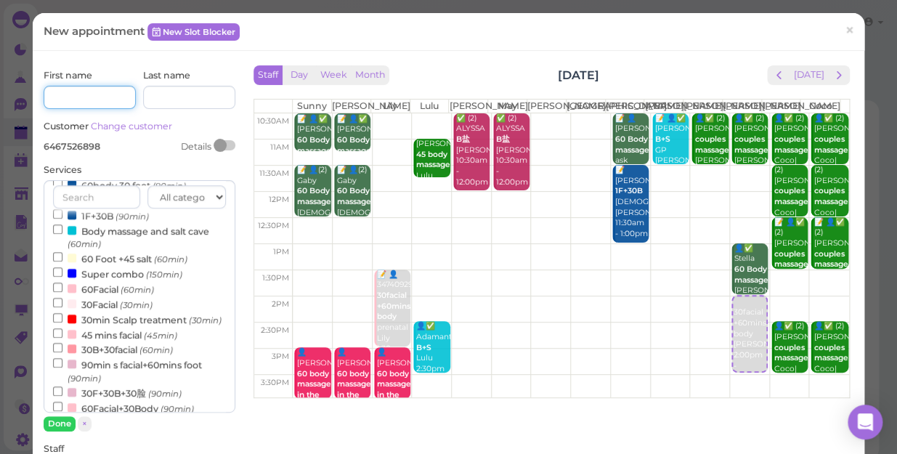
click at [105, 100] on input at bounding box center [90, 97] width 92 height 23
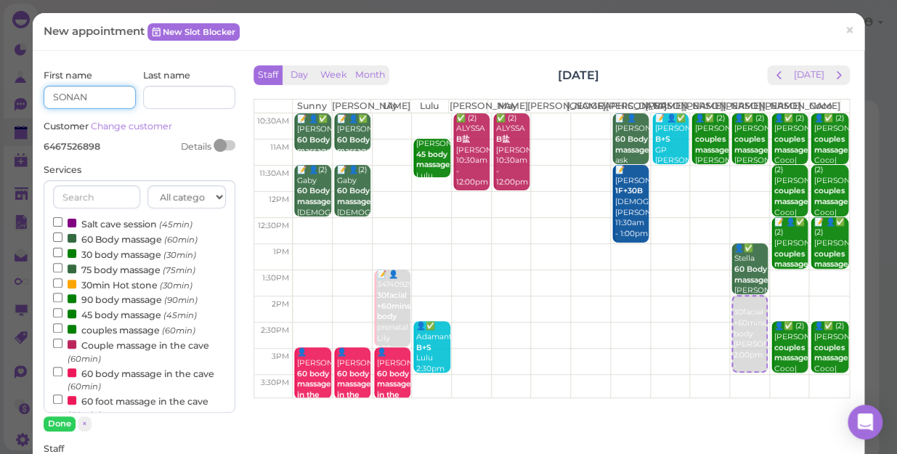
type input "SONAN"
click at [54, 296] on input "90 body massage (90min)" at bounding box center [57, 297] width 9 height 9
select select "5"
select select "00"
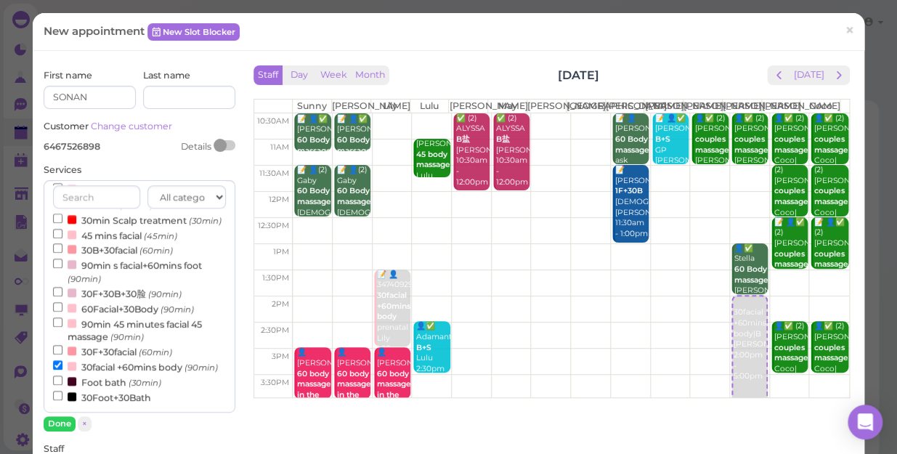
scroll to position [462, 0]
click at [53, 360] on input "30facial +60mins body (90min)" at bounding box center [57, 364] width 9 height 9
select select "3"
select select "30"
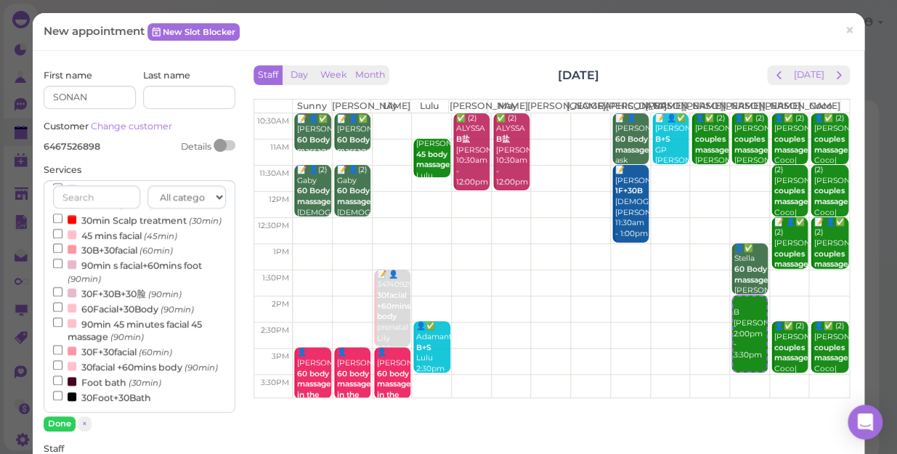
scroll to position [401, 0]
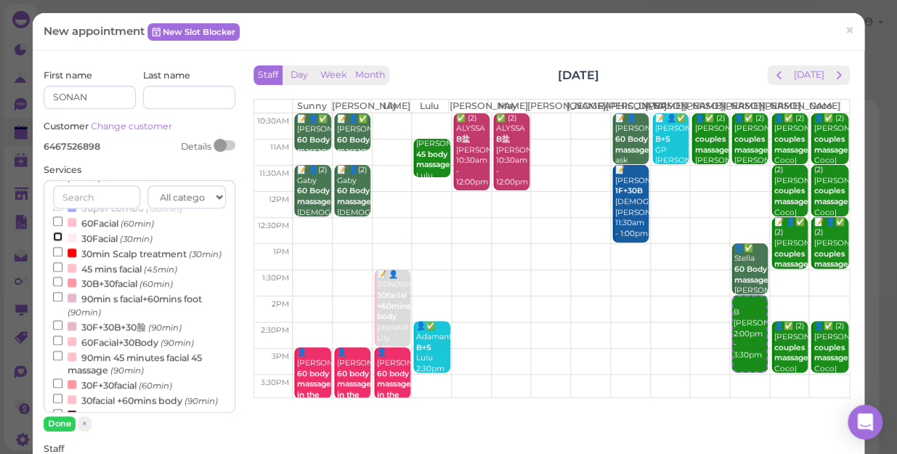
click at [57, 240] on input "30Facial (30min)" at bounding box center [57, 236] width 9 height 9
select select "4"
select select "00"
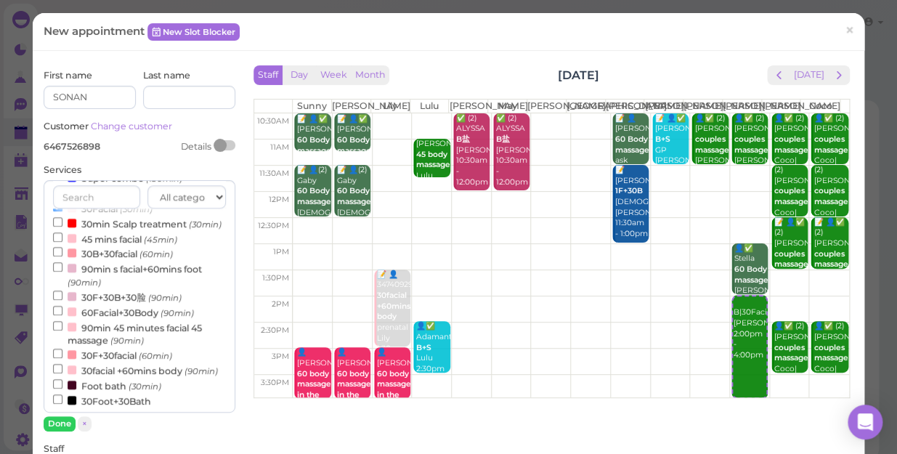
scroll to position [335, 0]
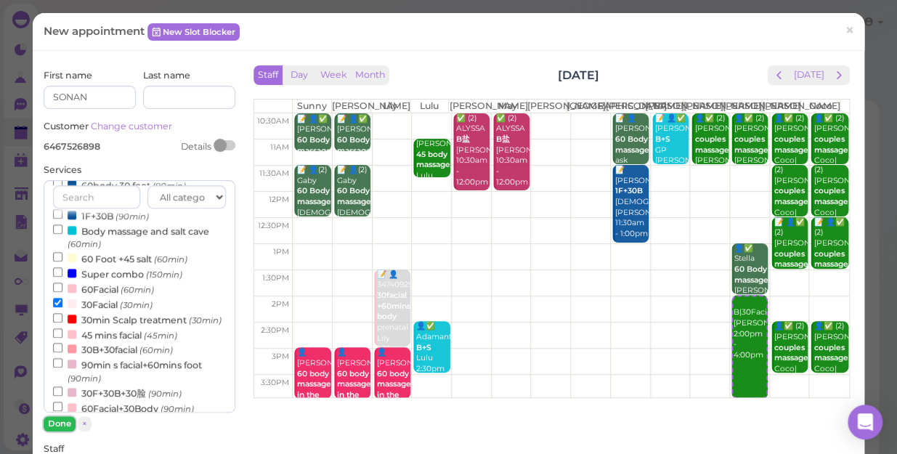
click at [56, 421] on button "Done" at bounding box center [60, 423] width 32 height 15
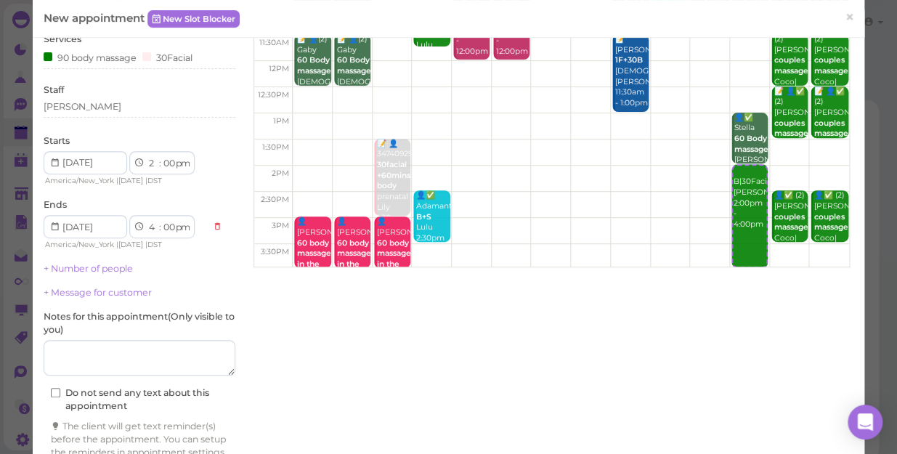
scroll to position [132, 0]
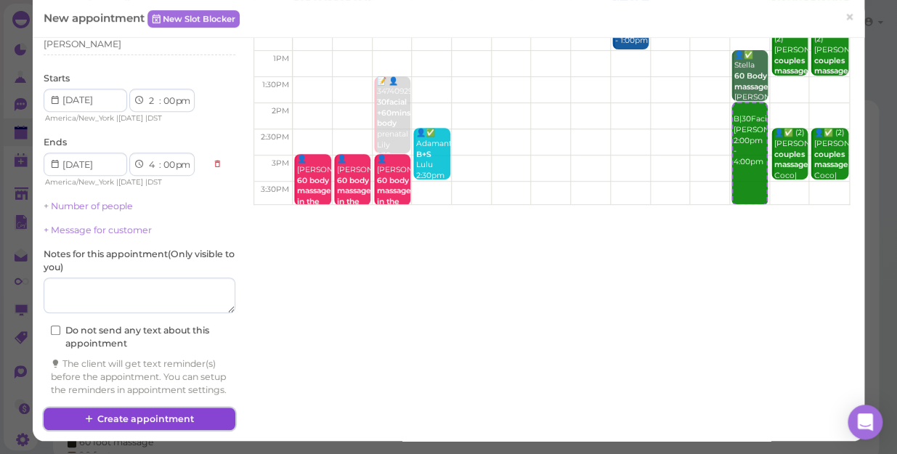
click at [157, 414] on button "Create appointment" at bounding box center [140, 419] width 192 height 23
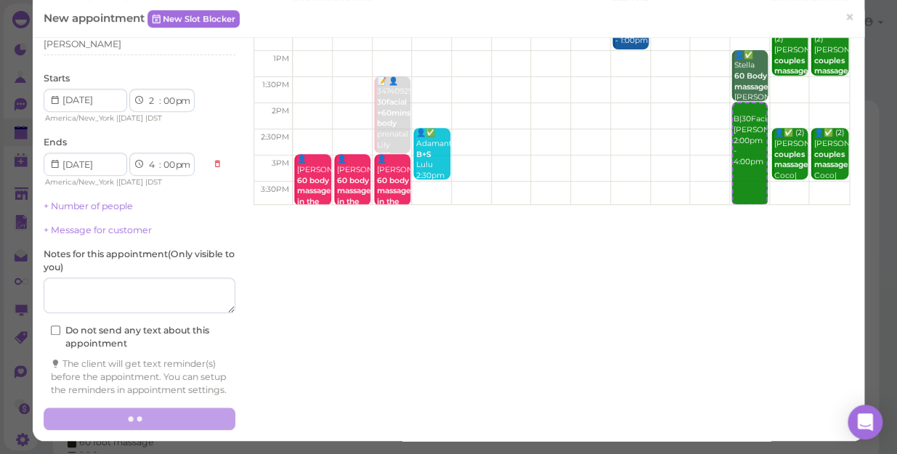
scroll to position [147, 0]
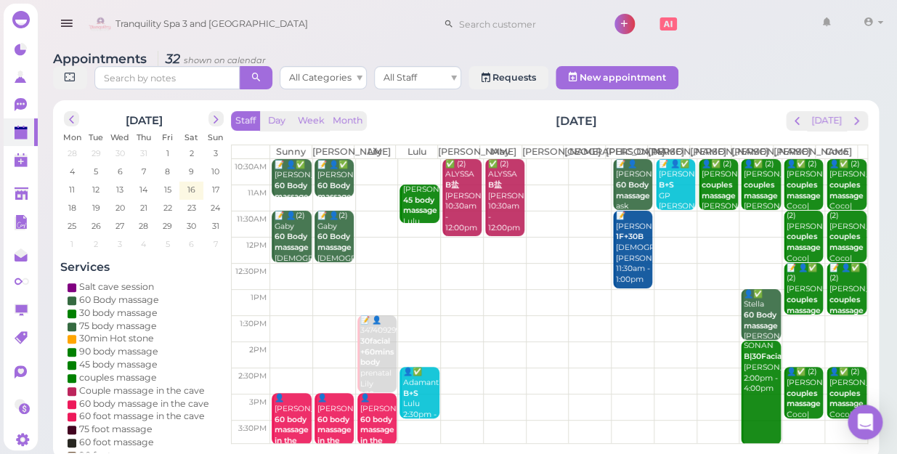
click at [376, 162] on td at bounding box center [568, 172] width 597 height 26
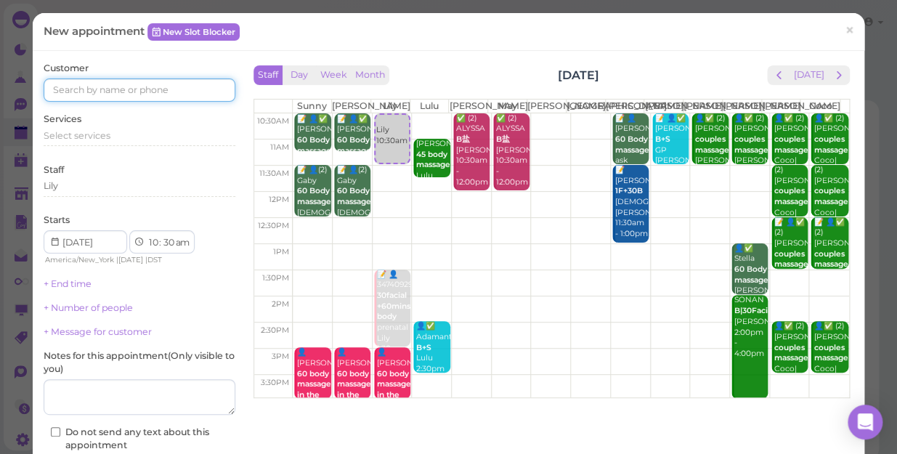
click at [191, 86] on input at bounding box center [140, 89] width 192 height 23
type input "5162879857"
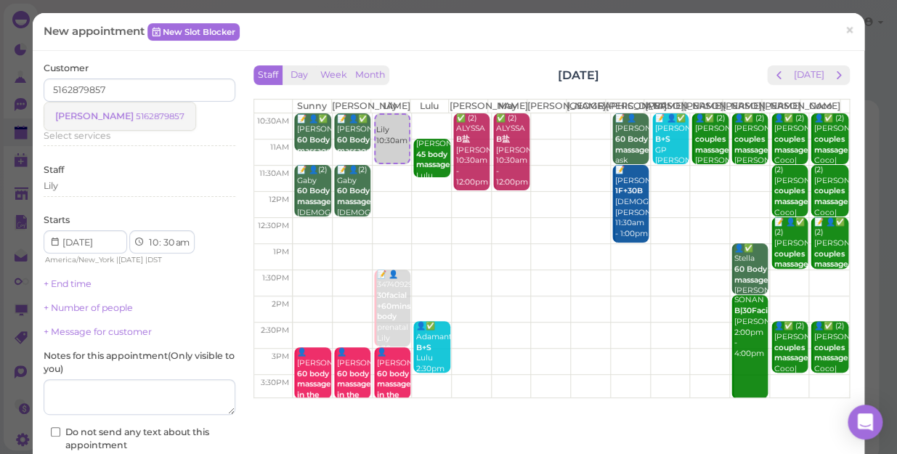
click at [136, 116] on small "5162879857" at bounding box center [160, 116] width 49 height 10
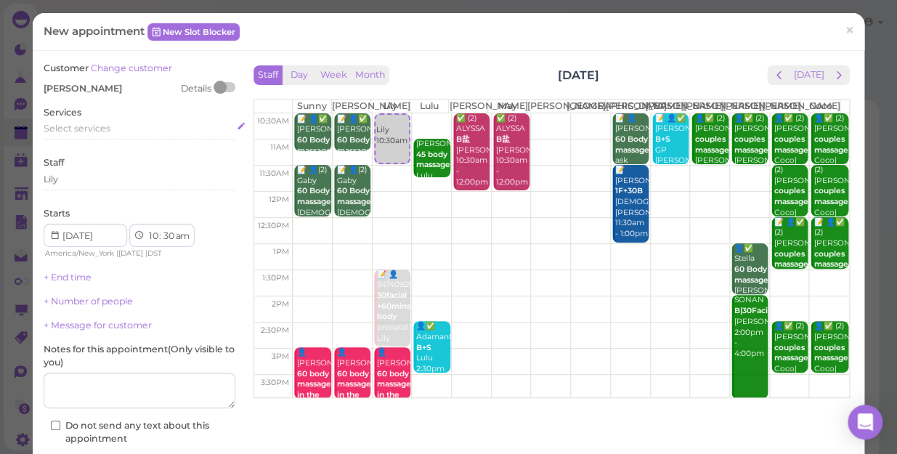
click at [92, 123] on span "Select services" at bounding box center [77, 128] width 67 height 11
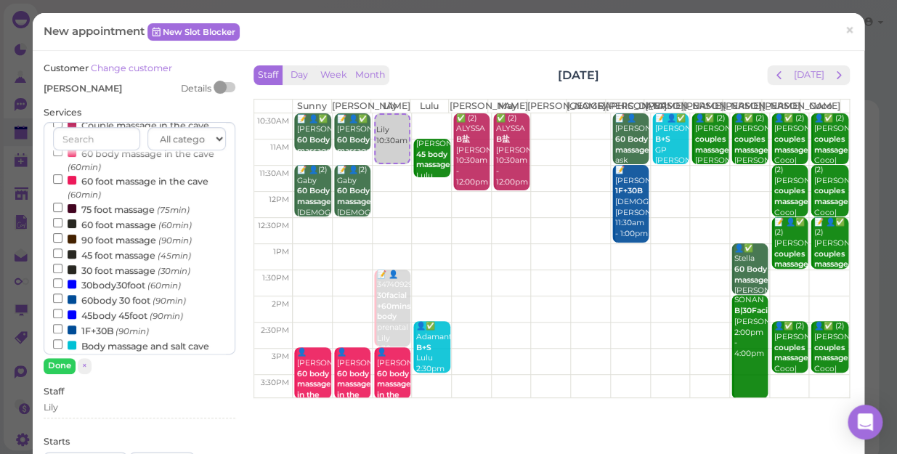
scroll to position [198, 0]
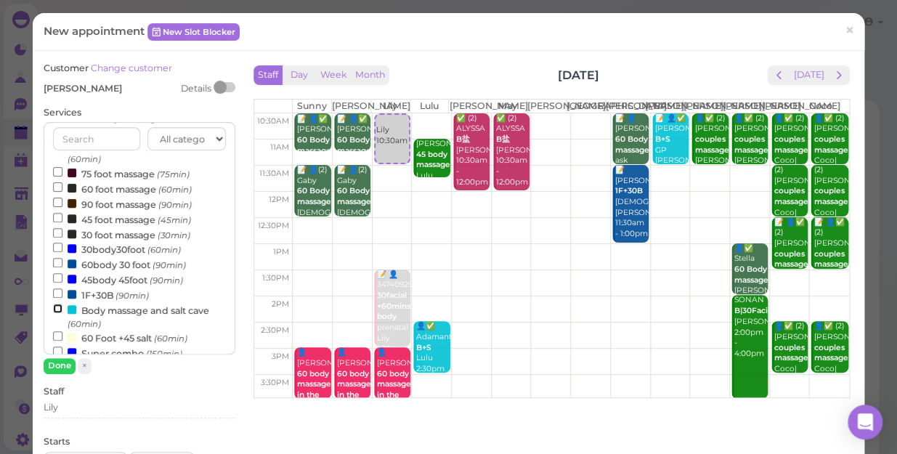
click at [54, 312] on input "Body massage and salt cave (60min)" at bounding box center [57, 308] width 9 height 9
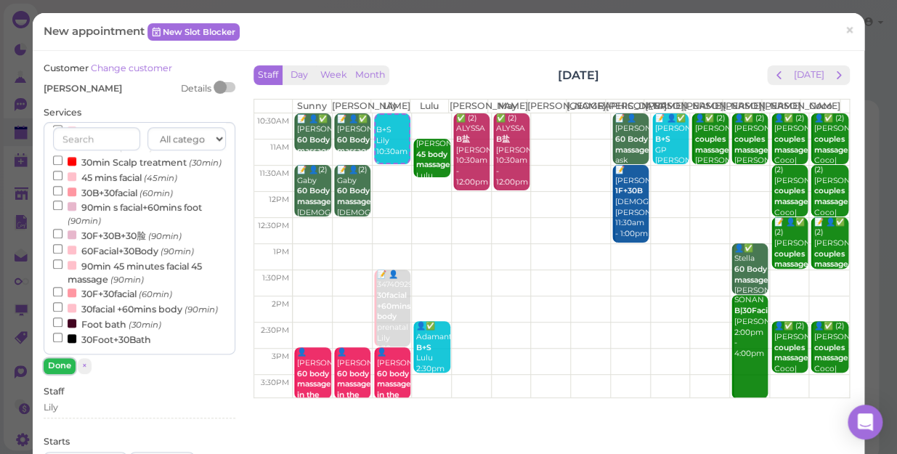
click at [51, 363] on button "Done" at bounding box center [60, 365] width 32 height 15
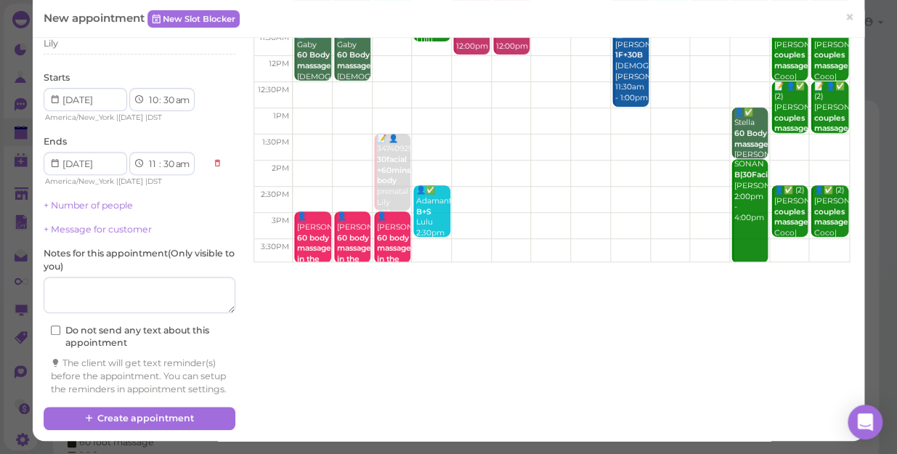
scroll to position [148, 0]
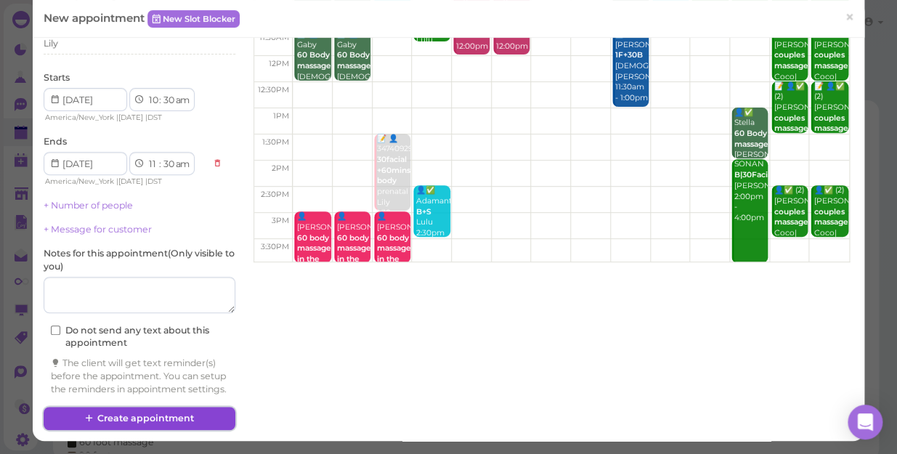
click at [189, 418] on button "Create appointment" at bounding box center [140, 418] width 192 height 23
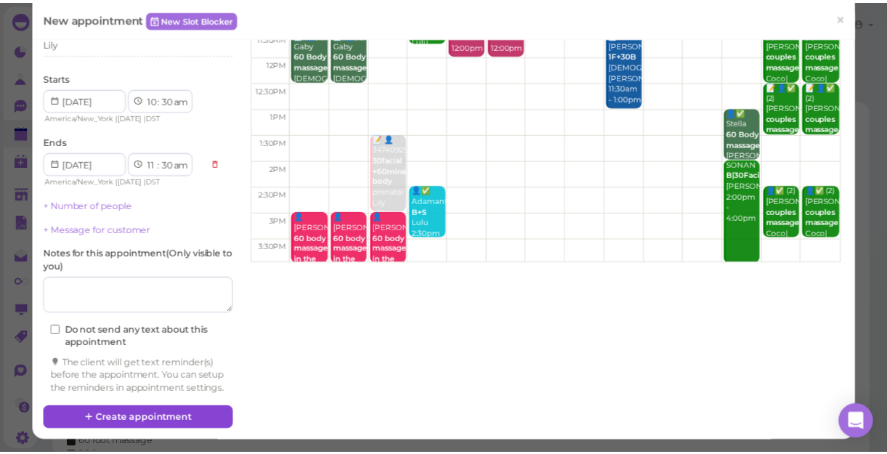
scroll to position [0, 0]
